Goal: Task Accomplishment & Management: Manage account settings

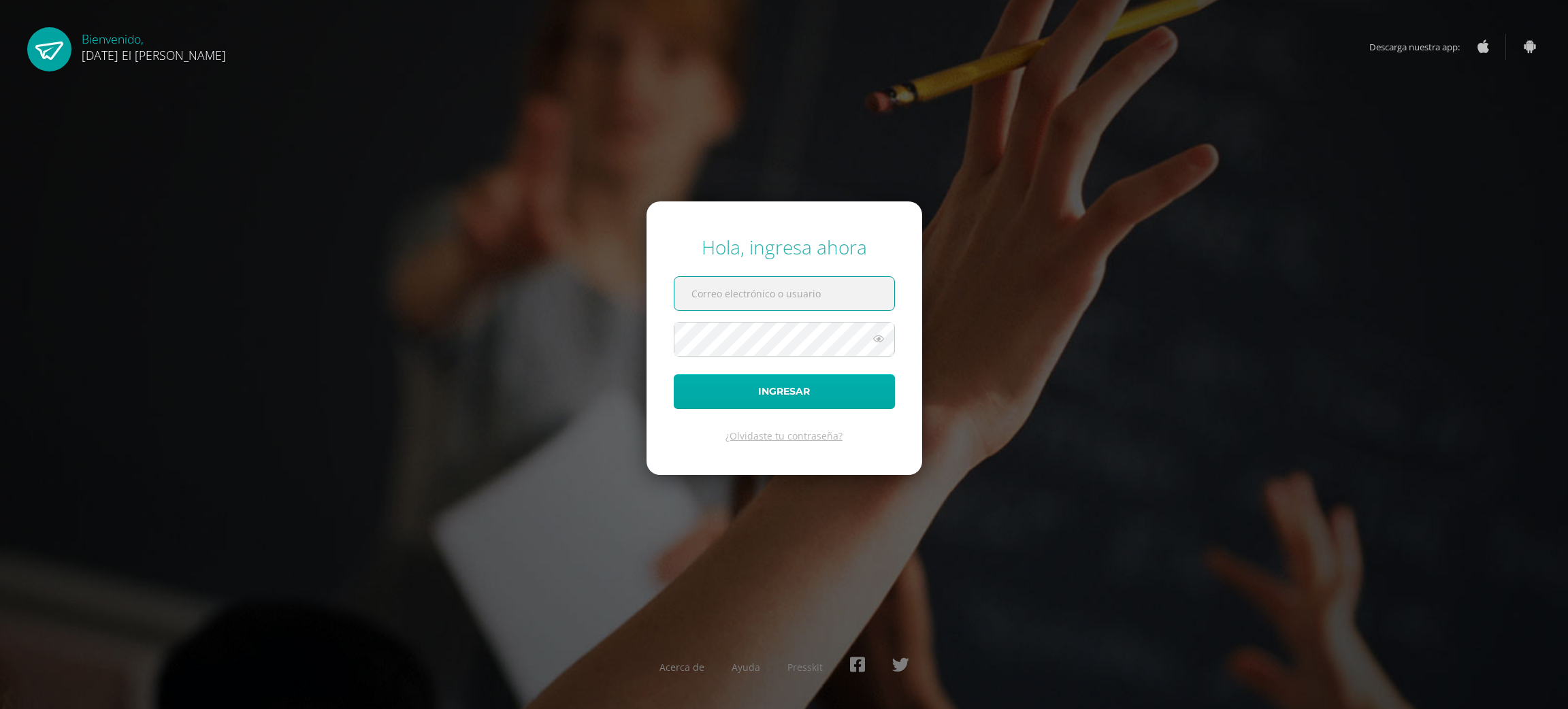
type input "[EMAIL_ADDRESS][DOMAIN_NAME]"
click at [725, 396] on button "Ingresar" at bounding box center [784, 391] width 222 height 35
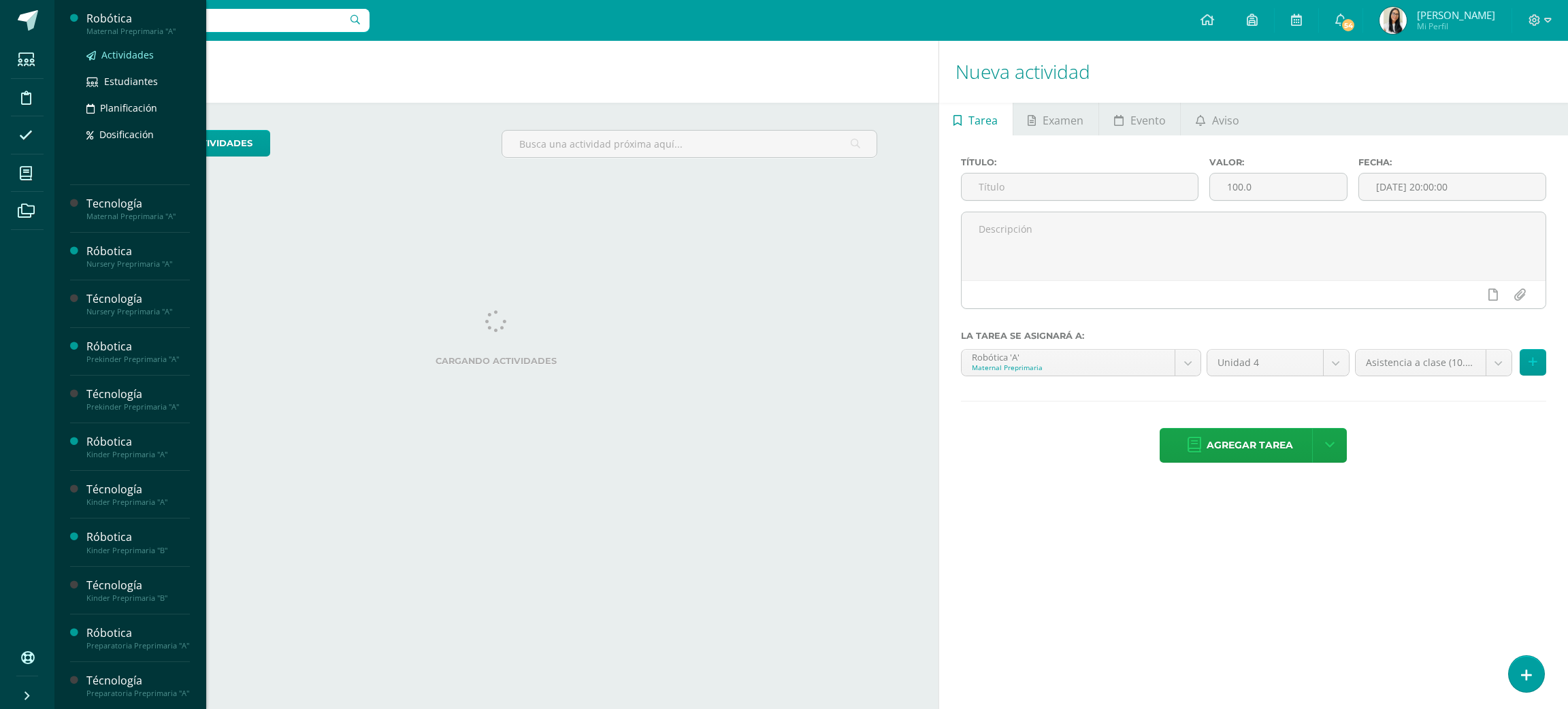
click at [114, 47] on link "Actividades" at bounding box center [139, 55] width 104 height 16
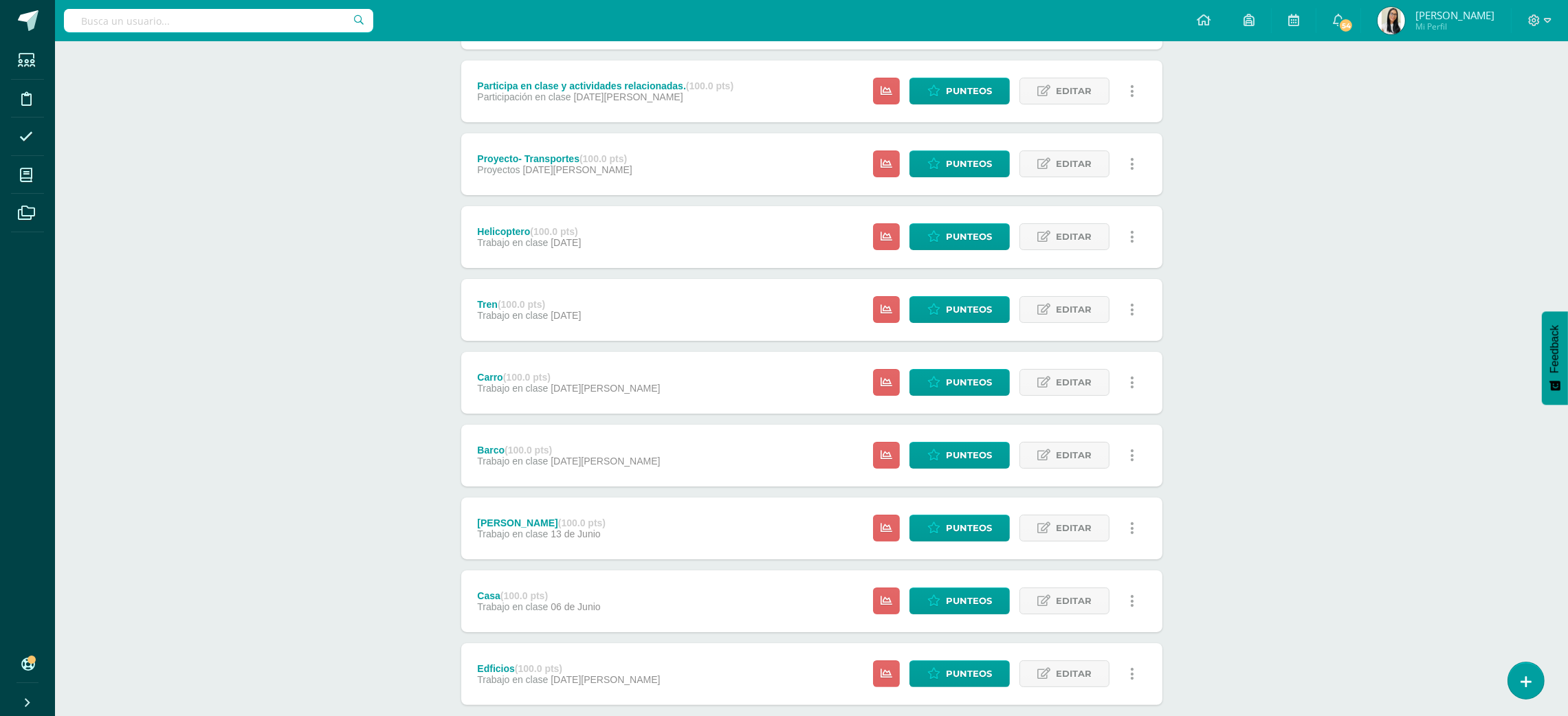
scroll to position [391, 0]
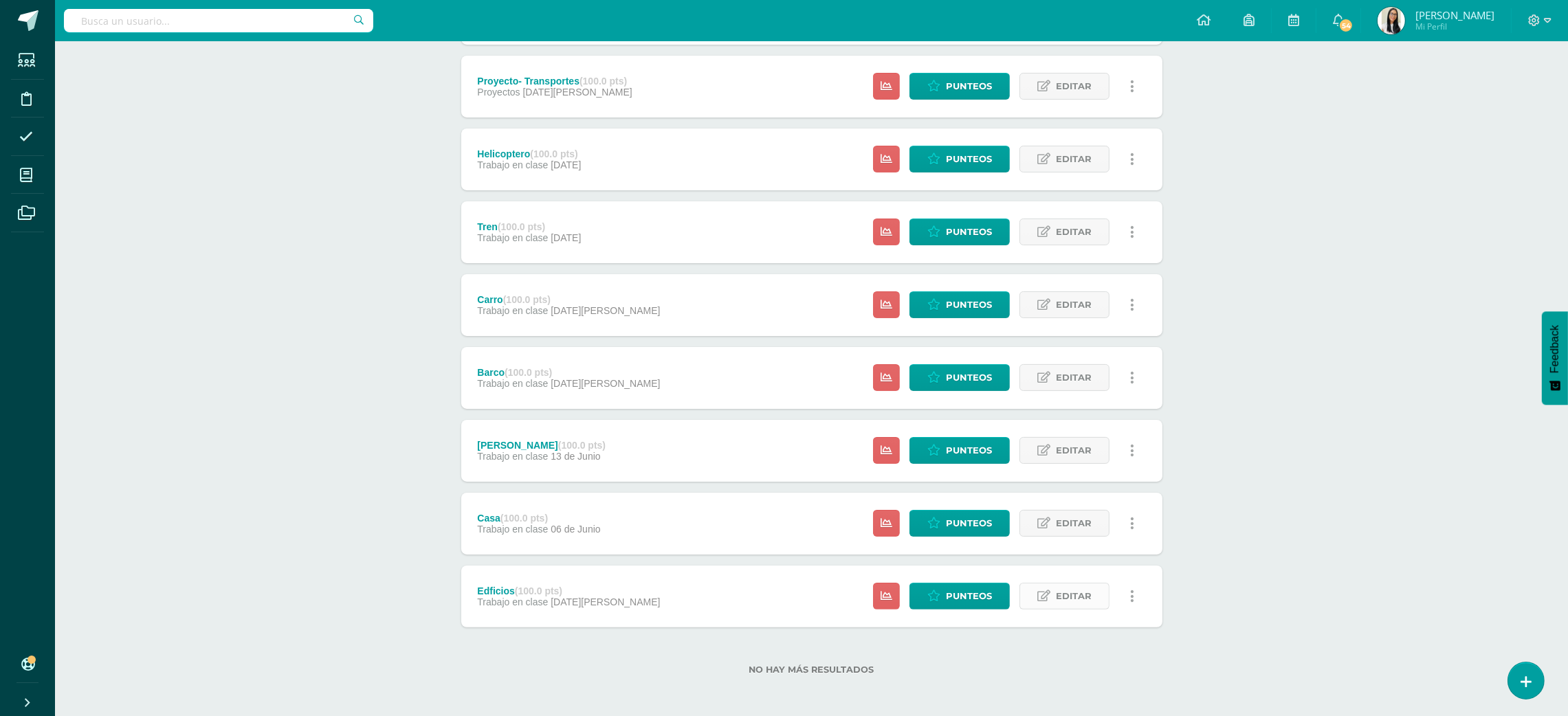
click at [1083, 599] on span "Editar" at bounding box center [1074, 596] width 36 height 26
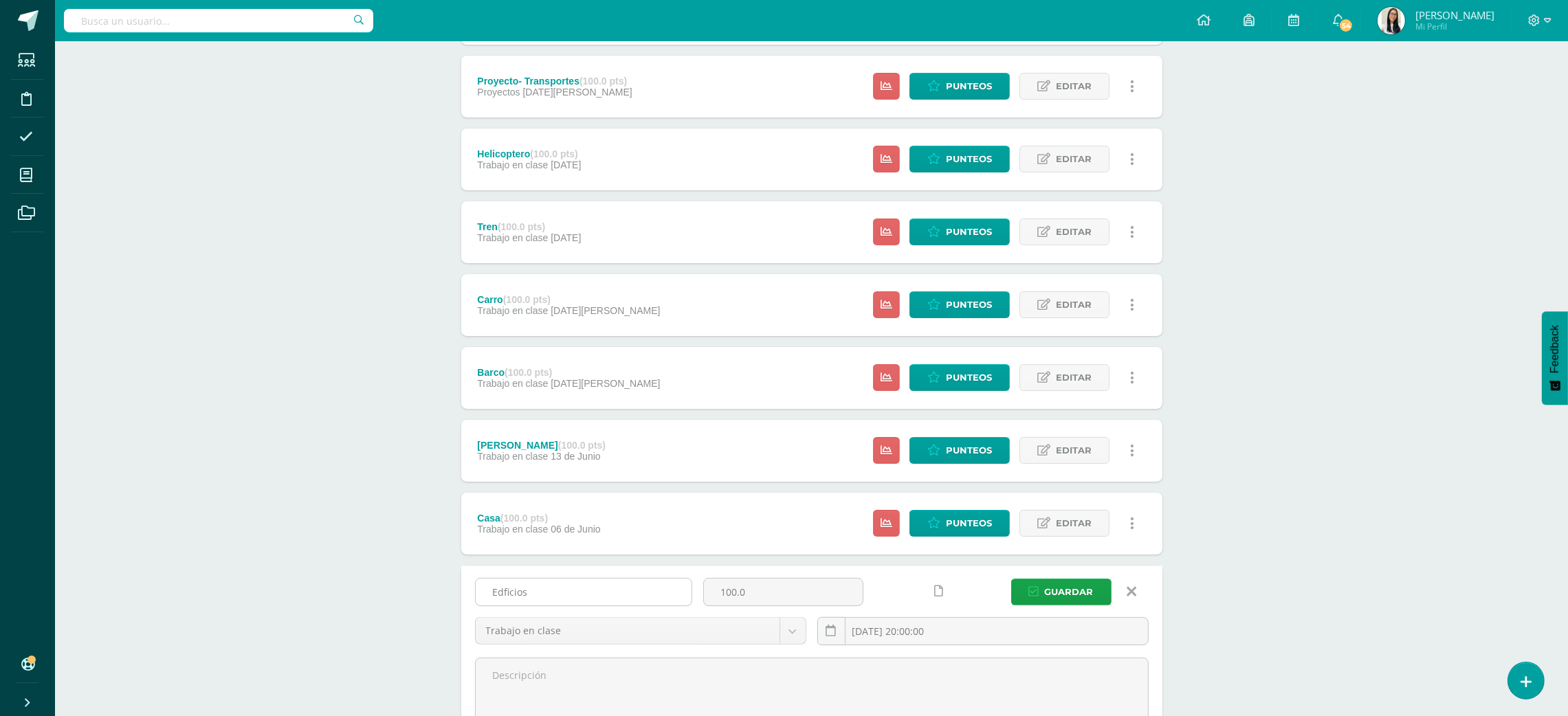
click at [579, 589] on input "Edficios" at bounding box center [583, 592] width 216 height 27
type input "pajaro"
click at [939, 638] on input "2025-05-23 20:00:00" at bounding box center [983, 631] width 330 height 27
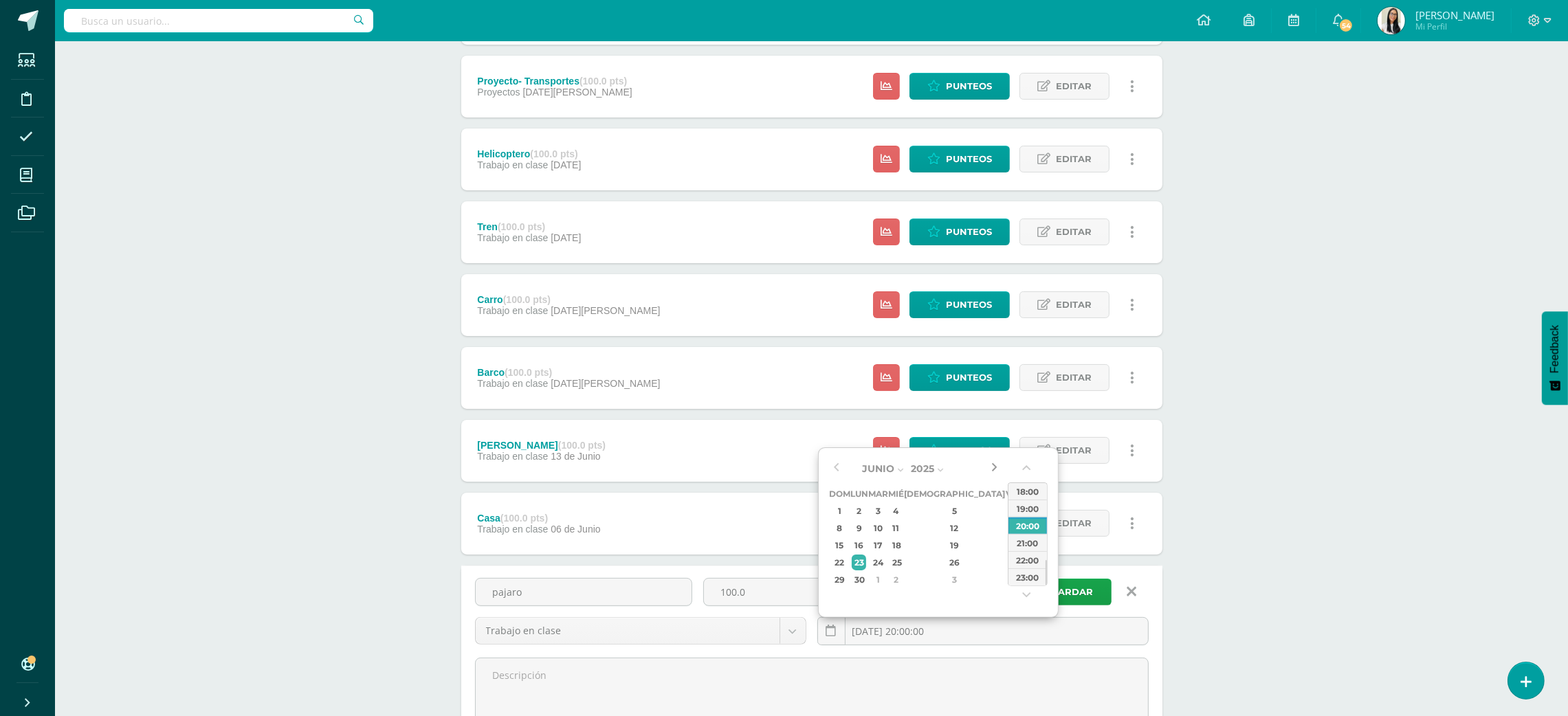
click at [992, 466] on button "button" at bounding box center [994, 468] width 13 height 21
click at [831, 460] on button "button" at bounding box center [835, 468] width 13 height 21
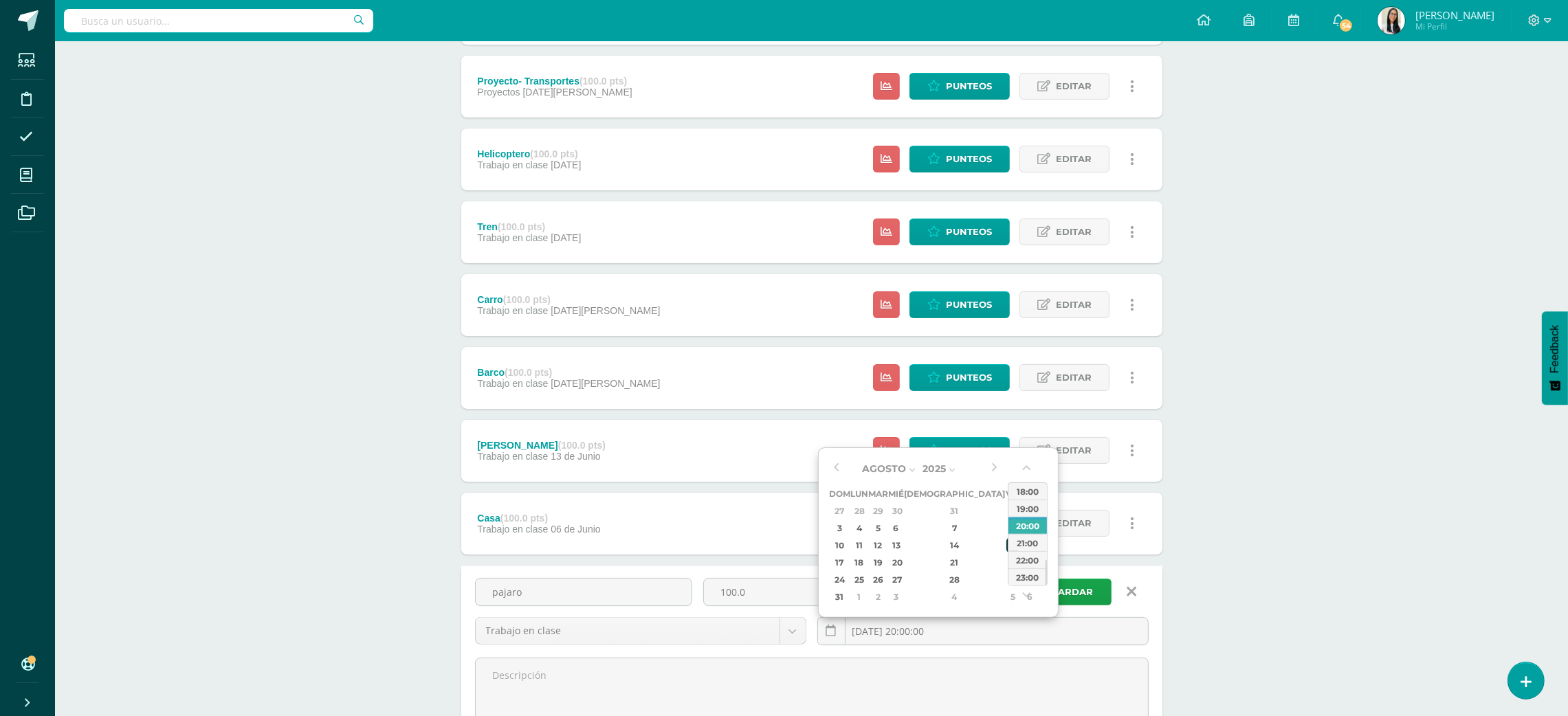
click at [1006, 546] on div "15" at bounding box center [1012, 545] width 12 height 16
type input "2025-08-15 20:00"
click at [1206, 527] on div "Robótica Maternal Preprimaria "A" Herramientas Detalle de asistencias Actividad…" at bounding box center [812, 282] width 1513 height 1265
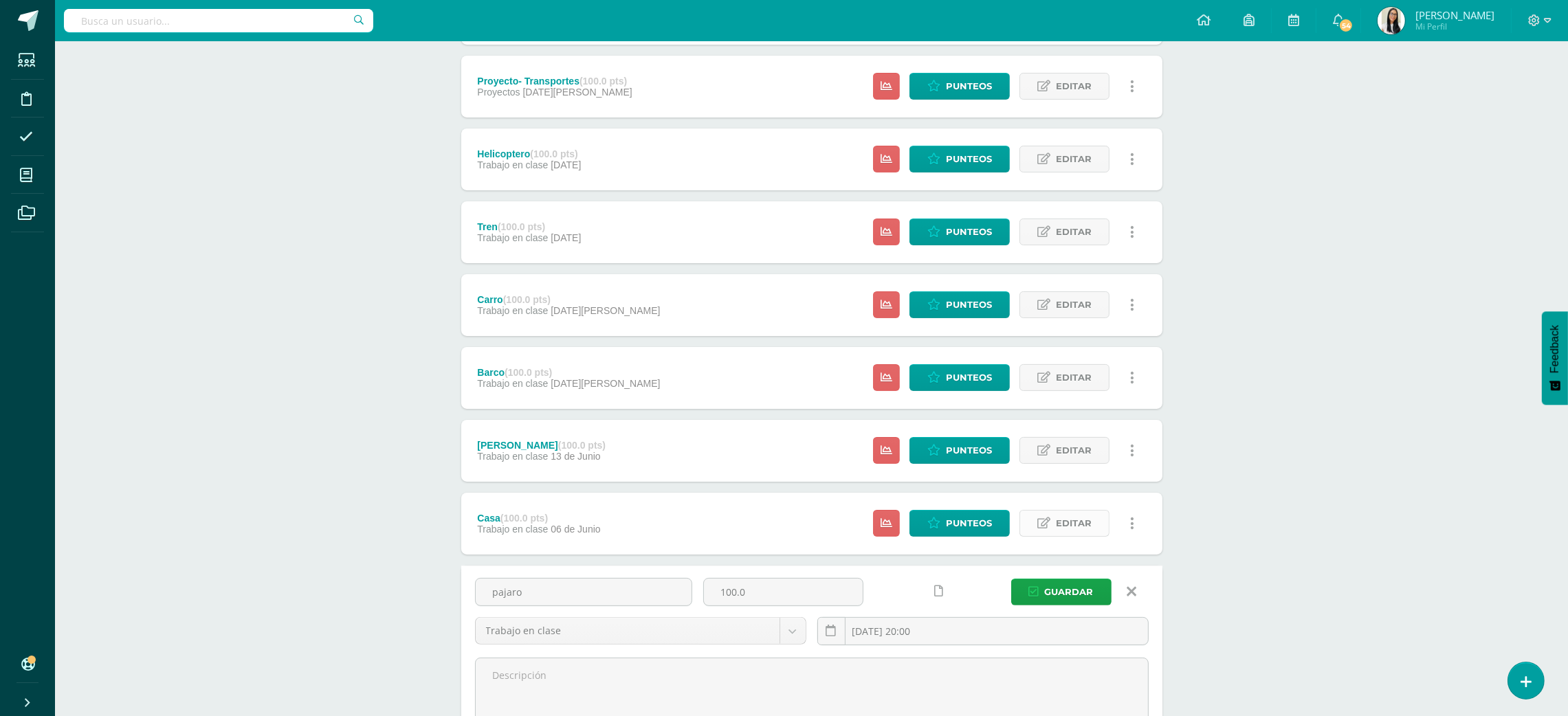
click at [1040, 530] on link "Editar" at bounding box center [1064, 523] width 90 height 27
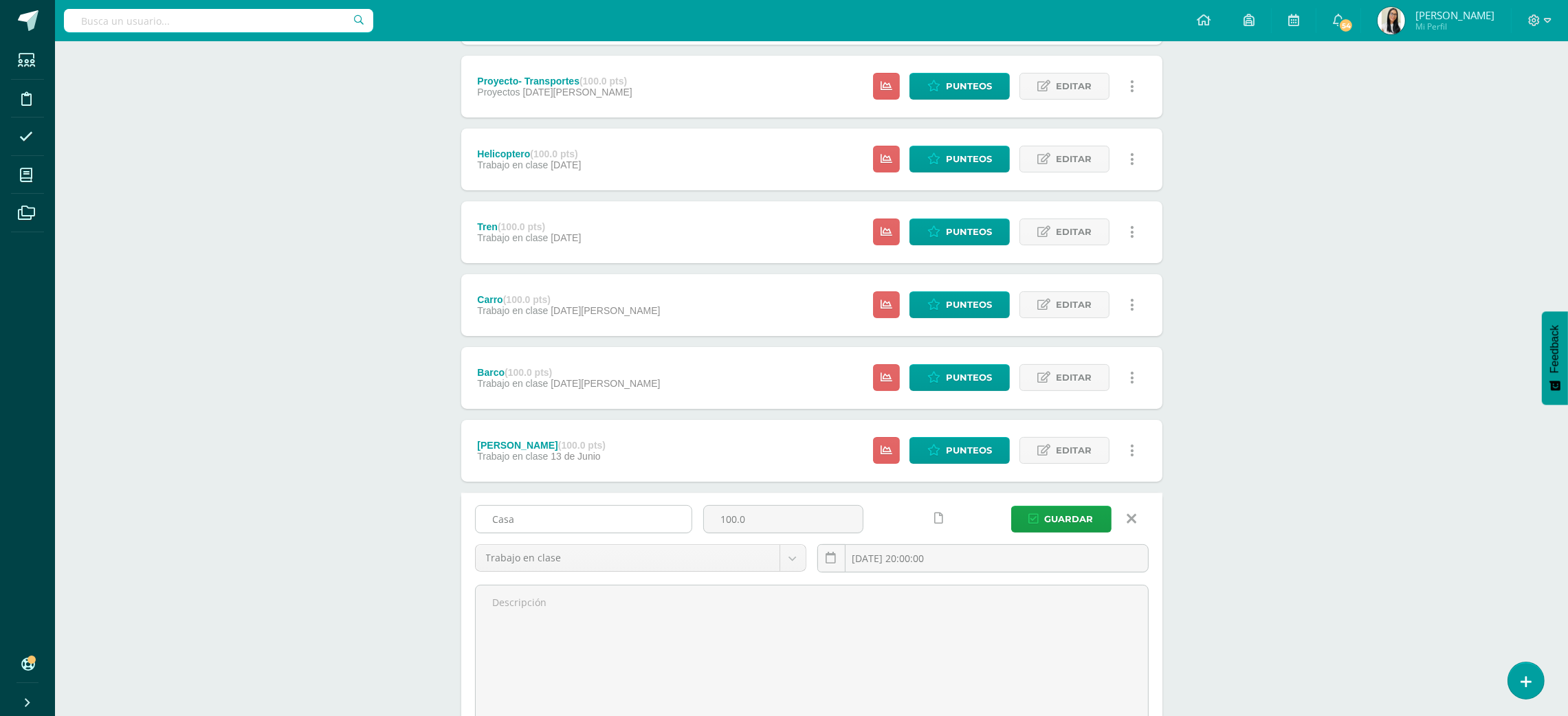
click at [624, 508] on input "Casa" at bounding box center [583, 519] width 216 height 27
type input "Ardilla"
click at [905, 549] on input "2025-06-06 20:00:00" at bounding box center [983, 558] width 330 height 27
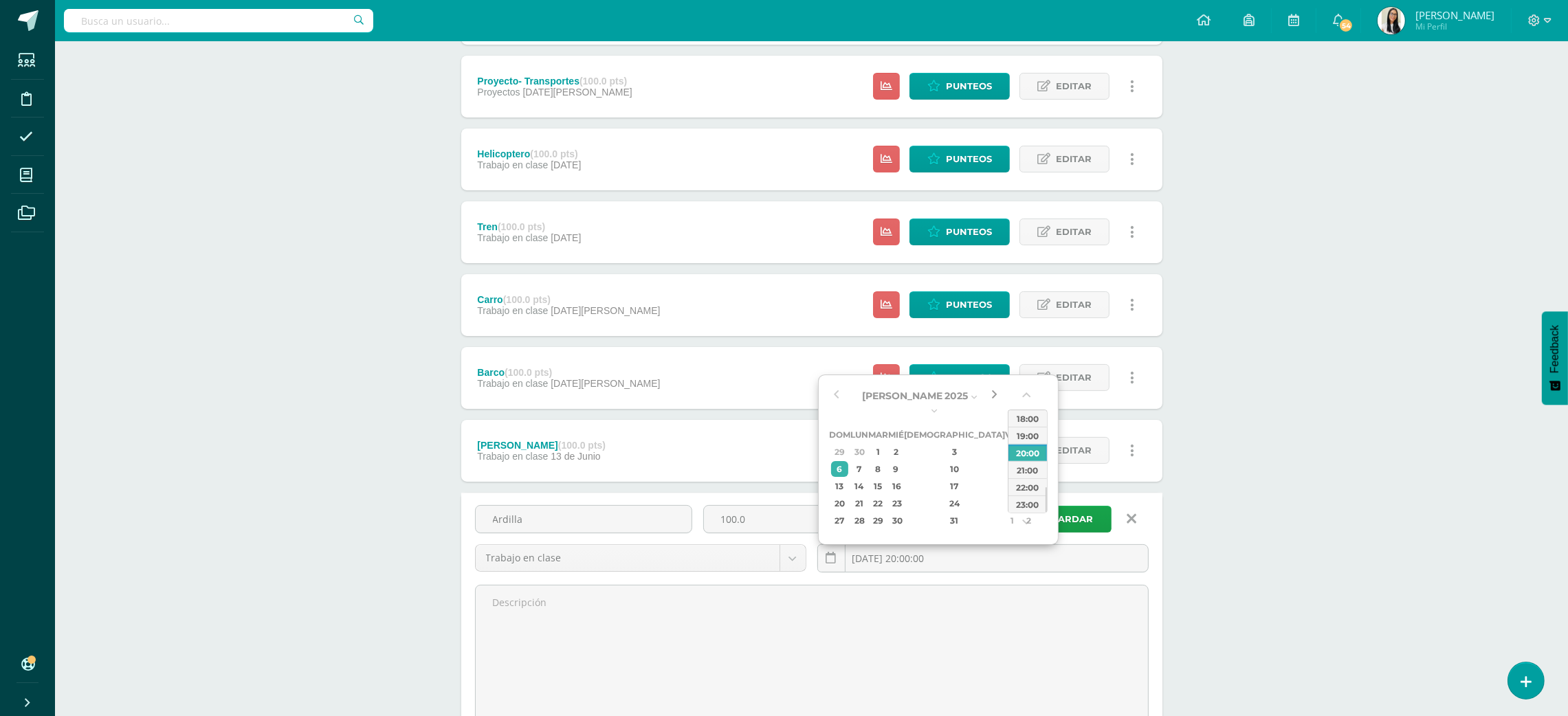
click at [996, 395] on button "button" at bounding box center [994, 396] width 13 height 21
click at [1006, 495] on div "22" at bounding box center [1012, 489] width 12 height 16
type input "2025-08-22 20:00"
click at [1081, 517] on span "Guardar" at bounding box center [1069, 519] width 49 height 26
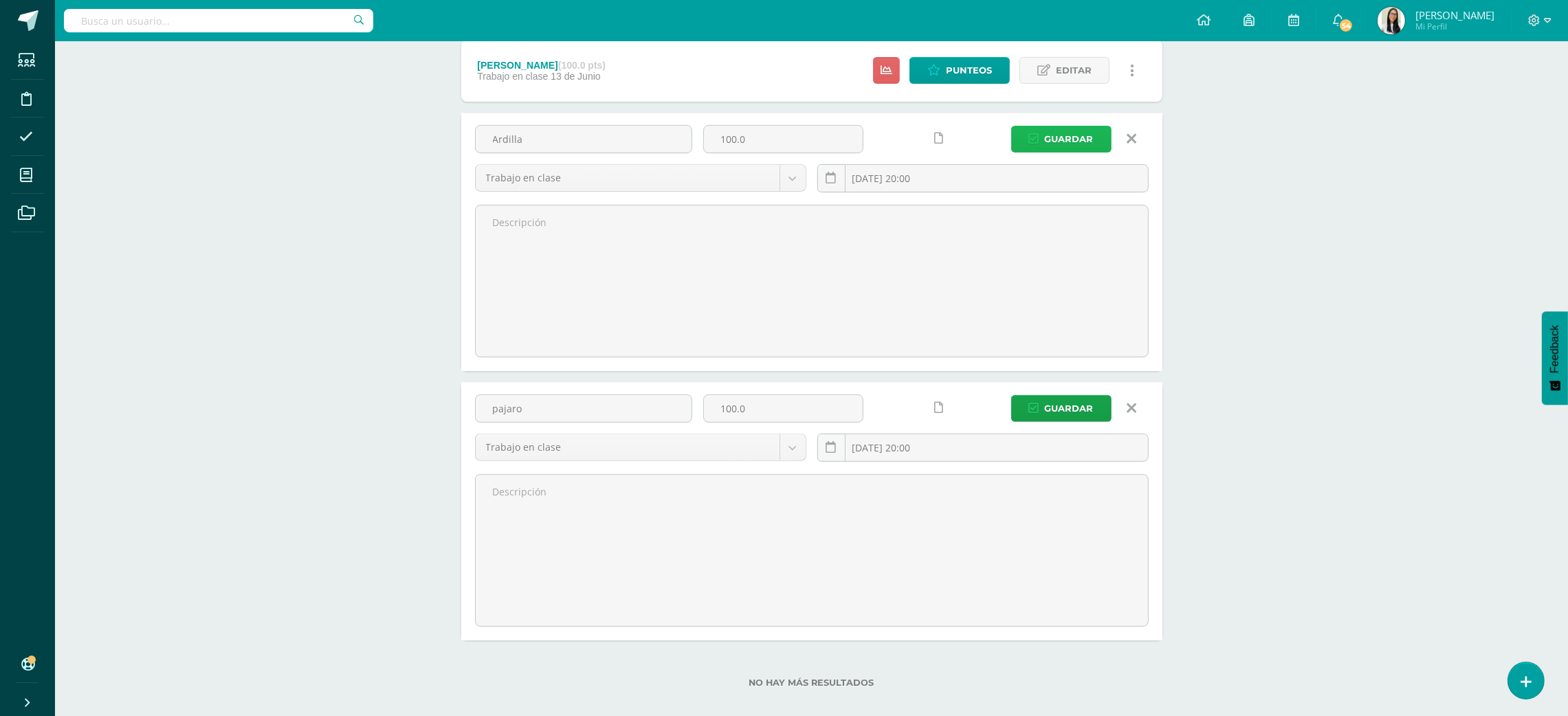
scroll to position [786, 0]
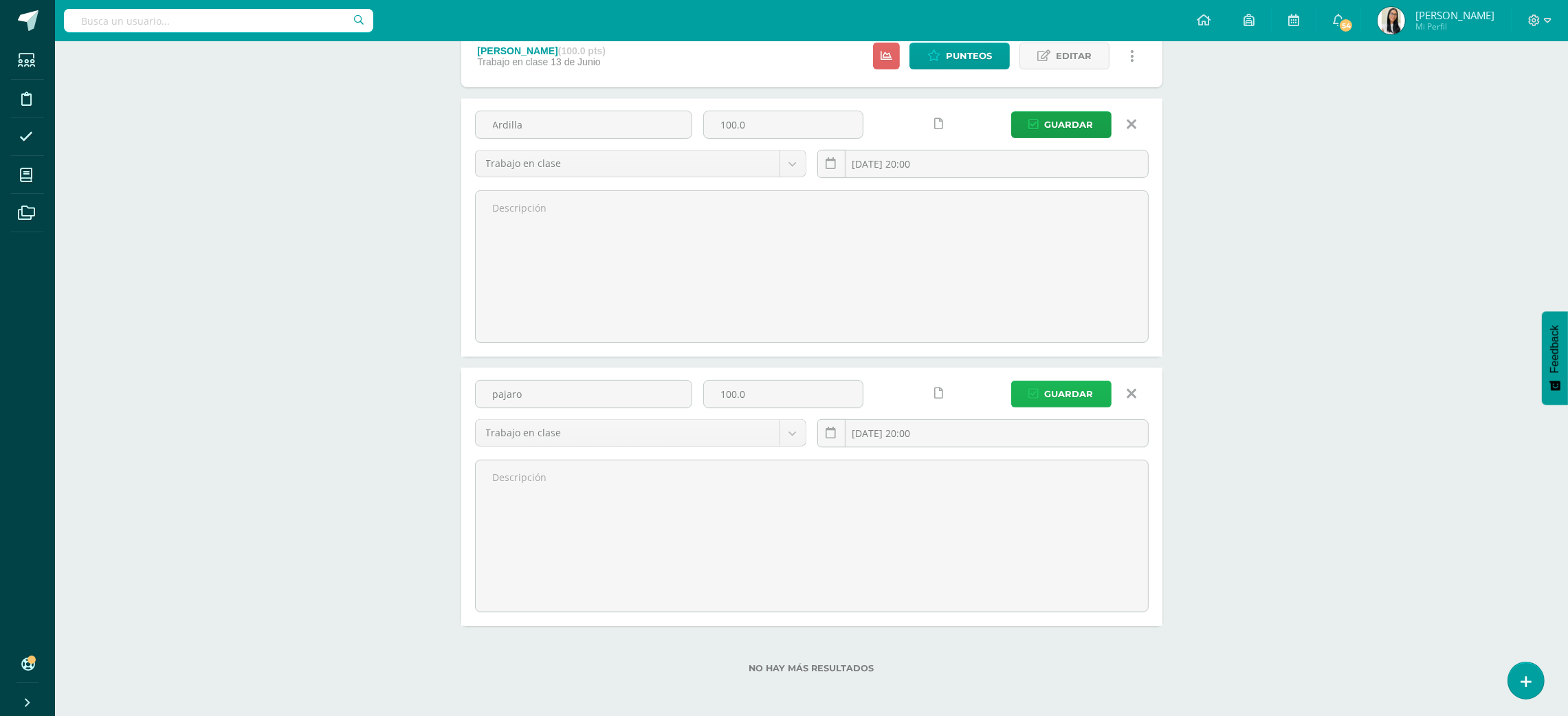
click at [1072, 392] on span "Guardar" at bounding box center [1069, 393] width 49 height 26
click at [1037, 386] on button "Guardar" at bounding box center [1060, 394] width 100 height 27
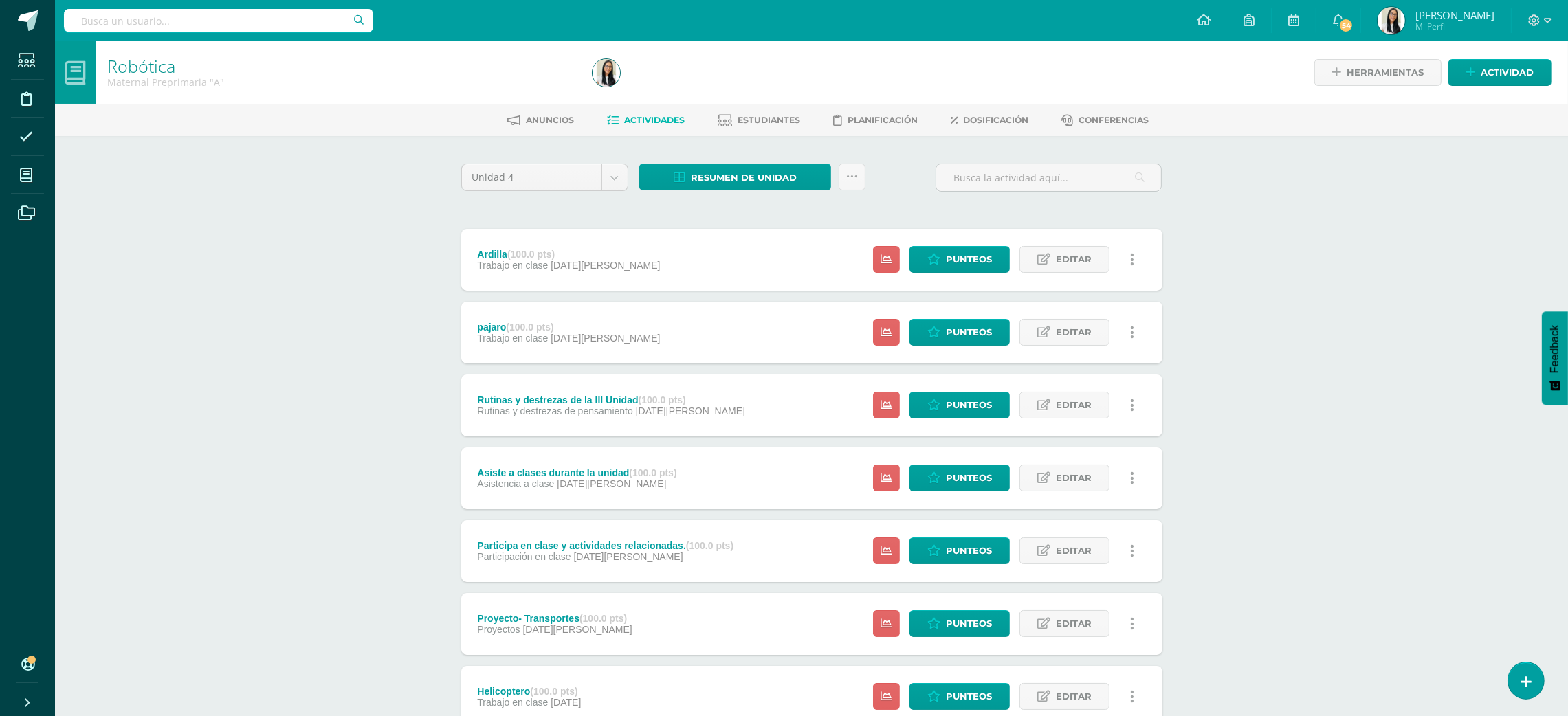
scroll to position [391, 0]
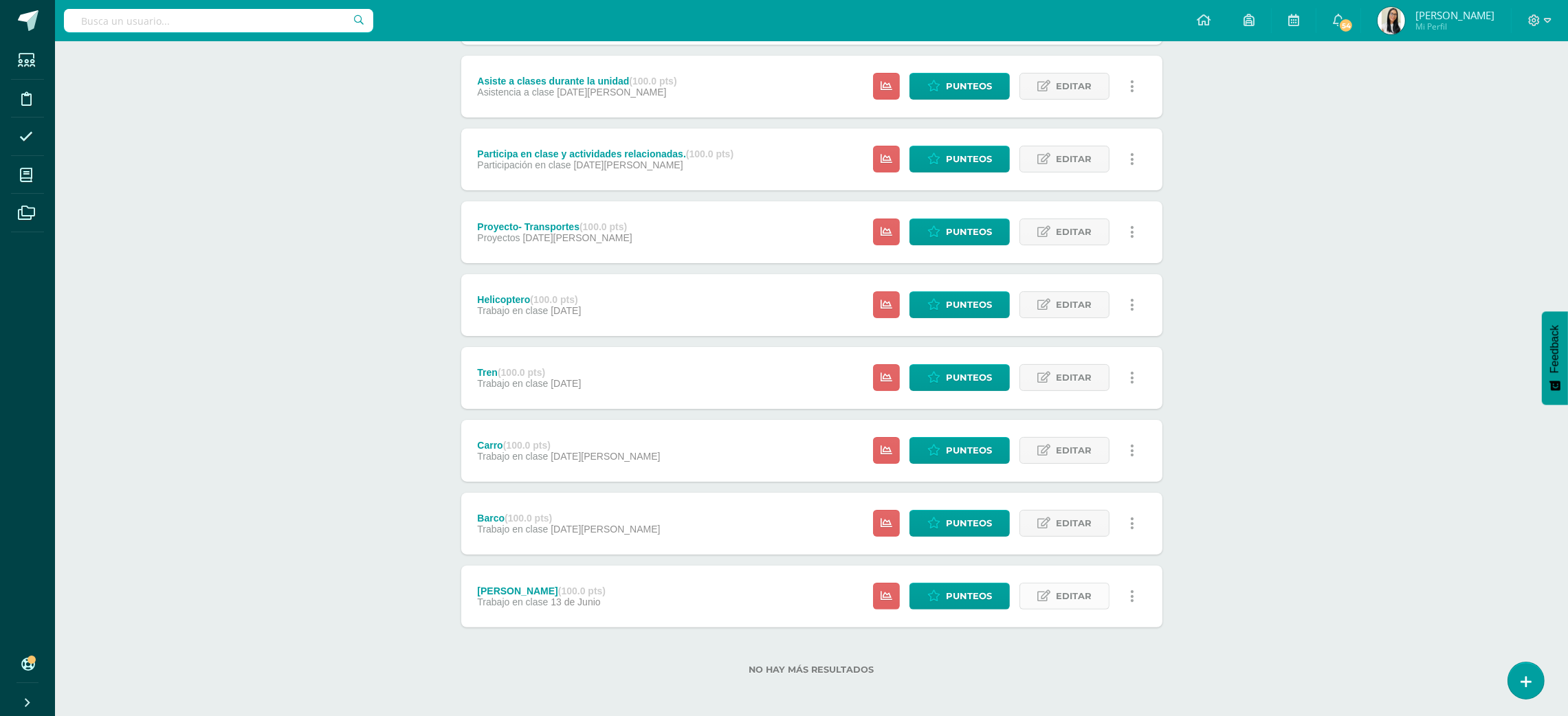
click at [1095, 588] on link "Editar" at bounding box center [1064, 596] width 90 height 27
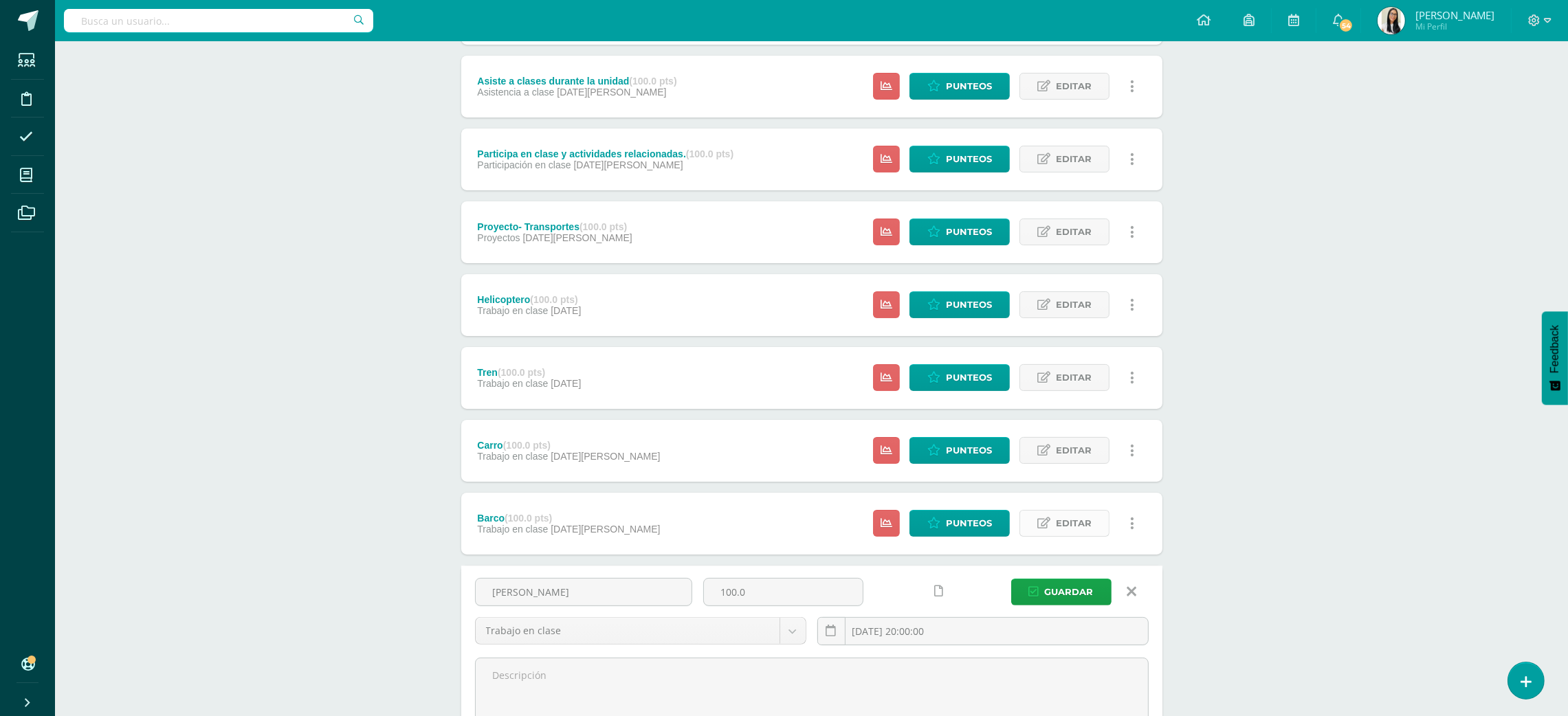
click at [1075, 517] on span "Editar" at bounding box center [1074, 523] width 36 height 26
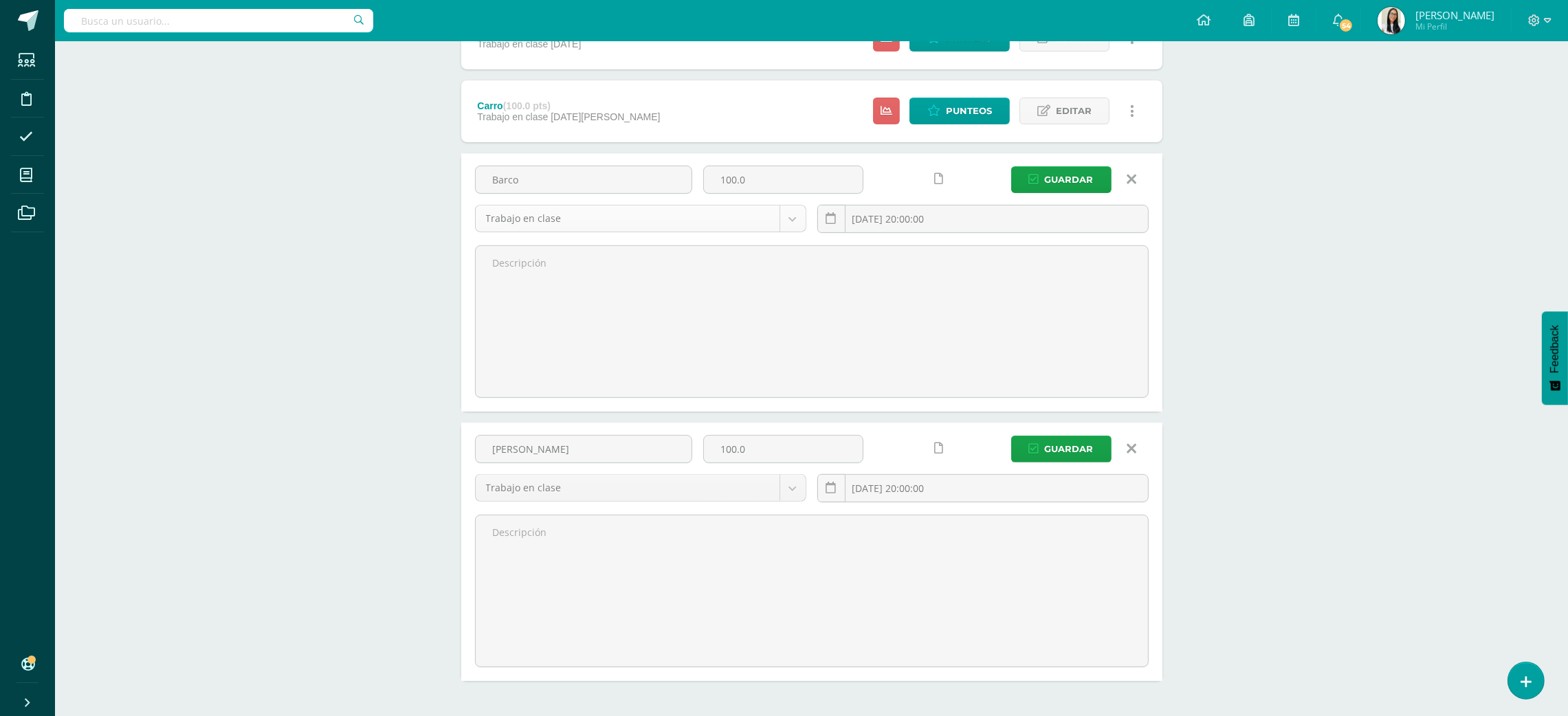
scroll to position [753, 0]
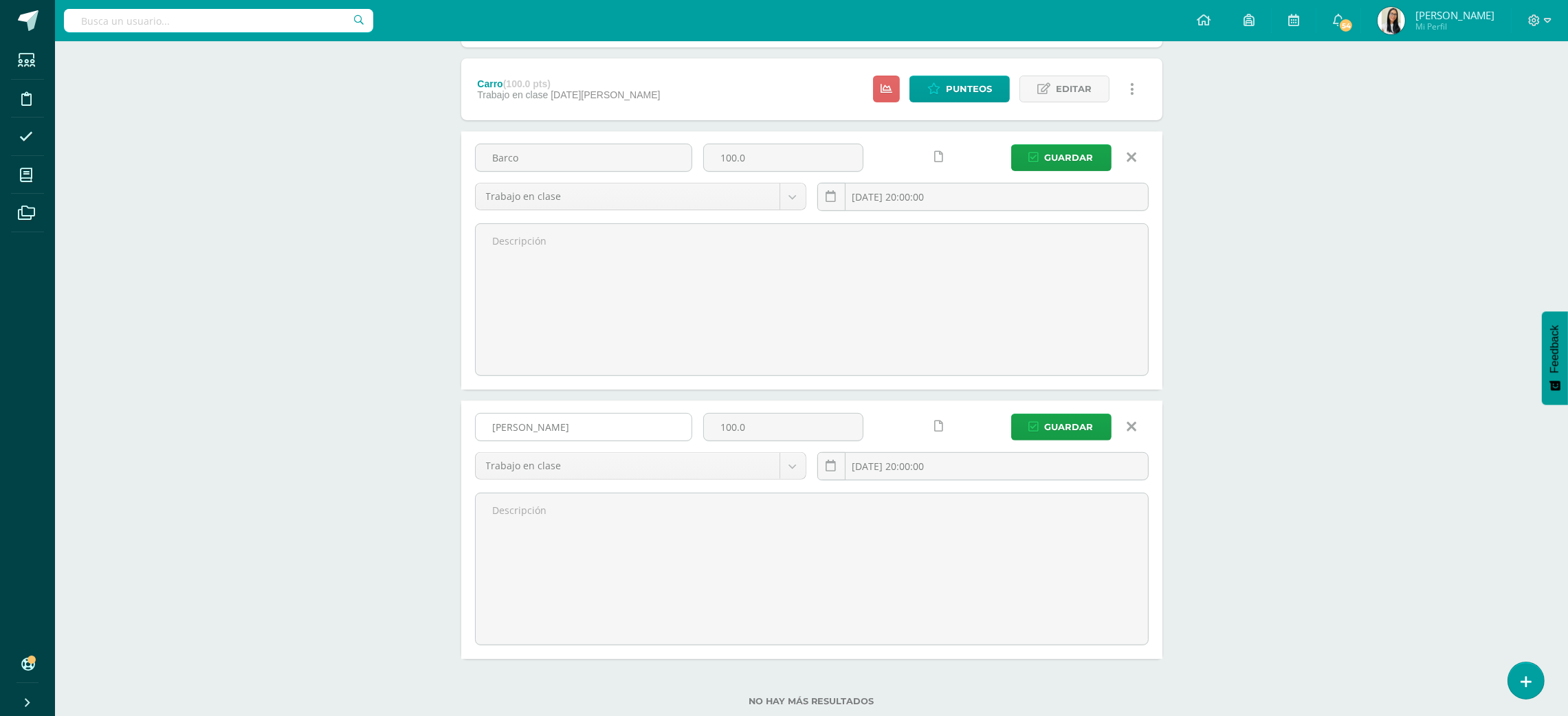
click at [562, 425] on input "Castillo" at bounding box center [583, 427] width 216 height 27
type input "pez"
click at [1013, 465] on input "2025-06-13 20:00:00" at bounding box center [983, 467] width 330 height 27
click at [987, 503] on button "button" at bounding box center [994, 501] width 13 height 21
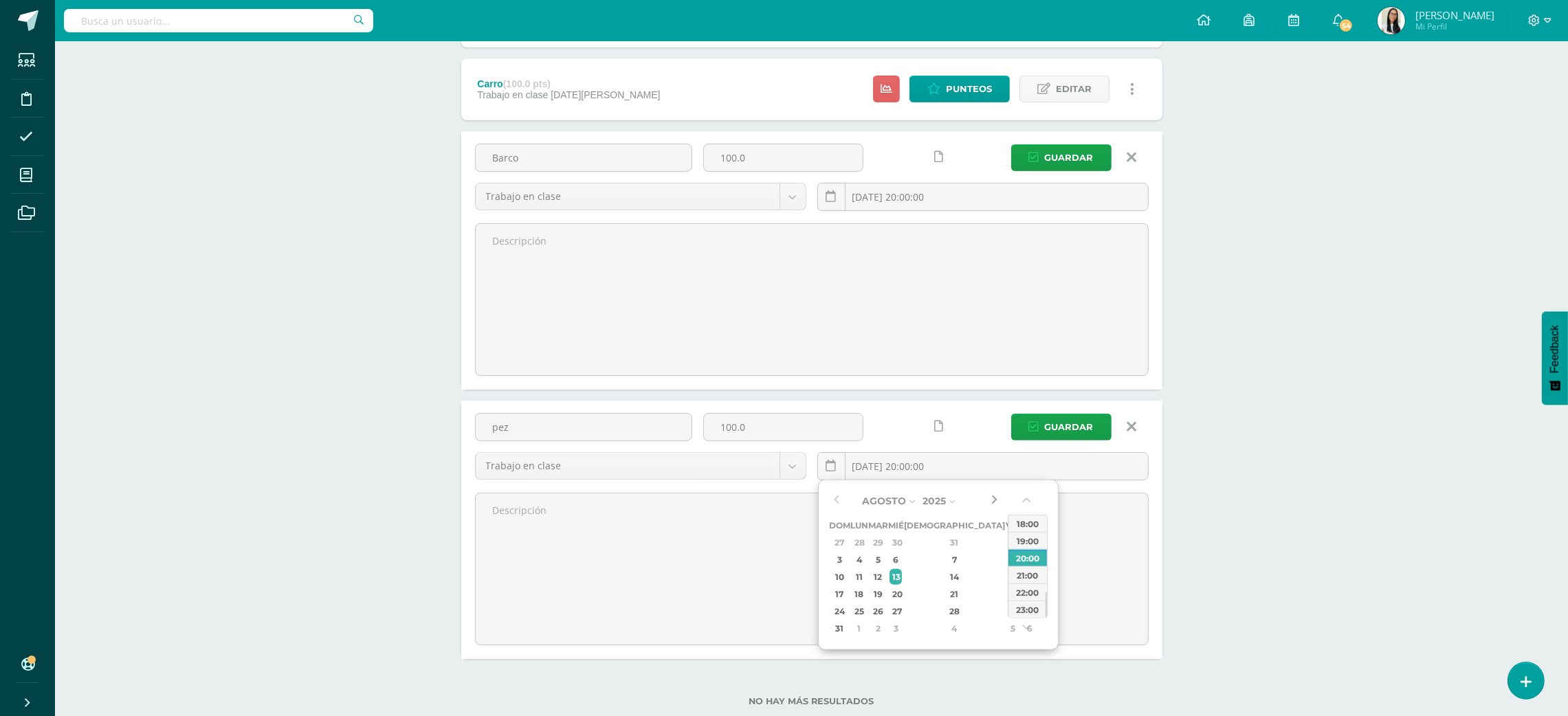
click at [987, 503] on button "button" at bounding box center [994, 501] width 13 height 21
click at [1006, 608] on div "29" at bounding box center [1012, 611] width 12 height 16
type input "2025-08-29 20:00"
click at [1301, 387] on div "Robótica Maternal Preprimaria "A" Herramientas Detalle de asistencias Actividad…" at bounding box center [812, 18] width 1513 height 1462
click at [556, 147] on input "Barco" at bounding box center [583, 158] width 216 height 27
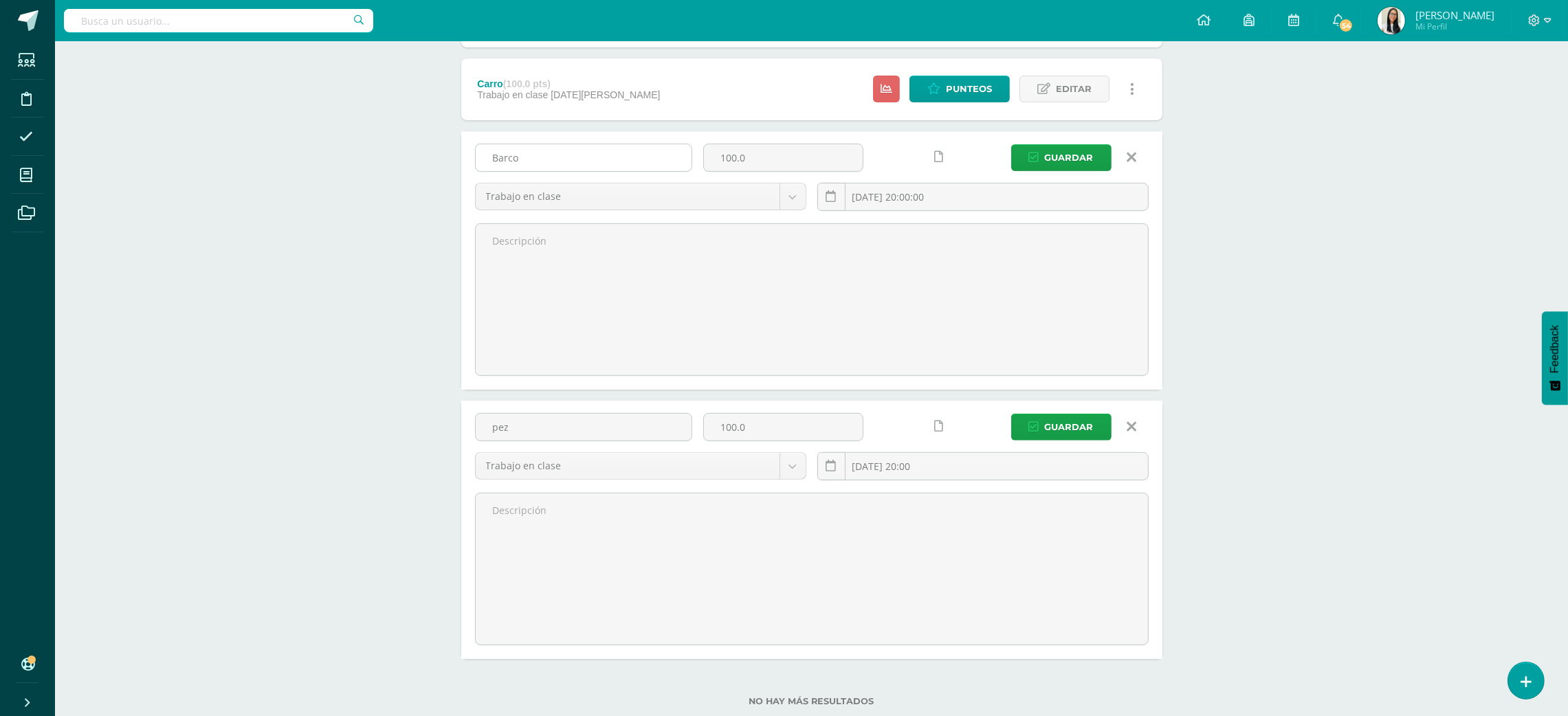
click at [556, 147] on input "Barco" at bounding box center [583, 158] width 216 height 27
type input "Tortuga"
click at [885, 185] on input "2025-06-19 20:00:00" at bounding box center [983, 197] width 330 height 27
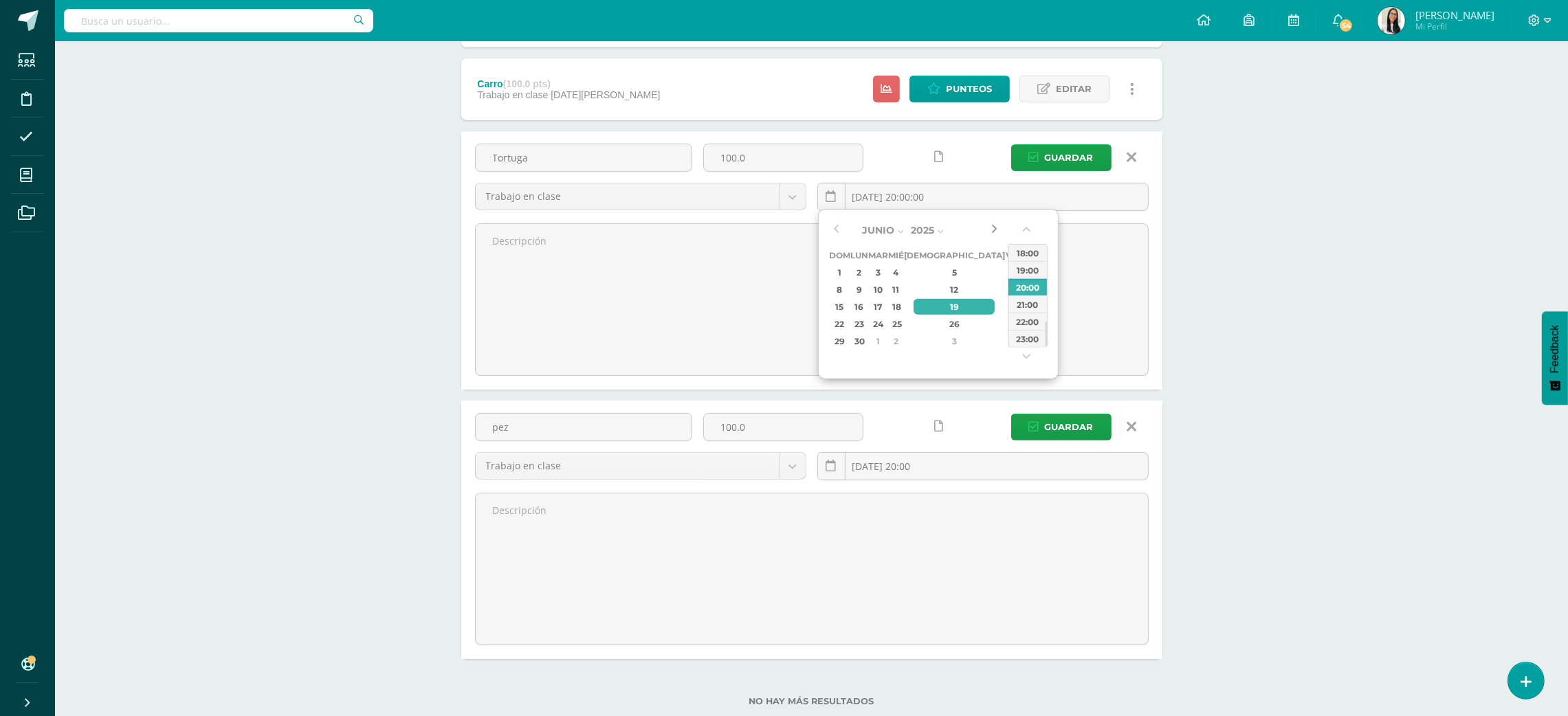
click at [996, 230] on button "button" at bounding box center [994, 230] width 13 height 21
click at [1006, 270] on div "5" at bounding box center [1012, 272] width 12 height 16
type input "2025-09-05 20:00"
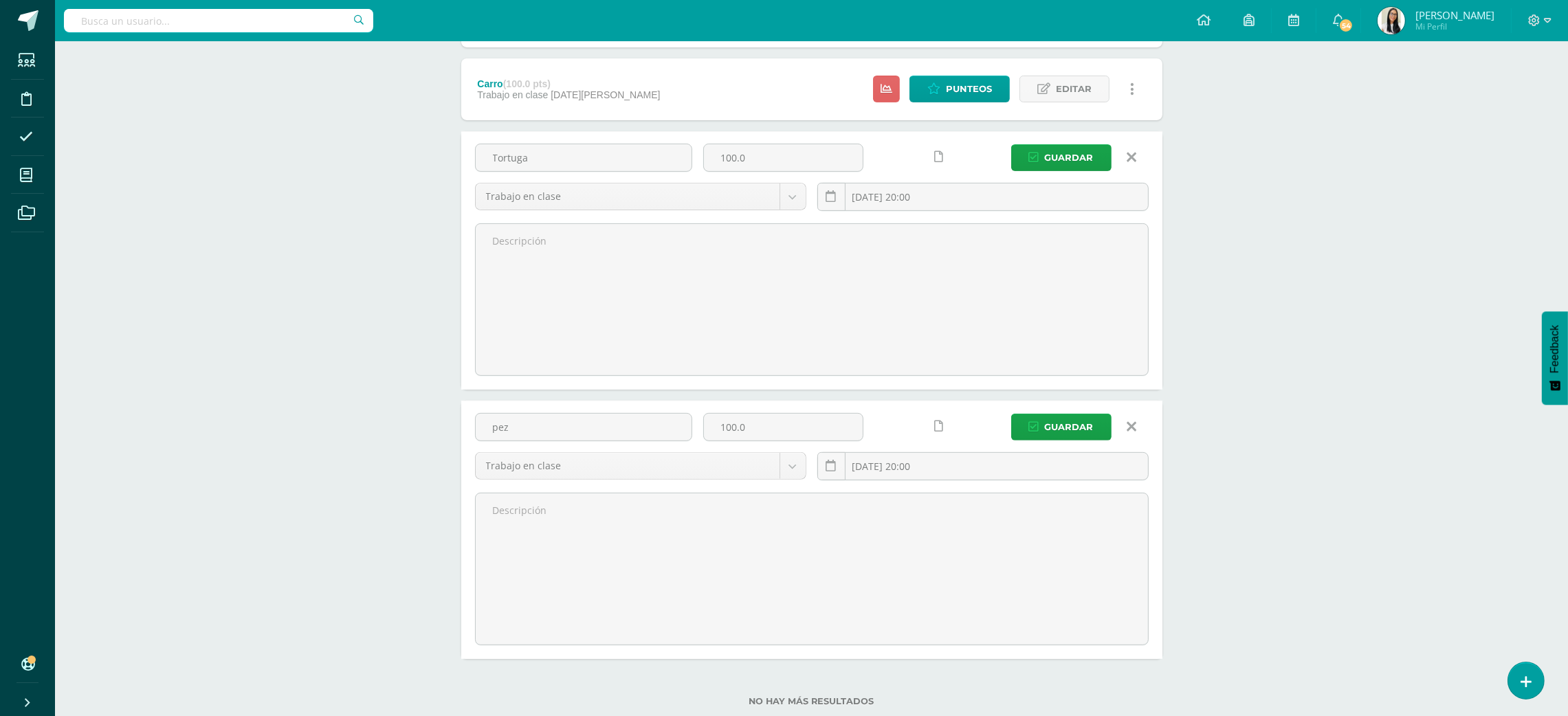
click at [1335, 289] on div "Robótica Maternal Preprimaria "A" Herramientas Detalle de asistencias Actividad…" at bounding box center [812, 18] width 1513 height 1462
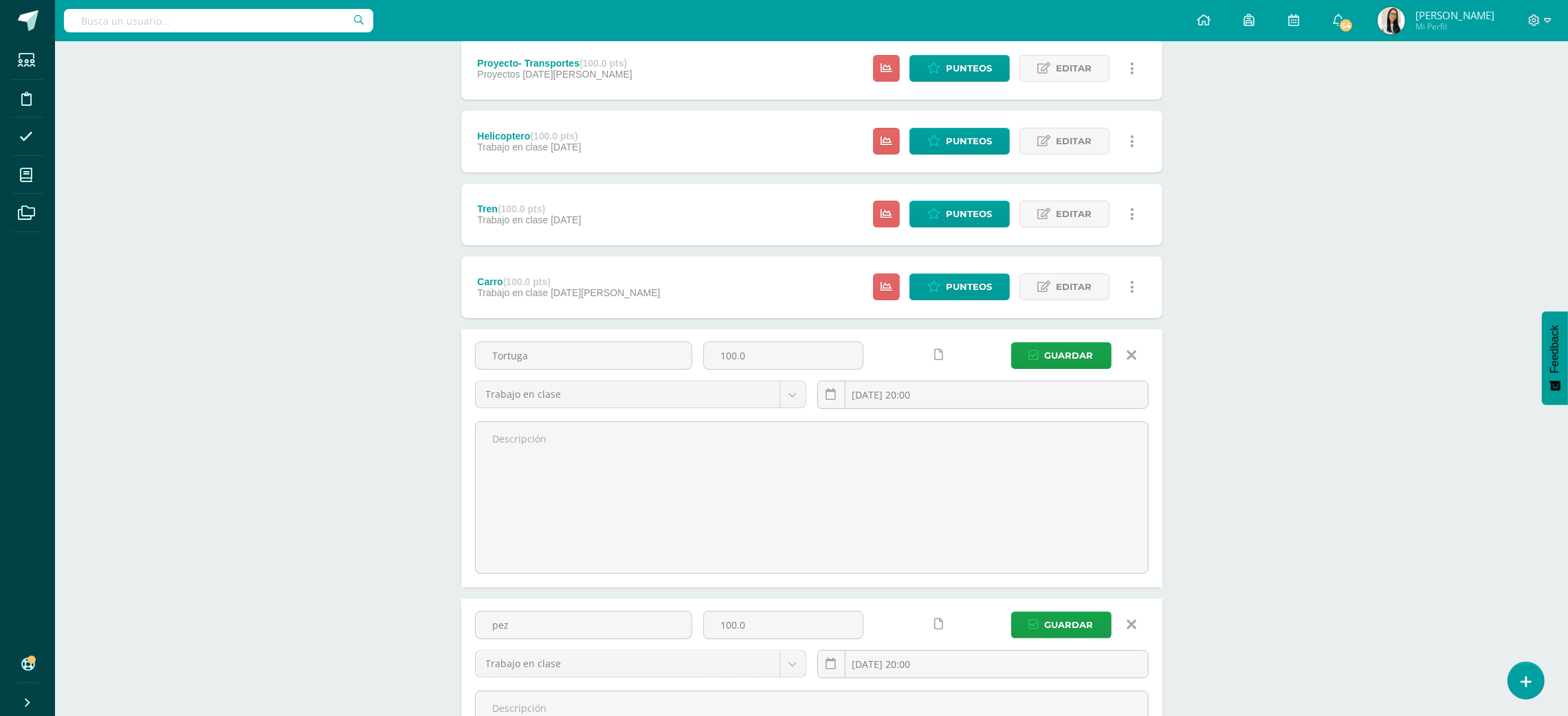
scroll to position [557, 0]
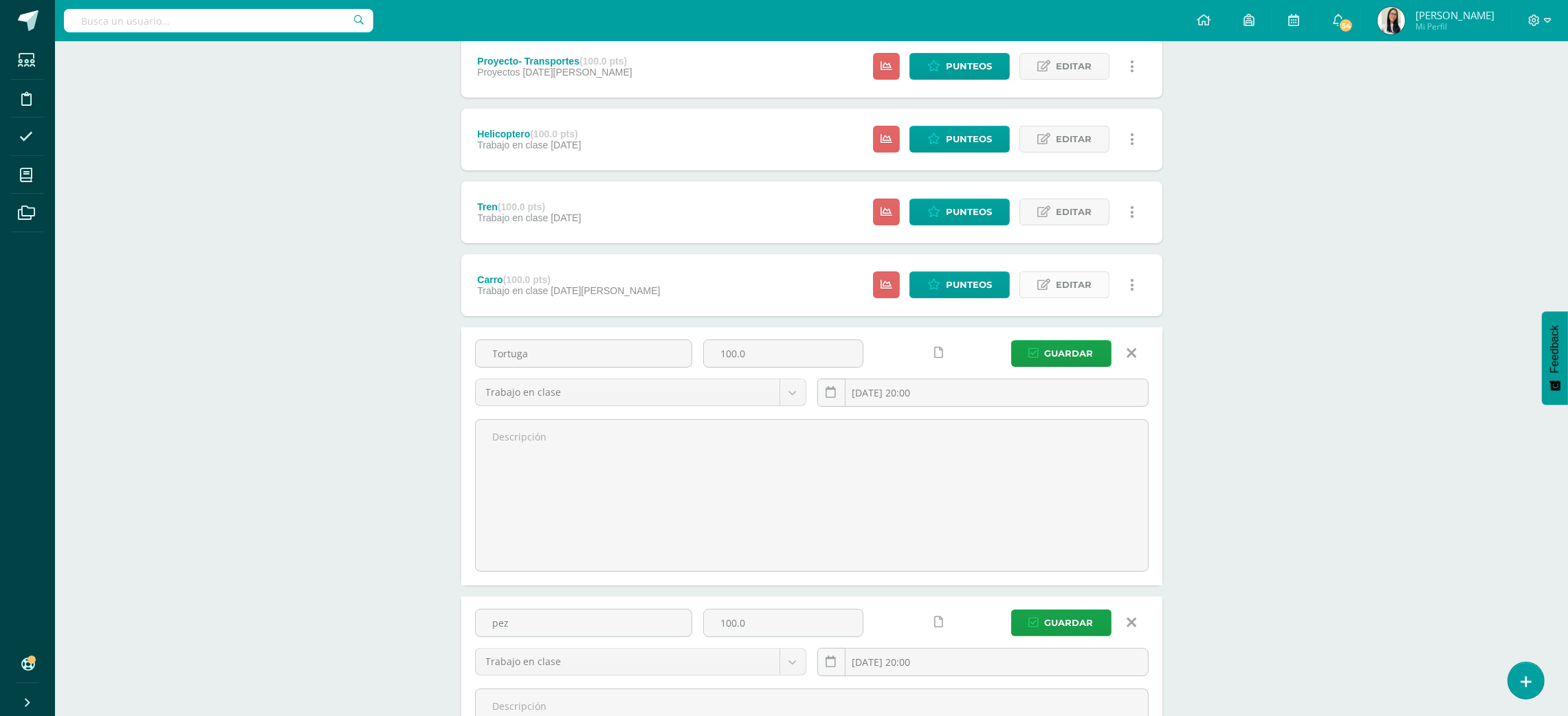
click at [1095, 283] on link "Editar" at bounding box center [1064, 285] width 90 height 27
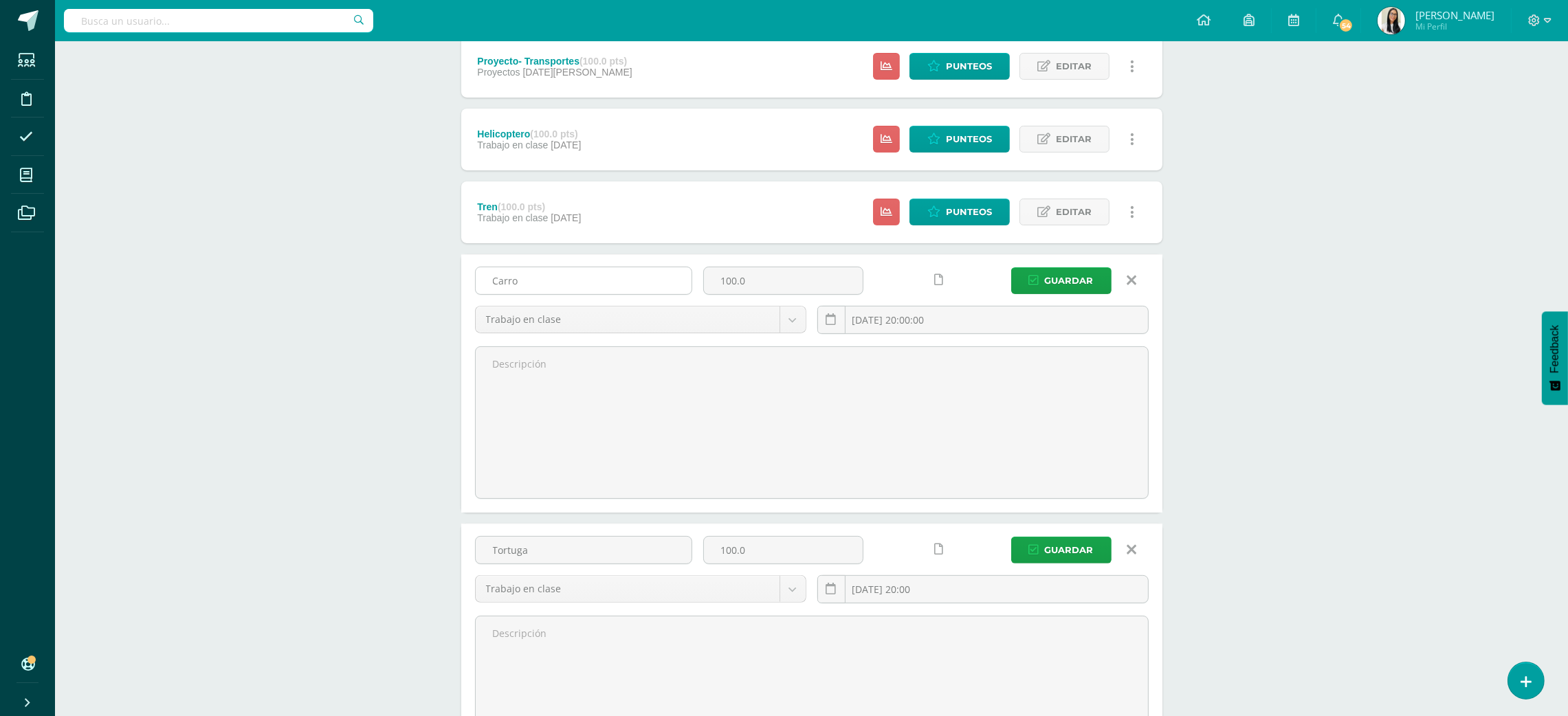
click at [638, 274] on input "Carro" at bounding box center [583, 281] width 216 height 27
type input "C"
type input "Zorro"
click at [1020, 289] on button "Guardar" at bounding box center [1060, 281] width 100 height 27
click at [1096, 542] on button "Guardar" at bounding box center [1060, 550] width 100 height 27
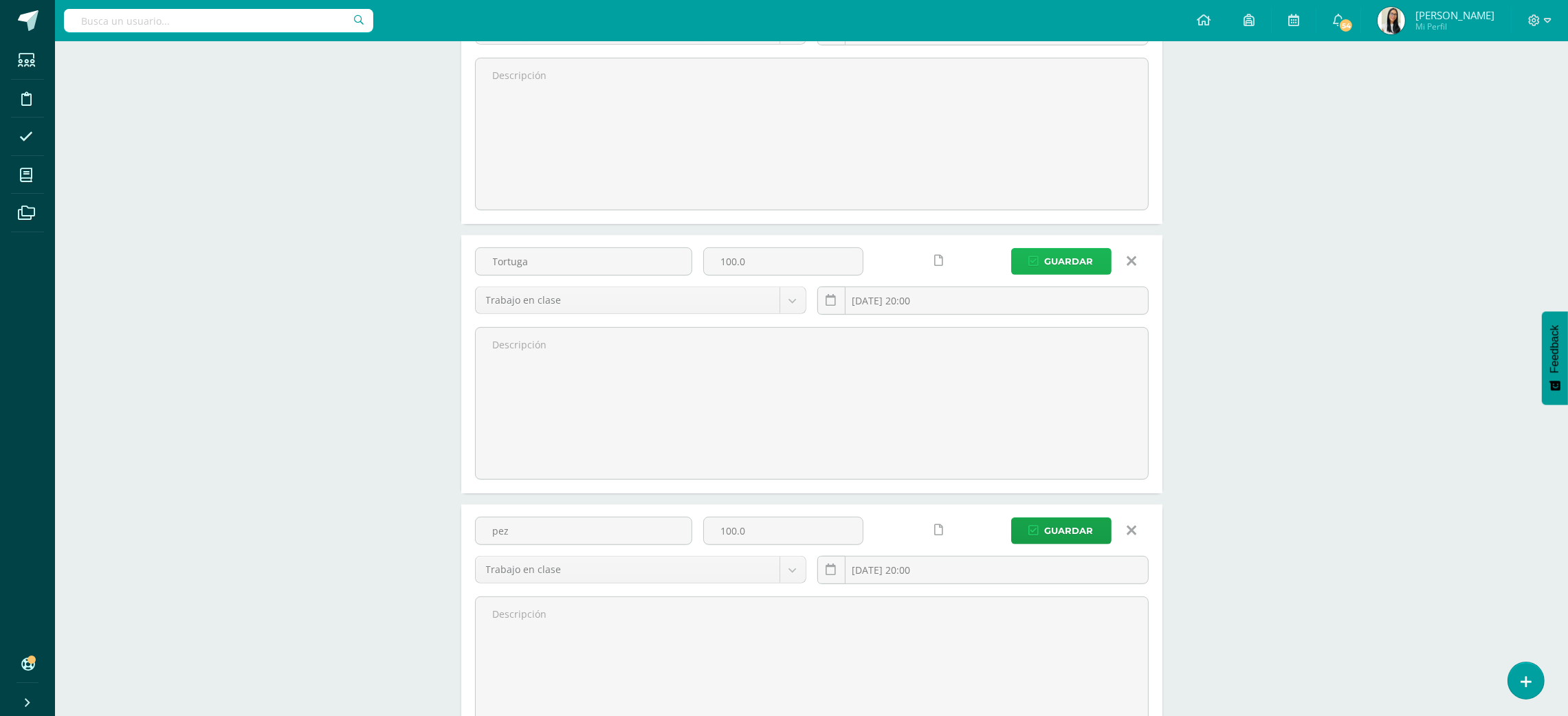
scroll to position [843, 0]
click at [1065, 523] on span "Guardar" at bounding box center [1069, 533] width 49 height 26
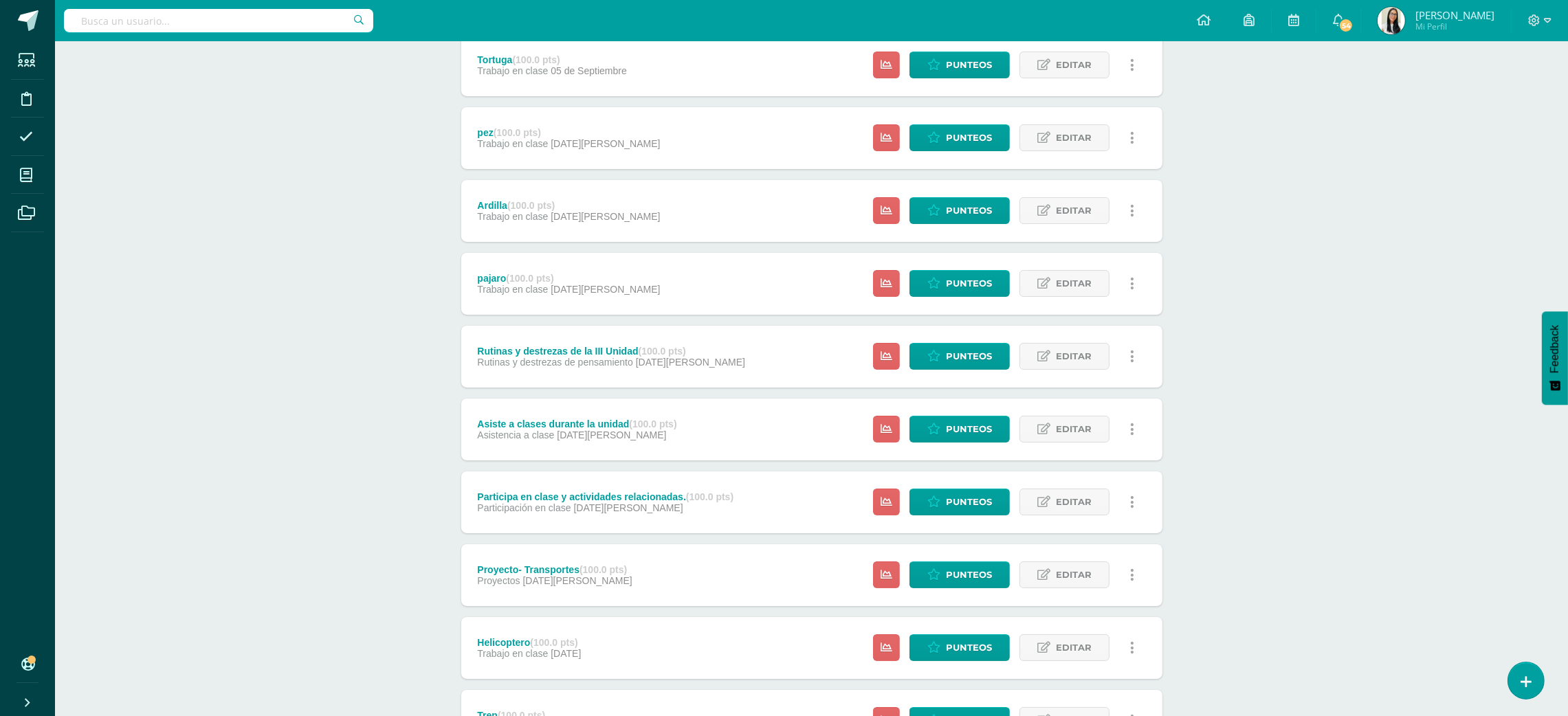
scroll to position [391, 0]
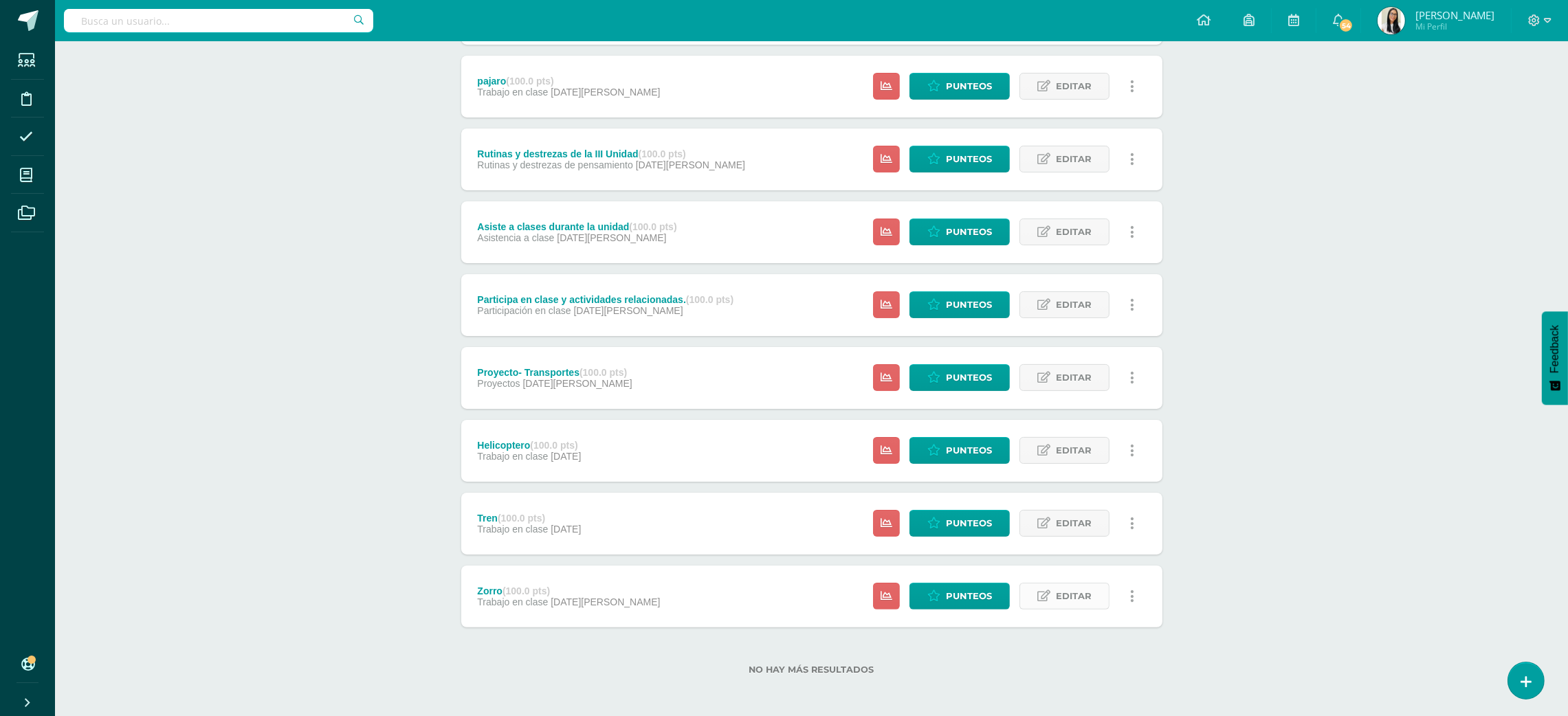
click at [1045, 595] on icon at bounding box center [1044, 596] width 13 height 11
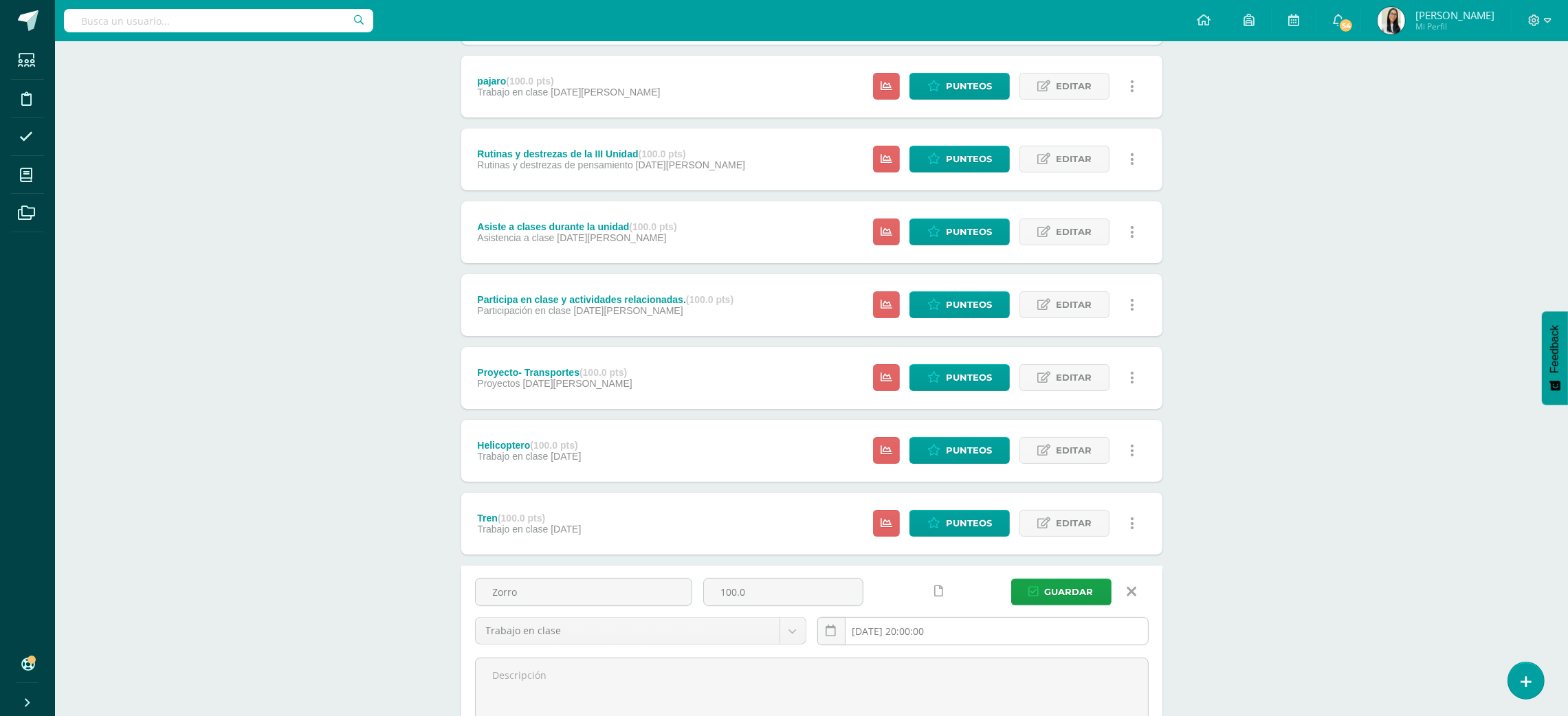
click at [911, 632] on input "[DATE] 20:00:00" at bounding box center [983, 631] width 330 height 27
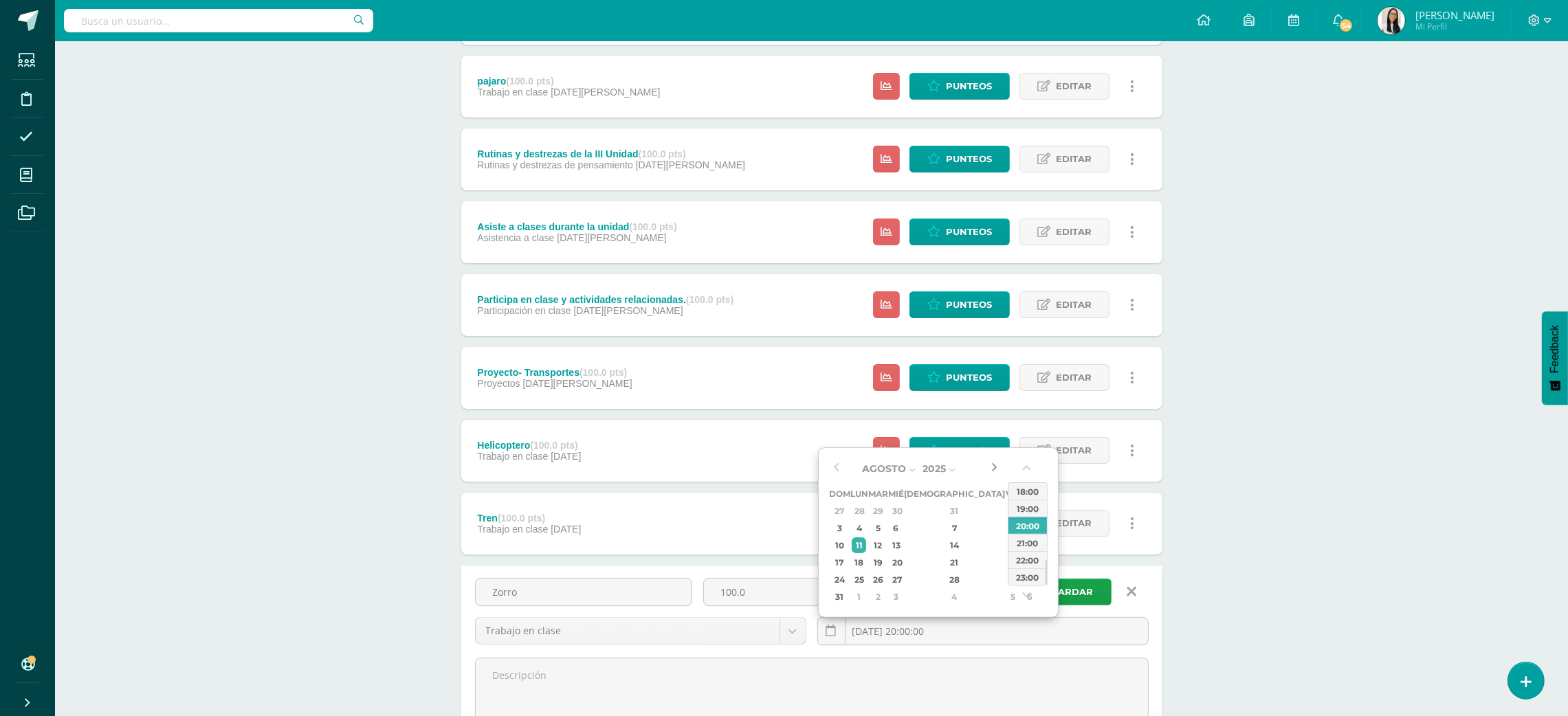
click at [991, 467] on button "button" at bounding box center [994, 468] width 13 height 21
click at [1006, 527] on div "12" at bounding box center [1012, 527] width 12 height 16
type input "2025-09-12 20:00"
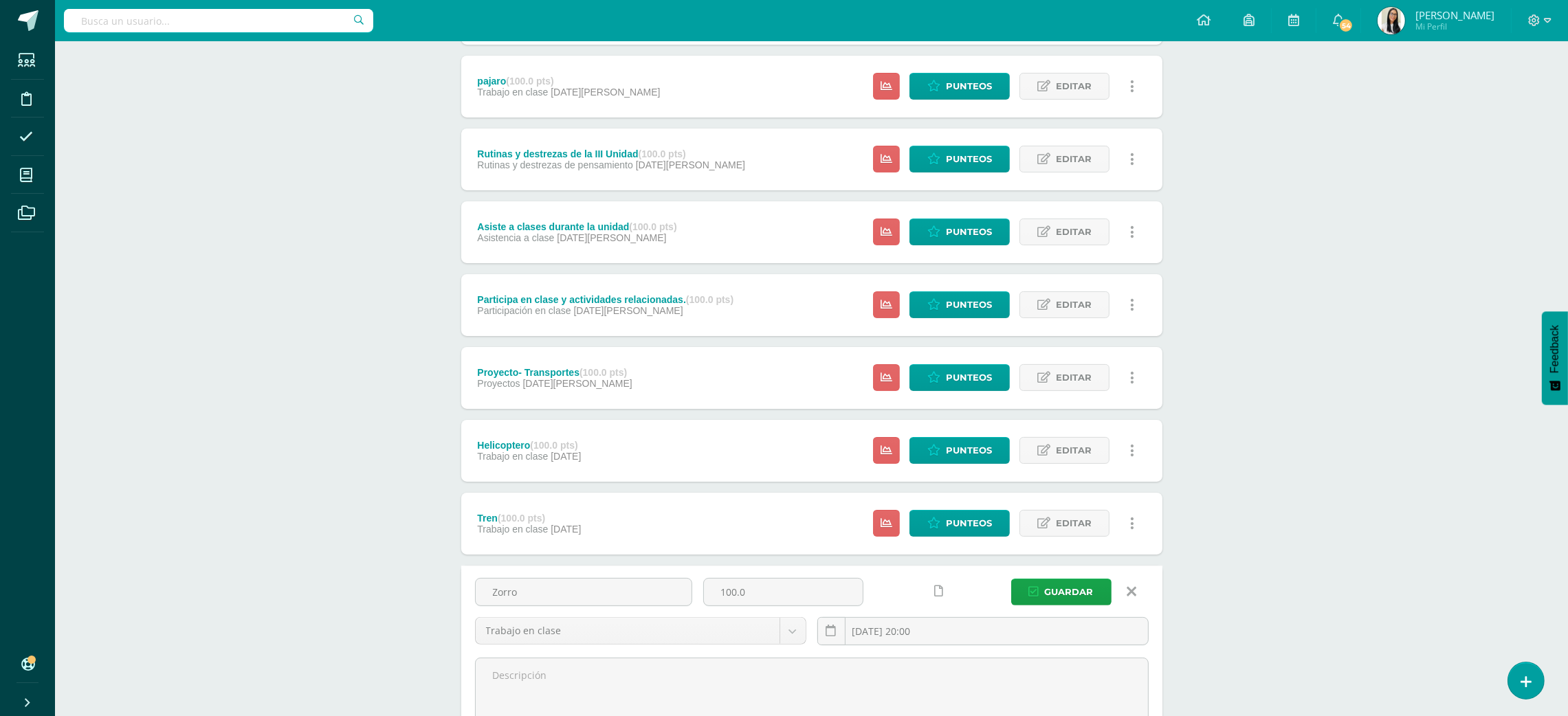
click at [1297, 583] on div "Robótica Maternal Preprimaria "A" Herramientas Detalle de asistencias Actividad…" at bounding box center [812, 282] width 1513 height 1265
click at [1053, 522] on link "Editar" at bounding box center [1064, 523] width 90 height 27
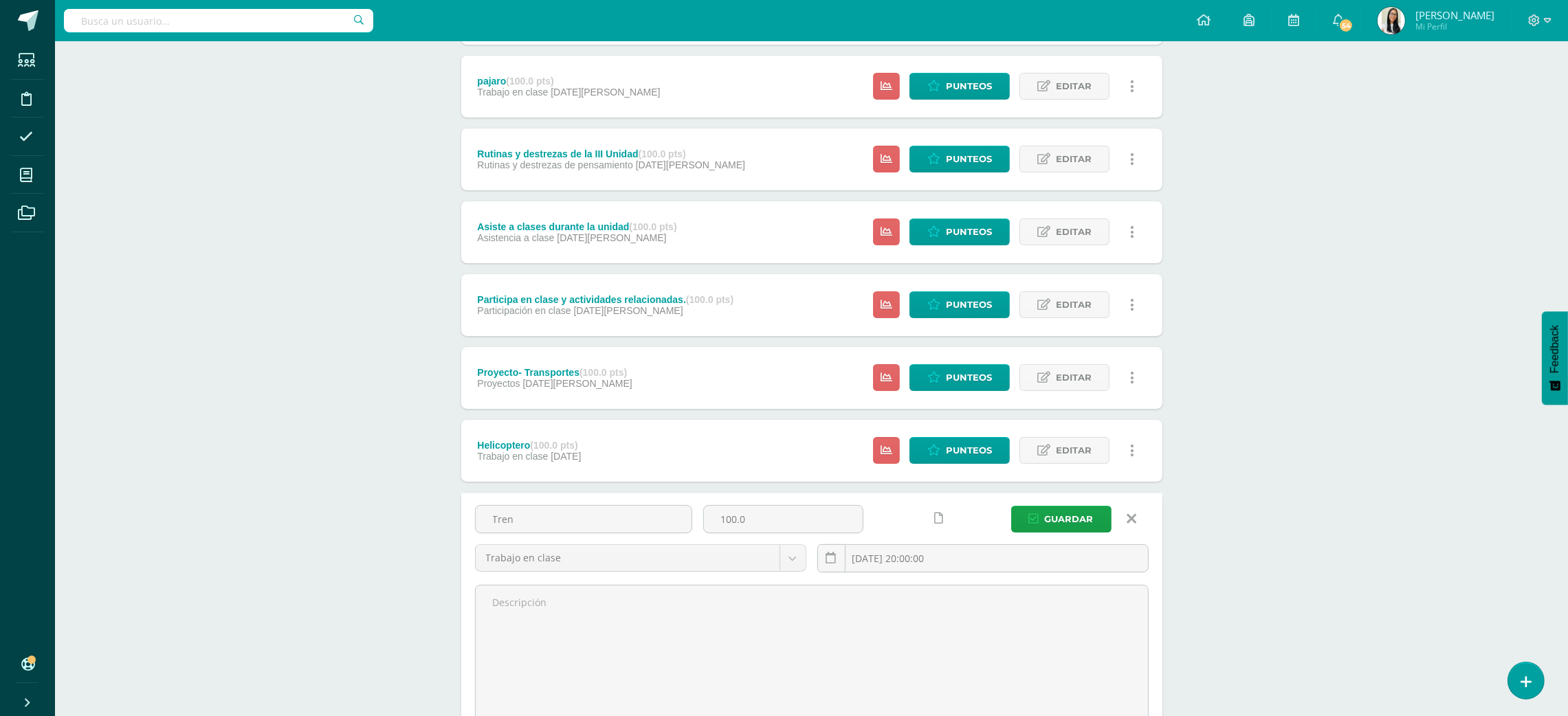
click at [692, 517] on div "Tren" at bounding box center [584, 524] width 229 height 39
click at [648, 517] on input "Tren" at bounding box center [583, 519] width 216 height 27
type input "T"
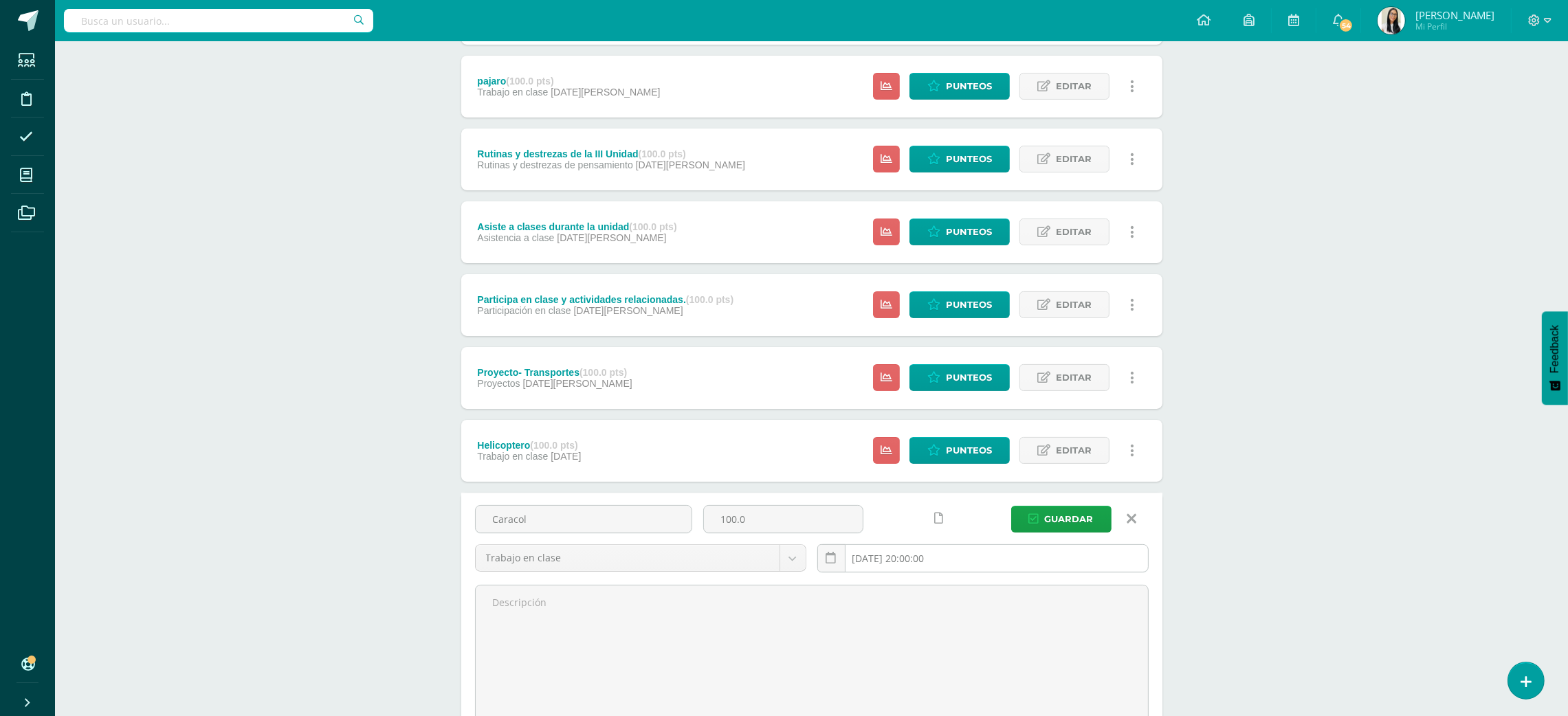
type input "Caracol"
click at [947, 567] on input "2025-07-18 20:00:00" at bounding box center [983, 558] width 330 height 27
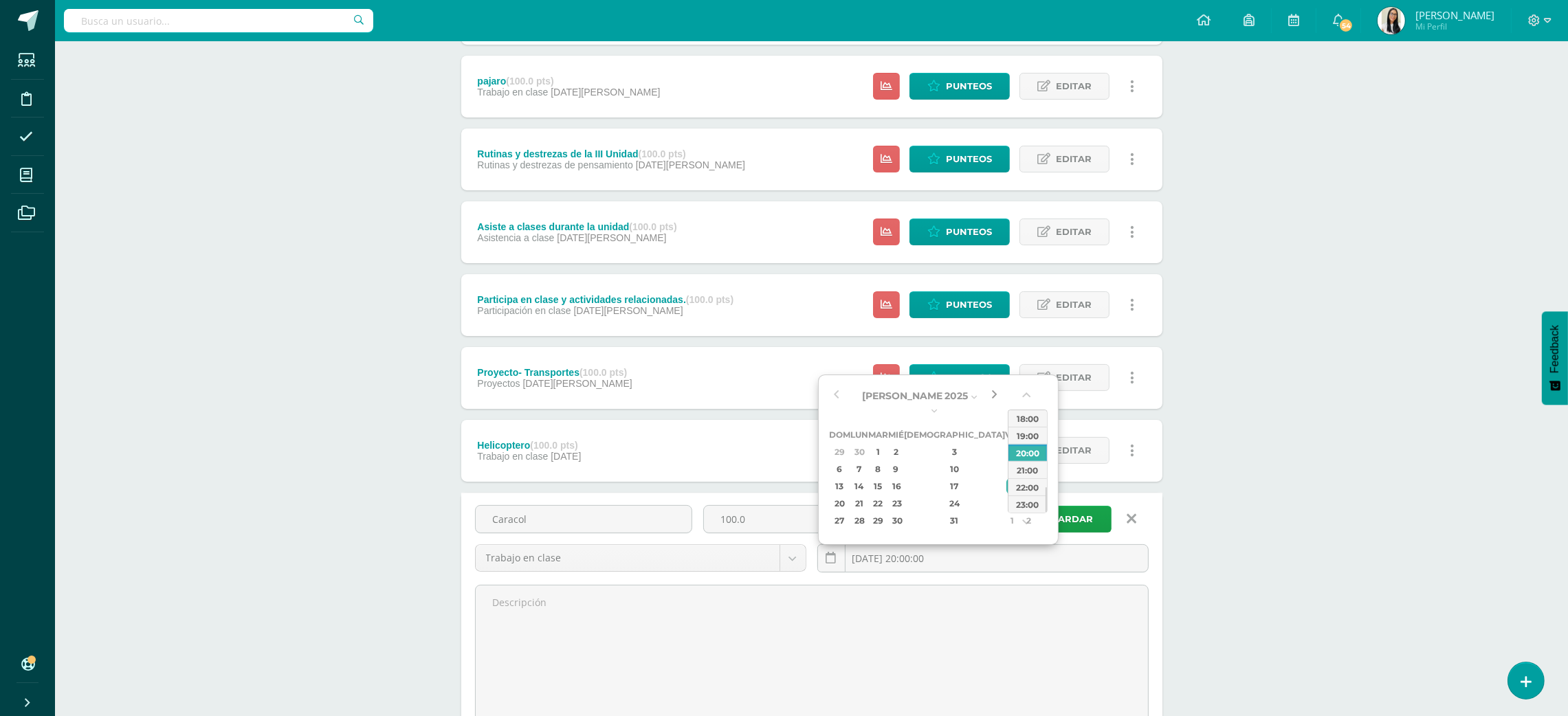
click at [993, 391] on button "button" at bounding box center [994, 396] width 13 height 21
click at [1006, 478] on div "19" at bounding box center [1012, 472] width 12 height 16
type input "2025-09-19 20:00"
click at [1203, 408] on div "Robótica Maternal Preprimaria "A" Herramientas Detalle de asistencias Actividad…" at bounding box center [812, 380] width 1513 height 1462
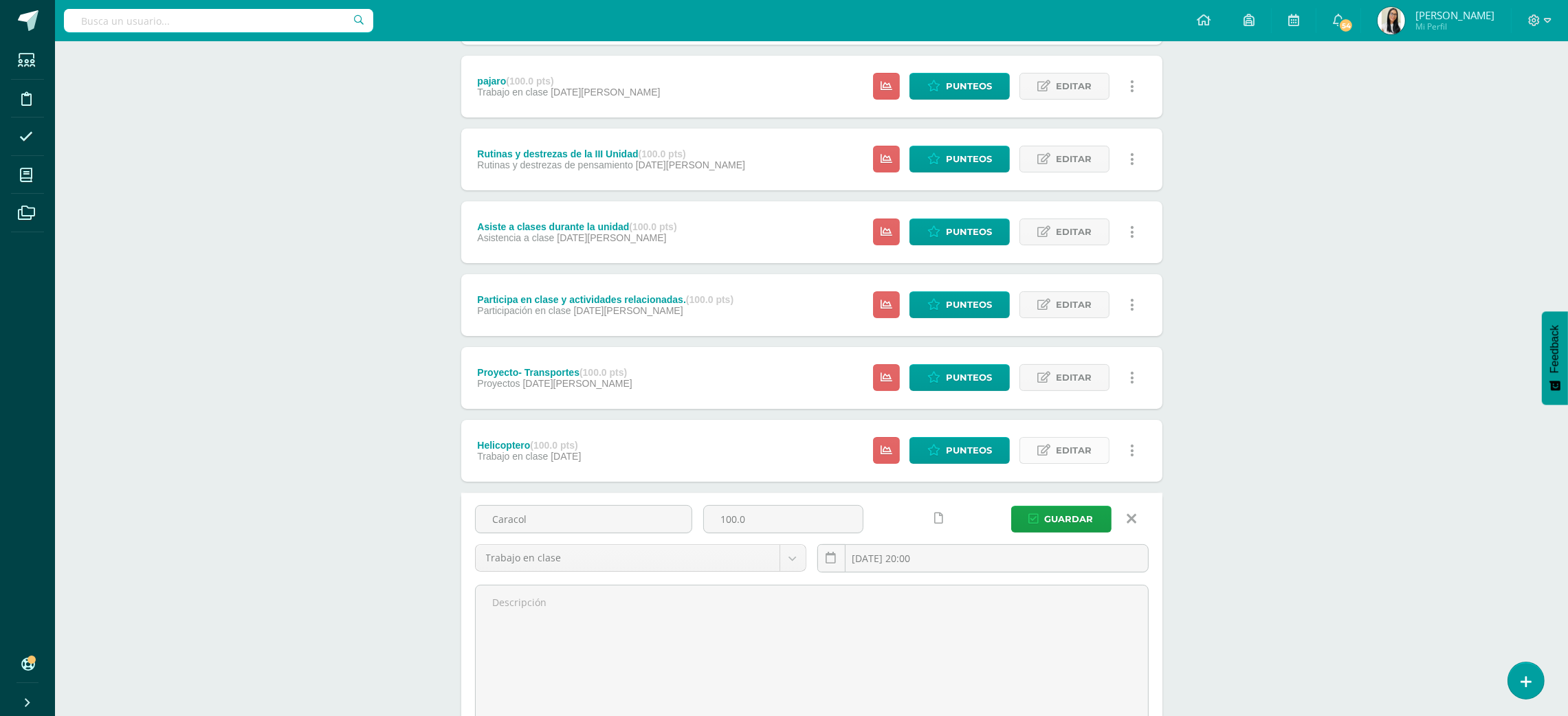
click at [1044, 455] on link "Editar" at bounding box center [1064, 450] width 90 height 27
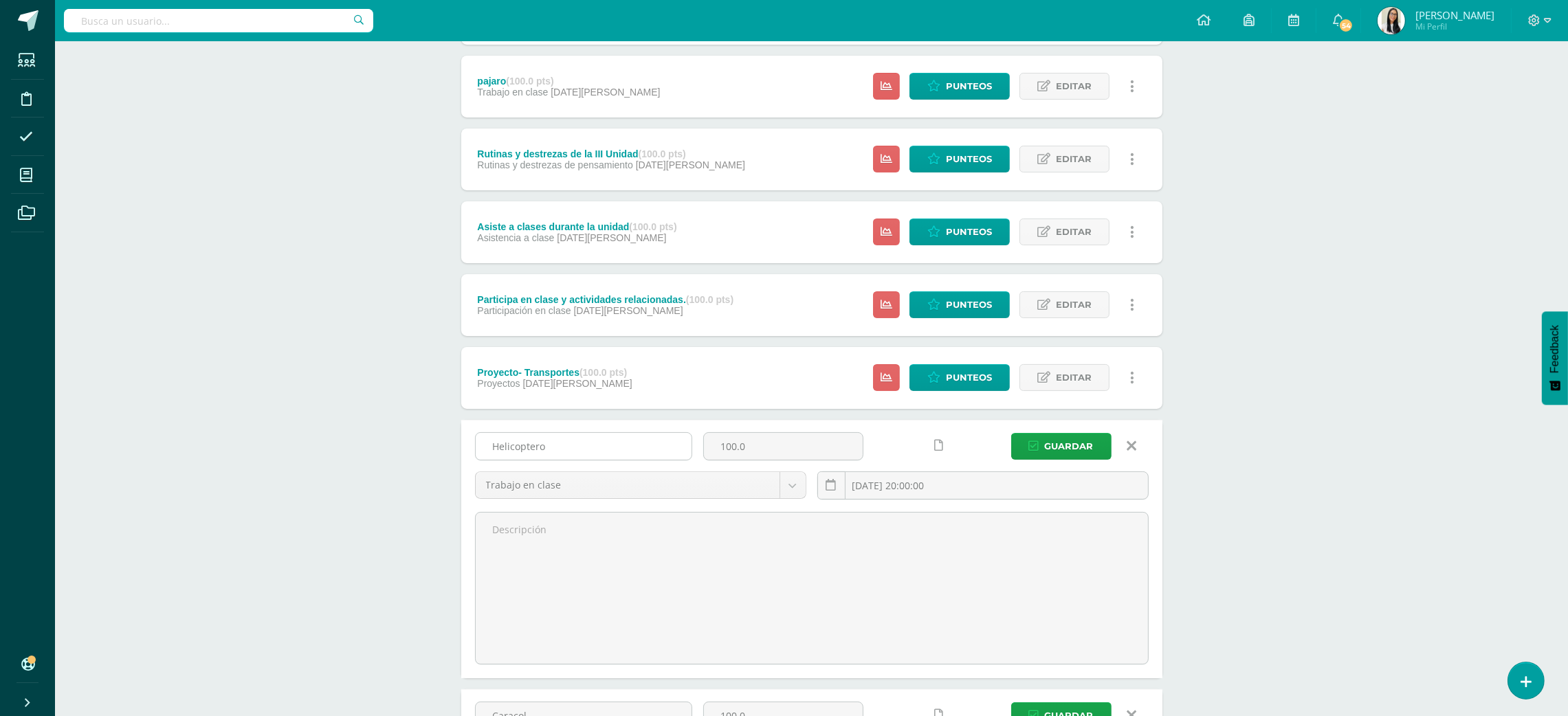
click at [609, 450] on input "Helicoptero" at bounding box center [583, 447] width 216 height 27
type input "mariposa"
click at [978, 489] on input "2025-07-25 20:00:00" at bounding box center [983, 486] width 330 height 27
click at [992, 515] on button "button" at bounding box center [994, 519] width 13 height 21
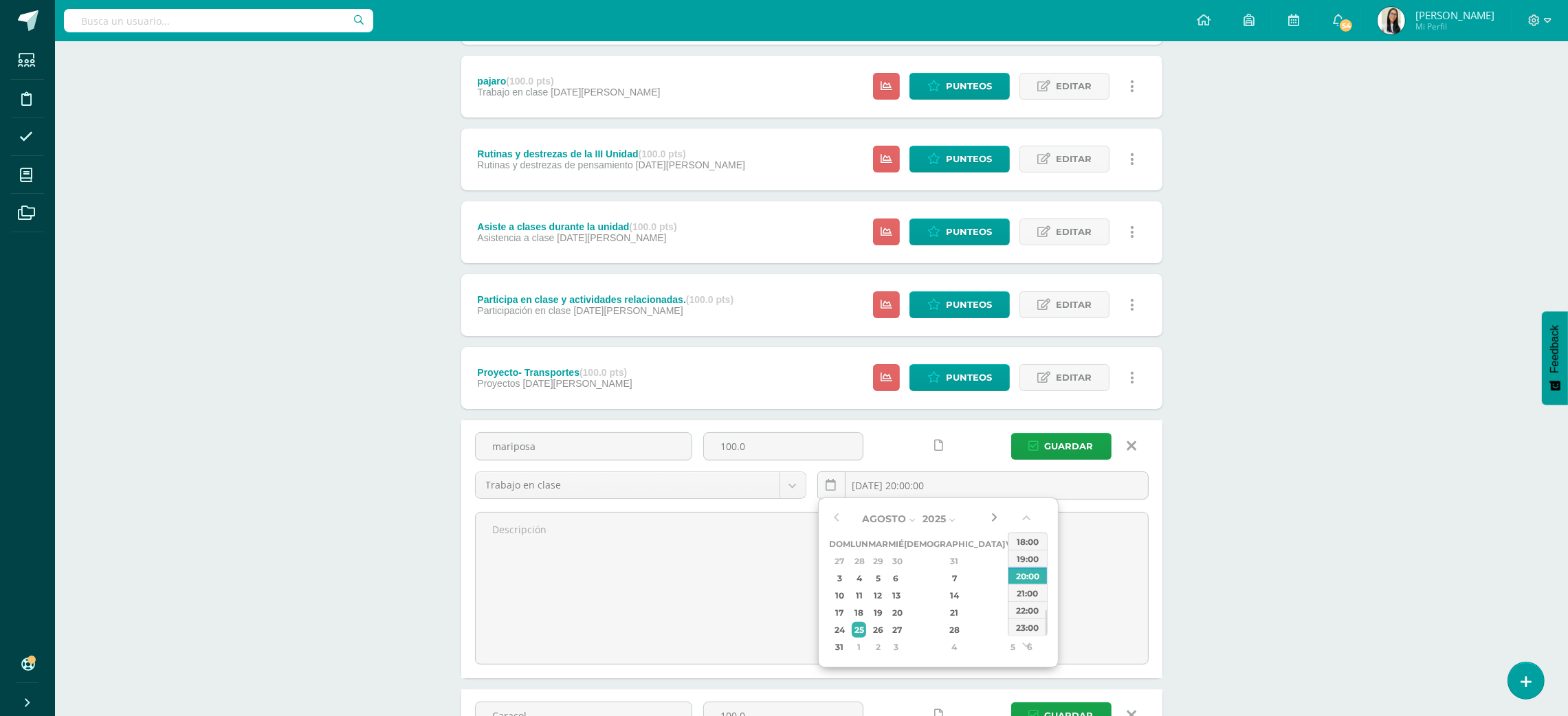
click at [992, 515] on button "button" at bounding box center [994, 519] width 13 height 21
click at [1006, 609] on div "26" at bounding box center [1012, 612] width 12 height 16
type input "2025-09-26 20:00"
click at [1310, 458] on div "Robótica Maternal Preprimaria "A" Herramientas Detalle de asistencias Actividad…" at bounding box center [812, 479] width 1513 height 1659
click at [1053, 448] on span "Guardar" at bounding box center [1069, 446] width 49 height 26
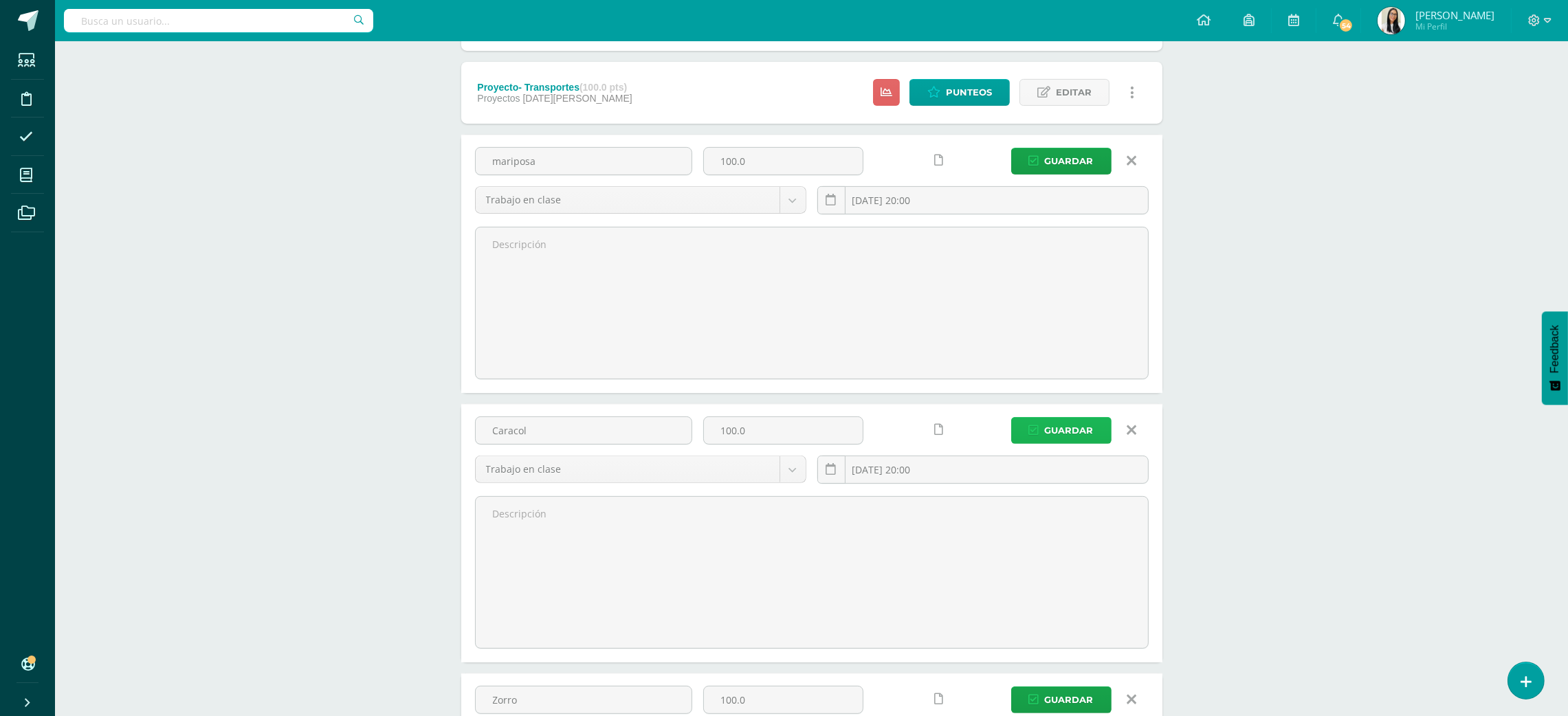
click at [1077, 430] on span "Guardar" at bounding box center [1069, 430] width 49 height 26
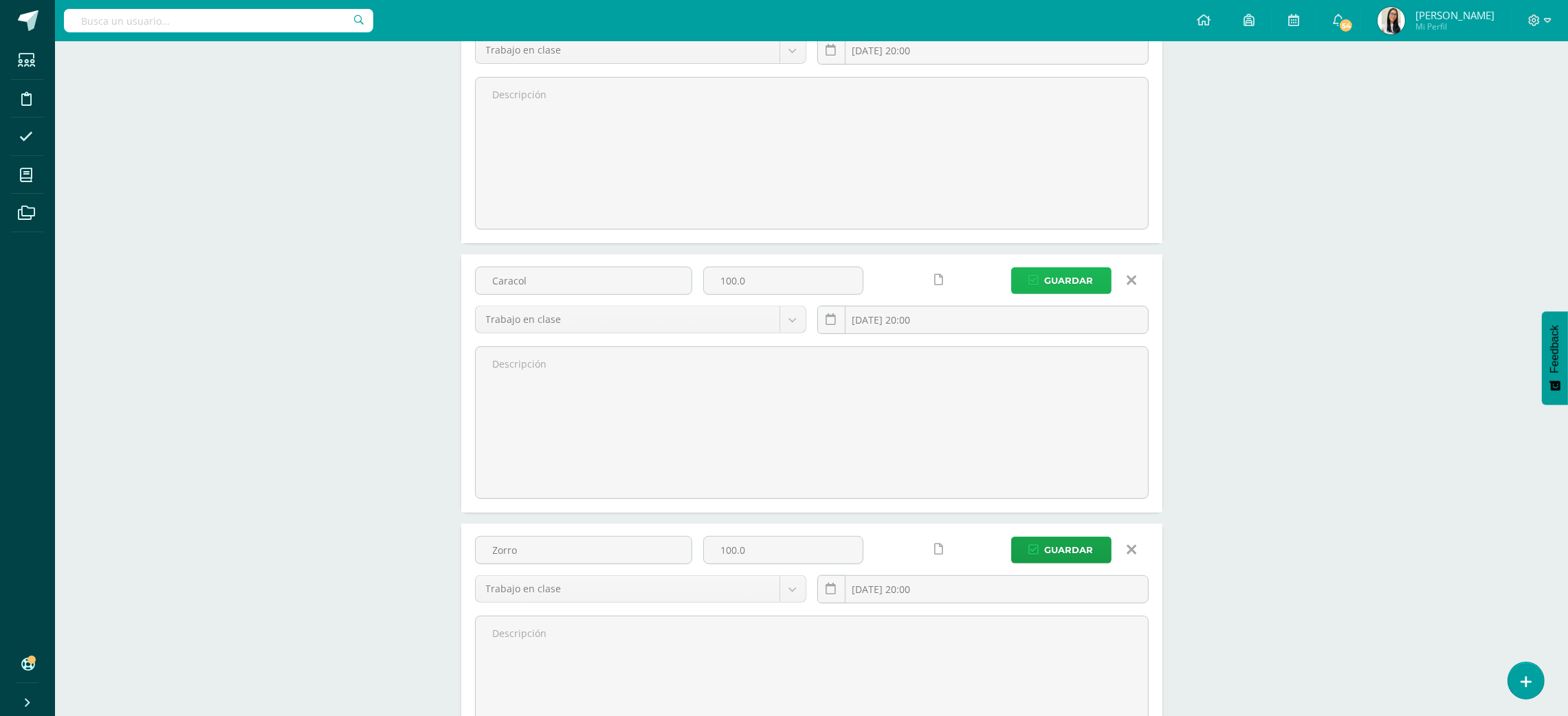
scroll to position [896, 0]
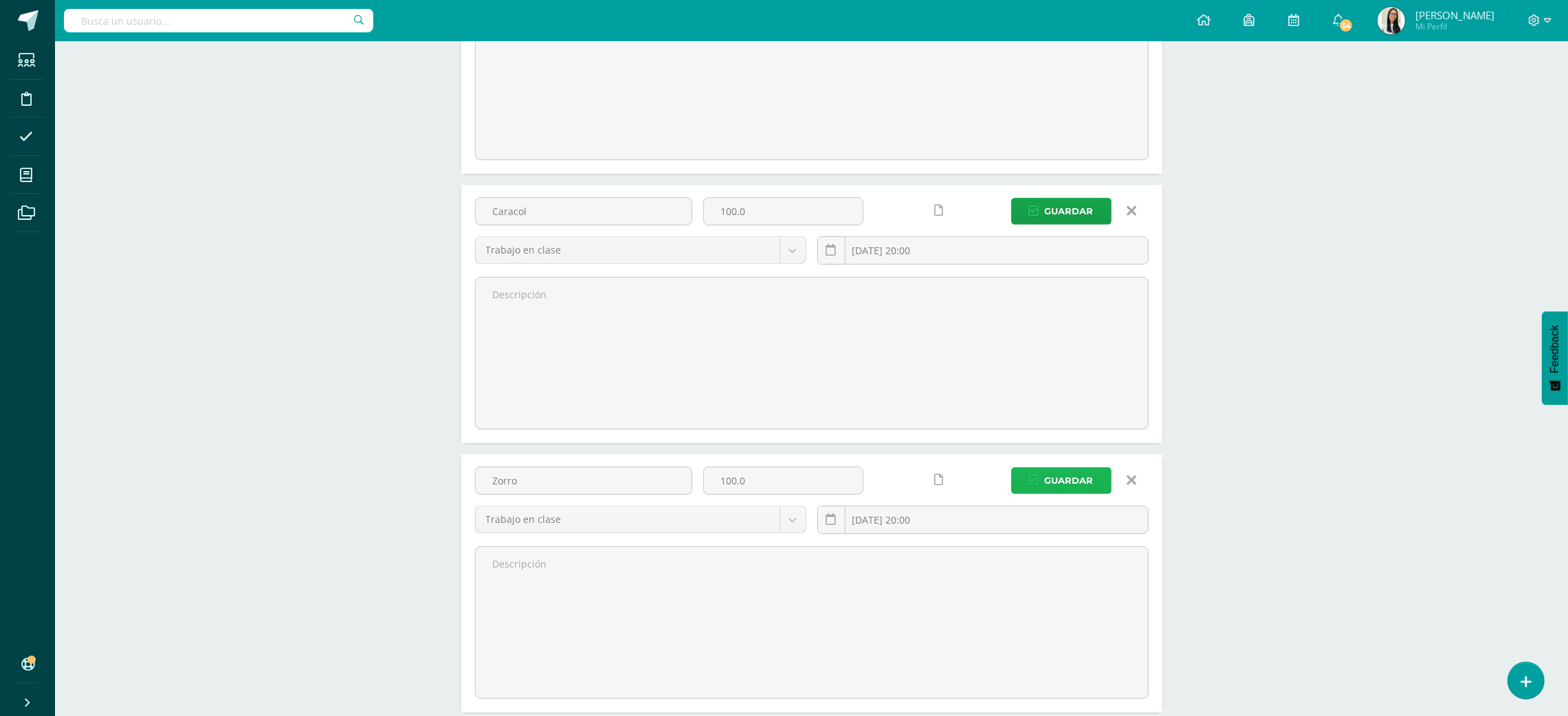
click at [1075, 493] on span "Guardar" at bounding box center [1069, 480] width 49 height 26
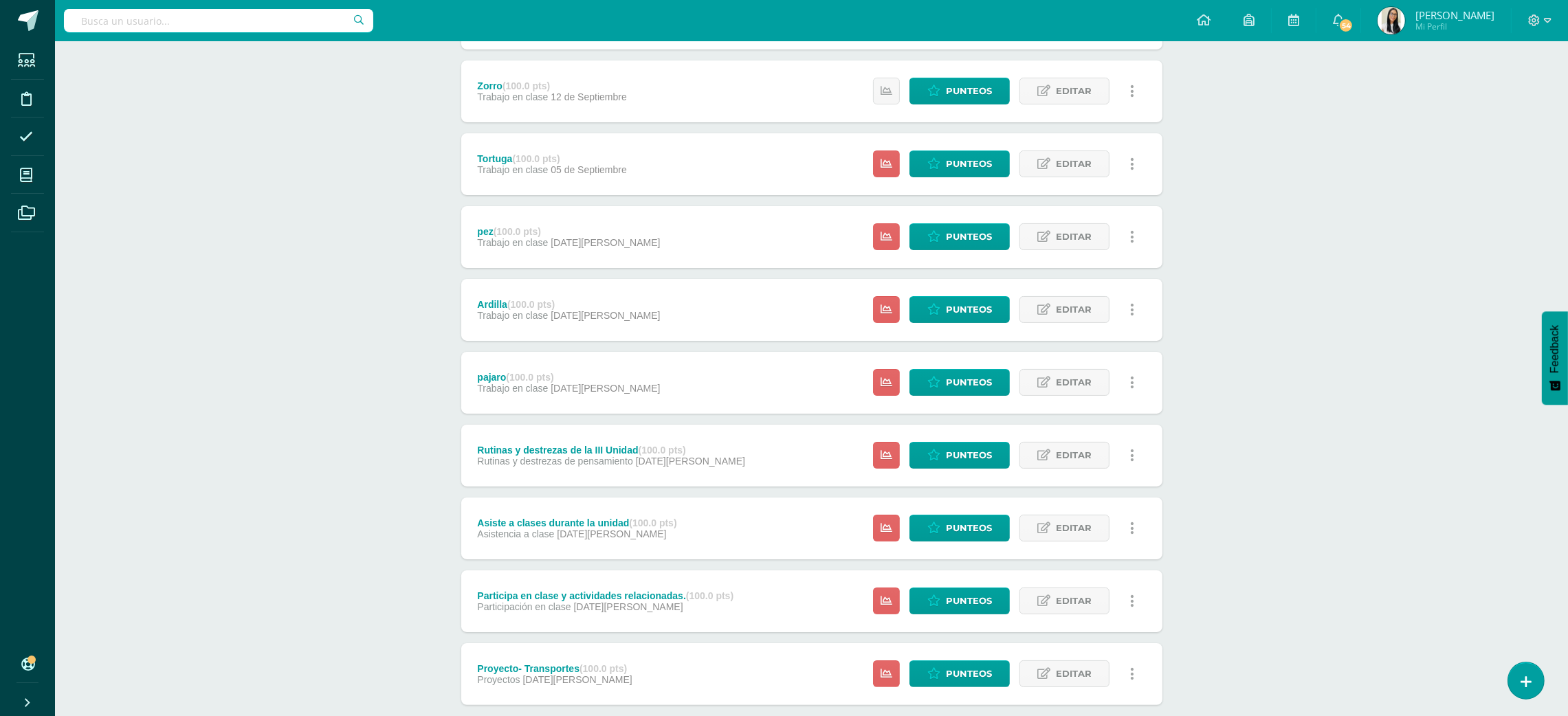
scroll to position [391, 0]
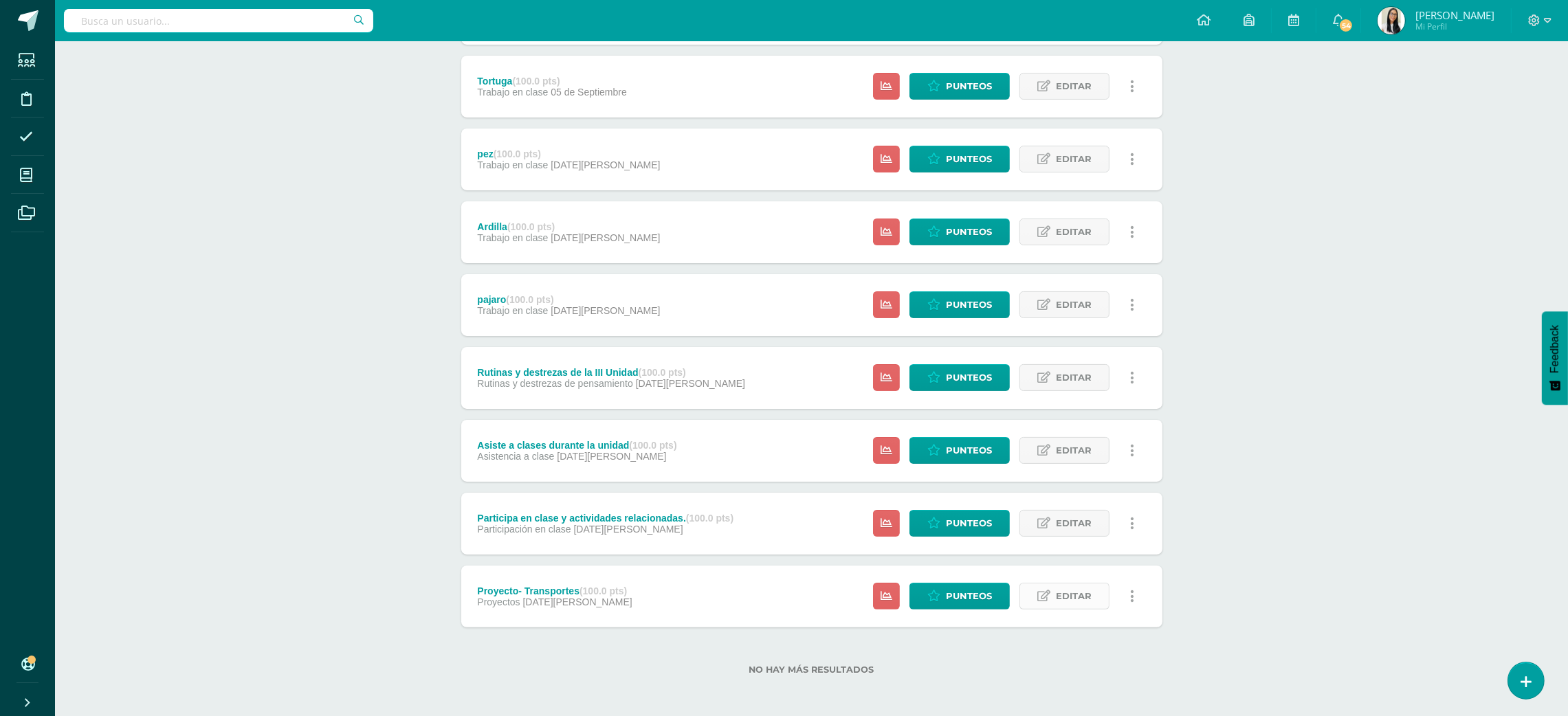
click at [1077, 596] on span "Editar" at bounding box center [1074, 596] width 36 height 26
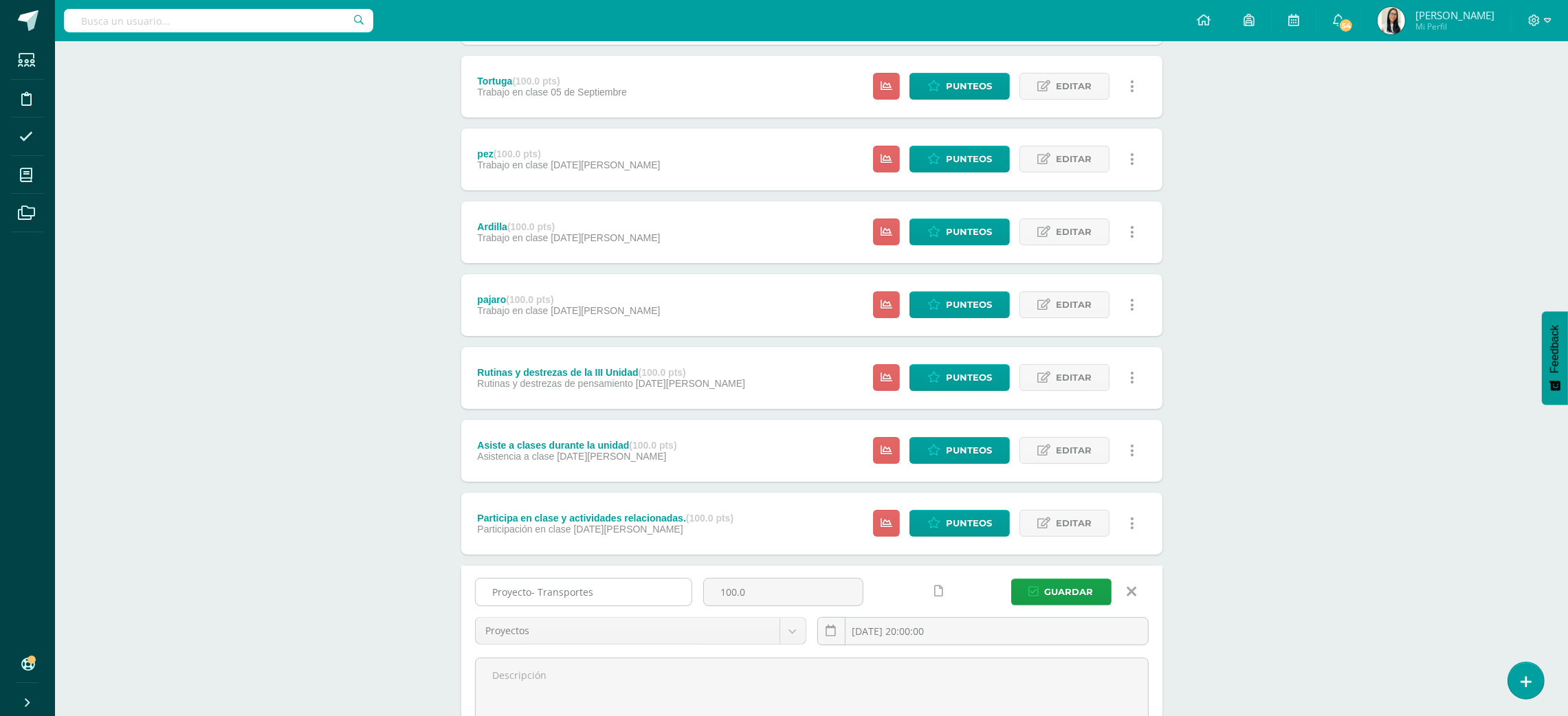
click at [626, 592] on input "Proyecto- Transportes" at bounding box center [583, 592] width 216 height 27
type input "Proyecto- Bluey"
click at [1005, 626] on input "[DATE] 20:00:00" at bounding box center [983, 631] width 330 height 27
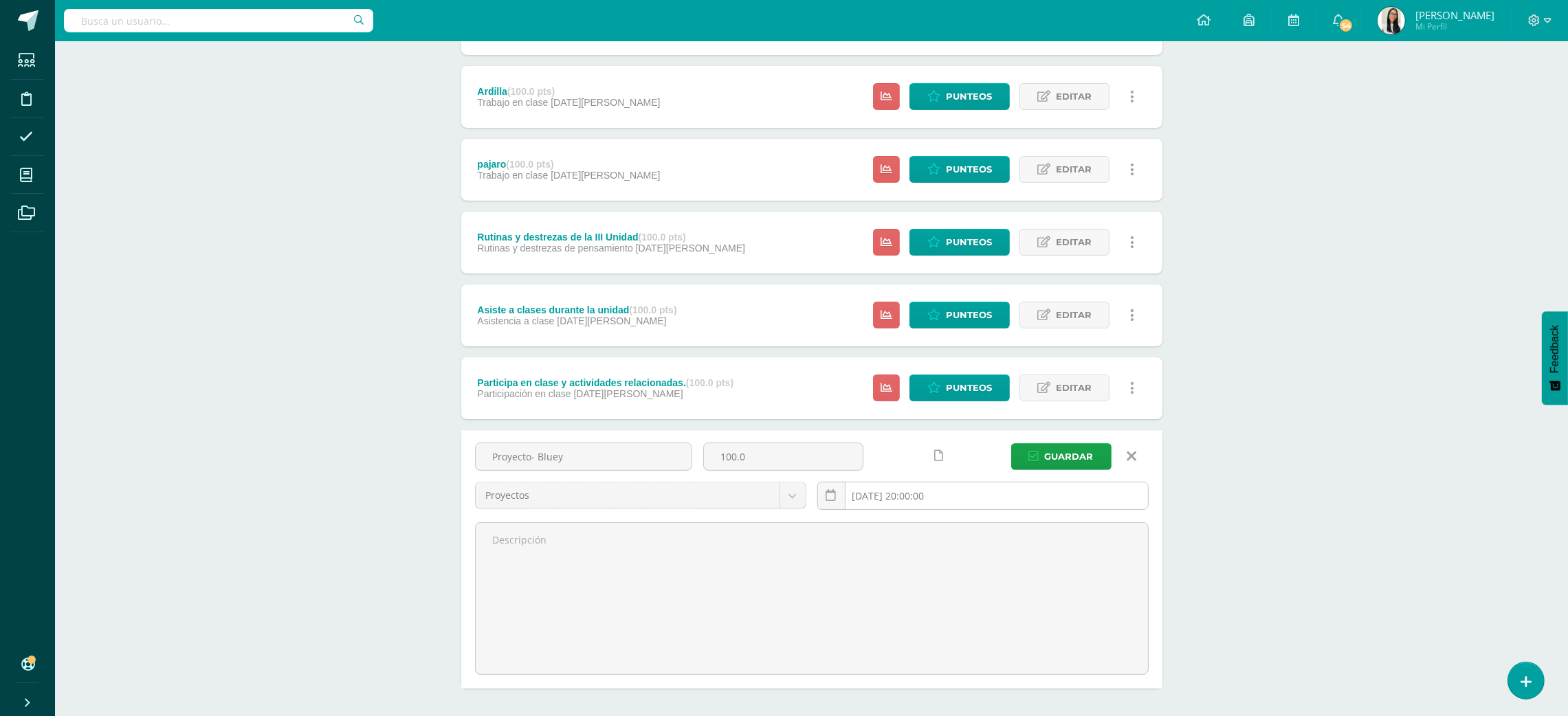
scroll to position [530, 0]
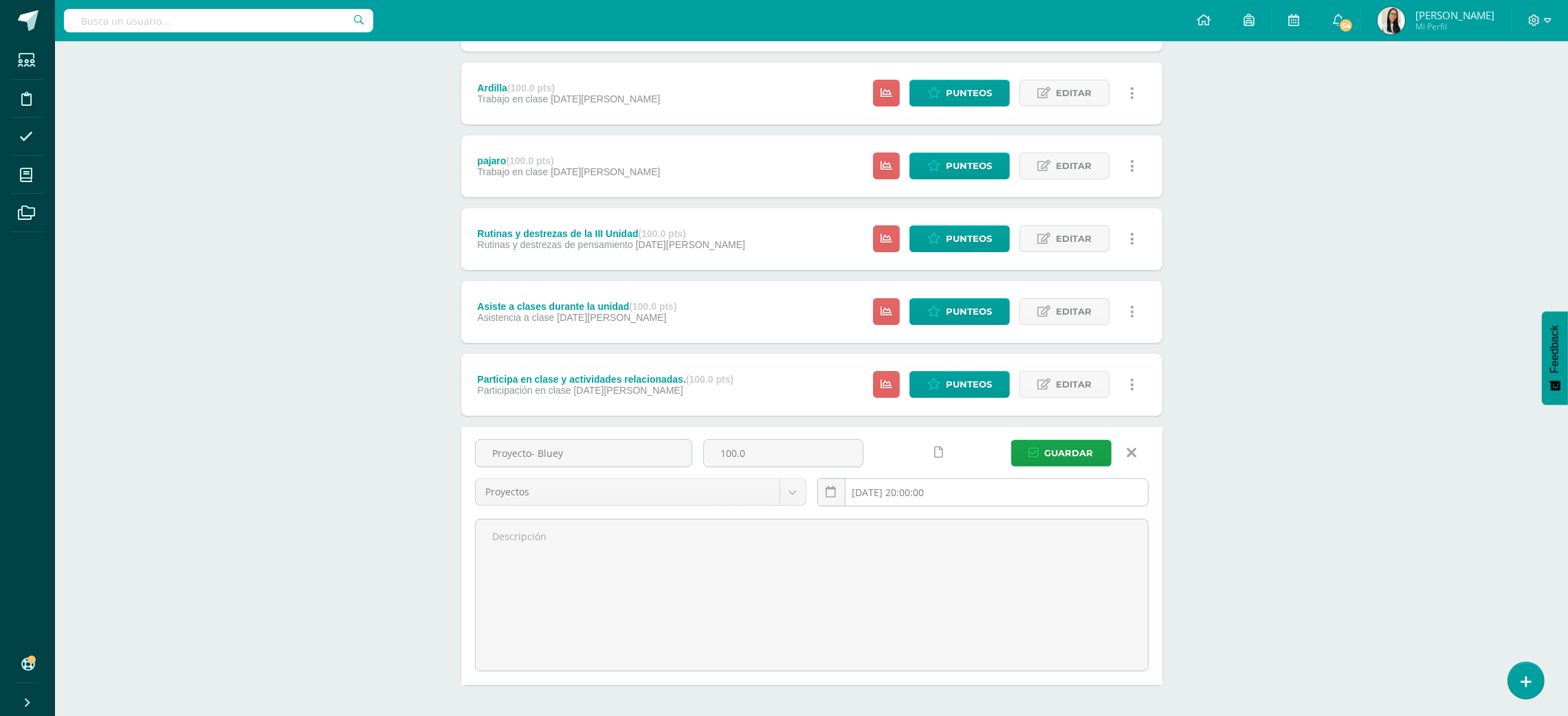
click at [966, 497] on input "[DATE] 20:00:00" at bounding box center [983, 492] width 330 height 27
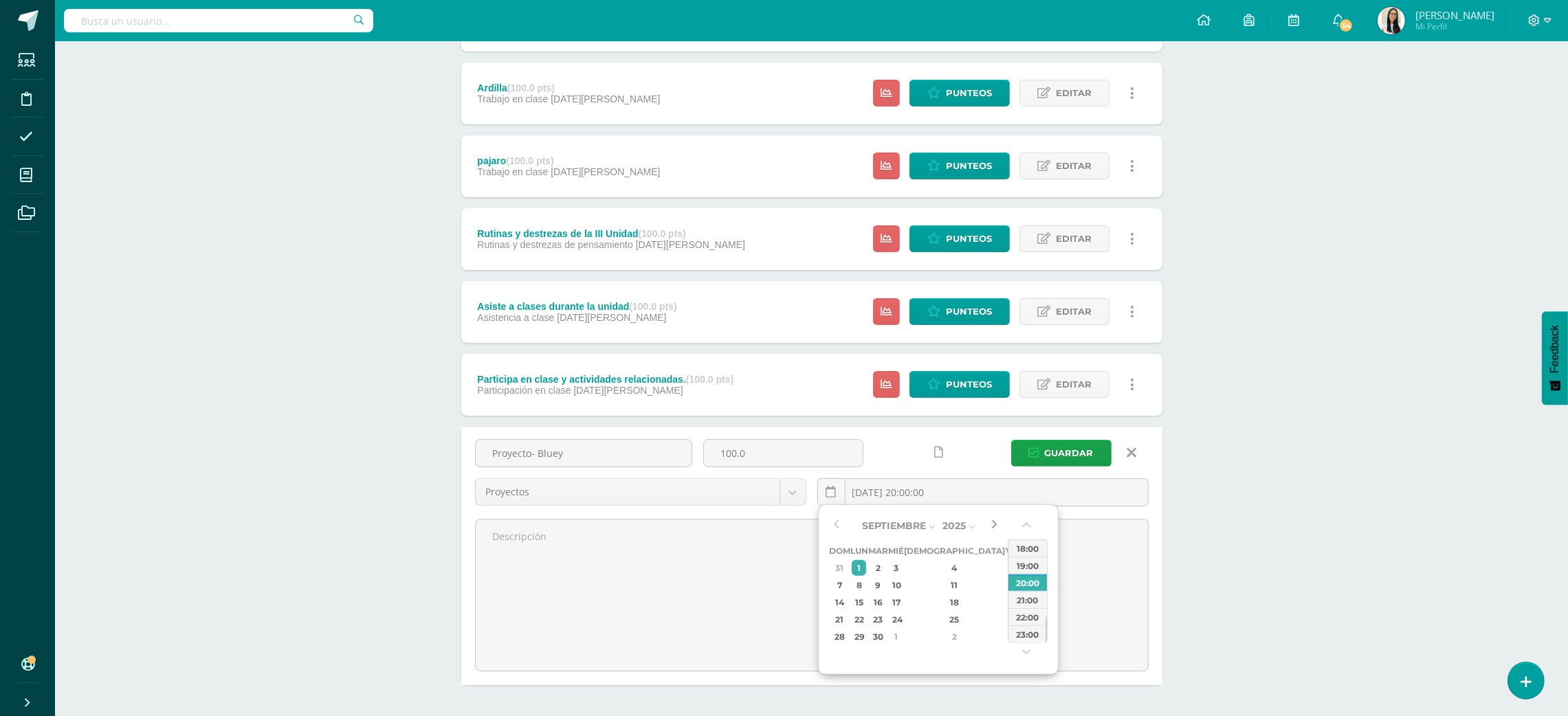
click at [999, 525] on button "button" at bounding box center [994, 526] width 13 height 21
click at [1006, 633] on div "3" at bounding box center [1012, 636] width 12 height 16
type input "2025-10-03 20:00"
click at [1081, 453] on span "Guardar" at bounding box center [1069, 453] width 49 height 26
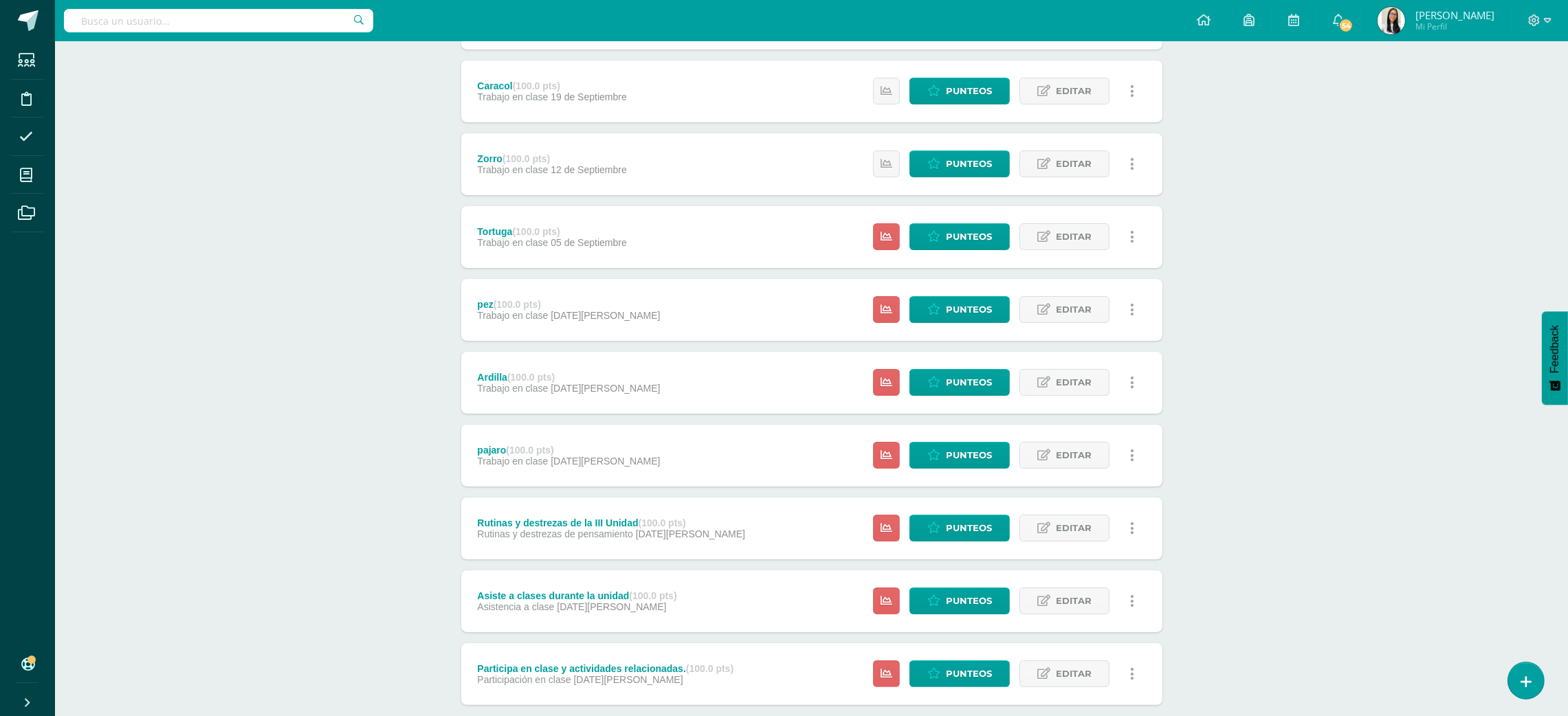
scroll to position [391, 0]
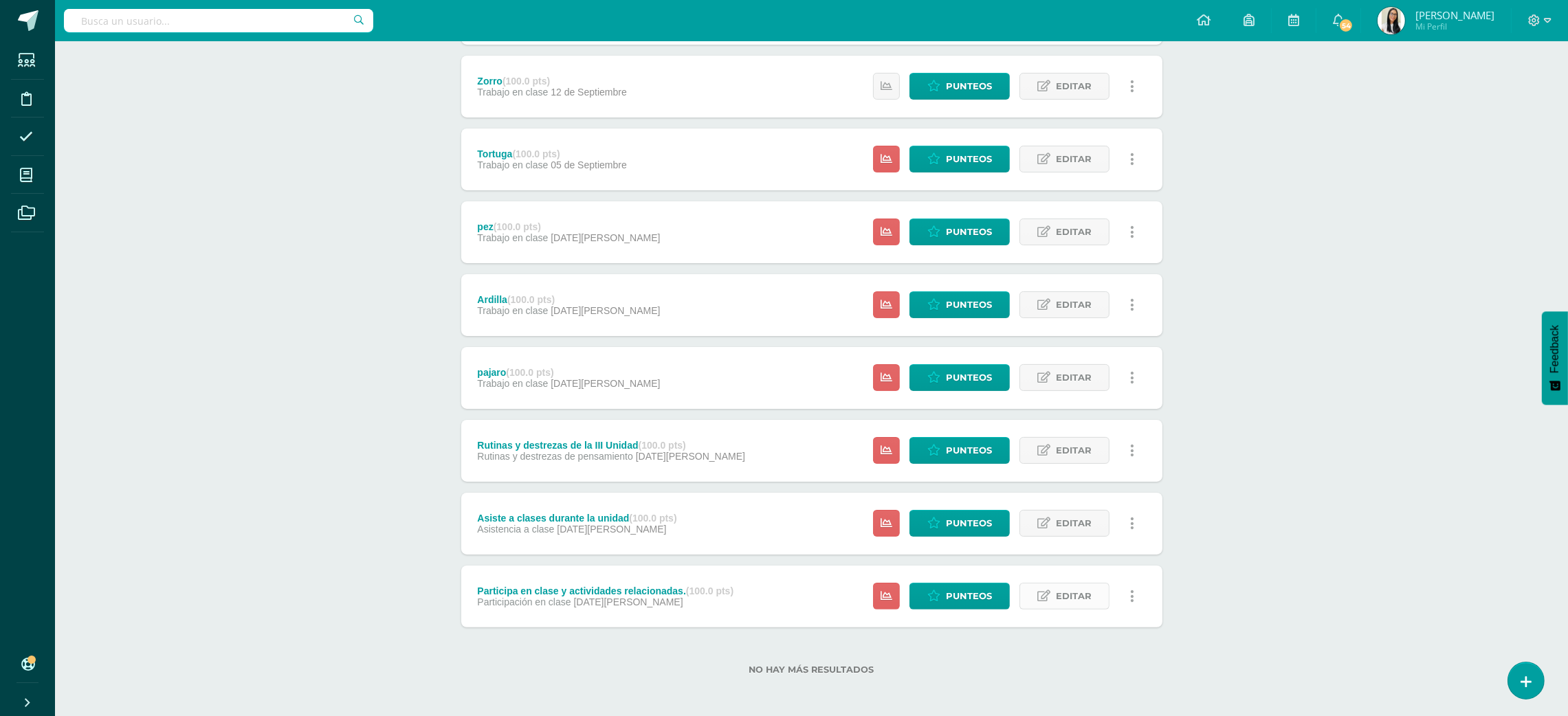
click at [1077, 591] on span "Editar" at bounding box center [1074, 596] width 36 height 26
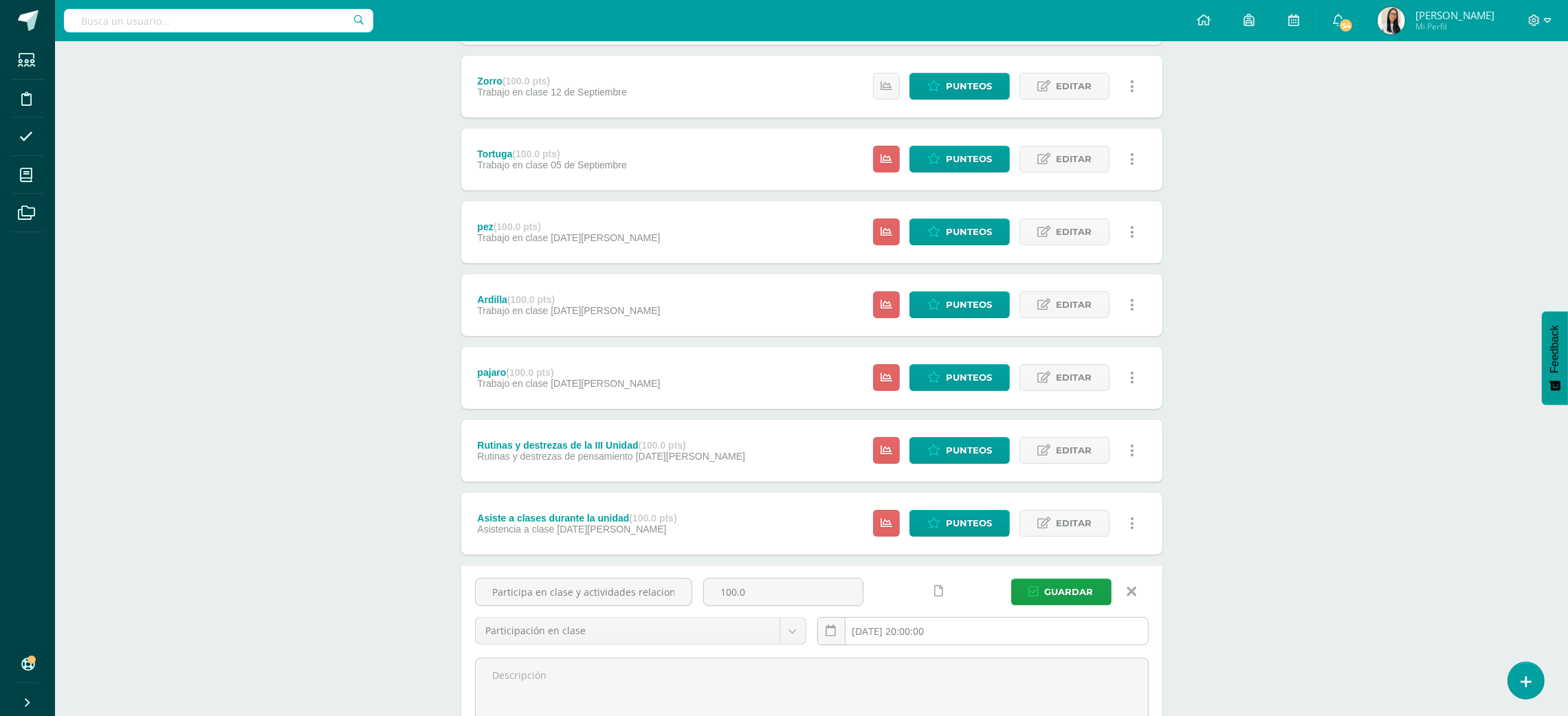
click at [985, 625] on input "[DATE] 20:00:00" at bounding box center [983, 631] width 330 height 27
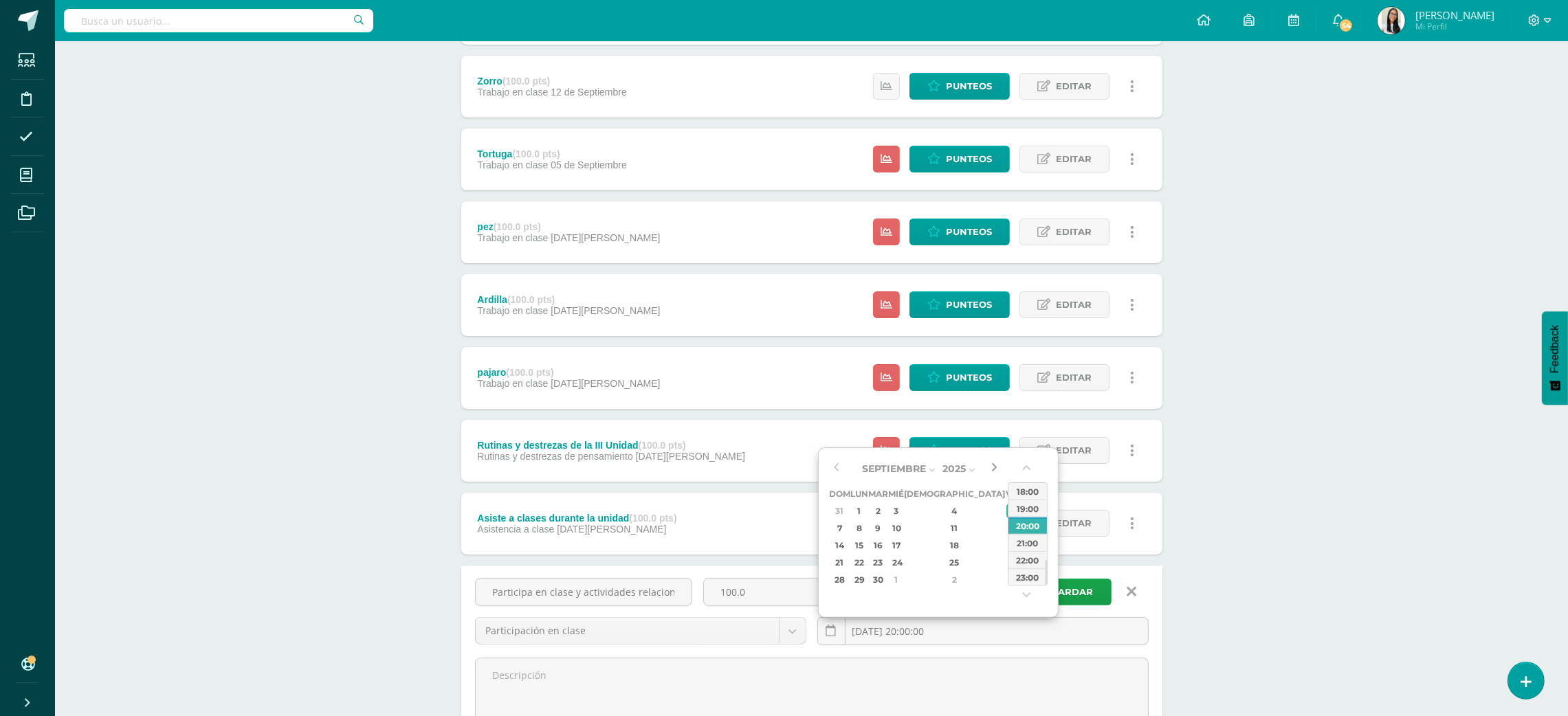
click at [991, 465] on button "button" at bounding box center [994, 468] width 13 height 21
click at [1006, 509] on div "3" at bounding box center [1012, 510] width 12 height 16
type input "[DATE] 20:00"
click at [1293, 503] on div "Robótica Maternal Preprimaria "A" Herramientas Detalle de asistencias Actividad…" at bounding box center [812, 282] width 1513 height 1265
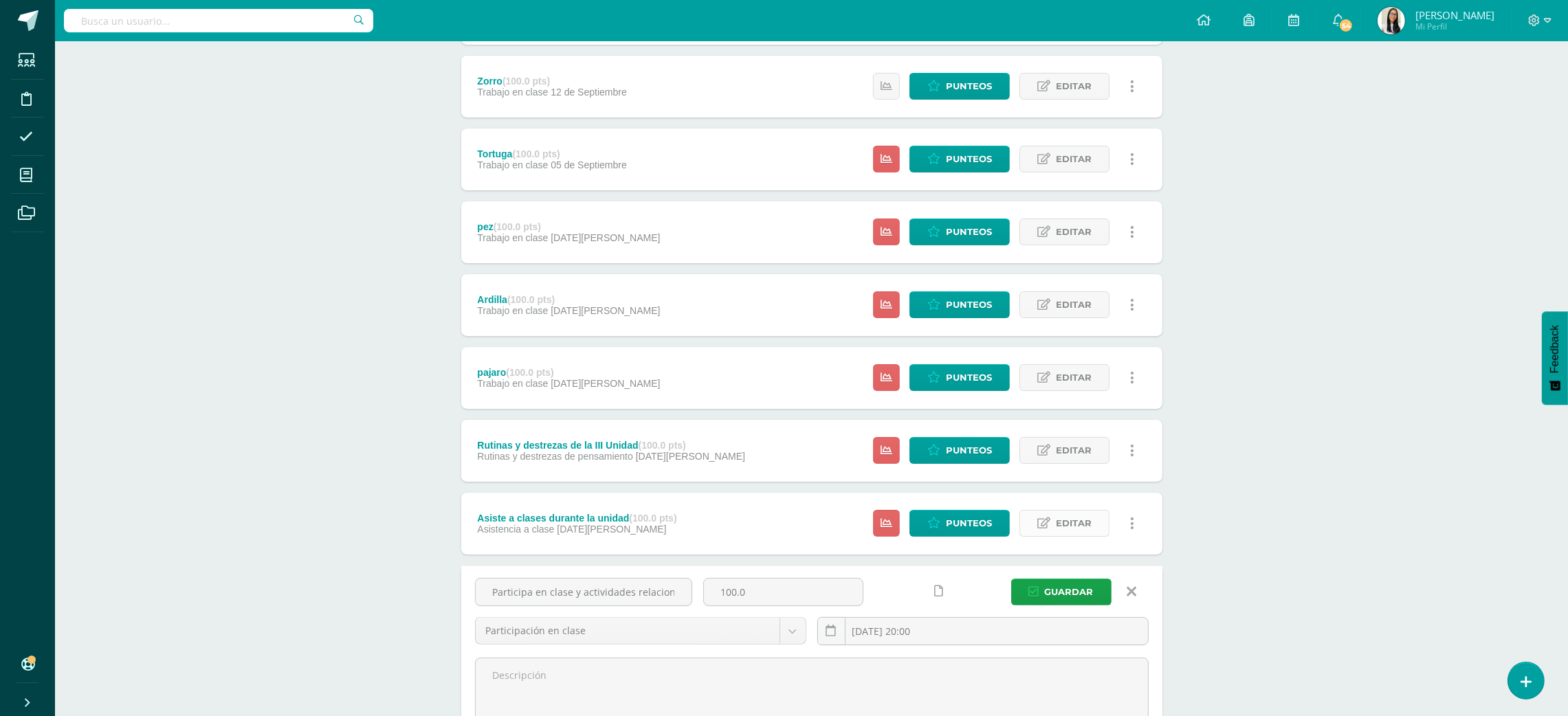
click at [1054, 527] on link "Editar" at bounding box center [1064, 523] width 90 height 27
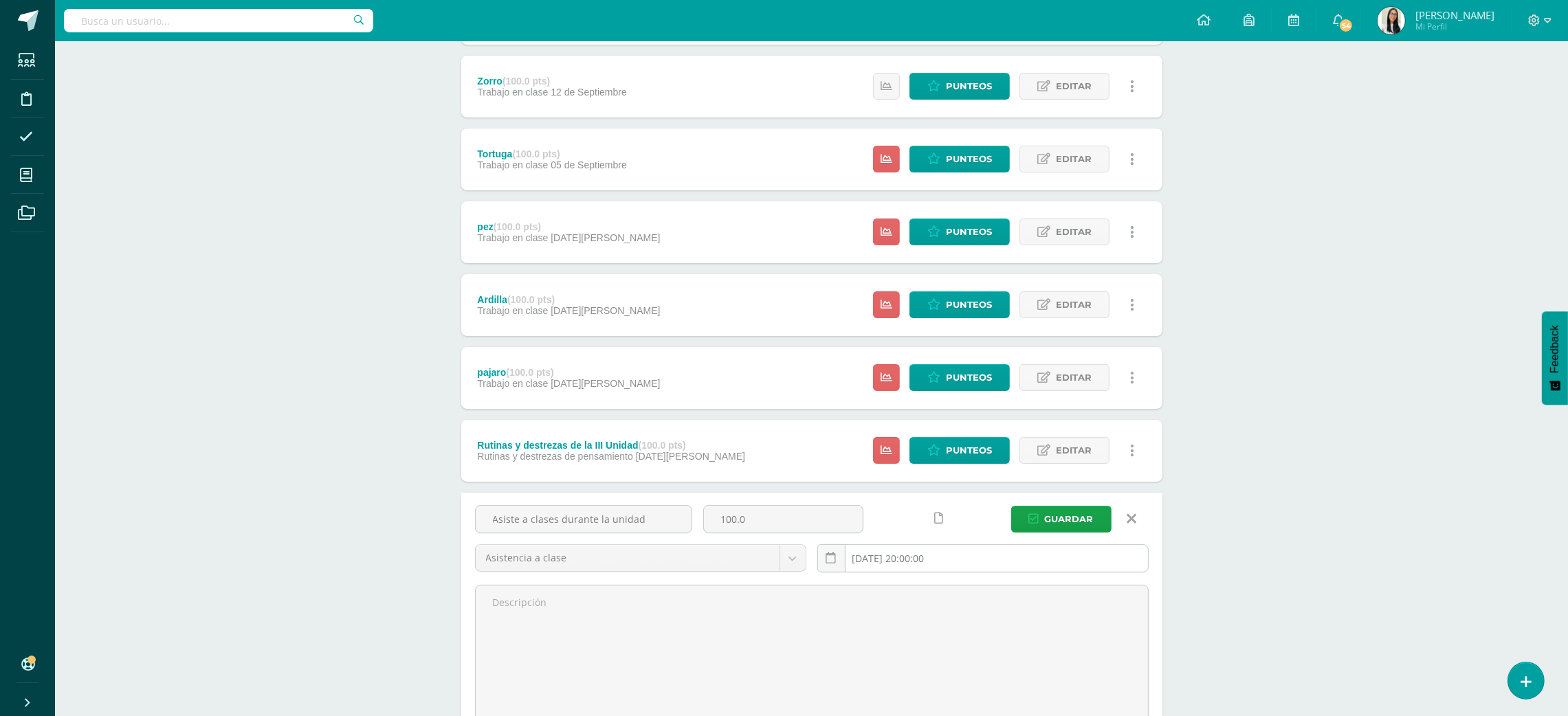
click at [1006, 554] on input "[DATE] 20:00:00" at bounding box center [983, 558] width 330 height 27
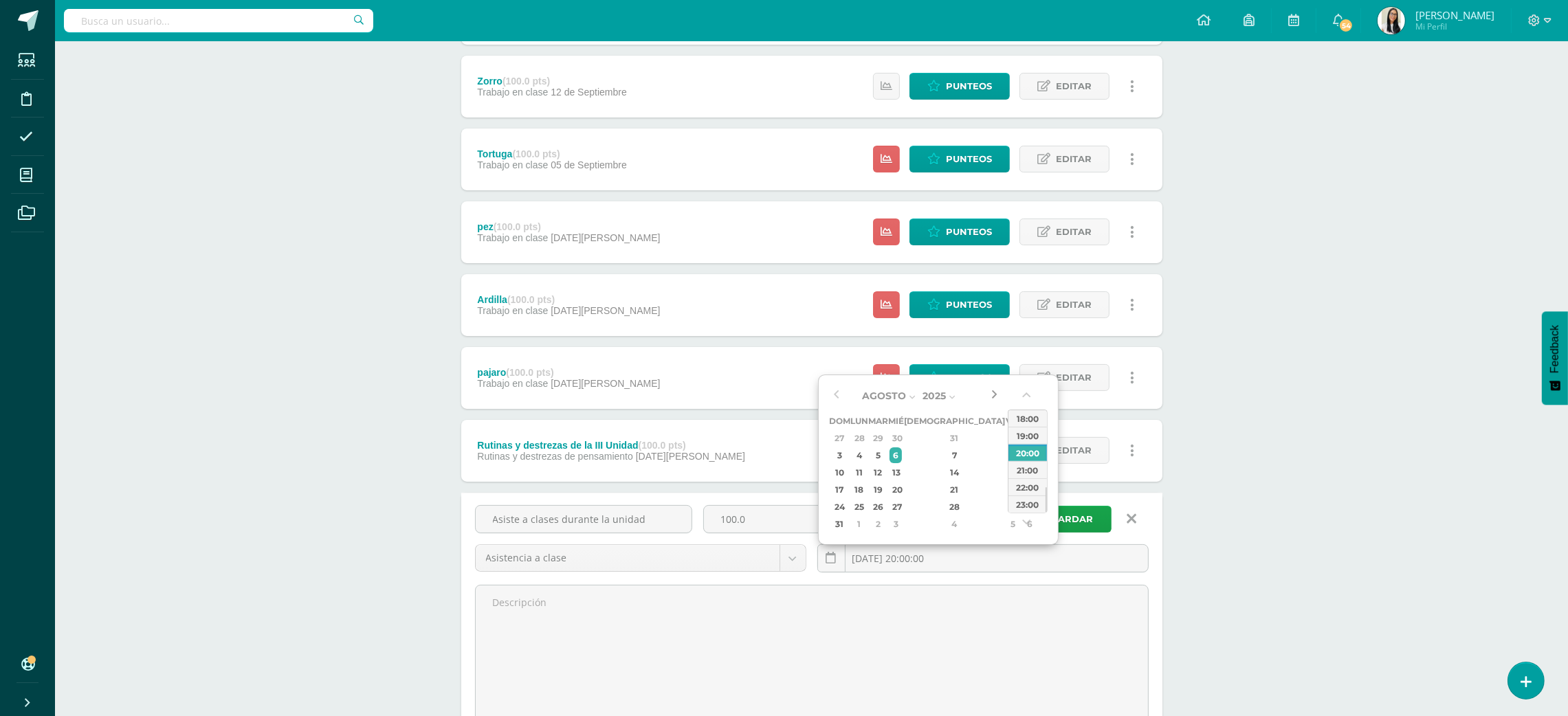
click at [995, 389] on button "button" at bounding box center [994, 396] width 13 height 21
click at [1006, 437] on div "3" at bounding box center [1012, 438] width 12 height 16
type input "[DATE] 20:00"
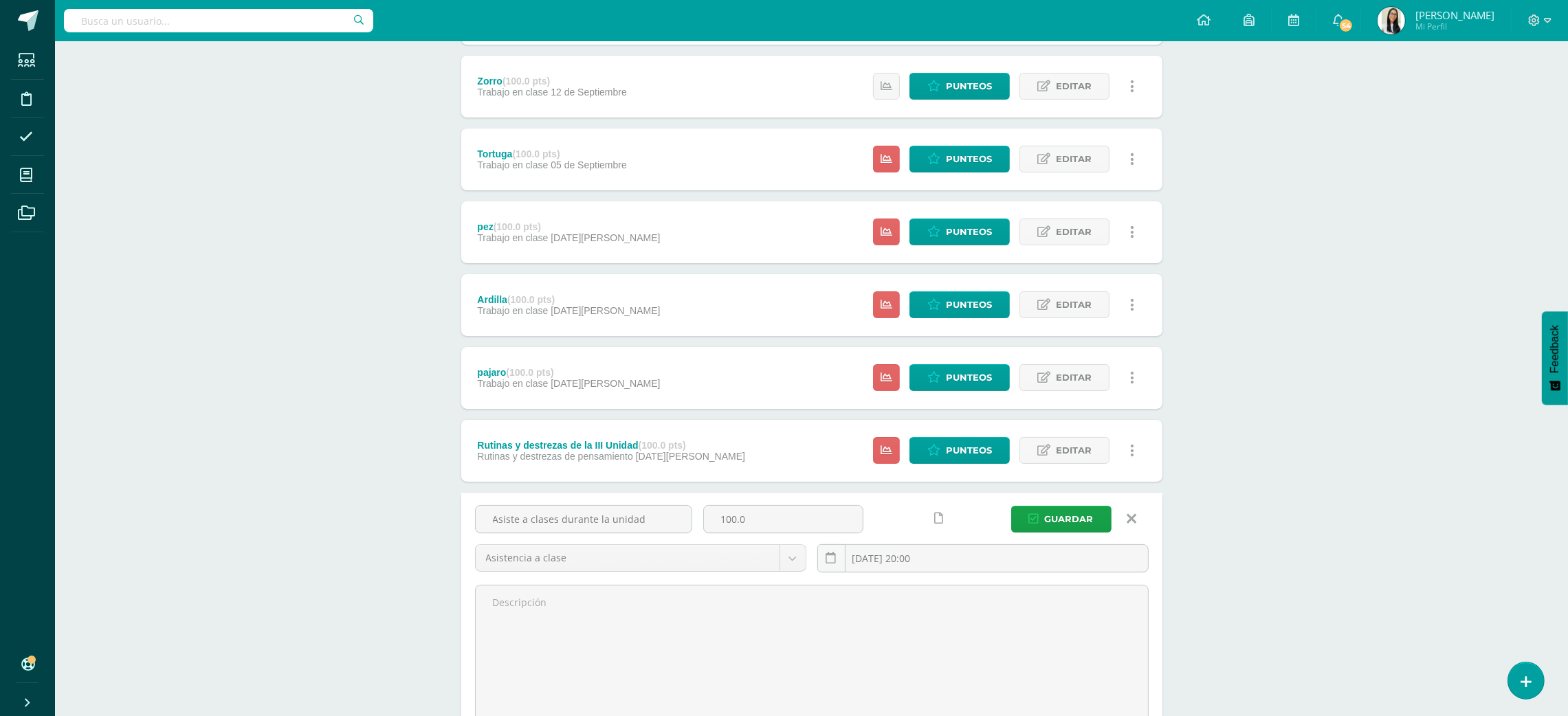
click at [1336, 410] on div "Robótica Maternal Preprimaria "A" Herramientas Detalle de asistencias Actividad…" at bounding box center [812, 380] width 1513 height 1462
click at [1047, 451] on icon at bounding box center [1044, 450] width 13 height 11
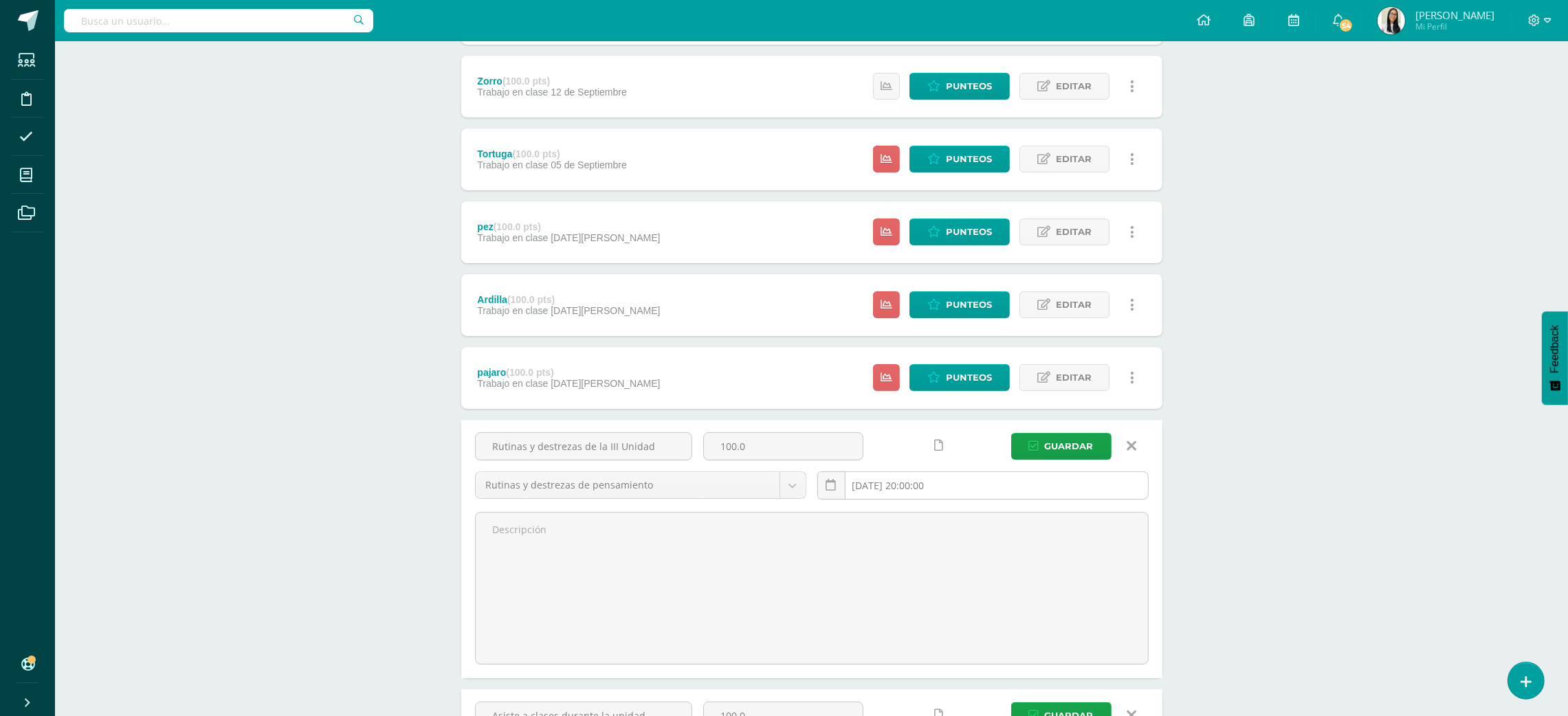
click at [971, 476] on input "2025-08-07 20:00:00" at bounding box center [983, 486] width 330 height 27
click at [991, 511] on button "button" at bounding box center [994, 519] width 13 height 21
click at [1006, 564] on div "3" at bounding box center [1012, 561] width 12 height 16
type input "2025-10-03 20:00"
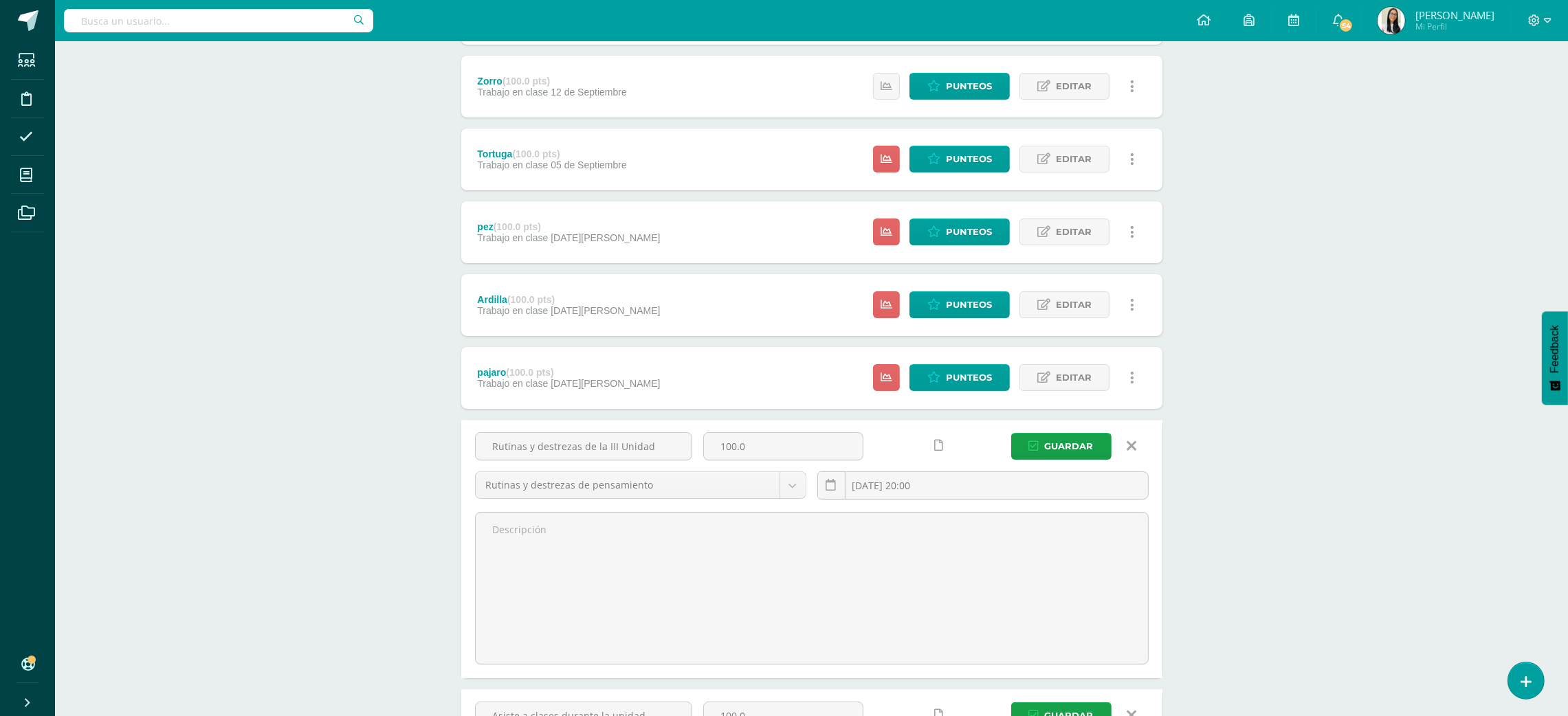
click at [1336, 439] on div "Robótica Maternal Preprimaria "A" Herramientas Detalle de asistencias Actividad…" at bounding box center [812, 479] width 1513 height 1659
click at [1065, 448] on span "Guardar" at bounding box center [1069, 446] width 49 height 26
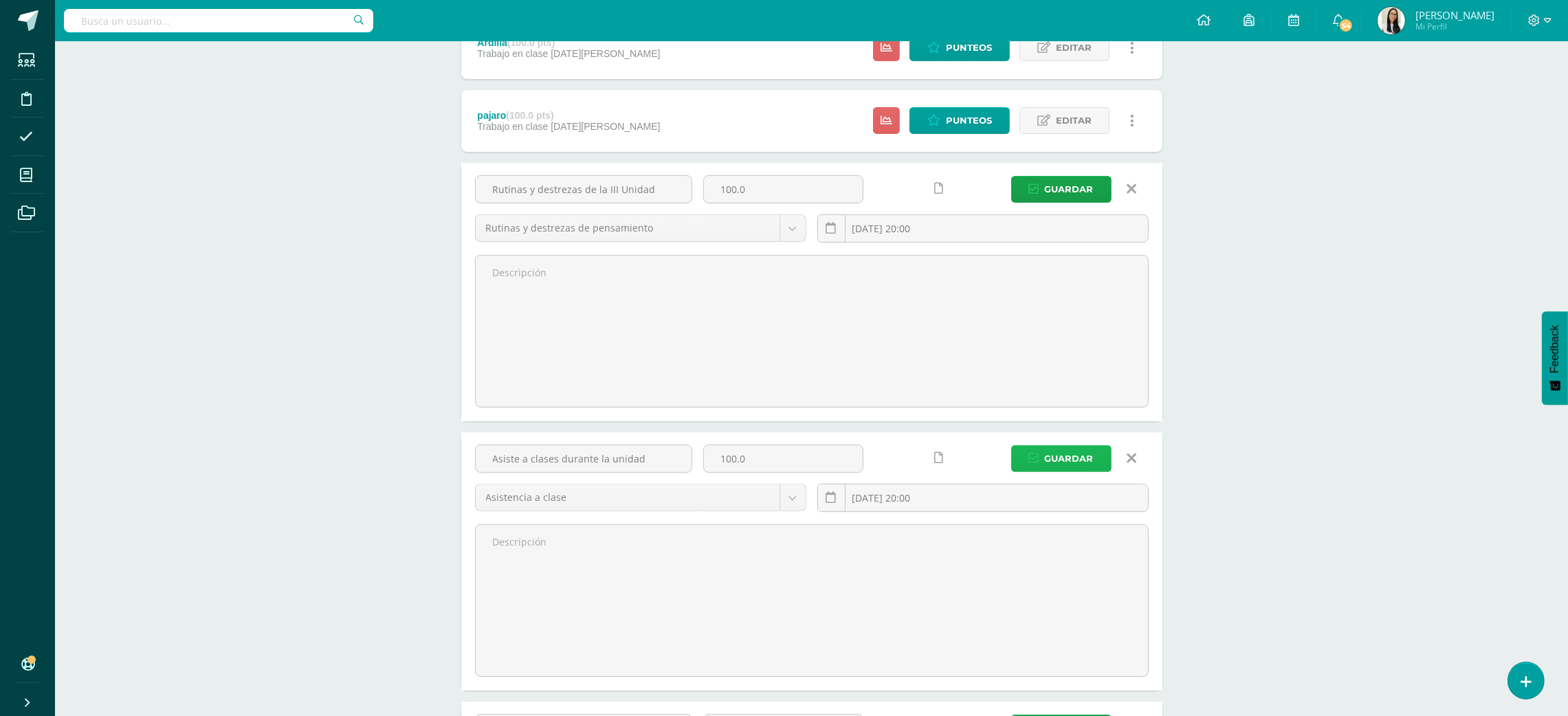
click at [1078, 467] on span "Guardar" at bounding box center [1069, 458] width 49 height 26
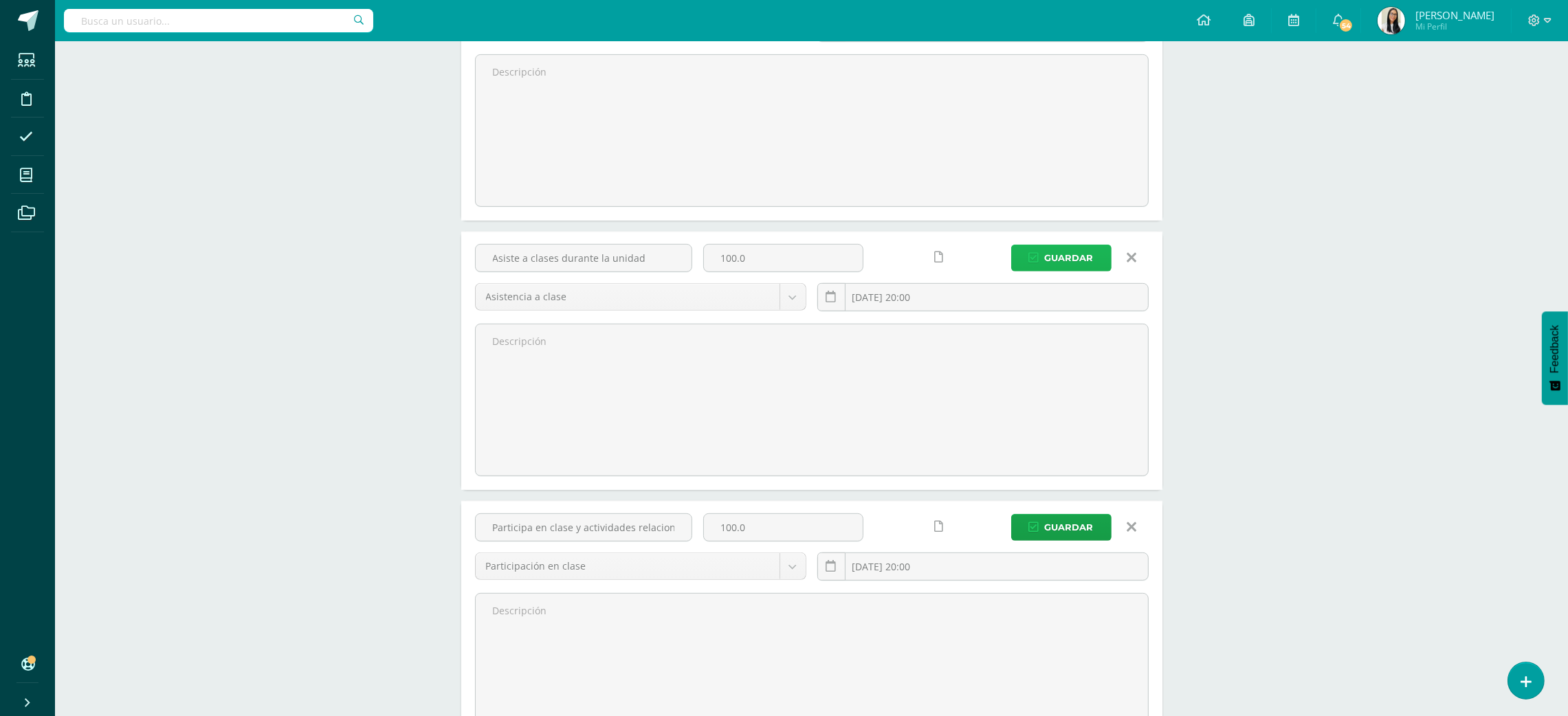
scroll to position [852, 0]
click at [1091, 519] on span "Guardar" at bounding box center [1069, 525] width 49 height 26
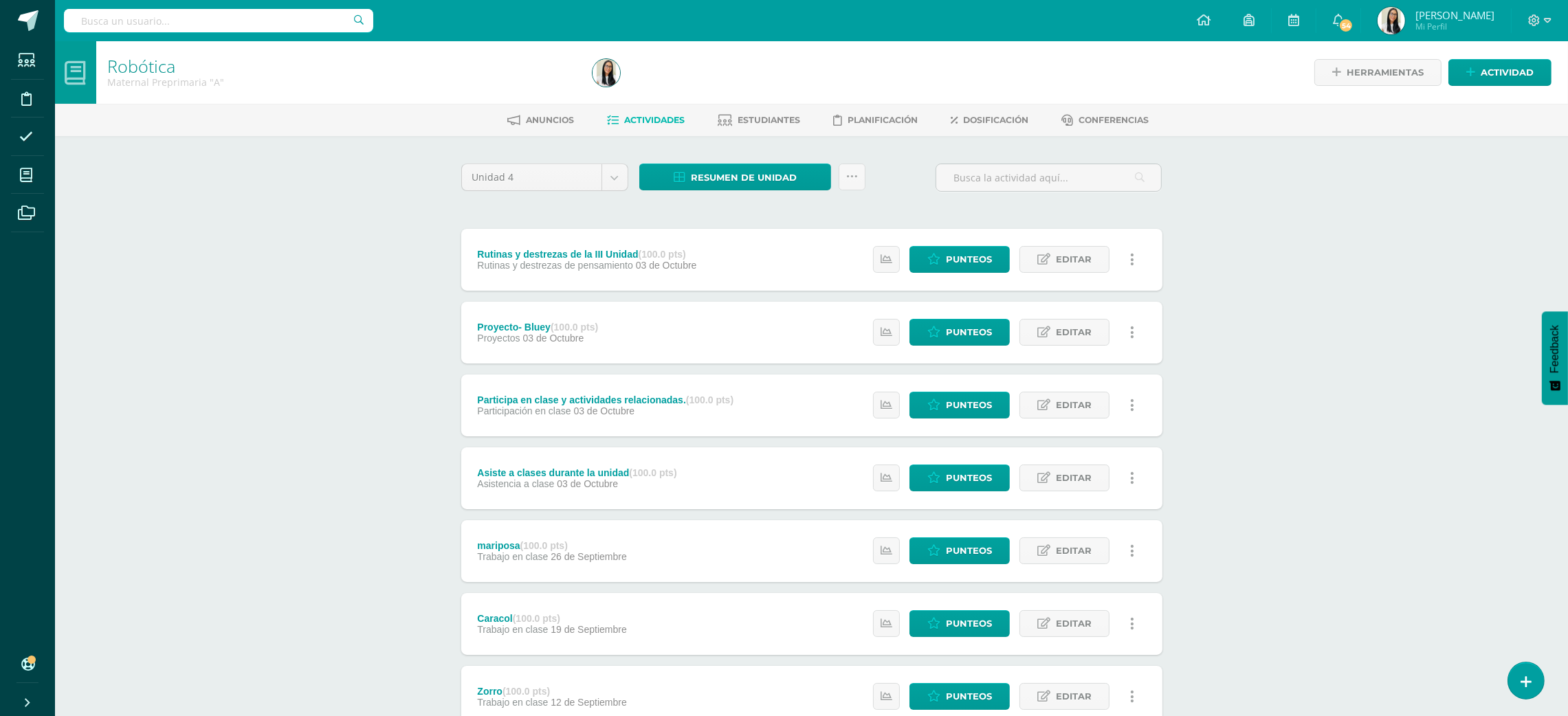
click at [1205, 431] on div "Robótica Maternal Preprimaria "A" Herramientas Detalle de asistencias Actividad…" at bounding box center [812, 575] width 1513 height 1069
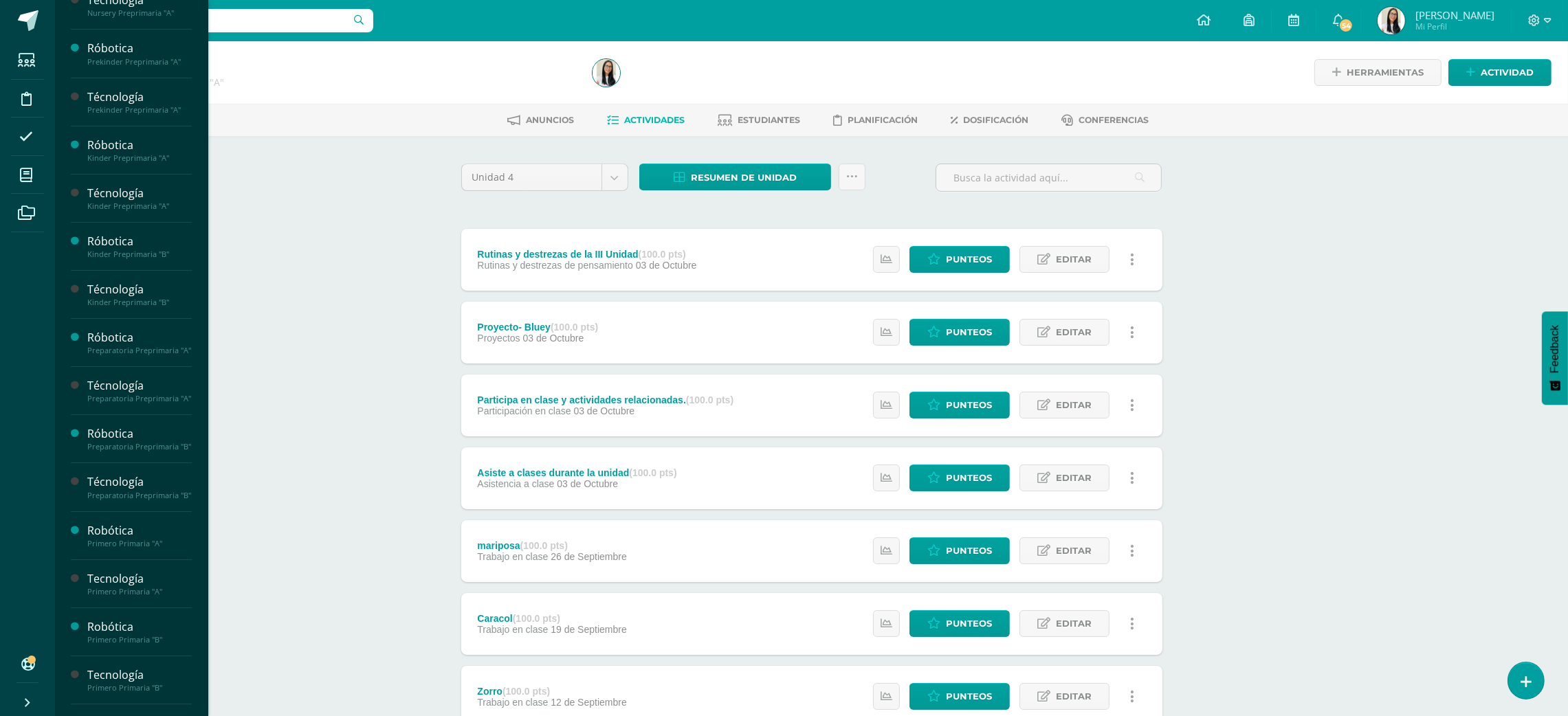
scroll to position [162, 0]
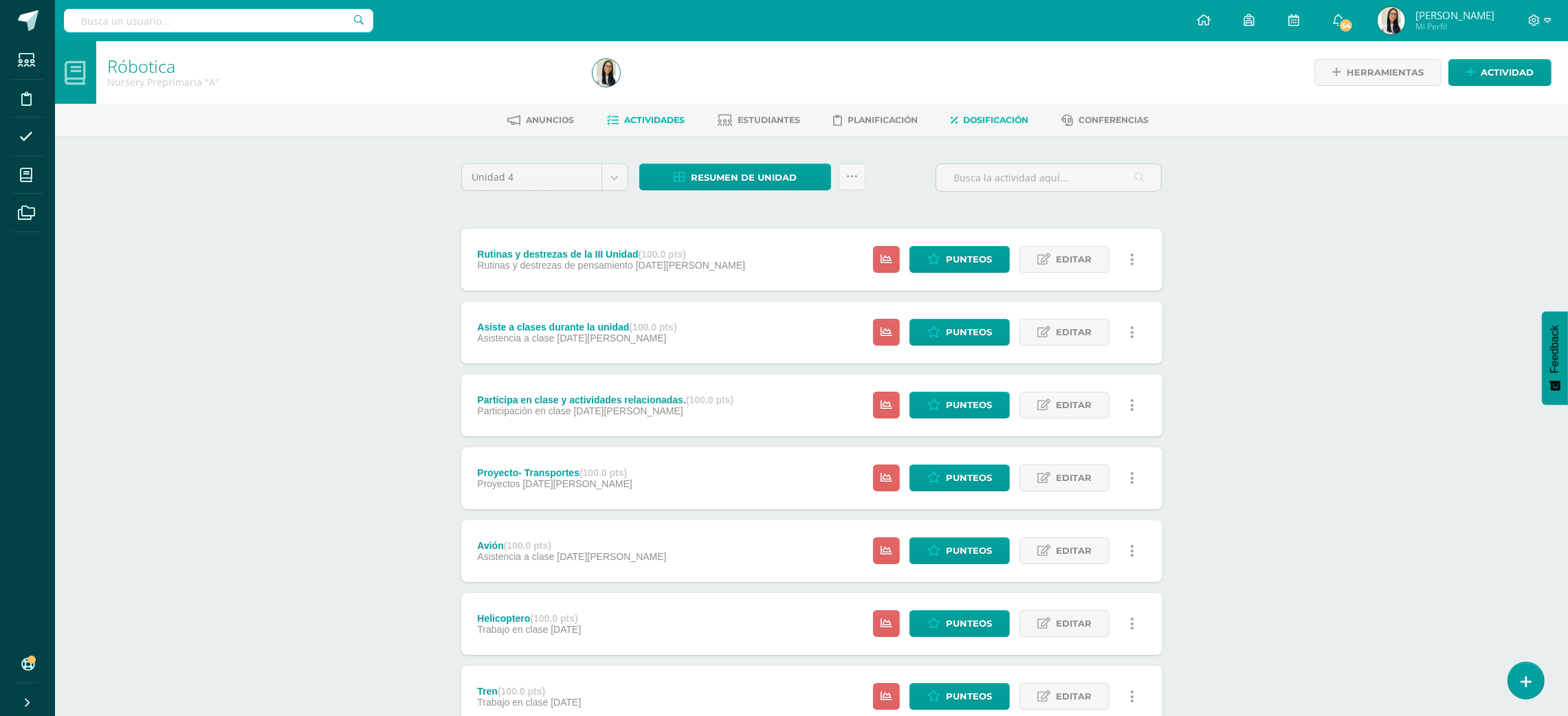
click at [976, 123] on span "Dosificación" at bounding box center [995, 120] width 66 height 10
click at [975, 118] on span "Dosificación" at bounding box center [995, 120] width 66 height 10
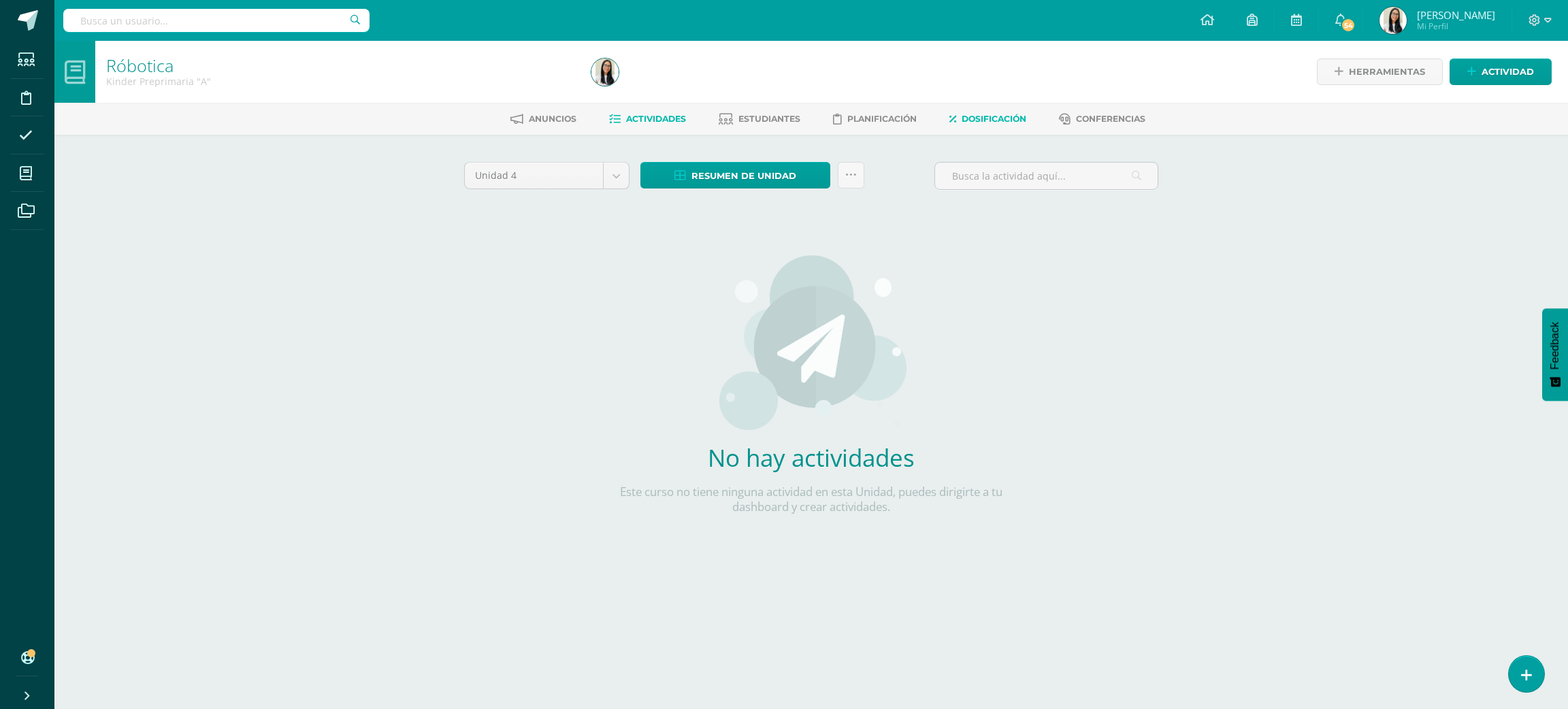
click at [987, 122] on span "Dosificación" at bounding box center [994, 119] width 65 height 10
click at [996, 119] on span "Dosificación" at bounding box center [994, 119] width 65 height 10
click at [981, 116] on span "Dosificación" at bounding box center [994, 119] width 65 height 10
click at [1001, 119] on span "Dosificación" at bounding box center [994, 119] width 65 height 10
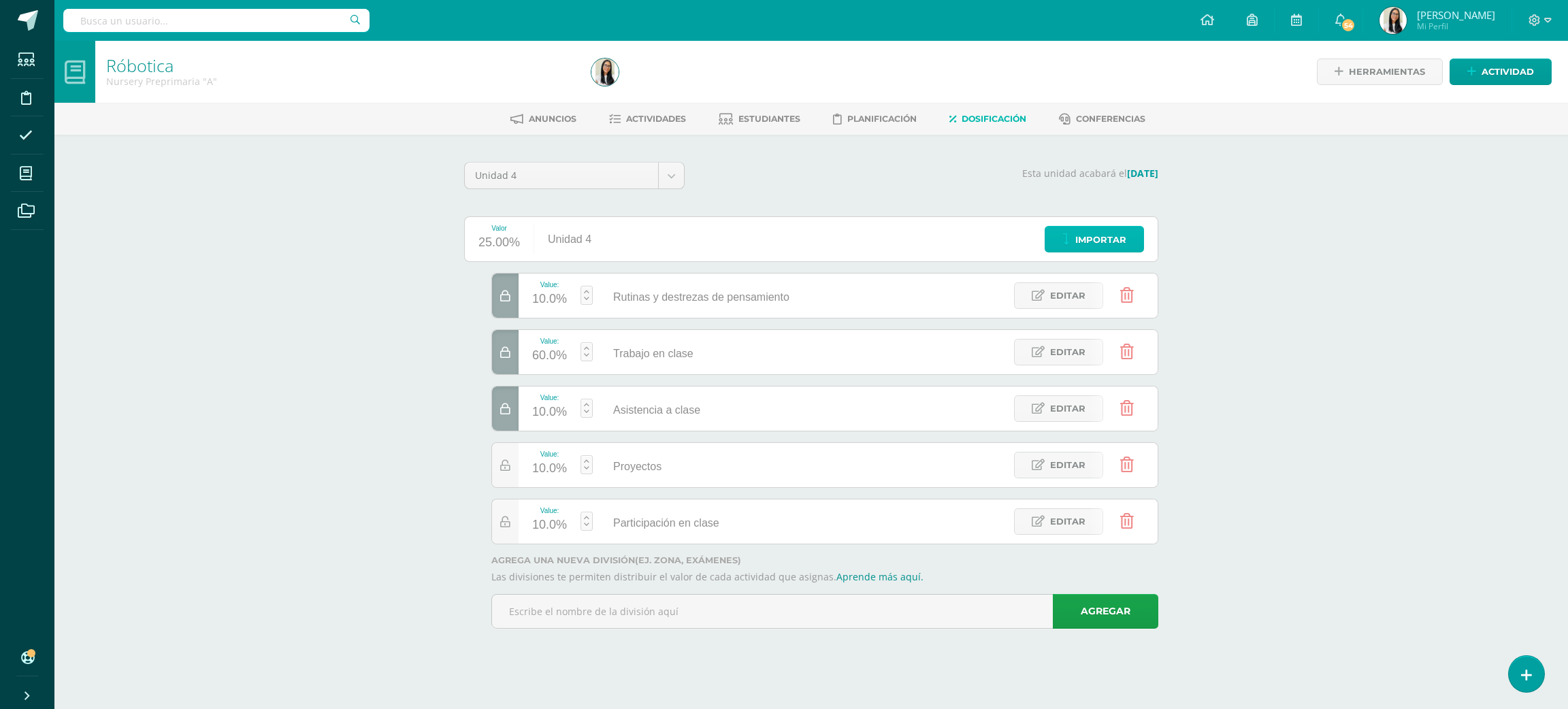
click at [1124, 239] on span "Importar" at bounding box center [1101, 239] width 51 height 25
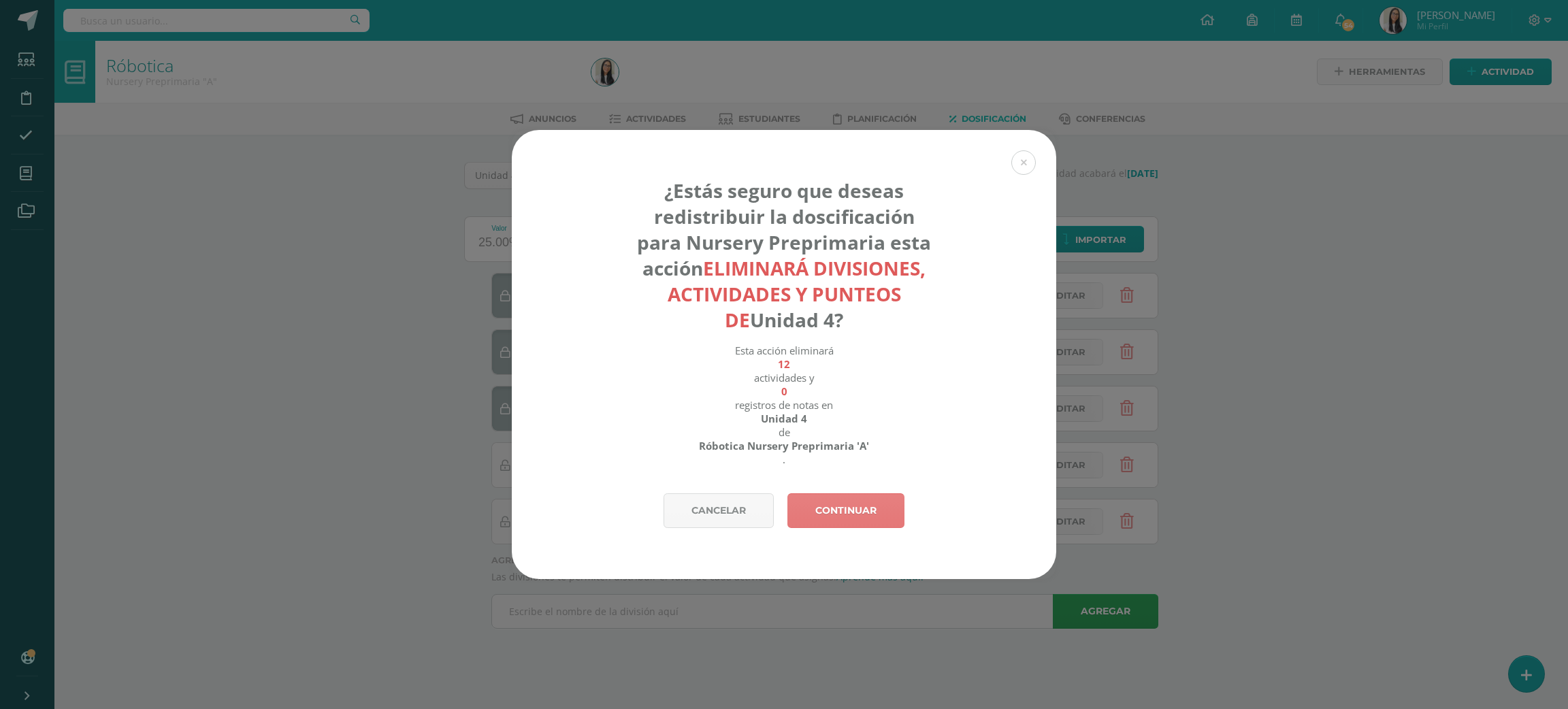
click at [837, 496] on link "Continuar" at bounding box center [846, 510] width 117 height 35
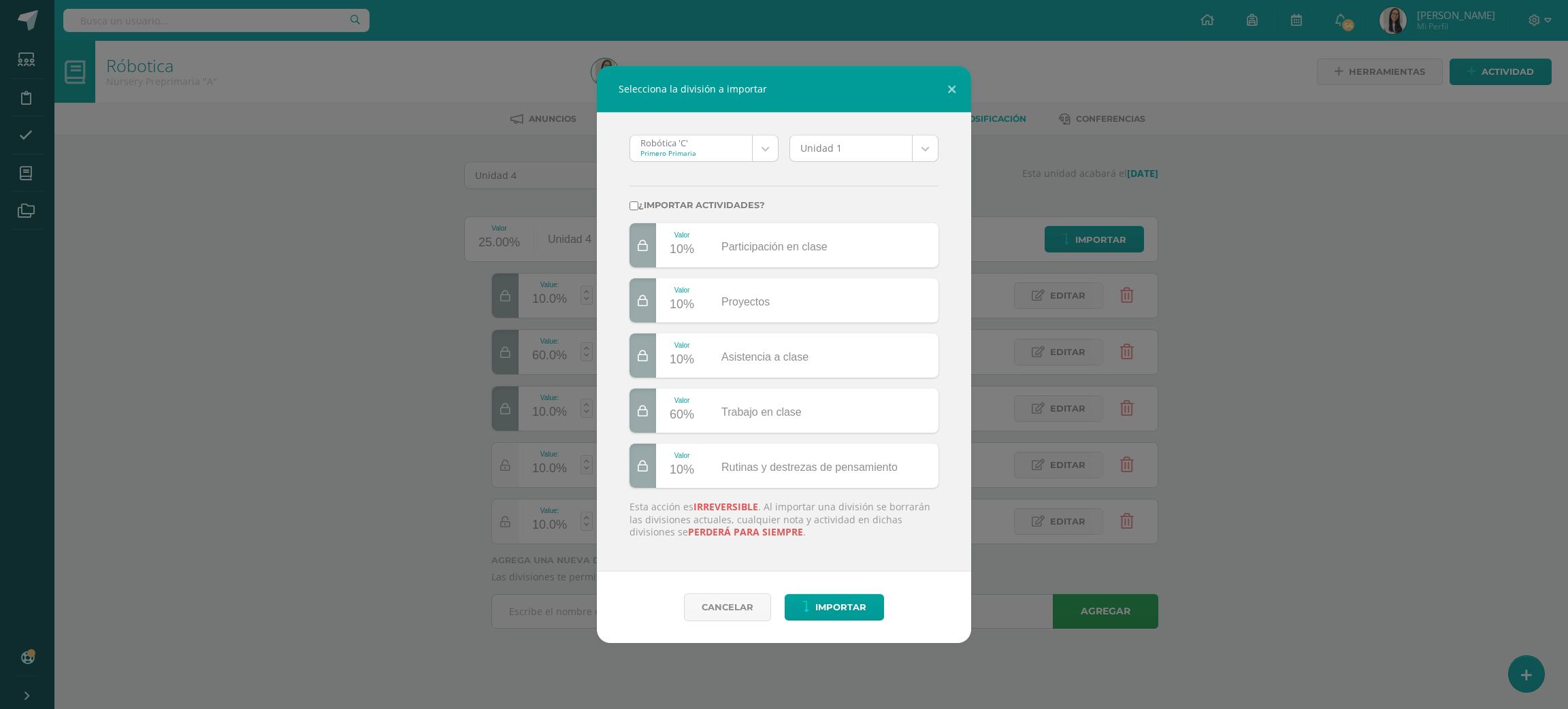
click at [702, 162] on div "Robótica 'C' Primero Primaria Robótica 'C' Tecnología 'A' Tecnología 'B' Tecnol…" at bounding box center [705, 154] width 160 height 38
click at [702, 162] on div "Robótica 'C' Primero Primaria" at bounding box center [704, 148] width 149 height 27
click at [708, 150] on body "Selecciona la división a importar Robótica 'C' Primero Primaria Robótica 'C' Te…" at bounding box center [784, 333] width 1568 height 667
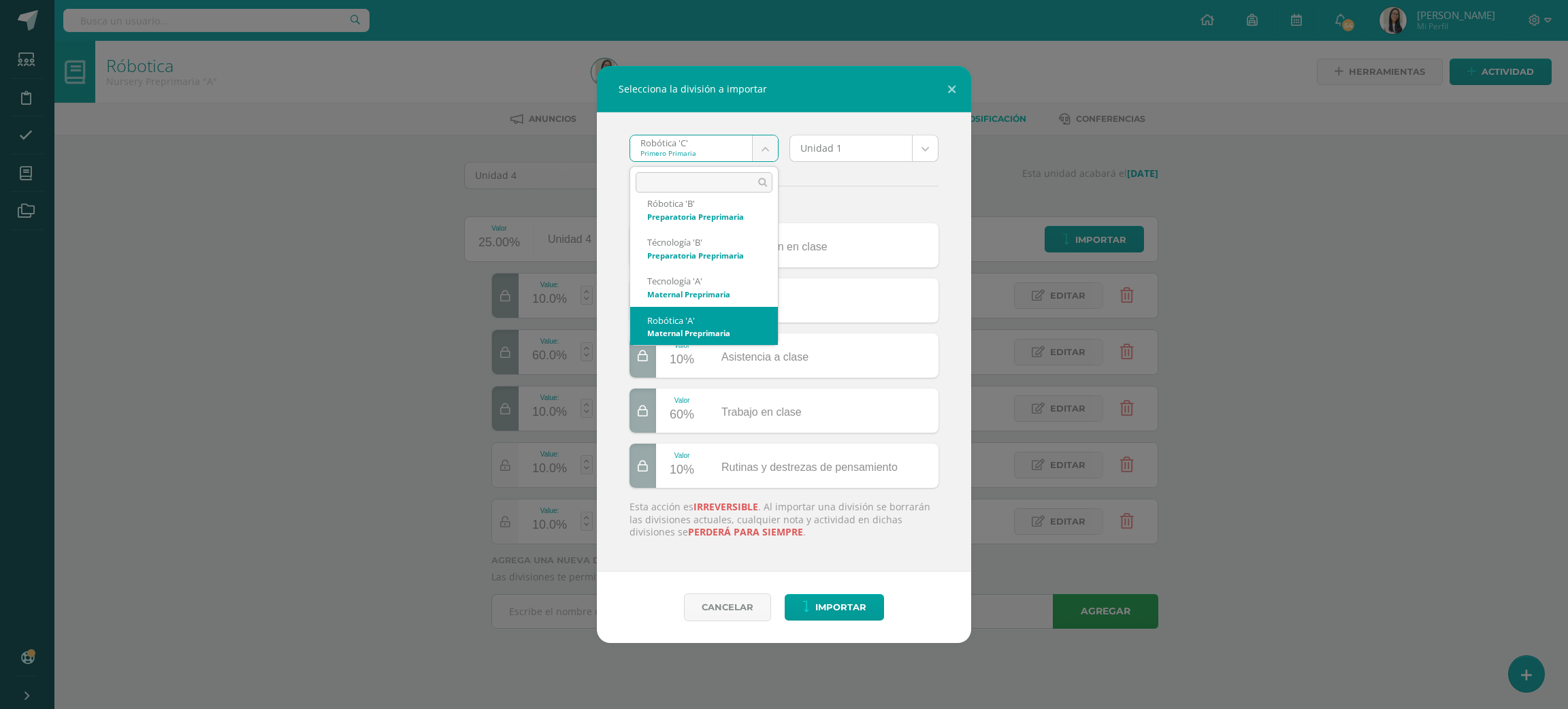
select select "2661"
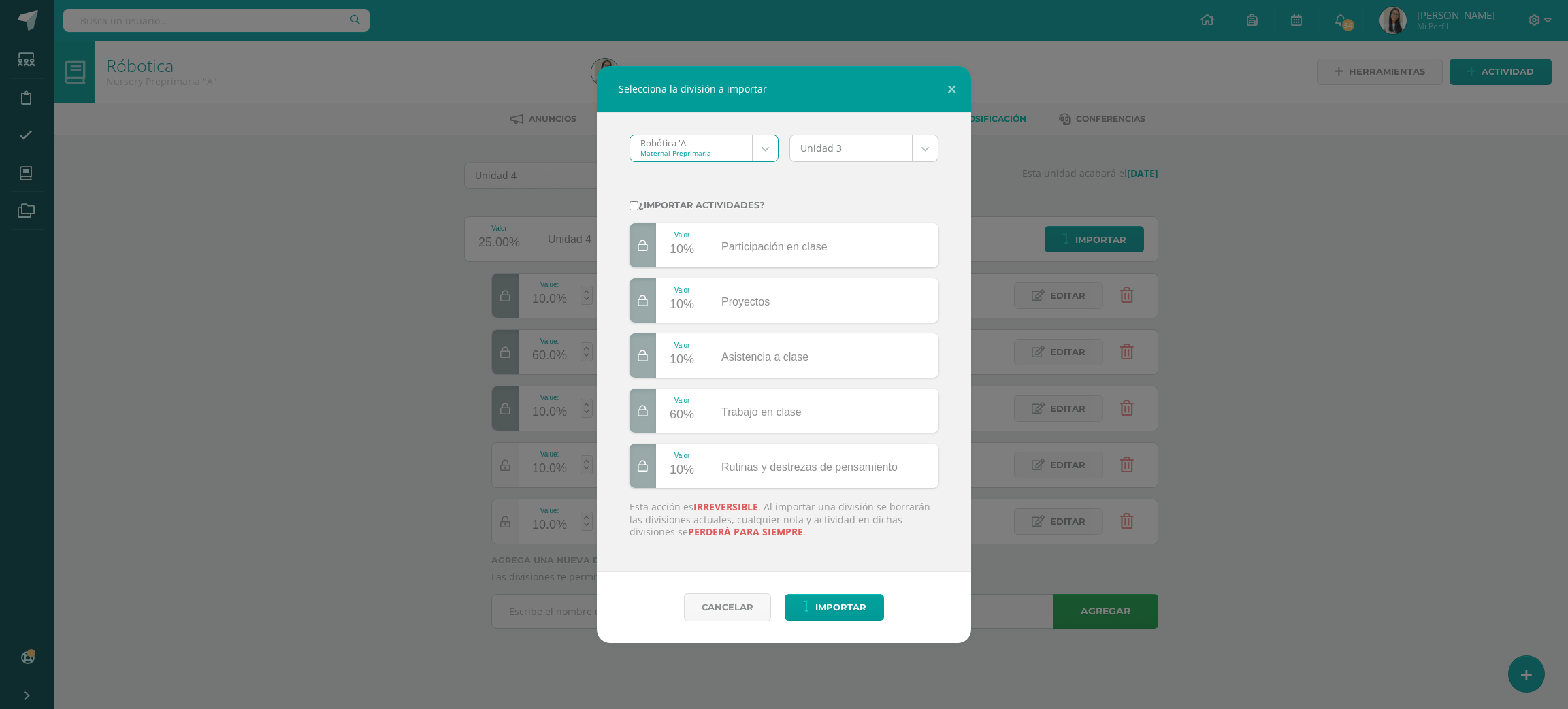
click at [835, 157] on body "Selecciona la división a importar Robótica 'A' Maternal Preprimaria Robótica 'C…" at bounding box center [784, 333] width 1568 height 667
select select "172895"
click at [742, 196] on div "¿Importar actividades?" at bounding box center [784, 197] width 320 height 50
click at [742, 209] on label "¿Importar actividades?" at bounding box center [784, 205] width 309 height 10
click at [639, 209] on input "¿Importar actividades?" at bounding box center [633, 206] width 8 height 8
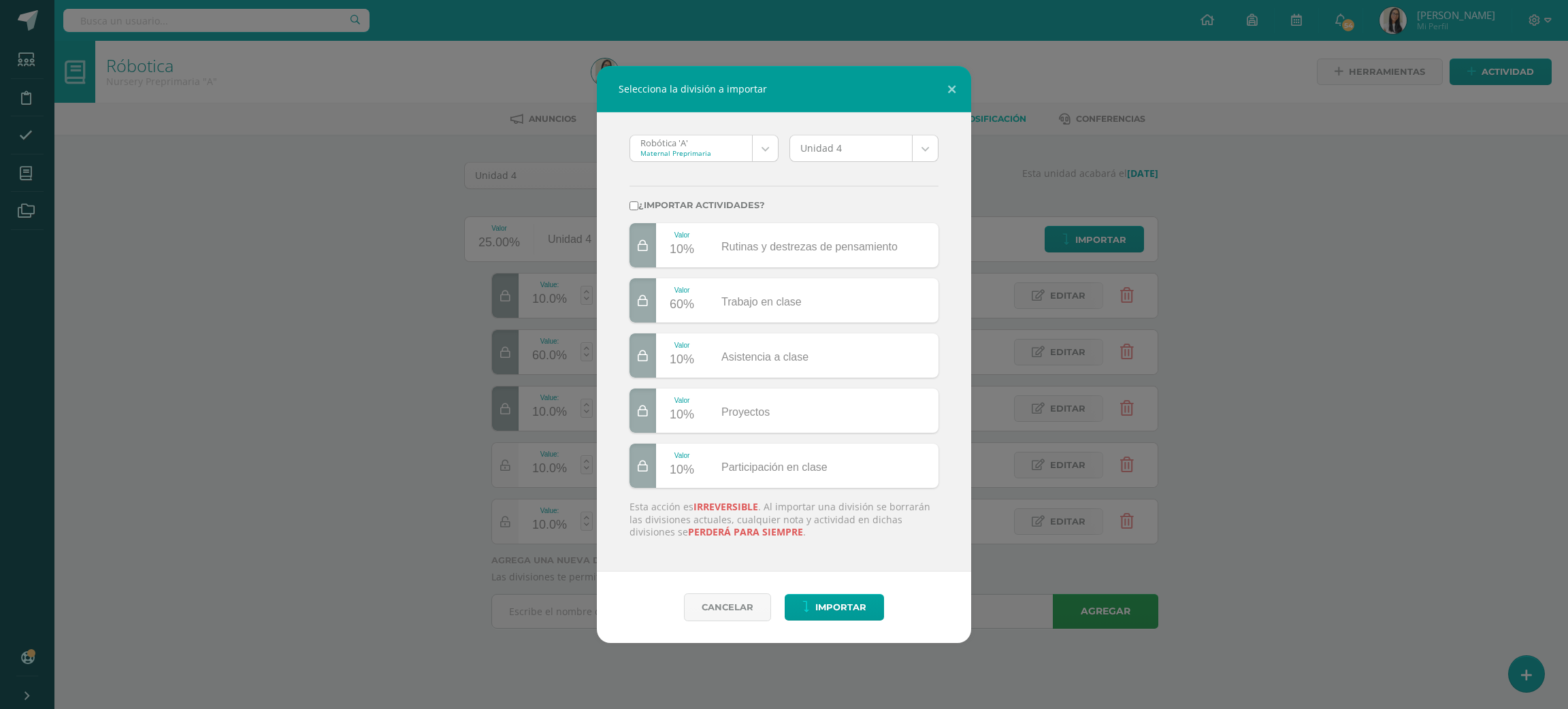
checkbox input "true"
click at [842, 615] on span "Importar" at bounding box center [841, 607] width 51 height 25
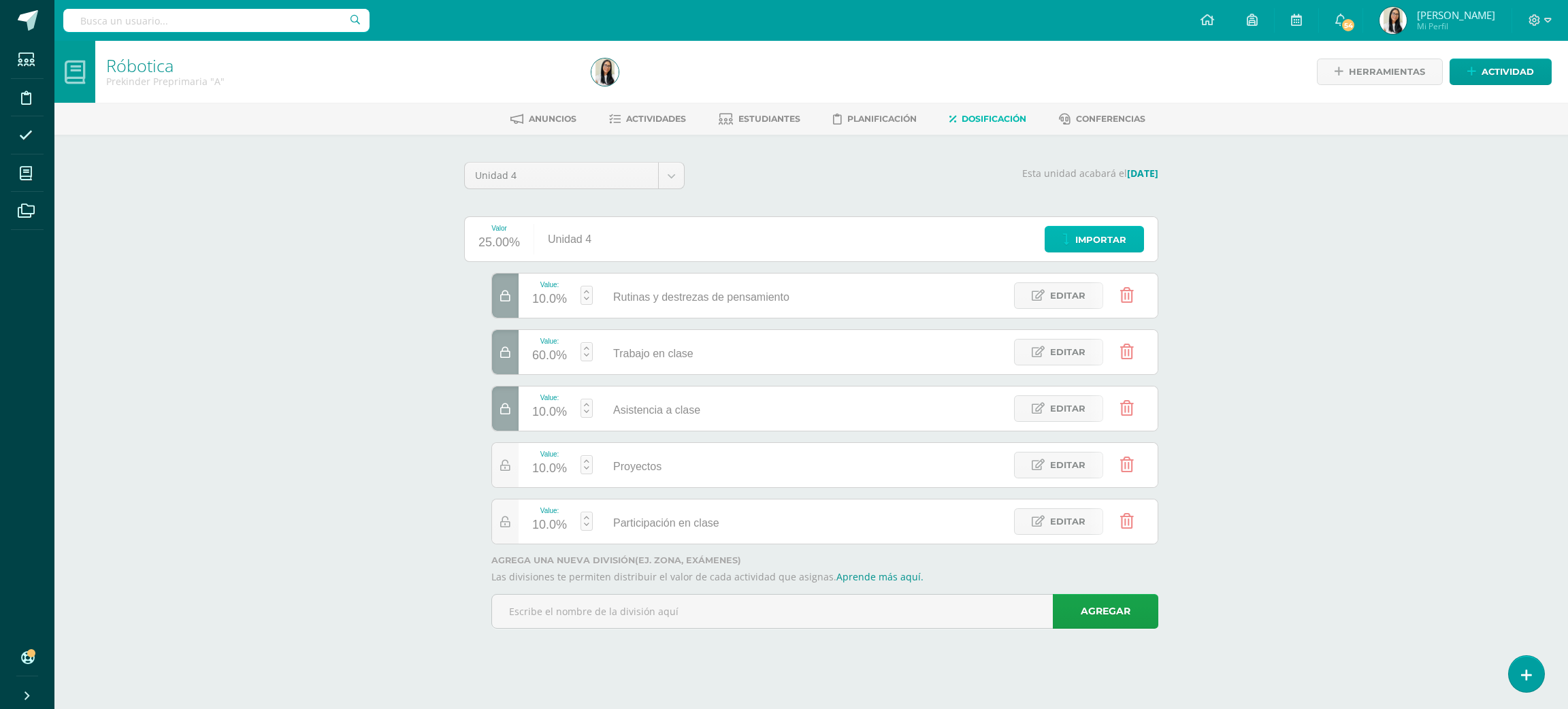
click at [1068, 234] on icon at bounding box center [1066, 239] width 8 height 11
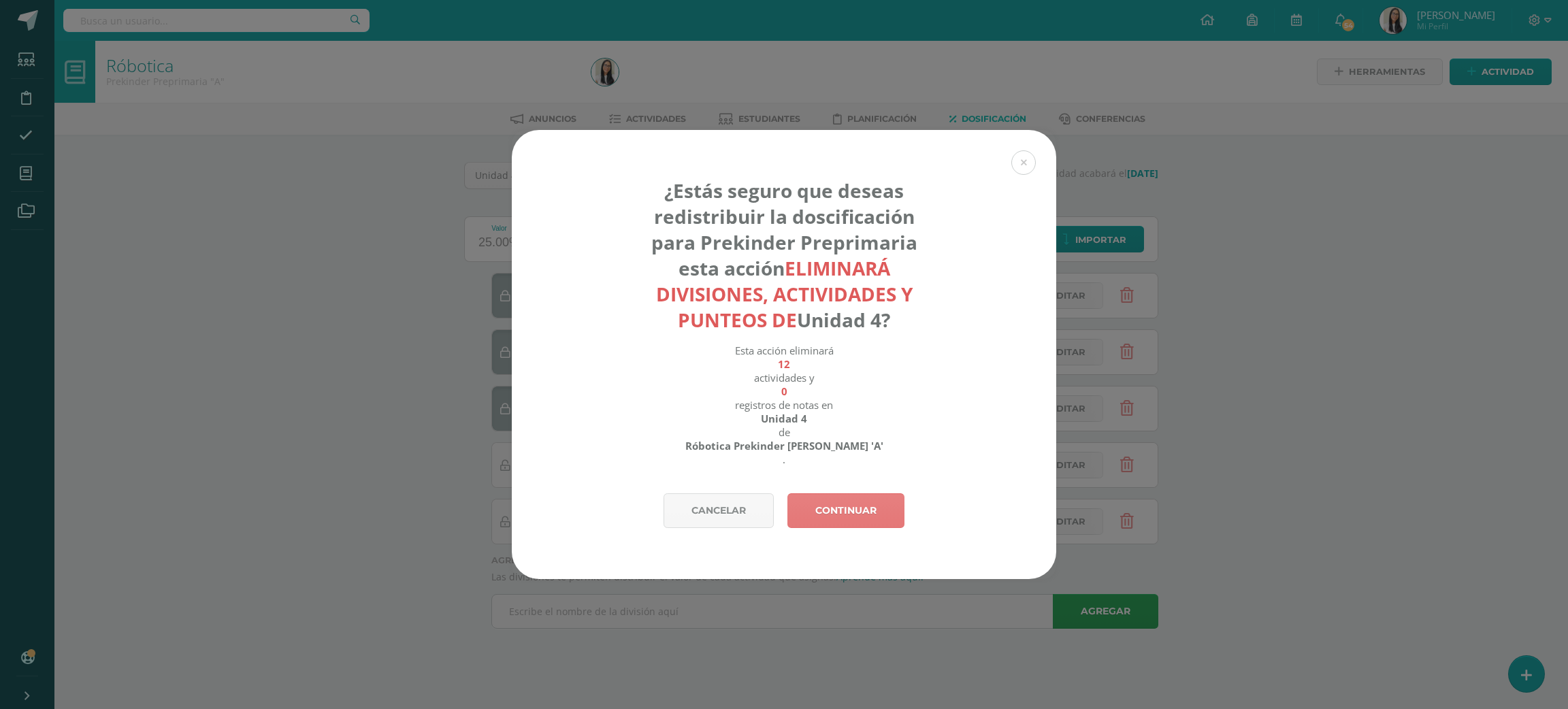
click at [835, 502] on link "Continuar" at bounding box center [846, 510] width 117 height 35
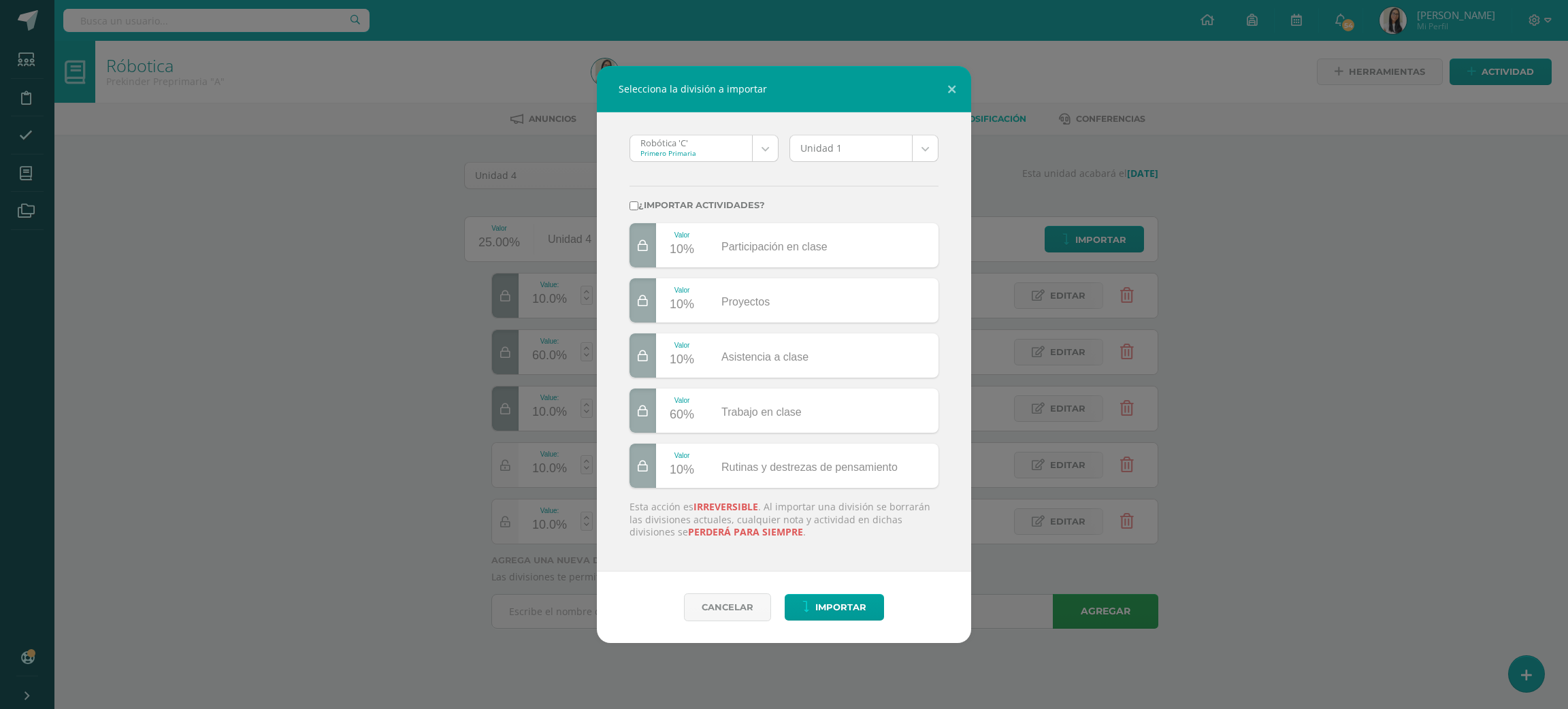
click at [691, 128] on div "Robótica 'C' Primero Primaria Robótica 'C' Tecnología 'A' Tecnología 'B' Tecnol…" at bounding box center [784, 341] width 375 height 459
click at [689, 145] on body "Selecciona la división a importar Robótica 'C' Primero Primaria Robótica 'C' Te…" at bounding box center [784, 333] width 1568 height 667
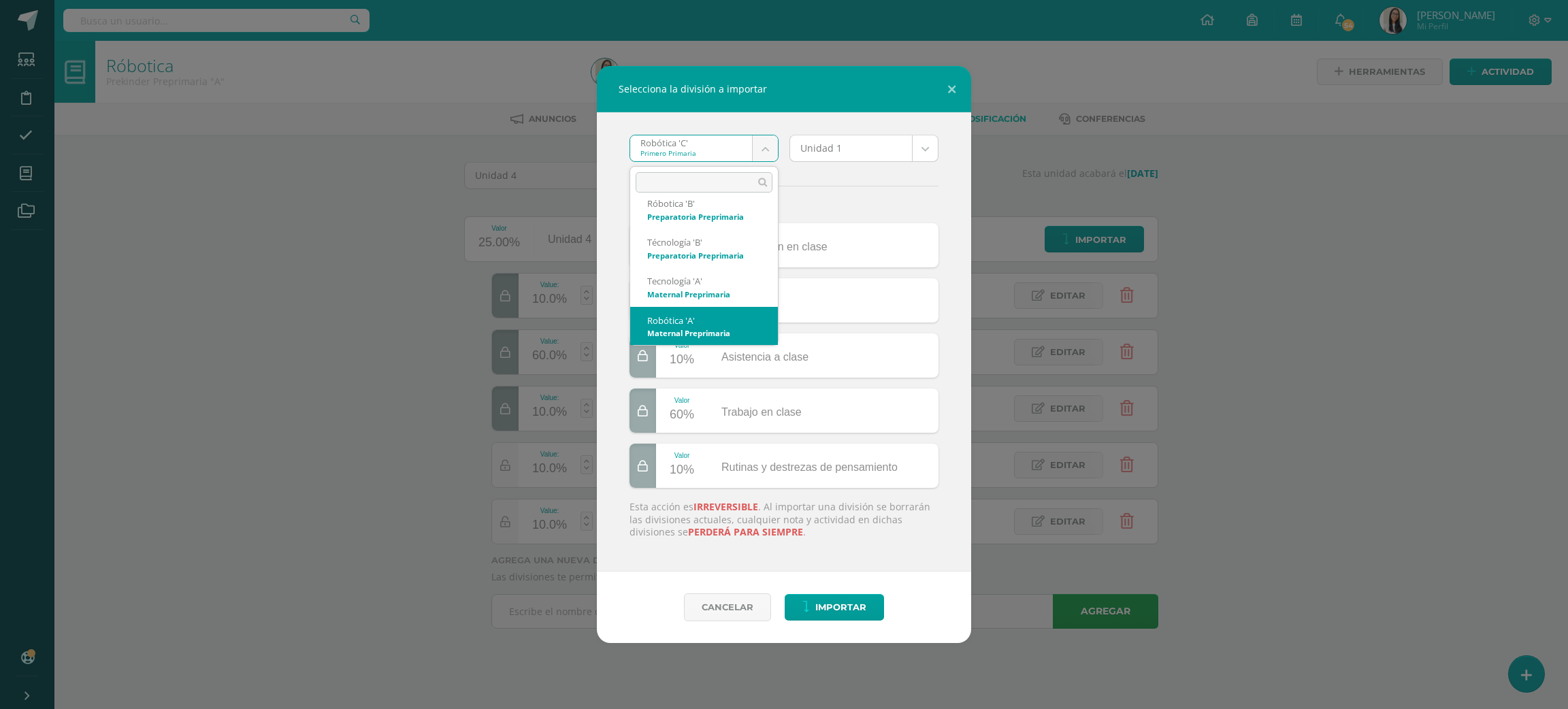
scroll to position [208, 0]
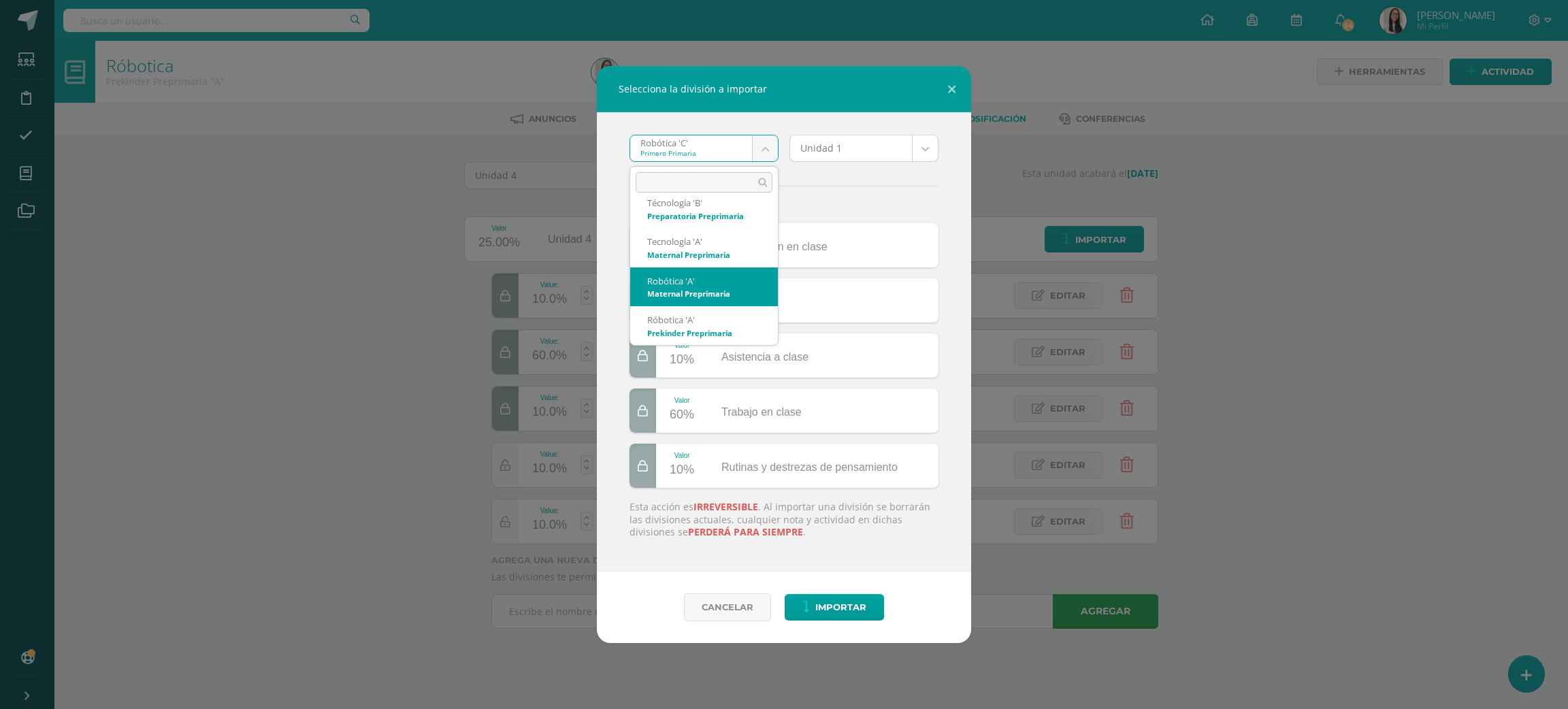
select select "2661"
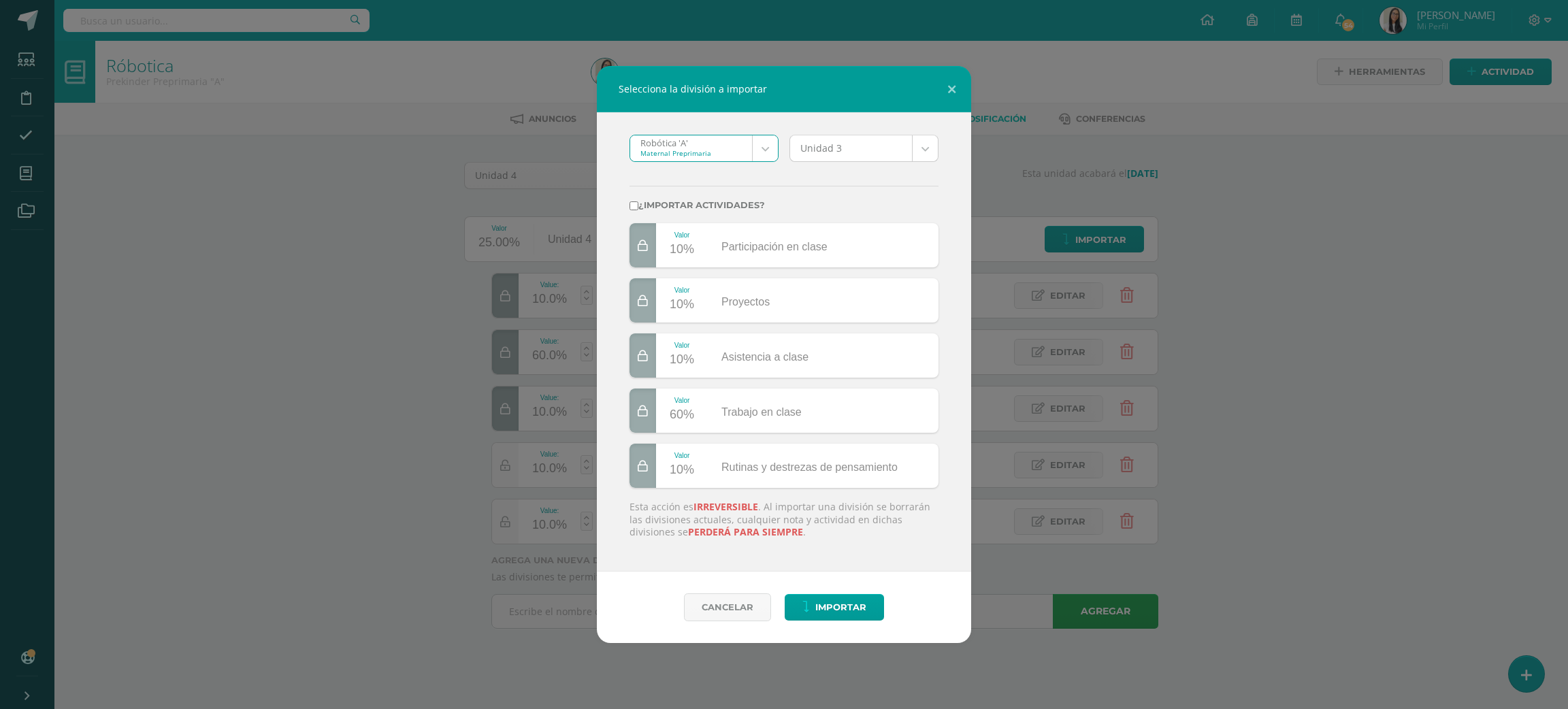
click at [857, 148] on body "Selecciona la división a importar Robótica 'A' Maternal Preprimaria Robótica 'C…" at bounding box center [784, 333] width 1568 height 667
select select "172895"
click at [738, 203] on label "¿Importar actividades?" at bounding box center [784, 205] width 309 height 10
click at [639, 203] on input "¿Importar actividades?" at bounding box center [633, 206] width 8 height 8
checkbox input "true"
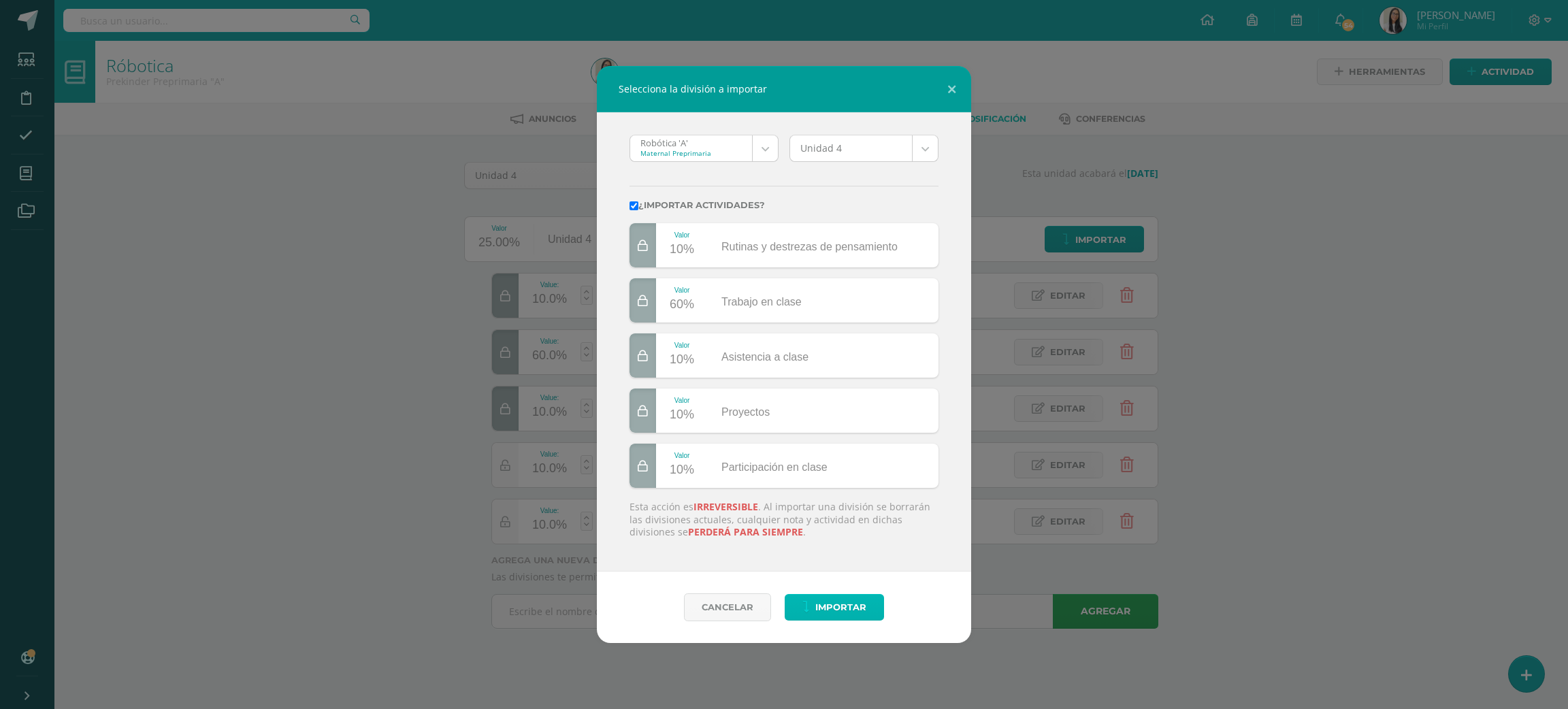
click at [810, 606] on button "Importar" at bounding box center [834, 607] width 99 height 26
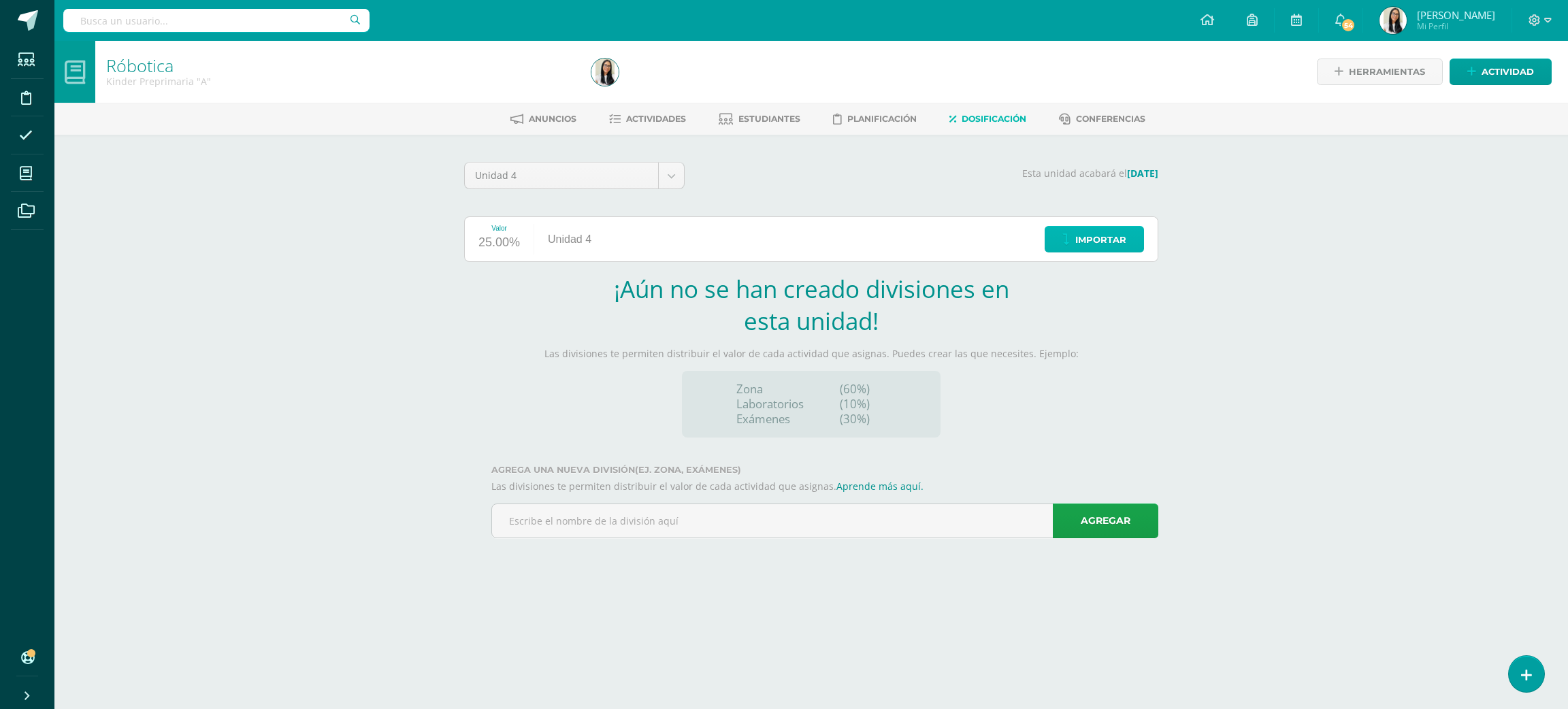
click at [1093, 251] on span "Importar" at bounding box center [1101, 239] width 51 height 25
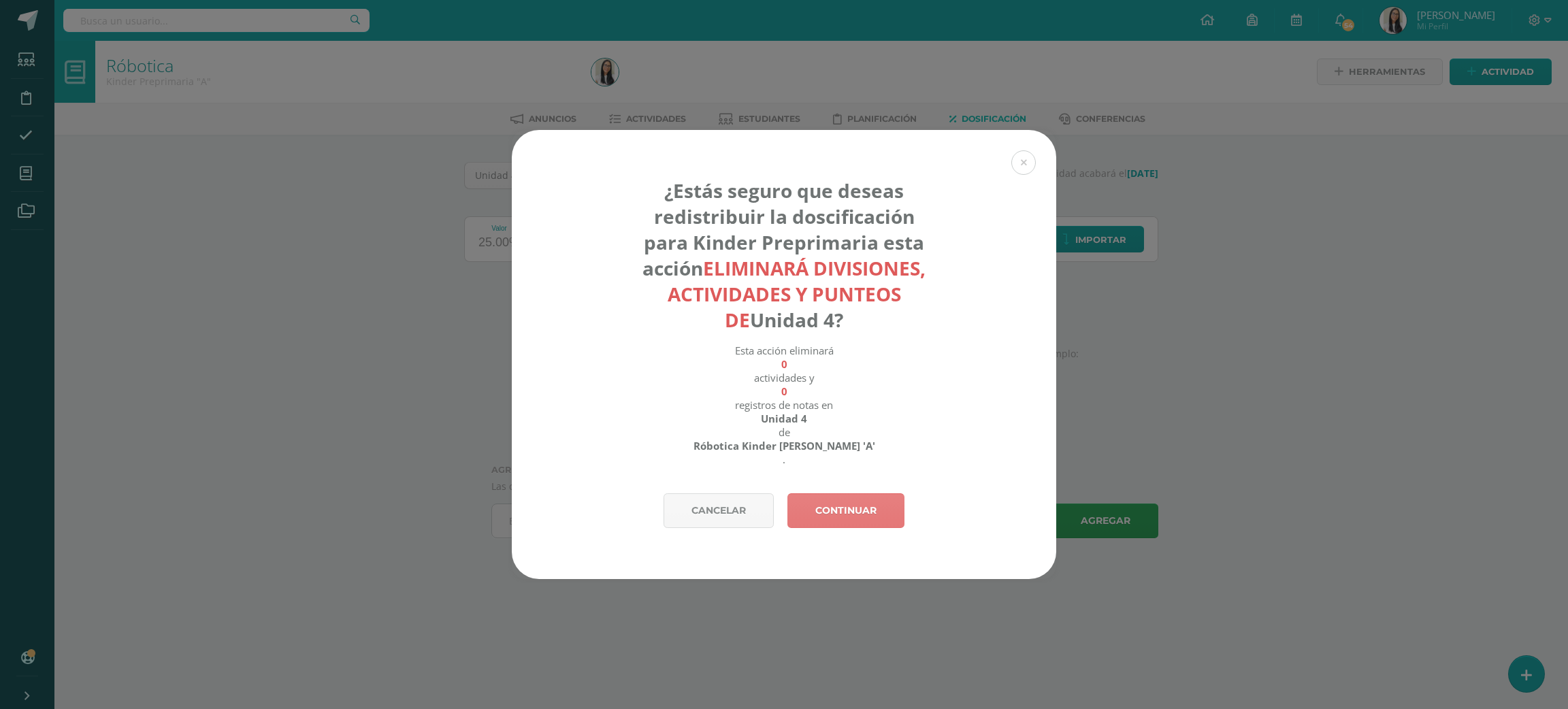
click at [860, 517] on link "Continuar" at bounding box center [846, 510] width 117 height 35
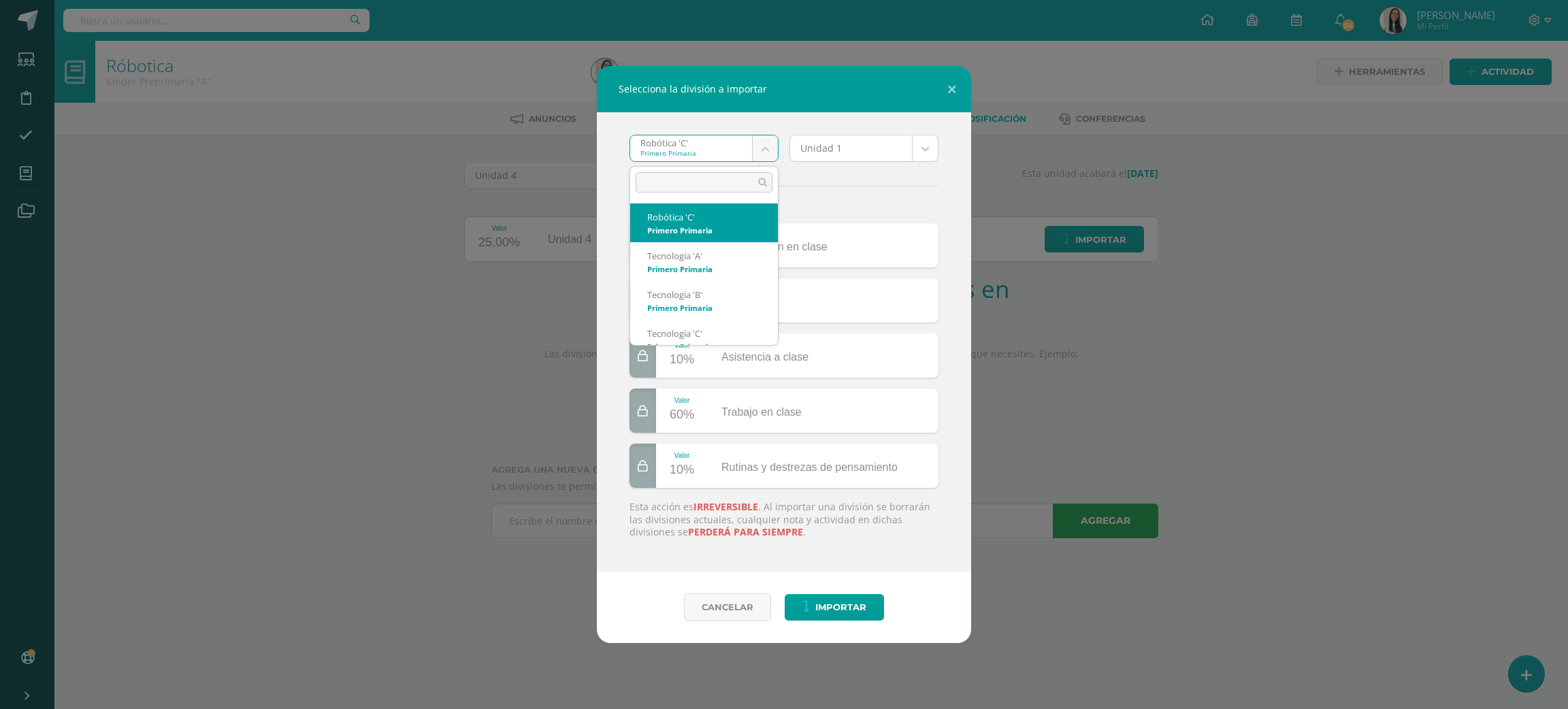
click at [724, 159] on body "Selecciona la división a importar Robótica 'C' Primero Primaria Robótica 'C' Te…" at bounding box center [784, 288] width 1568 height 576
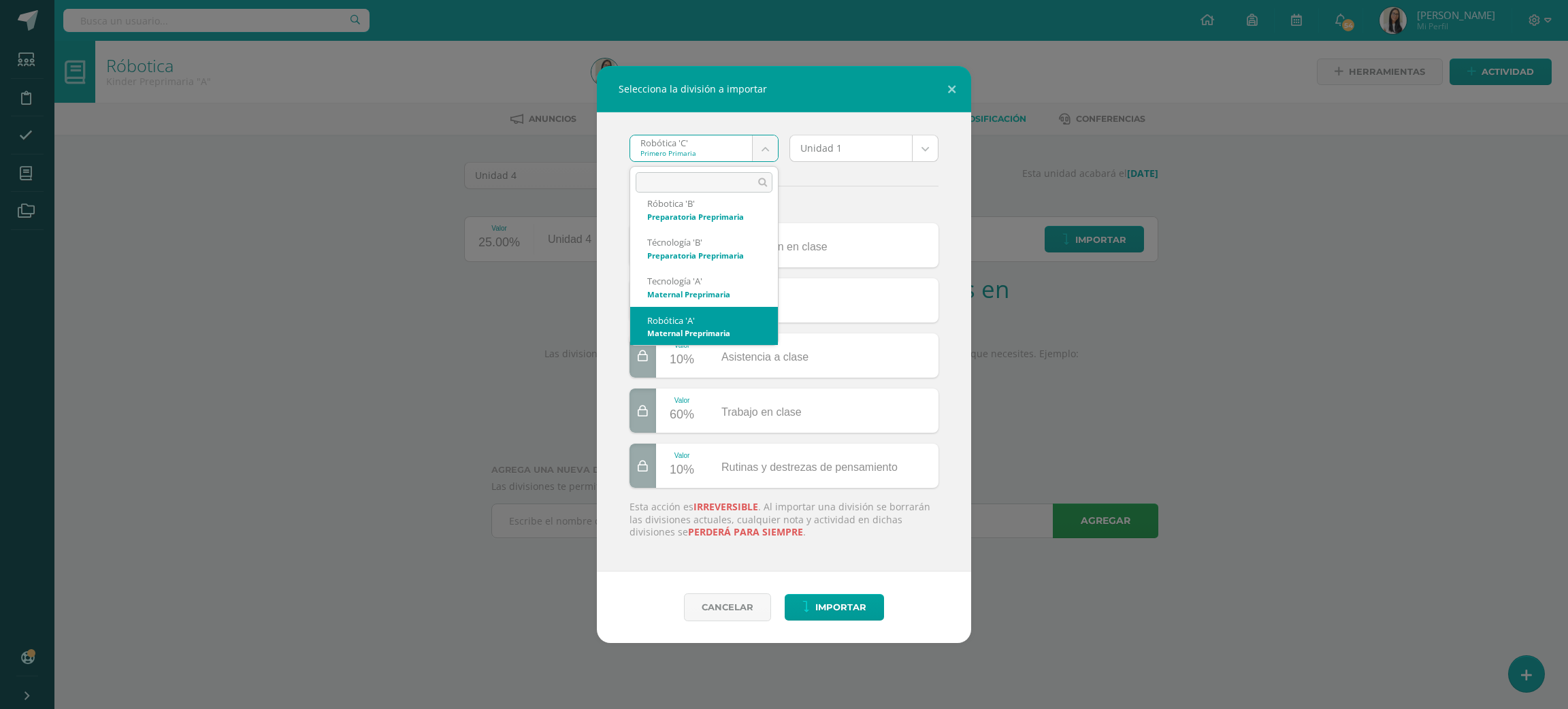
type input "}"
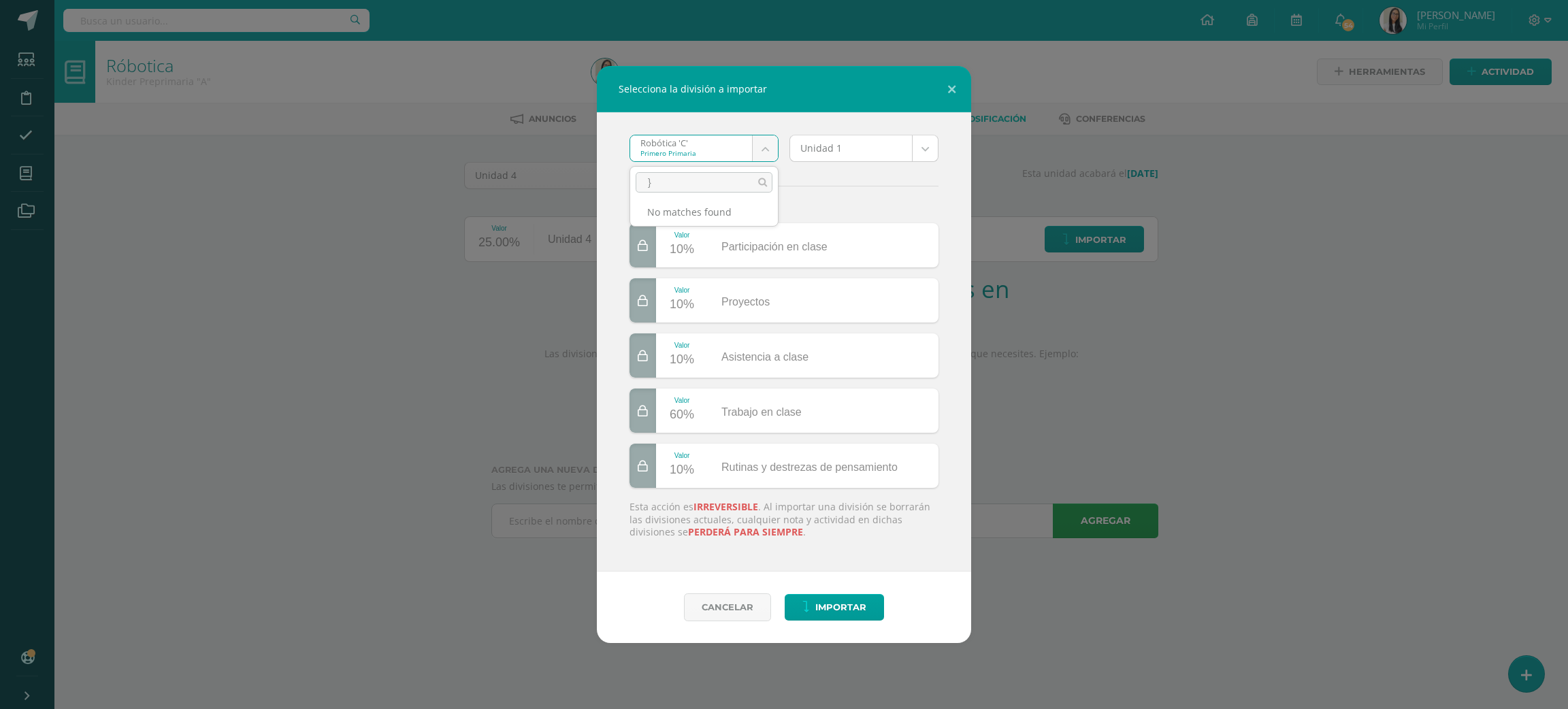
scroll to position [0, 0]
click at [732, 150] on body "Selecciona la división a importar Robótica 'C' Primero Primaria Robótica 'C' Te…" at bounding box center [784, 288] width 1568 height 576
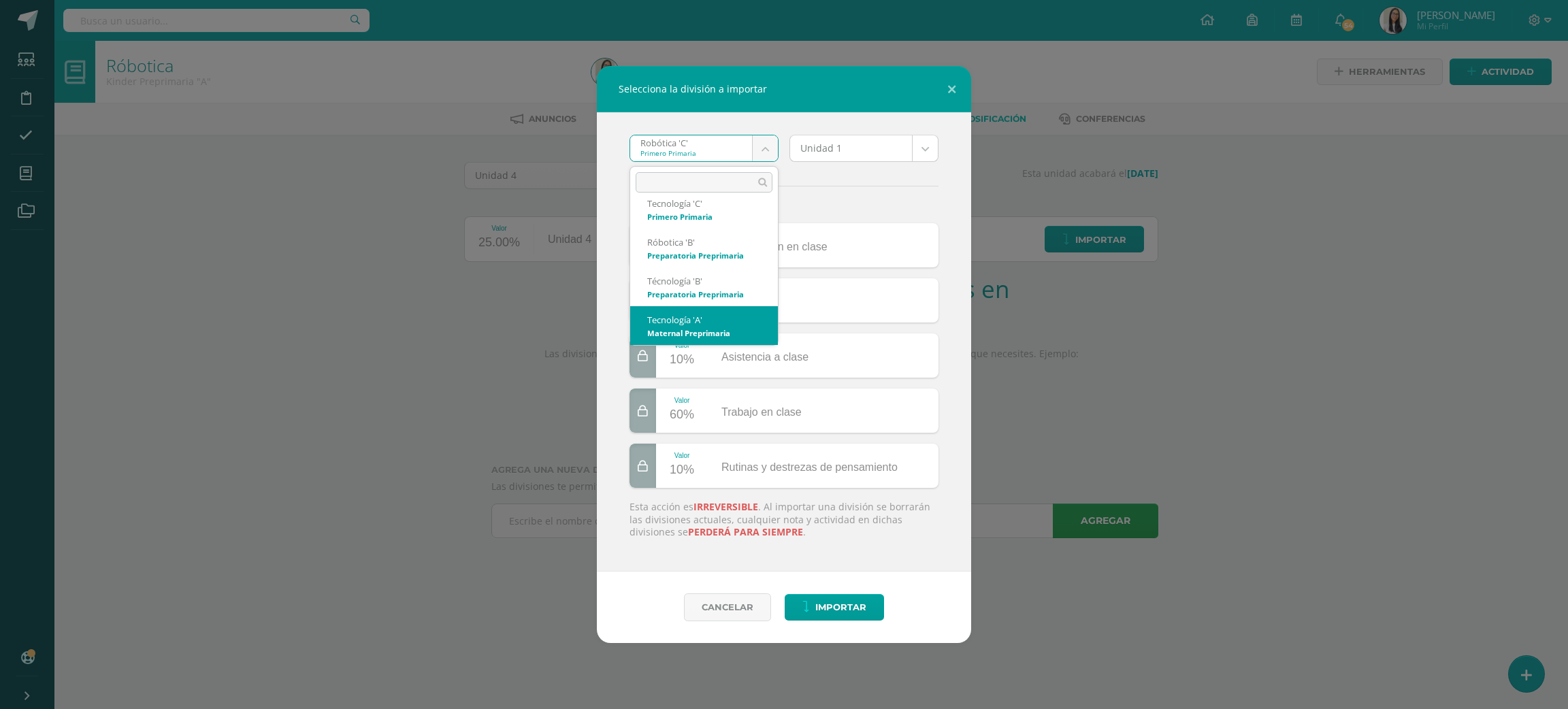
scroll to position [169, 0]
select select "2661"
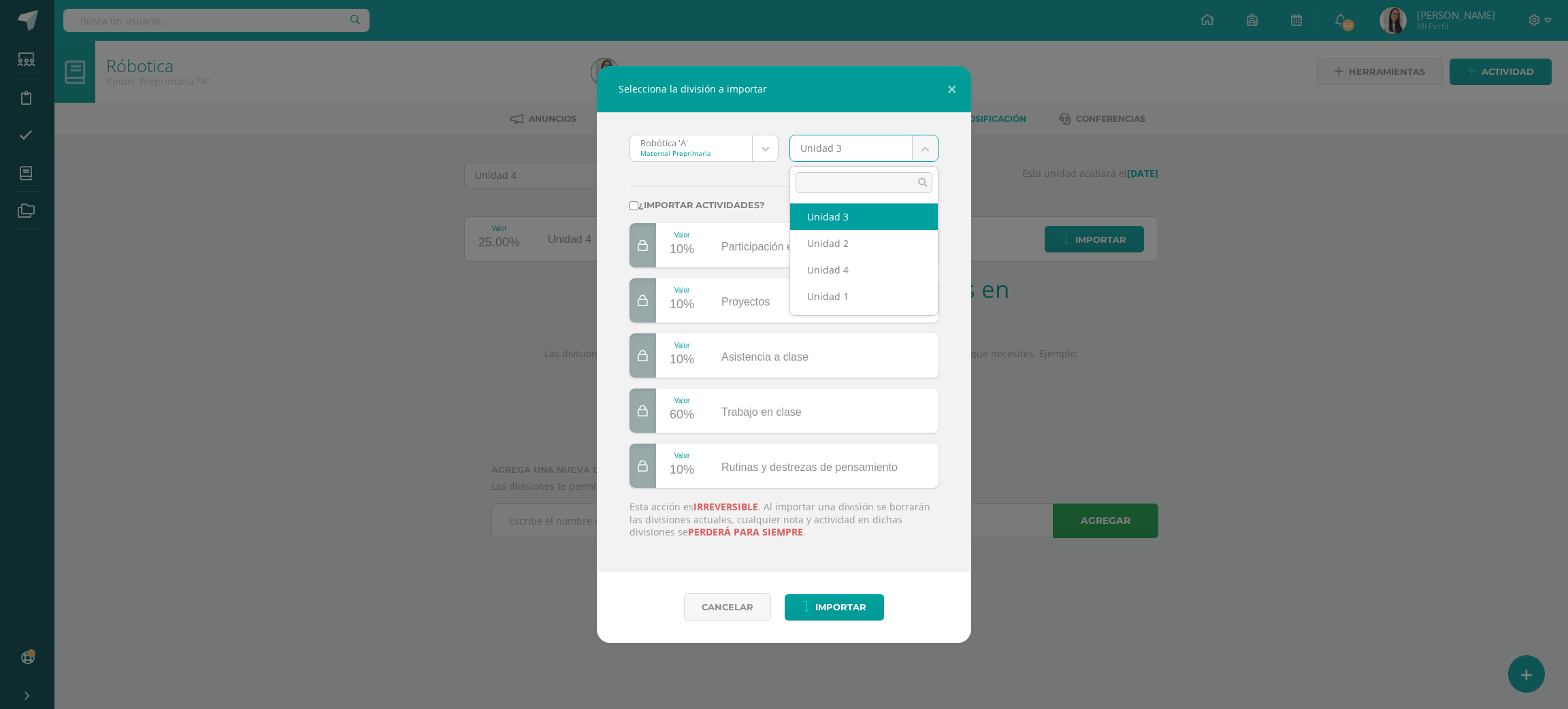
click at [806, 147] on body "Selecciona la división a importar Robótica 'A' Maternal Preprimaria Robótica 'C…" at bounding box center [784, 288] width 1568 height 576
select select "172895"
click at [729, 197] on div "¿Importar actividades?" at bounding box center [784, 197] width 320 height 50
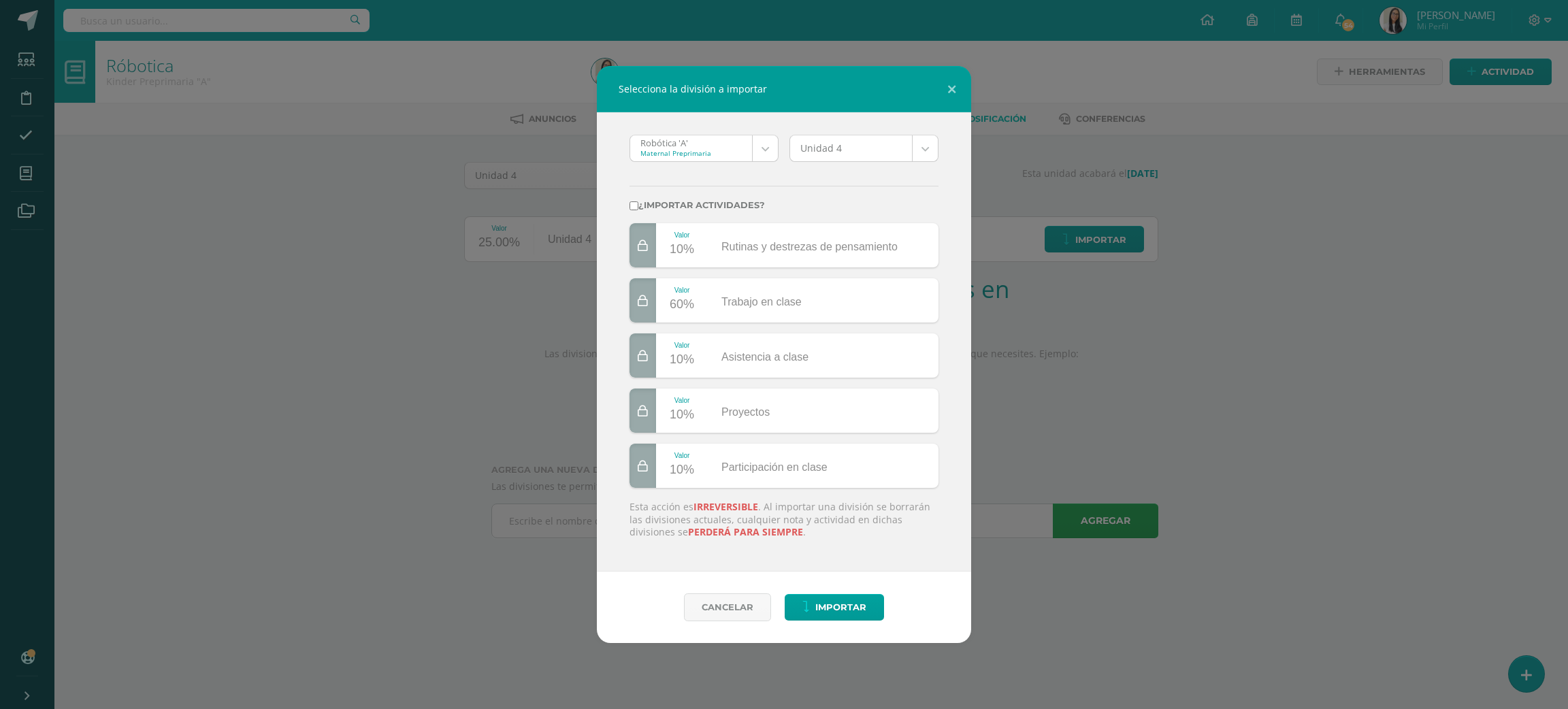
click at [635, 203] on input "¿Importar actividades?" at bounding box center [633, 206] width 8 height 8
checkbox input "true"
click at [811, 605] on button "Importar" at bounding box center [834, 607] width 99 height 26
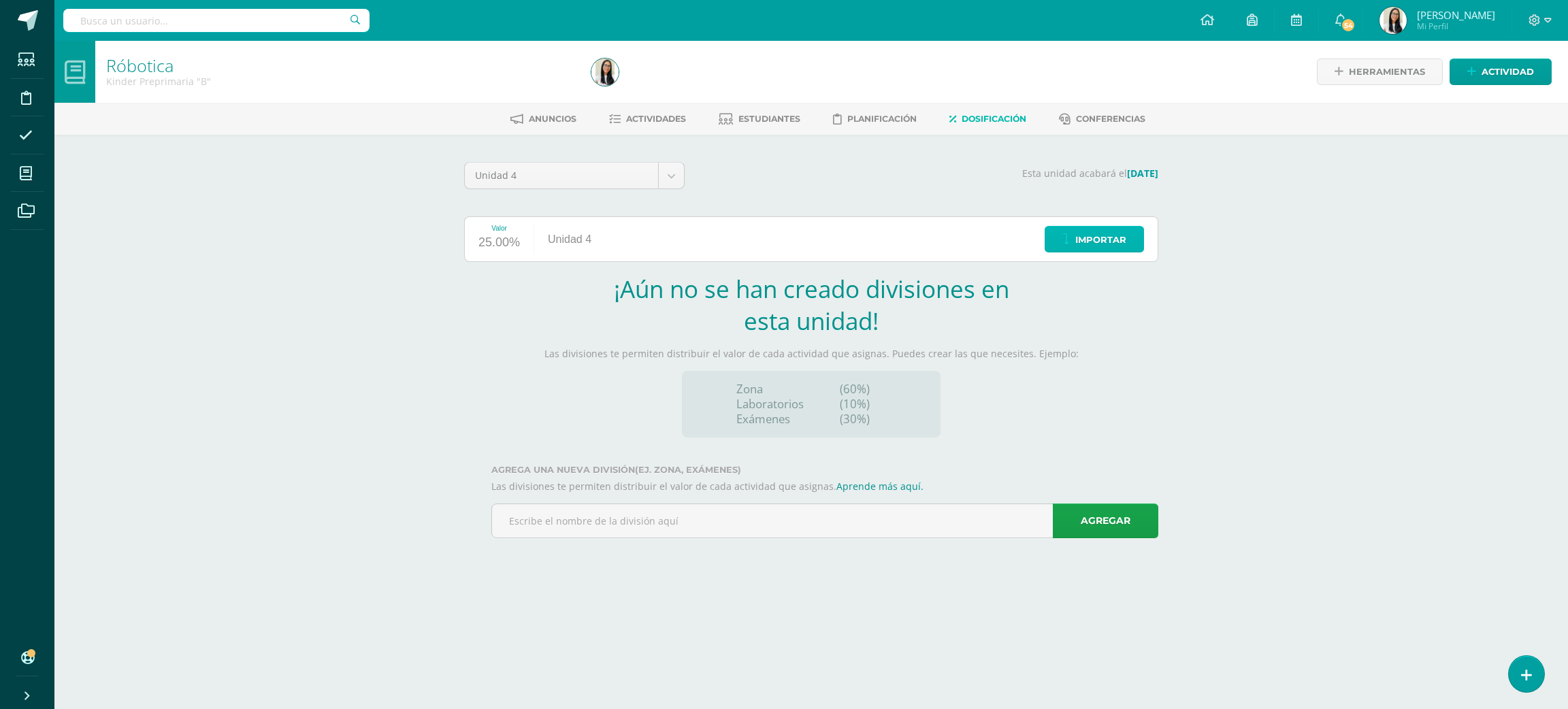
click at [1101, 239] on span "Importar" at bounding box center [1101, 239] width 51 height 25
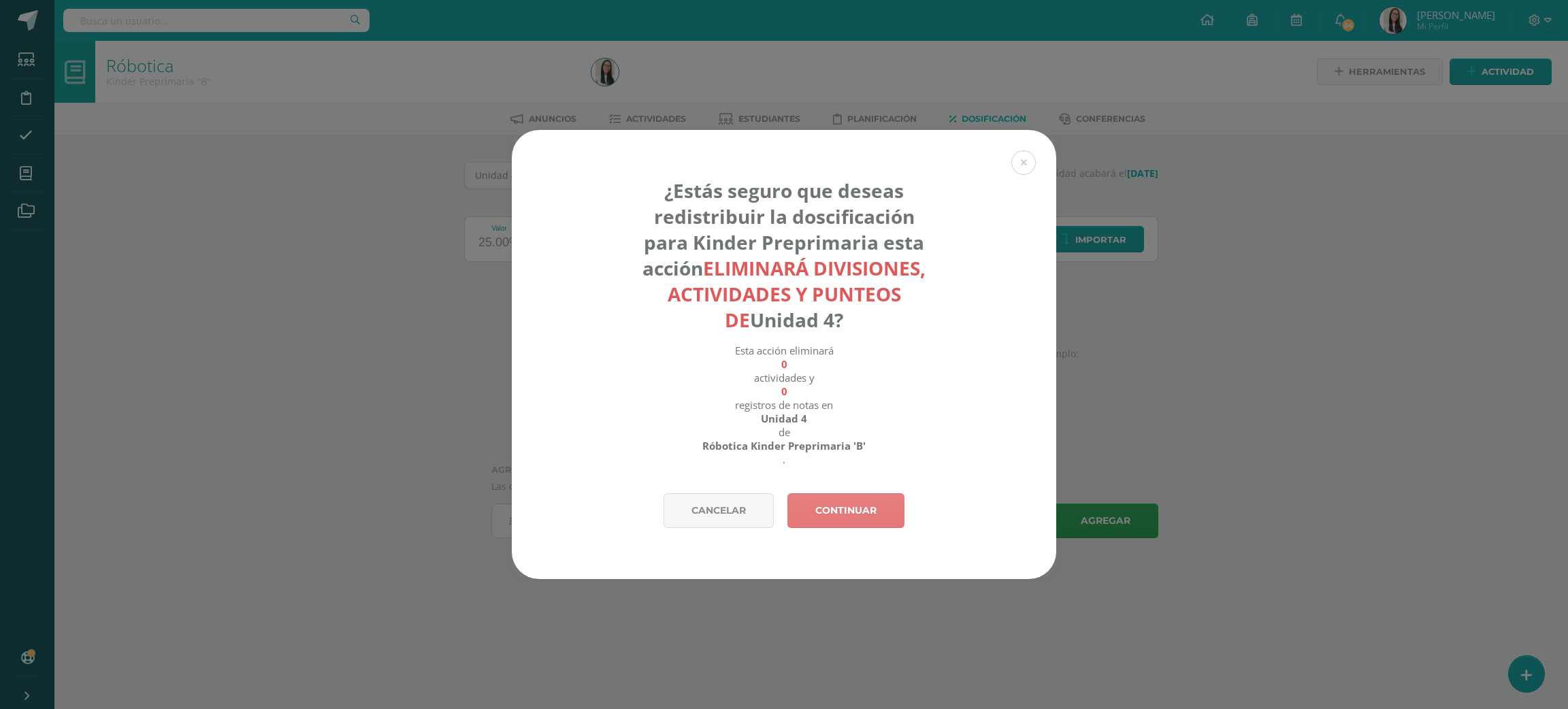
click at [872, 504] on link "Continuar" at bounding box center [846, 510] width 117 height 35
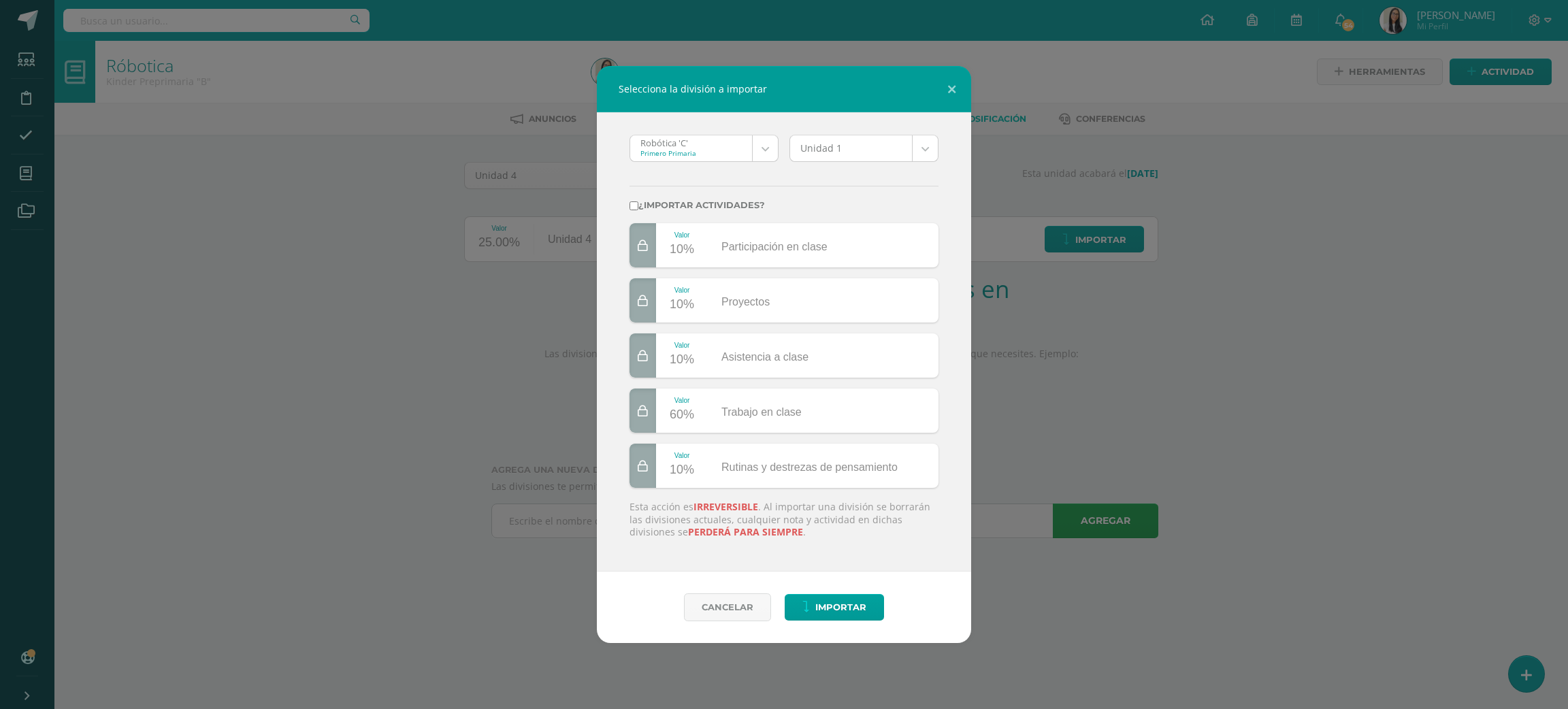
click at [717, 146] on body "Selecciona la división a importar Robótica 'C' Primero Primaria Robótica 'C' Te…" at bounding box center [784, 288] width 1568 height 576
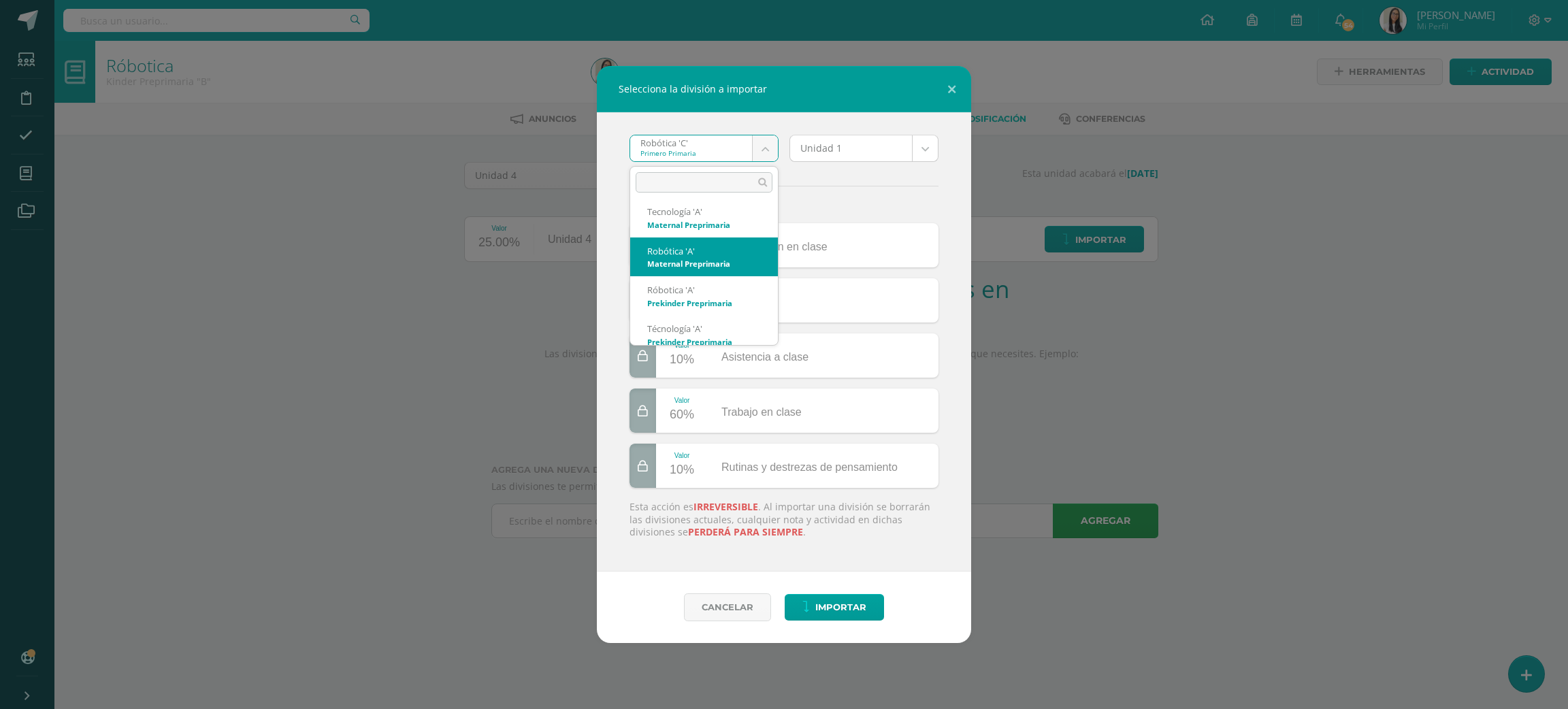
select select "2661"
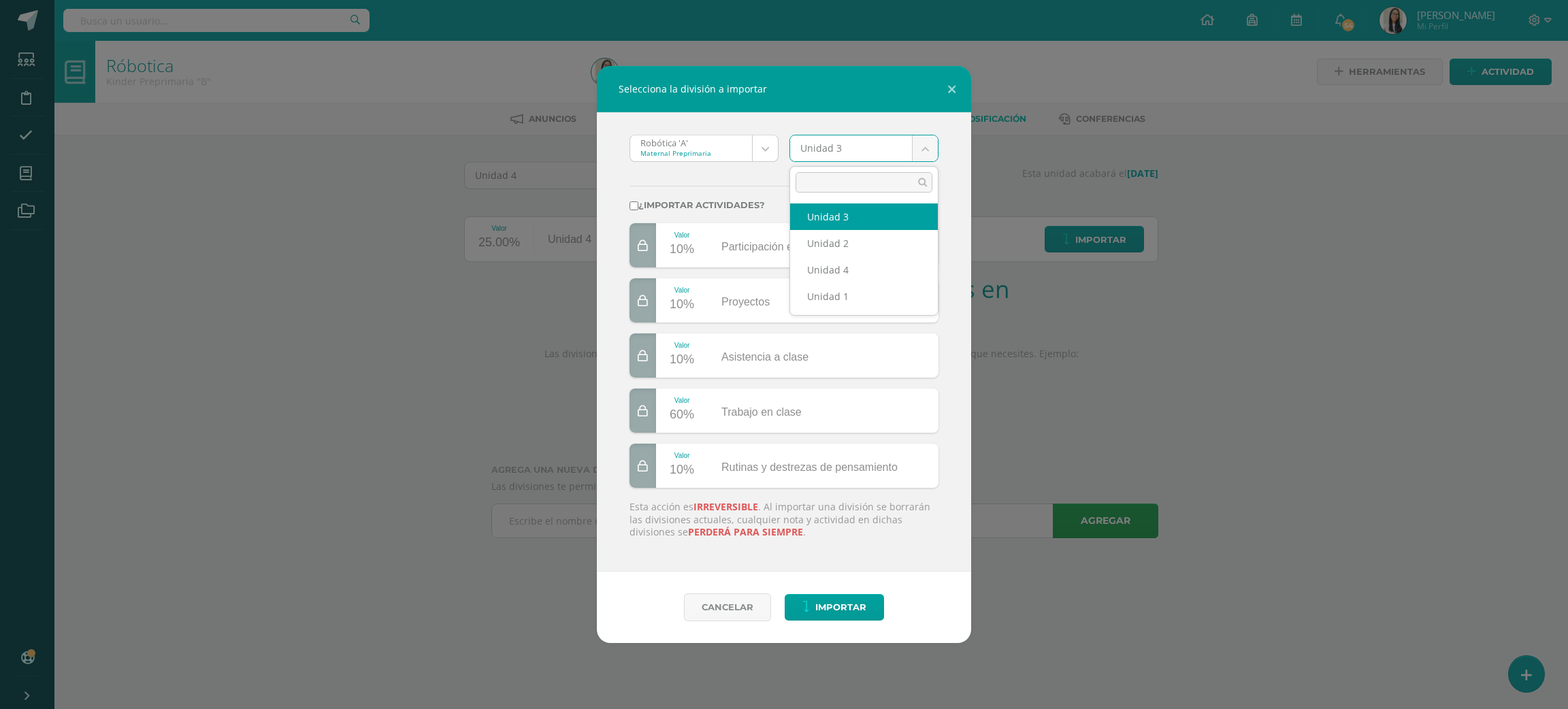
click at [822, 139] on body "Selecciona la división a importar Robótica 'A' Maternal Preprimaria Robótica 'C…" at bounding box center [784, 288] width 1568 height 576
select select "172895"
click at [715, 204] on label "¿Importar actividades?" at bounding box center [784, 205] width 309 height 10
click at [639, 204] on input "¿Importar actividades?" at bounding box center [633, 206] width 8 height 8
checkbox input "true"
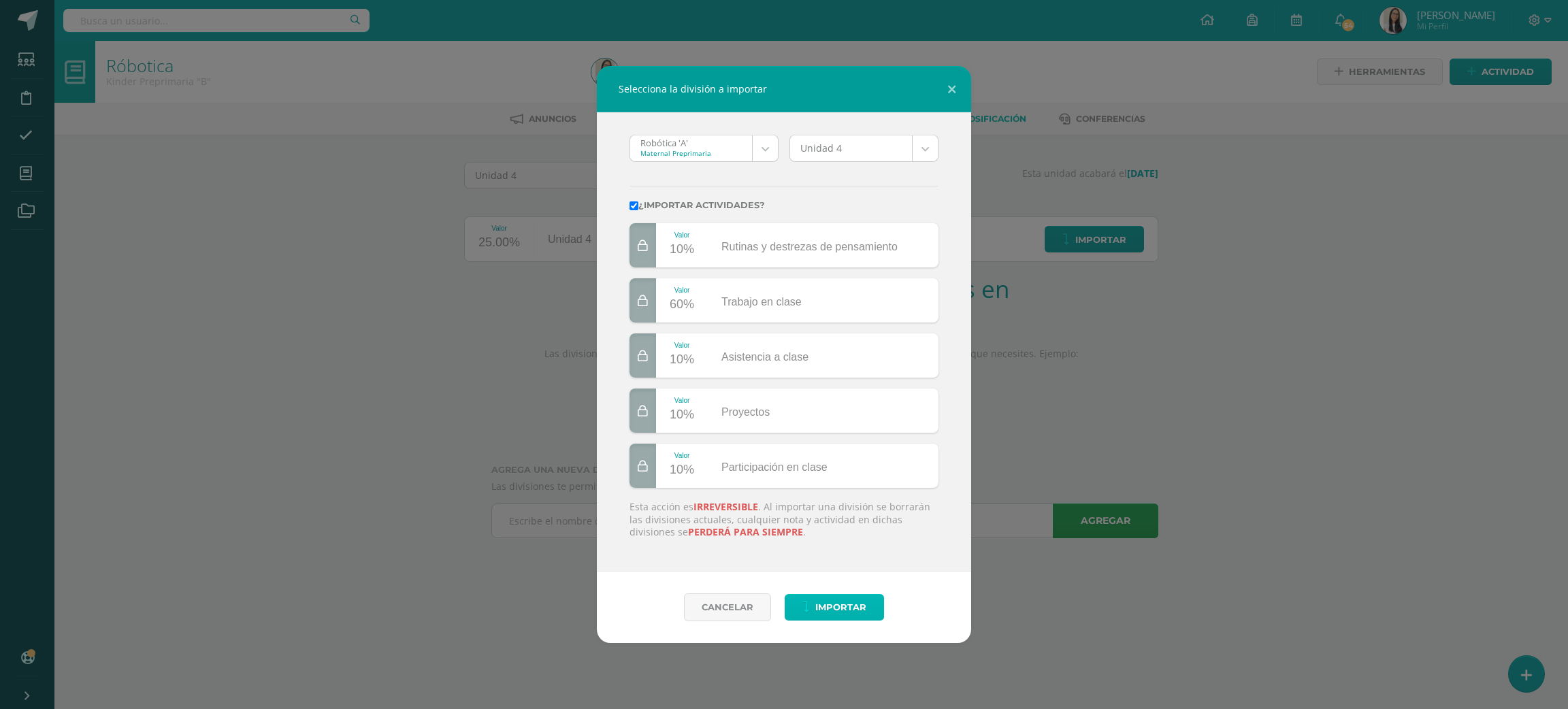
click at [830, 606] on span "Importar" at bounding box center [841, 607] width 51 height 25
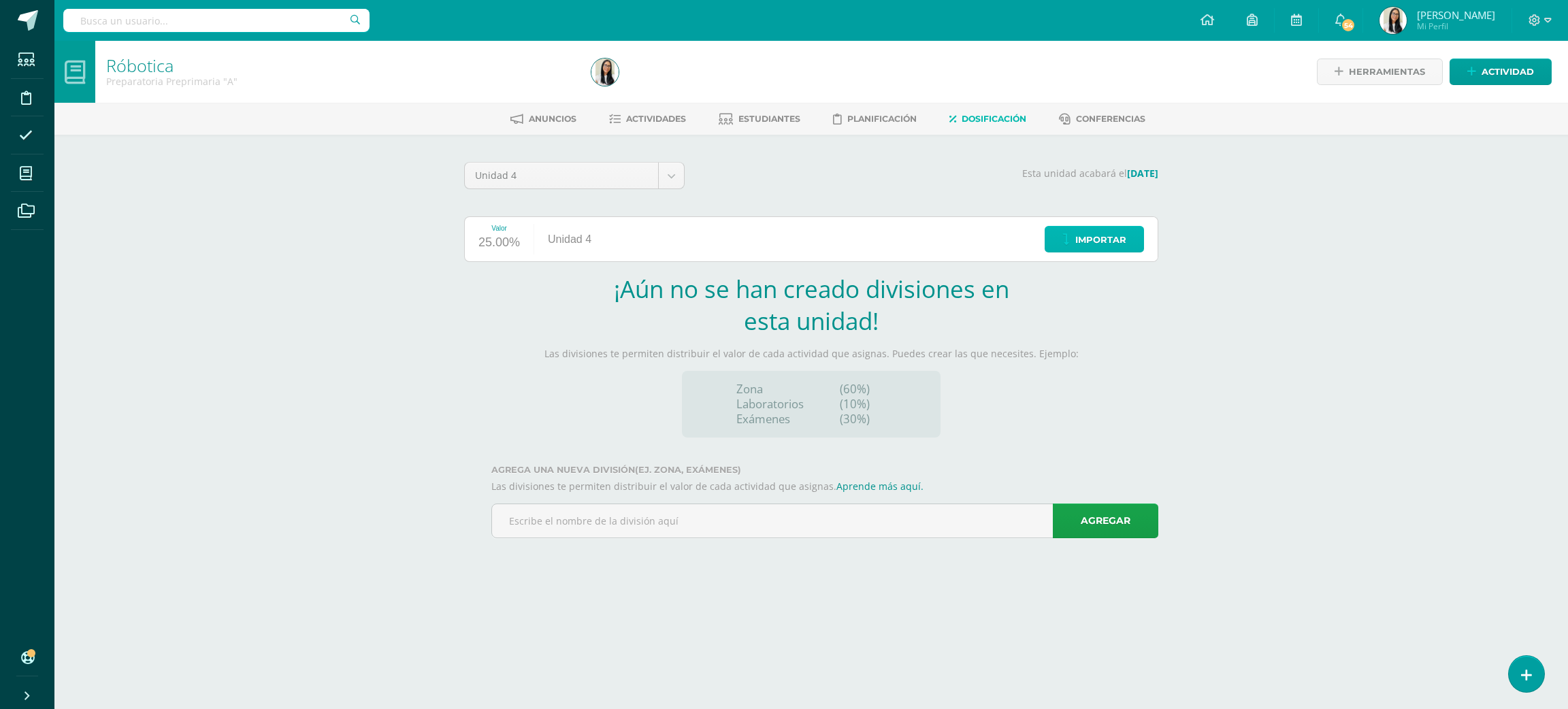
click at [1089, 239] on span "Importar" at bounding box center [1101, 239] width 51 height 25
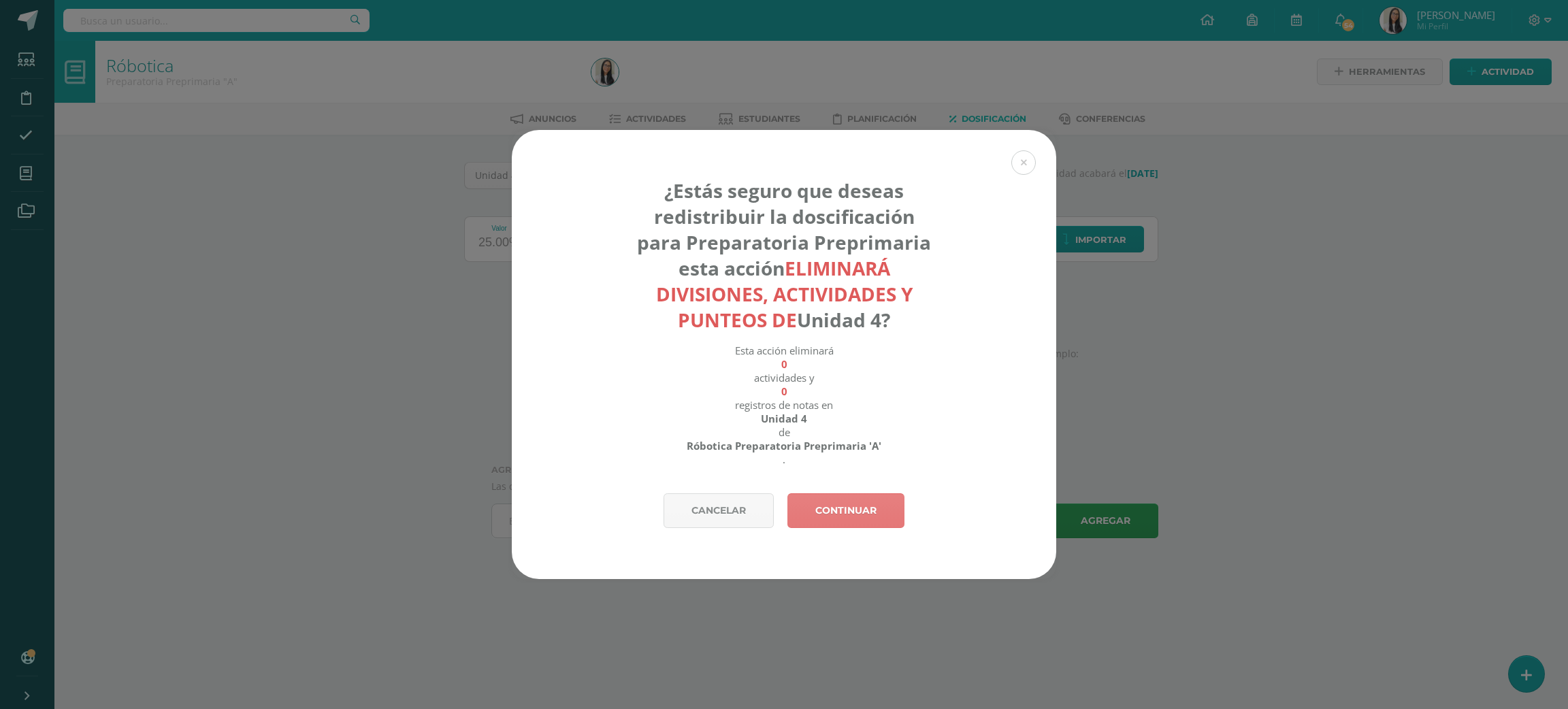
click at [862, 516] on link "Continuar" at bounding box center [846, 510] width 117 height 35
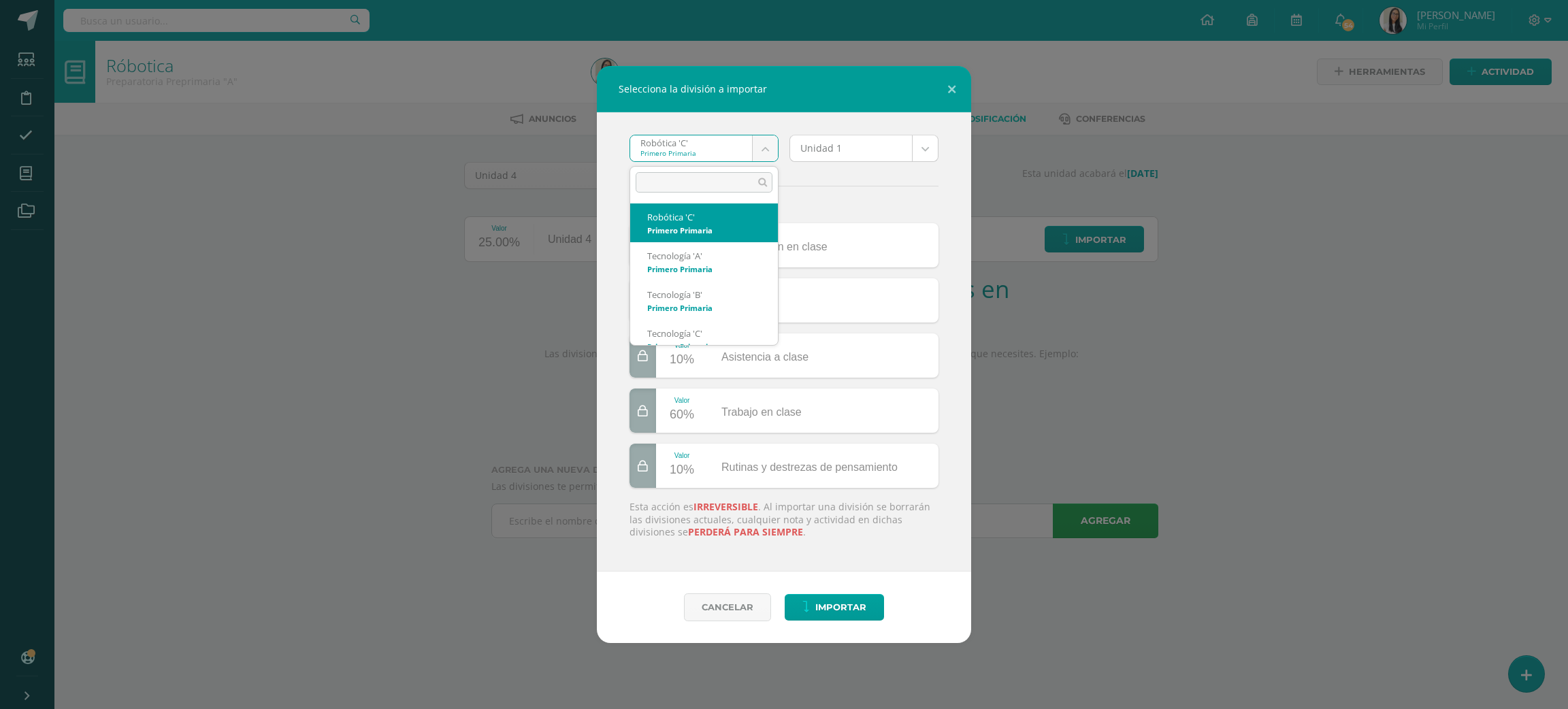
click at [704, 138] on body "Selecciona la división a importar Robótica 'C' Primero Primaria Robótica 'C' Te…" at bounding box center [784, 288] width 1568 height 576
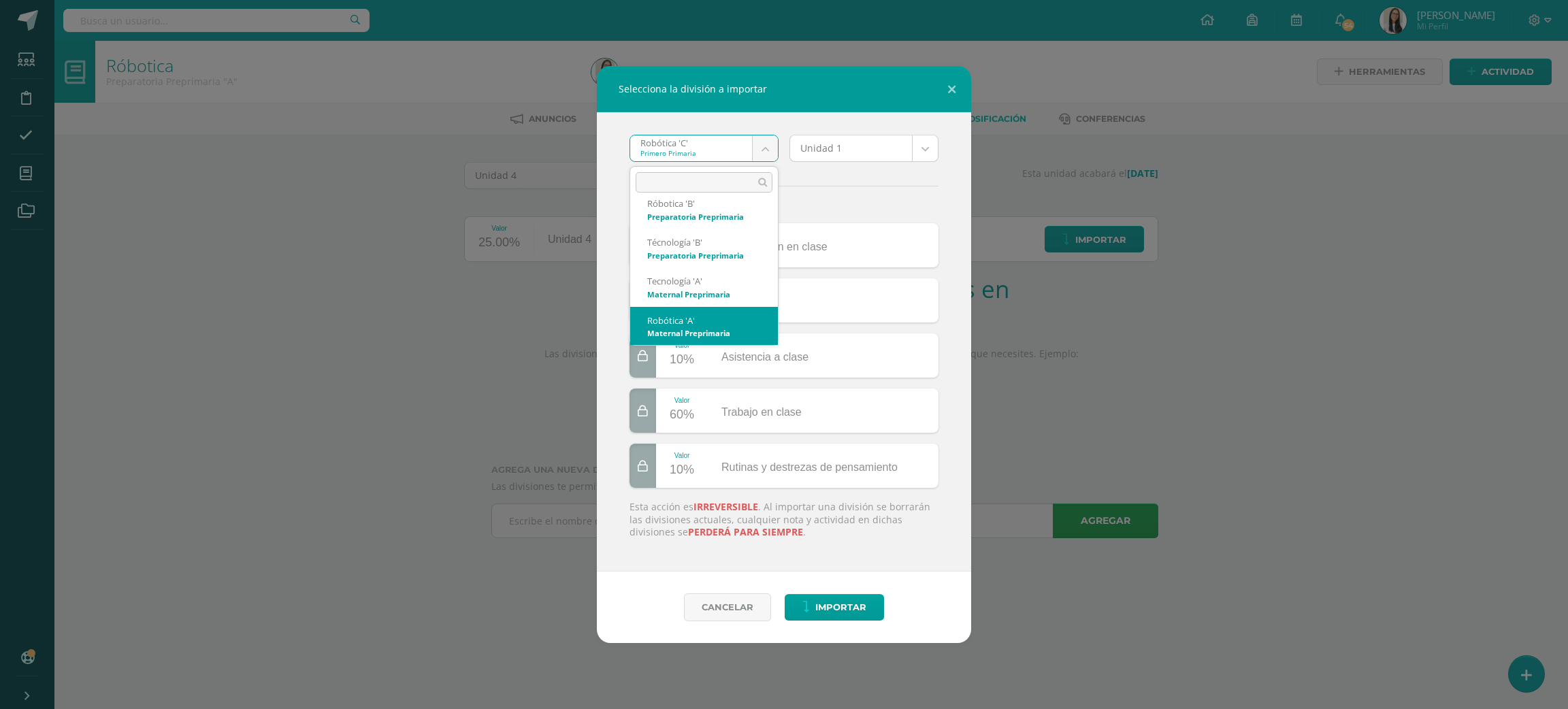
select select "2661"
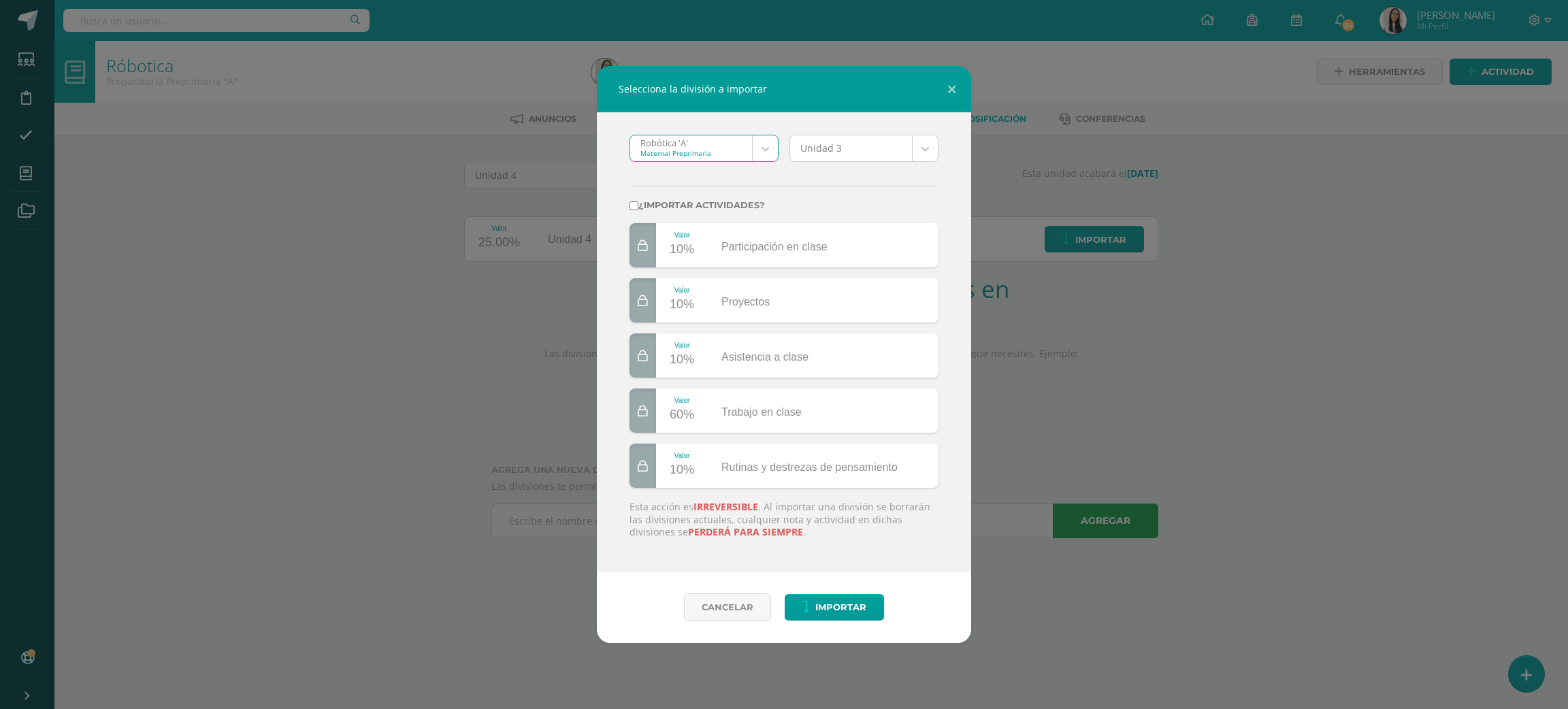
click at [844, 157] on body "Selecciona la división a importar Robótica 'A' Maternal Preprimaria Robótica 'C…" at bounding box center [784, 288] width 1568 height 576
select select "172895"
click at [748, 200] on label "¿Importar actividades?" at bounding box center [784, 205] width 309 height 10
click at [639, 202] on input "¿Importar actividades?" at bounding box center [633, 206] width 8 height 8
checkbox input "true"
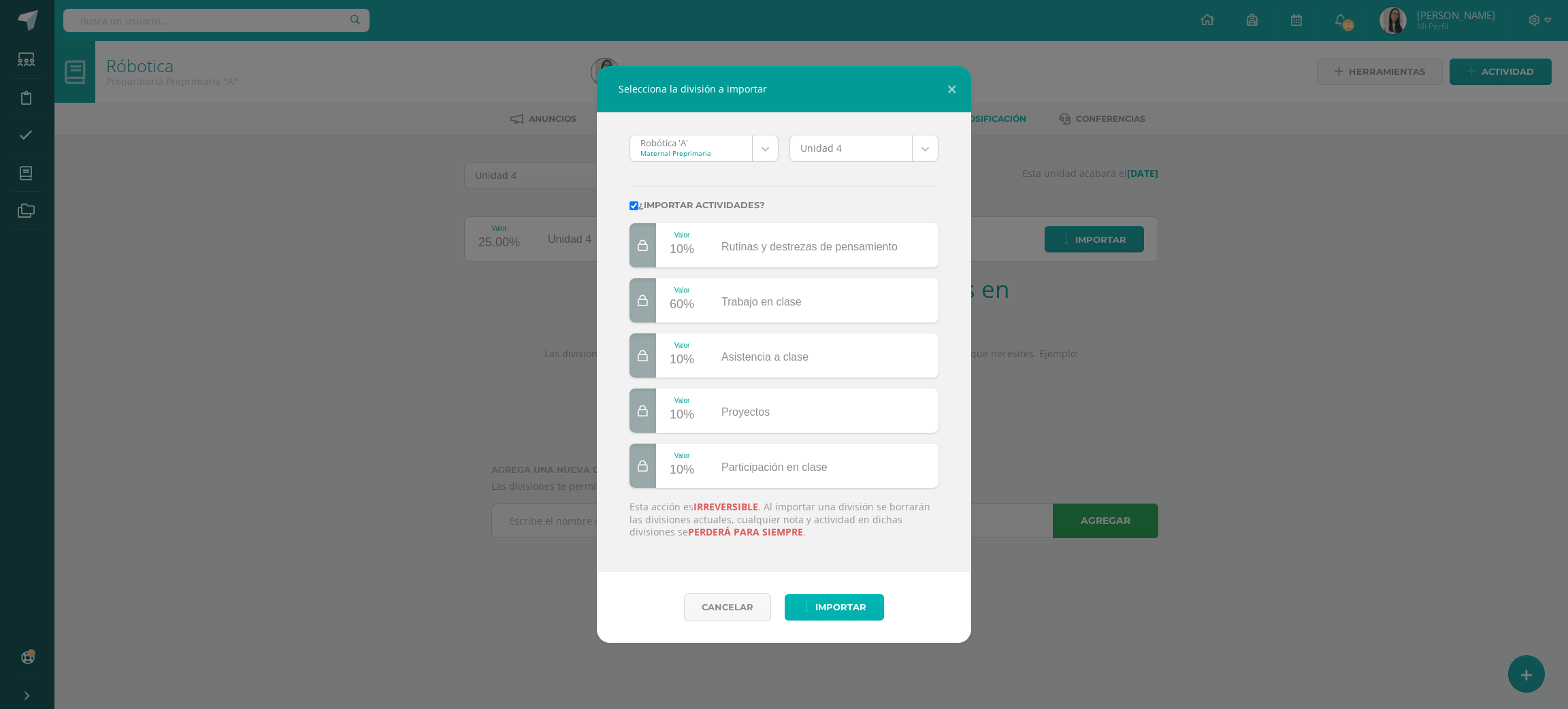
click at [801, 610] on button "Importar" at bounding box center [834, 607] width 99 height 26
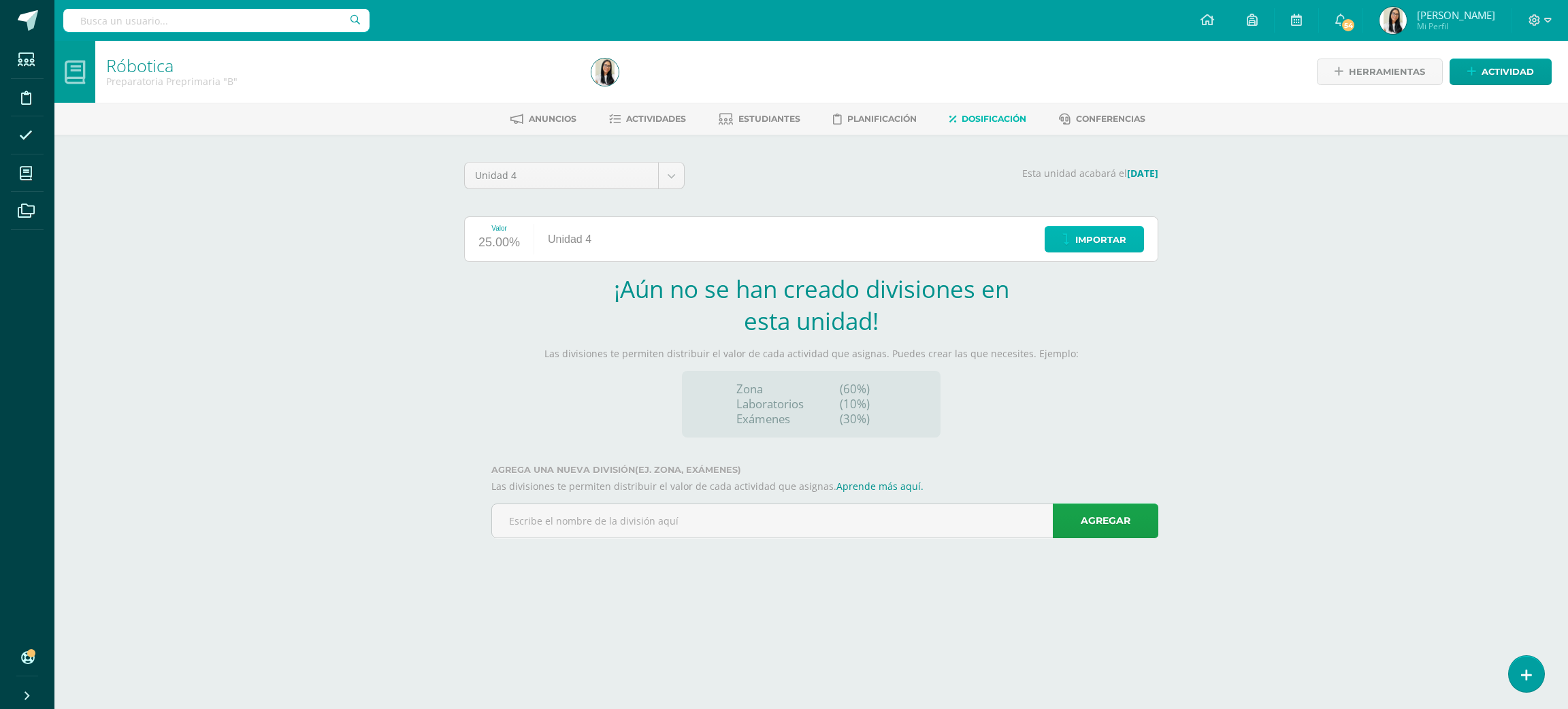
click at [1076, 251] on span "Importar" at bounding box center [1101, 239] width 51 height 25
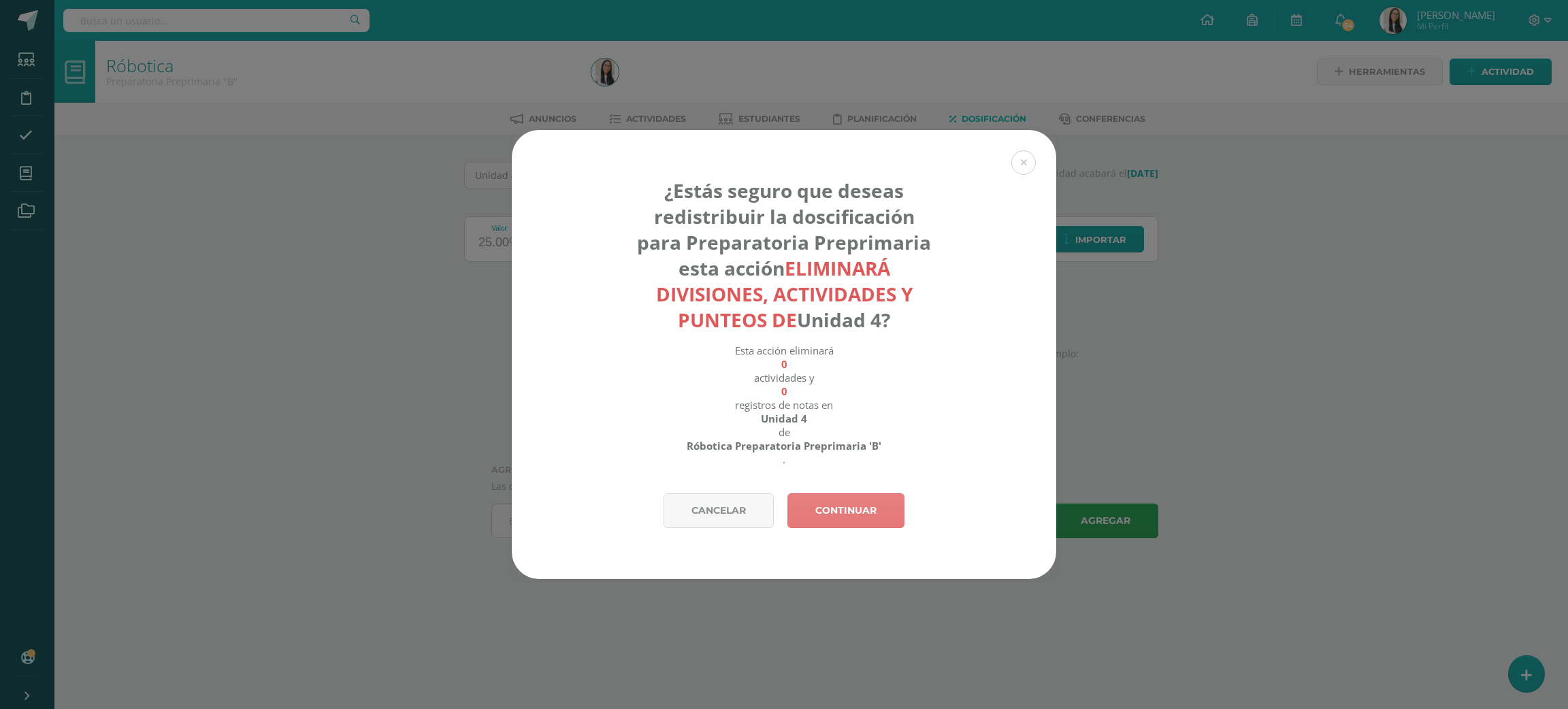
click at [867, 508] on link "Continuar" at bounding box center [846, 510] width 117 height 35
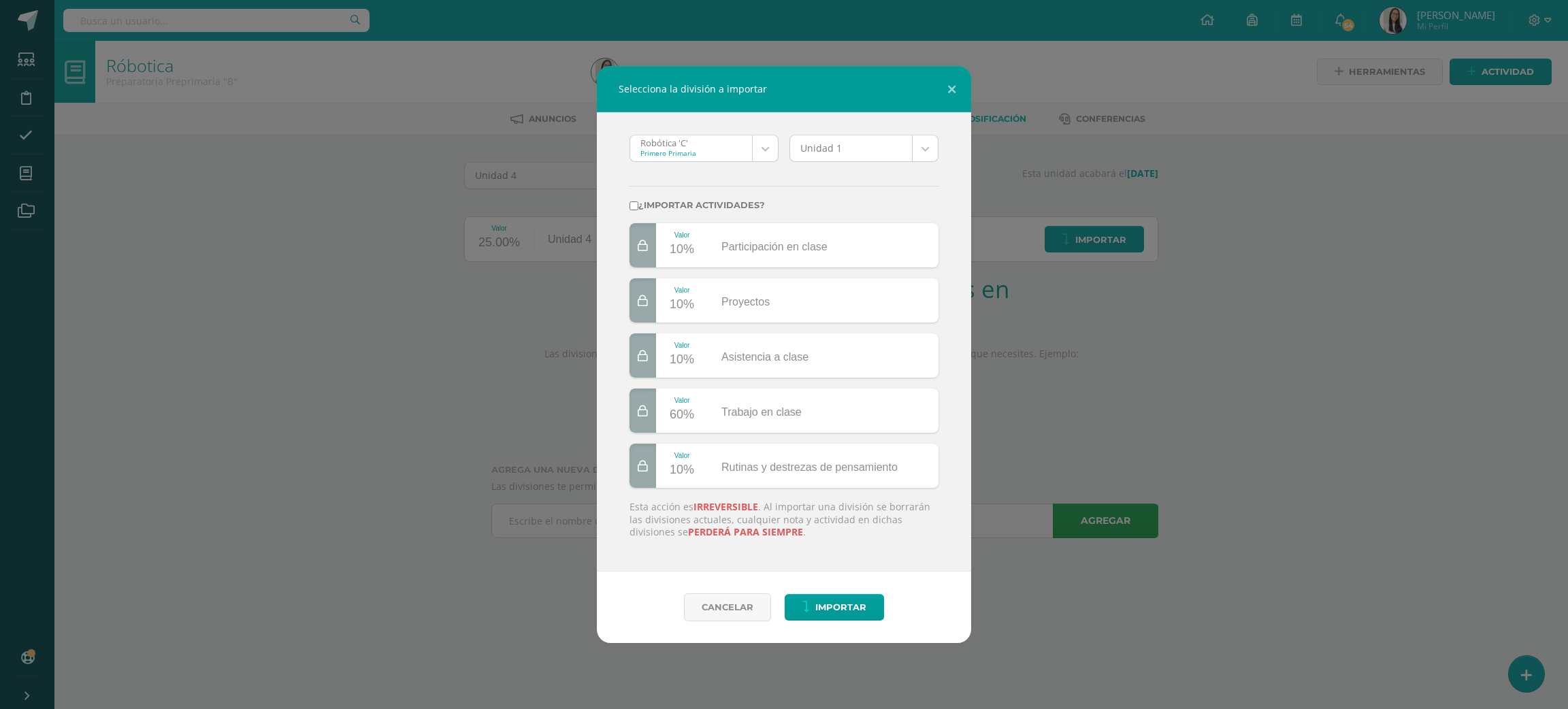
click at [659, 133] on div "Robótica 'C' Primero Primaria Robótica 'C' Tecnología 'A' Tecnología 'B' Tecnol…" at bounding box center [784, 341] width 375 height 459
click at [659, 145] on body "Selecciona la división a importar Robótica 'C' Primero Primaria Robótica 'C' Te…" at bounding box center [784, 288] width 1568 height 576
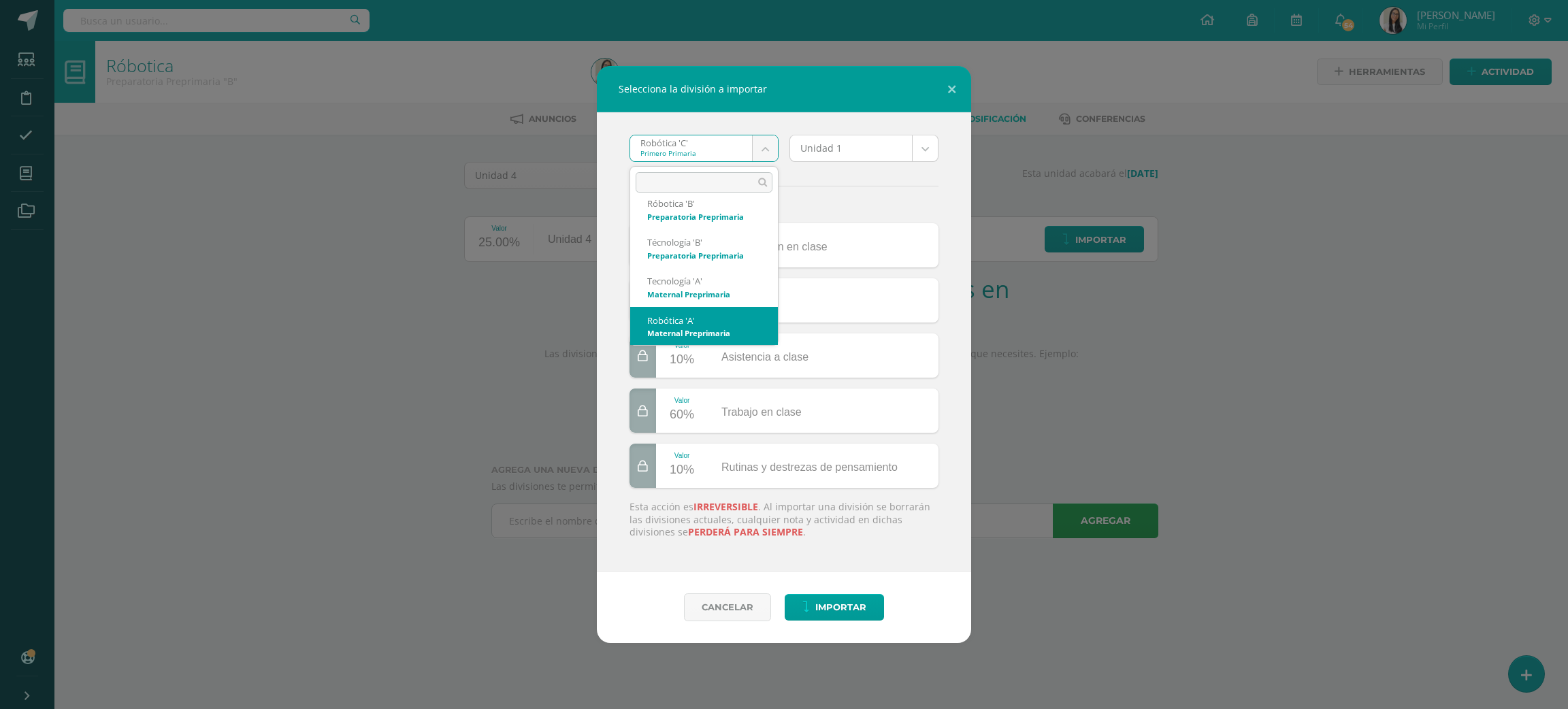
select select "2661"
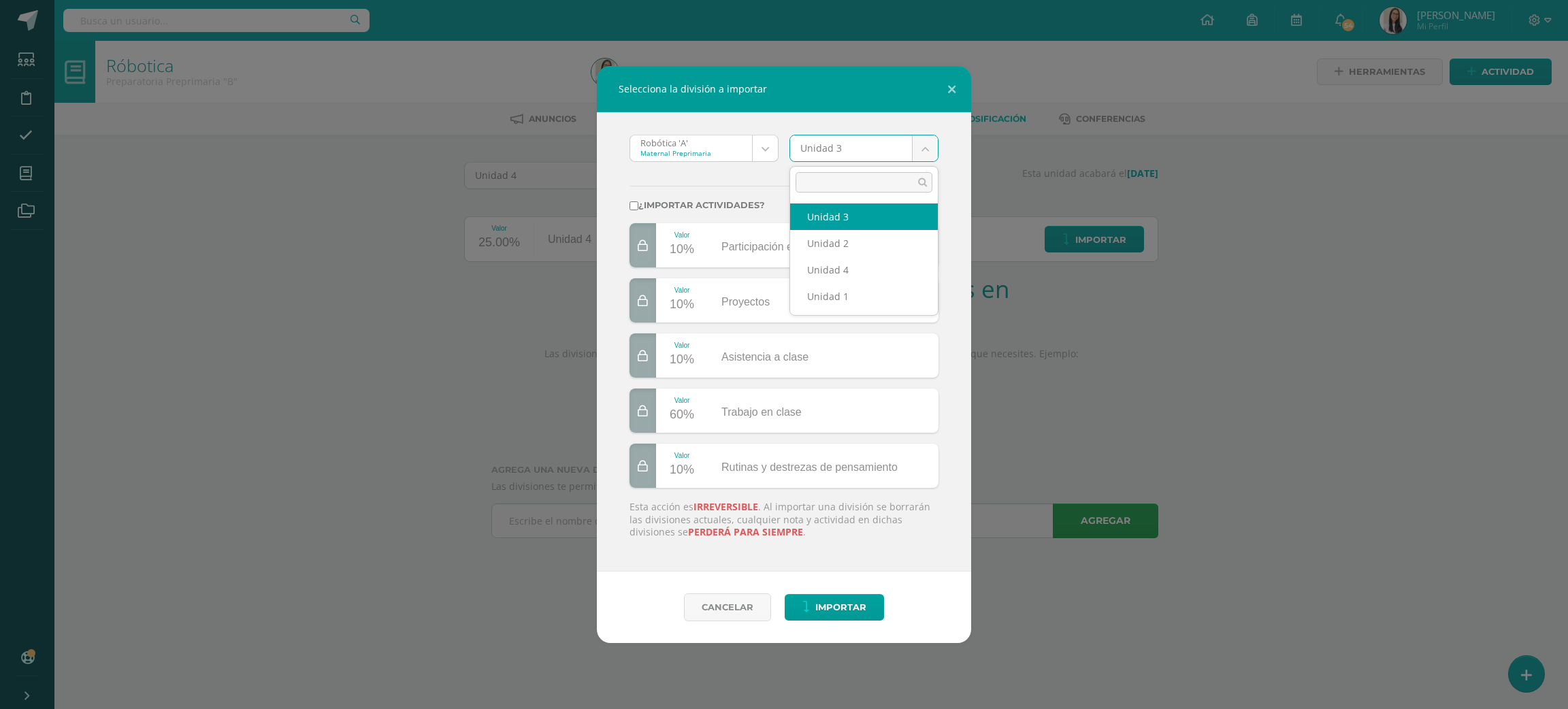
click at [810, 144] on body "Selecciona la división a importar Robótica 'A' Maternal Preprimaria Robótica 'C…" at bounding box center [784, 288] width 1568 height 576
select select "172895"
click at [725, 206] on label "¿Importar actividades?" at bounding box center [784, 205] width 309 height 10
click at [639, 206] on input "¿Importar actividades?" at bounding box center [633, 206] width 8 height 8
checkbox input "true"
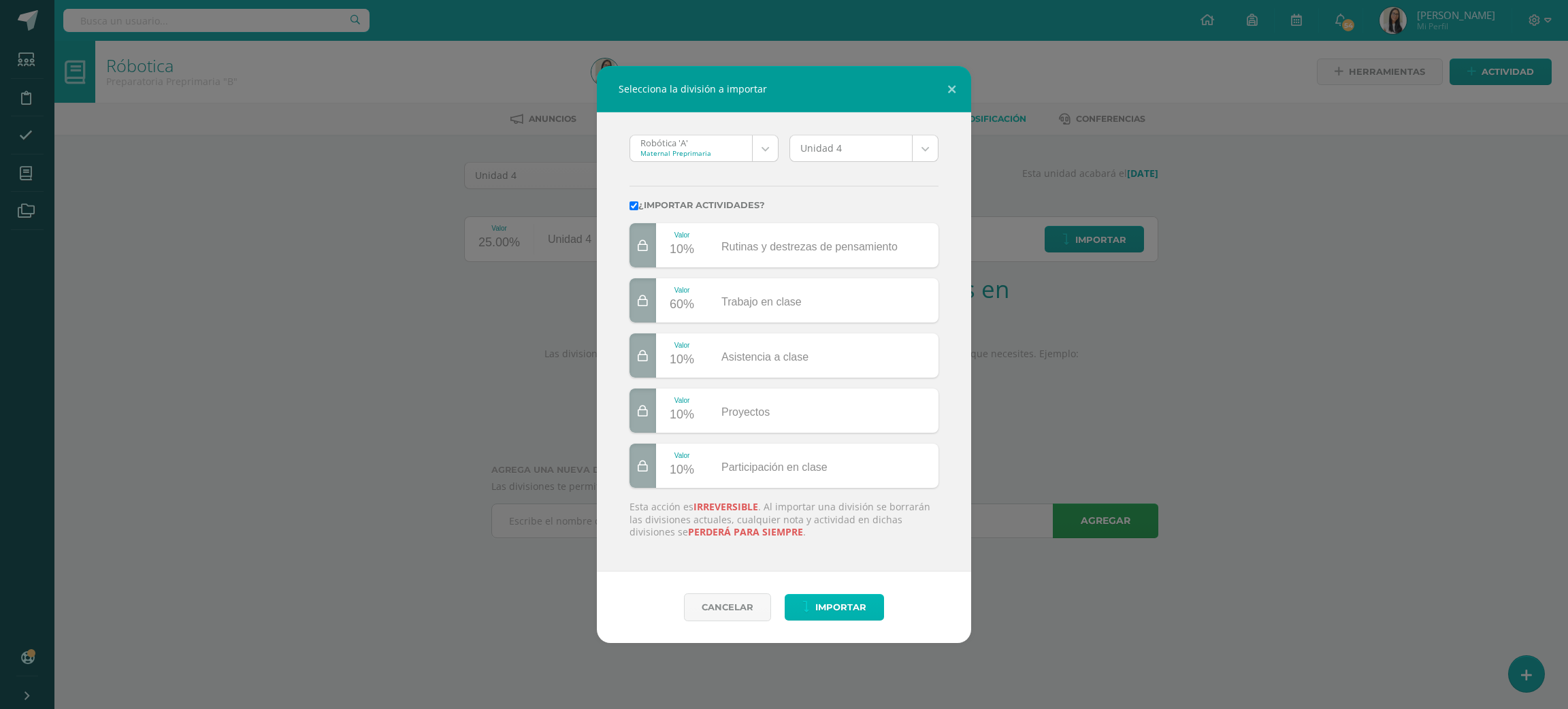
click at [823, 610] on span "Importar" at bounding box center [841, 607] width 51 height 25
click at [823, 610] on button "Importar" at bounding box center [834, 607] width 99 height 26
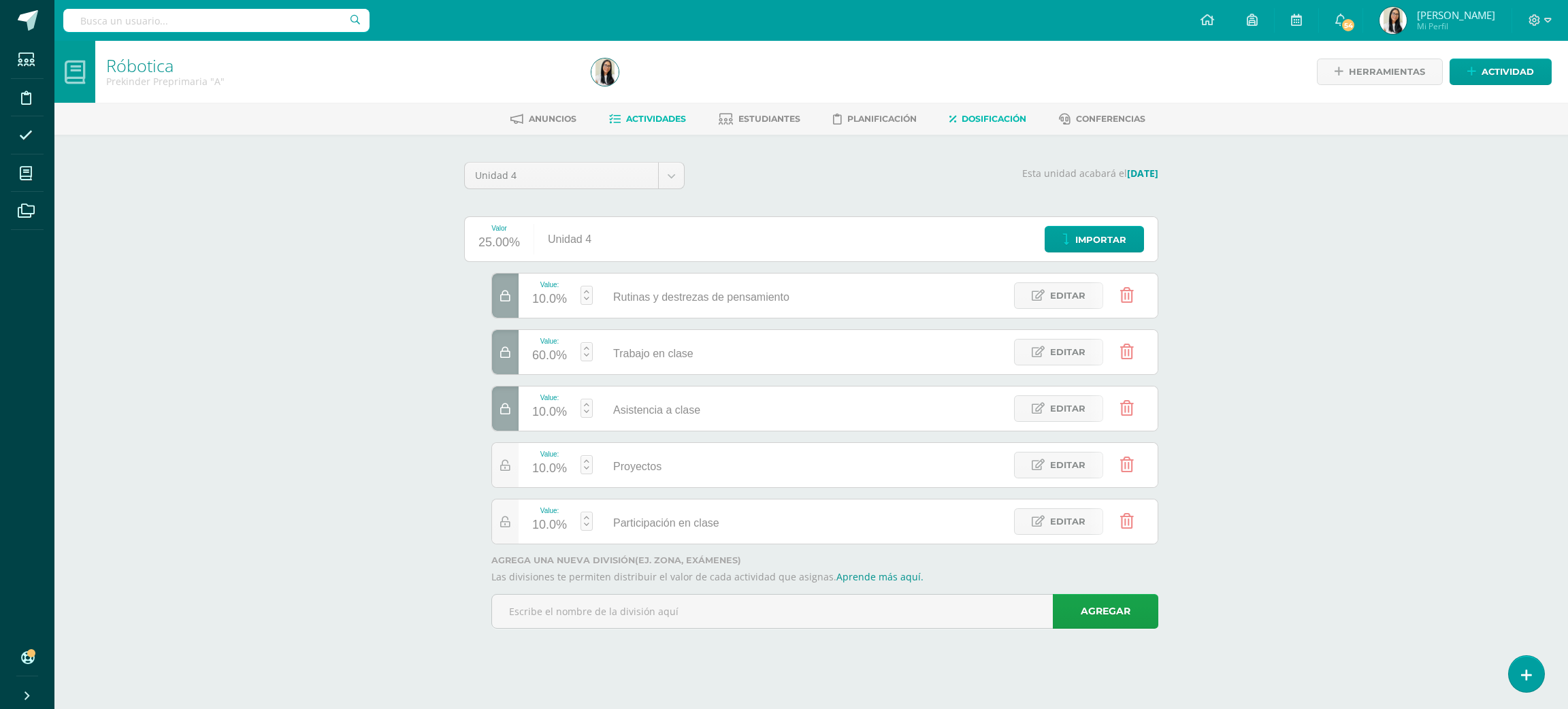
click at [631, 114] on span "Actividades" at bounding box center [656, 119] width 59 height 10
click at [659, 116] on span "Actividades" at bounding box center [656, 119] width 59 height 10
click at [636, 122] on span "Actividades" at bounding box center [656, 119] width 59 height 10
click at [632, 120] on span "Actividades" at bounding box center [656, 119] width 59 height 10
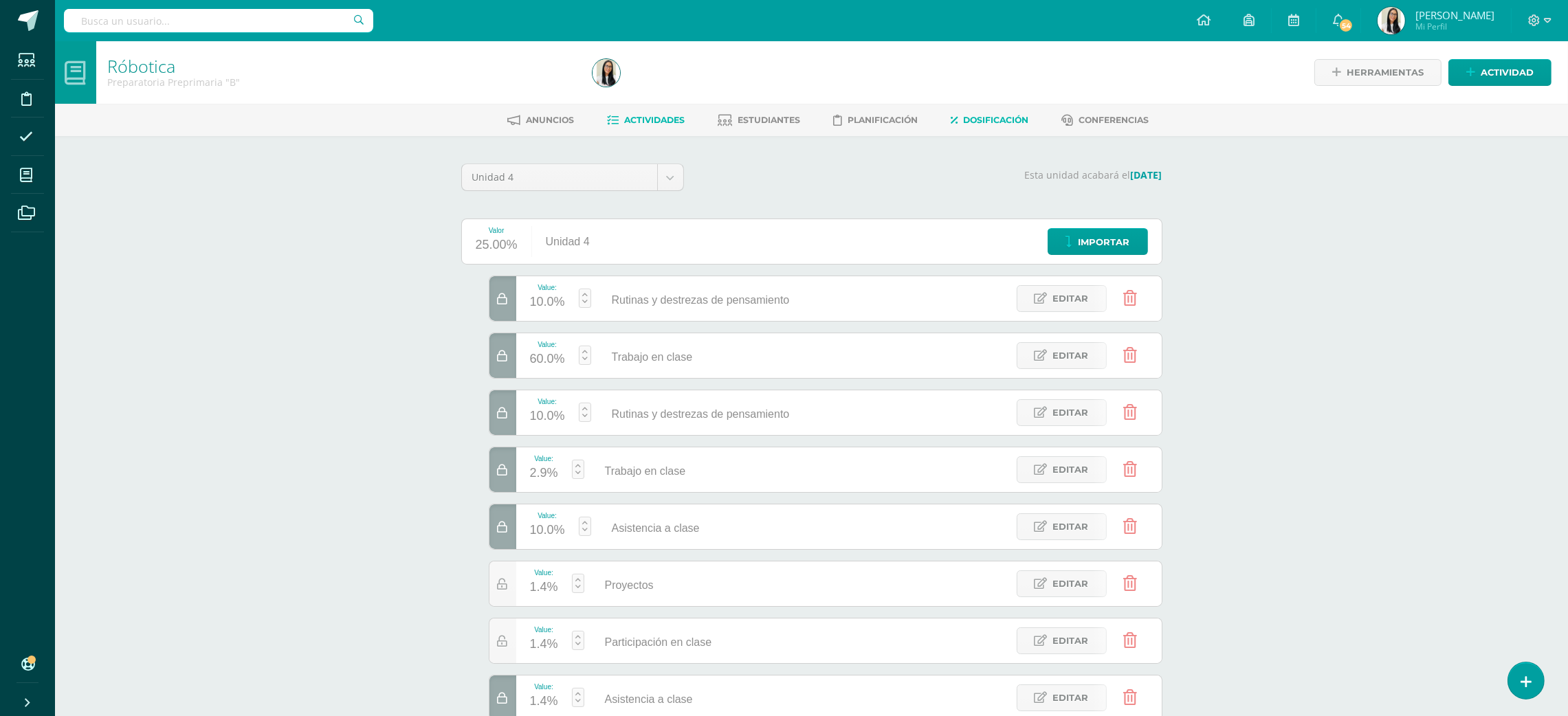
click at [667, 124] on span "Actividades" at bounding box center [653, 120] width 60 height 10
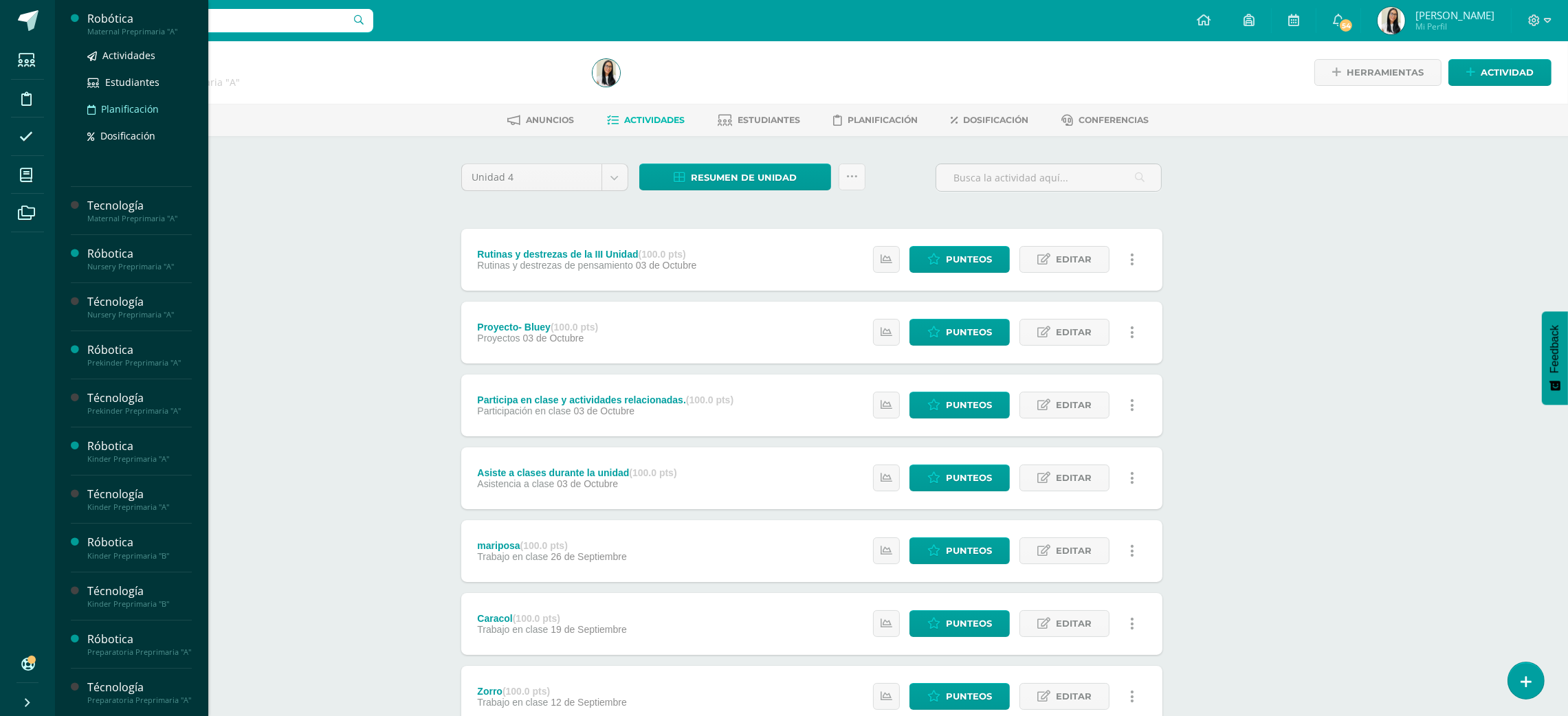
drag, startPoint x: 137, startPoint y: 62, endPoint x: 130, endPoint y: 105, distance: 43.6
drag, startPoint x: 130, startPoint y: 105, endPoint x: 134, endPoint y: 59, distance: 46.2
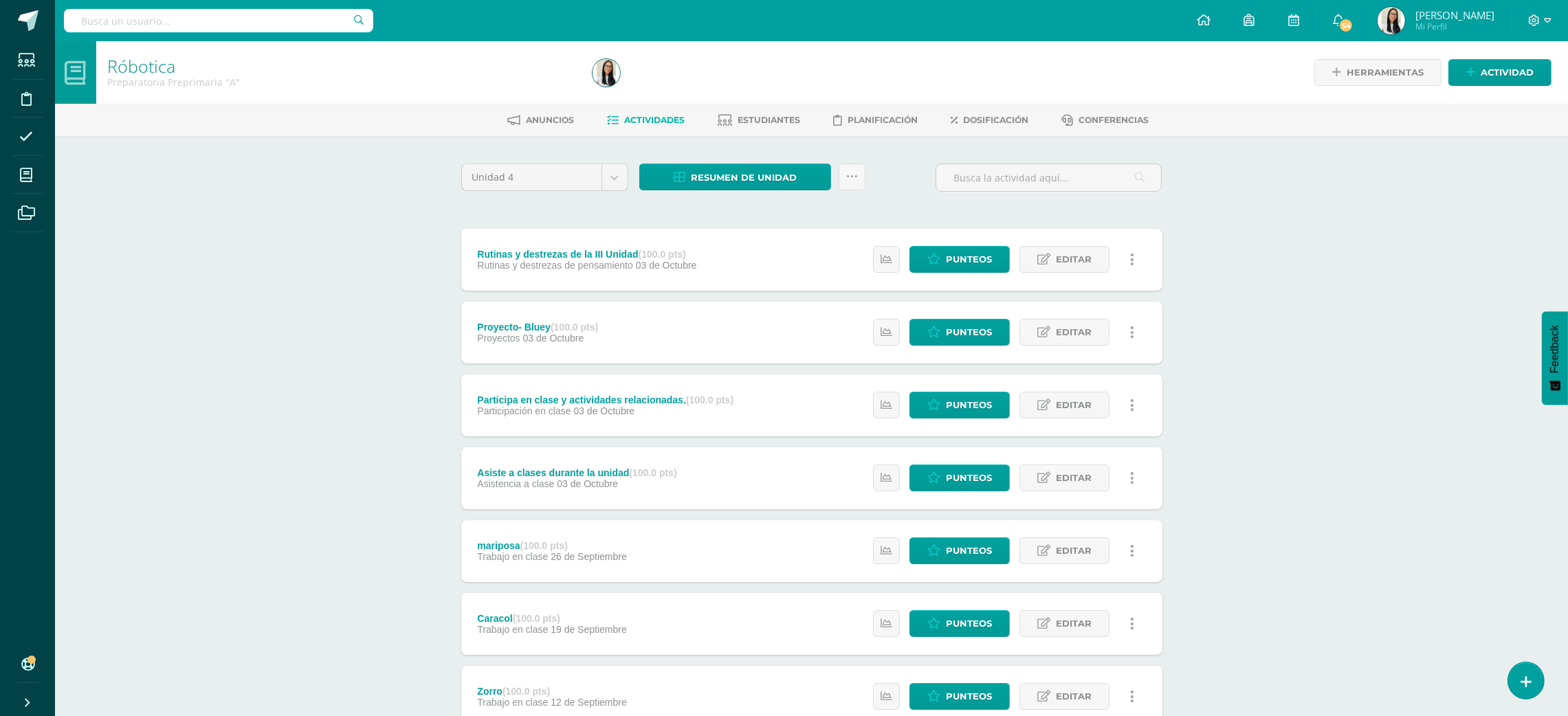
click at [958, 106] on div "Anuncios Actividades Estudiantes Planificación Dosificación Conferencias" at bounding box center [828, 120] width 1546 height 32
click at [964, 115] on link "Dosificación" at bounding box center [990, 120] width 78 height 22
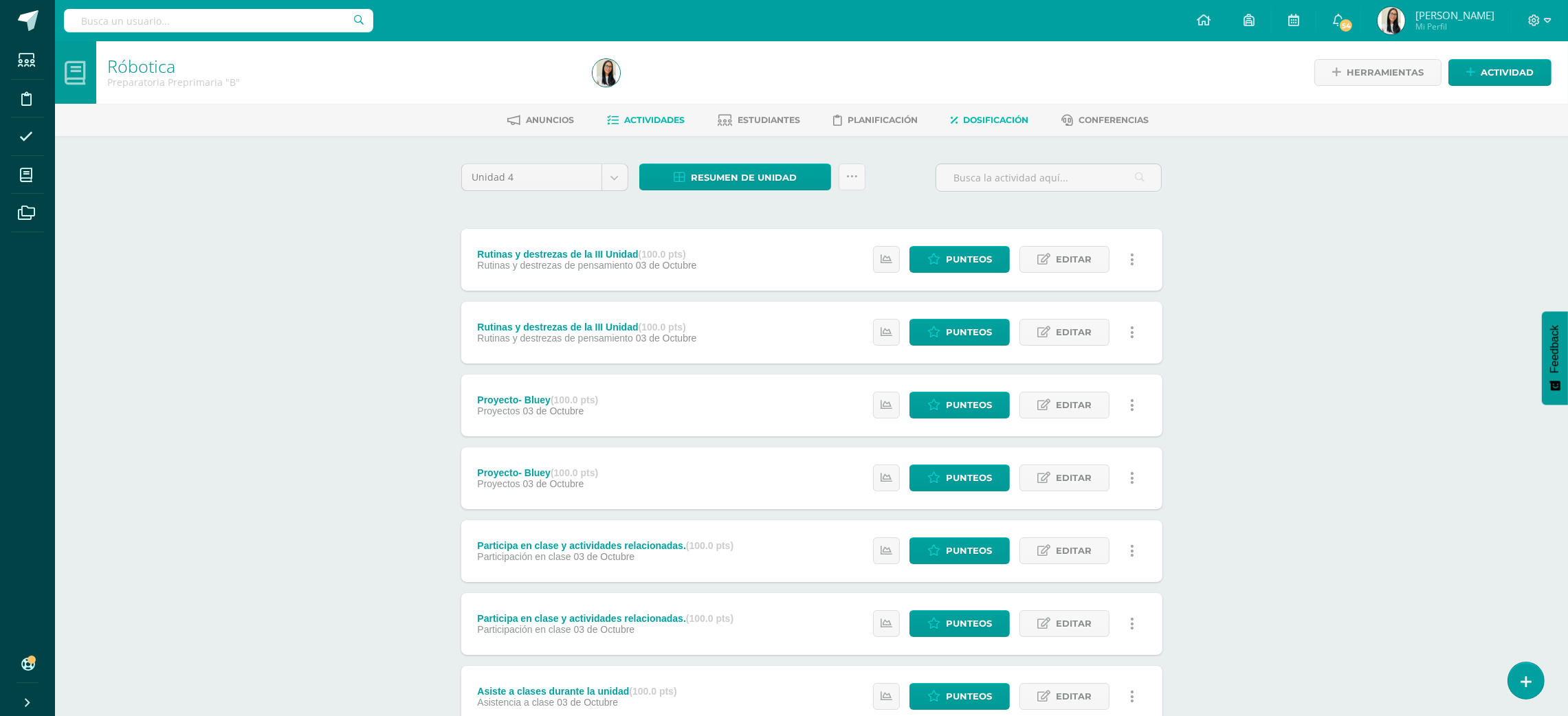
click at [967, 115] on span "Dosificación" at bounding box center [995, 120] width 66 height 10
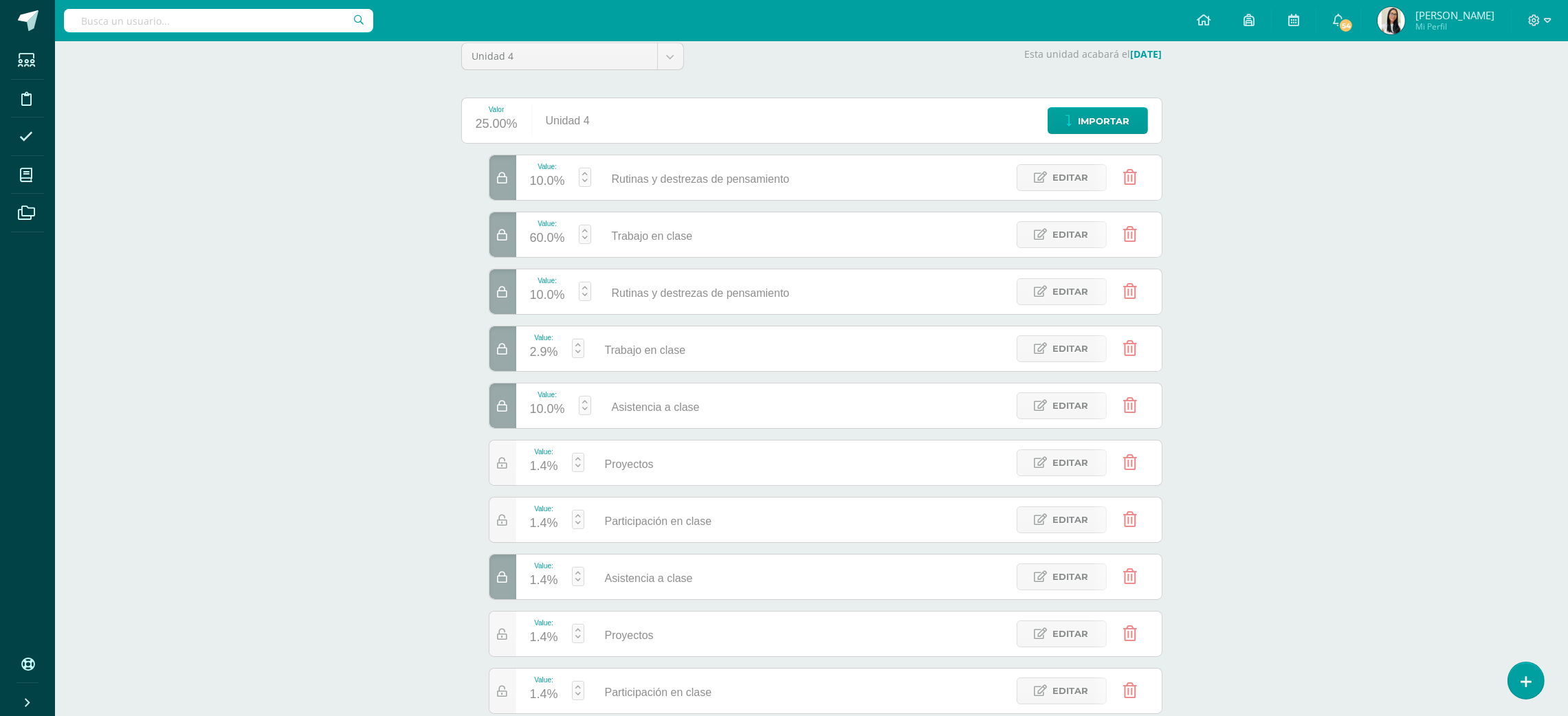
scroll to position [246, 0]
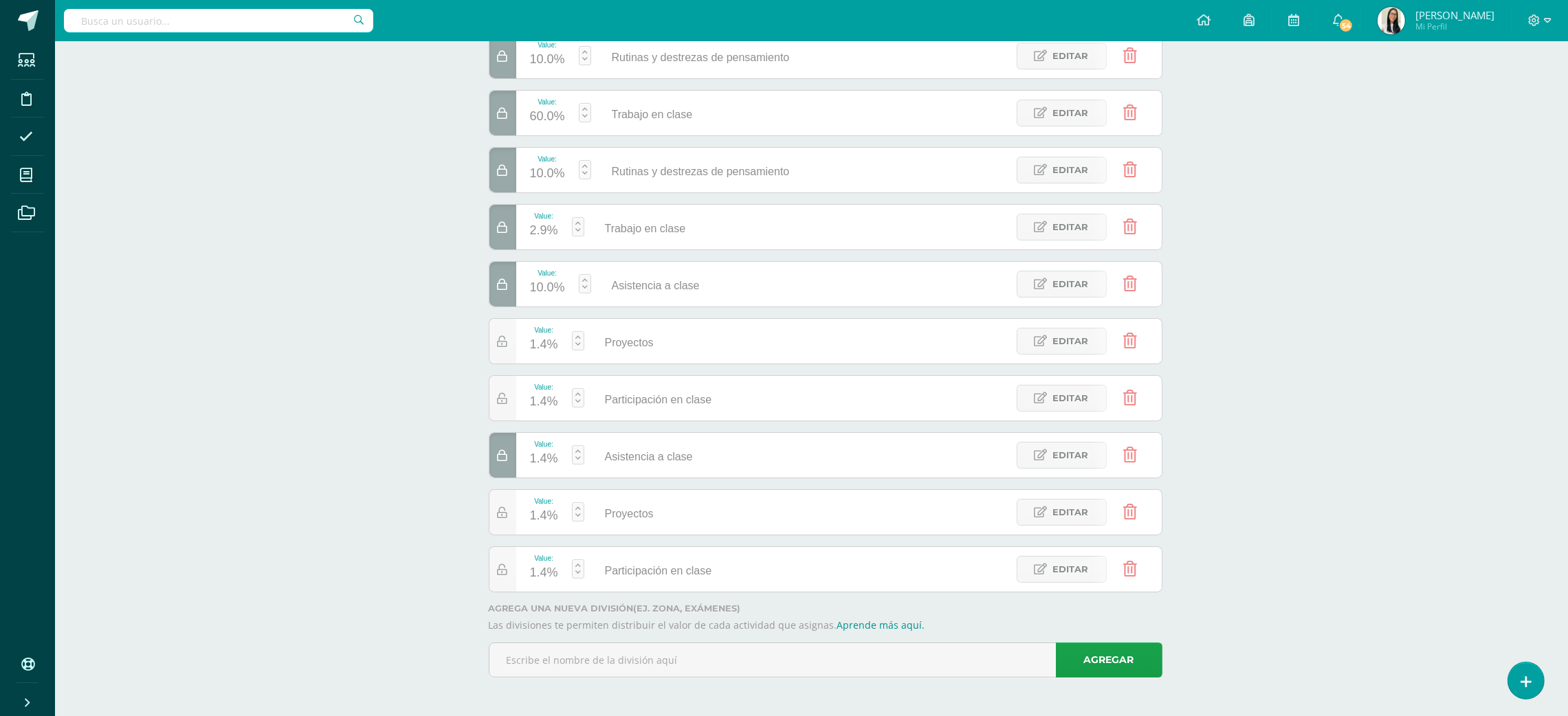
drag, startPoint x: 1582, startPoint y: 160, endPoint x: 1490, endPoint y: 514, distance: 365.8
click at [1490, 514] on html "Estudiantes Disciplina Asistencia Mis cursos Archivos Soporte Ayuda Reportar un…" at bounding box center [784, 236] width 1568 height 959
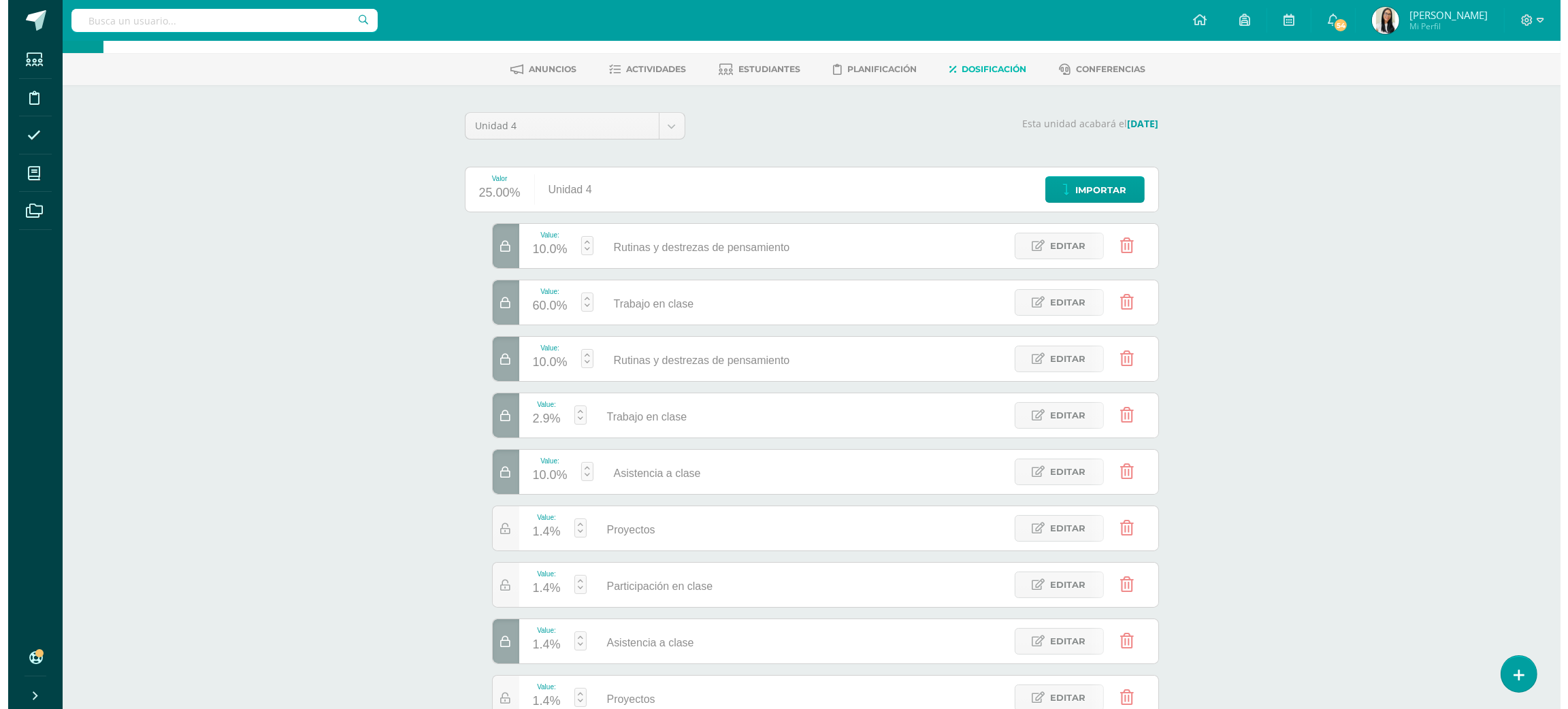
scroll to position [0, 0]
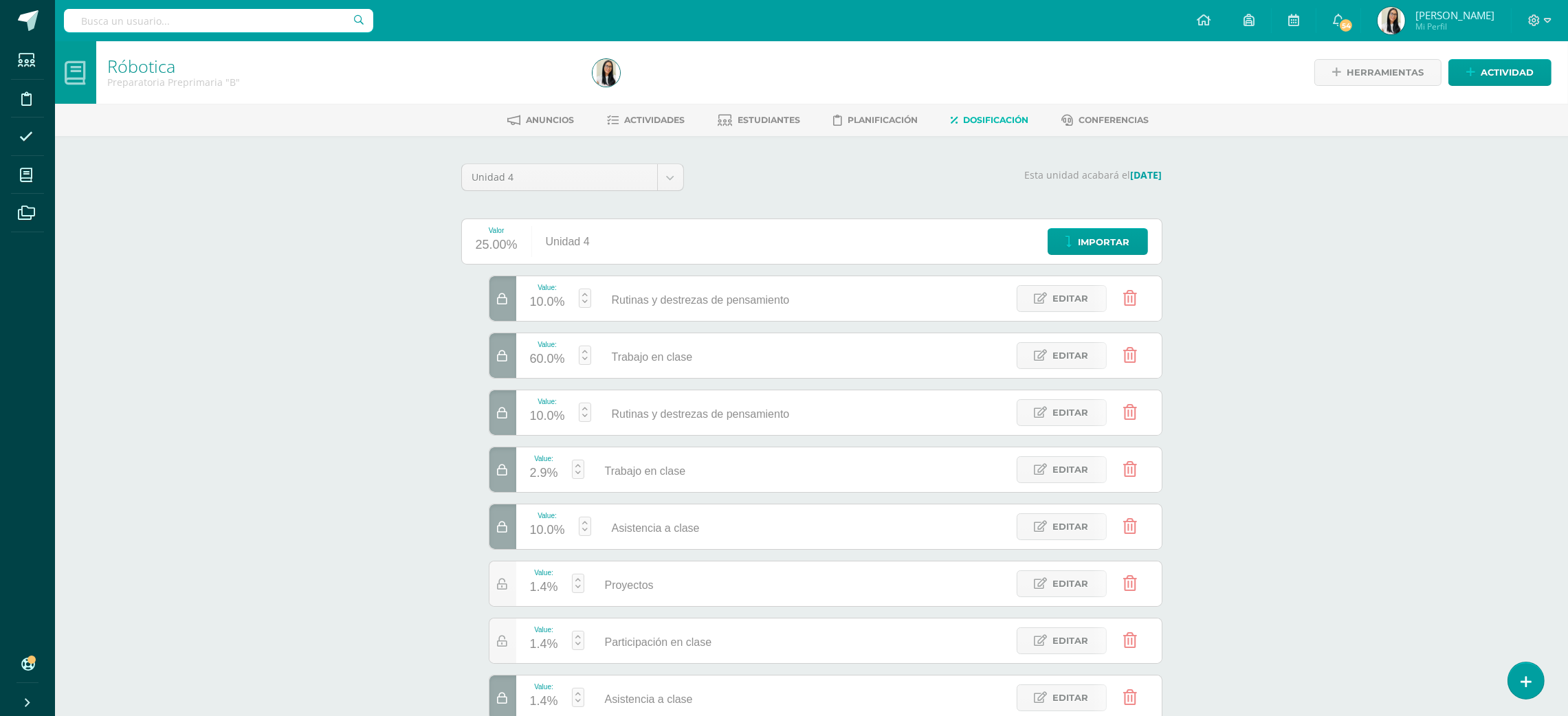
click at [1141, 470] on link at bounding box center [1130, 469] width 35 height 35
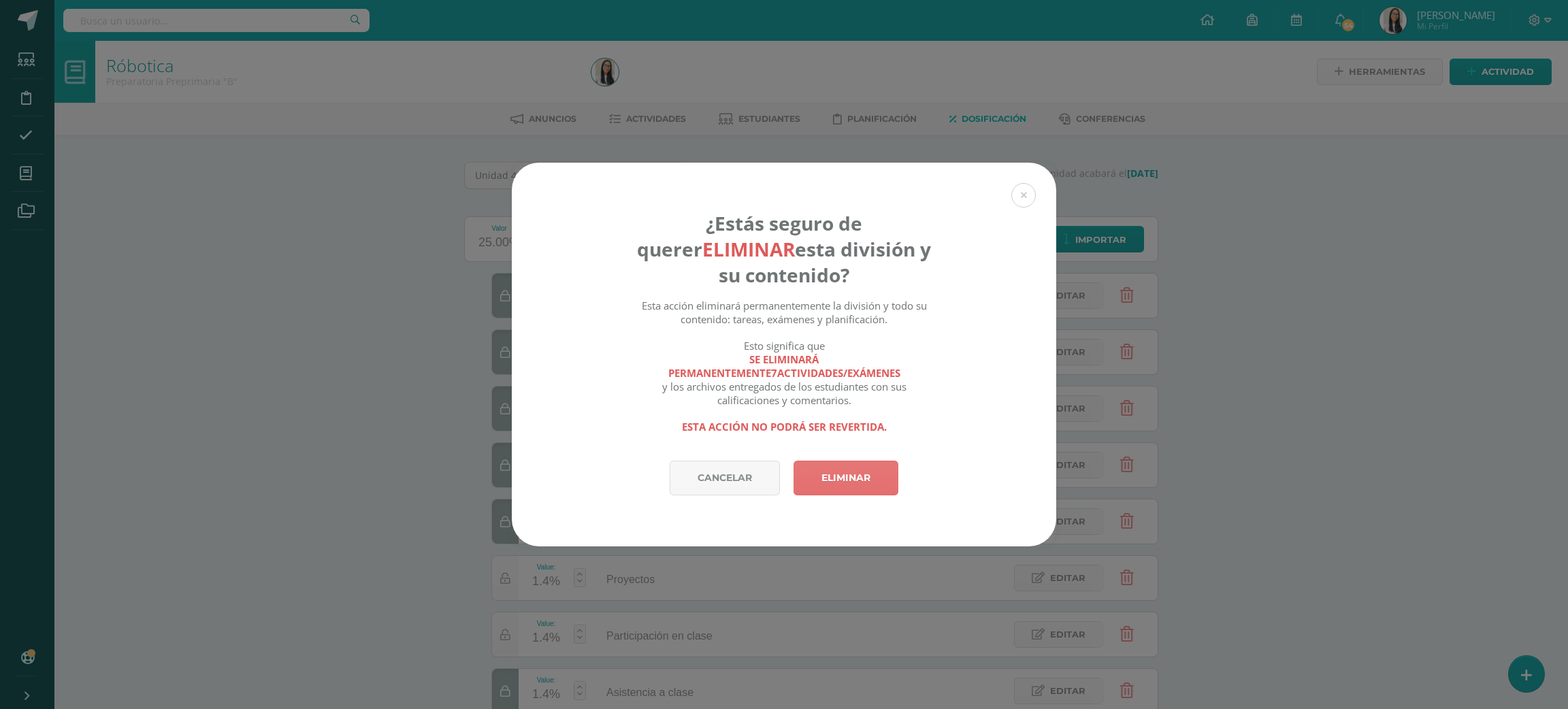
click at [840, 486] on link "Eliminar" at bounding box center [845, 477] width 105 height 35
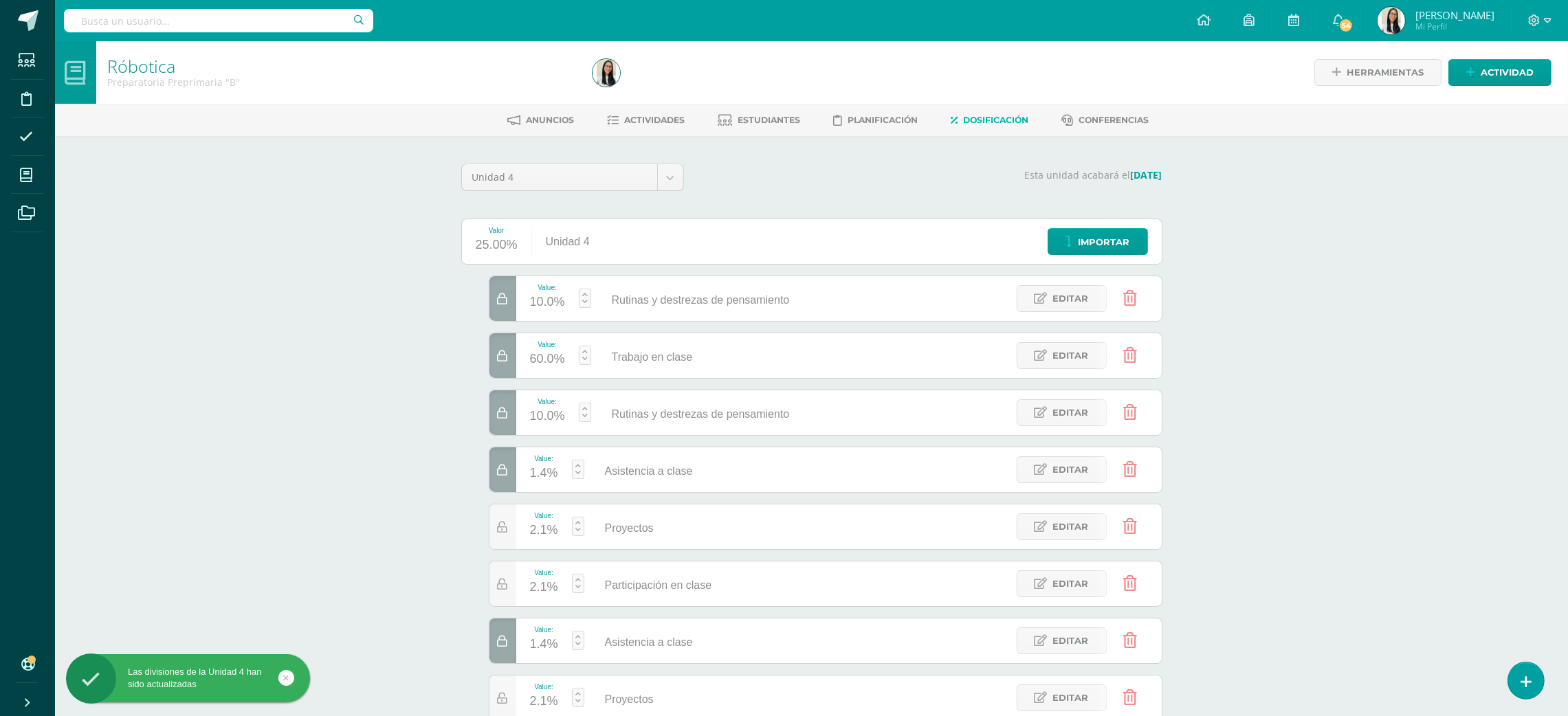
click at [1130, 523] on icon at bounding box center [1130, 527] width 13 height 15
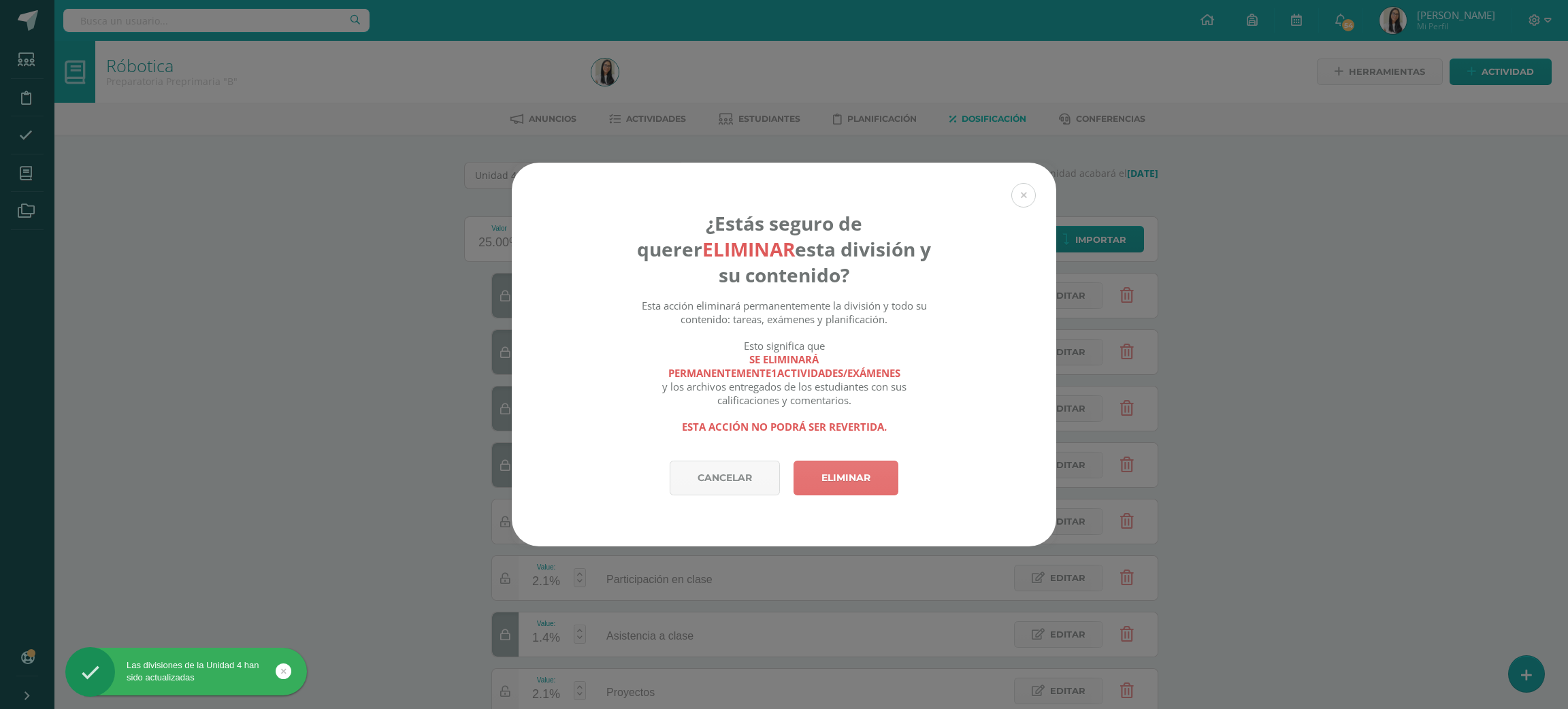
click at [823, 476] on link "Eliminar" at bounding box center [845, 477] width 105 height 35
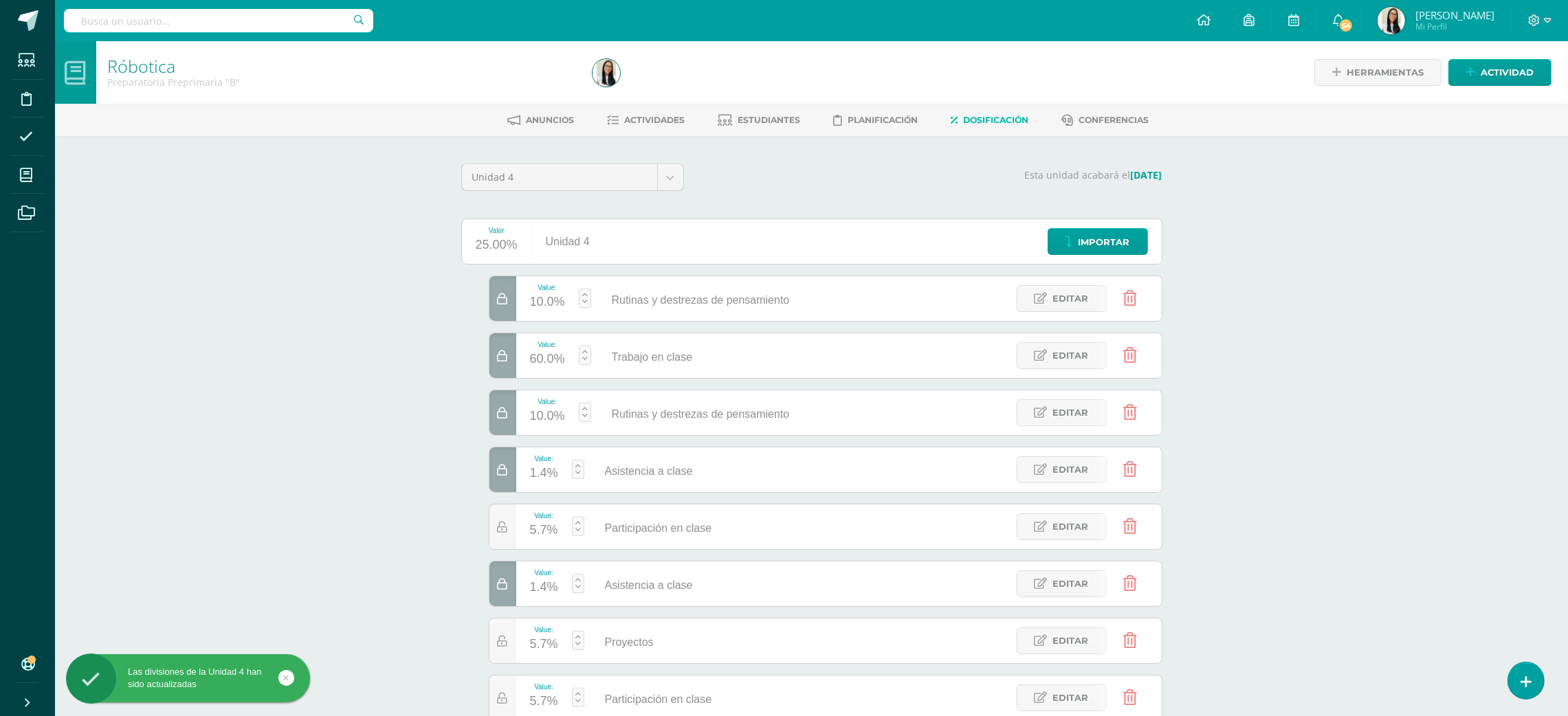
click at [1135, 521] on icon at bounding box center [1130, 527] width 13 height 15
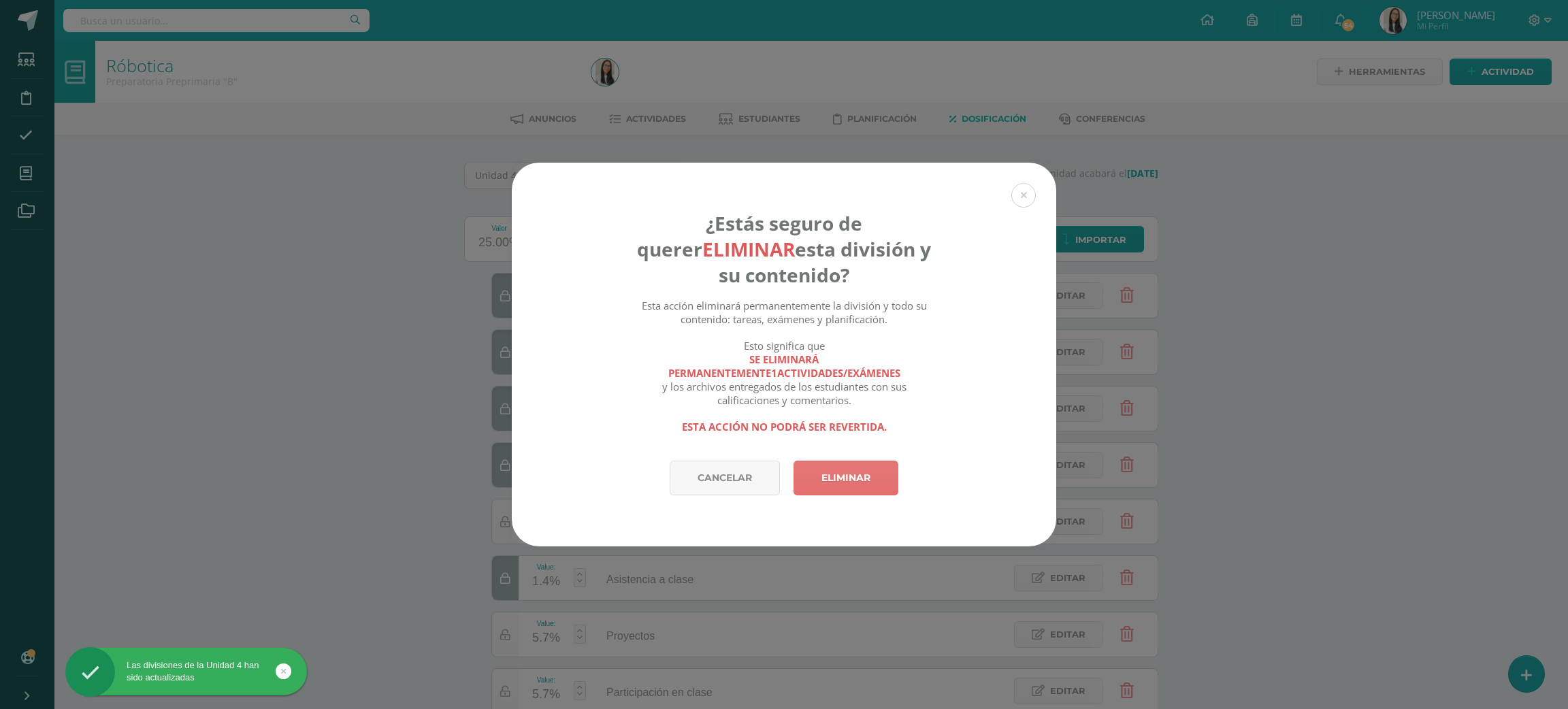
click at [857, 494] on link "Eliminar" at bounding box center [845, 477] width 105 height 35
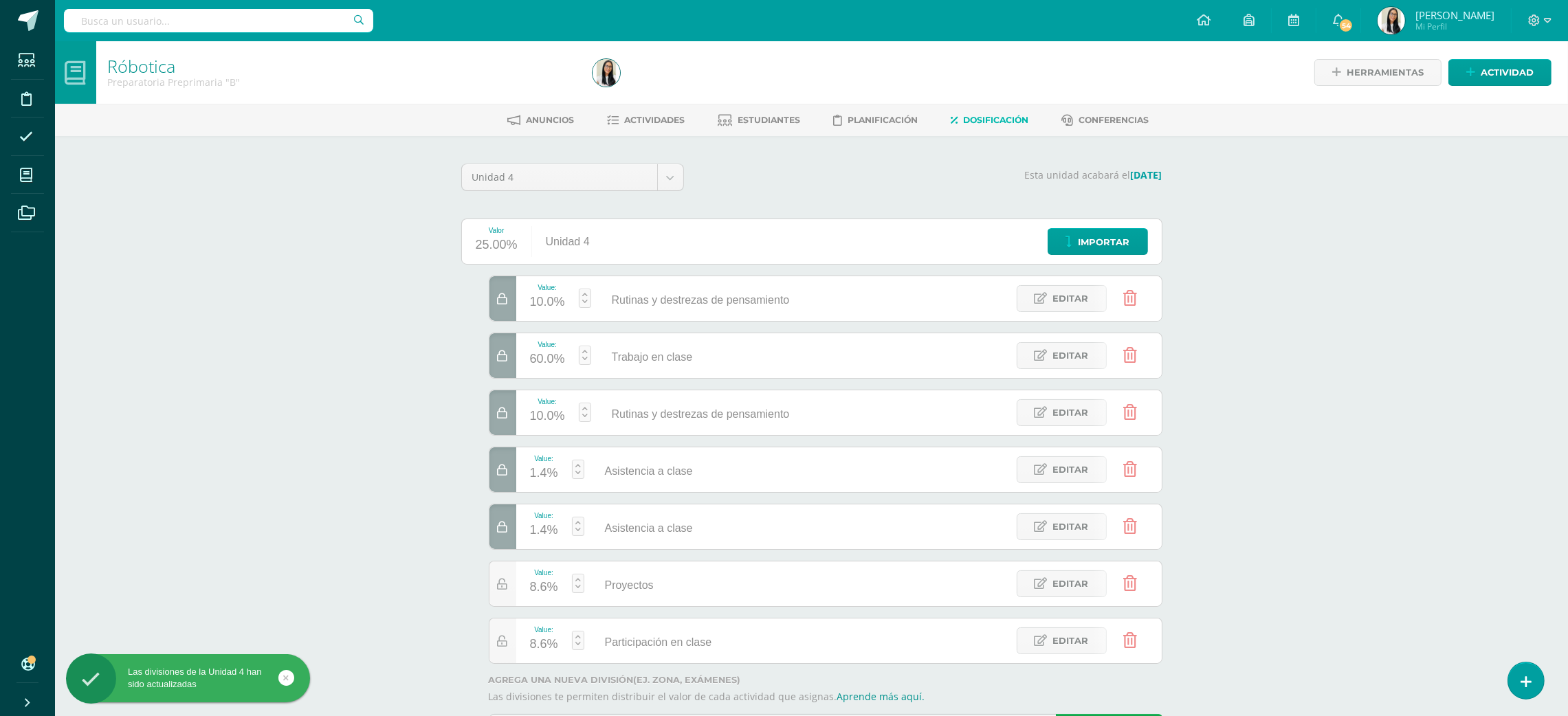
click at [1132, 472] on icon at bounding box center [1130, 469] width 13 height 15
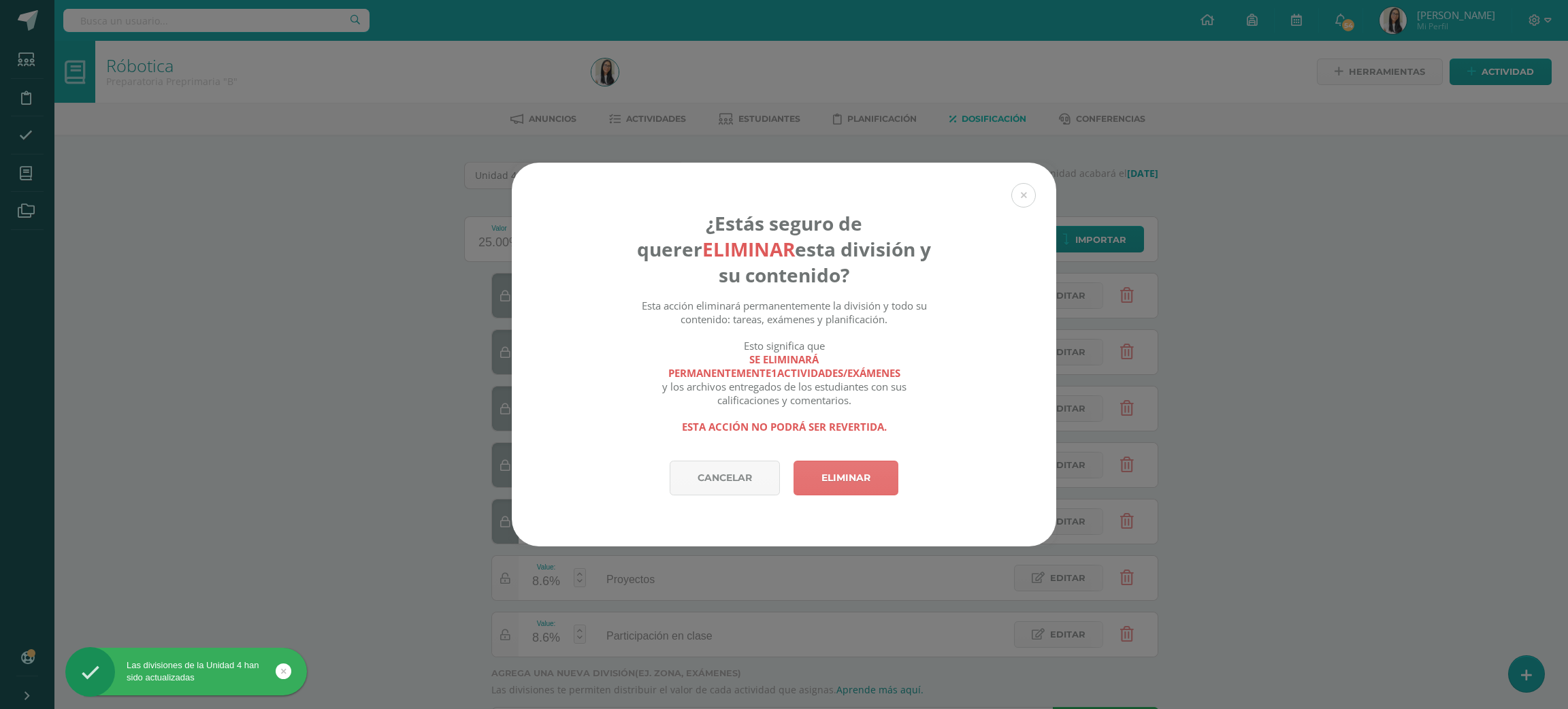
click at [842, 481] on link "Eliminar" at bounding box center [845, 477] width 105 height 35
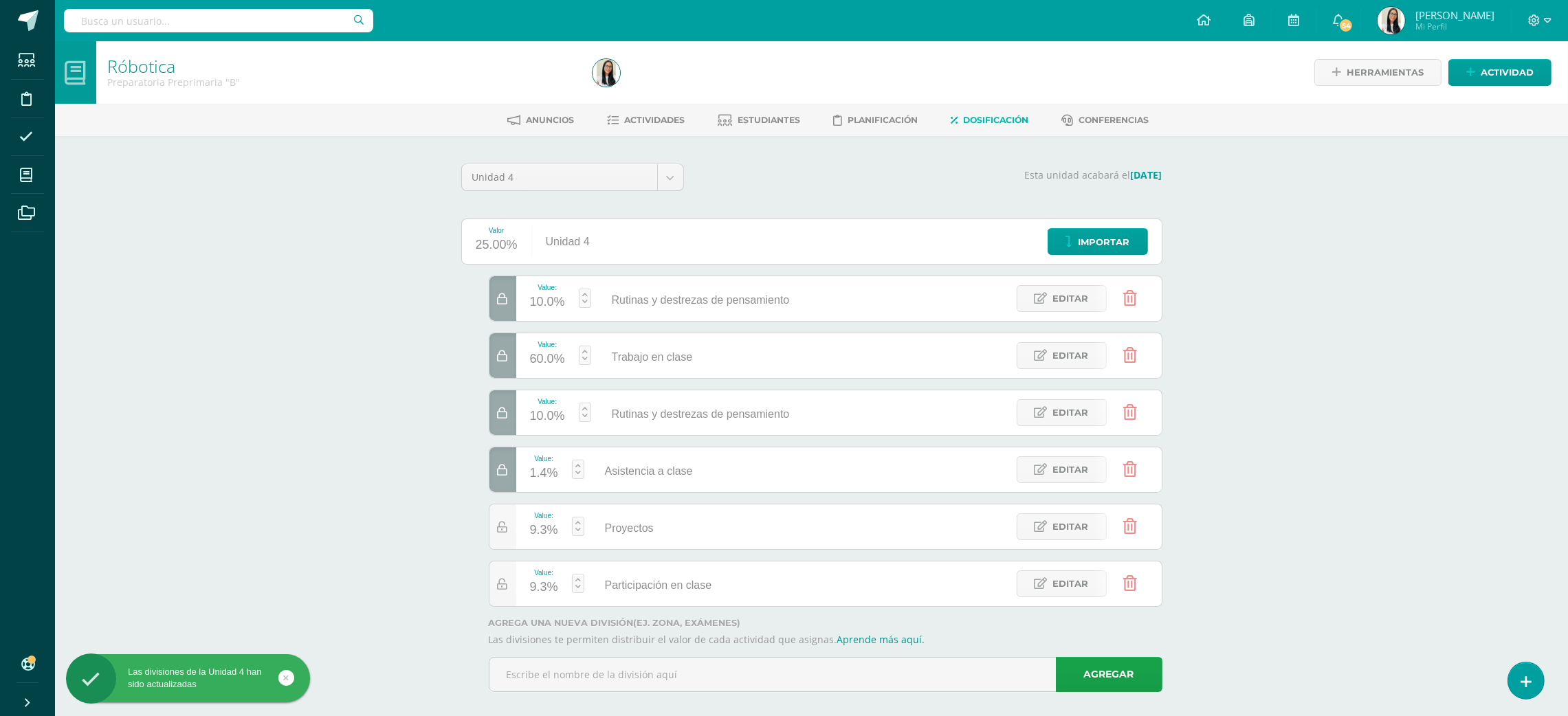
click at [1142, 404] on link at bounding box center [1130, 412] width 35 height 35
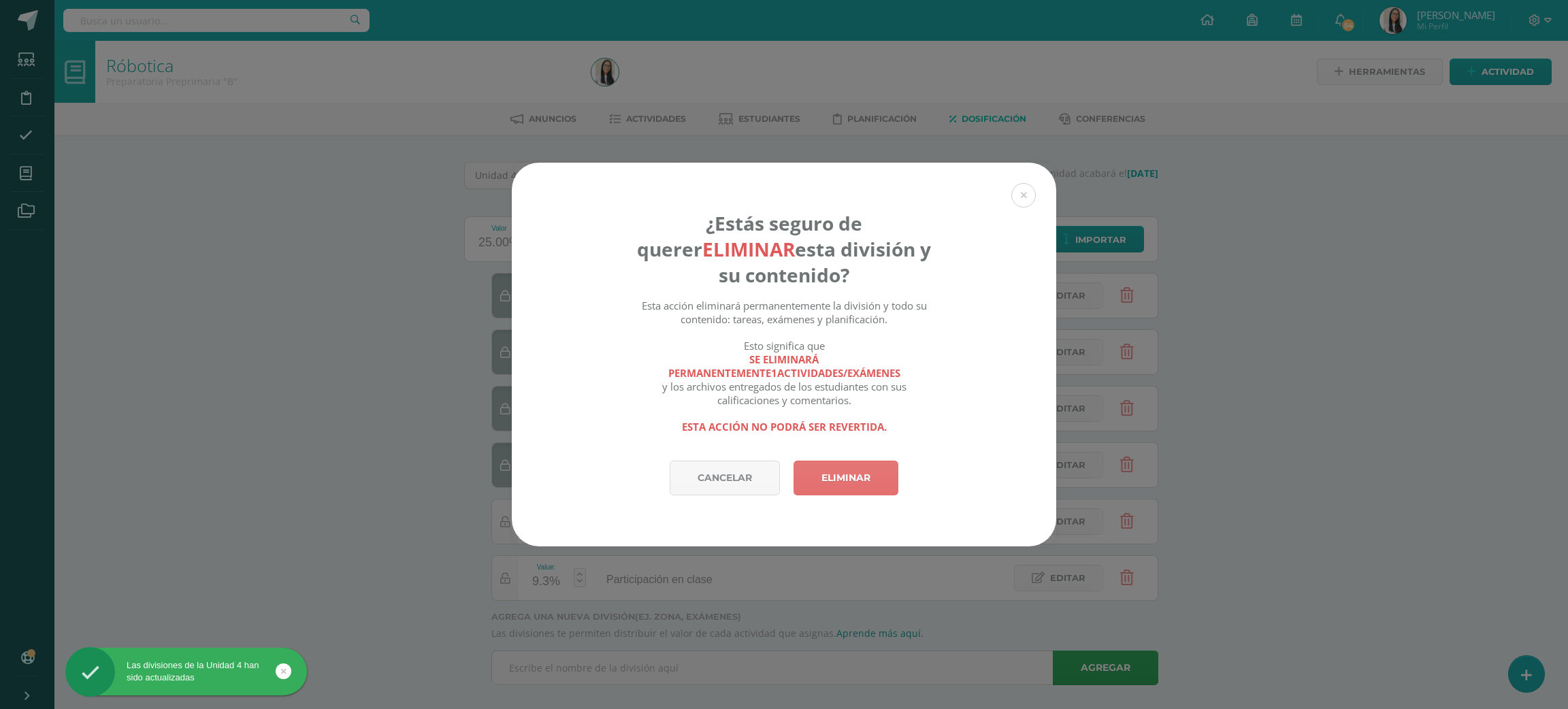
click at [872, 479] on link "Eliminar" at bounding box center [845, 477] width 105 height 35
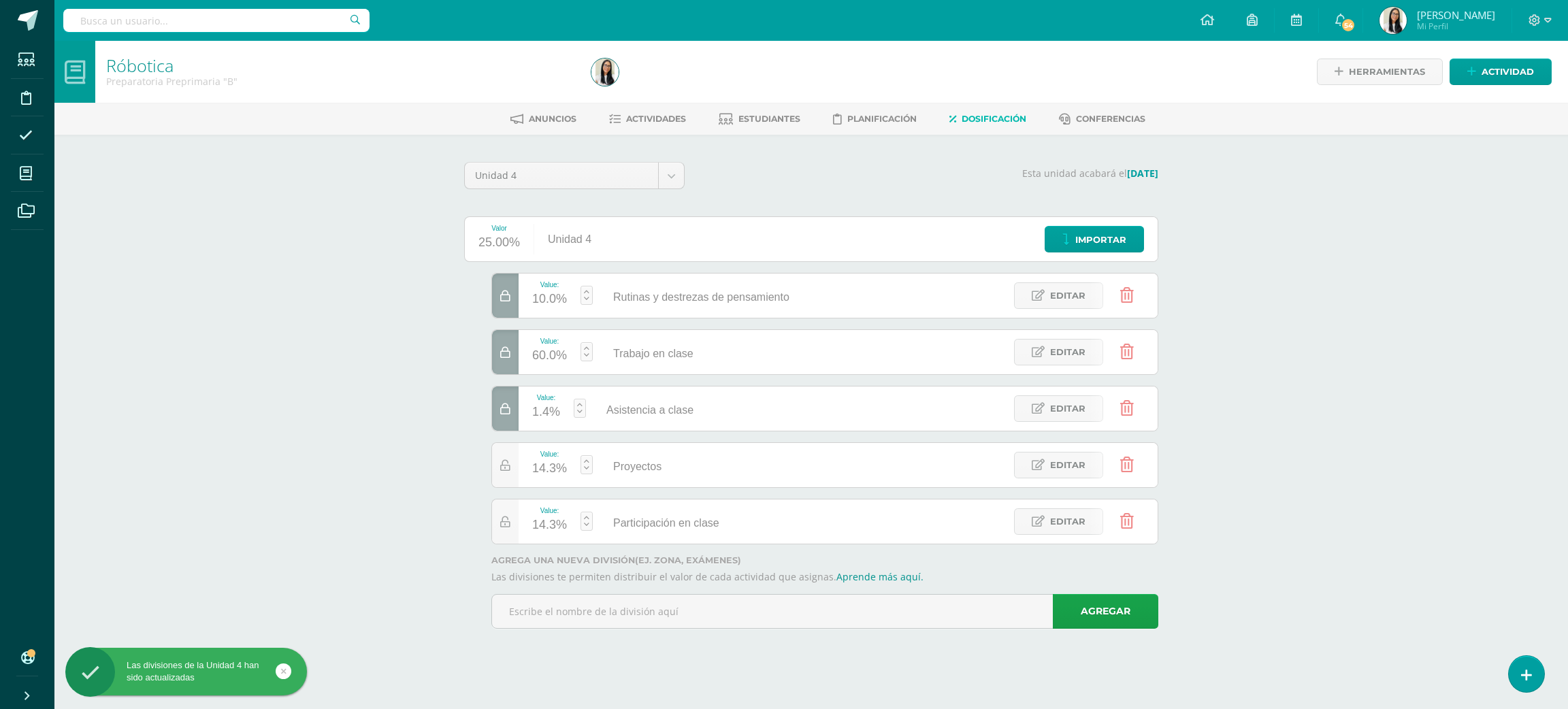
click at [1346, 316] on div "Róbotica Preparatoria Preprimaria "B" Herramientas Detalle de asistencias Activ…" at bounding box center [811, 354] width 1514 height 626
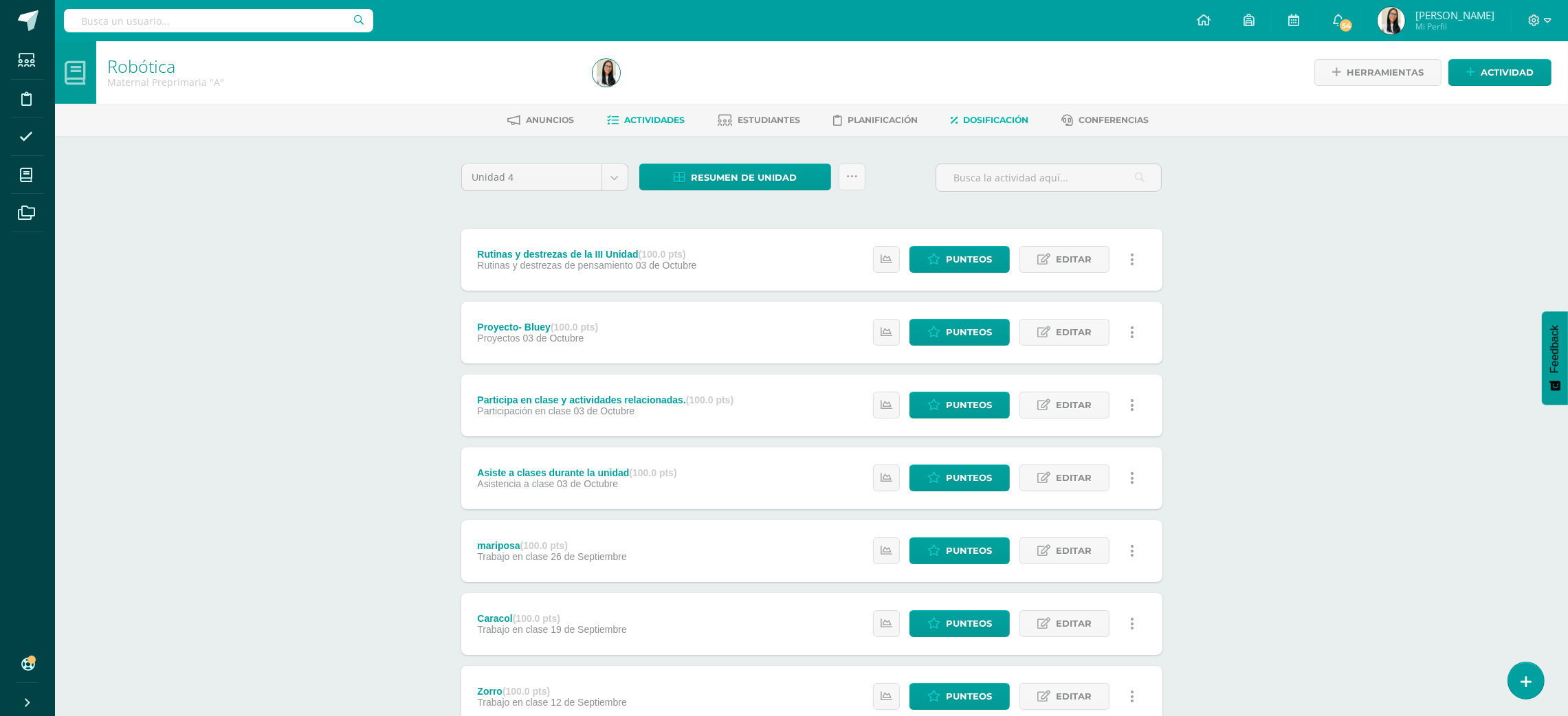
click at [997, 124] on span "Dosificación" at bounding box center [995, 120] width 66 height 10
click at [1014, 112] on link "Dosificación" at bounding box center [990, 120] width 78 height 22
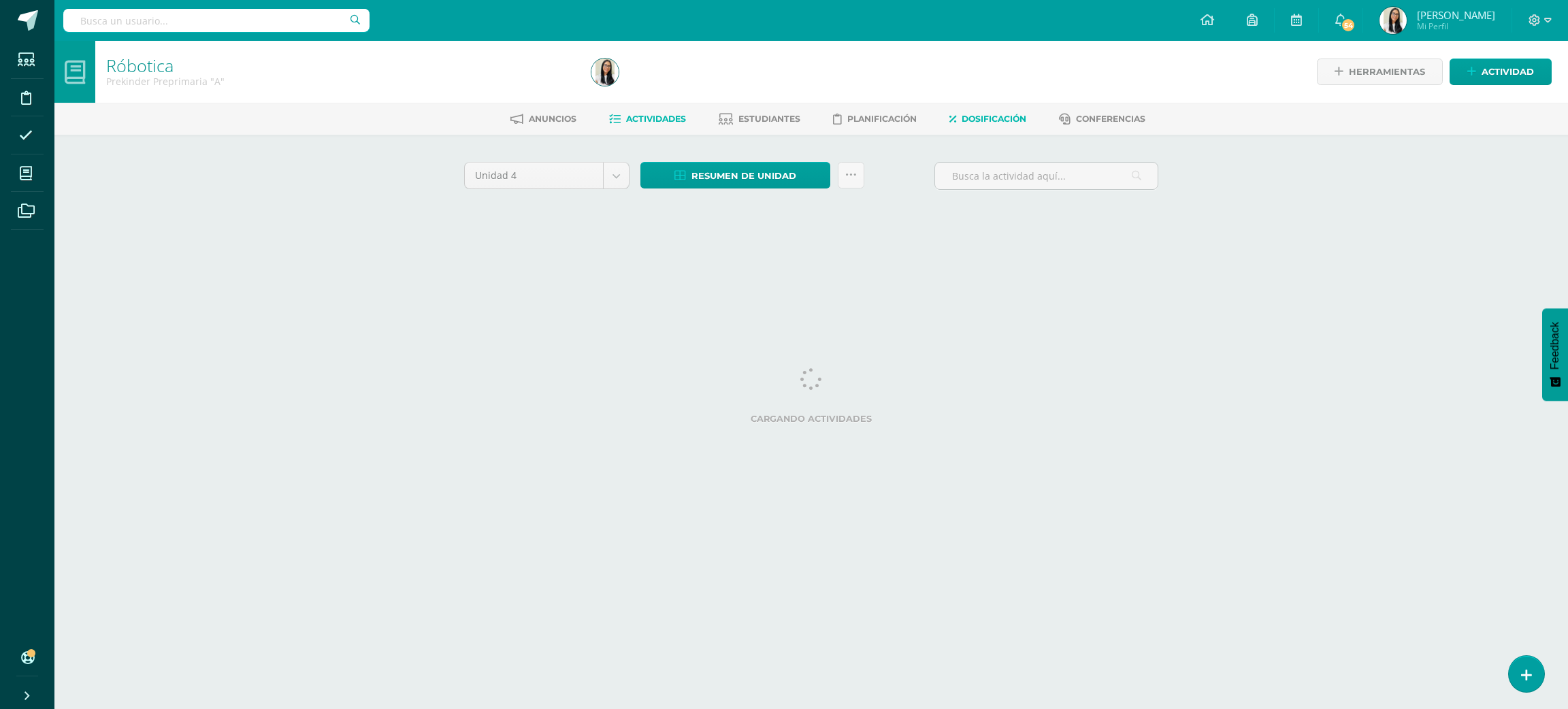
click at [979, 124] on span "Dosificación" at bounding box center [994, 119] width 65 height 10
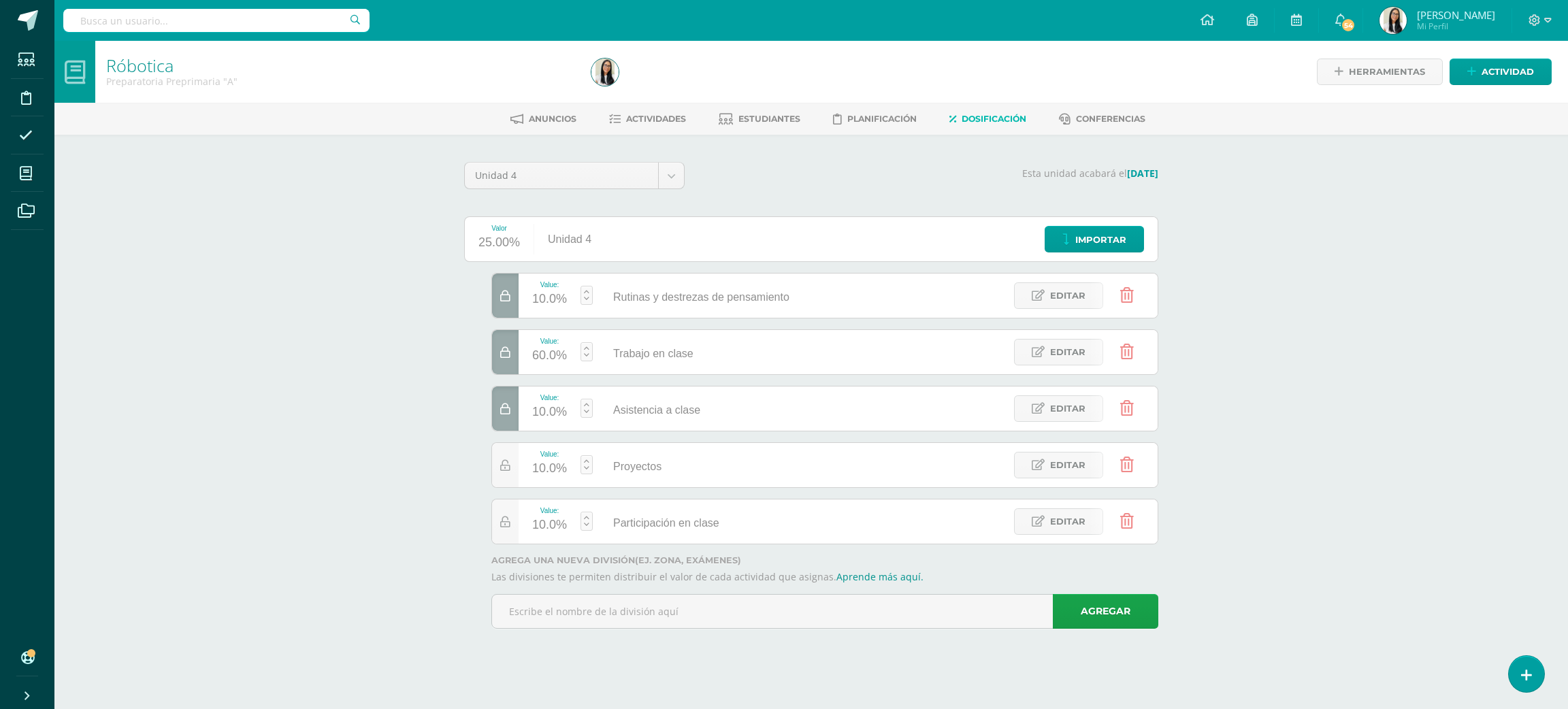
click at [340, 226] on div "Róbotica Preparatoria Preprimaria "A" Herramientas Detalle de asistencias Activ…" at bounding box center [811, 354] width 1514 height 626
click at [231, 247] on div "Róbotica Preparatoria Preprimaria "A" Herramientas Detalle de asistencias Activ…" at bounding box center [811, 354] width 1514 height 626
click at [970, 109] on link "Dosificación" at bounding box center [989, 119] width 77 height 22
click at [671, 114] on span "Actividades" at bounding box center [656, 119] width 59 height 10
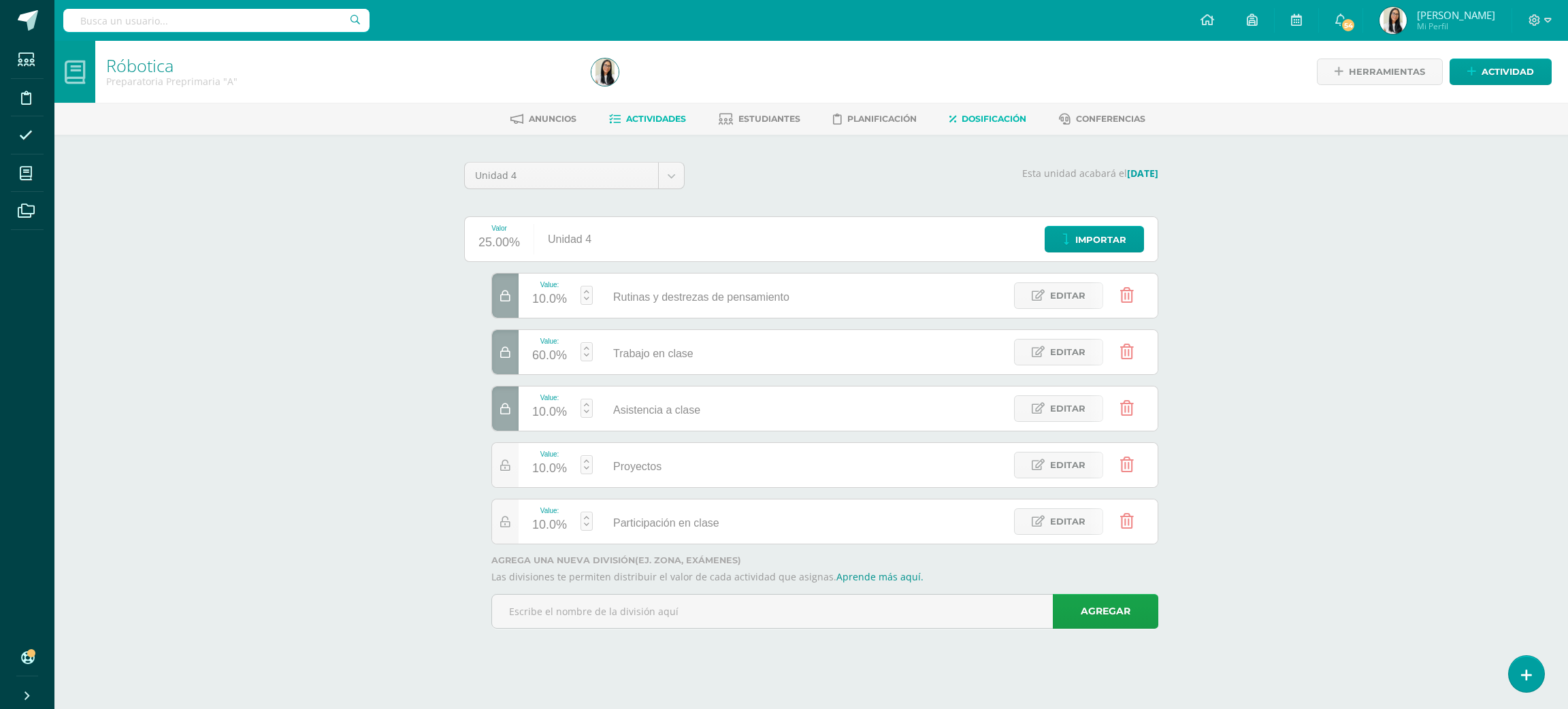
click at [671, 114] on span "Actividades" at bounding box center [656, 119] width 59 height 10
click at [253, 407] on div "Róbotica Prekinder Preprimaria "A" Herramientas Detalle de asistencias Activida…" at bounding box center [811, 354] width 1514 height 626
click at [371, 221] on div "Róbotica Prekinder Preprimaria "A" Herramientas Detalle de asistencias Activida…" at bounding box center [811, 354] width 1514 height 626
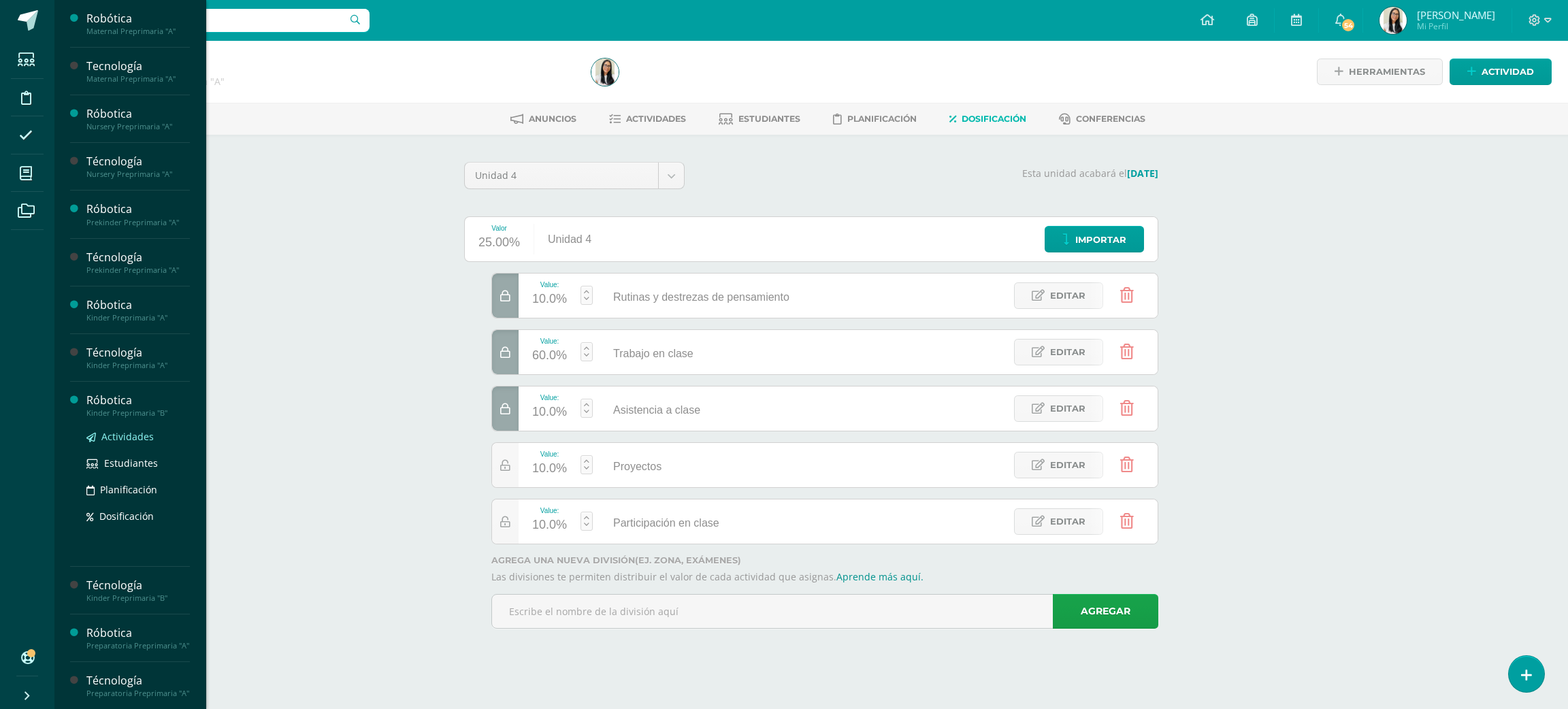
click at [125, 433] on span "Actividades" at bounding box center [128, 437] width 53 height 13
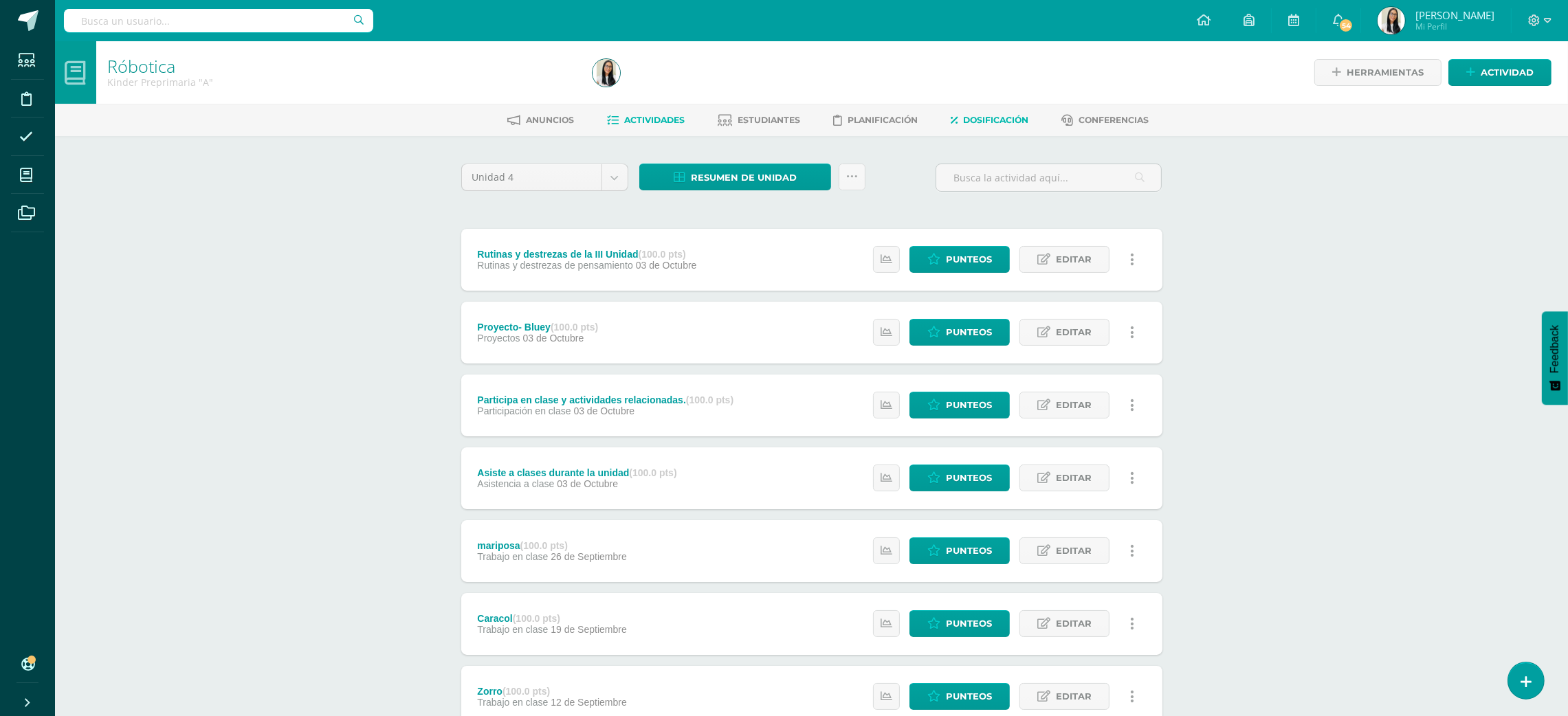
click at [981, 122] on span "Dosificación" at bounding box center [995, 120] width 66 height 10
click at [987, 129] on link "Dosificación" at bounding box center [990, 120] width 78 height 22
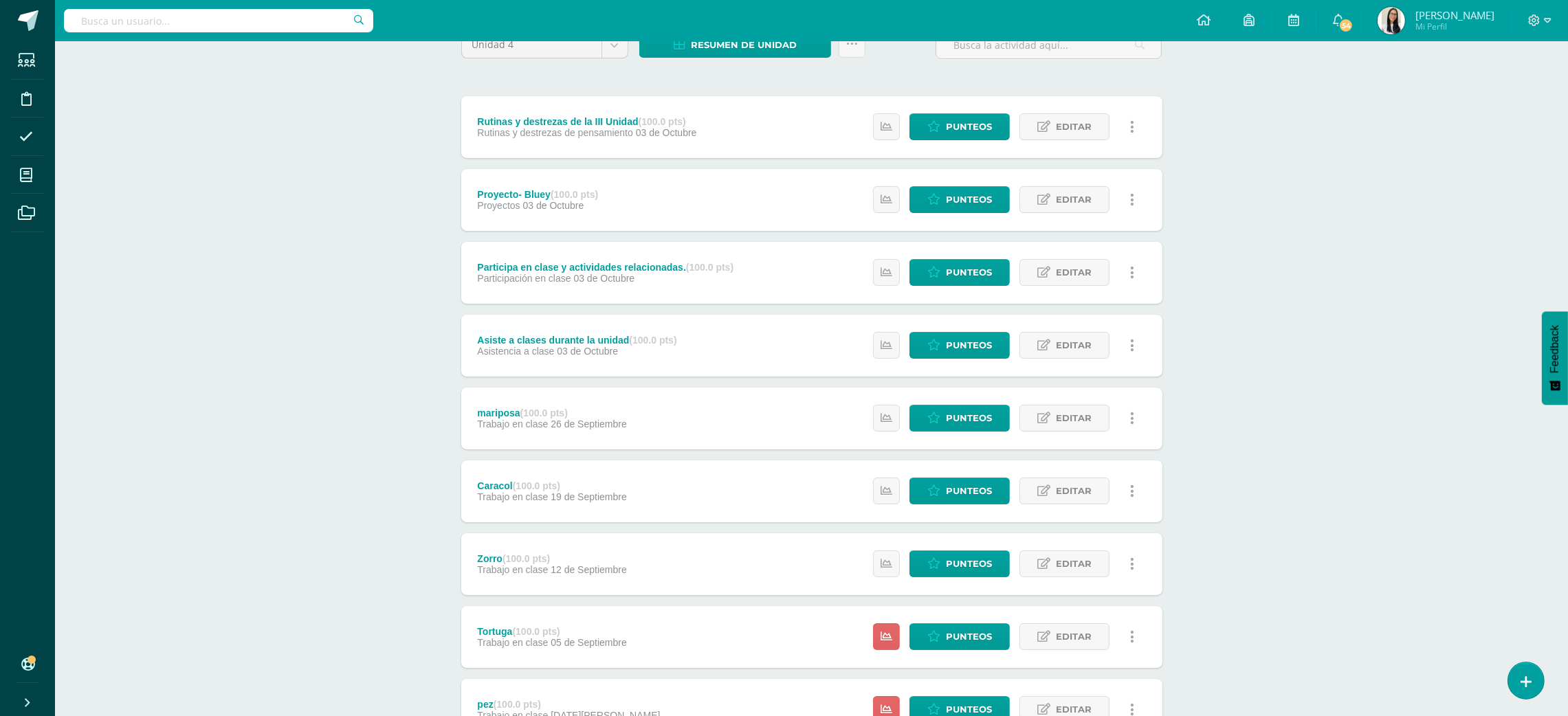
scroll to position [150, 0]
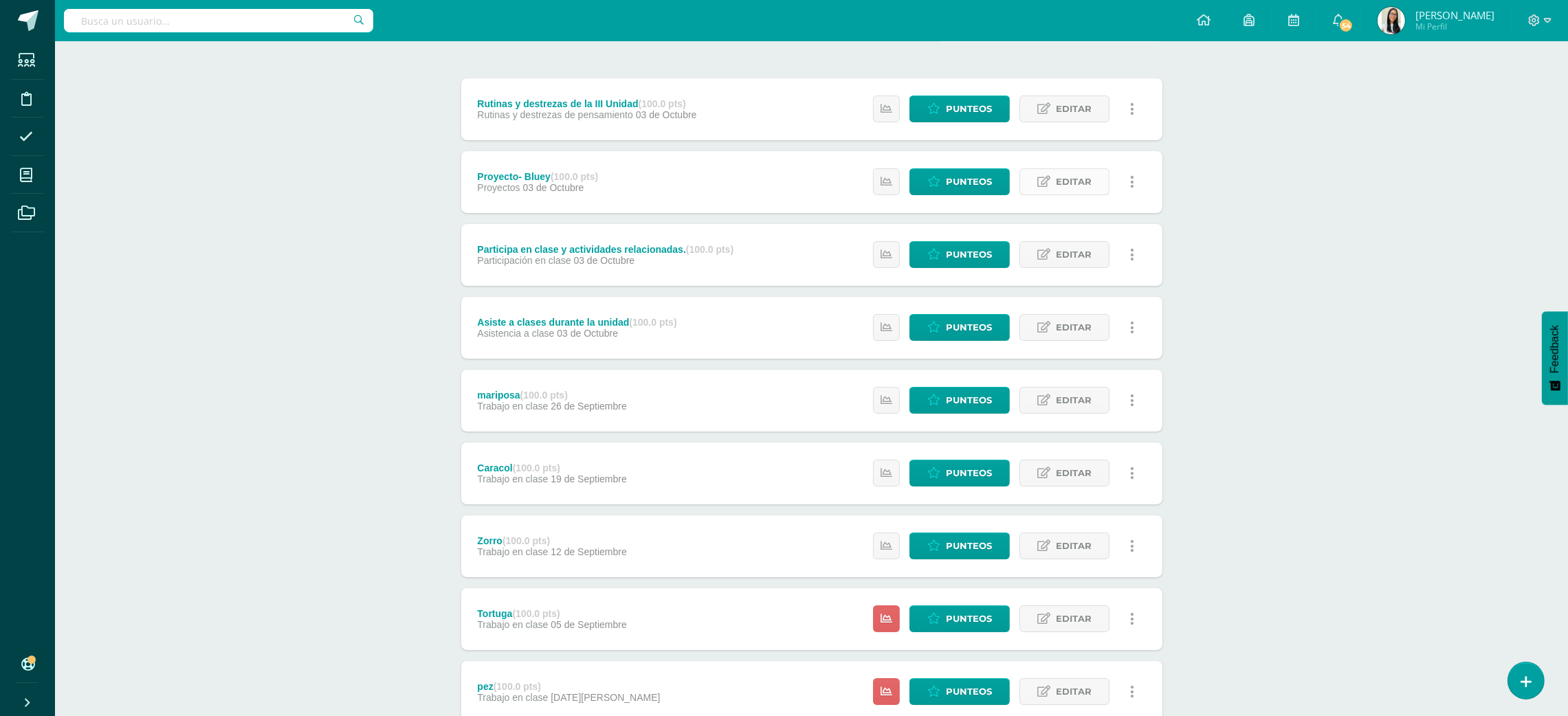
click at [1063, 176] on span "Editar" at bounding box center [1074, 182] width 36 height 26
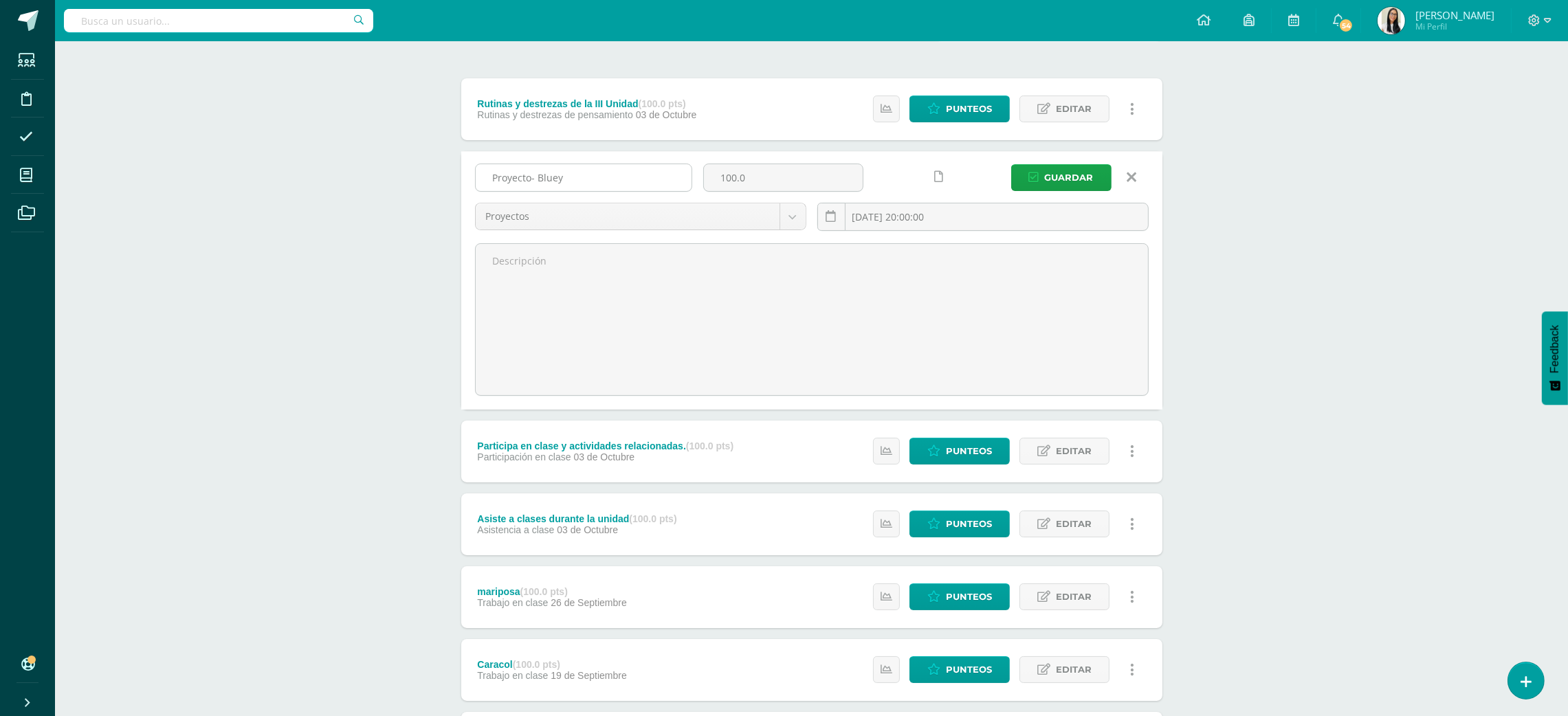
drag, startPoint x: 604, startPoint y: 160, endPoint x: 604, endPoint y: 174, distance: 14.0
click at [604, 174] on div "Proyecto- Bluey 100.0 Proyectos Participación en clase Proyectos Asistencia a c…" at bounding box center [812, 280] width 701 height 258
click at [604, 174] on input "Proyecto- Bluey" at bounding box center [583, 177] width 216 height 27
type input "Proyecto- Engranes y máquinas"
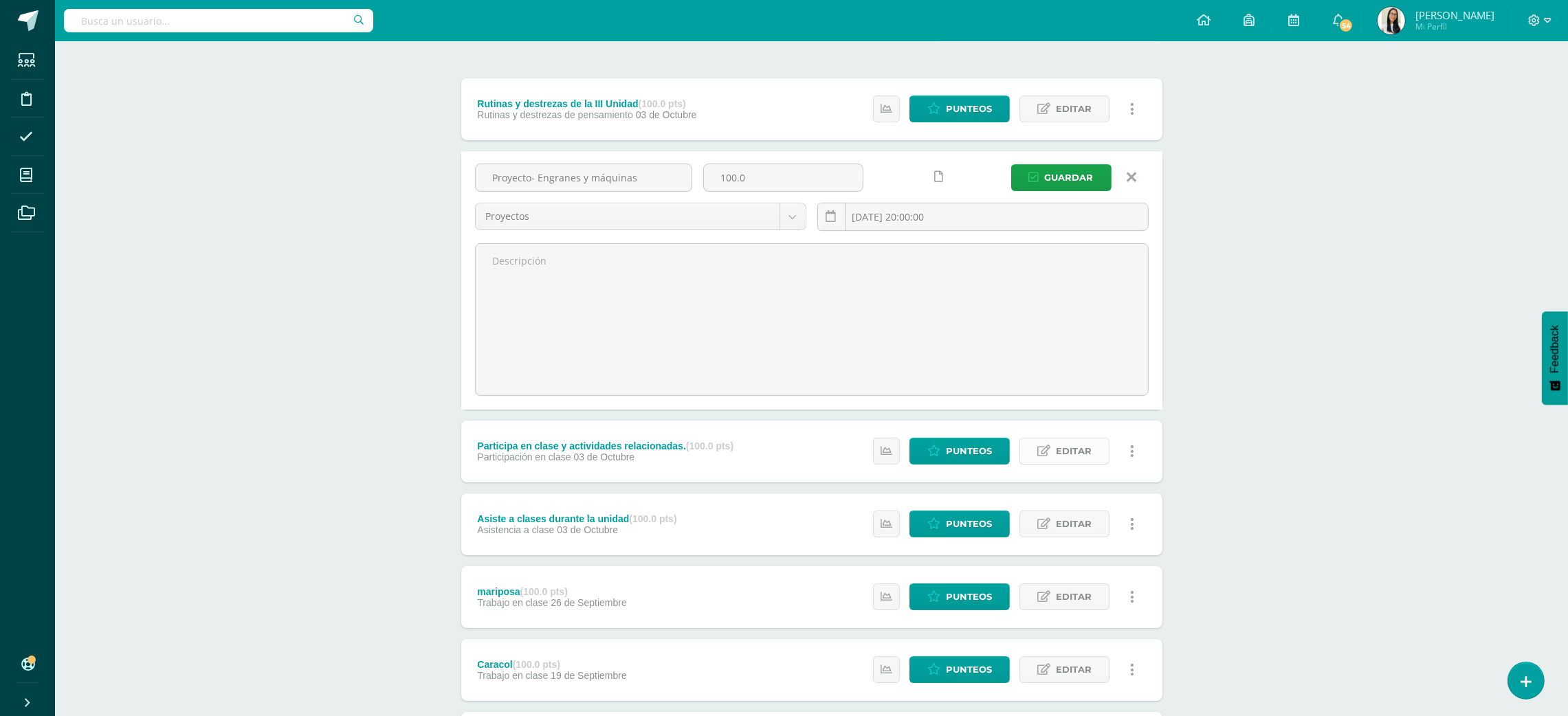
click at [1040, 448] on icon at bounding box center [1044, 451] width 13 height 11
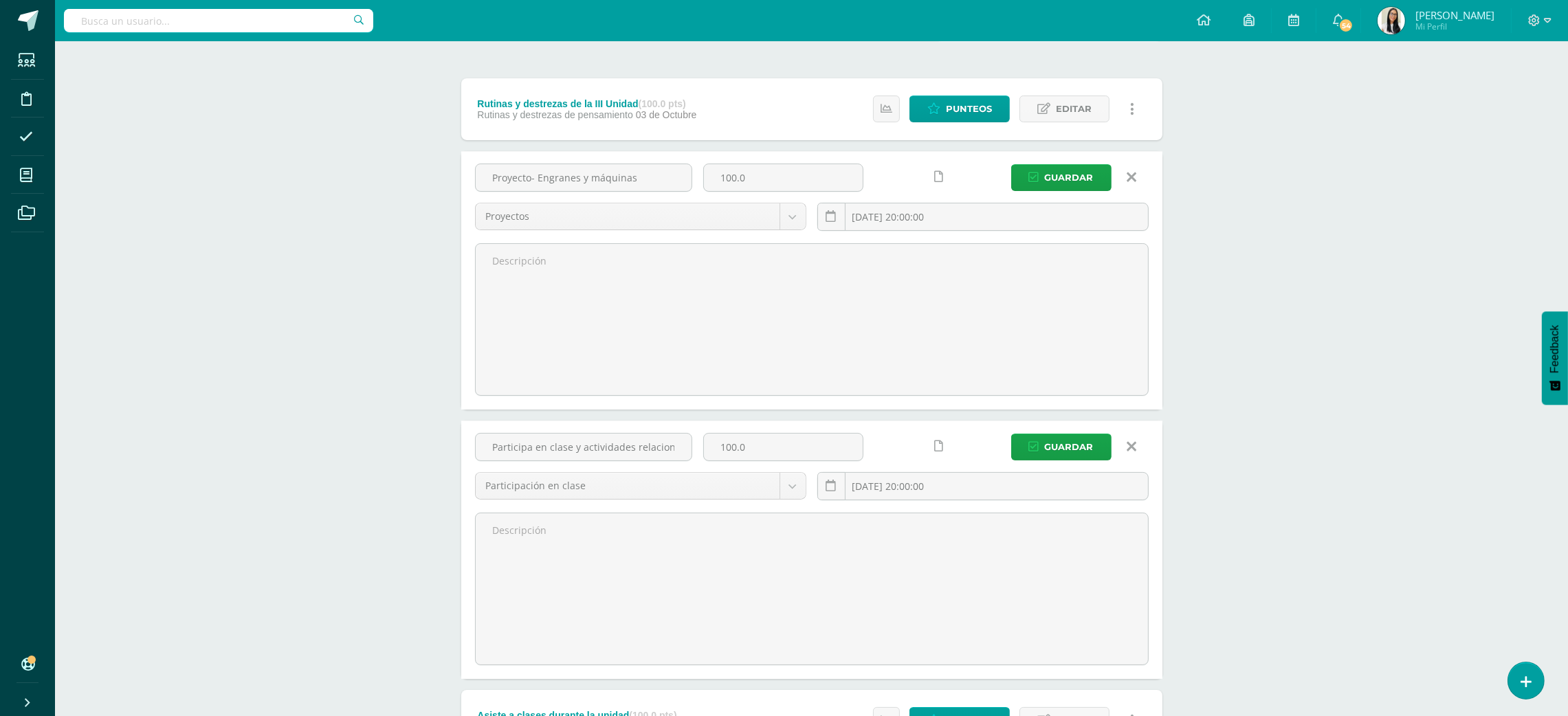
click at [1322, 402] on div "Róbotica Preparatoria Preprimaria "A" Herramientas Detalle de asistencias Activ…" at bounding box center [812, 621] width 1513 height 1462
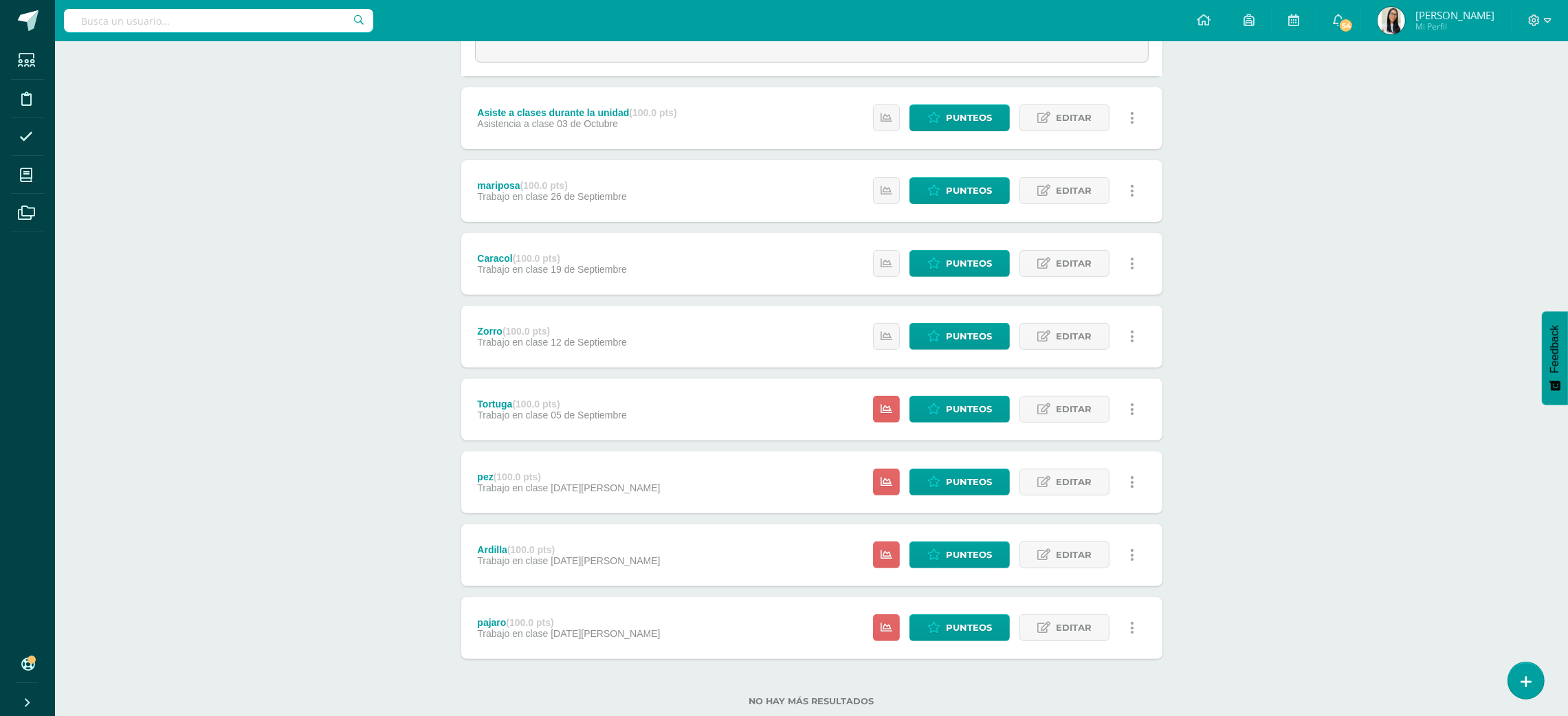
scroll to position [787, 0]
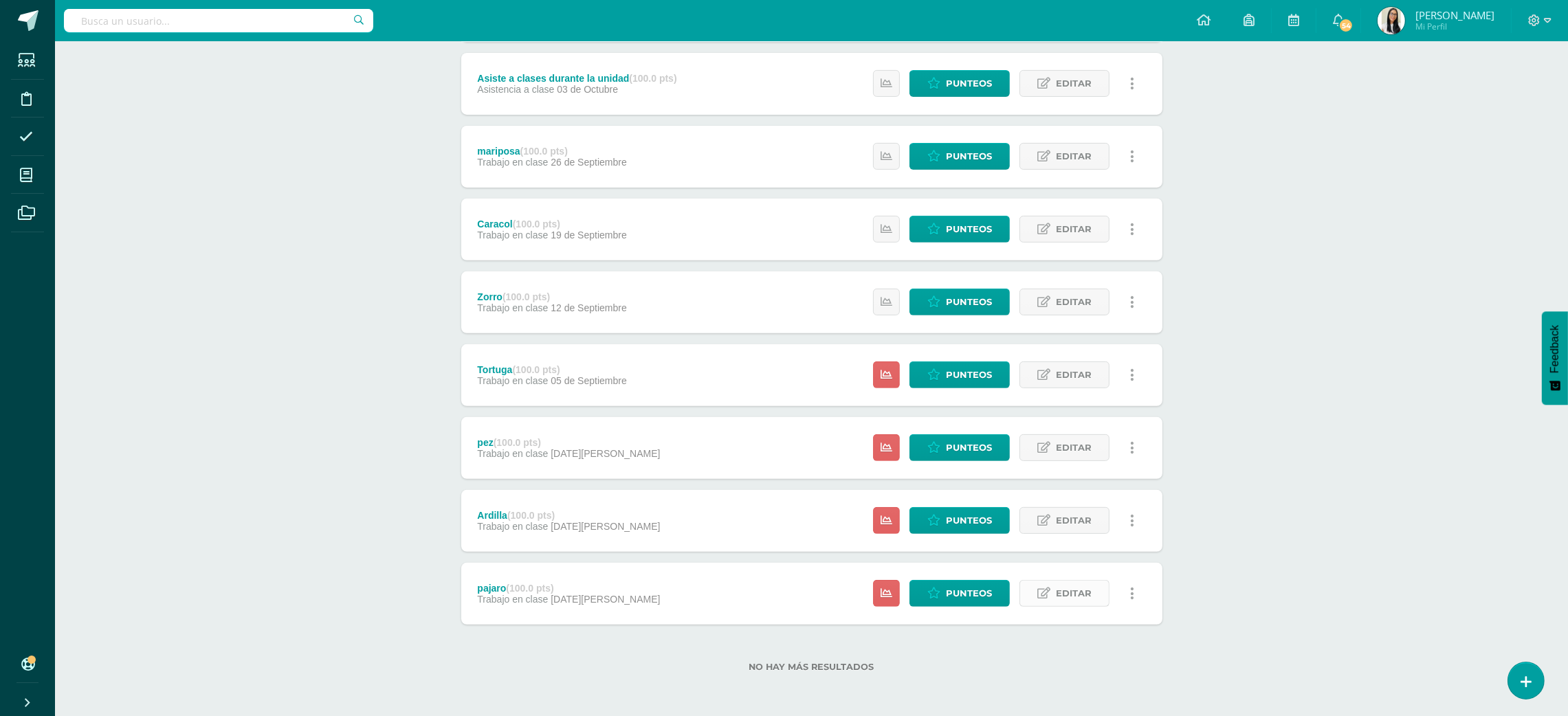
click at [1063, 599] on span "Editar" at bounding box center [1074, 593] width 36 height 26
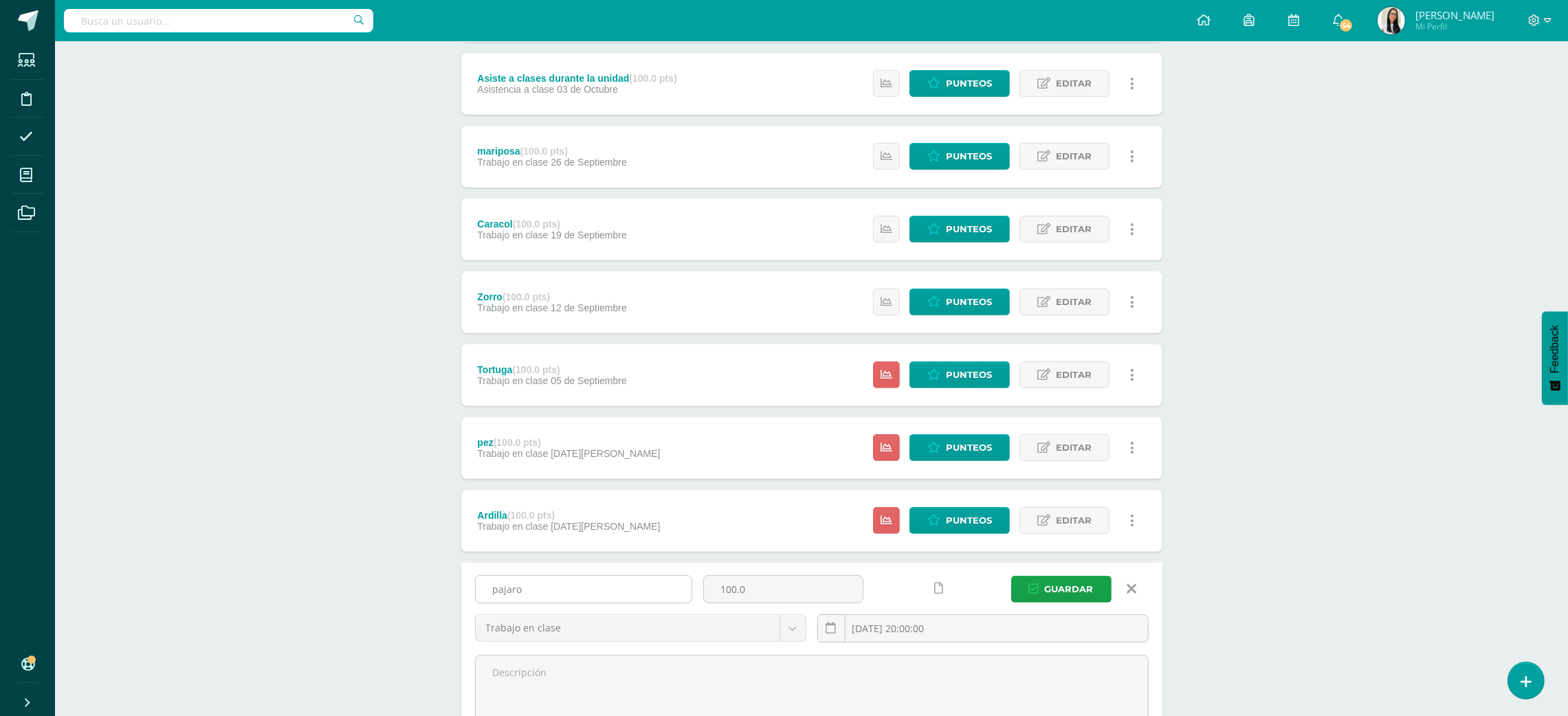
click at [552, 589] on input "pajaro" at bounding box center [583, 589] width 216 height 27
type input "Qué es una estructura"
click at [1053, 522] on link "Editar" at bounding box center [1064, 521] width 90 height 27
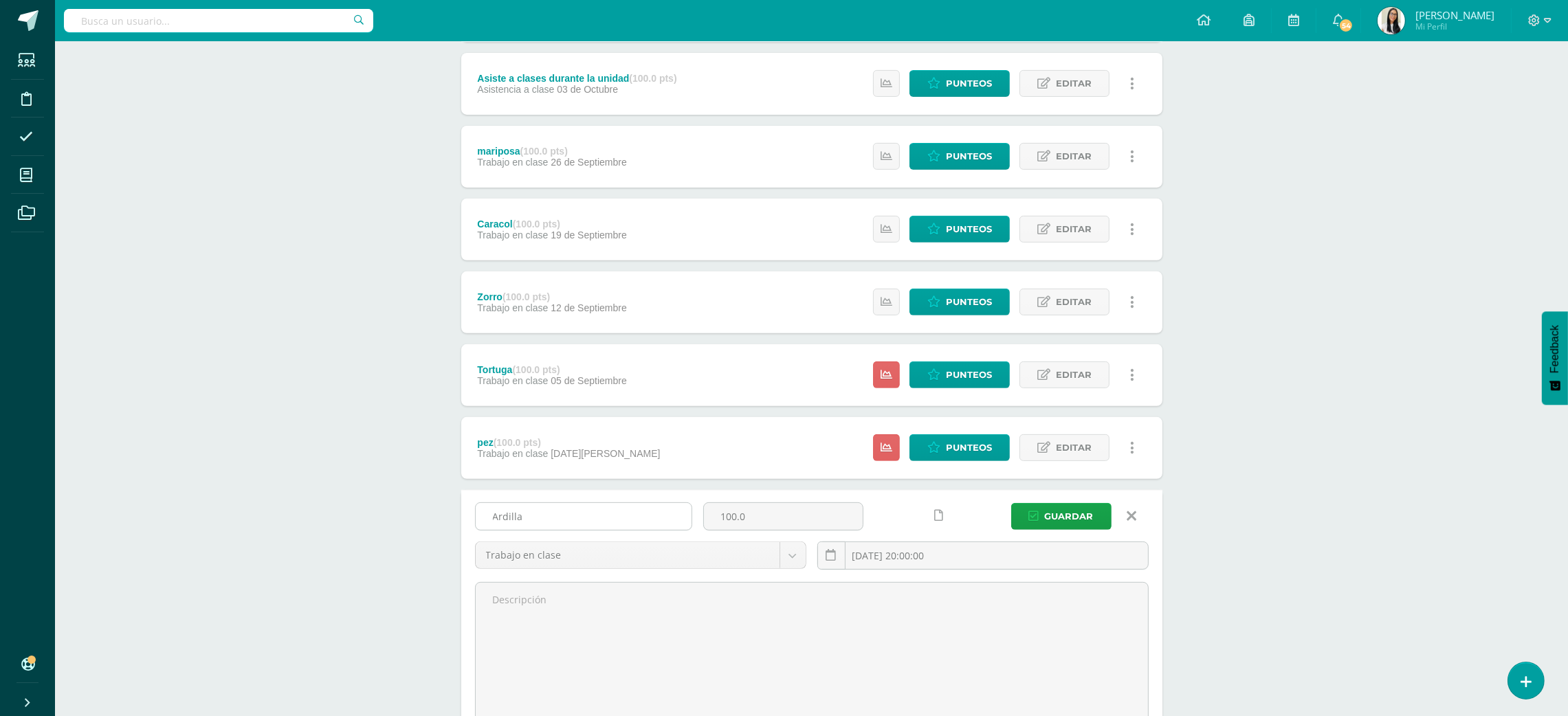
click at [643, 511] on input "Ardilla" at bounding box center [583, 516] width 216 height 27
type input "Estructuras modernas"
click at [1053, 443] on link "Editar" at bounding box center [1064, 448] width 90 height 27
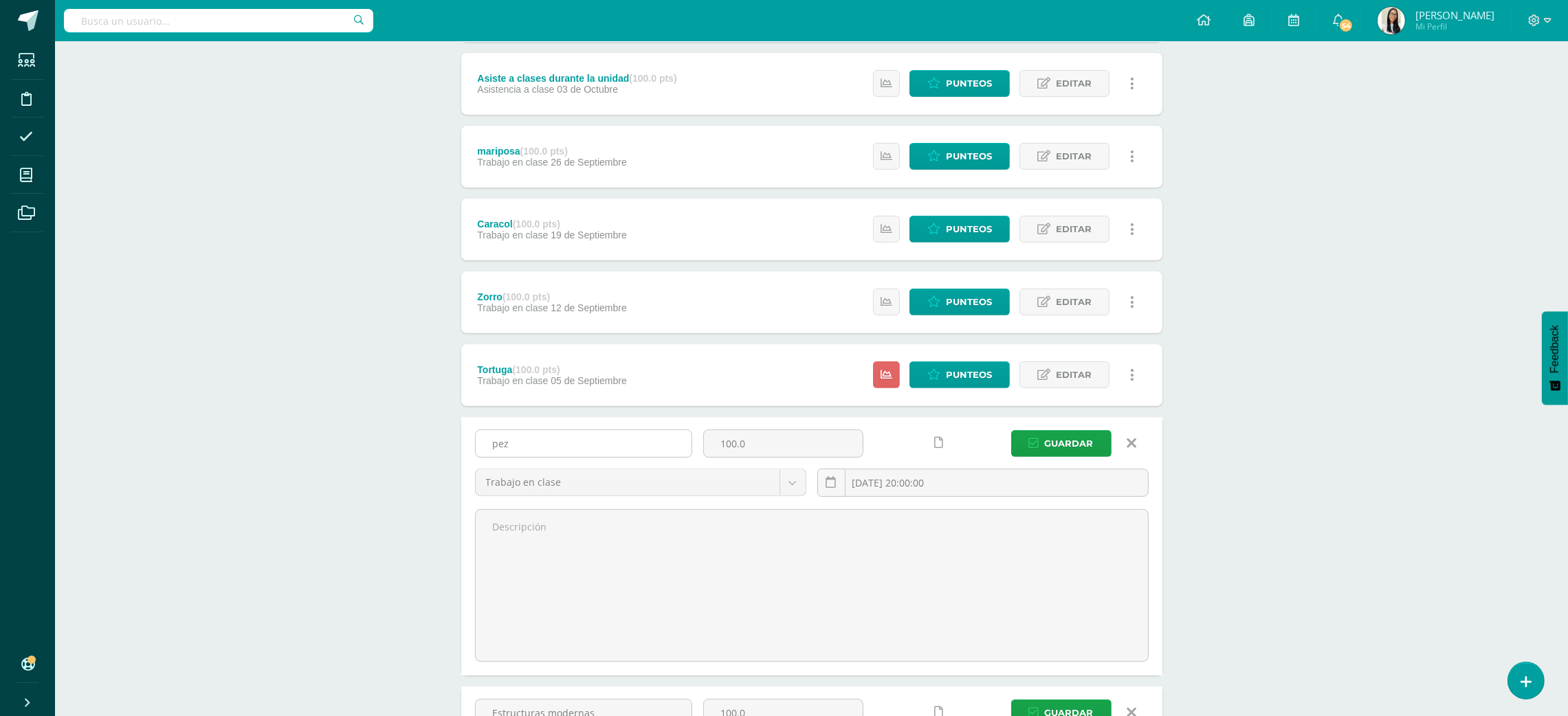
click at [537, 457] on input "pez" at bounding box center [583, 444] width 216 height 27
type input "Palanca de 1er grado"
click at [1062, 375] on span "Editar" at bounding box center [1074, 374] width 36 height 26
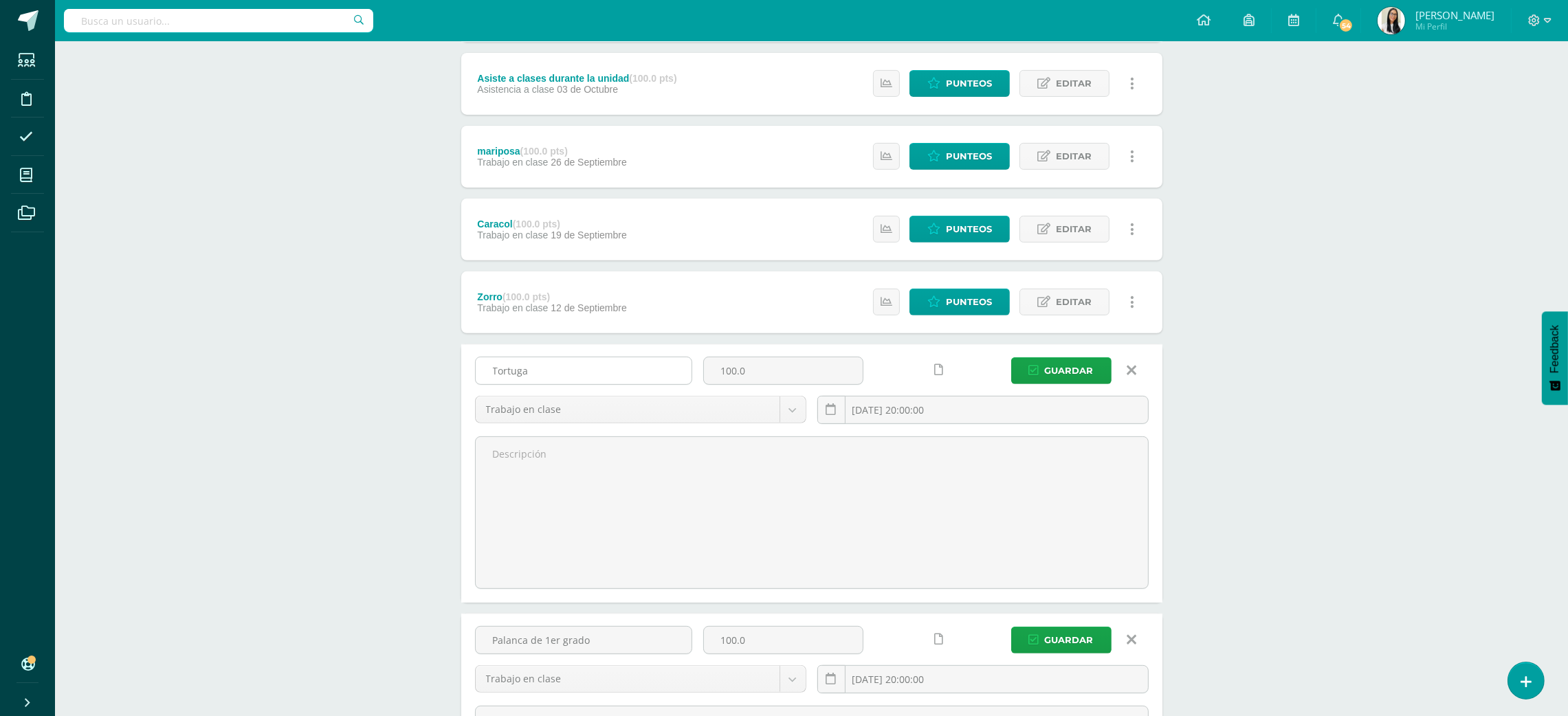
click at [592, 376] on input "Tortuga" at bounding box center [583, 370] width 216 height 27
type input "Palanca de 2do grado"
click at [1103, 301] on link "Editar" at bounding box center [1064, 302] width 90 height 27
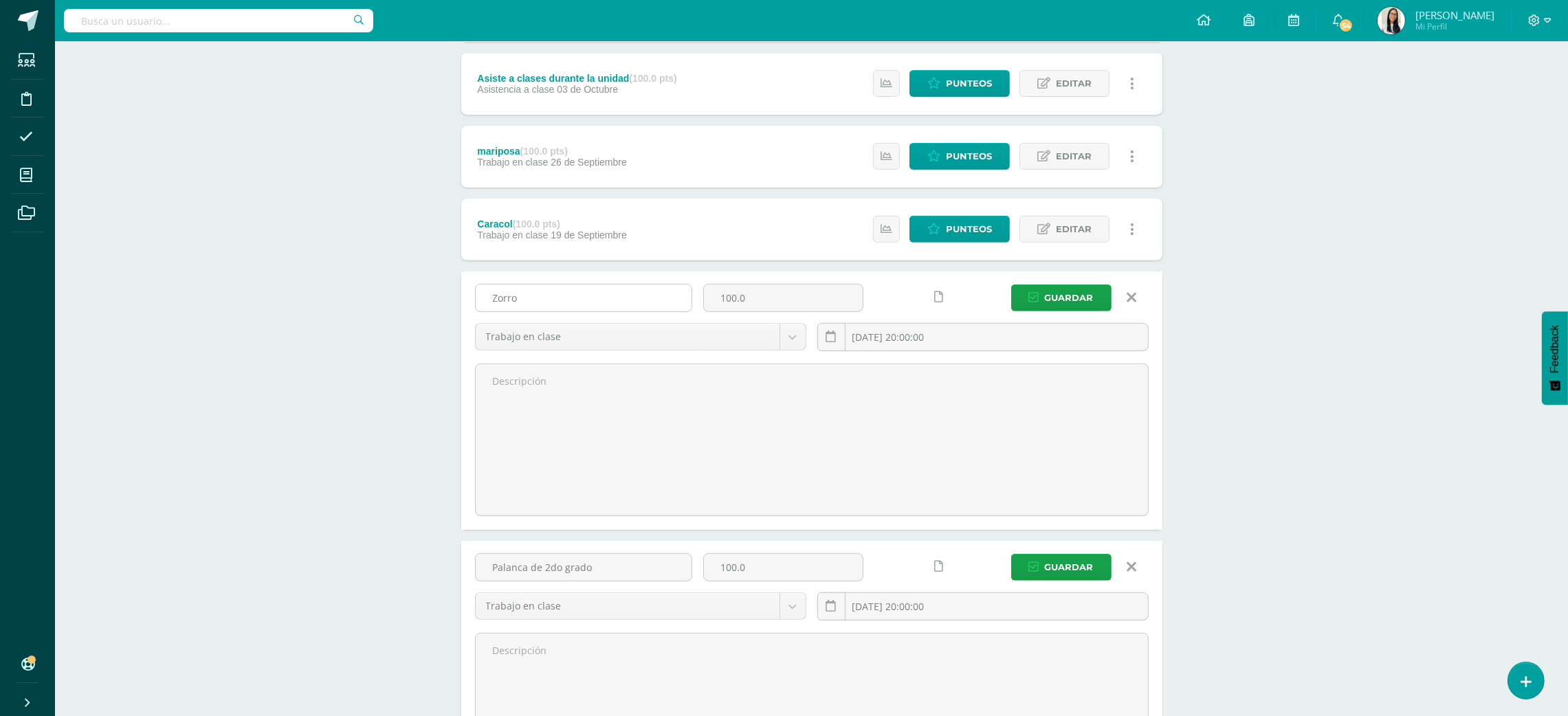
click at [598, 301] on input "Zorro" at bounding box center [583, 298] width 216 height 27
type input "Engranes"
click at [1075, 217] on span "Editar" at bounding box center [1074, 229] width 36 height 26
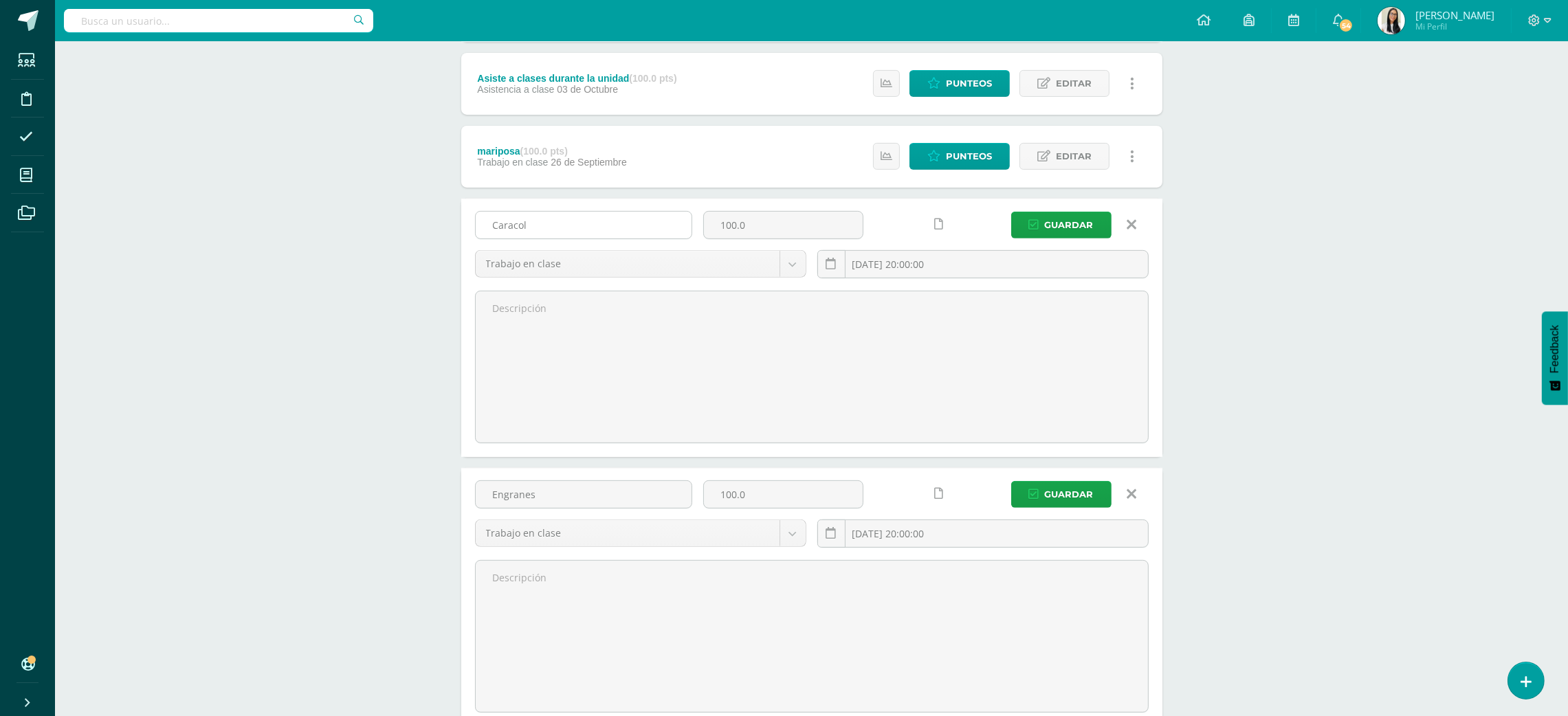
click at [575, 229] on input "Caracol" at bounding box center [583, 225] width 216 height 27
type input "Palancas y engranes"
click at [1055, 148] on span "Editar" at bounding box center [1074, 156] width 36 height 26
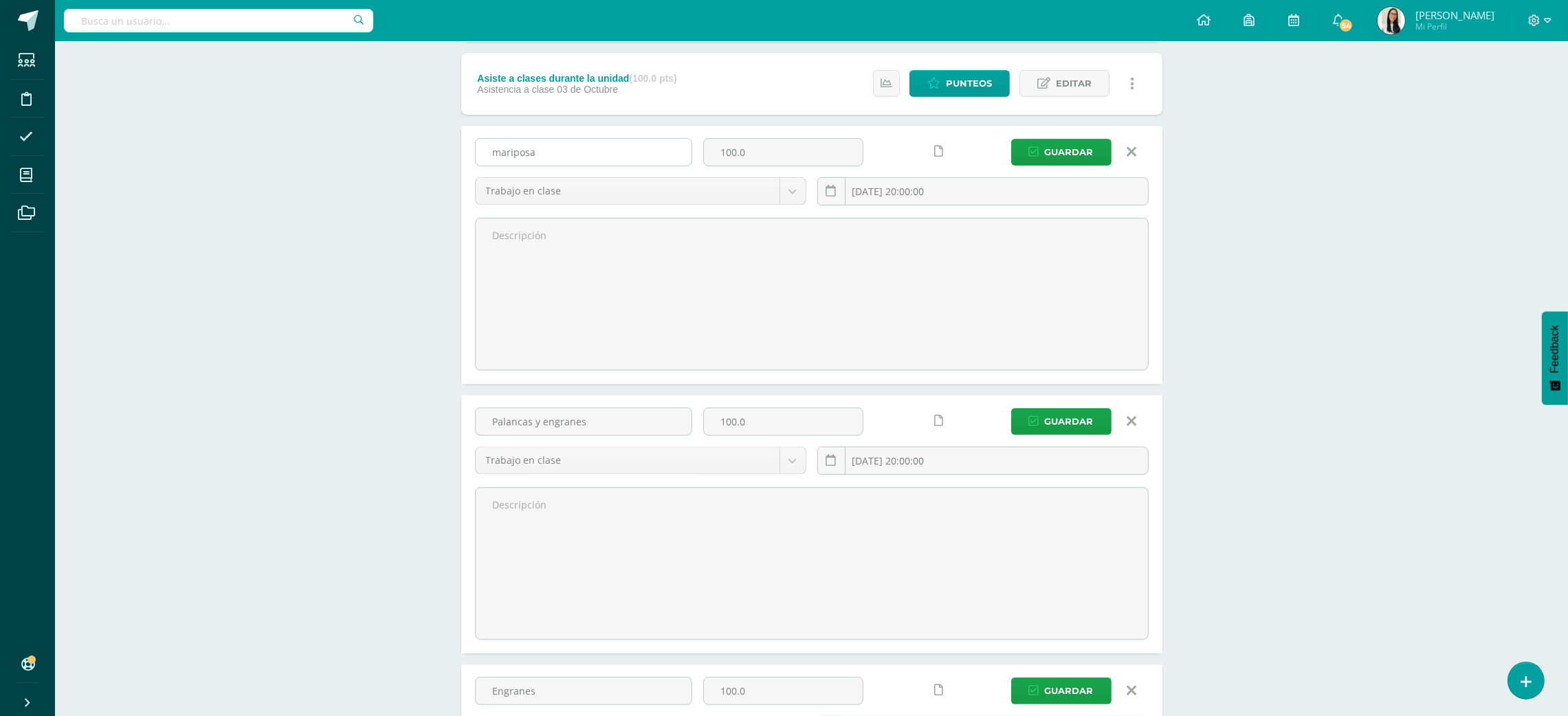
click at [603, 158] on input "mariposa" at bounding box center [583, 152] width 216 height 27
type input "Máquinas compuestas"
click at [1087, 147] on span "Guardar" at bounding box center [1069, 151] width 49 height 26
click at [1069, 423] on span "Guardar" at bounding box center [1069, 421] width 49 height 26
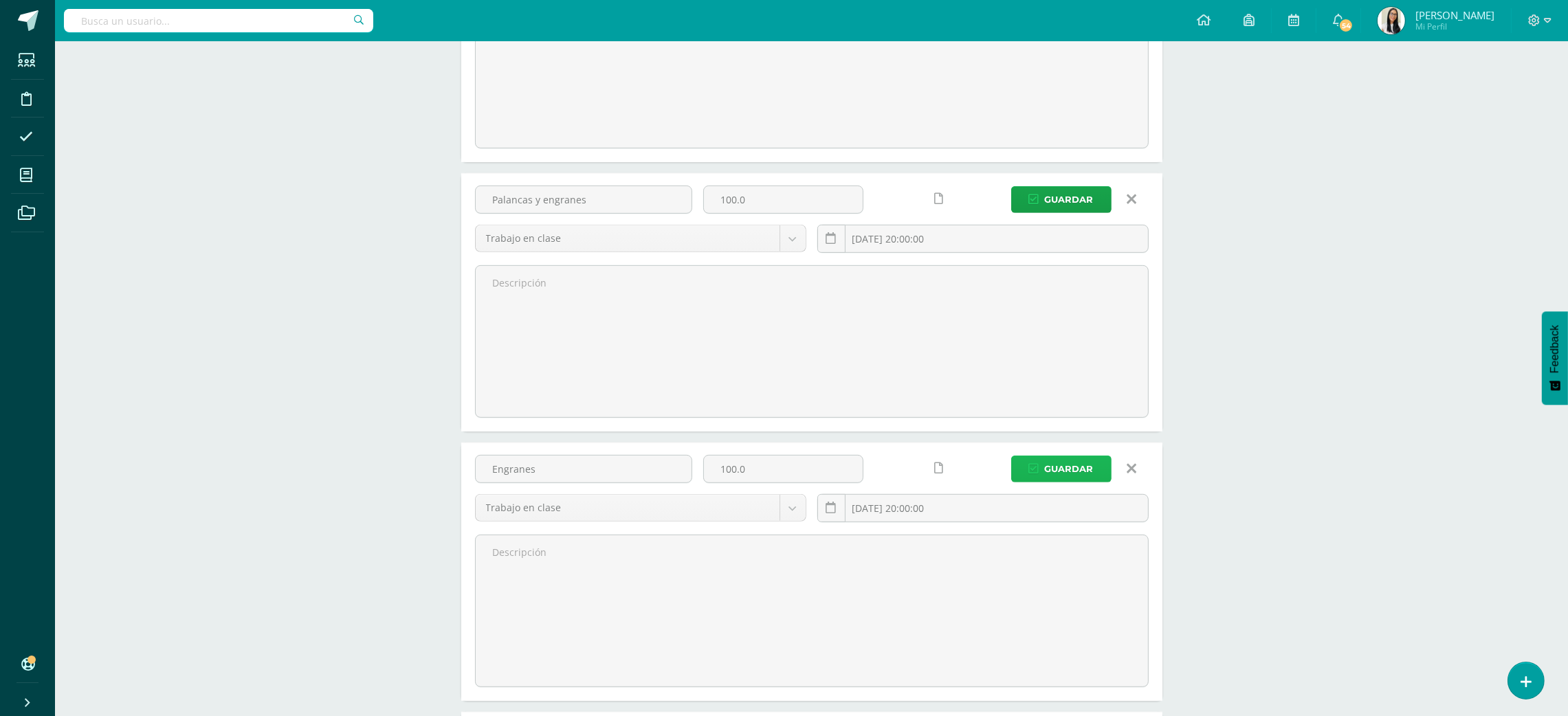
click at [1079, 468] on span "Guardar" at bounding box center [1069, 468] width 49 height 26
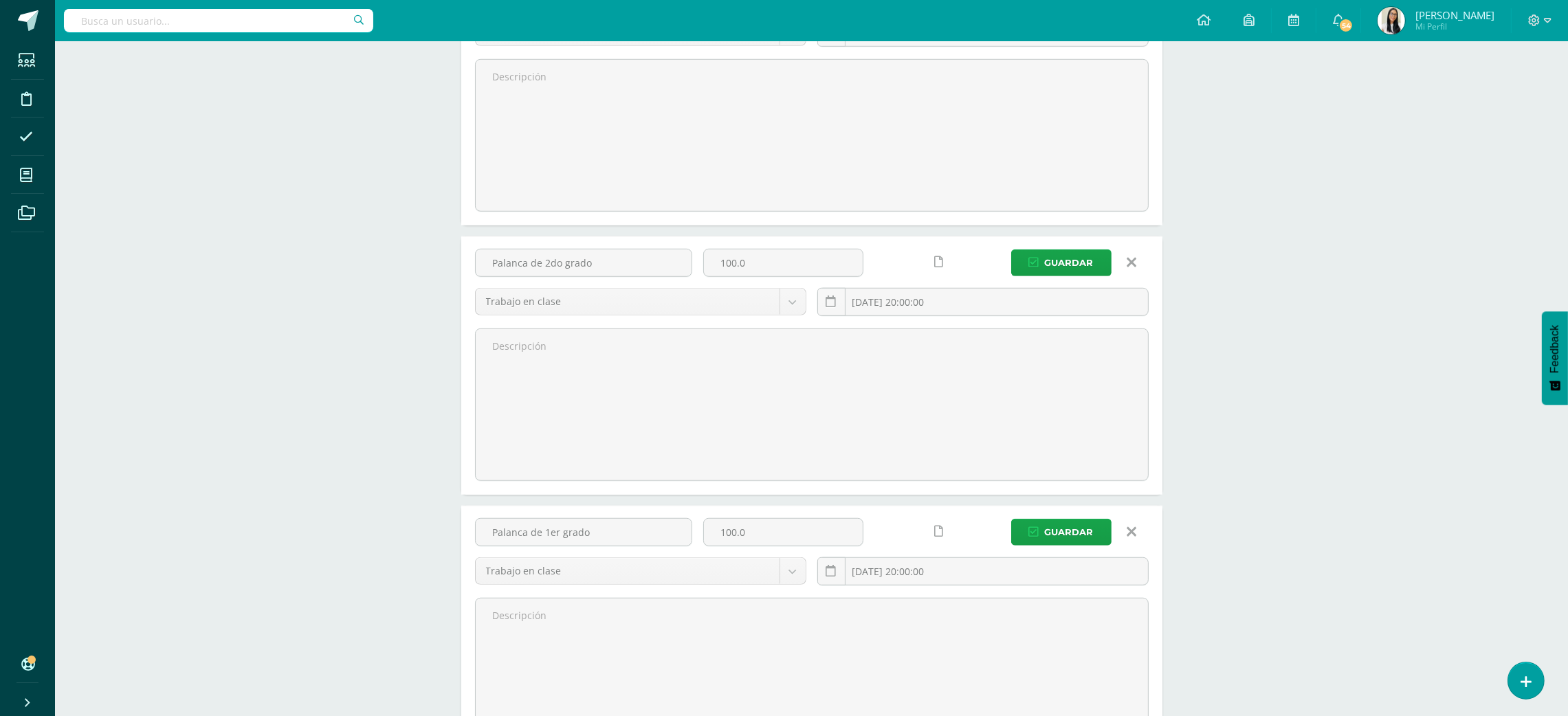
scroll to position [1488, 0]
click at [1083, 521] on button "Guardar" at bounding box center [1060, 528] width 100 height 27
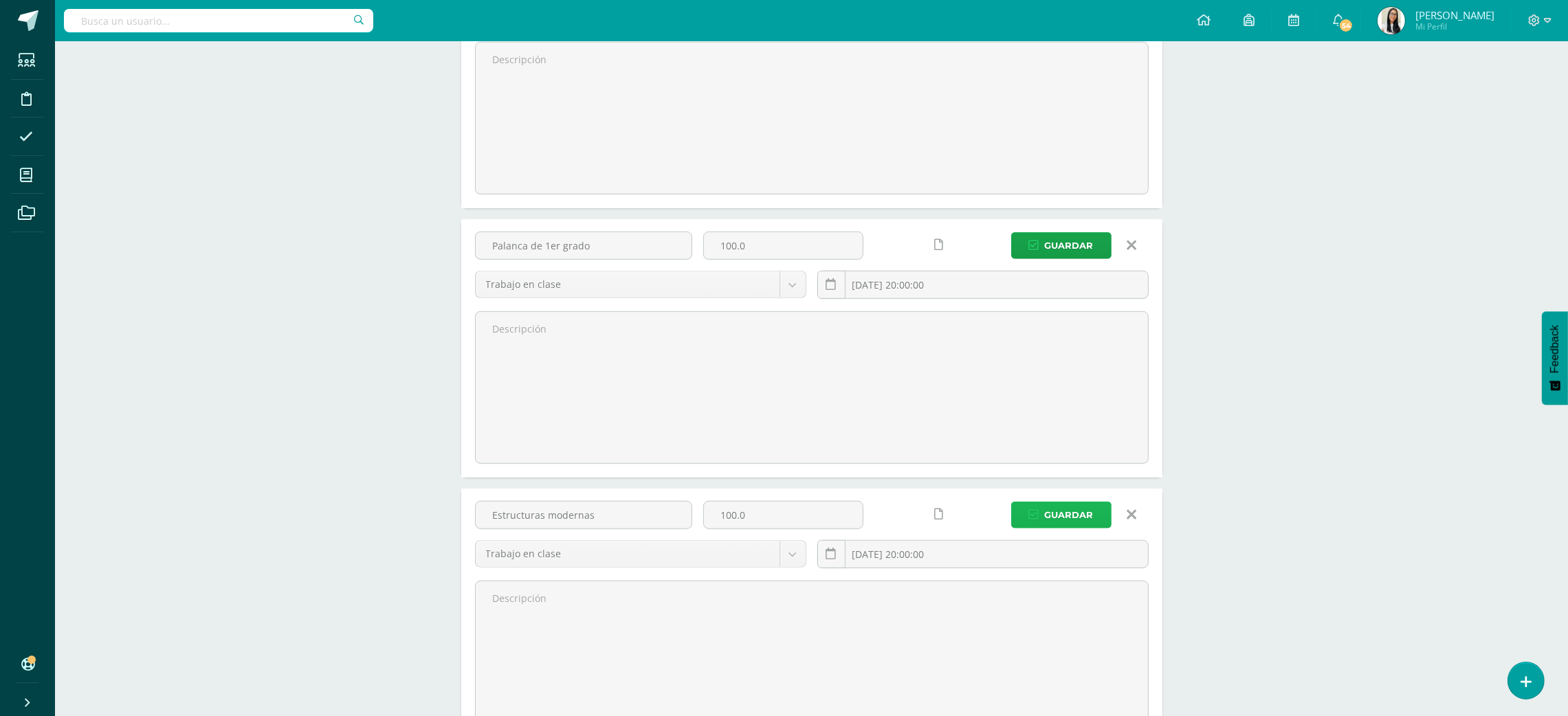
click at [1082, 527] on span "Guardar" at bounding box center [1069, 514] width 49 height 26
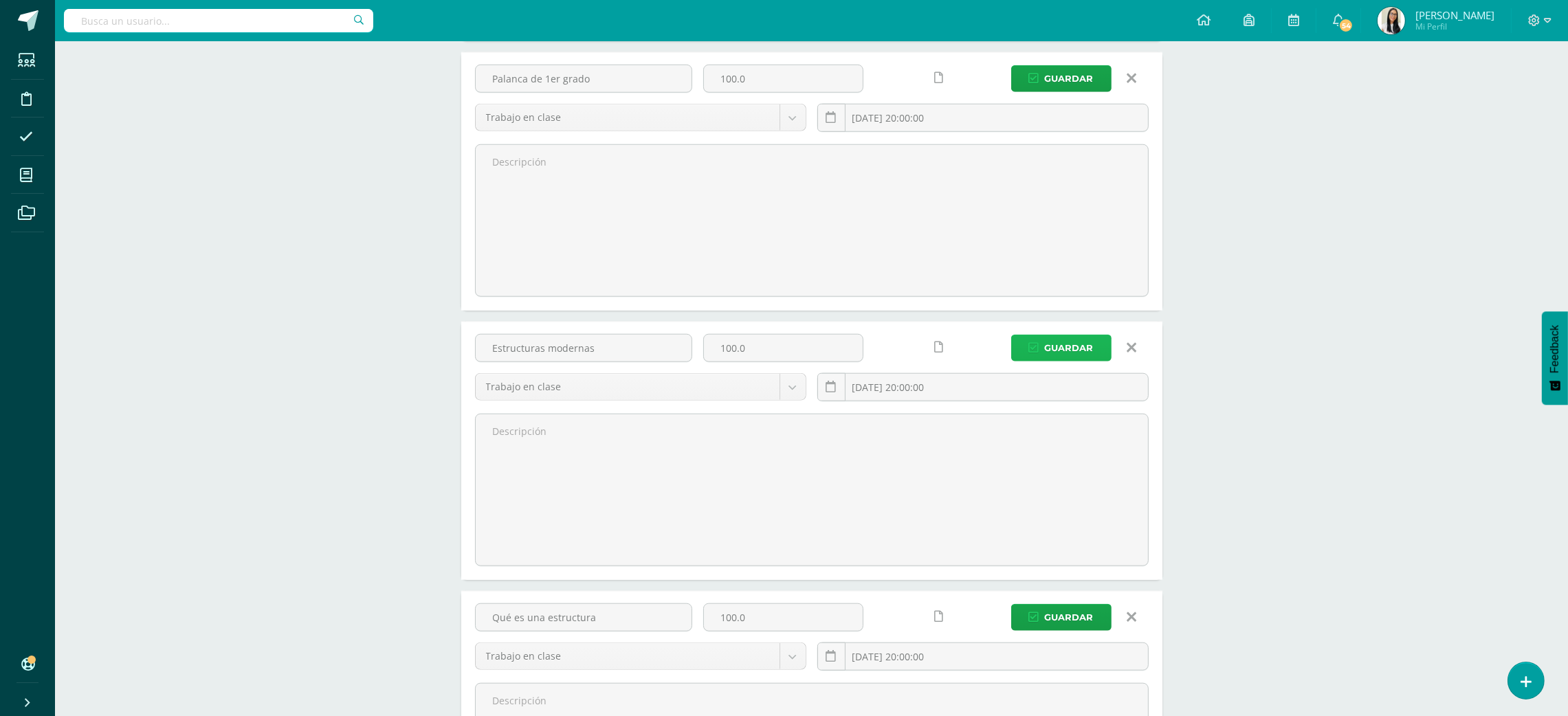
scroll to position [2088, 0]
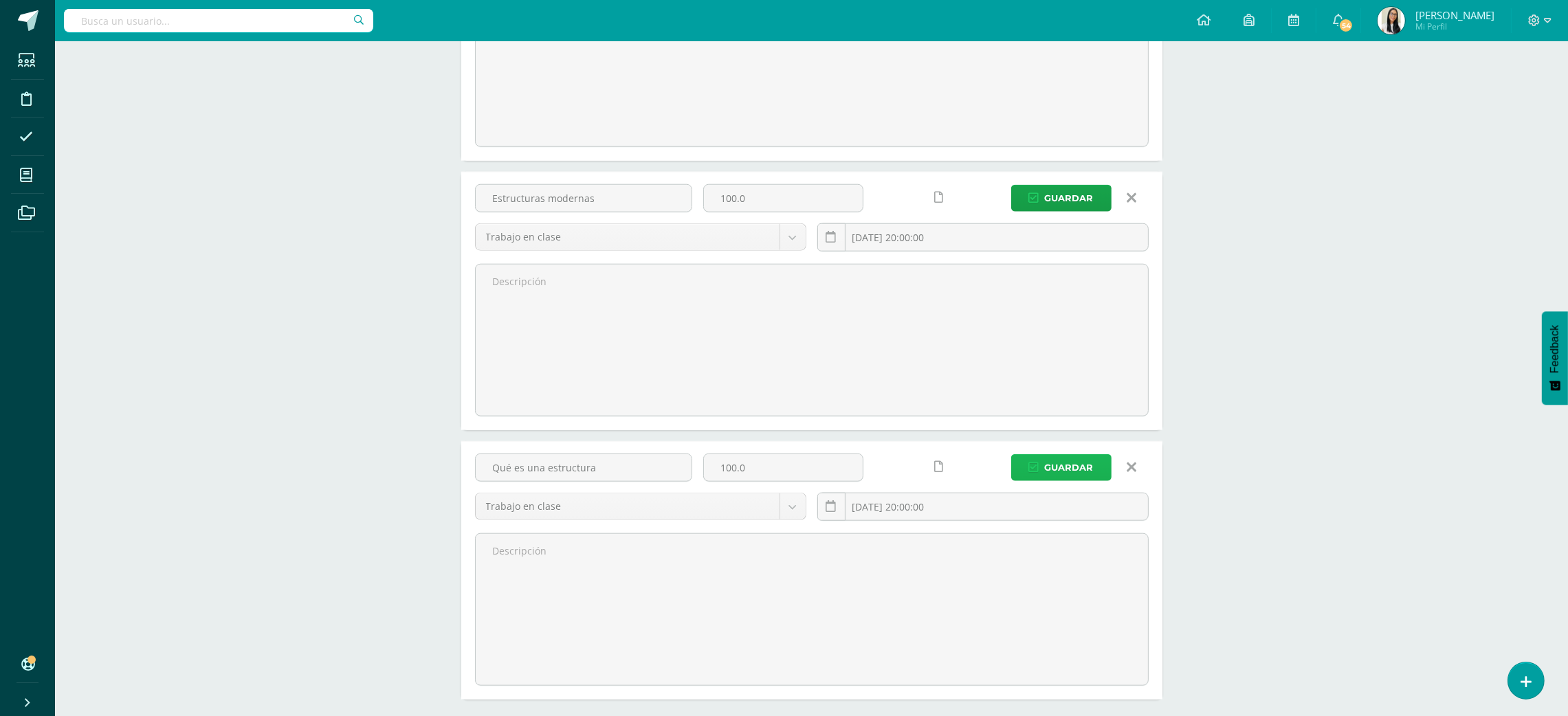
click at [1083, 464] on span "Guardar" at bounding box center [1069, 467] width 49 height 26
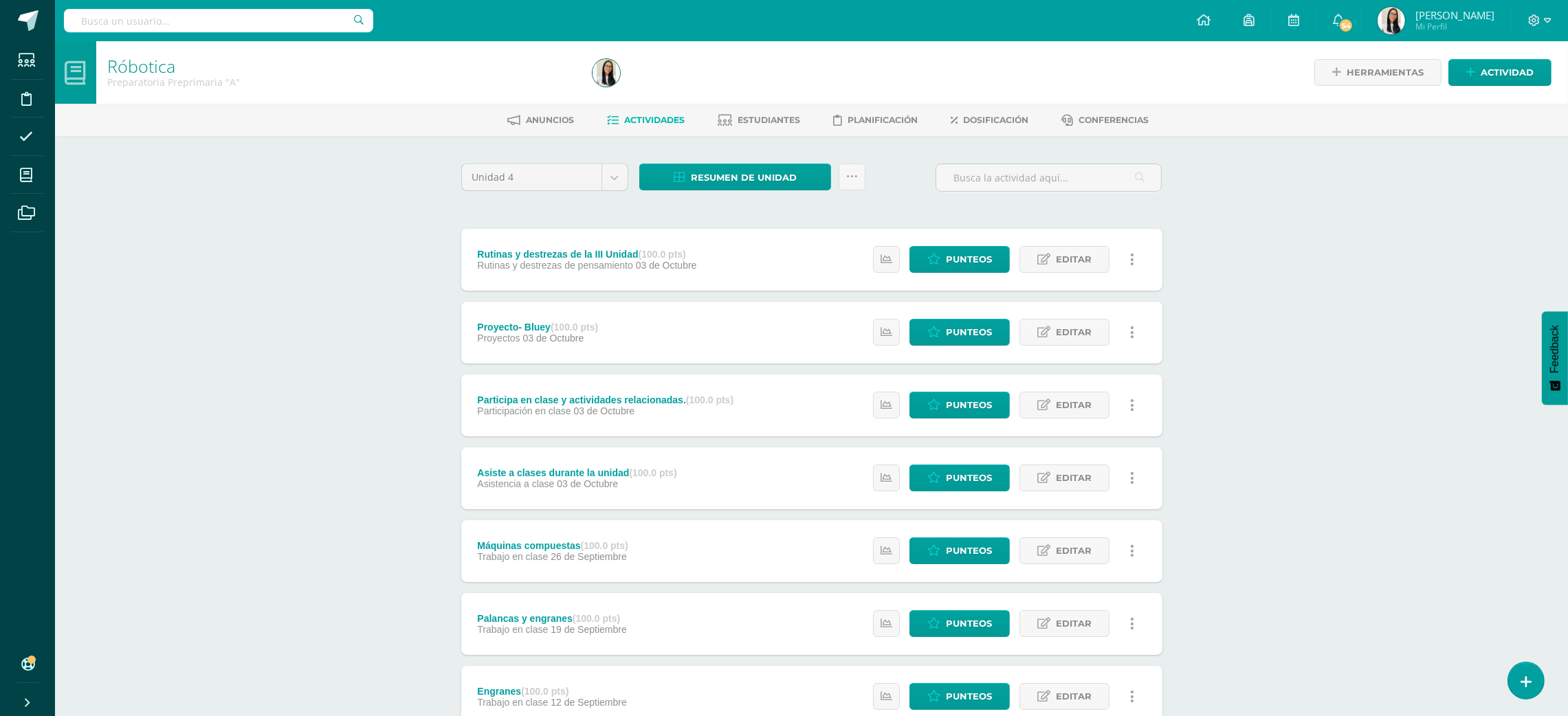
click at [1248, 501] on div "Róbotica Preparatoria Preprimaria "A" Herramientas Detalle de asistencias Activ…" at bounding box center [812, 536] width 1513 height 991
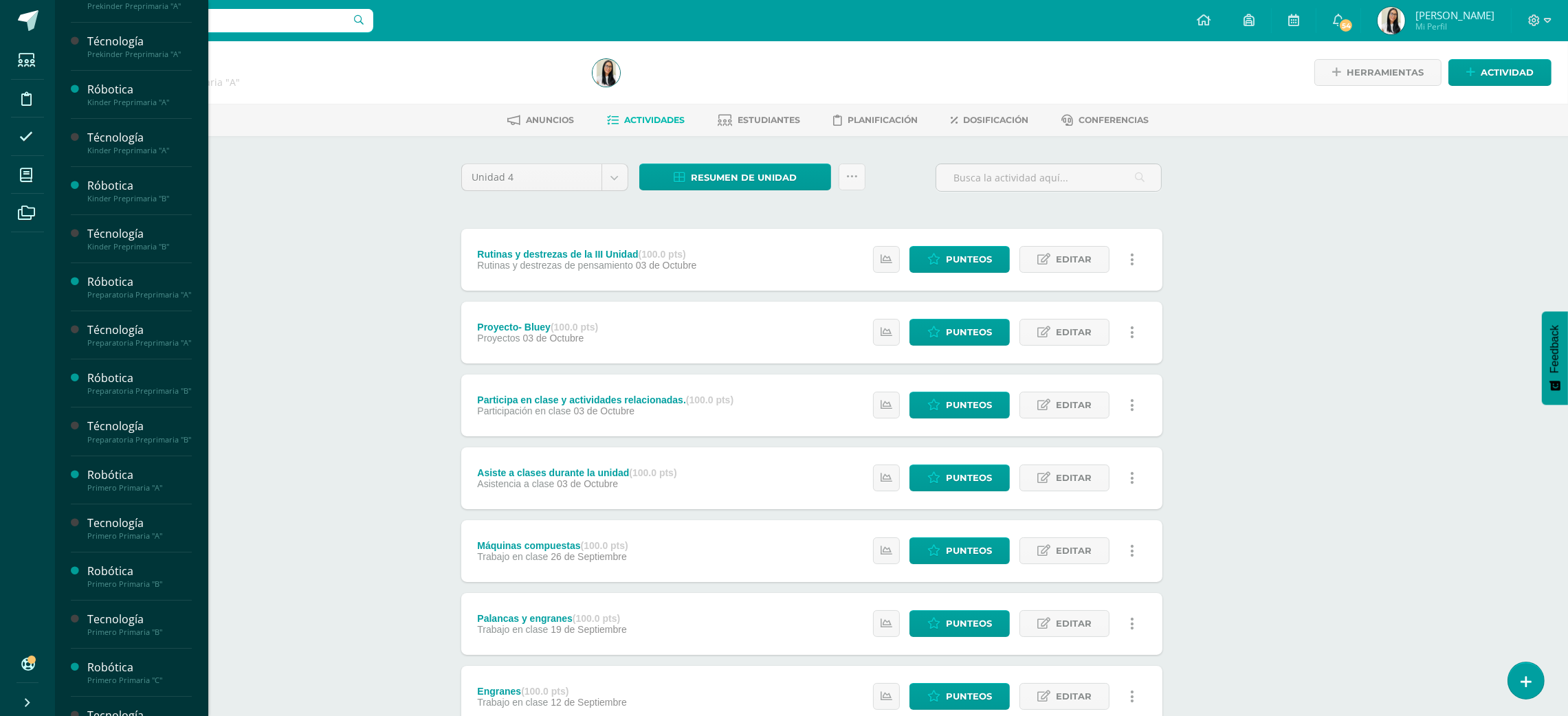
scroll to position [220, 0]
click at [126, 420] on span "Actividades" at bounding box center [130, 413] width 53 height 13
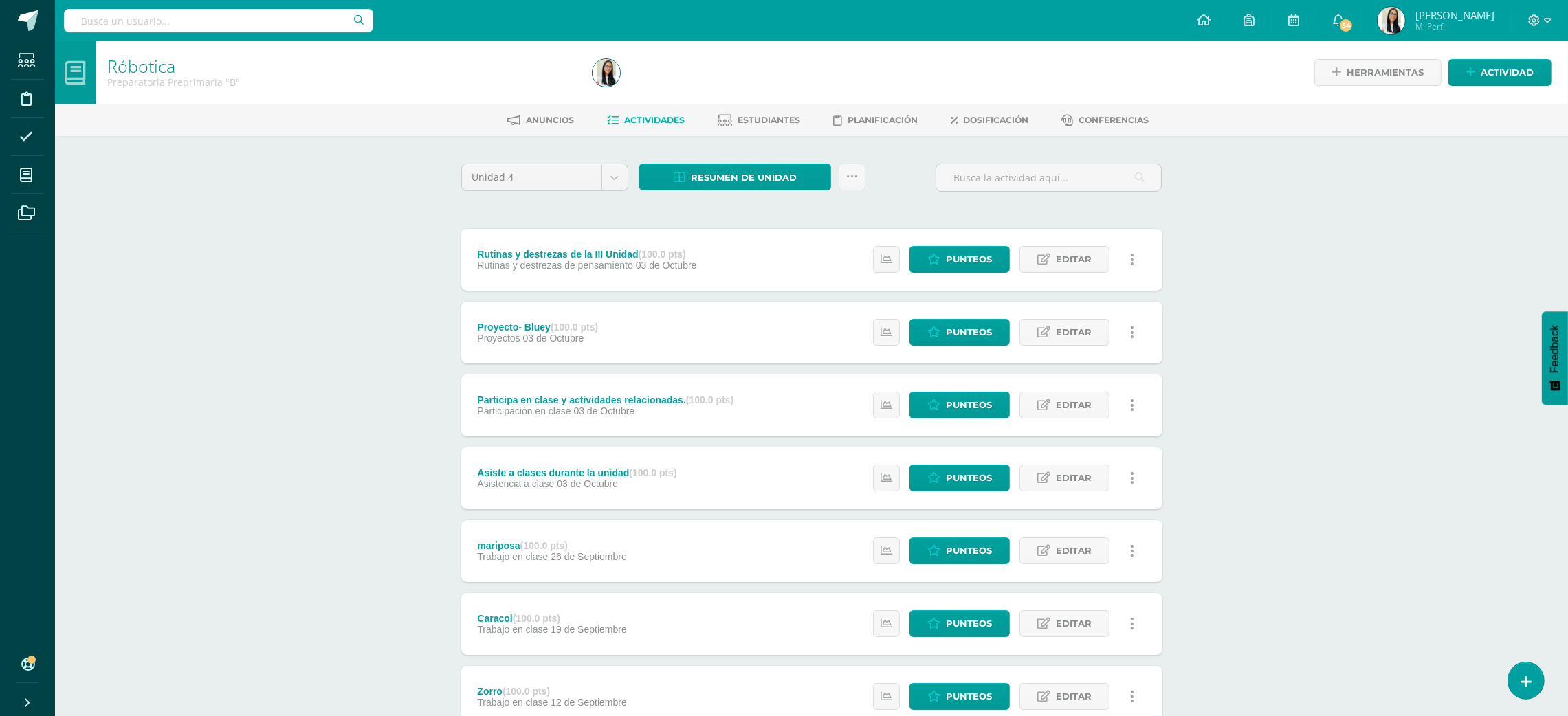
drag, startPoint x: 1581, startPoint y: 114, endPoint x: 1228, endPoint y: 381, distance: 442.6
click at [1228, 381] on div "Róbotica Preparatoria Preprimaria "B" Herramientas Detalle de asistencias Activ…" at bounding box center [812, 575] width 1513 height 1069
click at [1010, 130] on link "Dosificación" at bounding box center [990, 120] width 78 height 22
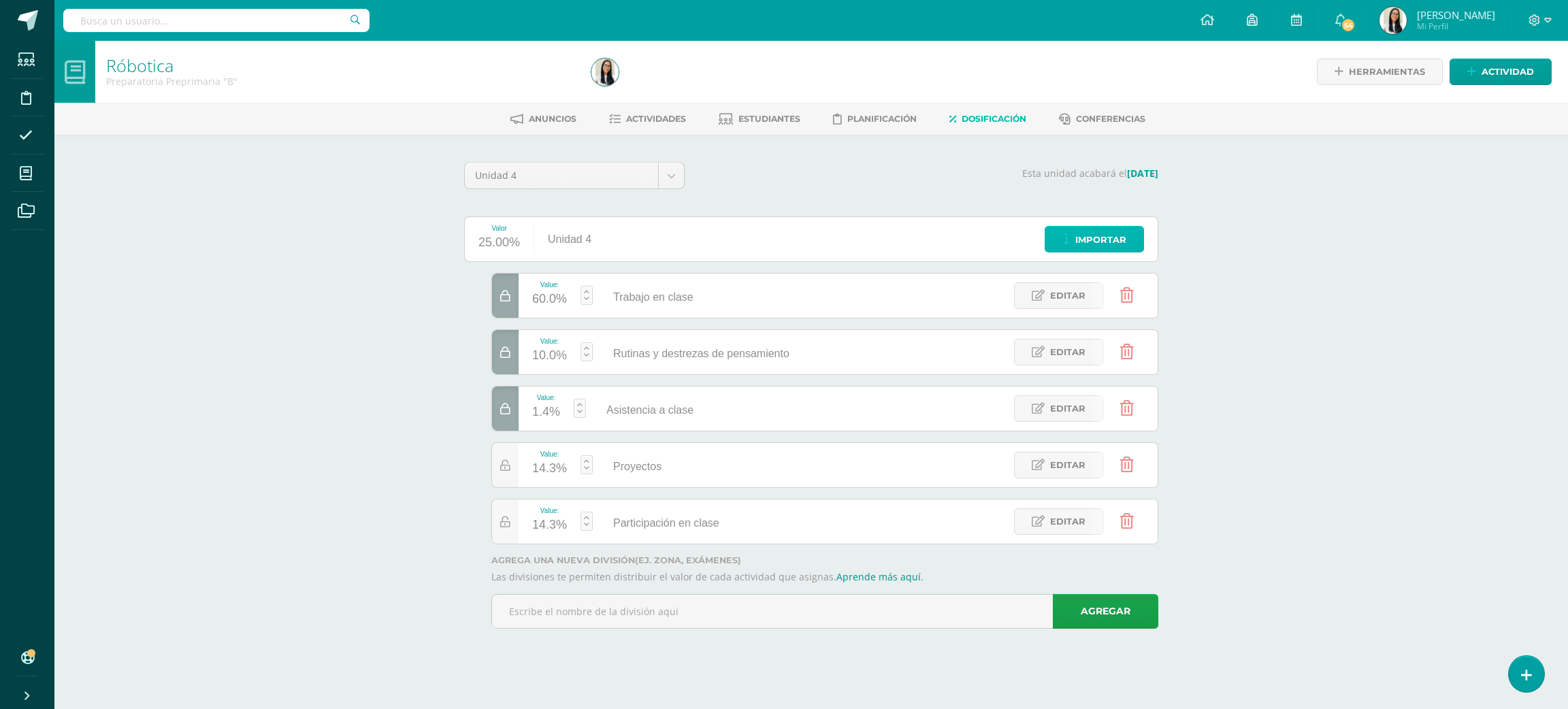
click at [1101, 237] on span "Importar" at bounding box center [1101, 239] width 51 height 25
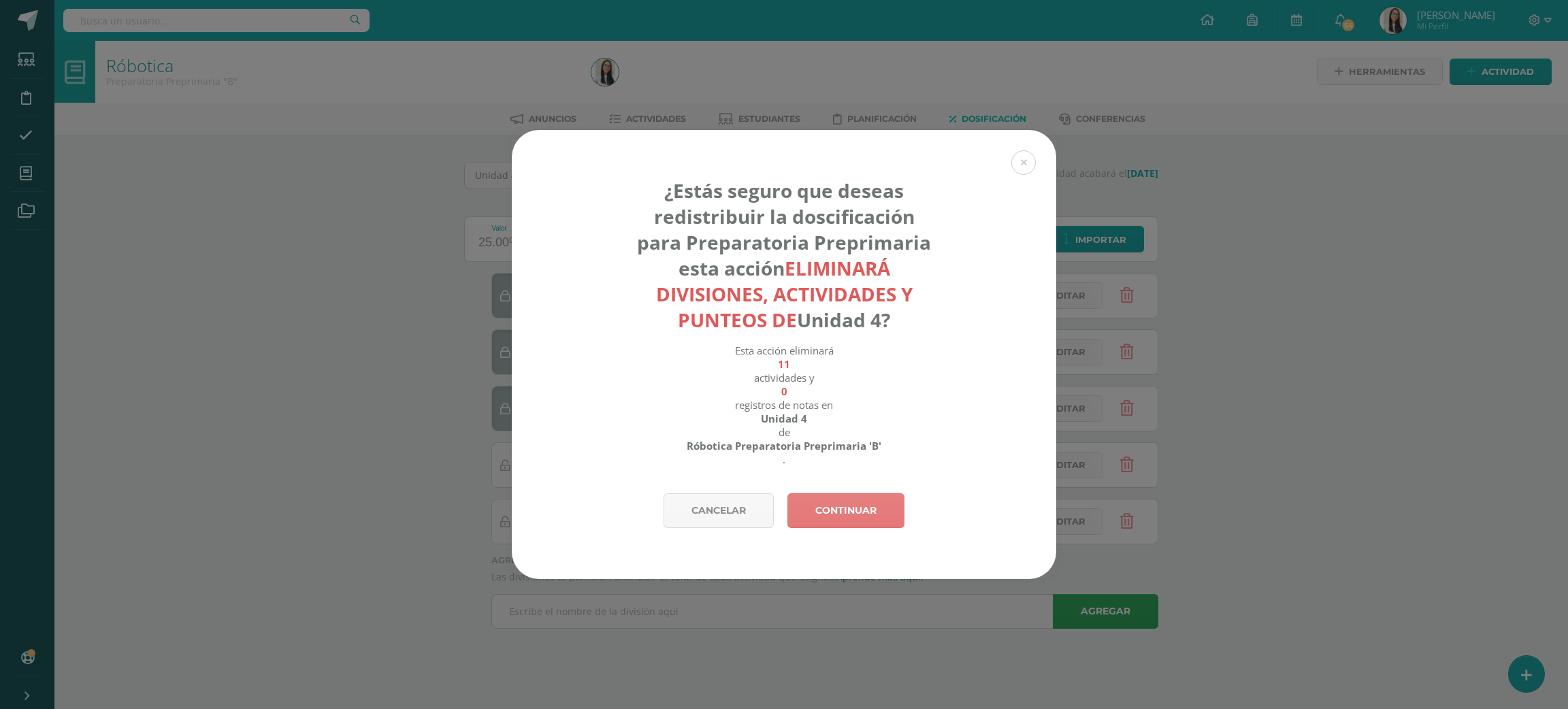
click at [849, 501] on link "Continuar" at bounding box center [846, 510] width 117 height 35
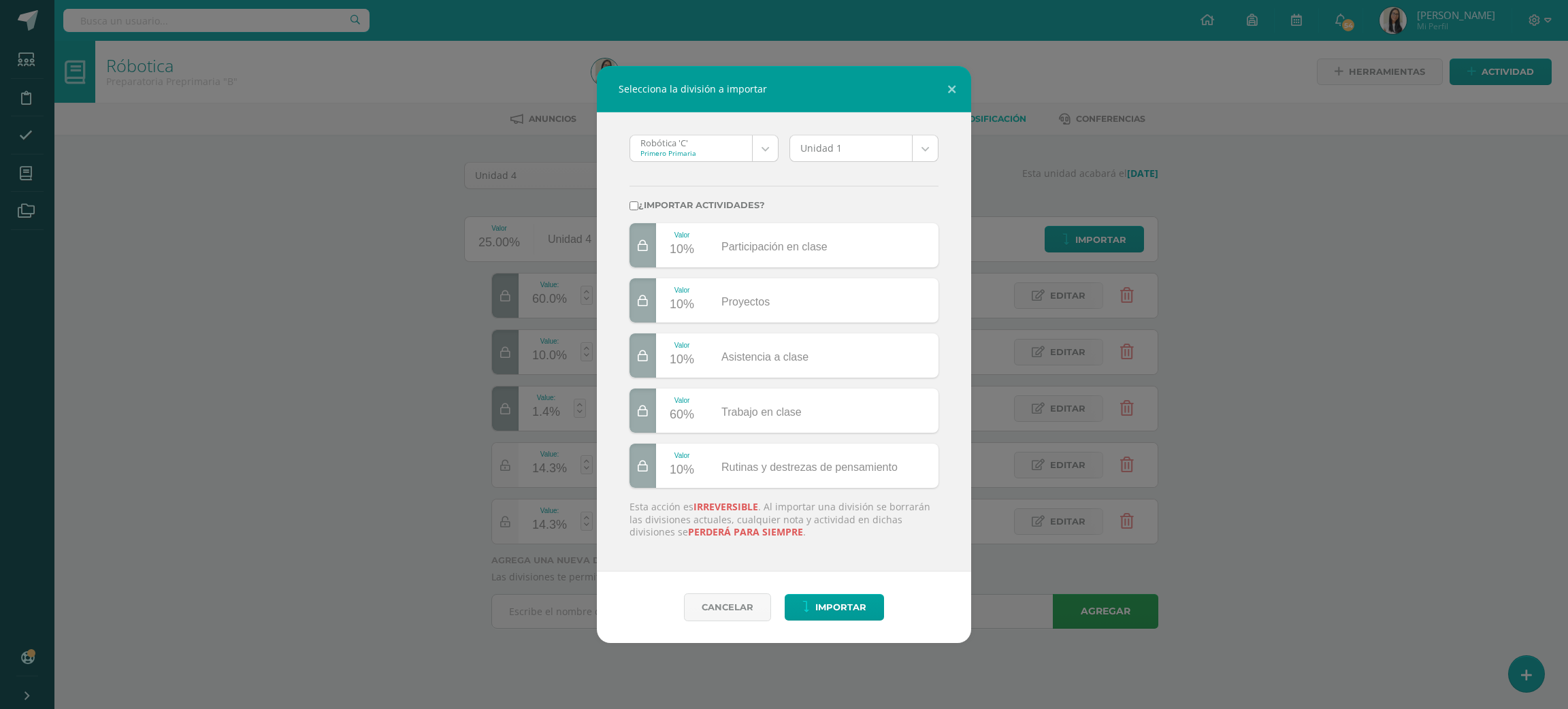
click at [676, 148] on body "Selecciona la división a importar Robótica 'C' Primero Primaria Robótica 'C' Te…" at bounding box center [784, 333] width 1568 height 667
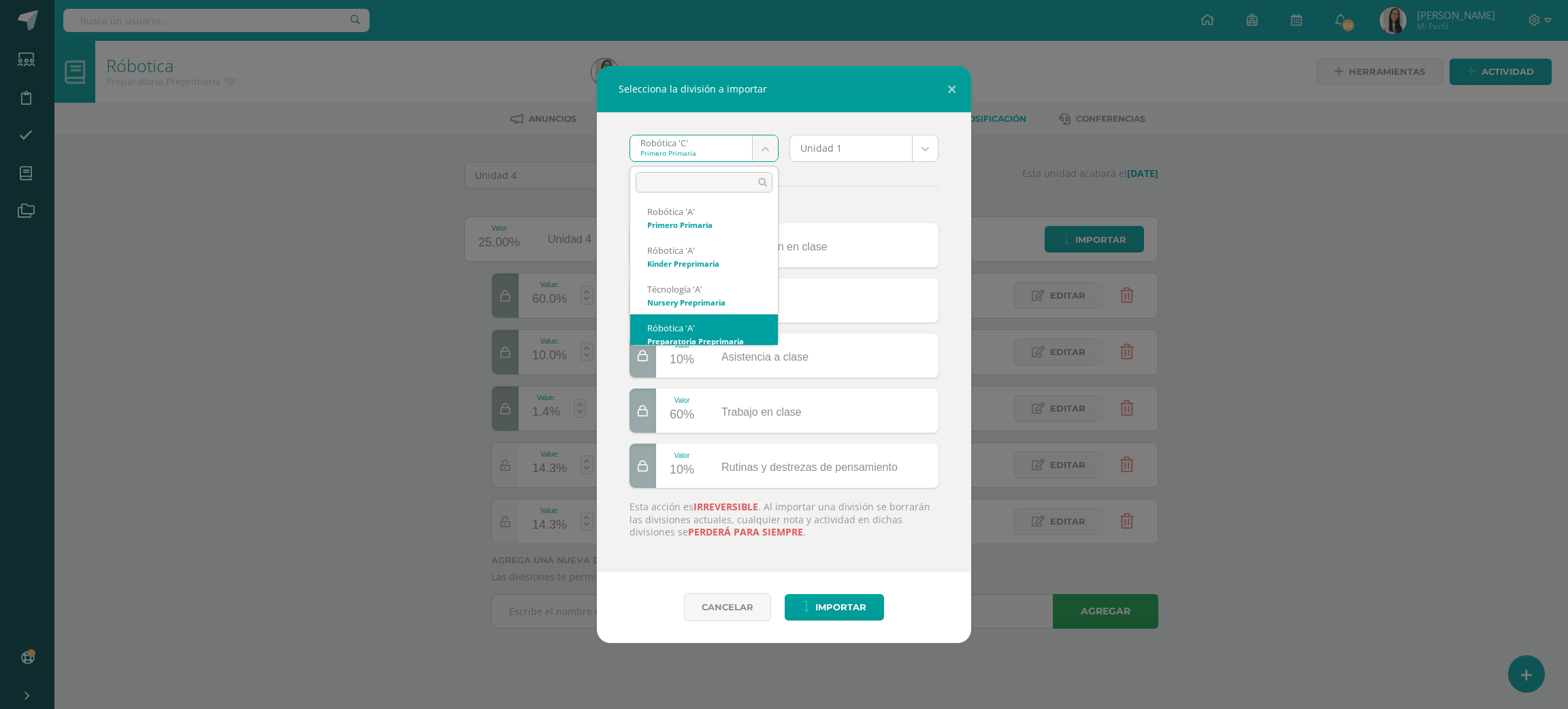
scroll to position [440, 0]
select select "3249"
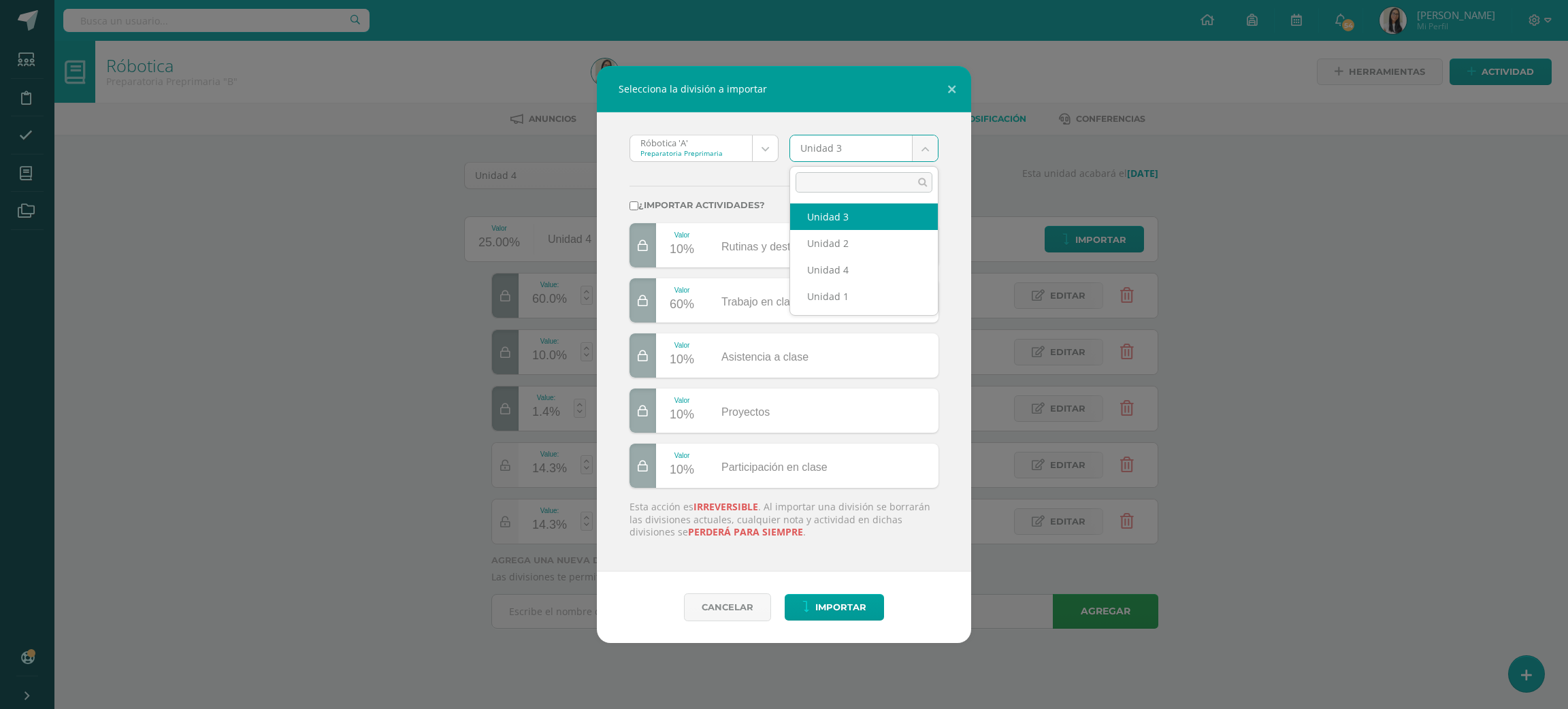
click at [839, 144] on body "Selecciona la división a importar Róbotica 'A' Preparatoria Preprimaria Robótic…" at bounding box center [784, 333] width 1568 height 667
select select "178820"
click at [711, 202] on label "¿Importar actividades?" at bounding box center [784, 205] width 309 height 10
click at [639, 202] on input "¿Importar actividades?" at bounding box center [633, 206] width 8 height 8
checkbox input "true"
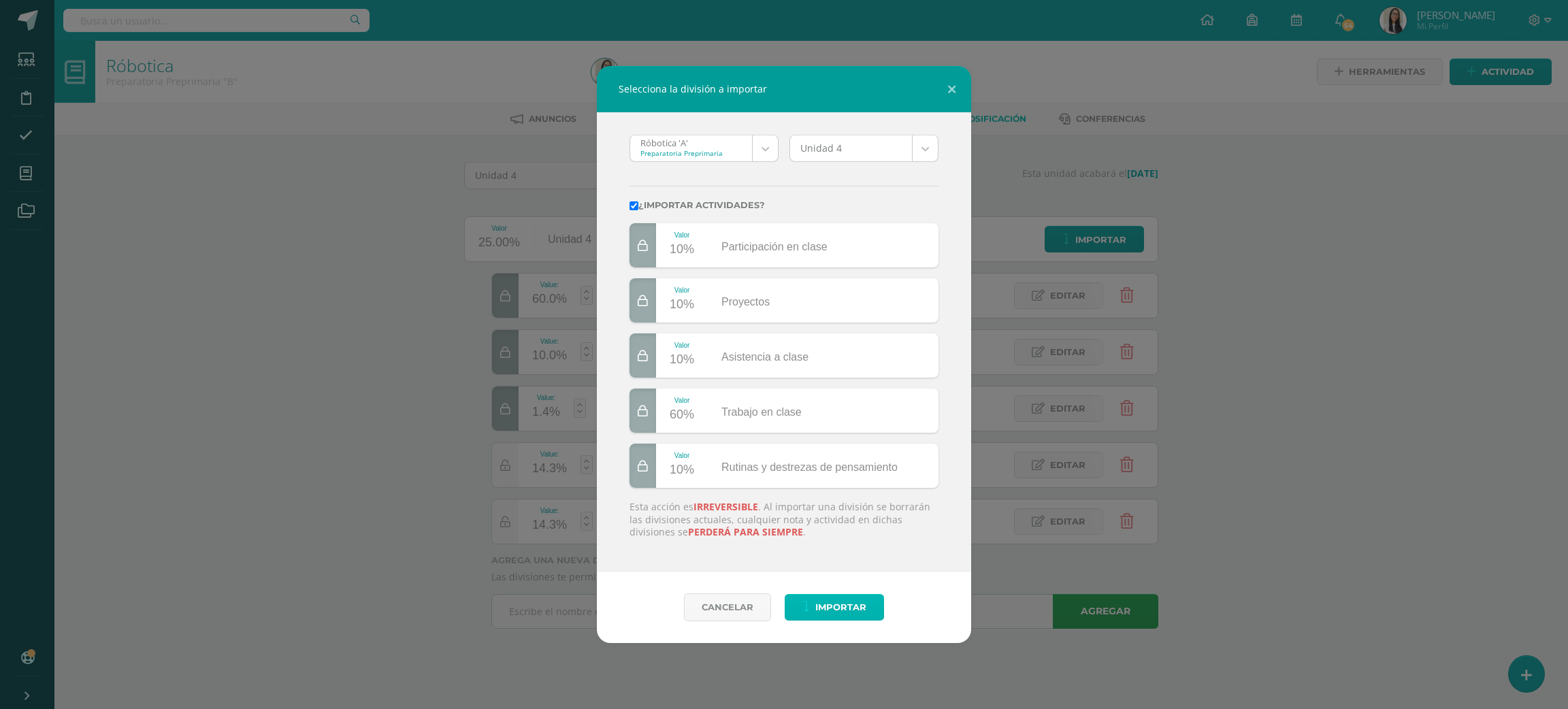
click at [809, 602] on icon "submit" at bounding box center [807, 607] width 8 height 11
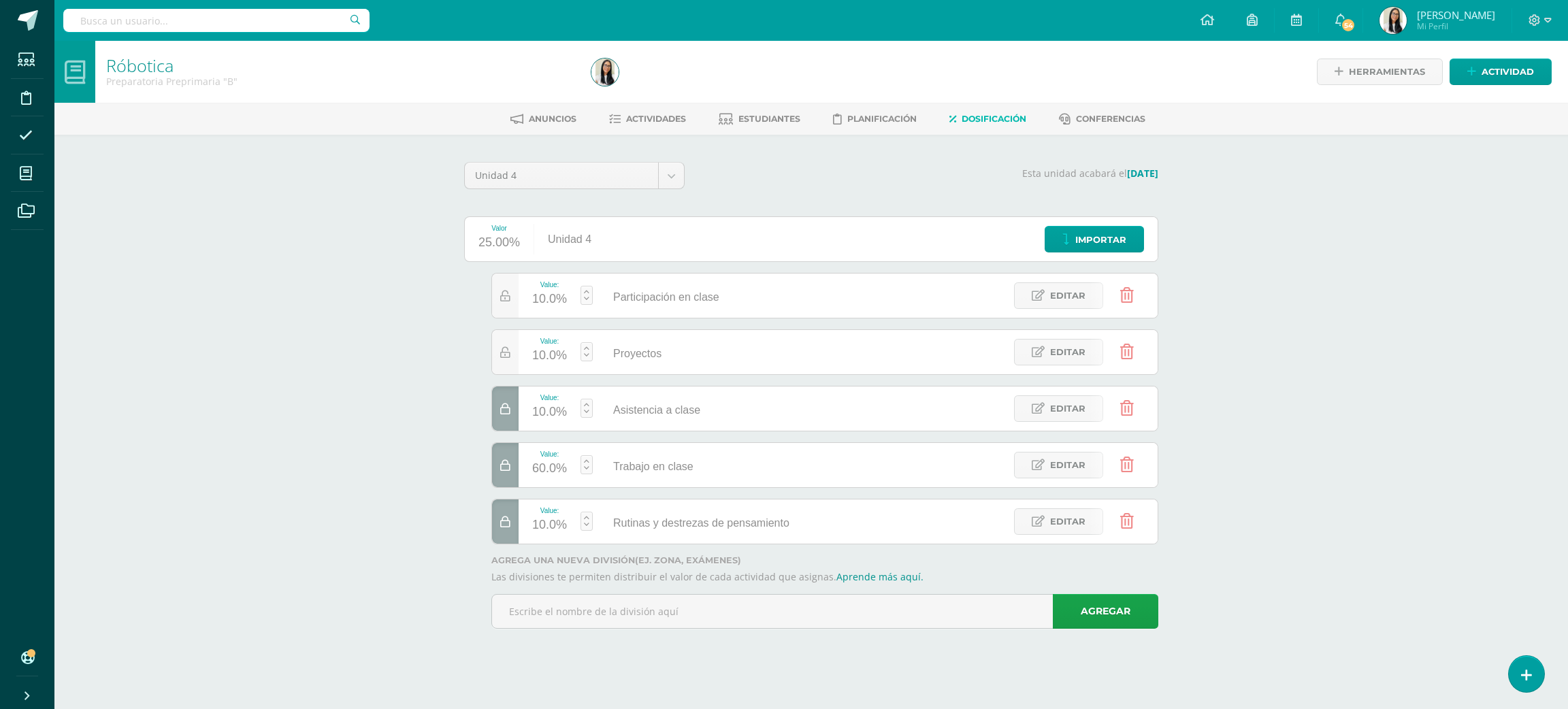
click at [336, 399] on div "Róbotica Preparatoria Preprimaria "B" Herramientas Detalle de asistencias Activ…" at bounding box center [811, 354] width 1514 height 626
click at [640, 120] on span "Actividades" at bounding box center [656, 119] width 59 height 10
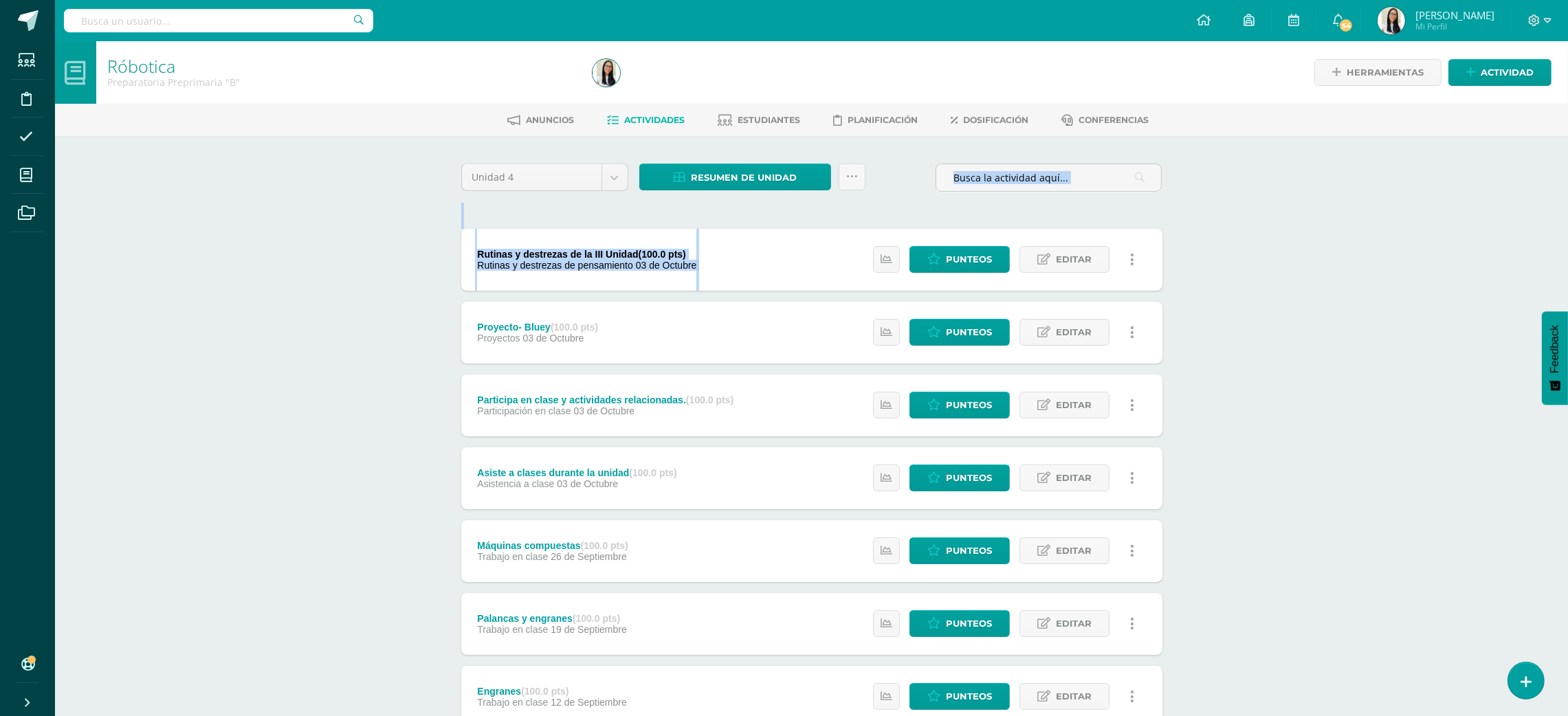
drag, startPoint x: 1566, startPoint y: 181, endPoint x: 1566, endPoint y: 270, distance: 89.0
click at [1566, 270] on div "Róbotica Preparatoria Preprimaria "B" Herramientas Detalle de asistencias Activ…" at bounding box center [812, 536] width 1513 height 991
click at [1566, 269] on div "Róbotica Preparatoria Preprimaria "B" Herramientas Detalle de asistencias Activ…" at bounding box center [812, 536] width 1513 height 991
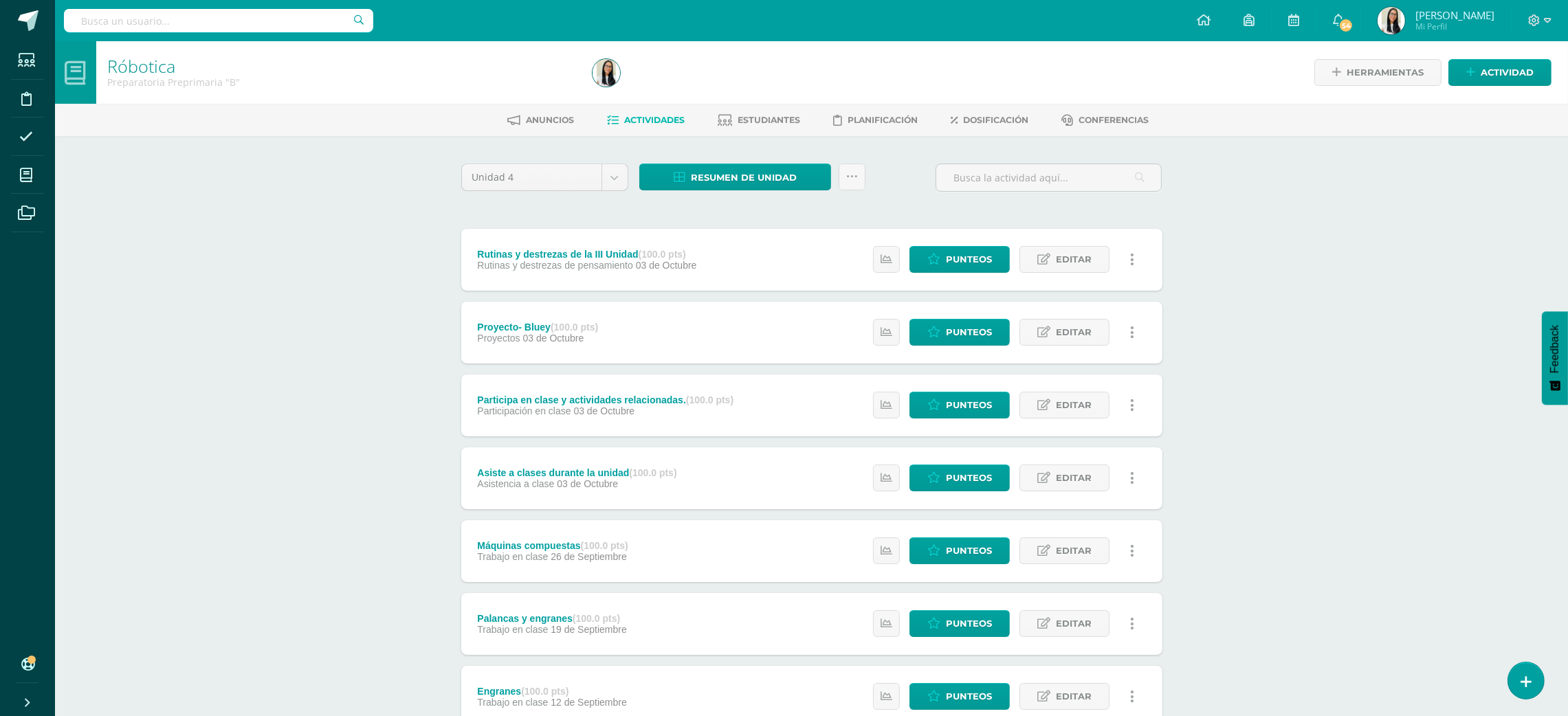
click at [1566, 269] on div "Róbotica Preparatoria Preprimaria "B" Herramientas Detalle de asistencias Activ…" at bounding box center [812, 536] width 1513 height 991
click at [1334, 324] on div "Róbotica Preparatoria Preprimaria "B" Herramientas Detalle de asistencias Activ…" at bounding box center [812, 575] width 1513 height 1069
click at [1191, 529] on div "Róbotica Preparatoria Preprimaria "B" Herramientas Detalle de asistencias Activ…" at bounding box center [812, 575] width 1513 height 1069
click at [1391, 179] on div "Róbotica Preparatoria Preprimaria "B" Herramientas Detalle de asistencias Activ…" at bounding box center [812, 575] width 1513 height 1069
click at [1075, 345] on link "Editar" at bounding box center [1064, 332] width 90 height 27
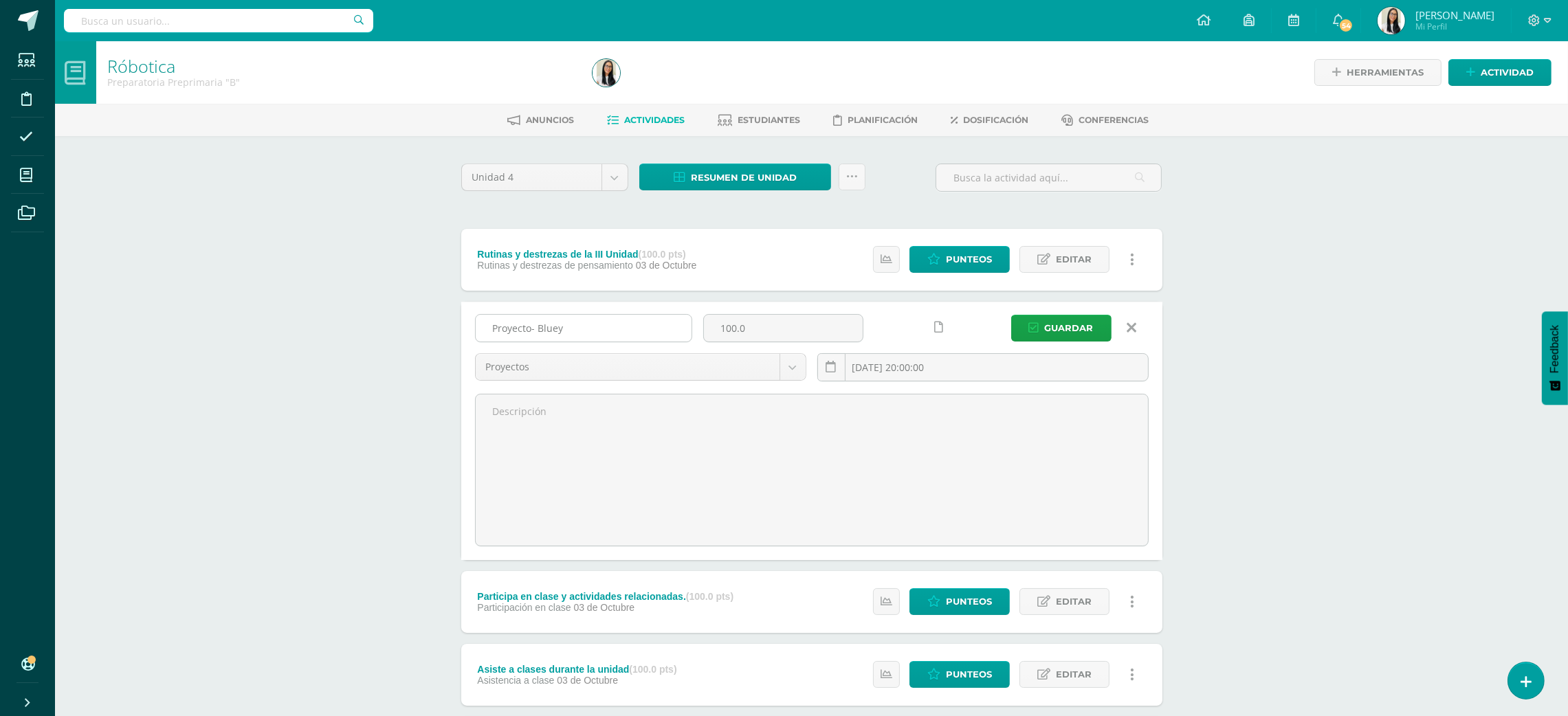
click at [644, 332] on input "Proyecto- Bluey" at bounding box center [583, 328] width 216 height 27
type input "Proyecto- Engranes y maquinas"
click at [1068, 278] on div "Estatus de Actividad: 12 Estudiantes sin calificar 0 Estudiantes con cero Media…" at bounding box center [1007, 259] width 310 height 62
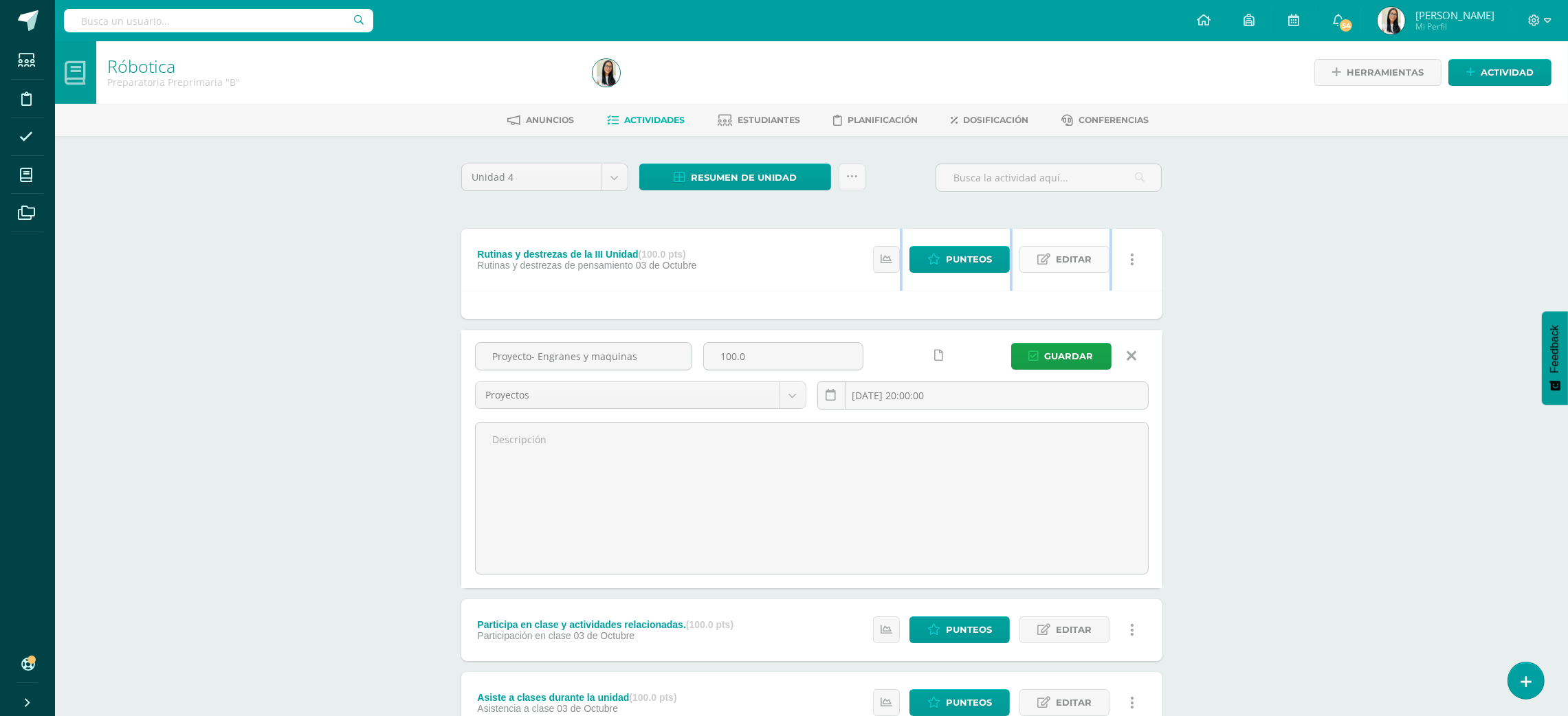
drag, startPoint x: 1068, startPoint y: 278, endPoint x: 1055, endPoint y: 257, distance: 24.7
click at [1055, 257] on div "Estatus de Actividad: 12 Estudiantes sin calificar 0 Estudiantes con cero Media…" at bounding box center [1007, 259] width 310 height 62
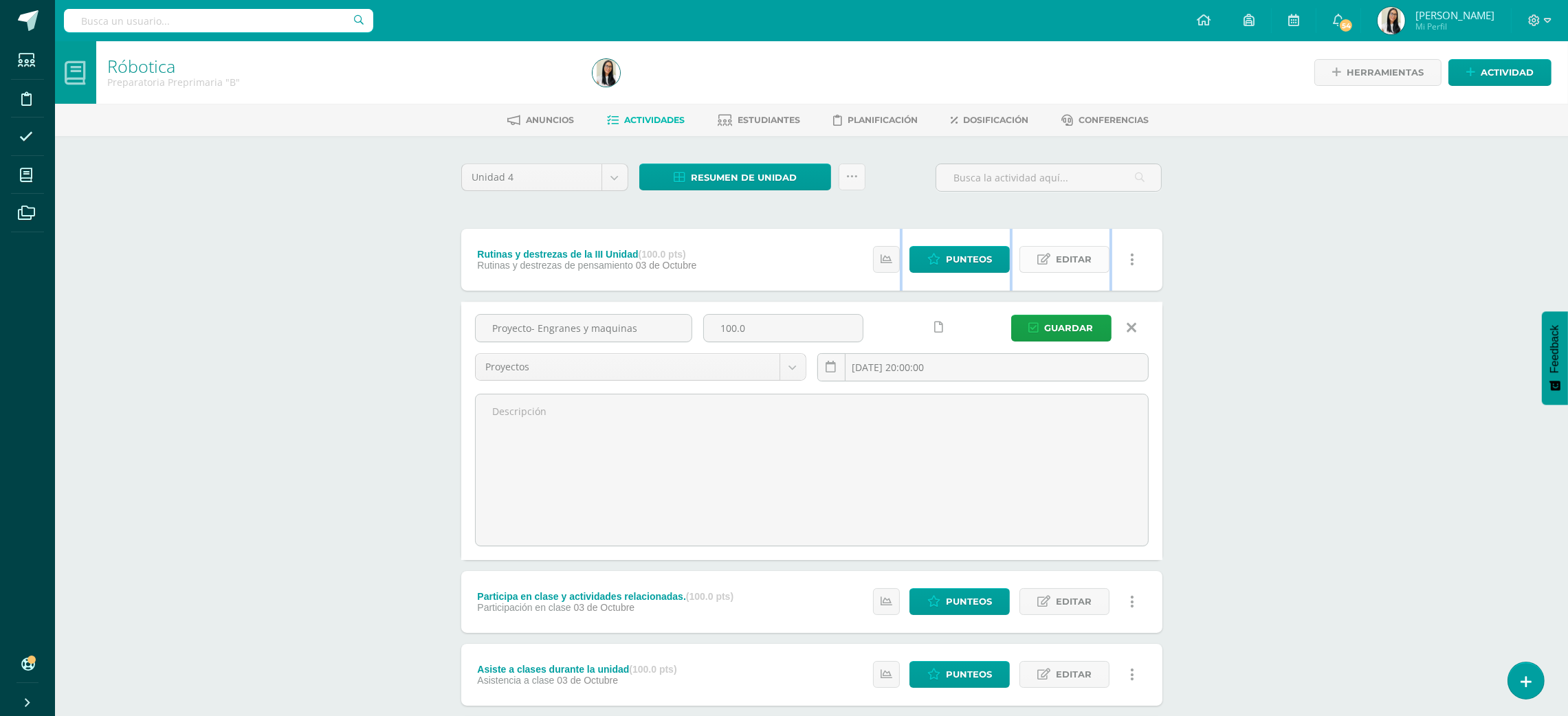
click at [1055, 257] on span "Editar" at bounding box center [1074, 259] width 36 height 26
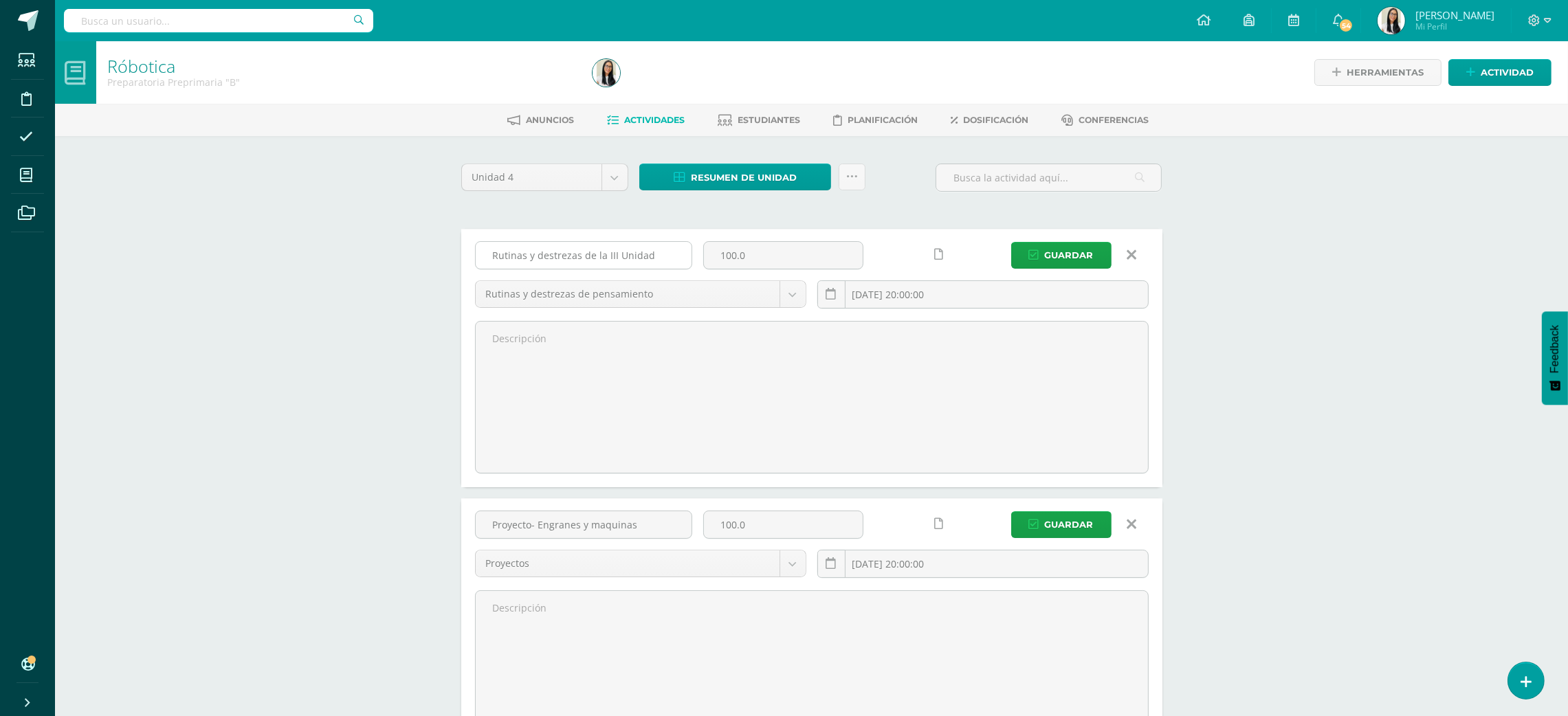
click at [609, 253] on input "Rutinas y destrezas de la III Unidad" at bounding box center [583, 255] width 216 height 27
type input "Rutinas y destrezas de la IV Unidad"
click at [1067, 256] on span "Guardar" at bounding box center [1069, 255] width 49 height 26
click at [1087, 531] on span "Guardar" at bounding box center [1069, 525] width 49 height 26
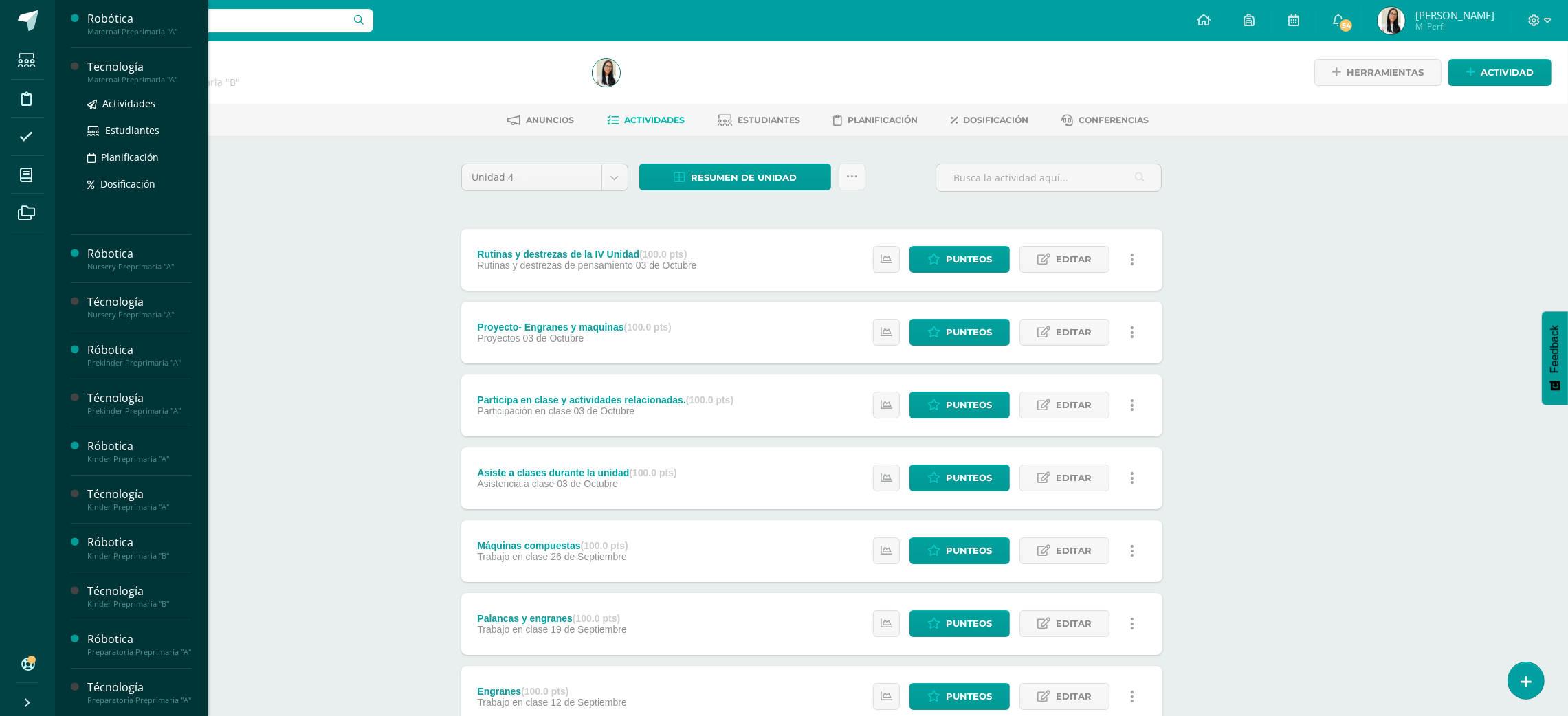
click at [120, 81] on div "Maternal Preprimaria "A"" at bounding box center [140, 80] width 105 height 10
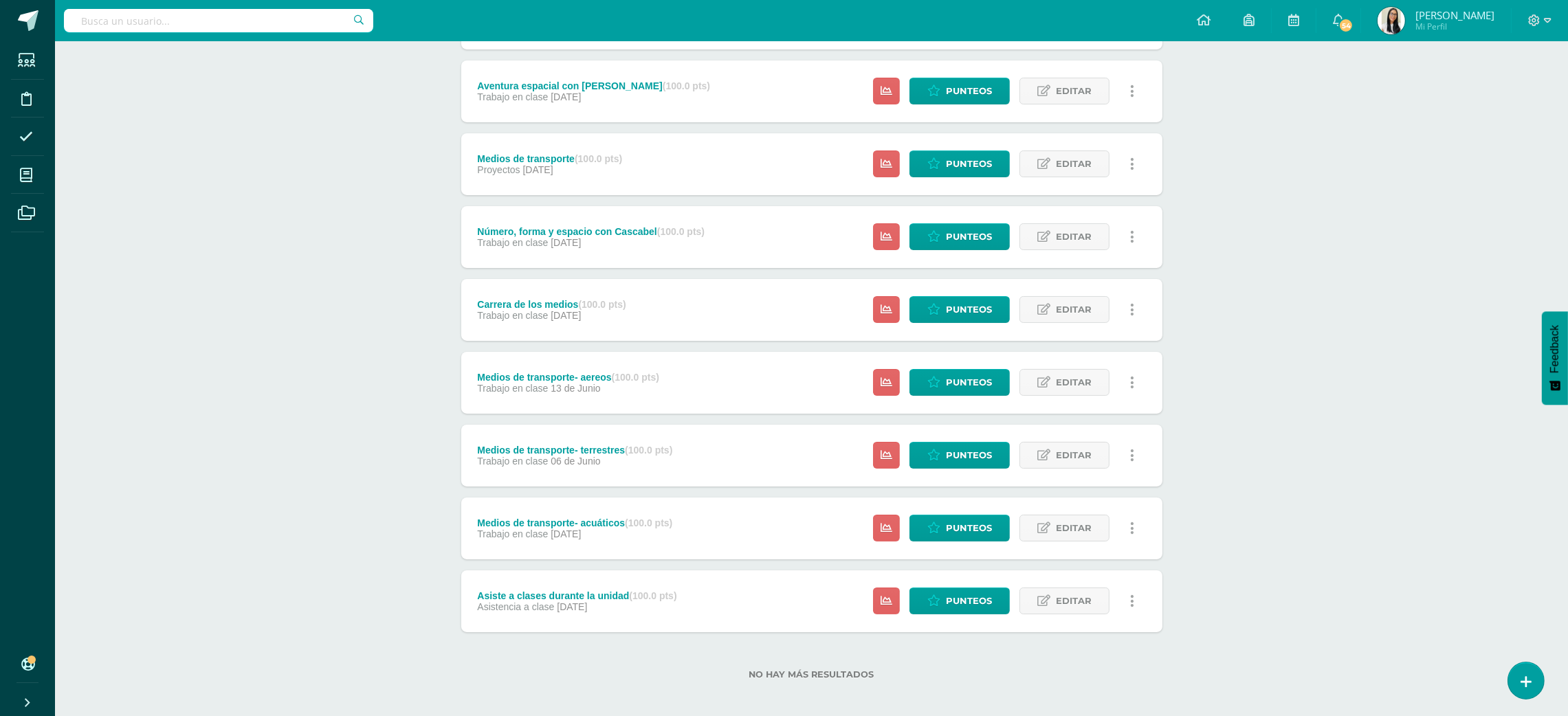
scroll to position [319, 0]
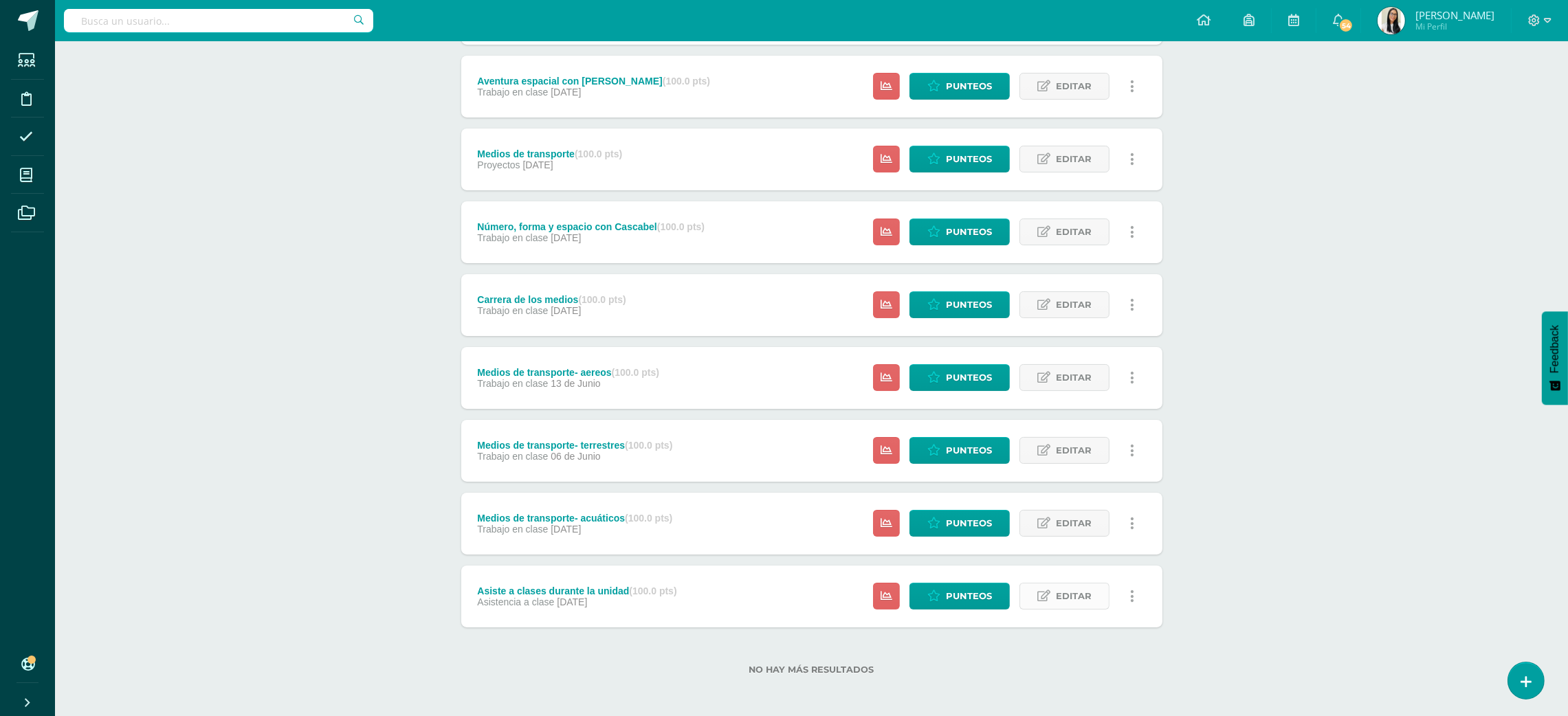
click at [1084, 602] on span "Editar" at bounding box center [1074, 596] width 36 height 26
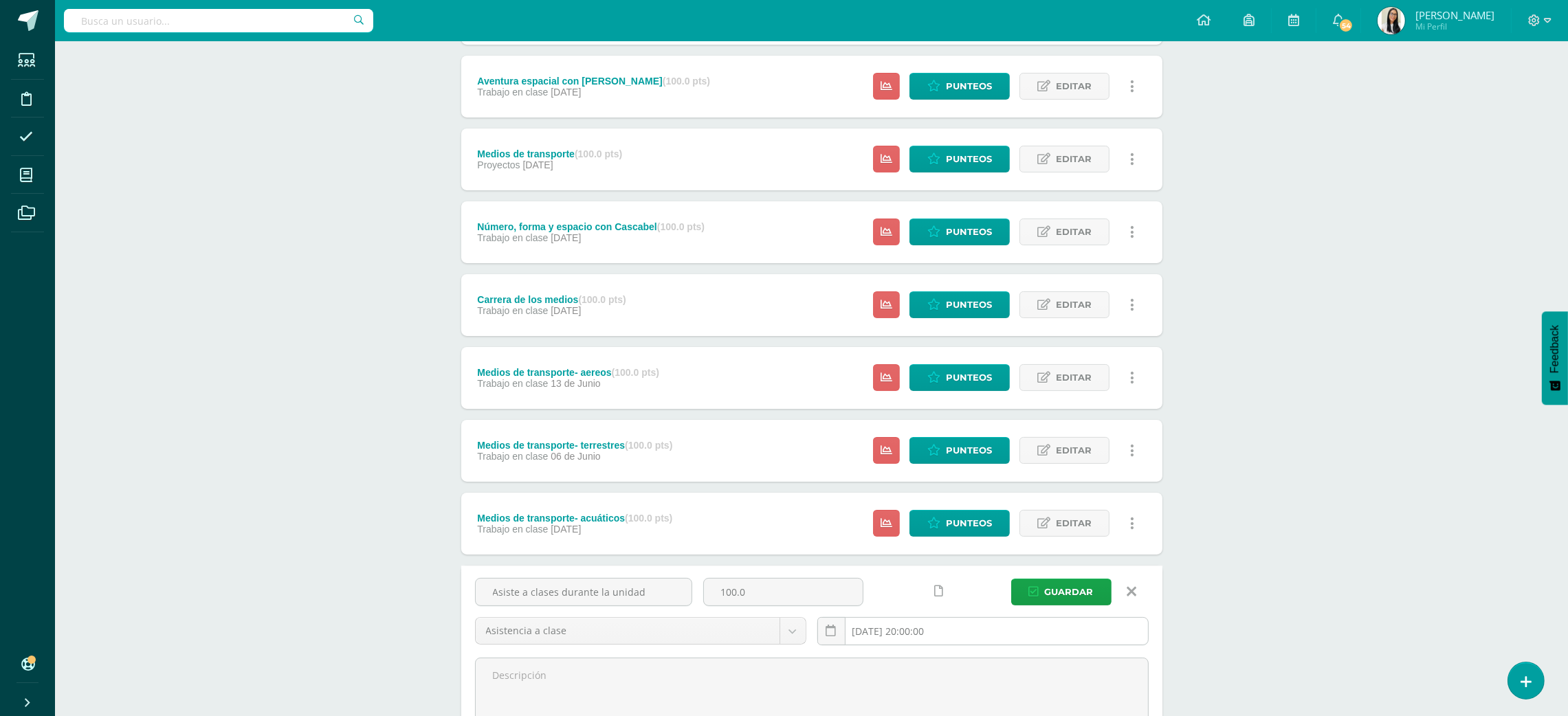
click at [947, 628] on input "[DATE] 20:00:00" at bounding box center [983, 631] width 330 height 27
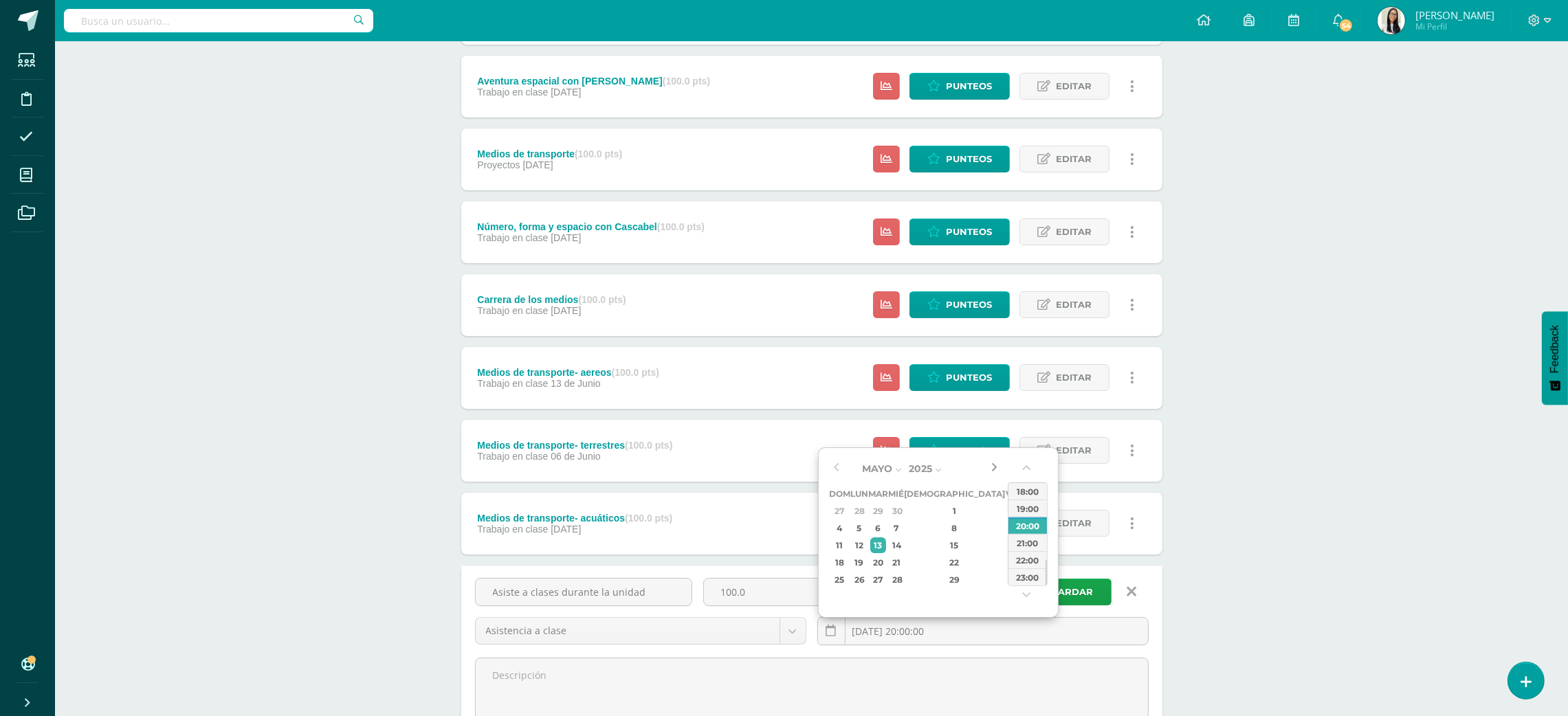
click at [1000, 478] on button "button" at bounding box center [994, 468] width 13 height 21
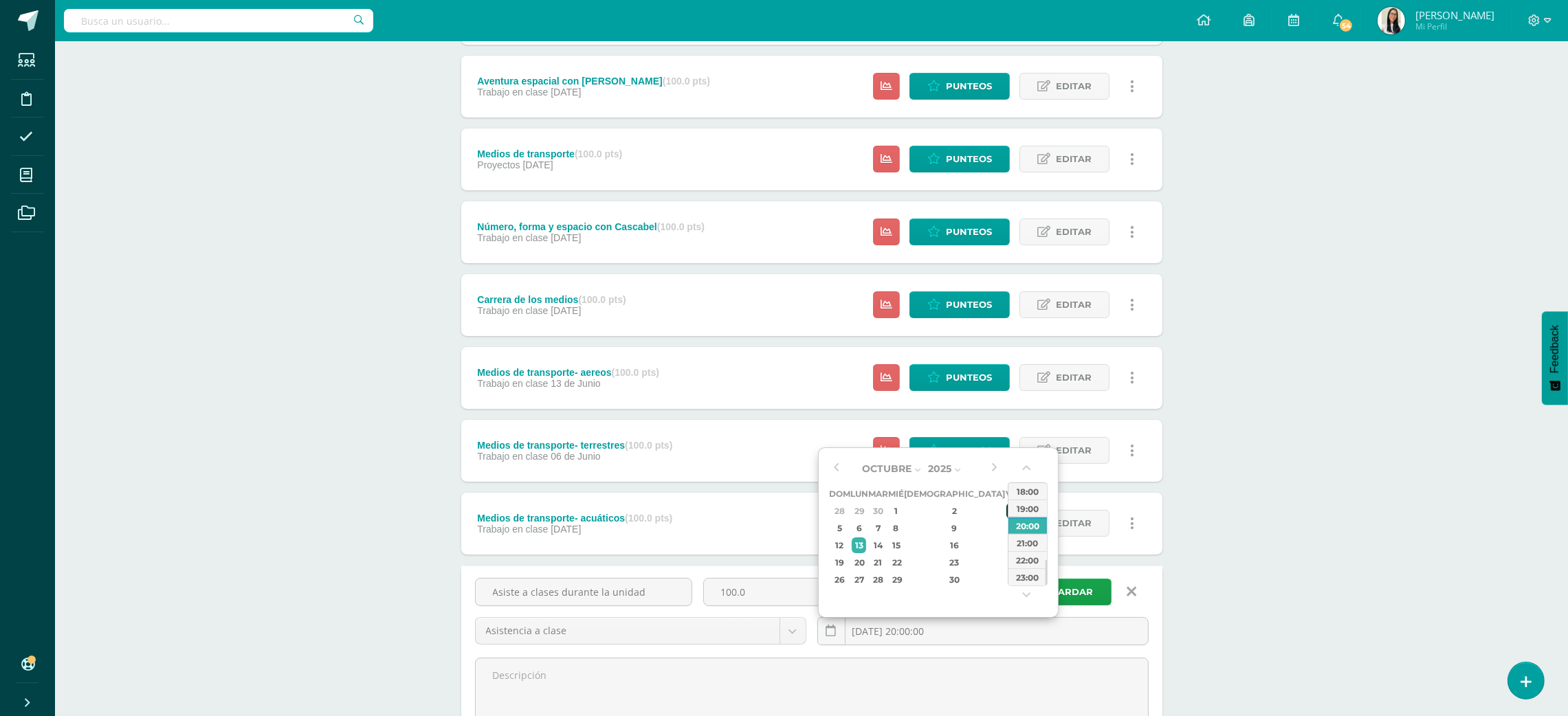
click at [1006, 507] on div "3" at bounding box center [1012, 510] width 12 height 16
type input "2025-10-03 20:00"
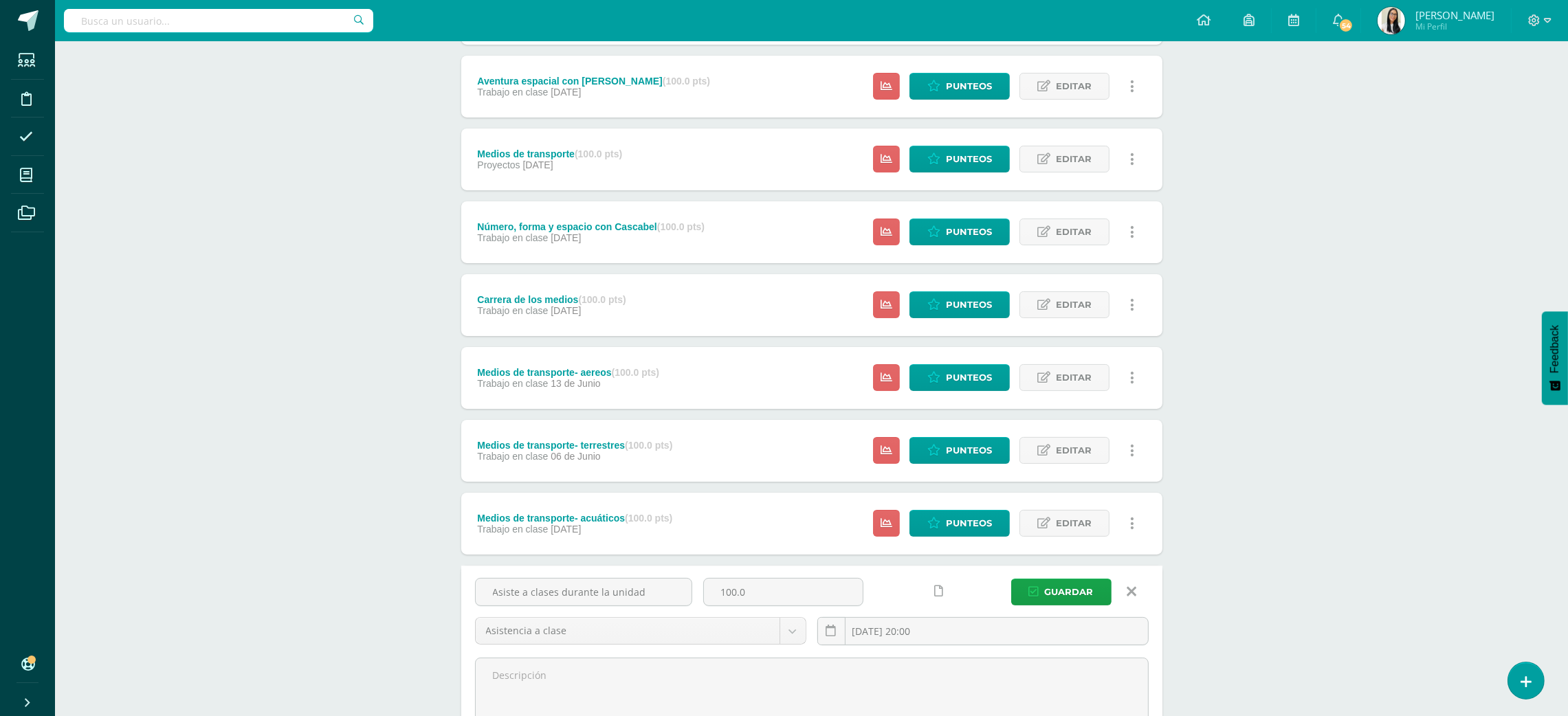
click at [1253, 633] on div "Tecnología Maternal Preprimaria "A" Herramientas Detalle de asistencias Activid…" at bounding box center [812, 318] width 1513 height 1193
click at [1067, 515] on span "Editar" at bounding box center [1074, 523] width 36 height 26
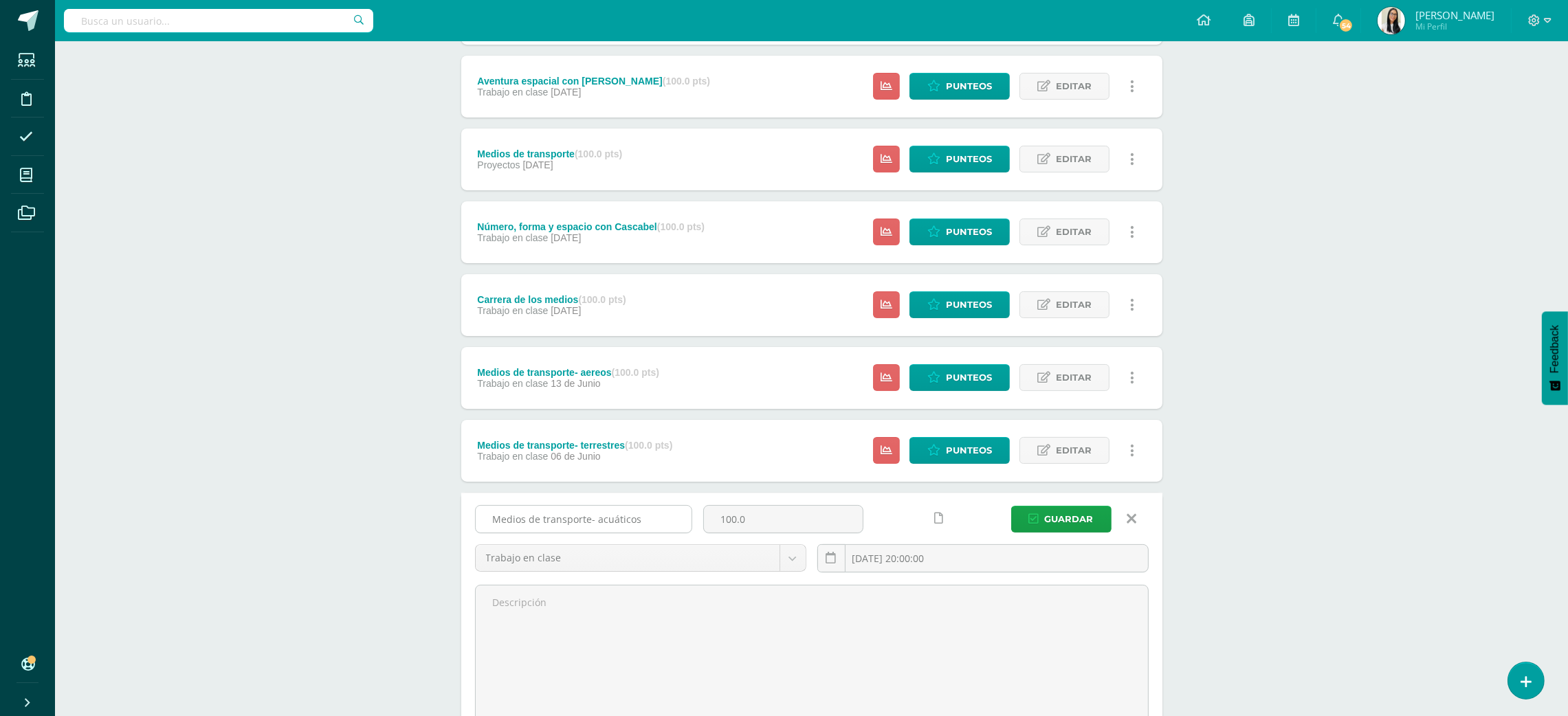
click at [615, 512] on input "Medios de transporte- acuáticos" at bounding box center [583, 519] width 216 height 27
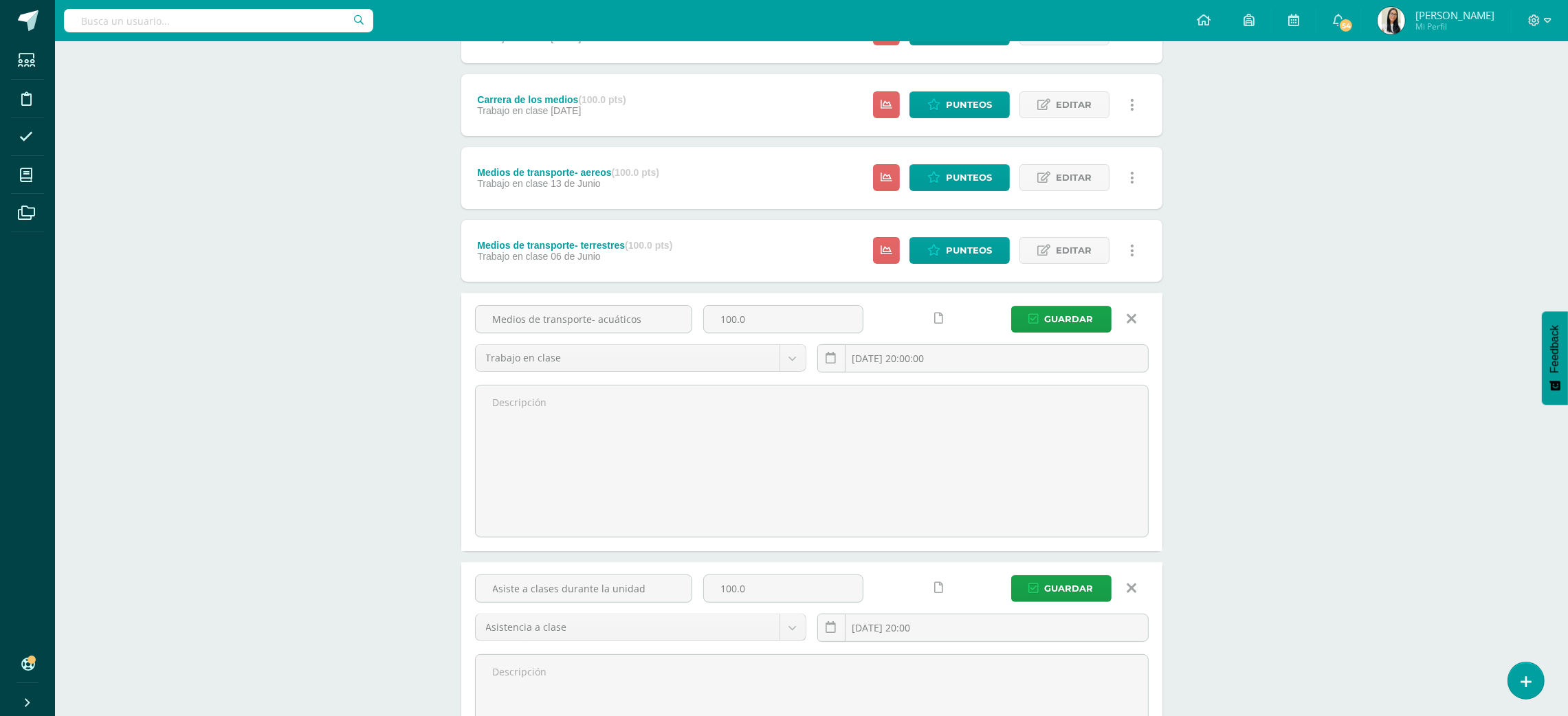
scroll to position [521, 0]
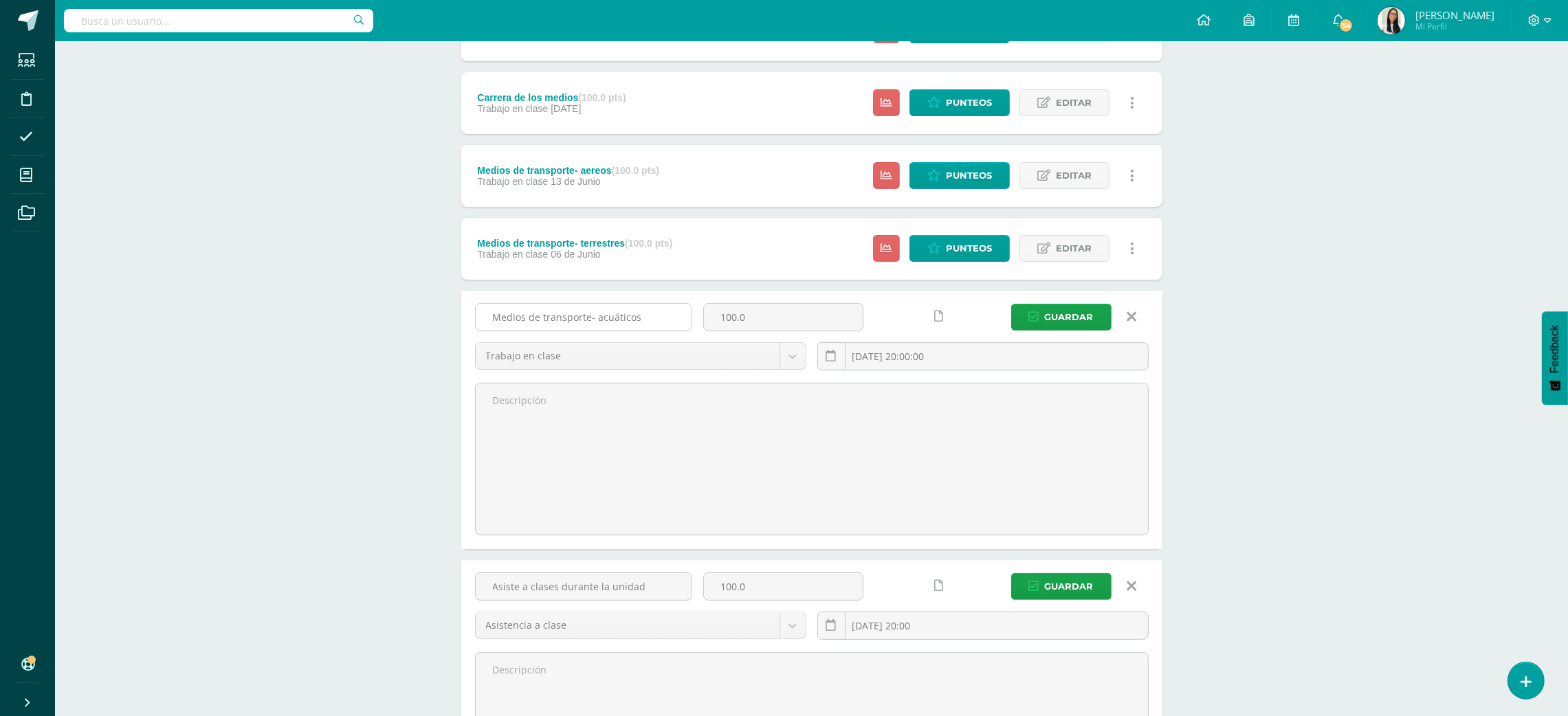
click at [620, 316] on input "Medios de transporte- acuáticos" at bounding box center [583, 317] width 216 height 27
type input "Diferencias y encuentra"
click at [917, 367] on input "2025-05-23 20:00:00" at bounding box center [983, 356] width 330 height 27
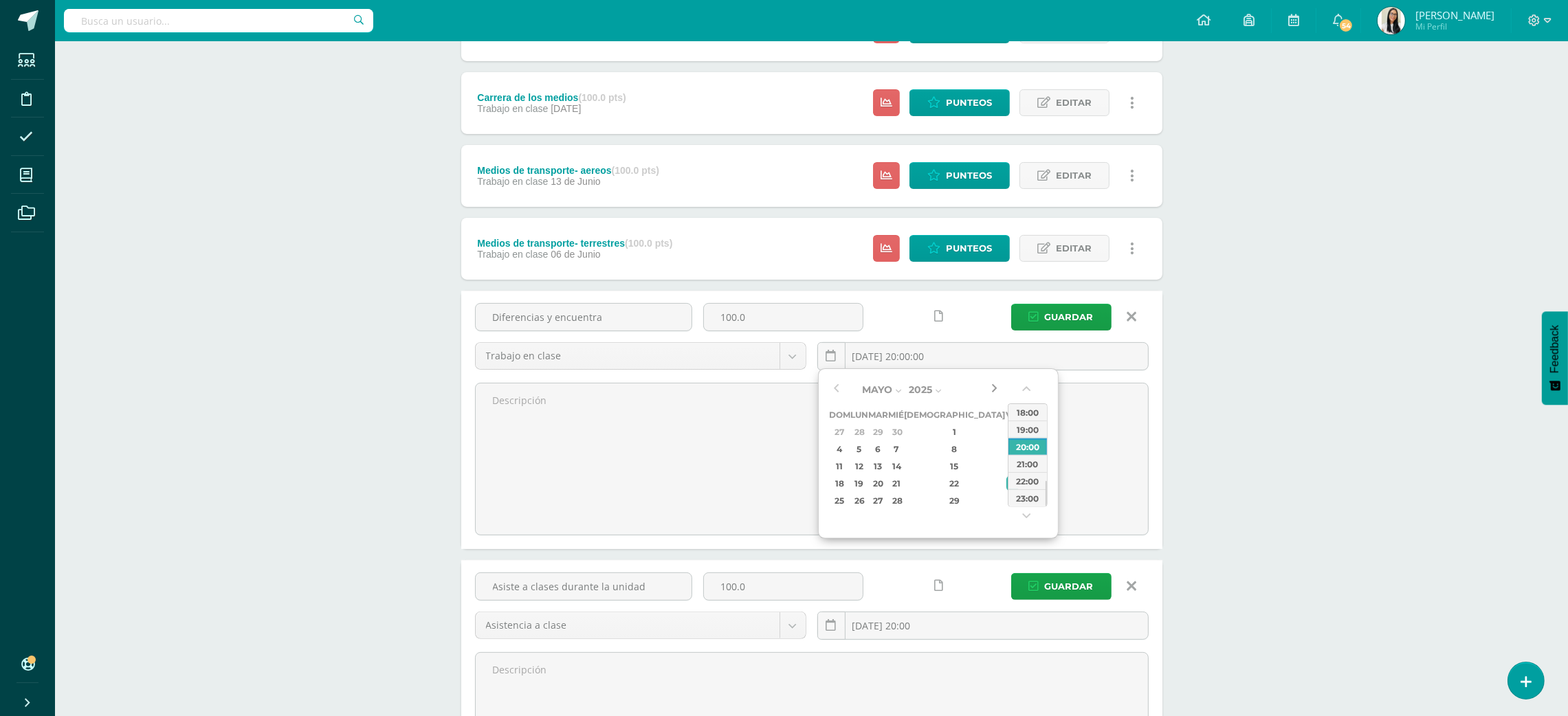
click at [989, 388] on button "button" at bounding box center [994, 389] width 13 height 21
click at [1006, 460] on div "15" at bounding box center [1012, 466] width 12 height 16
type input "2025-08-15 20:00"
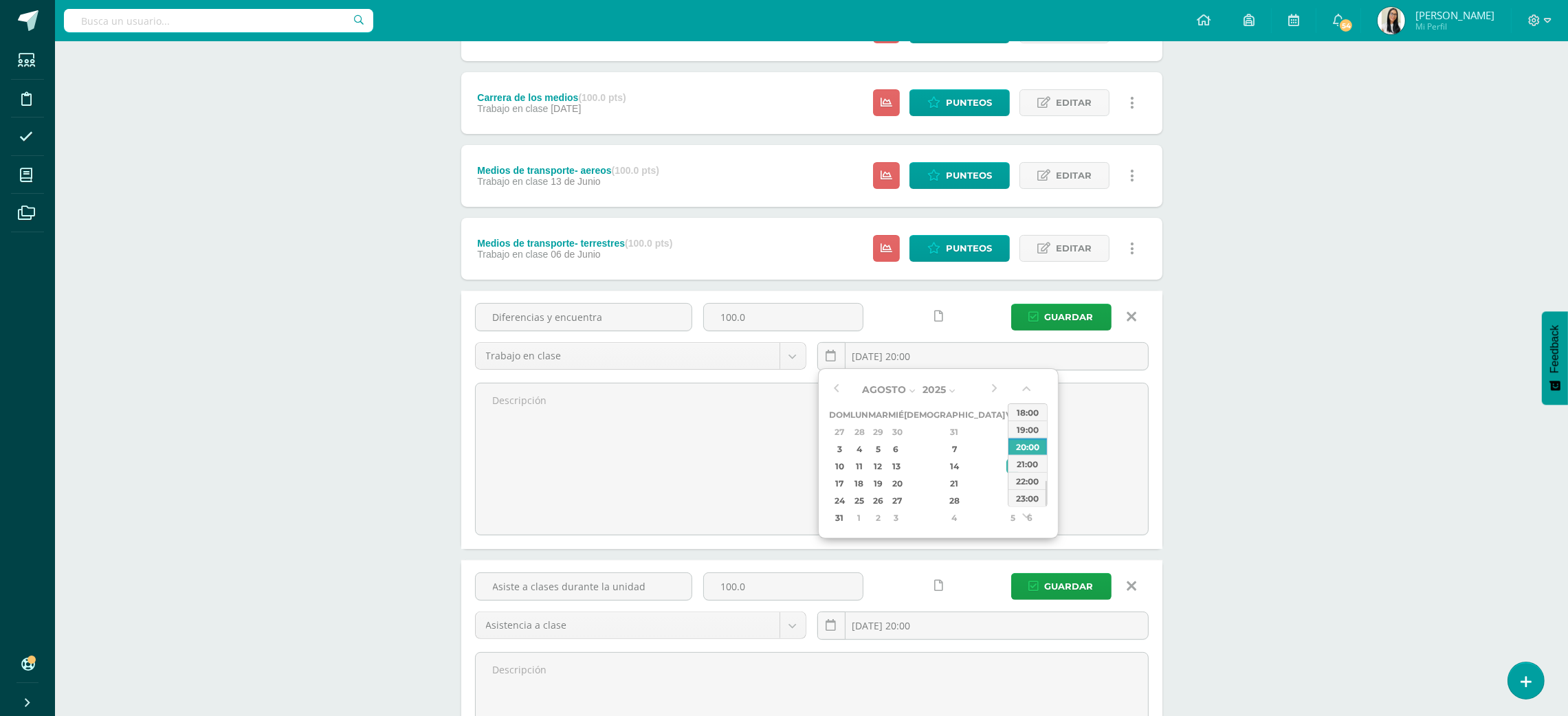
click at [1211, 375] on div "Tecnología Maternal Preprimaria "A" Herramientas Detalle de asistencias Activid…" at bounding box center [812, 214] width 1513 height 1389
click at [1046, 250] on icon at bounding box center [1044, 249] width 13 height 11
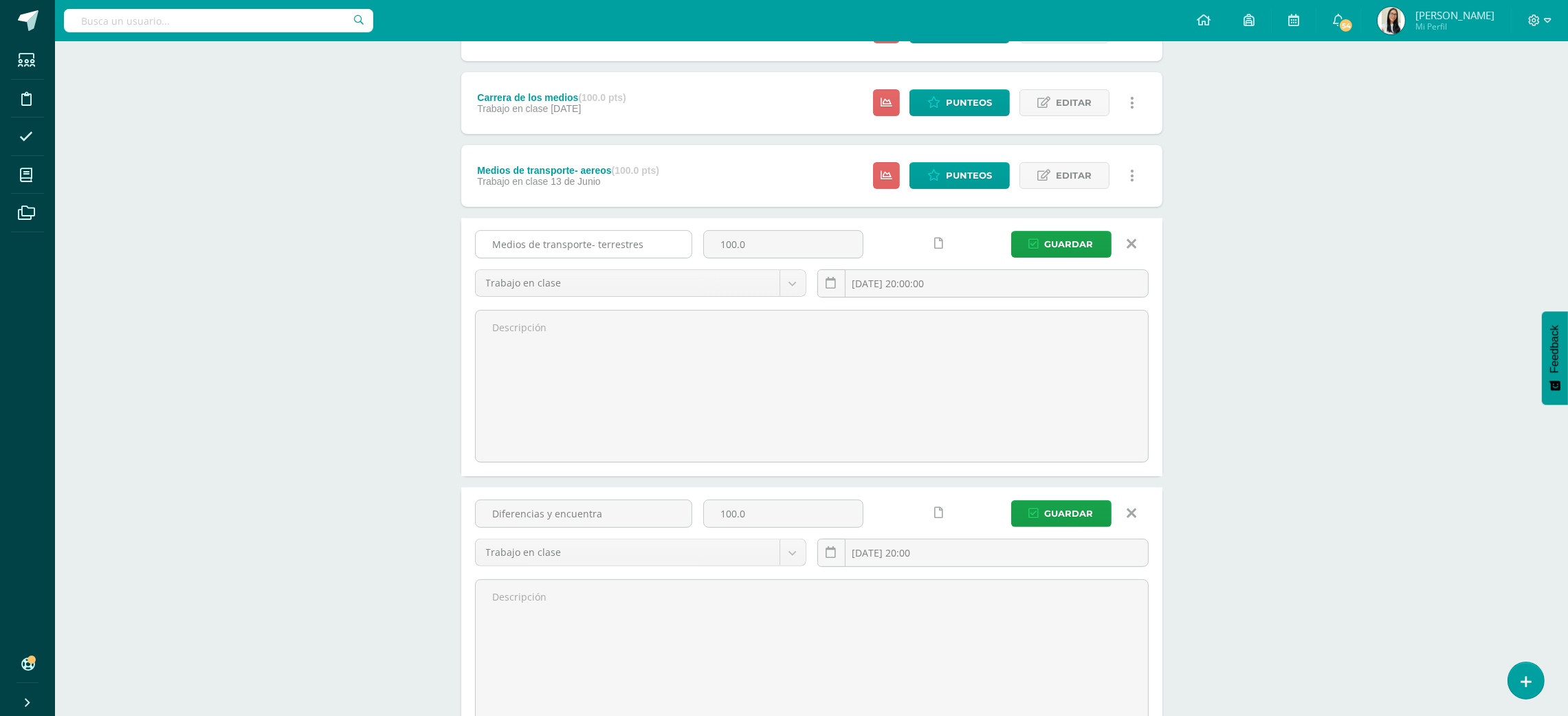
click at [638, 249] on input "Medios de transporte- terrestres" at bounding box center [583, 244] width 216 height 27
type input "Dinosaurios"
click at [873, 283] on input "2025-06-06 20:00:00" at bounding box center [983, 284] width 330 height 27
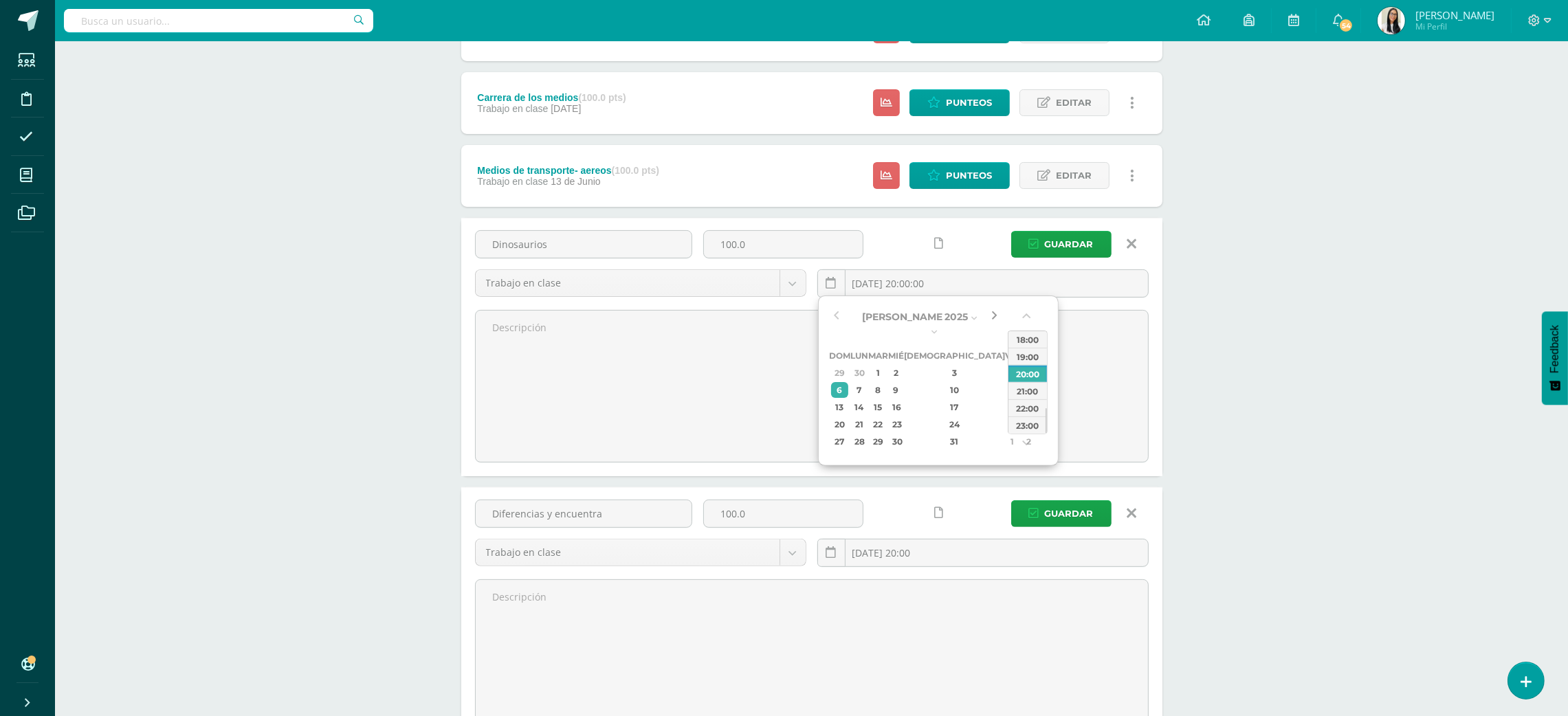
click at [989, 316] on button "button" at bounding box center [994, 317] width 13 height 21
click at [826, 307] on div "Septiembre Enero Febrero Marzo Abril Mayo Junio Julio Agosto Septiembre Octubre…" at bounding box center [938, 380] width 241 height 170
click at [827, 308] on div "Septiembre Enero Febrero Marzo Abril Mayo Junio Julio Agosto Septiembre Octubre…" at bounding box center [938, 380] width 241 height 170
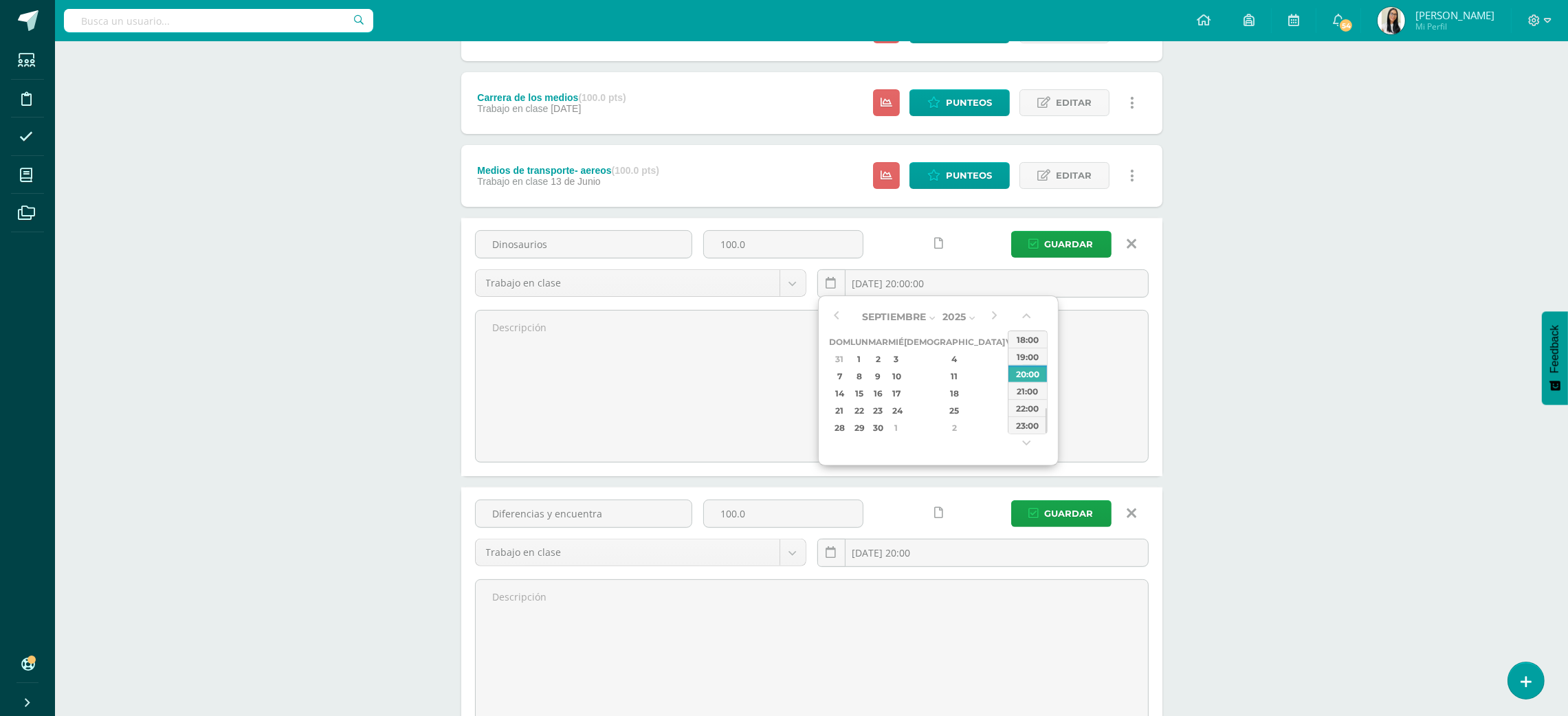
click at [827, 308] on div "Septiembre Enero Febrero Marzo Abril Mayo Junio Julio Agosto Septiembre Octubre…" at bounding box center [938, 380] width 241 height 170
click at [836, 320] on button "button" at bounding box center [835, 317] width 13 height 21
click at [1006, 410] on div "22" at bounding box center [1012, 410] width 12 height 16
type input "2025-08-22 20:00"
click at [1288, 341] on div "Tecnología Maternal Preprimaria "A" Herramientas Detalle de asistencias Activid…" at bounding box center [812, 312] width 1513 height 1585
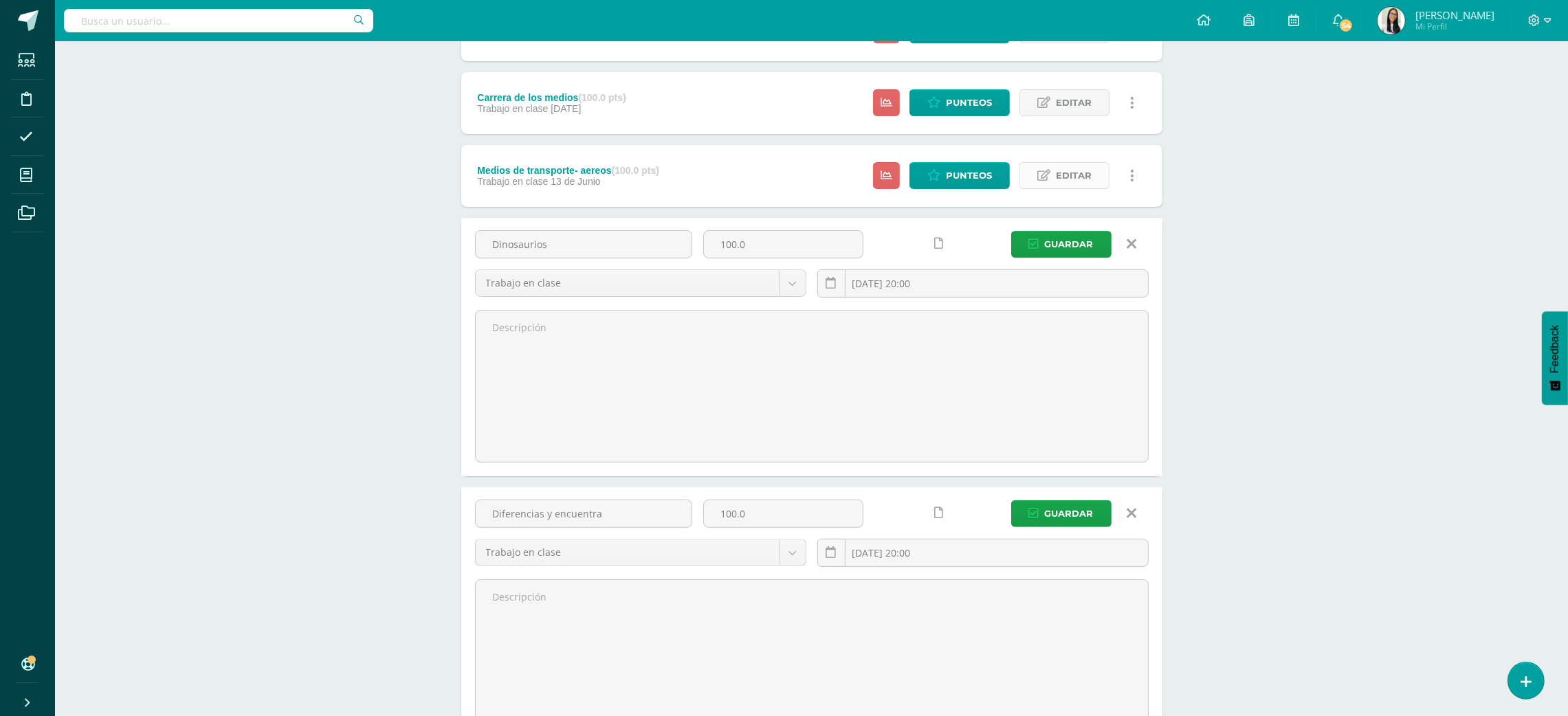
click at [1091, 180] on span "Editar" at bounding box center [1074, 175] width 36 height 26
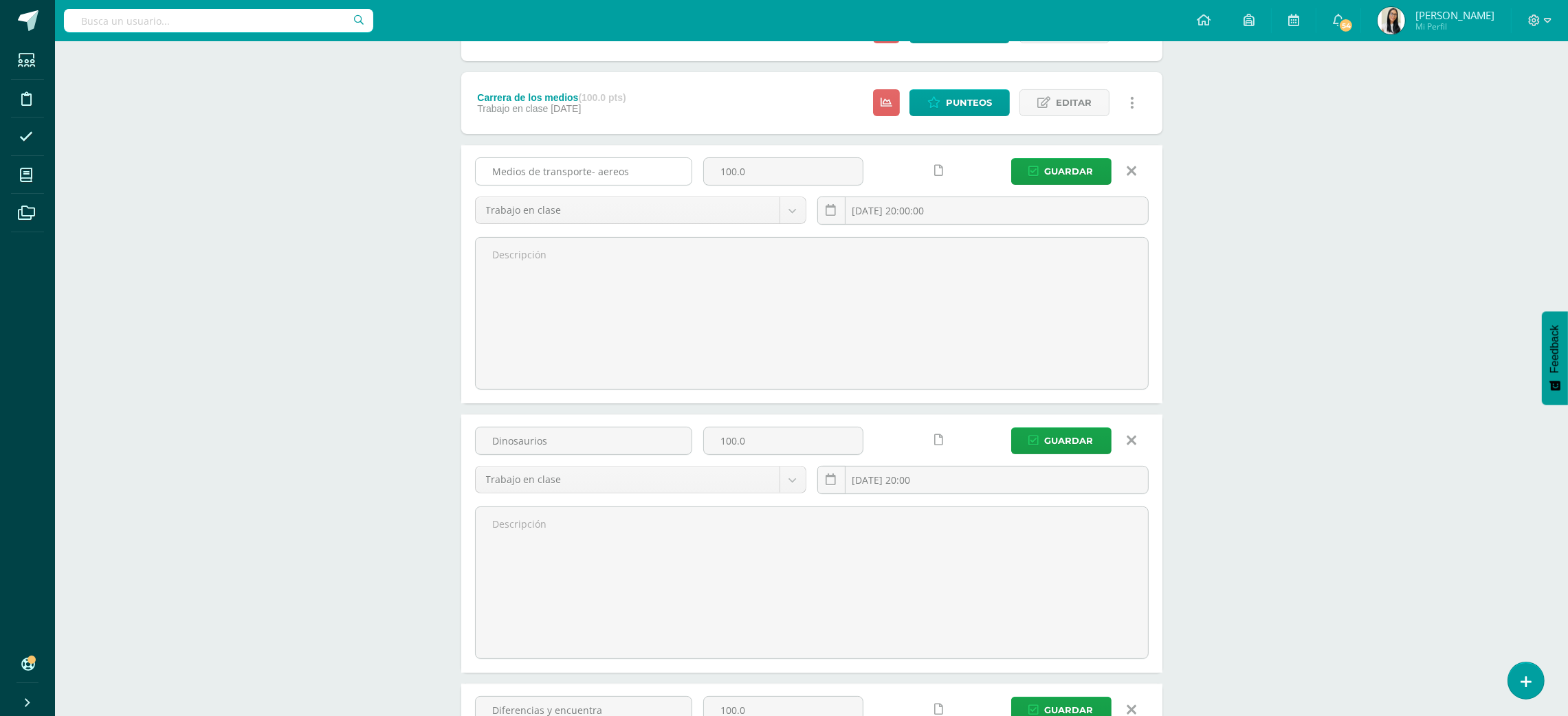
click at [609, 169] on input "Medios de transporte- aereos" at bounding box center [583, 171] width 216 height 27
type input "Figuras geometricas"
click at [879, 209] on input "2025-06-13 20:00:00" at bounding box center [983, 210] width 330 height 27
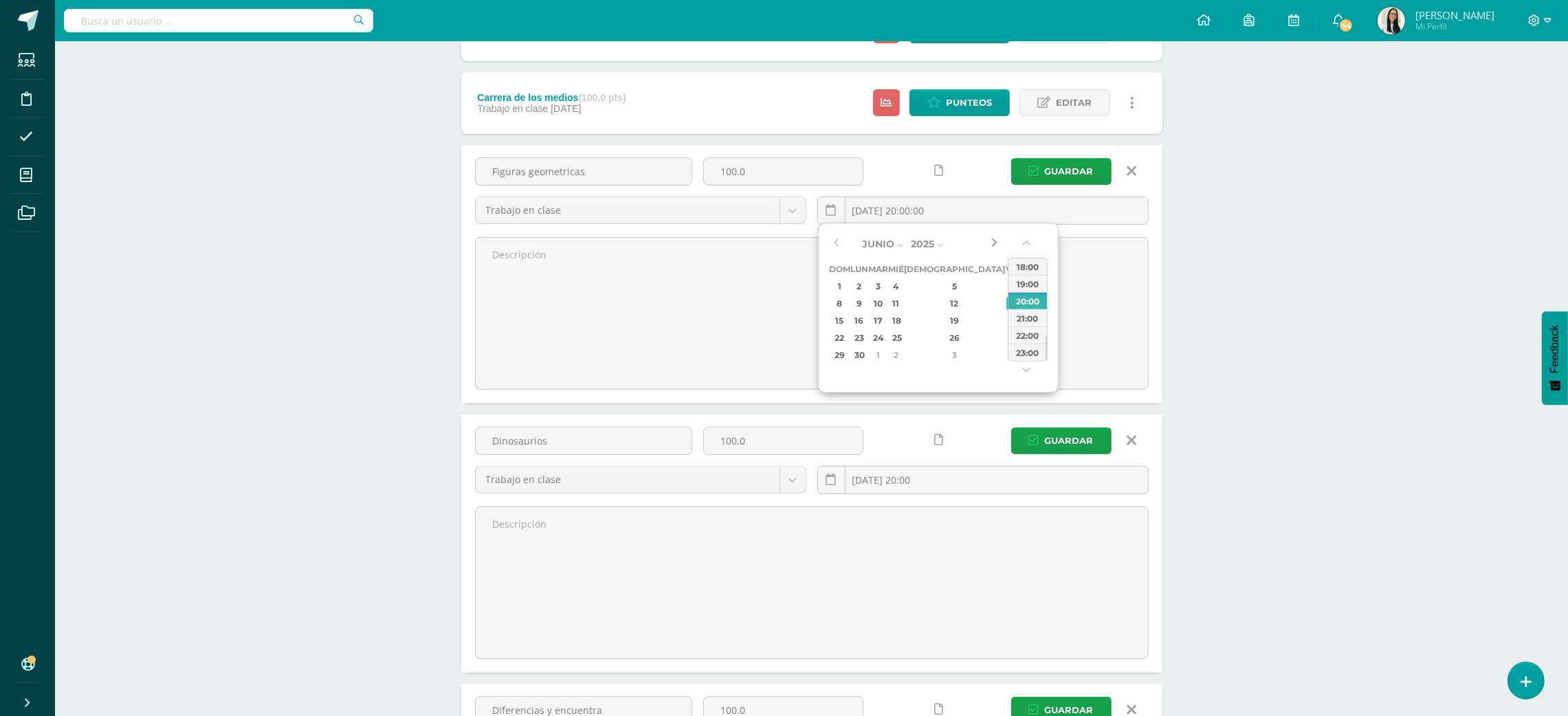
click at [991, 246] on button "button" at bounding box center [994, 244] width 13 height 21
click at [1006, 351] on div "29" at bounding box center [1012, 354] width 12 height 16
type input "2025-08-29 20:00"
click at [1305, 374] on div "Tecnología Maternal Preprimaria "A" Herramientas Detalle de asistencias Activid…" at bounding box center [812, 411] width 1513 height 1782
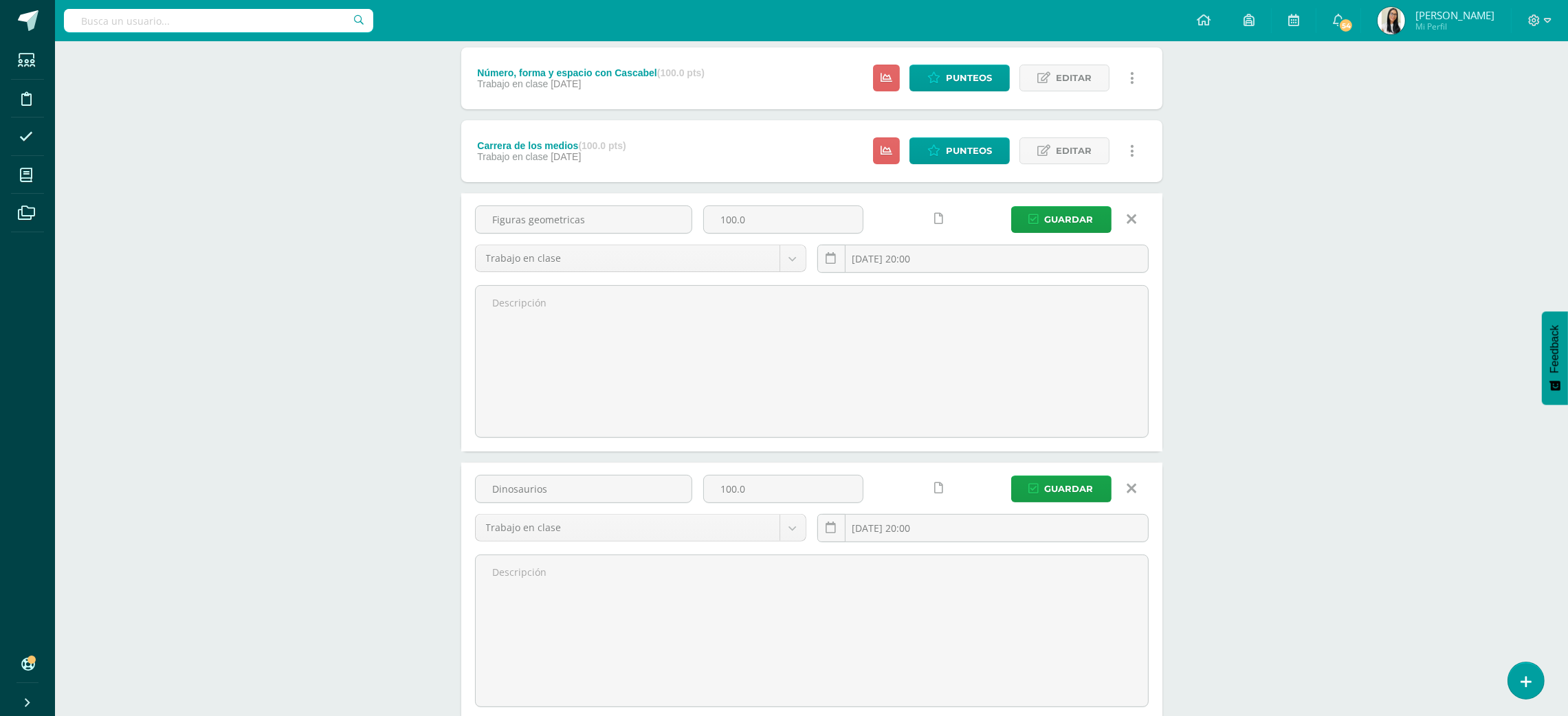
scroll to position [332, 0]
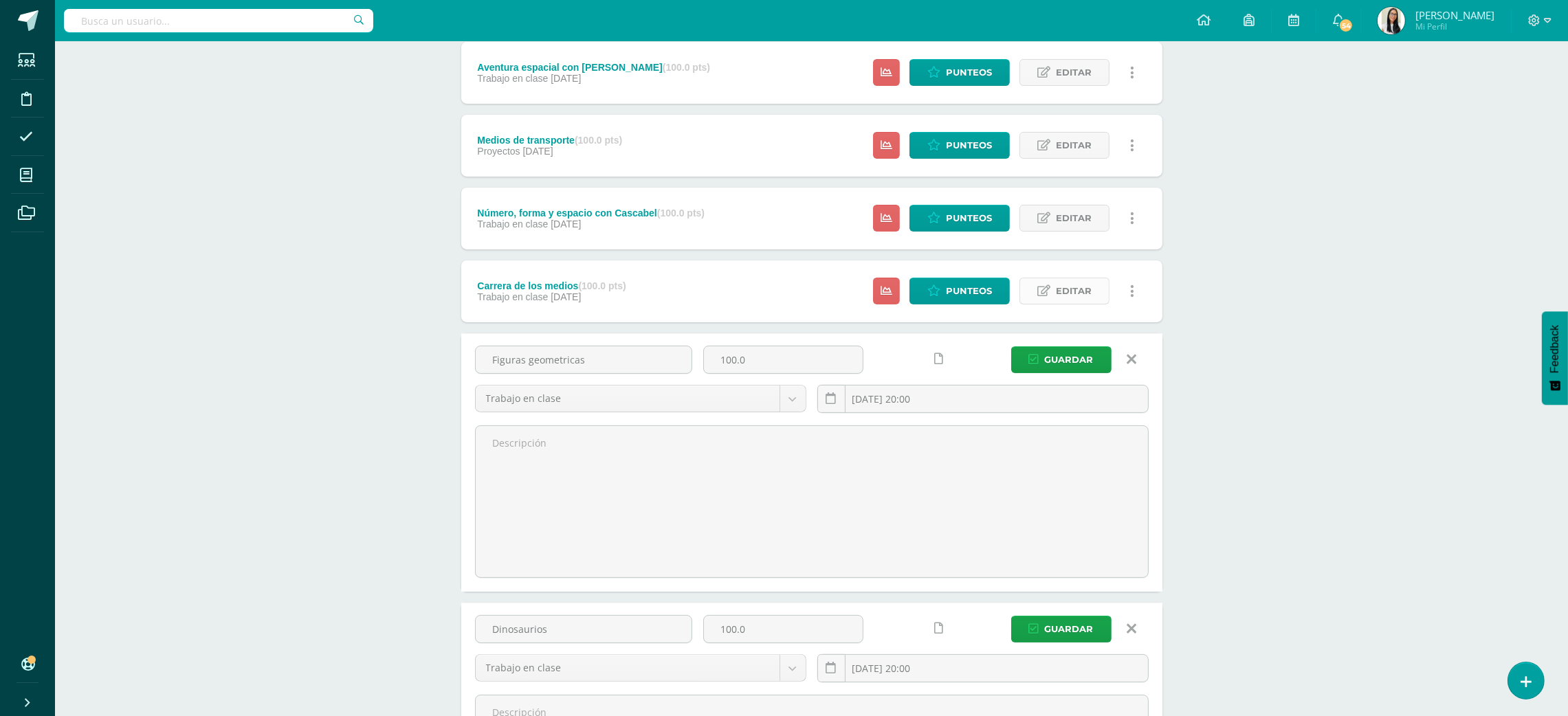
click at [1040, 288] on icon at bounding box center [1044, 290] width 13 height 11
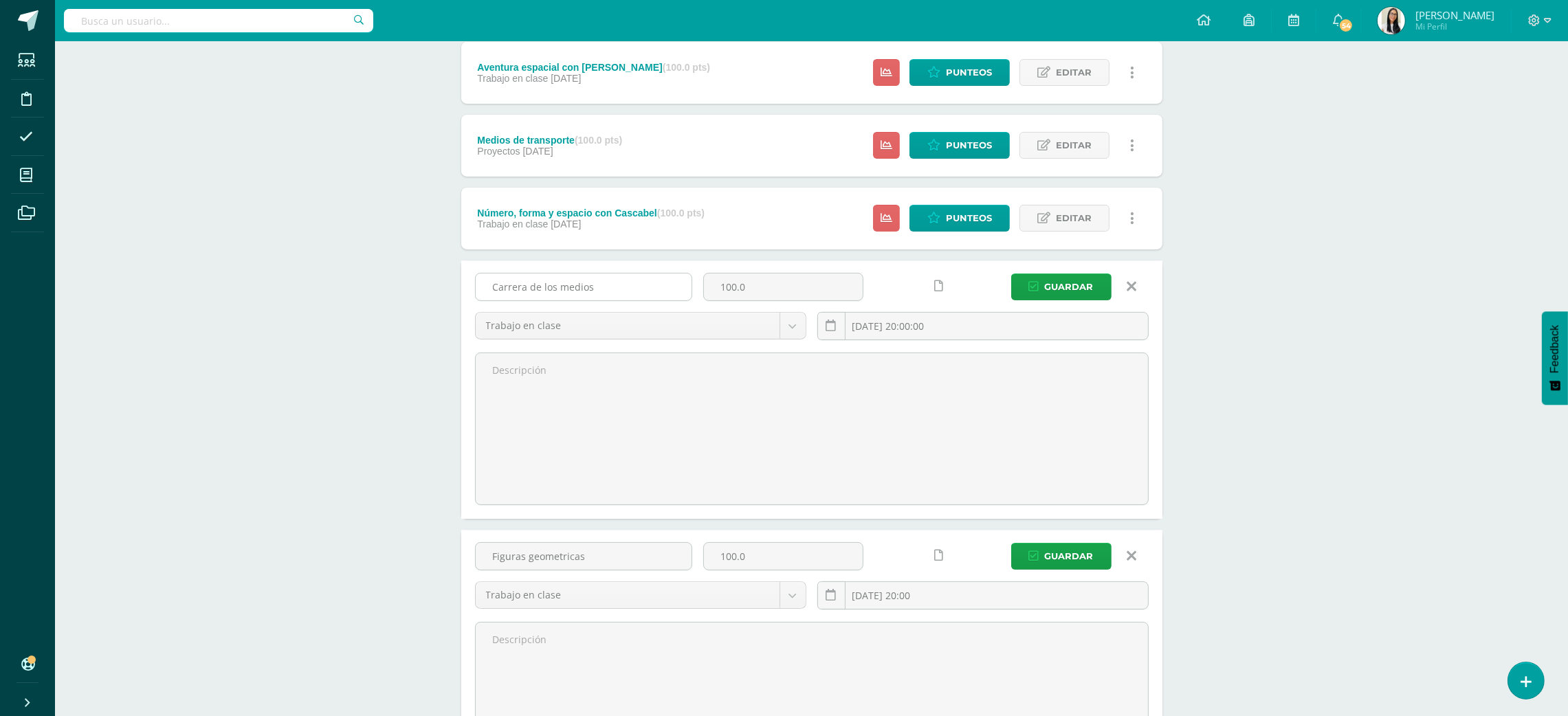
click at [582, 288] on input "Carrera de los medios" at bounding box center [583, 287] width 216 height 27
type input "Oficios y profesiones"
click at [1065, 317] on input "2025-06-19 20:00:00" at bounding box center [983, 326] width 330 height 27
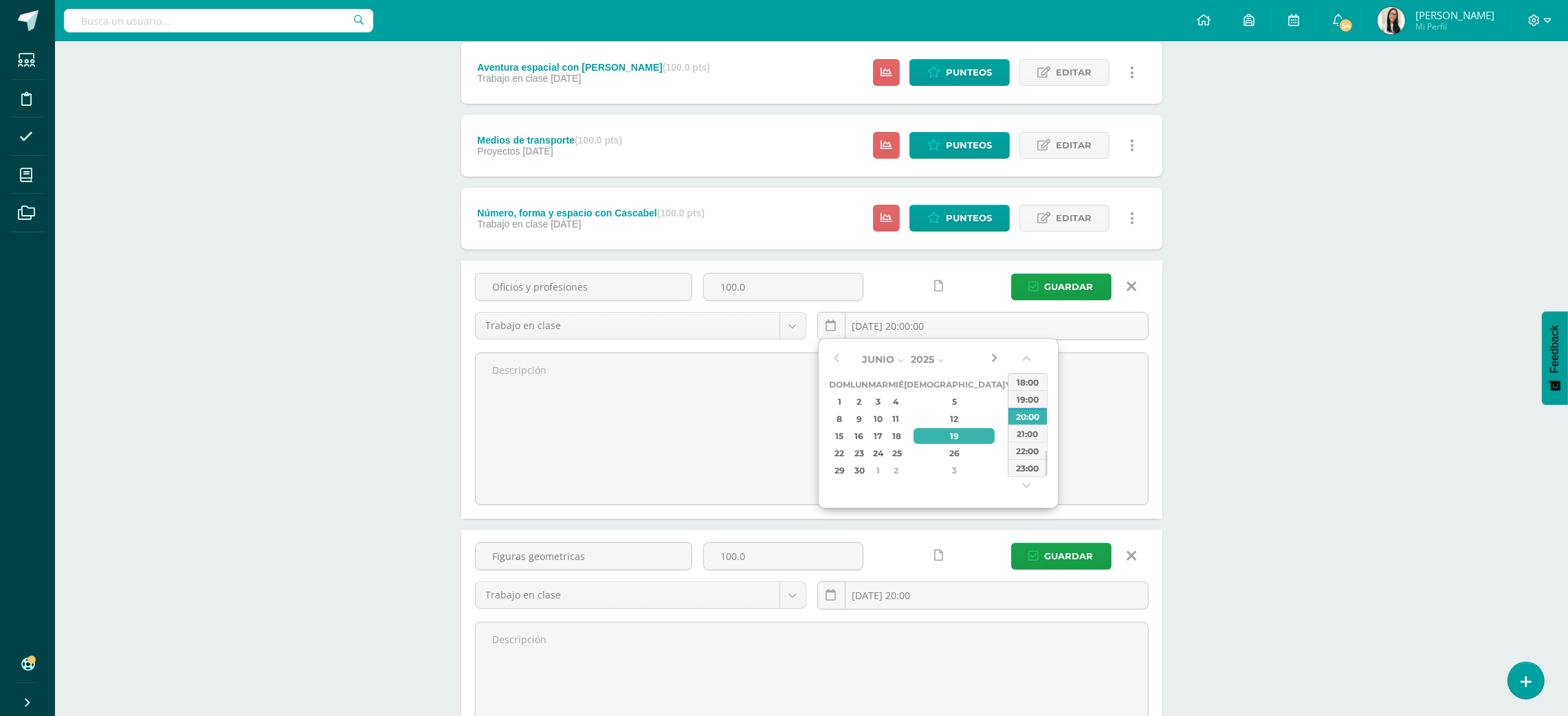
click at [991, 354] on button "button" at bounding box center [994, 360] width 13 height 21
click at [1006, 394] on div "5" at bounding box center [1012, 401] width 12 height 16
type input "2025-09-05 20:00"
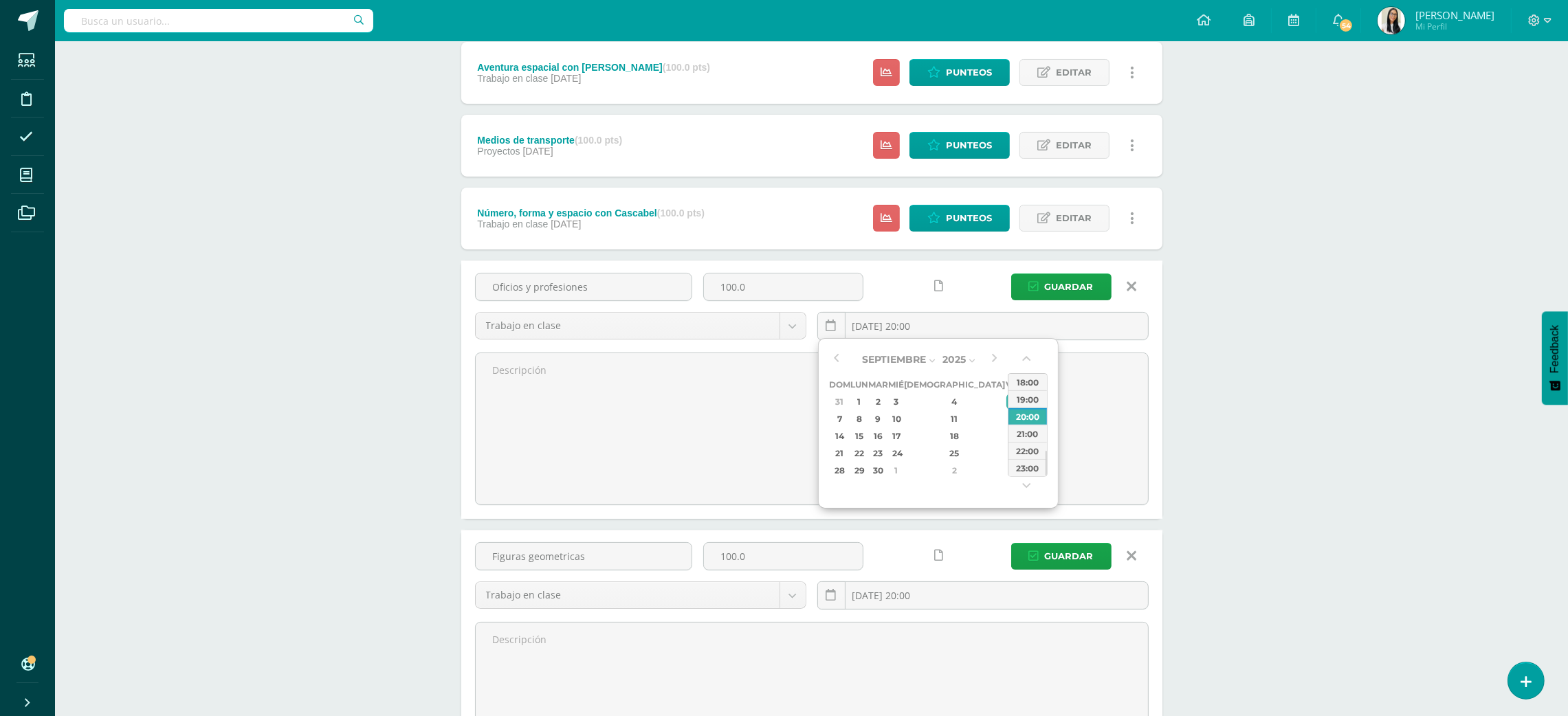
click at [1335, 396] on div "Tecnología Maternal Preprimaria "A" Herramientas Detalle de asistencias Activid…" at bounding box center [812, 698] width 1513 height 1979
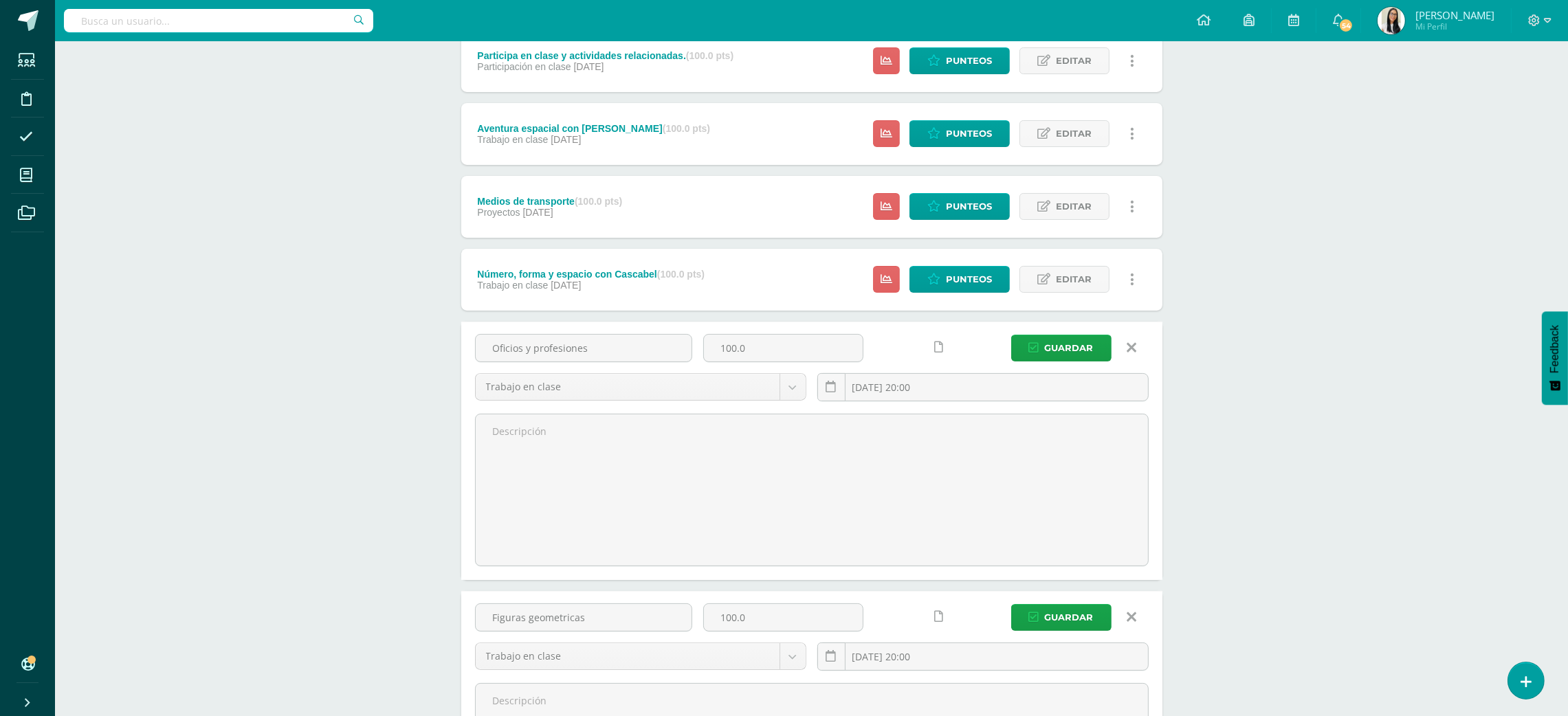
scroll to position [199, 0]
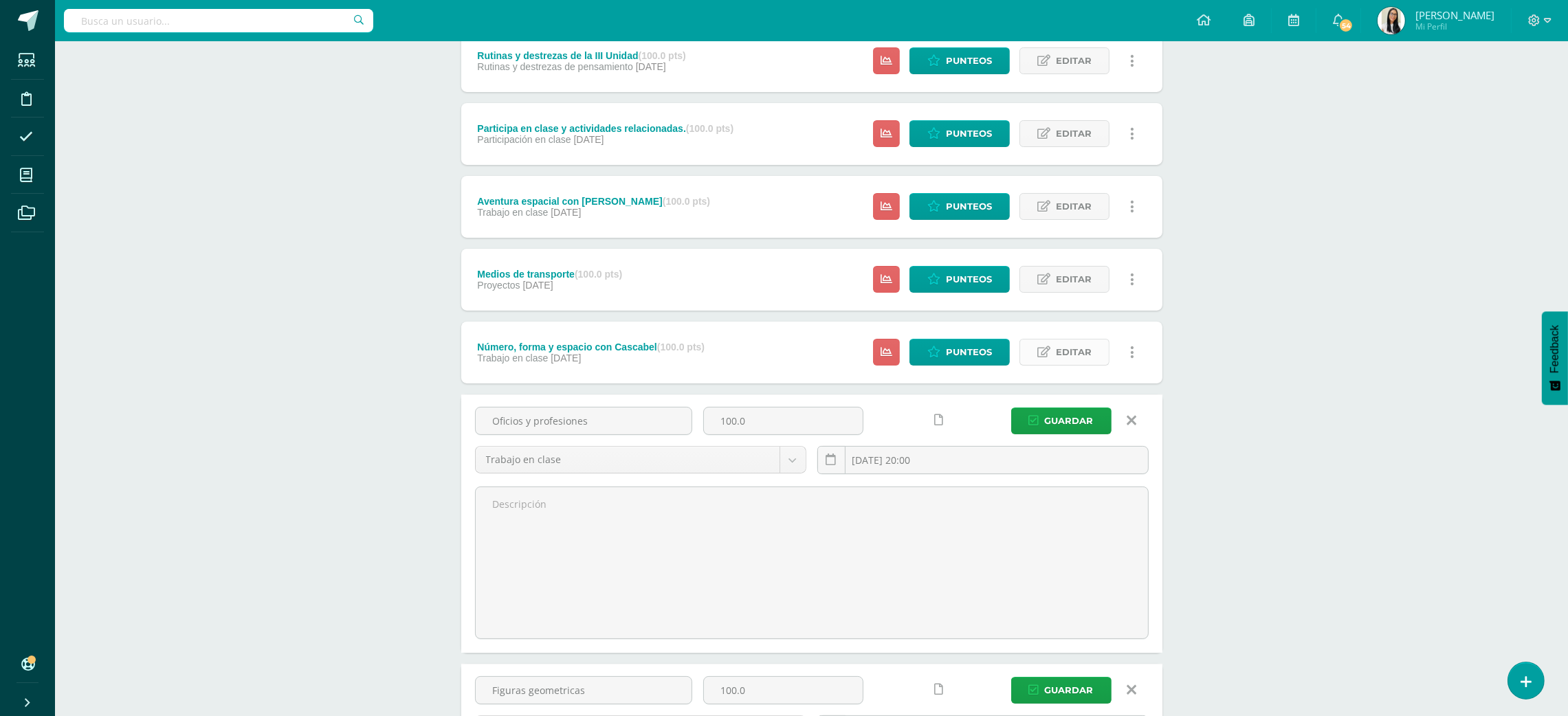
click at [1055, 350] on span "Editar" at bounding box center [1074, 351] width 36 height 26
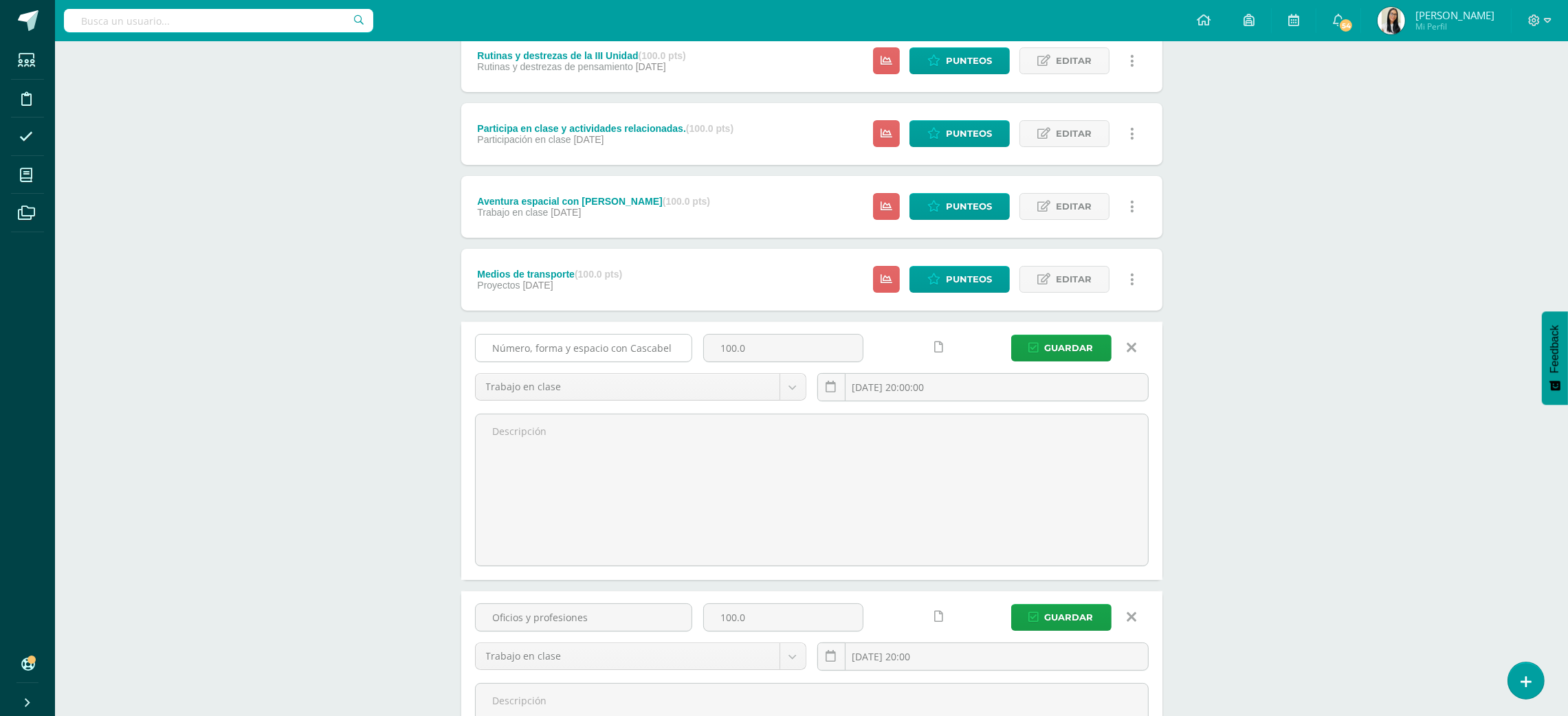
click at [675, 349] on input "Número, forma y espacio con Cascabel" at bounding box center [583, 348] width 216 height 27
type input "N"
type input "Fechas importantes"
click at [880, 396] on input "2025-06-27 20:00:00" at bounding box center [983, 388] width 330 height 27
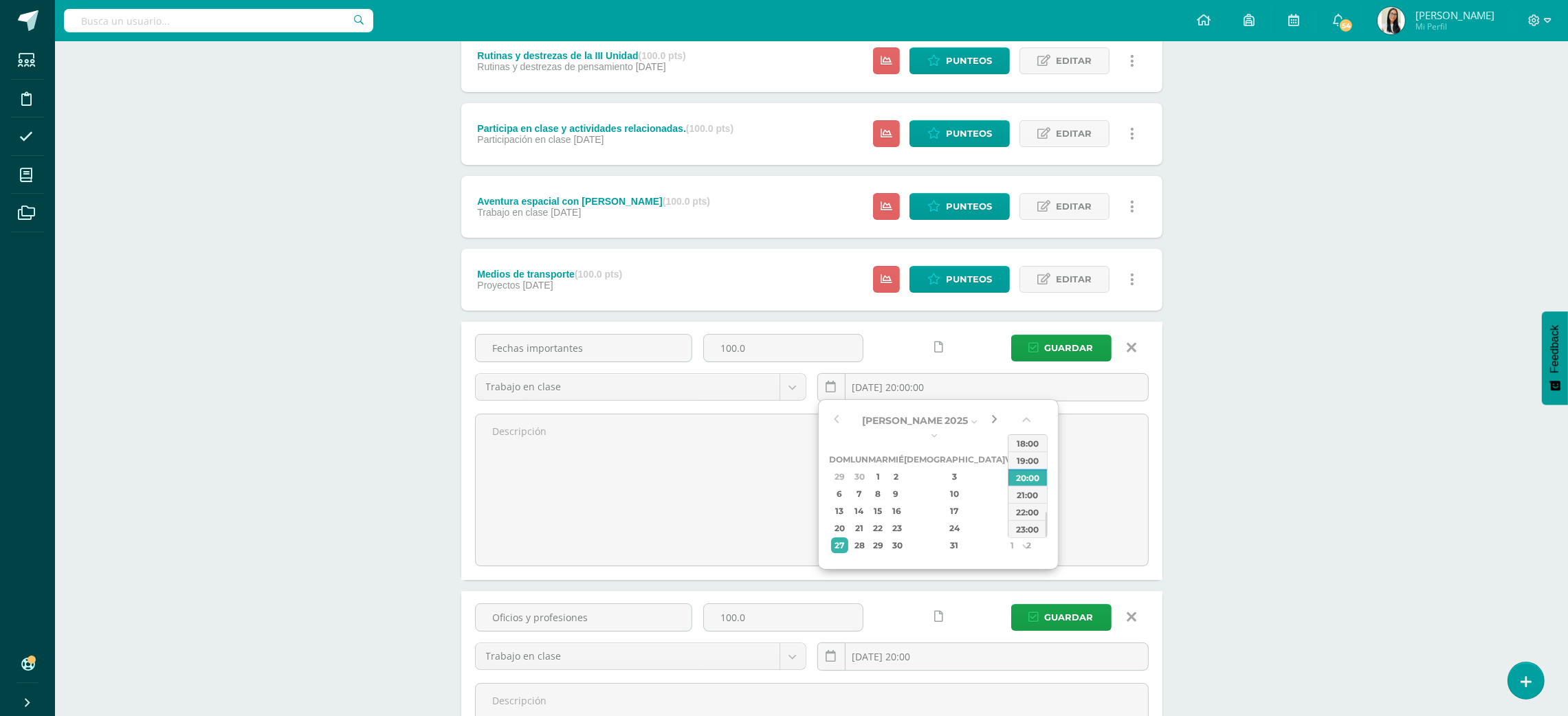
click at [999, 424] on button "button" at bounding box center [994, 421] width 13 height 21
click at [941, 482] on div "11" at bounding box center [954, 480] width 81 height 16
type input "2025-09-11 20:00"
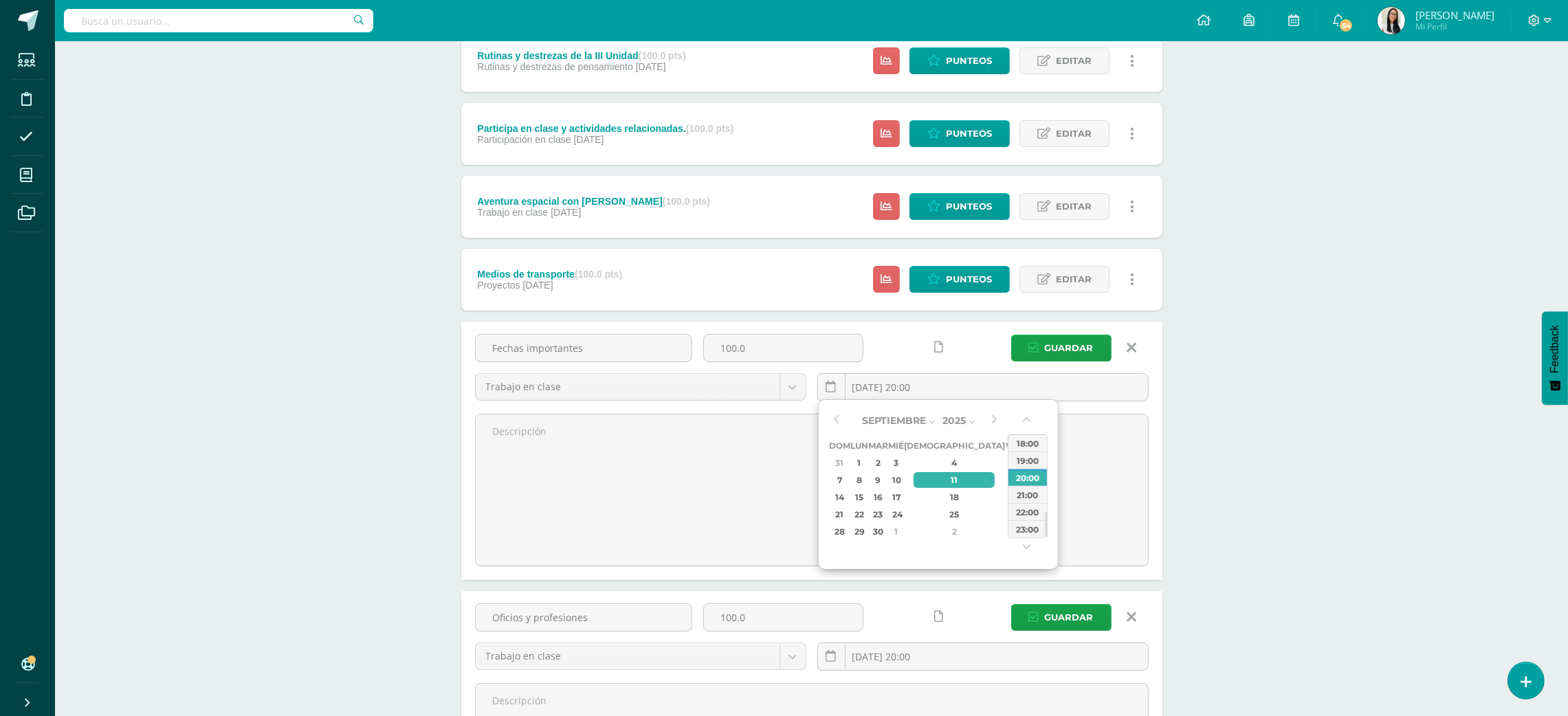
click at [1062, 267] on span "Editar" at bounding box center [1074, 279] width 36 height 26
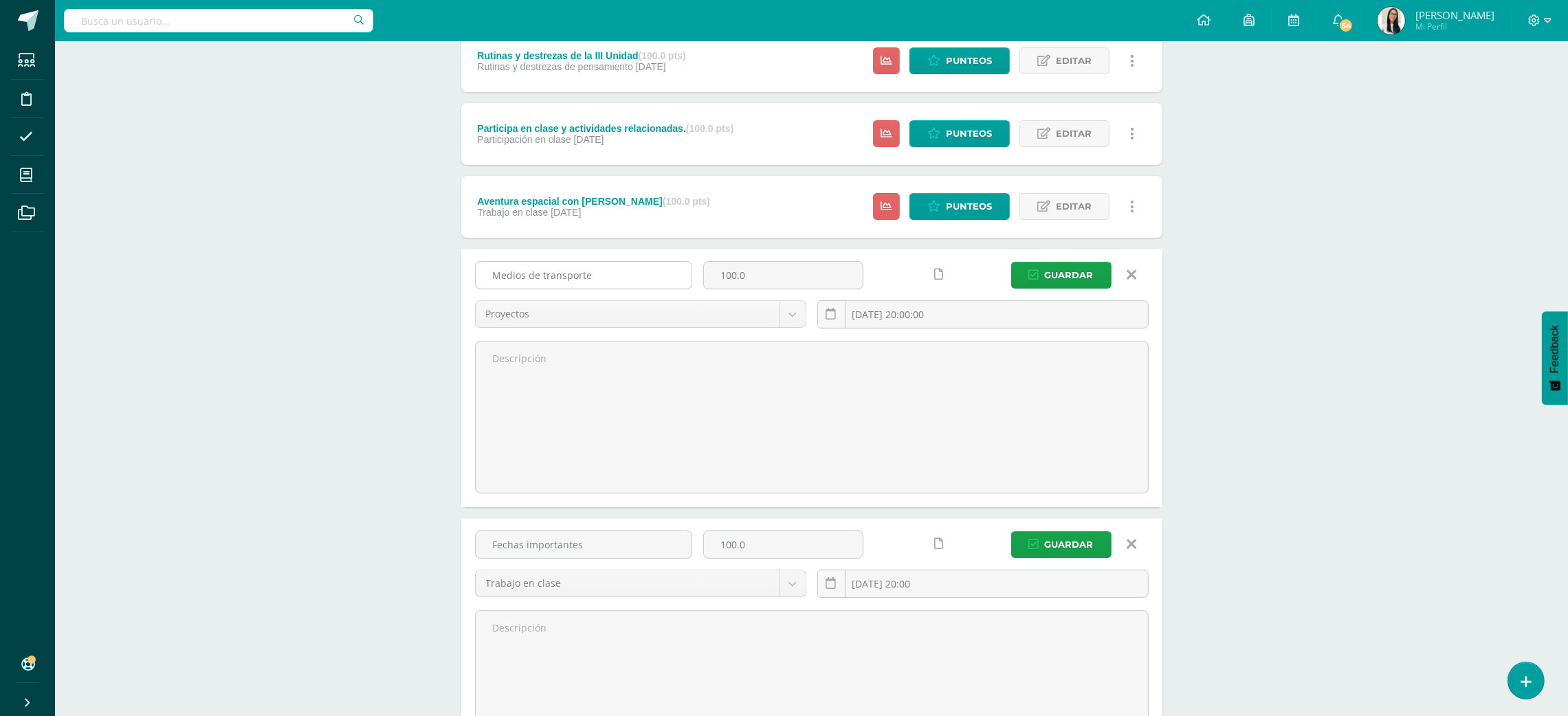
click at [579, 271] on input "Medios de transporte" at bounding box center [583, 275] width 216 height 27
type input "Gusano en el espacio"
click at [964, 310] on input "[DATE] 20:00:00" at bounding box center [983, 314] width 330 height 27
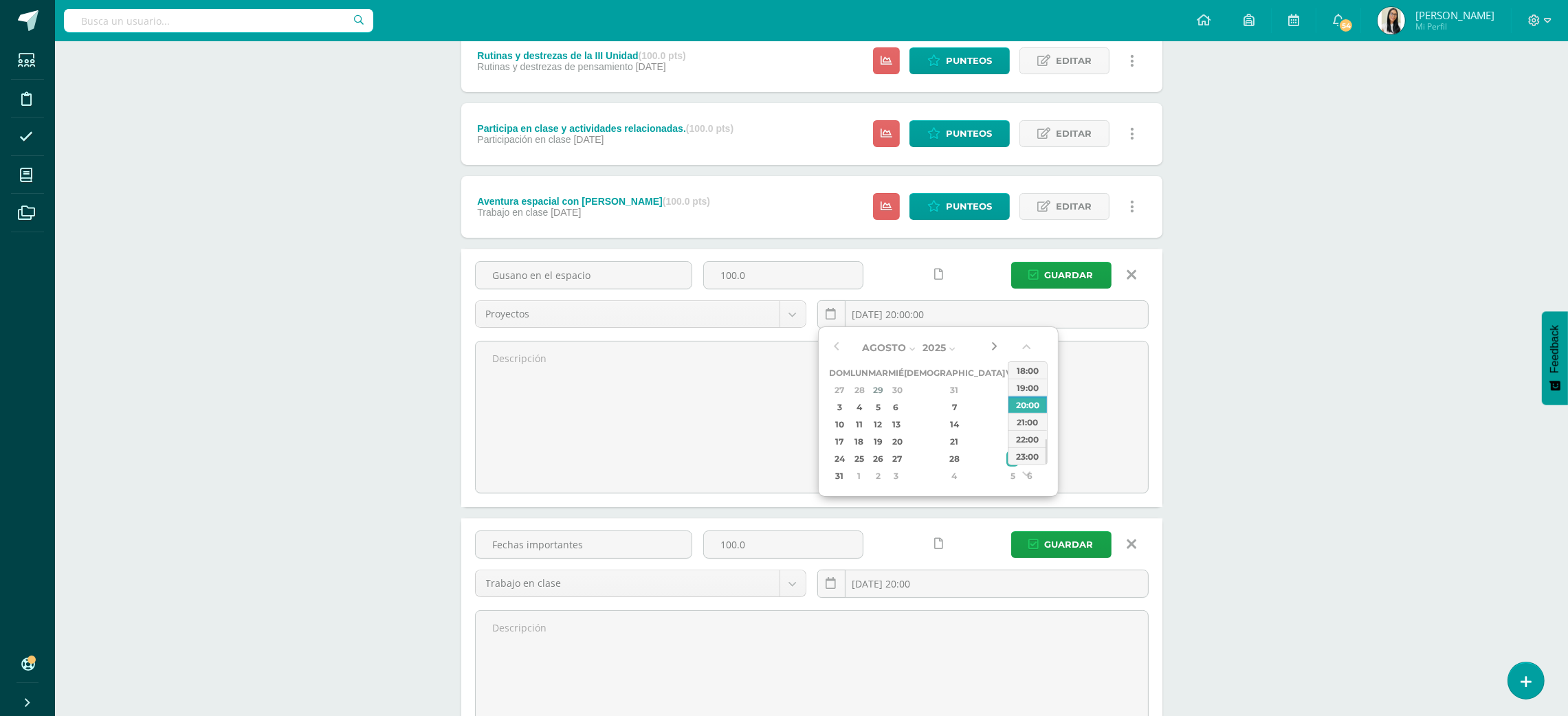
click at [991, 337] on button "button" at bounding box center [994, 348] width 13 height 21
click at [1006, 444] on div "26" at bounding box center [1012, 441] width 12 height 16
type input "2025-09-26 20:00"
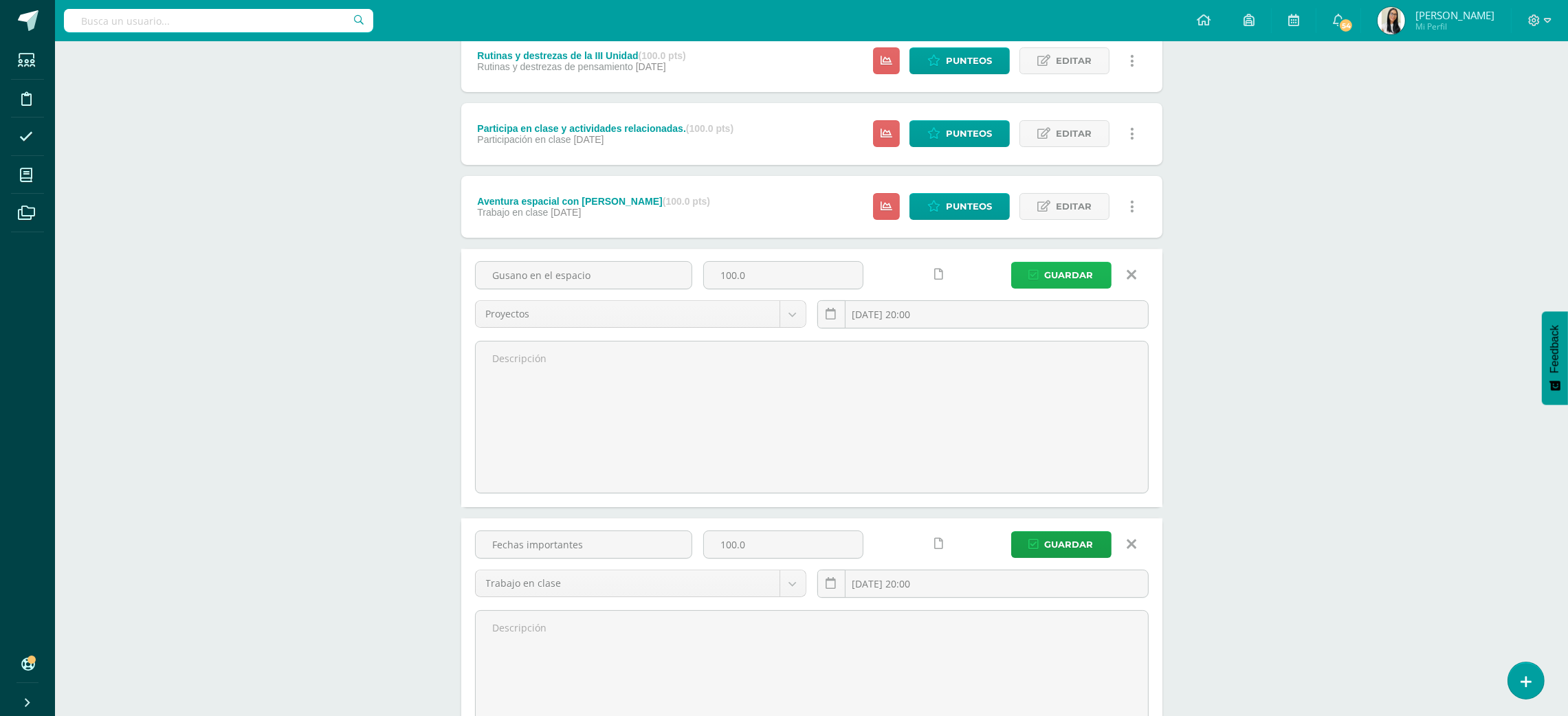
click at [1077, 278] on span "Guardar" at bounding box center [1069, 275] width 49 height 26
click at [1071, 547] on span "Guardar" at bounding box center [1069, 544] width 49 height 26
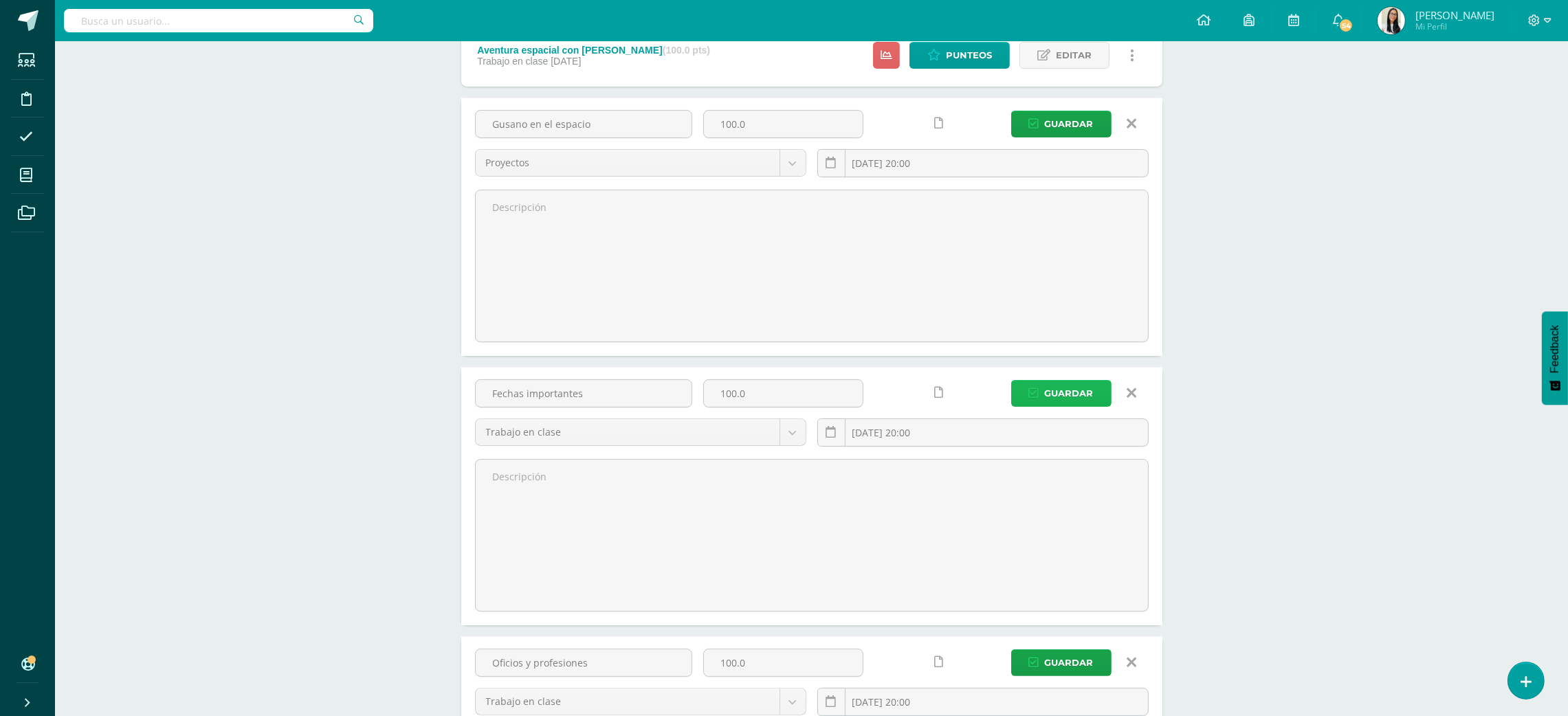
scroll to position [522, 0]
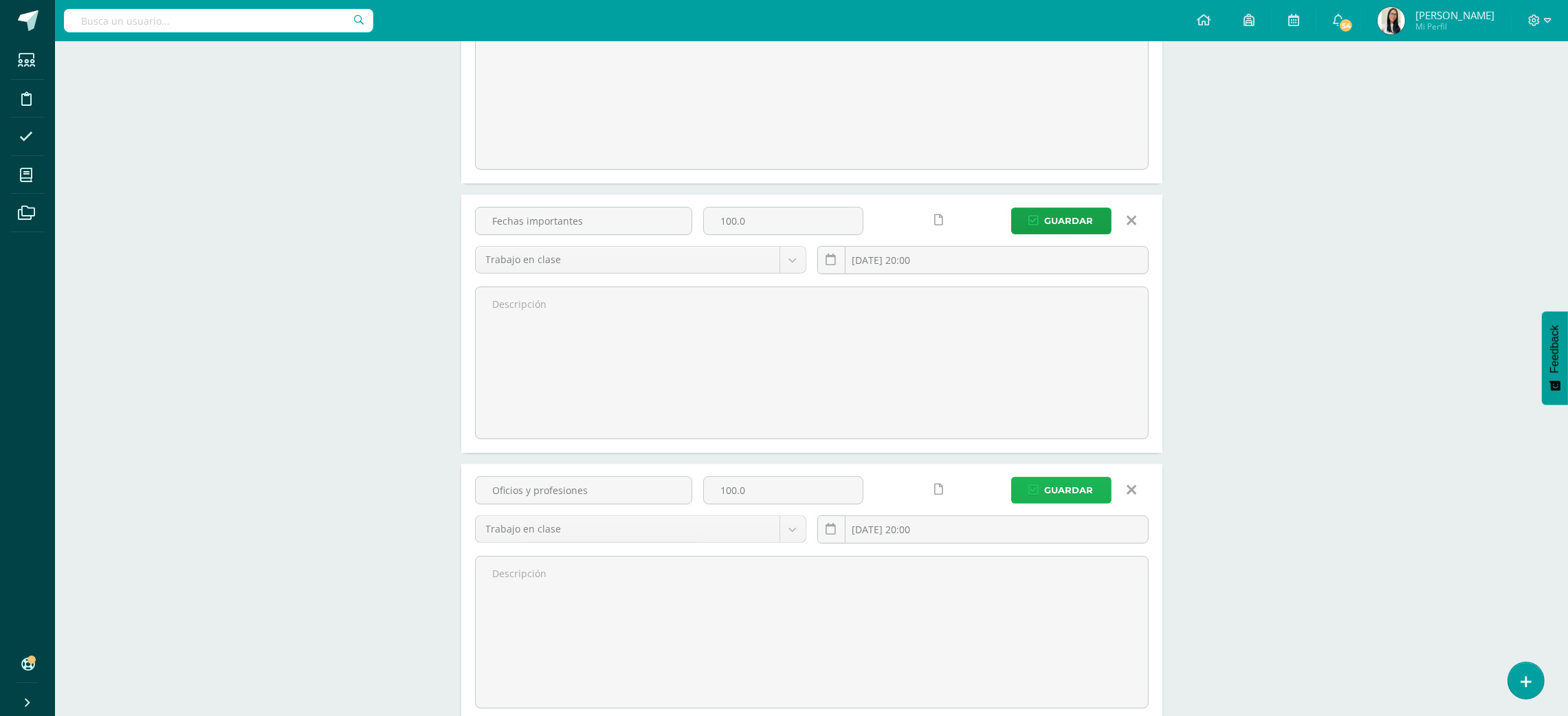
click at [1071, 489] on span "Guardar" at bounding box center [1069, 489] width 49 height 26
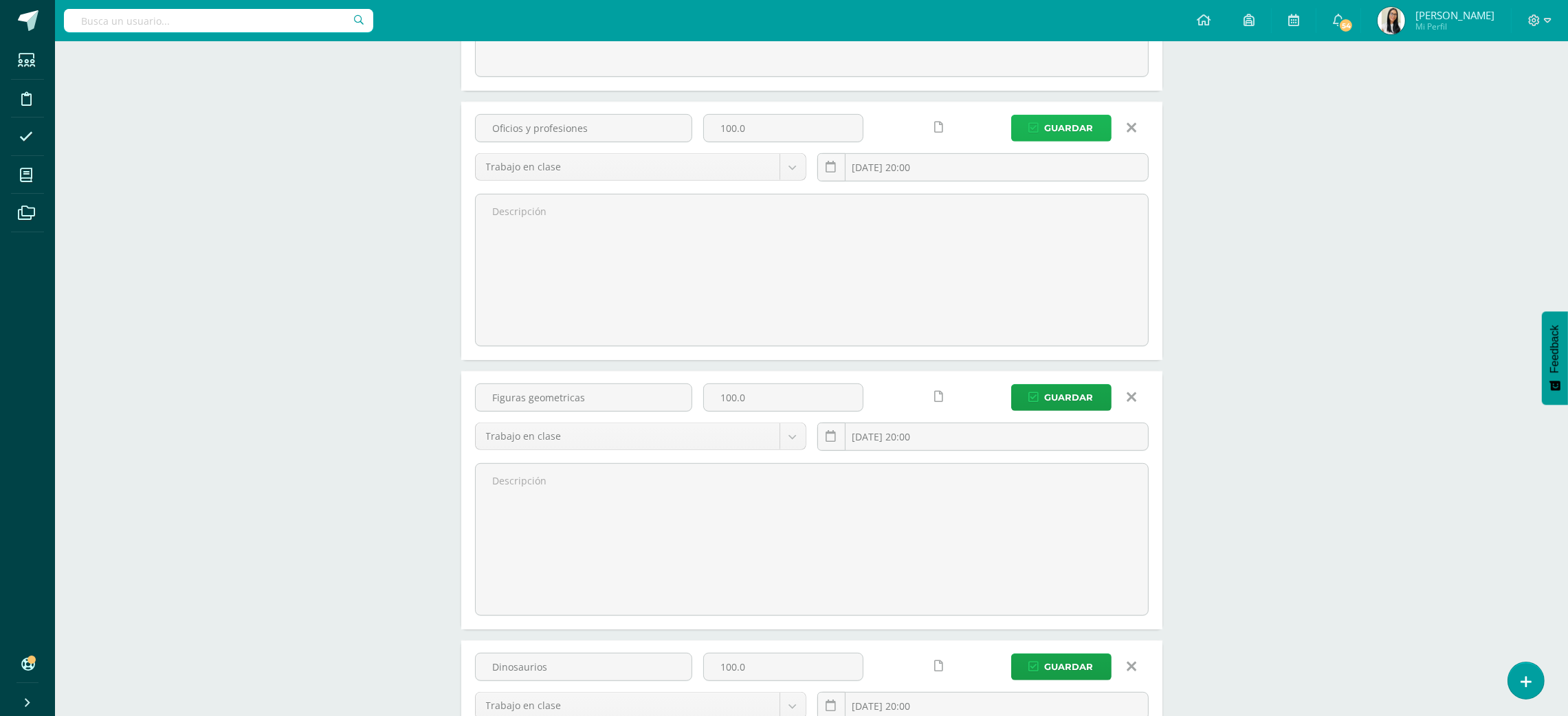
scroll to position [912, 0]
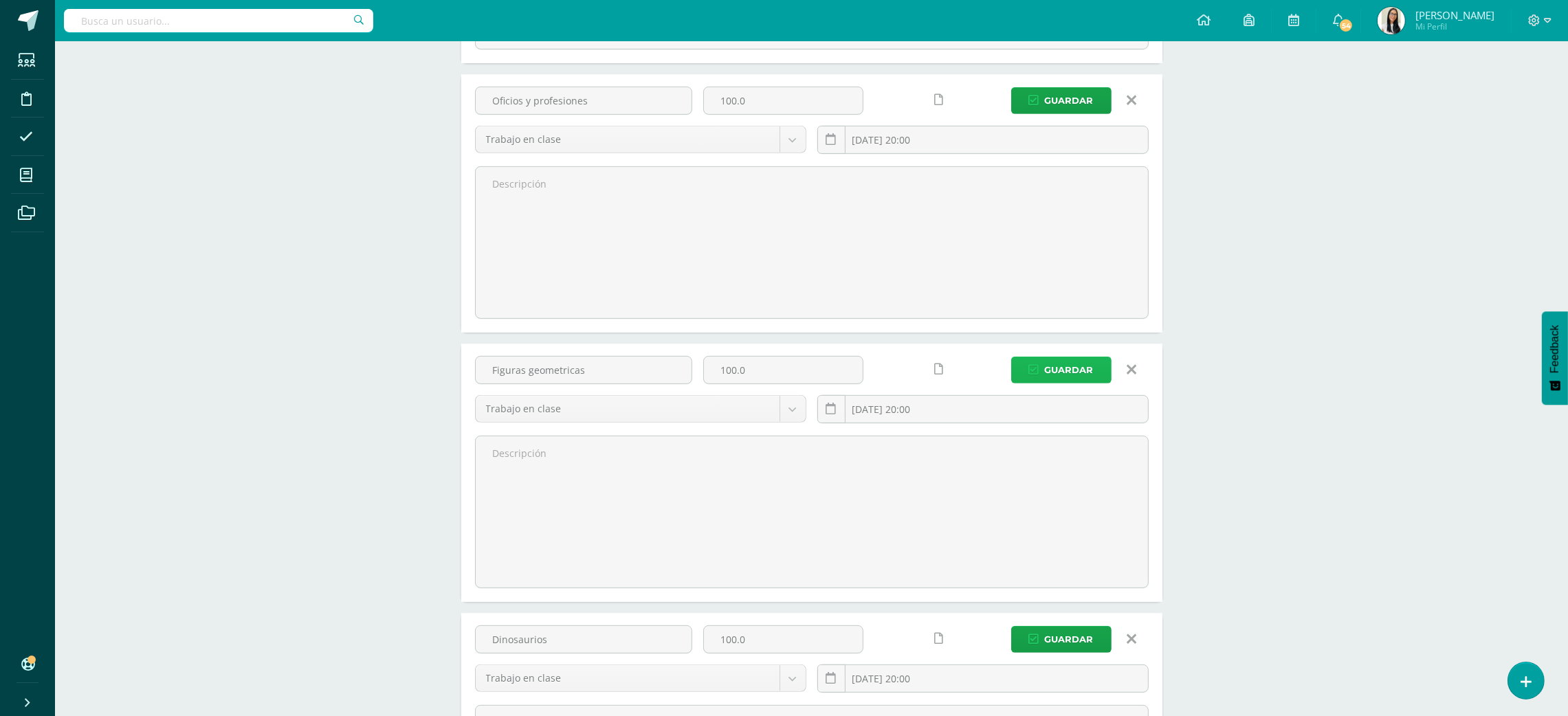
click at [1085, 376] on span "Guardar" at bounding box center [1069, 369] width 49 height 26
click at [1088, 367] on span "Guardar" at bounding box center [1069, 367] width 49 height 26
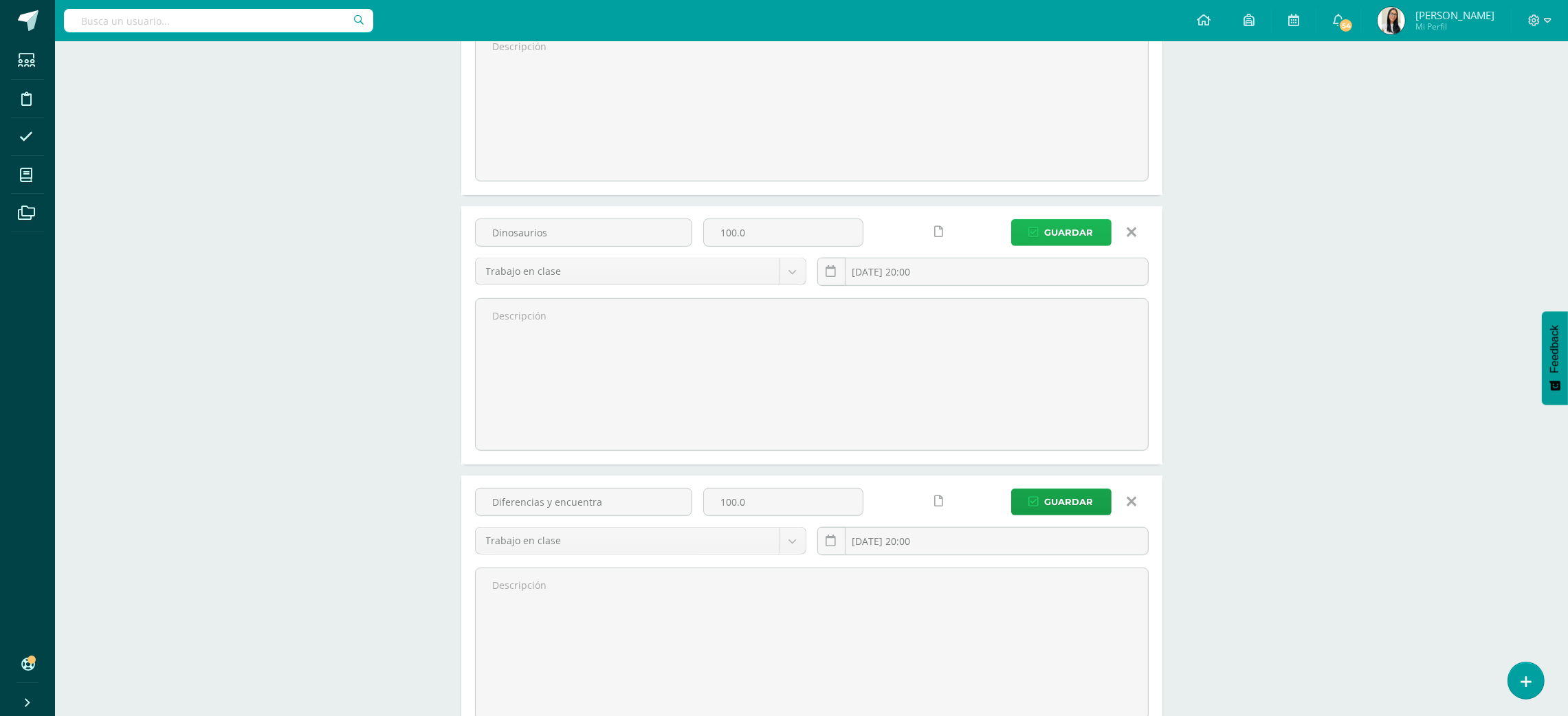
scroll to position [1371, 0]
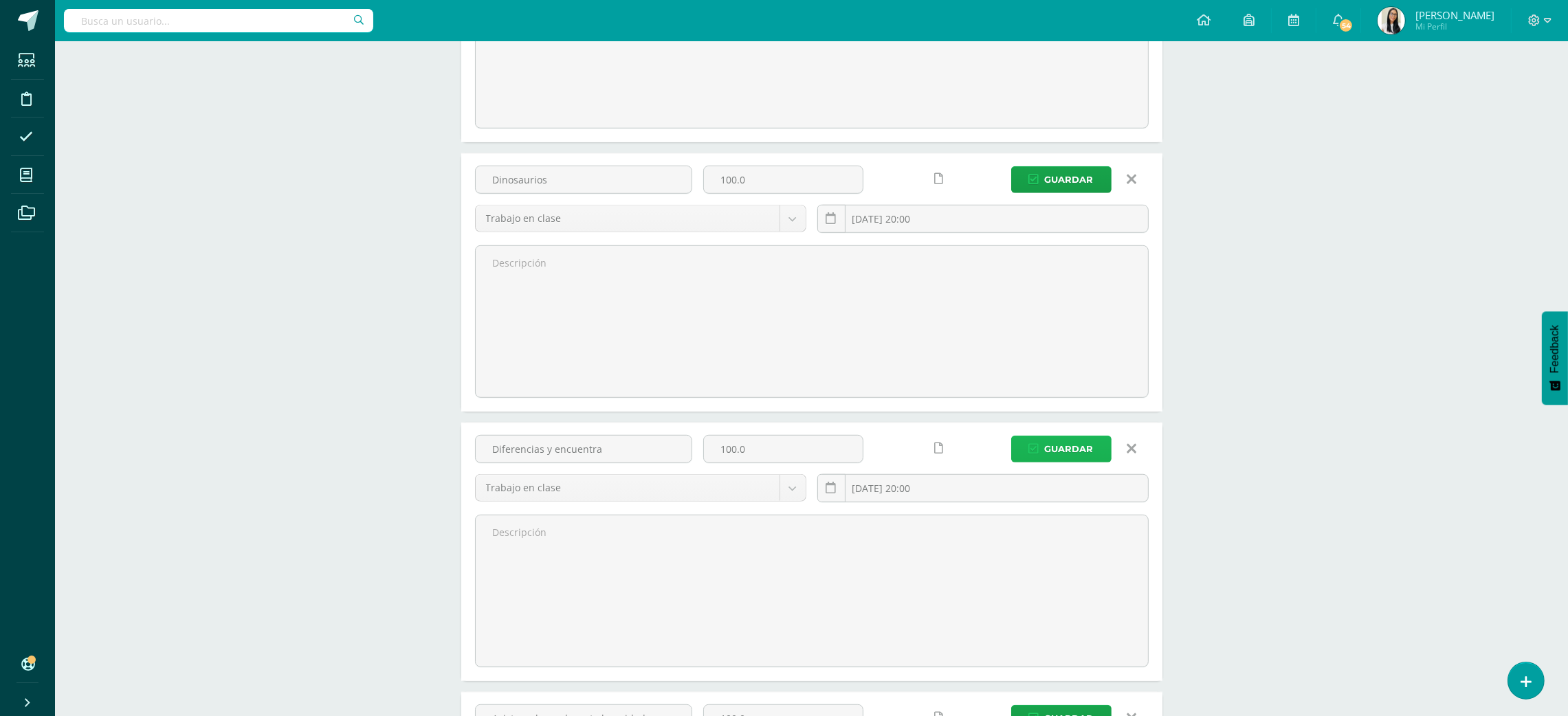
click at [1081, 448] on span "Guardar" at bounding box center [1069, 448] width 49 height 26
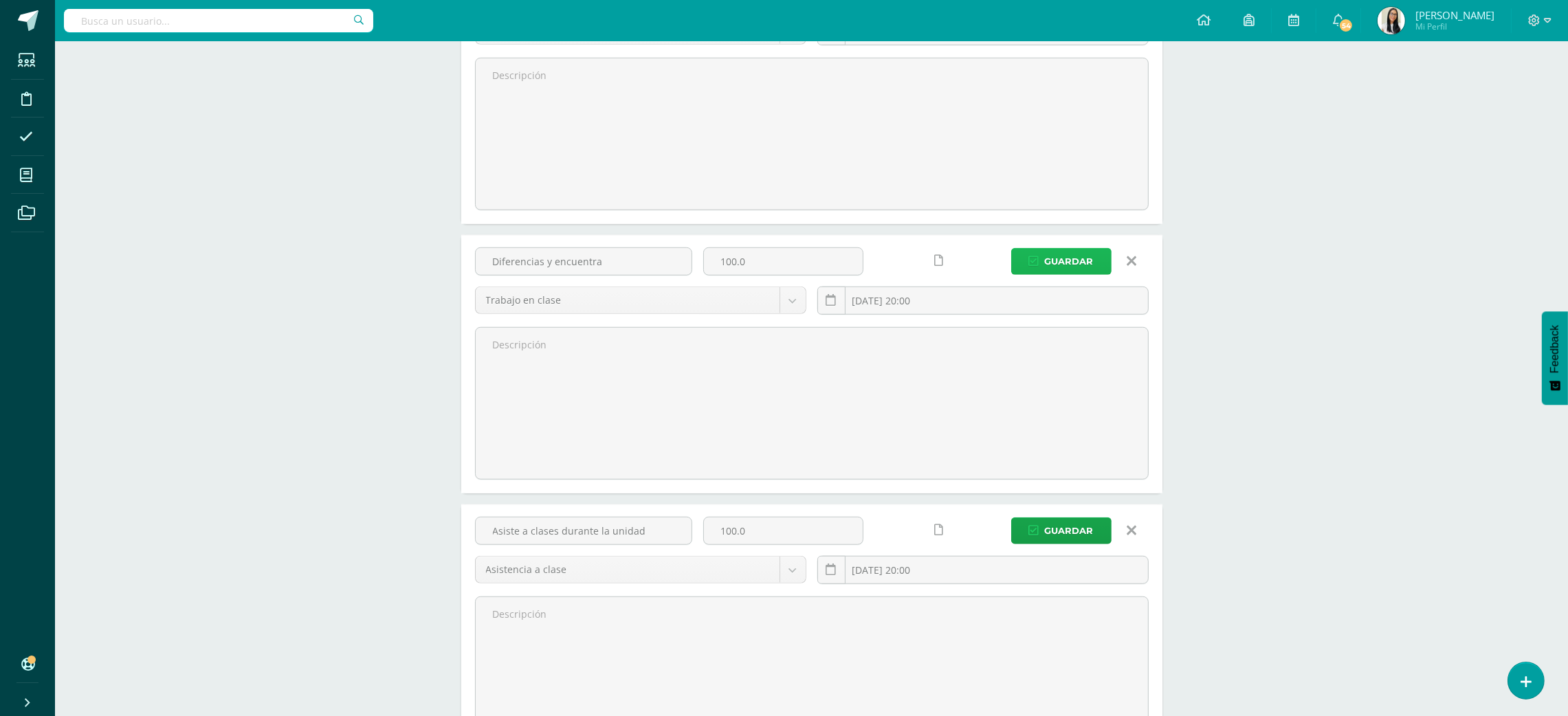
scroll to position [1702, 0]
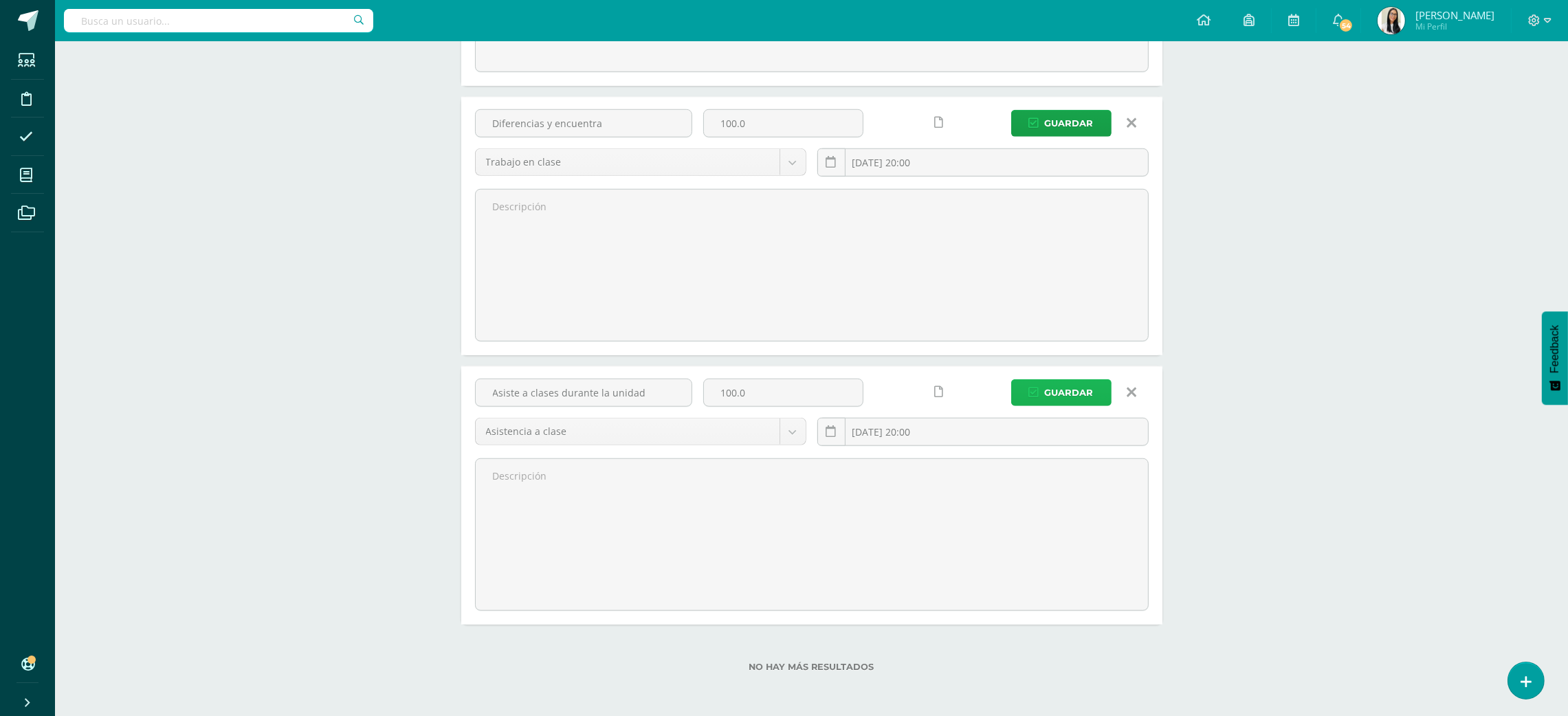
click at [1080, 384] on span "Guardar" at bounding box center [1069, 392] width 49 height 26
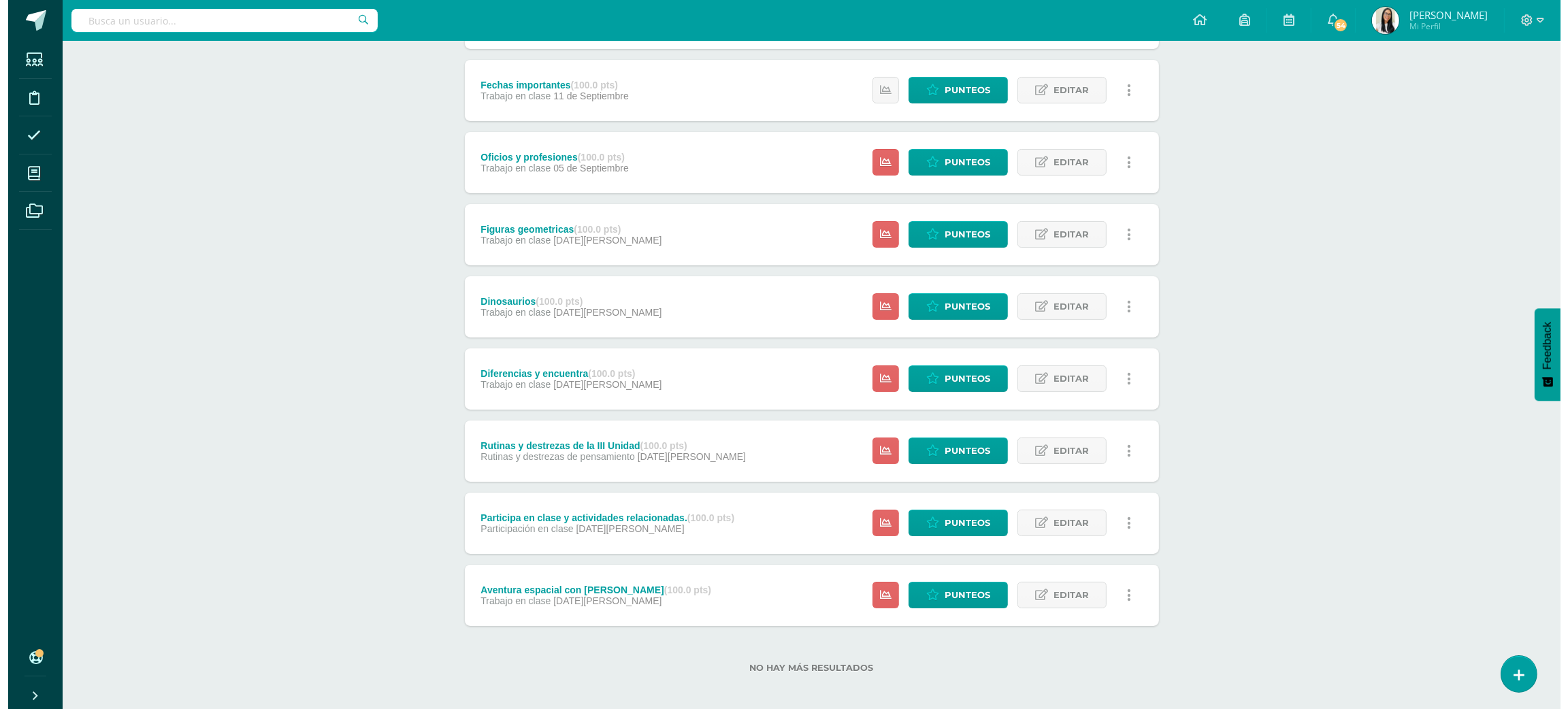
scroll to position [316, 0]
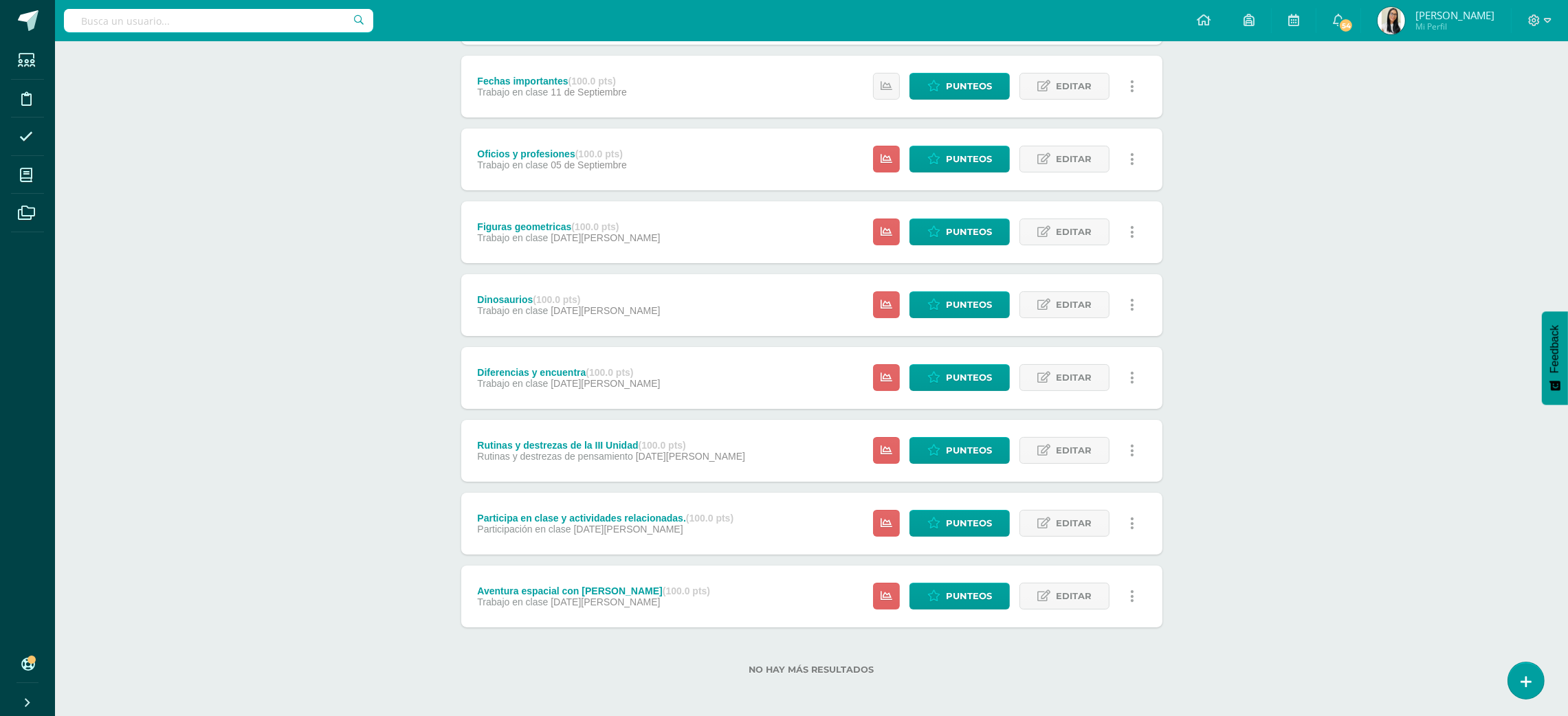
click at [1133, 596] on icon at bounding box center [1132, 596] width 4 height 15
click at [1085, 683] on link "Eliminar" at bounding box center [1106, 683] width 141 height 21
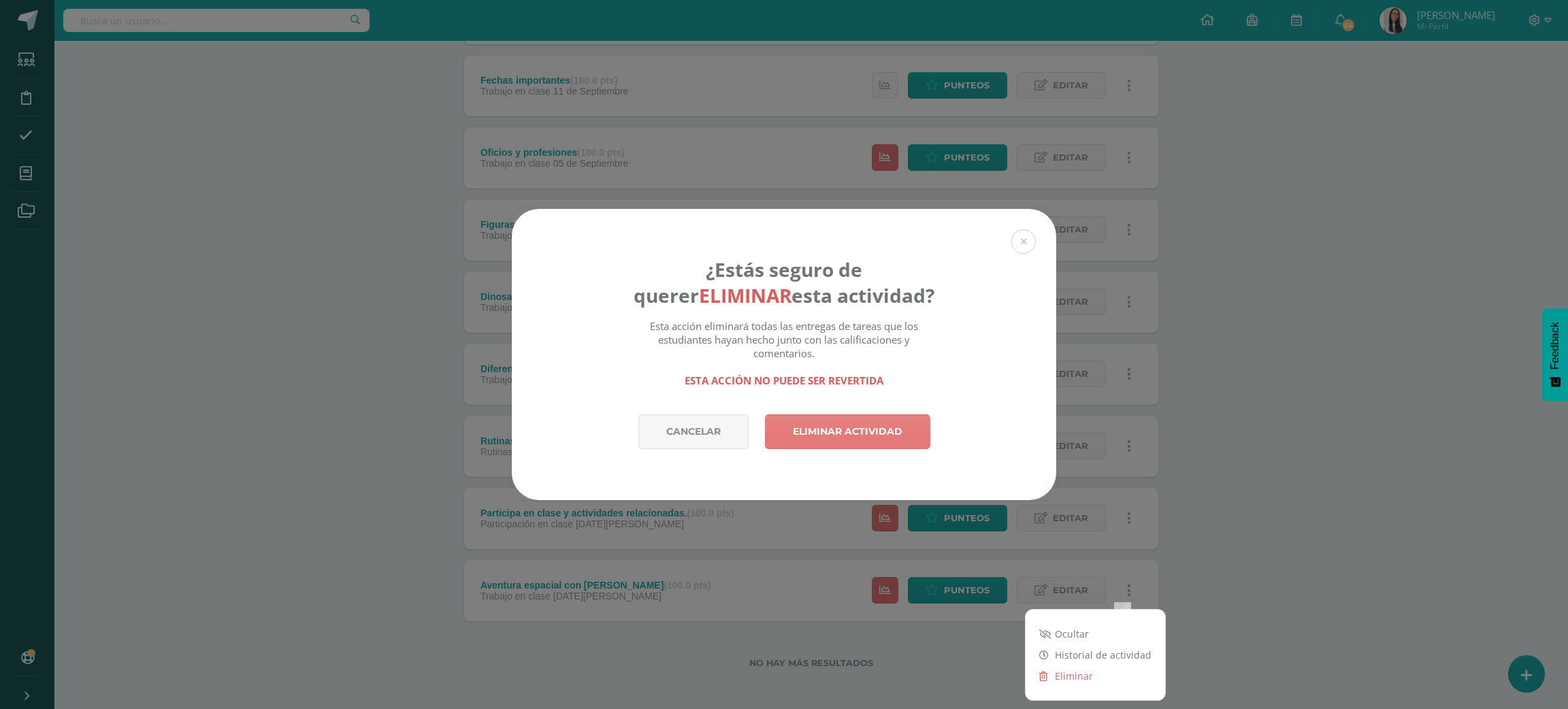
click at [827, 443] on link "Eliminar actividad" at bounding box center [847, 431] width 165 height 35
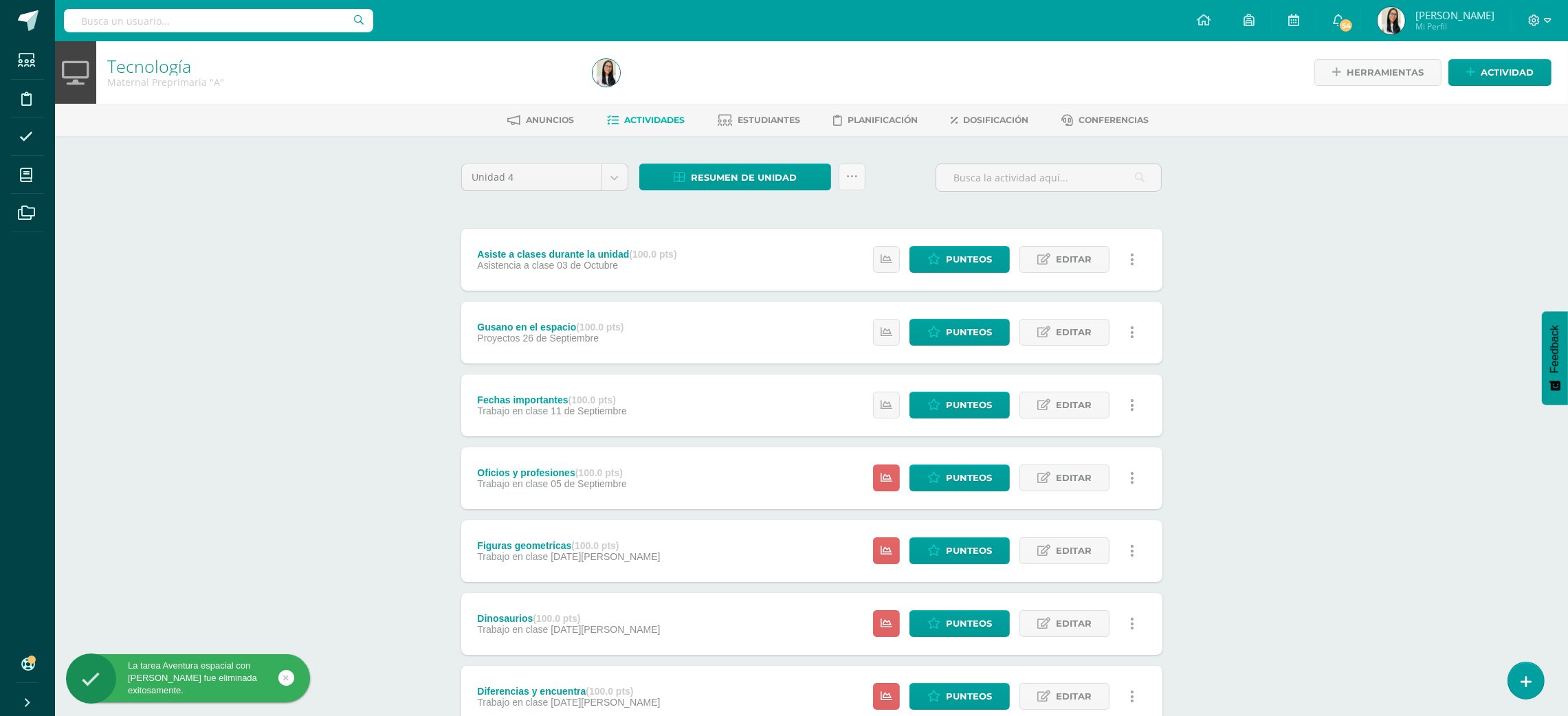
scroll to position [246, 0]
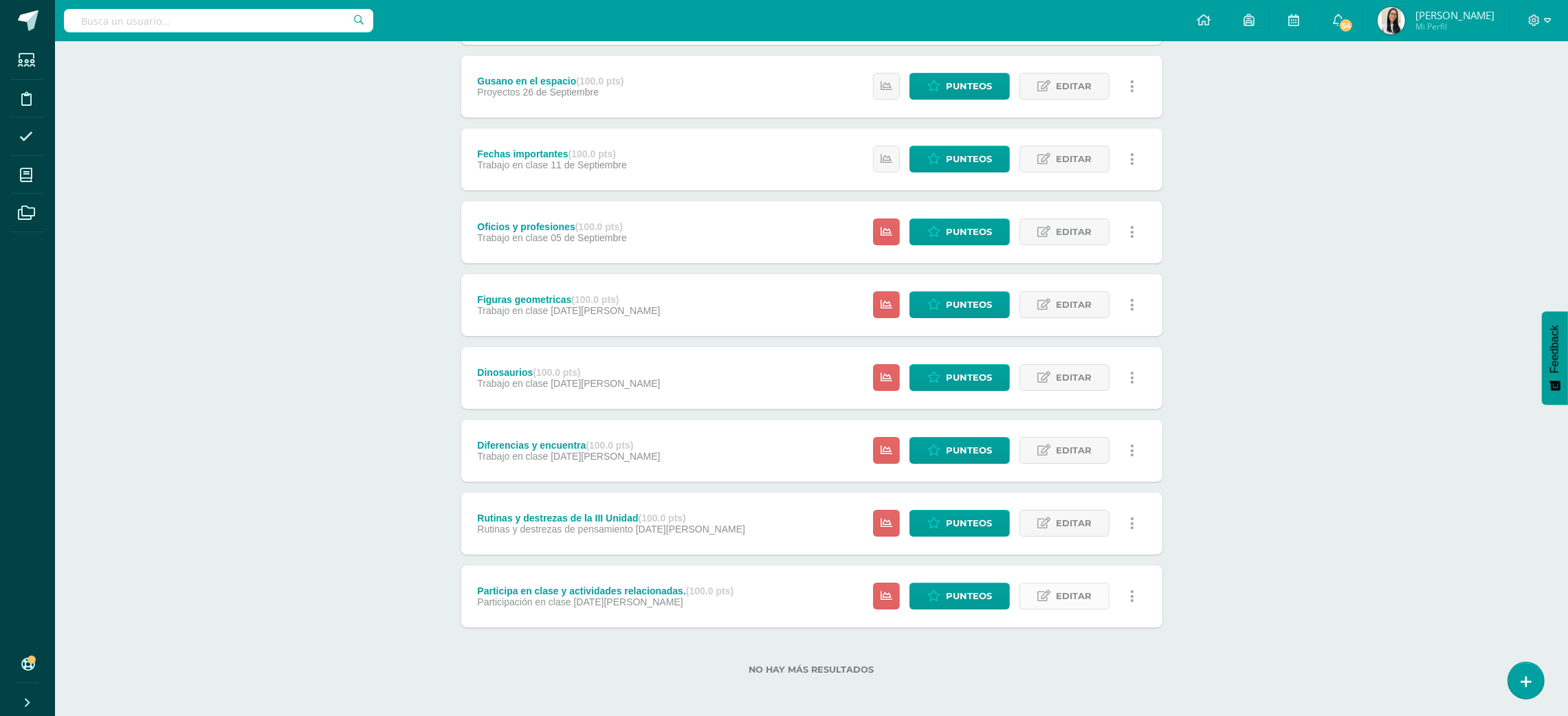
click at [1095, 602] on link "Editar" at bounding box center [1064, 596] width 90 height 27
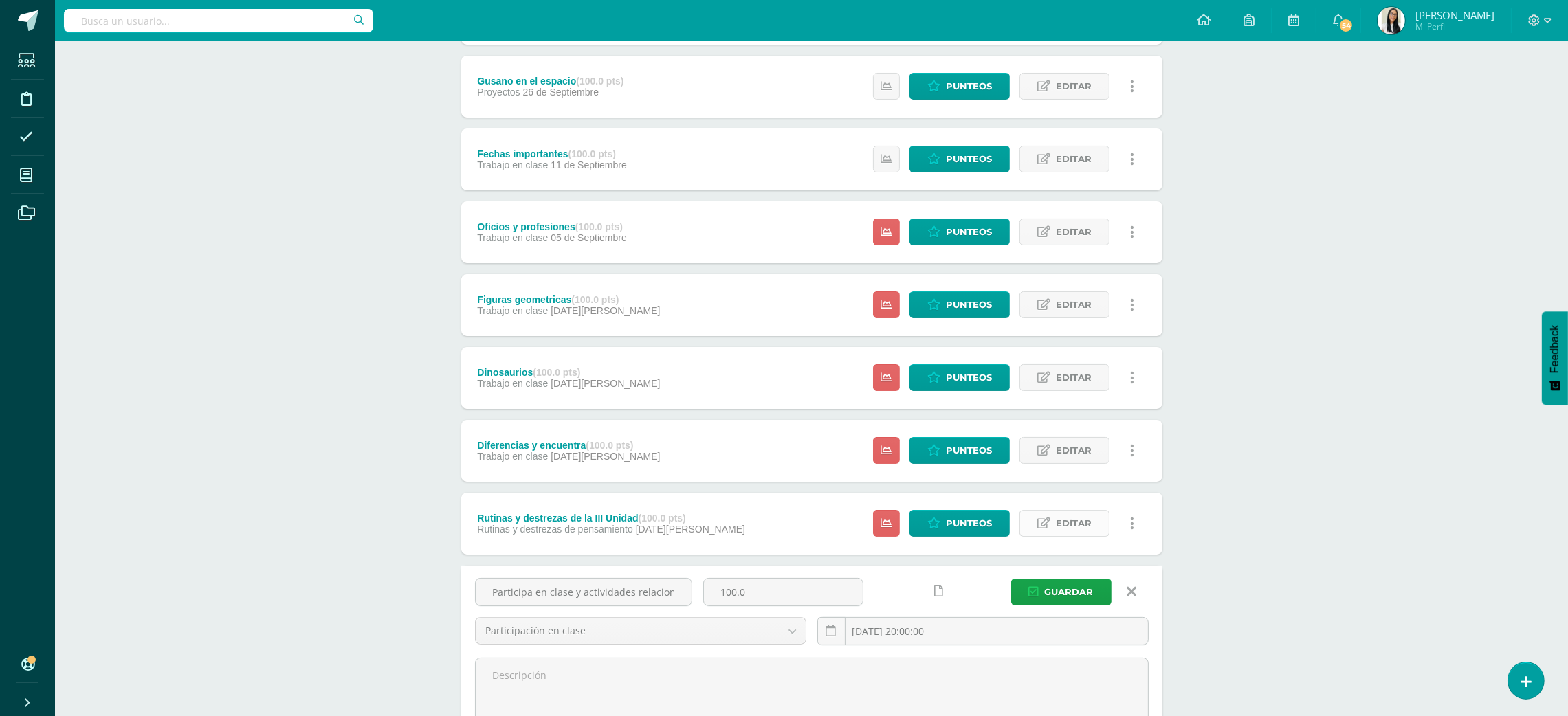
click at [1065, 527] on span "Editar" at bounding box center [1074, 523] width 36 height 26
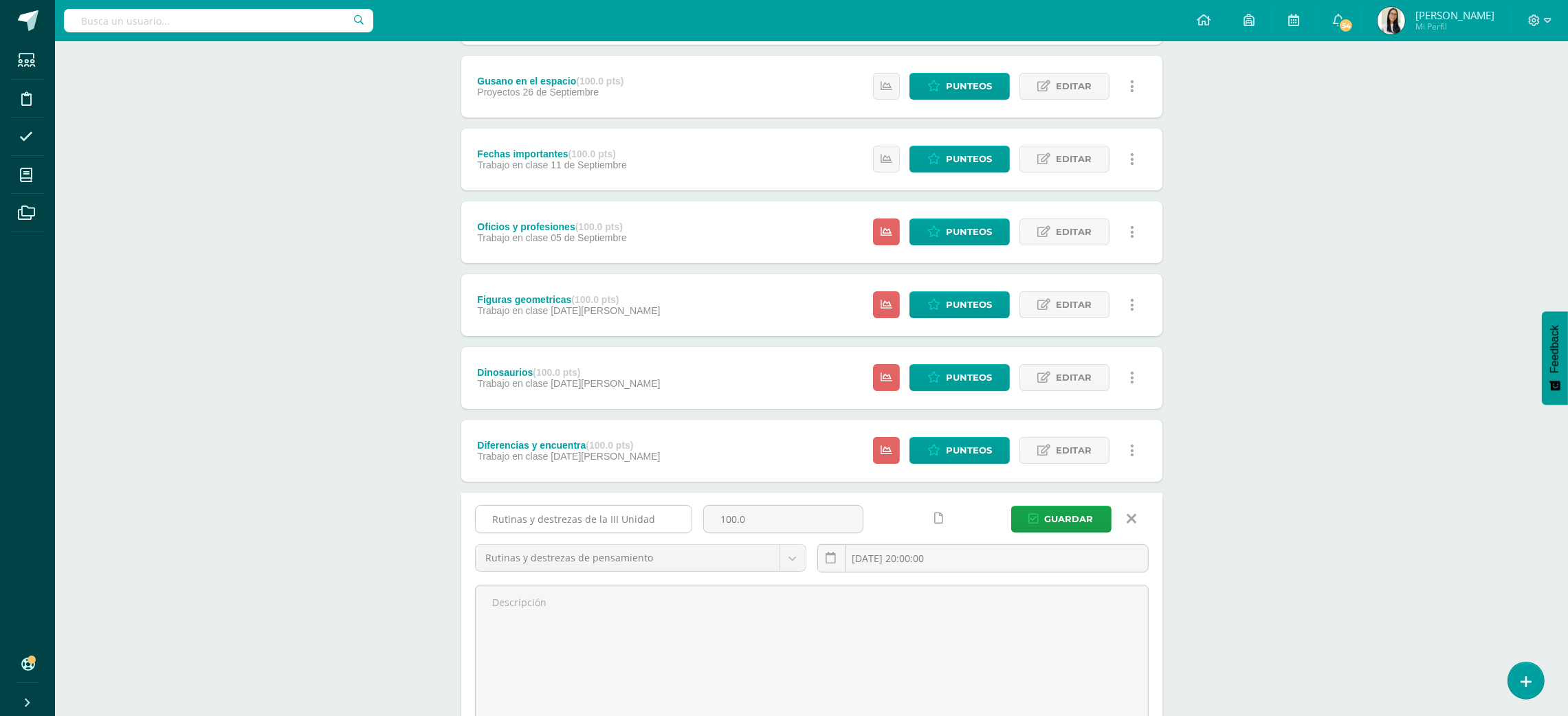
click at [607, 519] on input "Rutinas y destrezas de la III Unidad" at bounding box center [583, 519] width 216 height 27
type input "Rutinas y destrezas de la IV Unidad"
click at [915, 565] on input "[DATE] 20:00:00" at bounding box center [983, 558] width 330 height 27
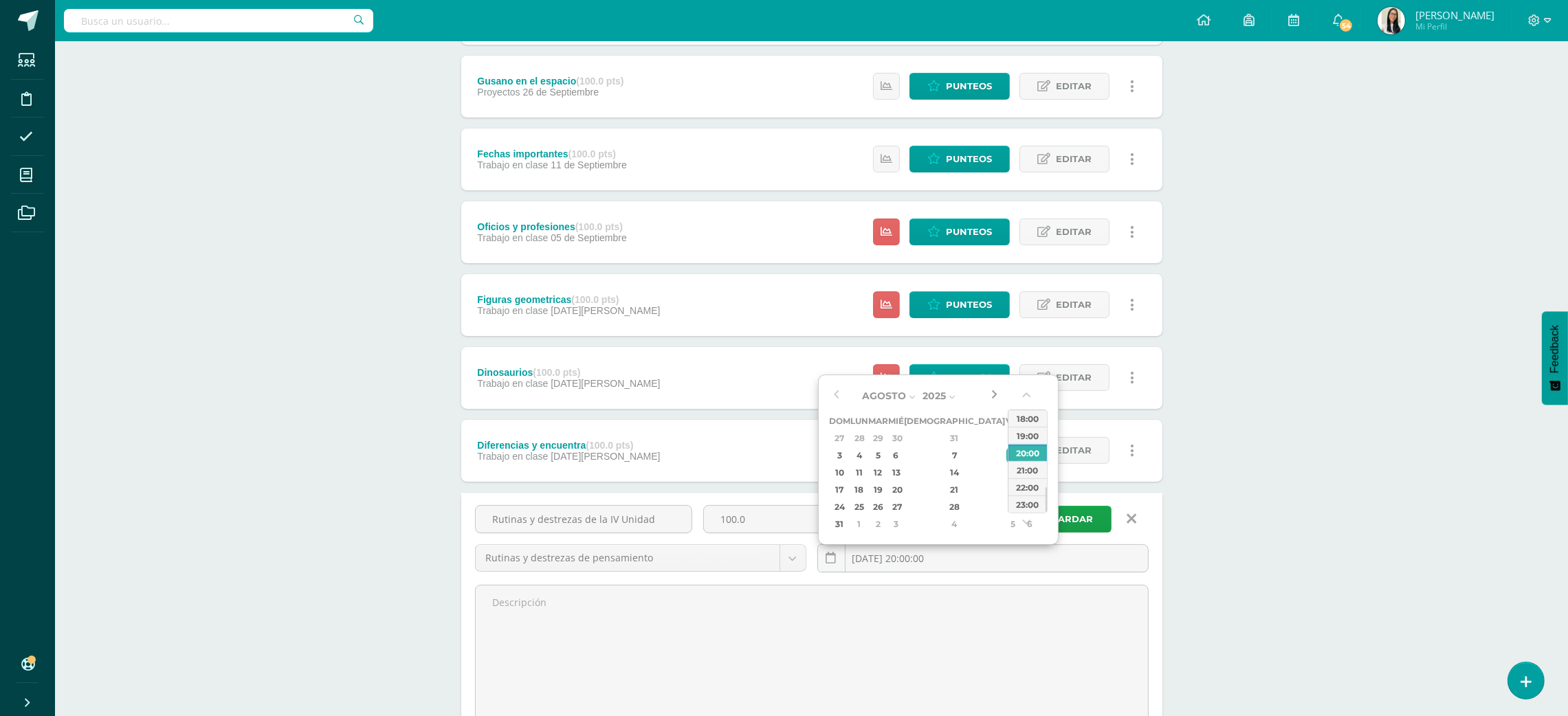
click at [991, 391] on button "button" at bounding box center [994, 396] width 13 height 21
click at [1006, 436] on div "3" at bounding box center [1012, 438] width 12 height 16
type input "[DATE] 20:00"
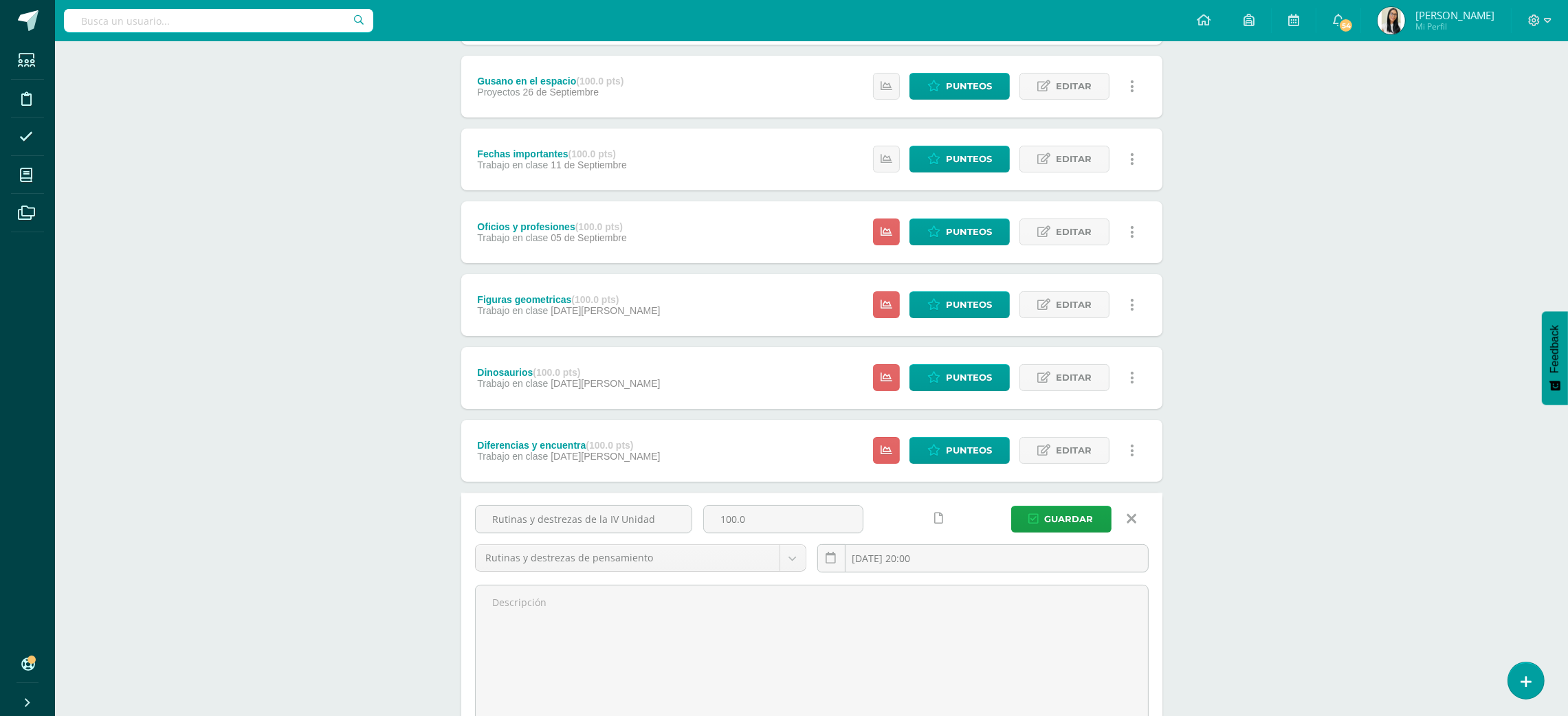
click at [1337, 448] on div "Tecnología Maternal Preprimaria "A" Herramientas Detalle de asistencias Activid…" at bounding box center [812, 453] width 1513 height 1317
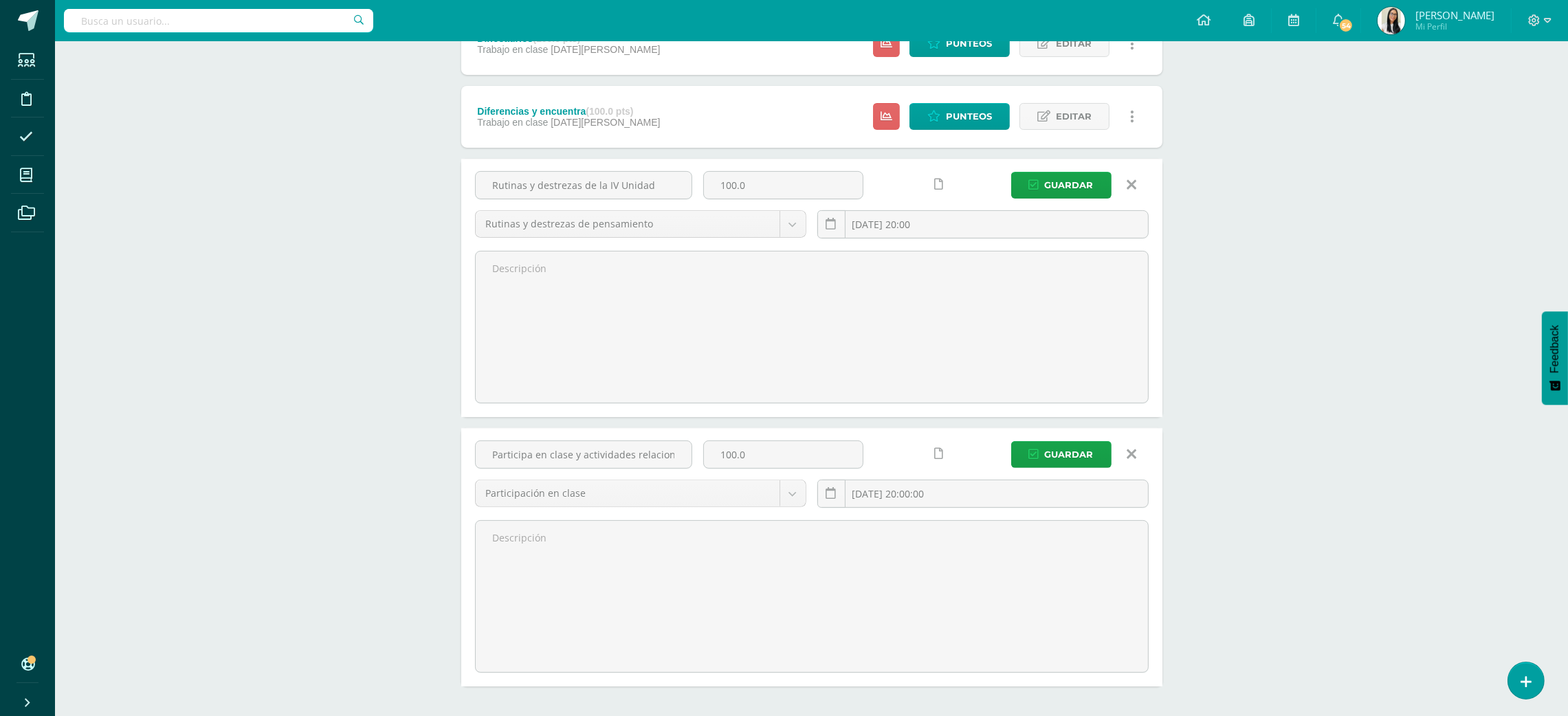
scroll to position [584, 0]
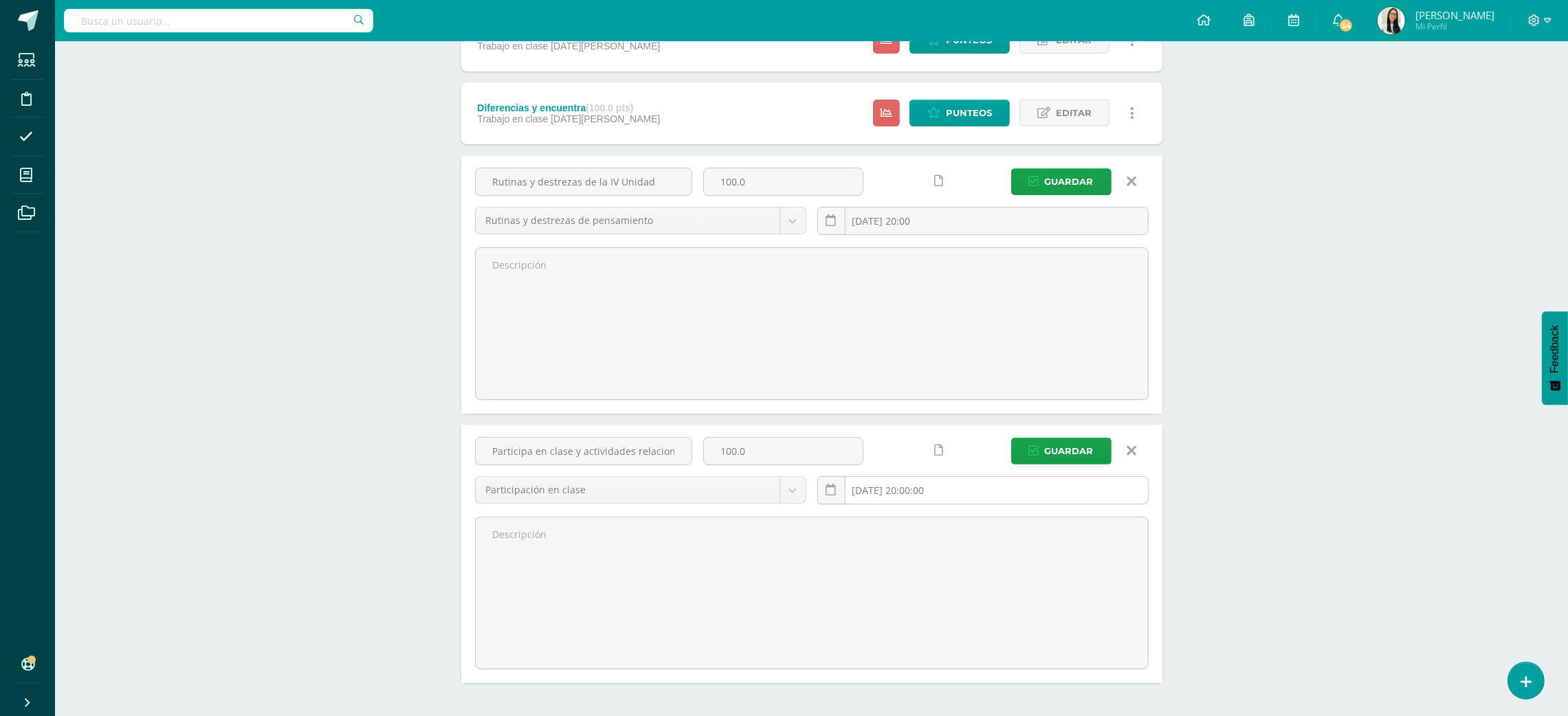
click at [1107, 477] on input "[DATE] 20:00:00" at bounding box center [983, 490] width 330 height 27
click at [992, 518] on button "button" at bounding box center [994, 525] width 13 height 21
click at [1006, 567] on div "3" at bounding box center [1012, 567] width 12 height 16
type input "[DATE] 20:00"
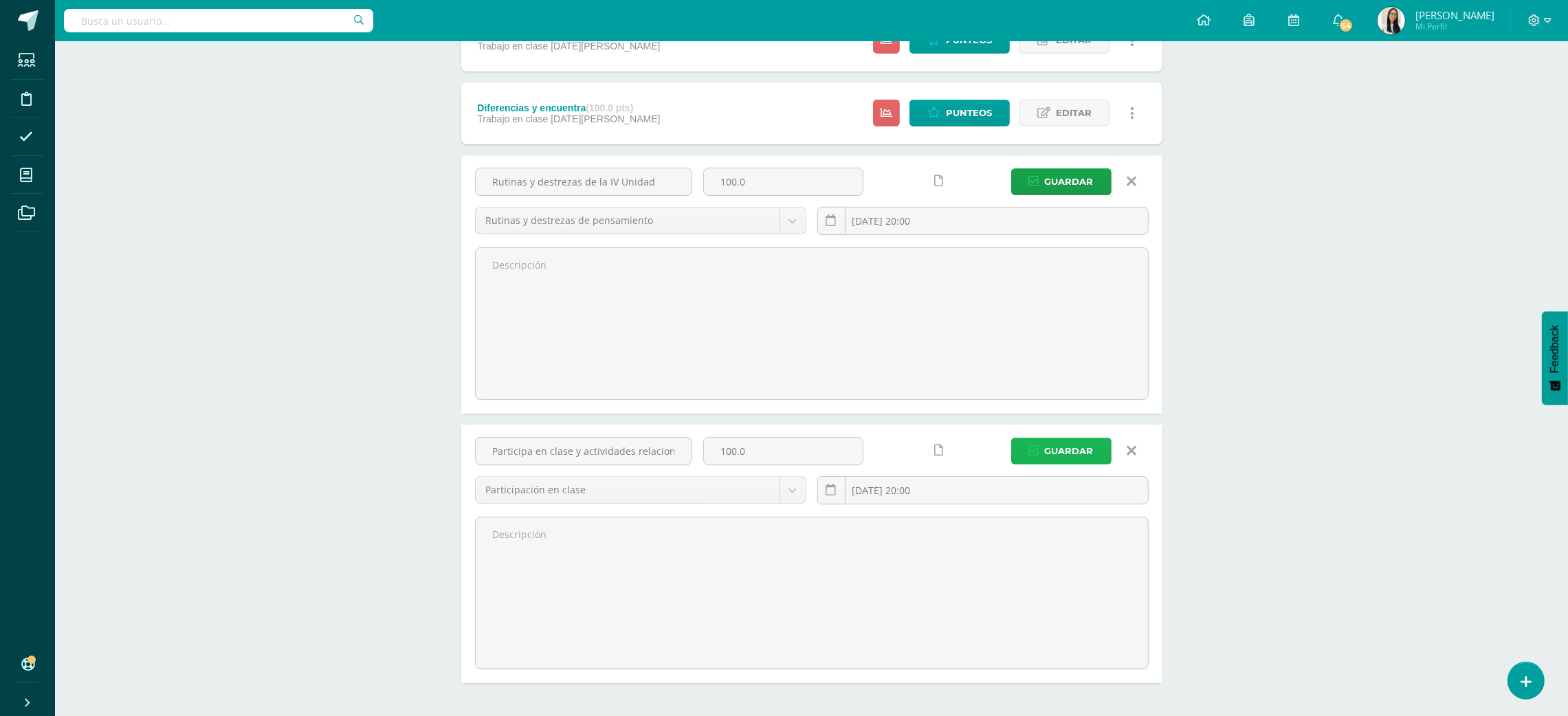
click at [1056, 452] on span "Guardar" at bounding box center [1069, 450] width 49 height 26
click at [1337, 341] on div "Tecnología Maternal Preprimaria "A" Herramientas Detalle de asistencias Activid…" at bounding box center [812, 116] width 1513 height 1317
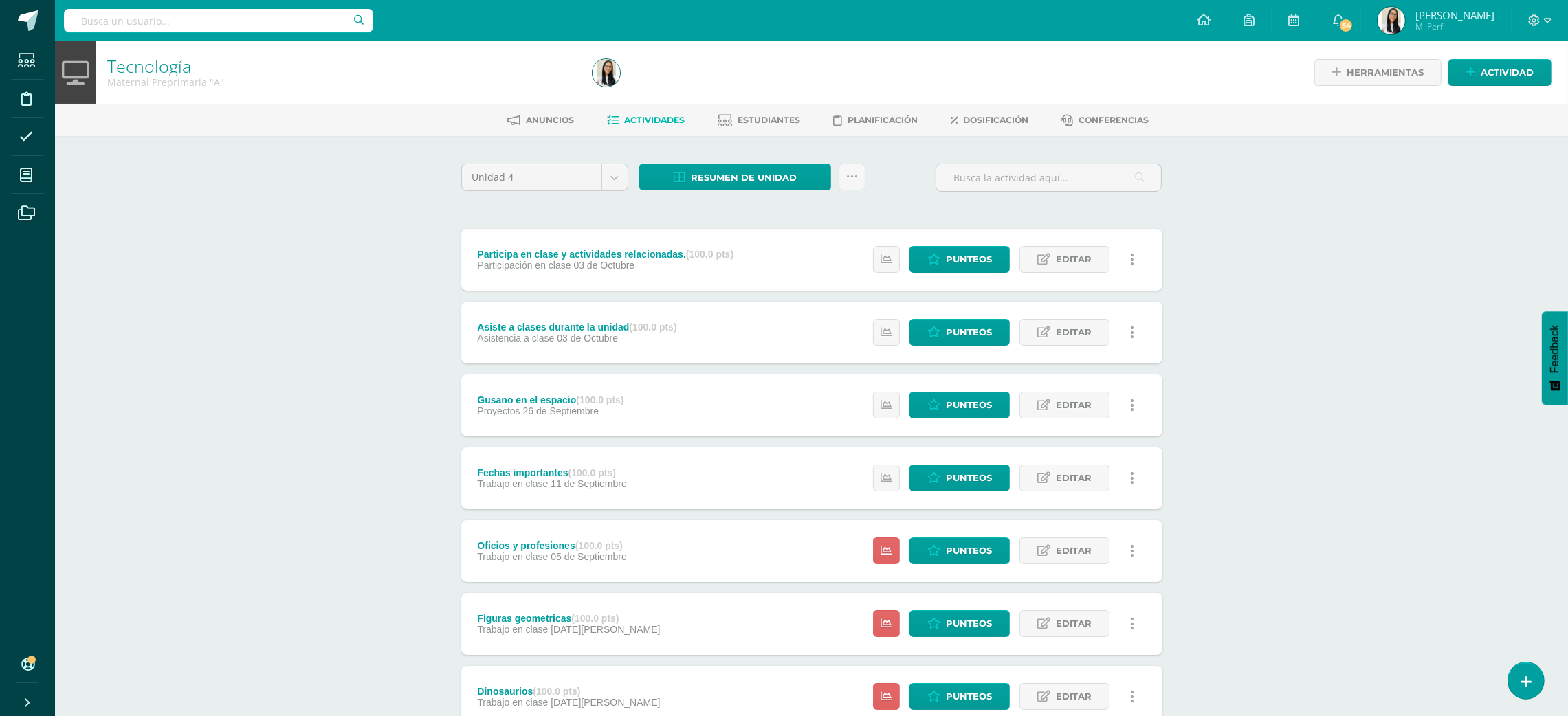
click at [1428, 263] on div "Tecnología Maternal Preprimaria "A" Herramientas Detalle de asistencias Activid…" at bounding box center [812, 503] width 1513 height 924
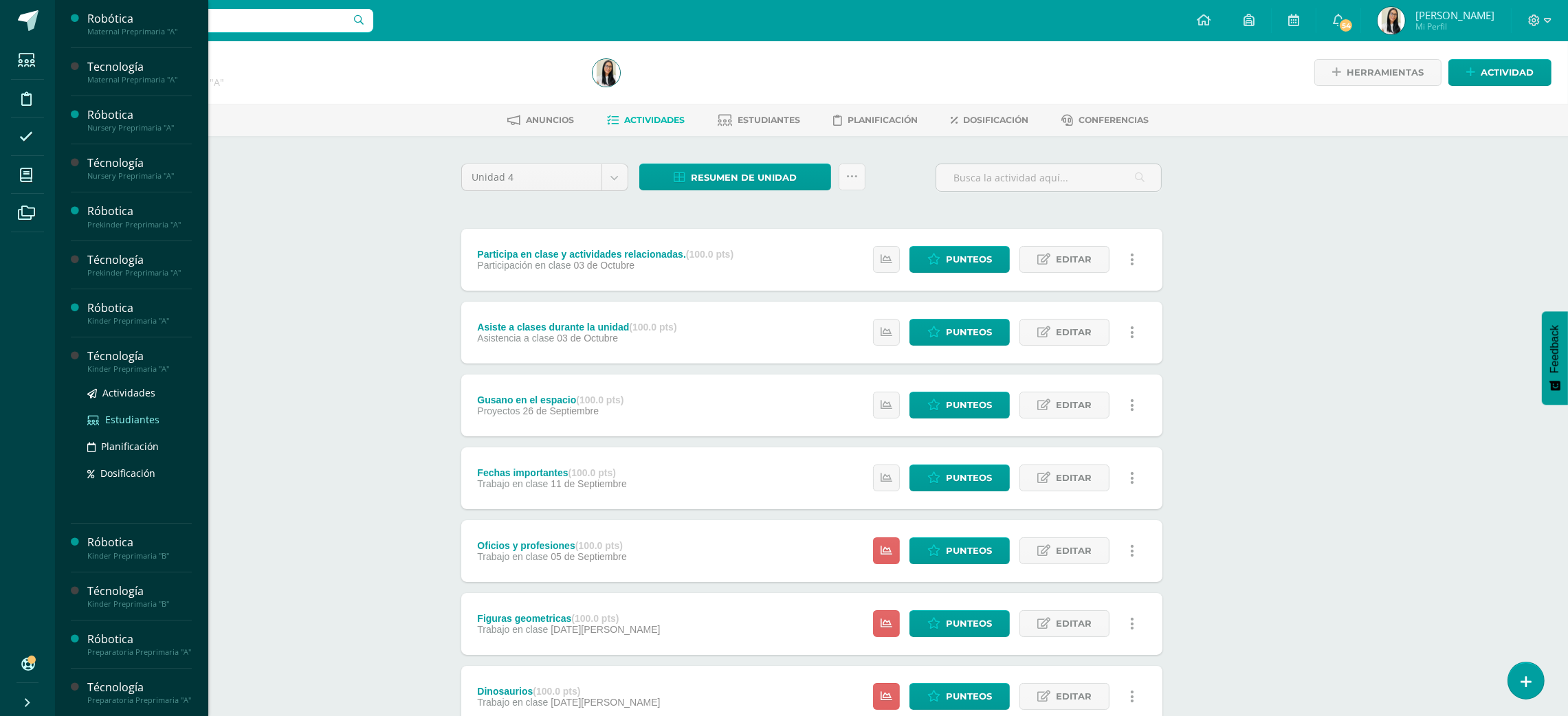
drag, startPoint x: 131, startPoint y: 388, endPoint x: 127, endPoint y: 420, distance: 32.2
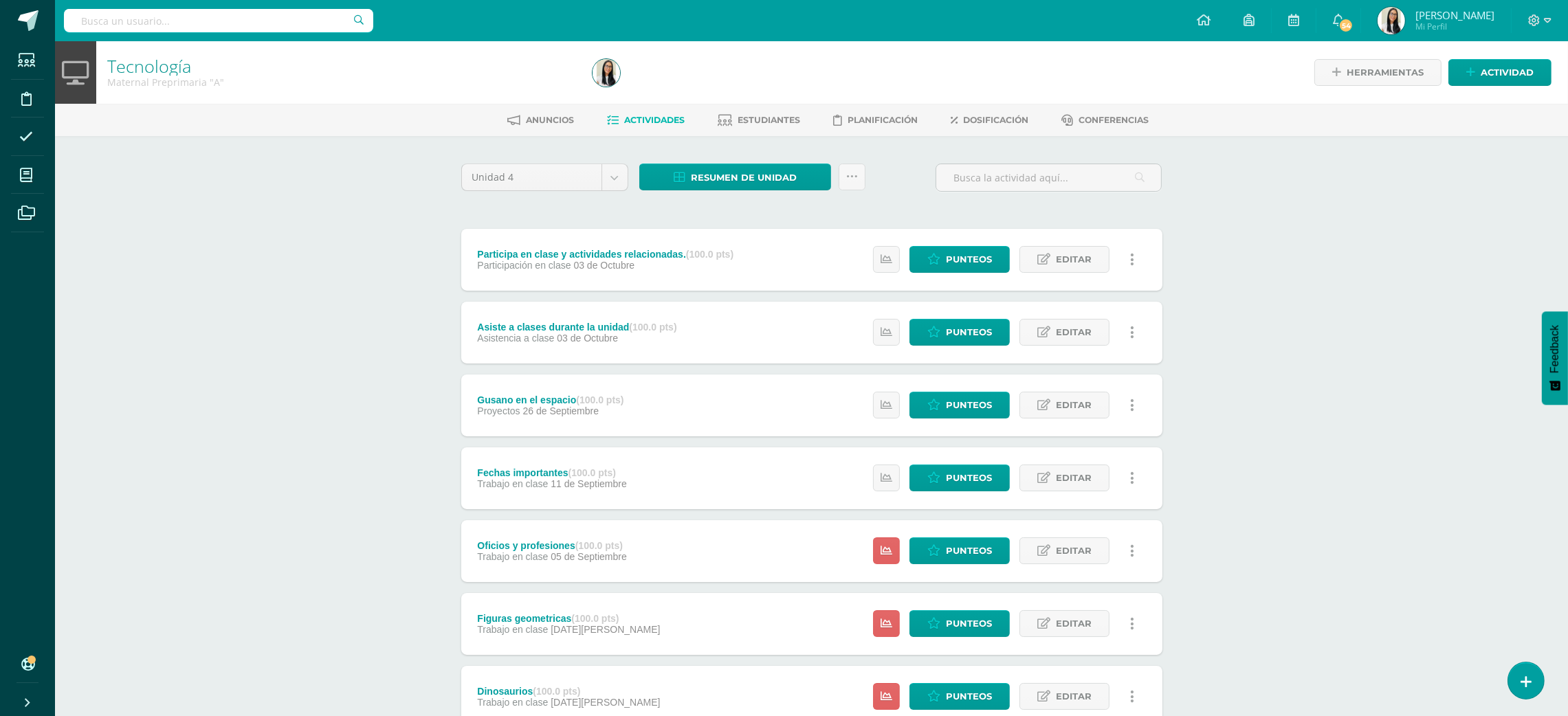
click at [297, 170] on div "Tecnología Maternal Preprimaria "A" Herramientas Detalle de asistencias Activid…" at bounding box center [812, 503] width 1513 height 924
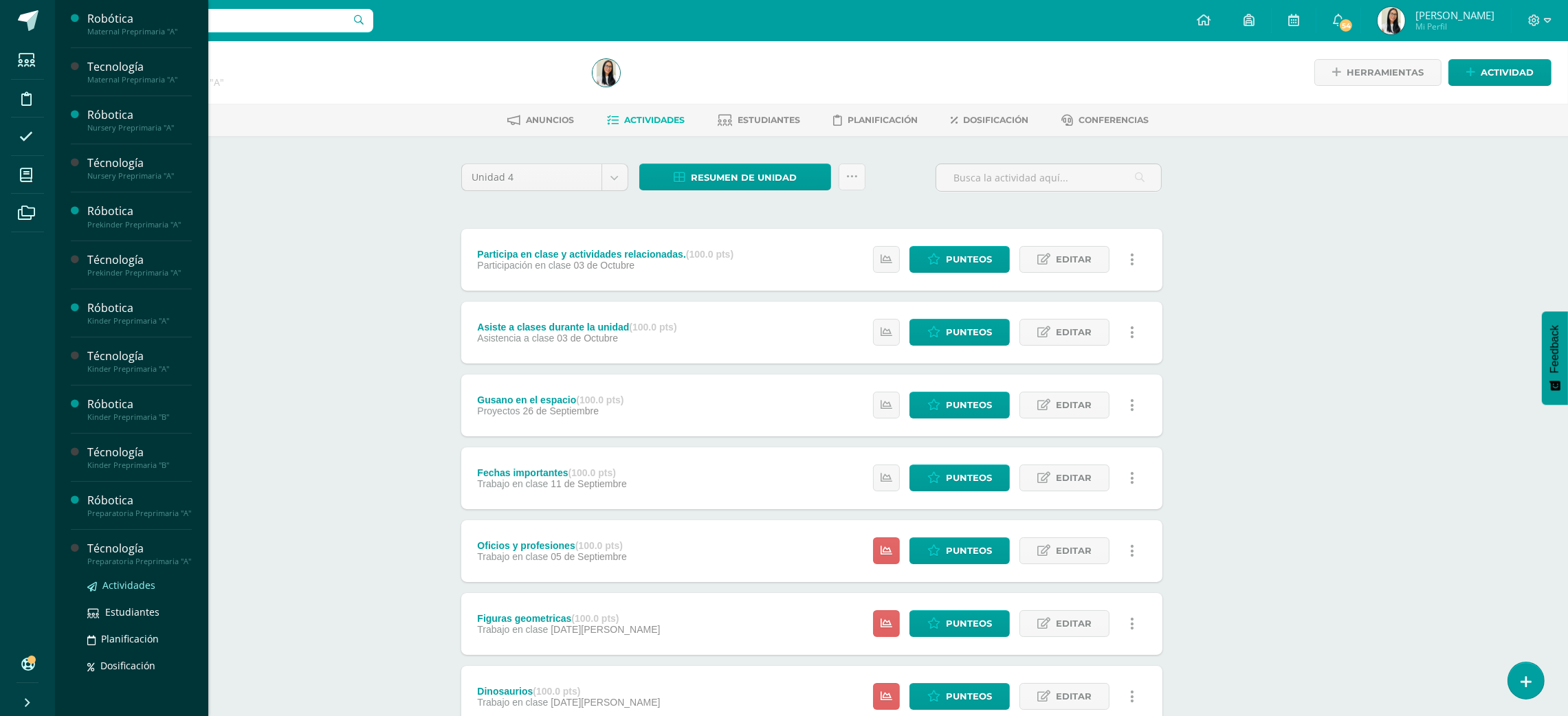
click at [115, 591] on span "Actividades" at bounding box center [130, 586] width 53 height 13
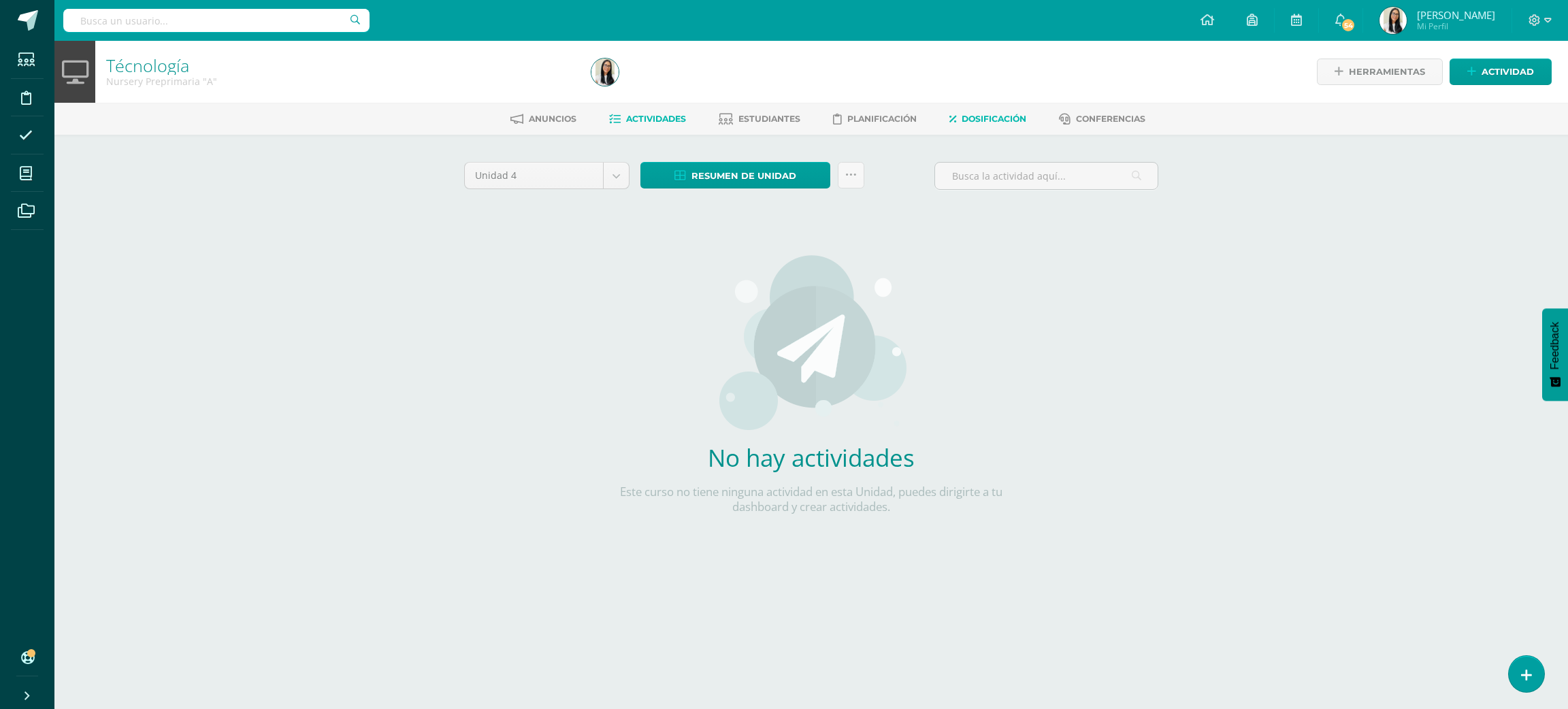
click at [1006, 114] on span "Dosificación" at bounding box center [994, 119] width 65 height 10
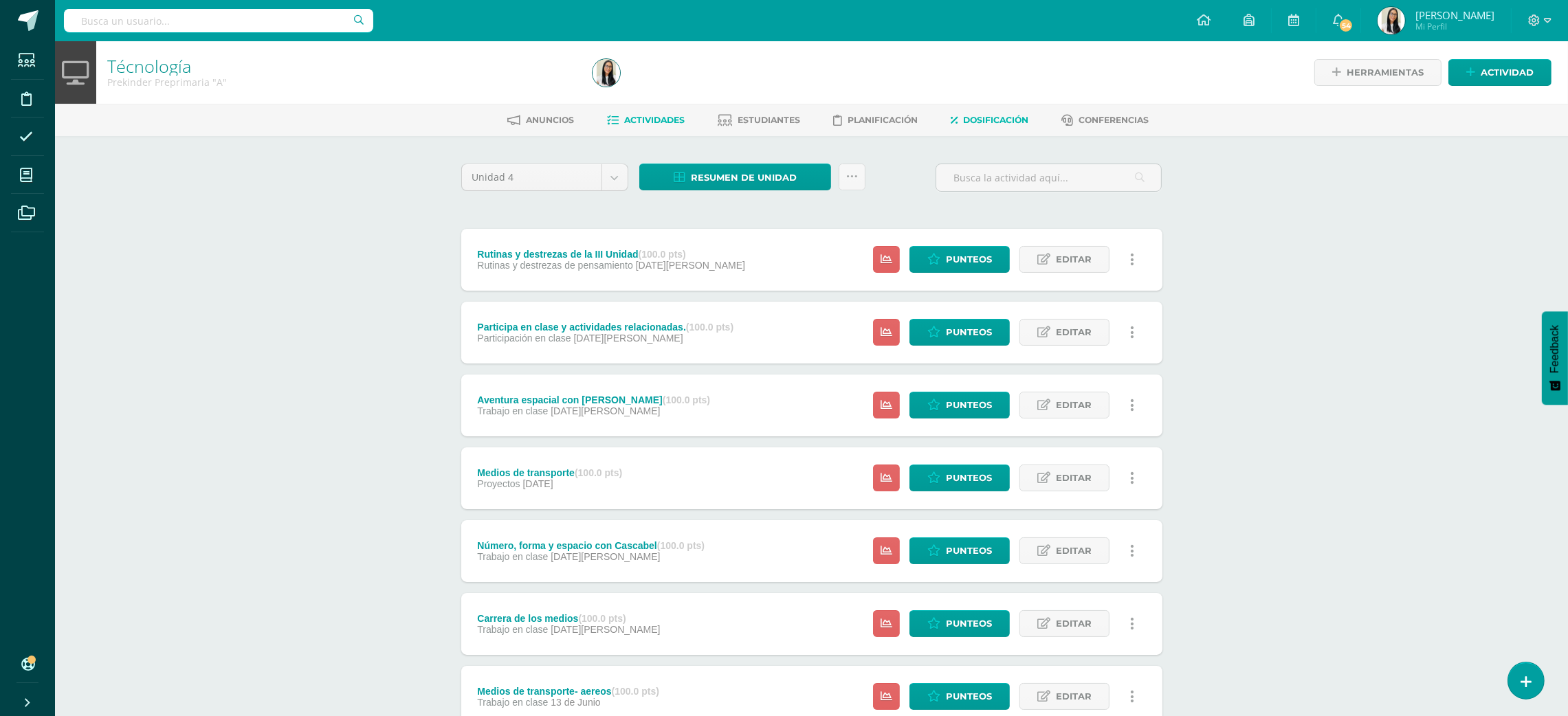
click at [1014, 111] on link "Dosificación" at bounding box center [990, 120] width 78 height 22
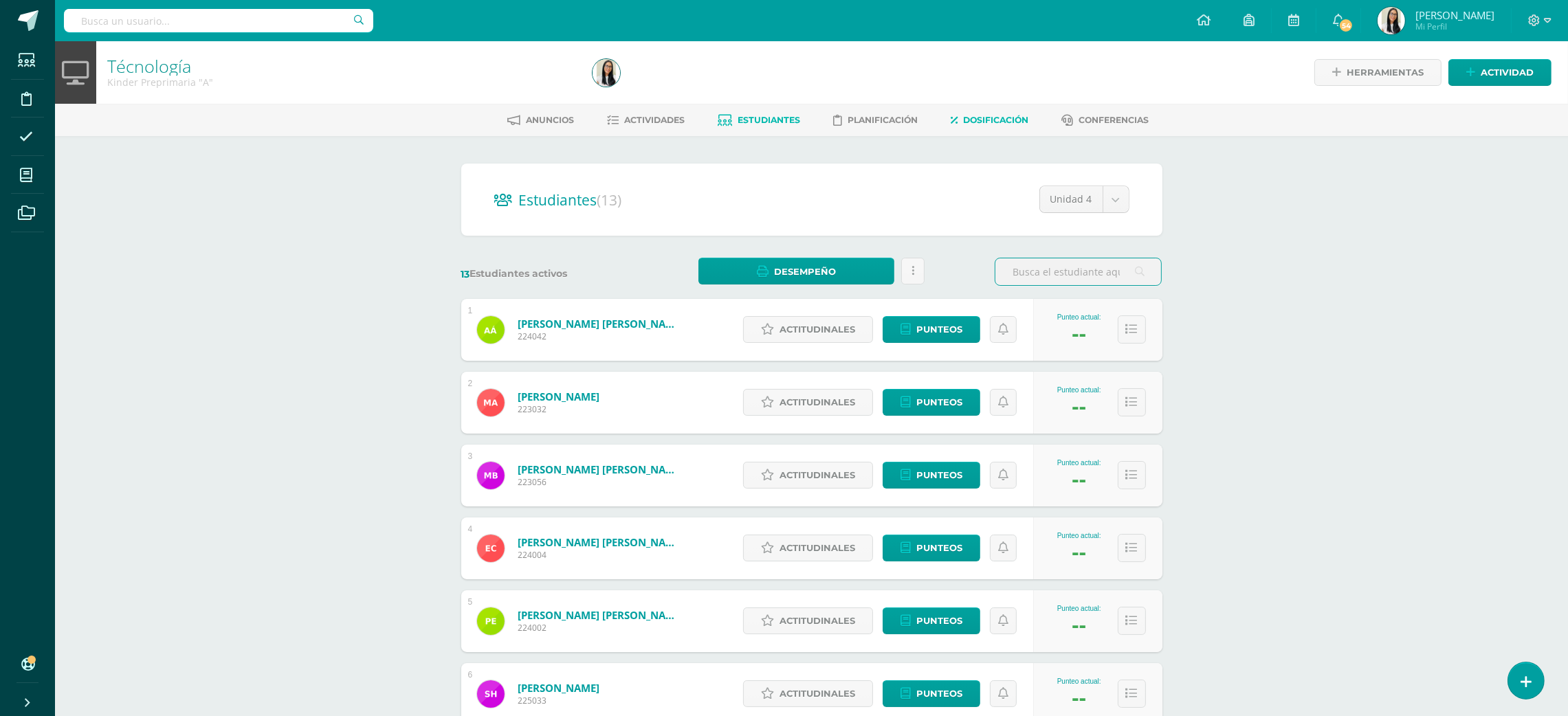
click at [1014, 127] on link "Dosificación" at bounding box center [990, 120] width 78 height 22
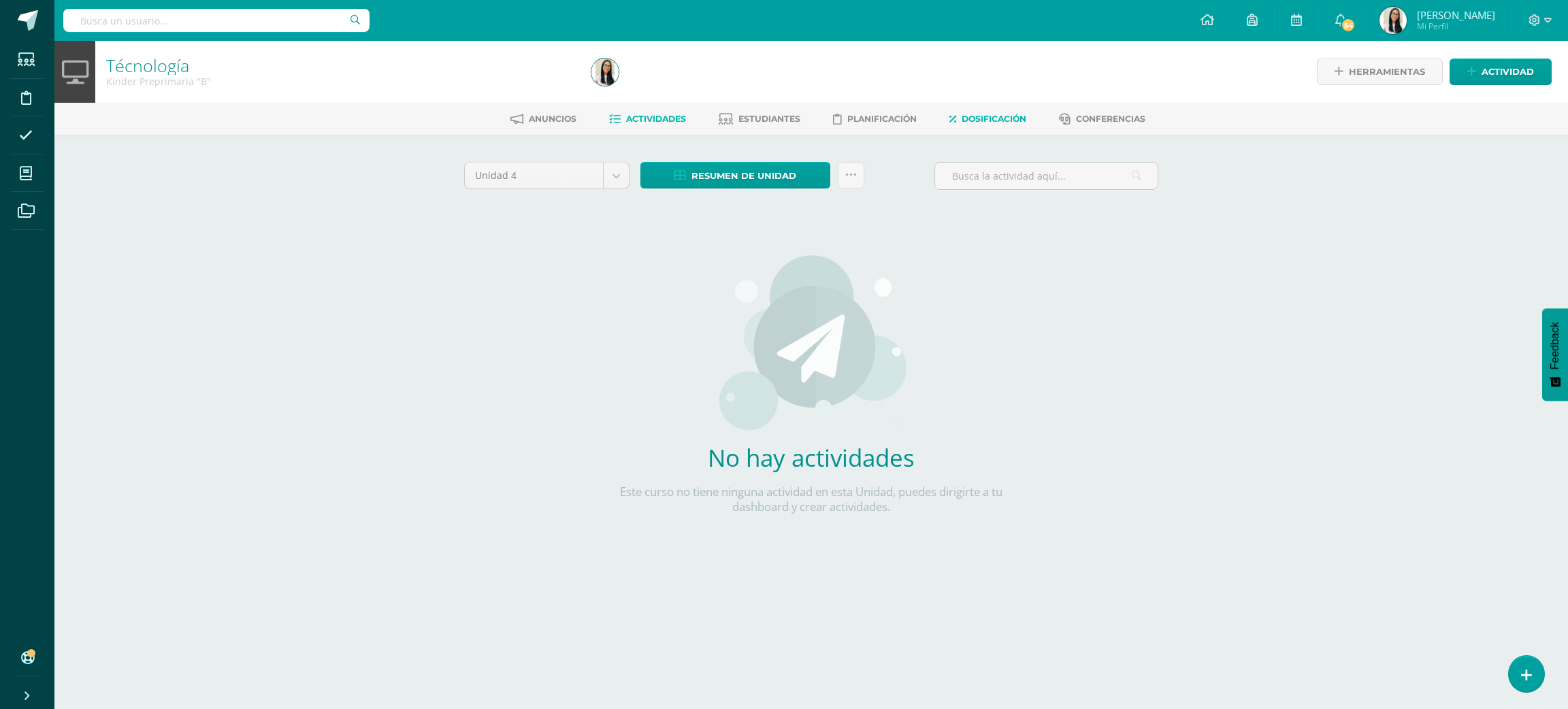
click at [996, 124] on link "Dosificación" at bounding box center [989, 119] width 77 height 22
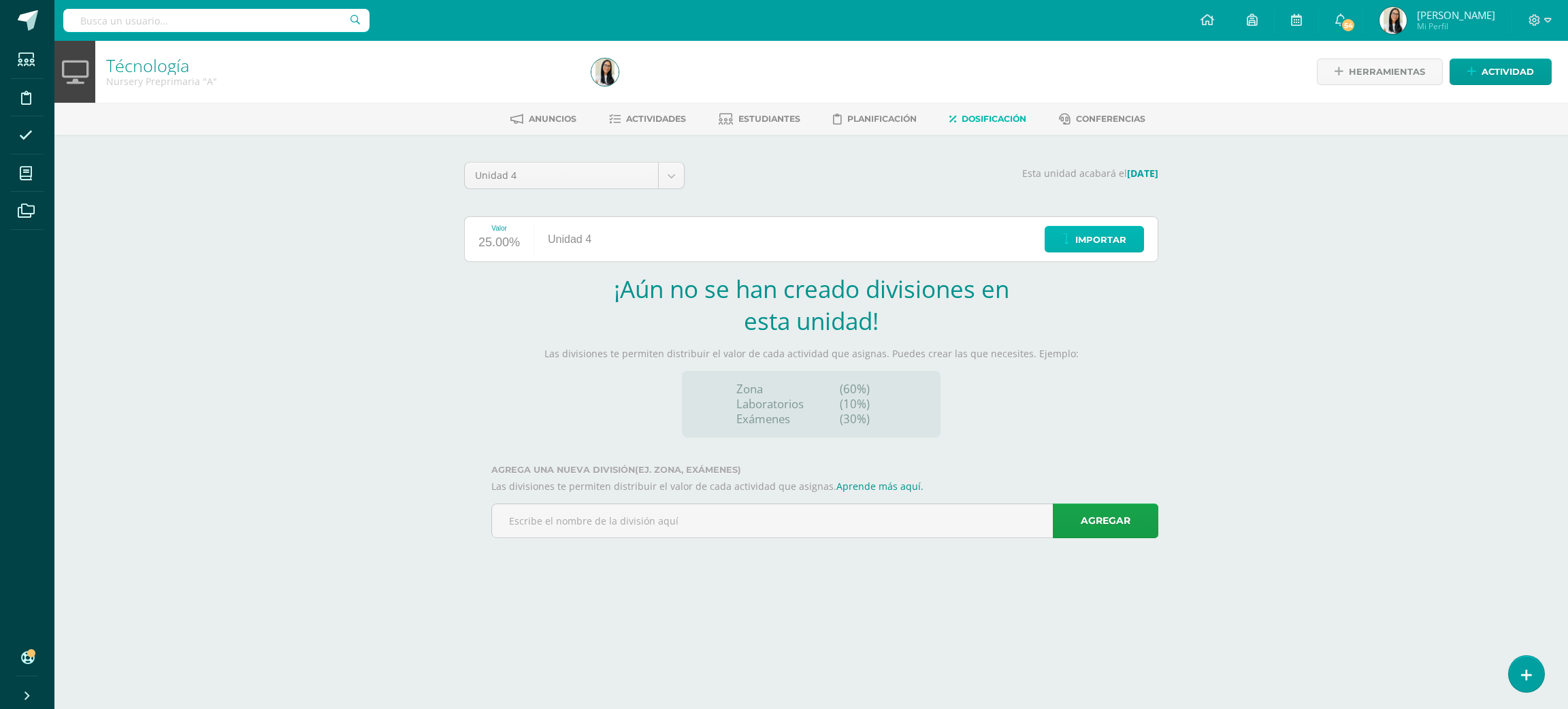
click at [1092, 239] on span "Importar" at bounding box center [1101, 239] width 51 height 25
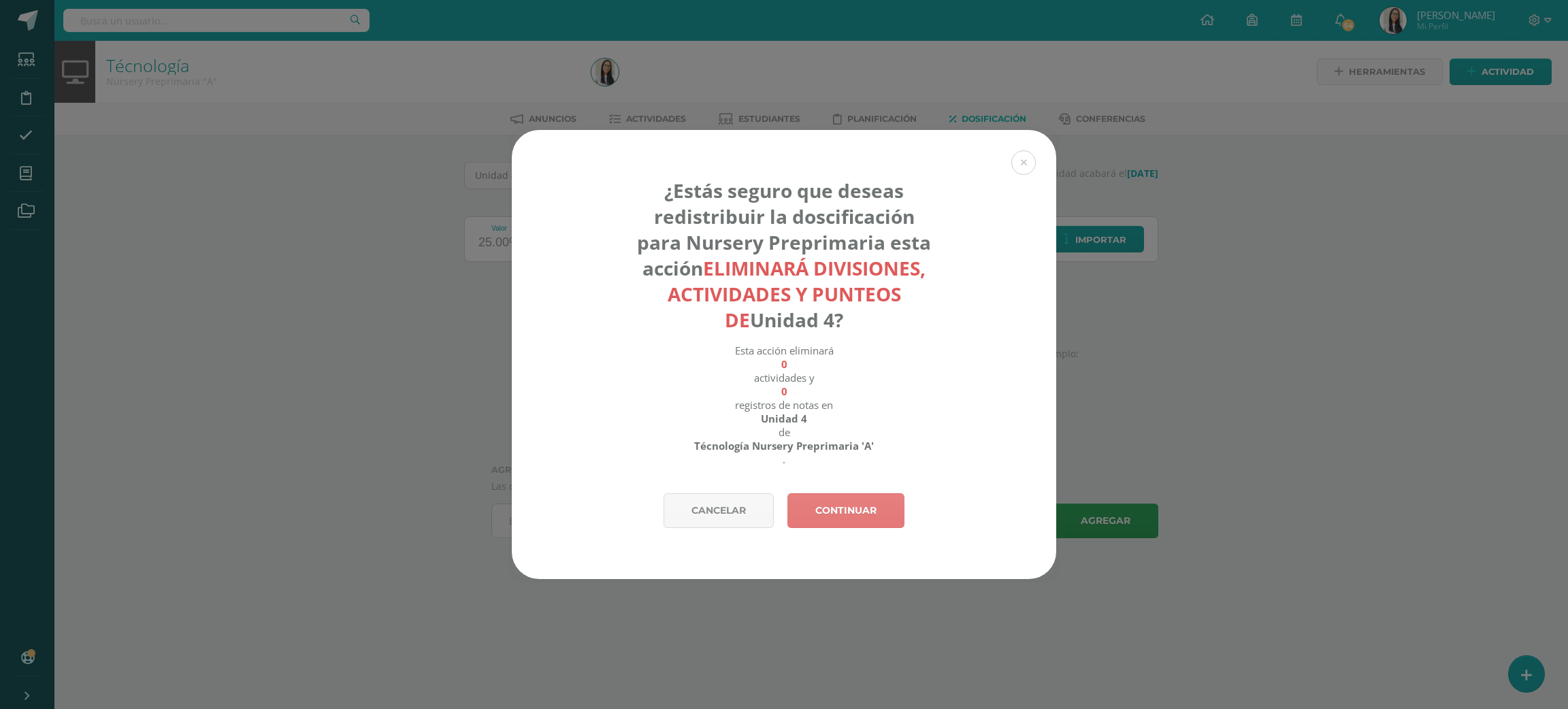
click at [819, 503] on link "Continuar" at bounding box center [846, 510] width 117 height 35
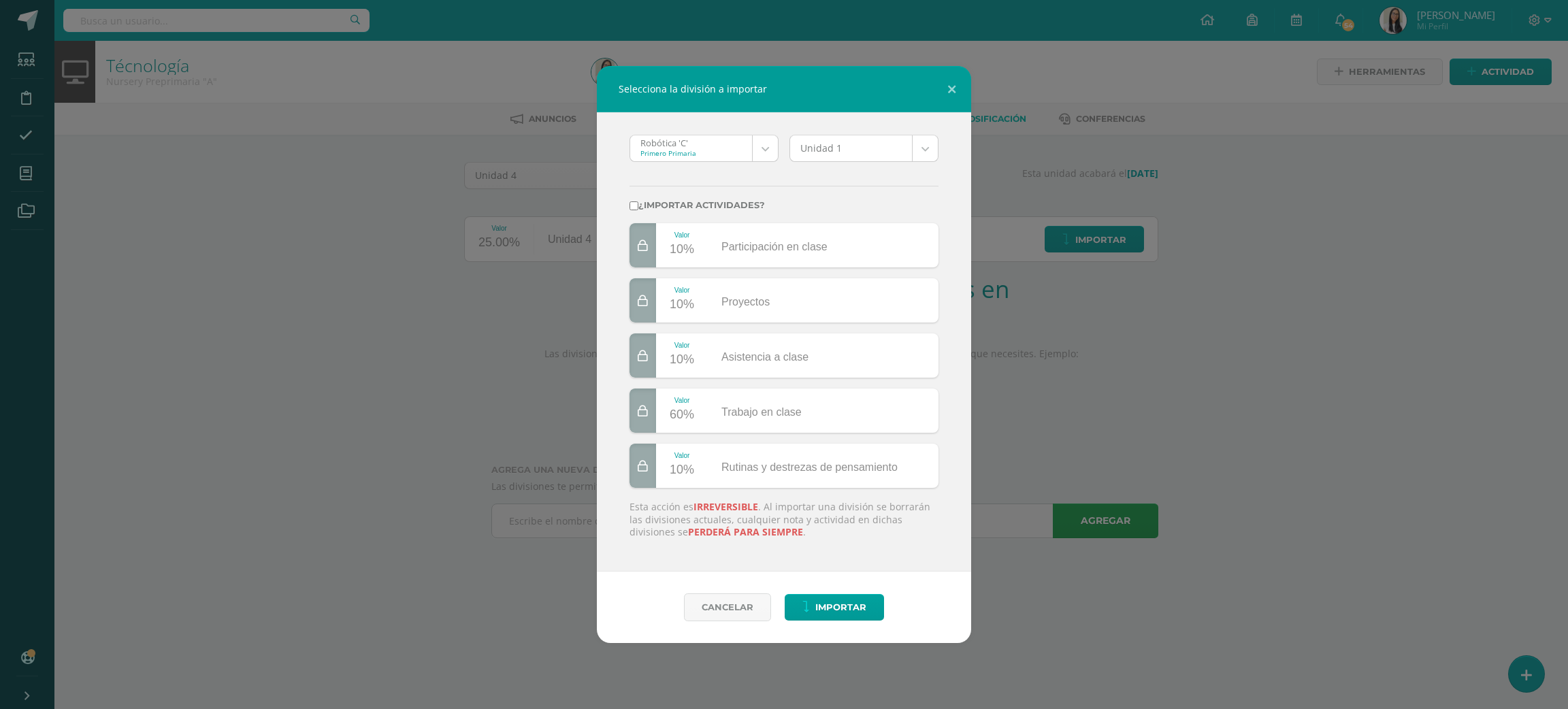
click at [678, 151] on body "Selecciona la división a importar Robótica 'C' Primero Primaria Robótica 'C' Te…" at bounding box center [784, 288] width 1568 height 576
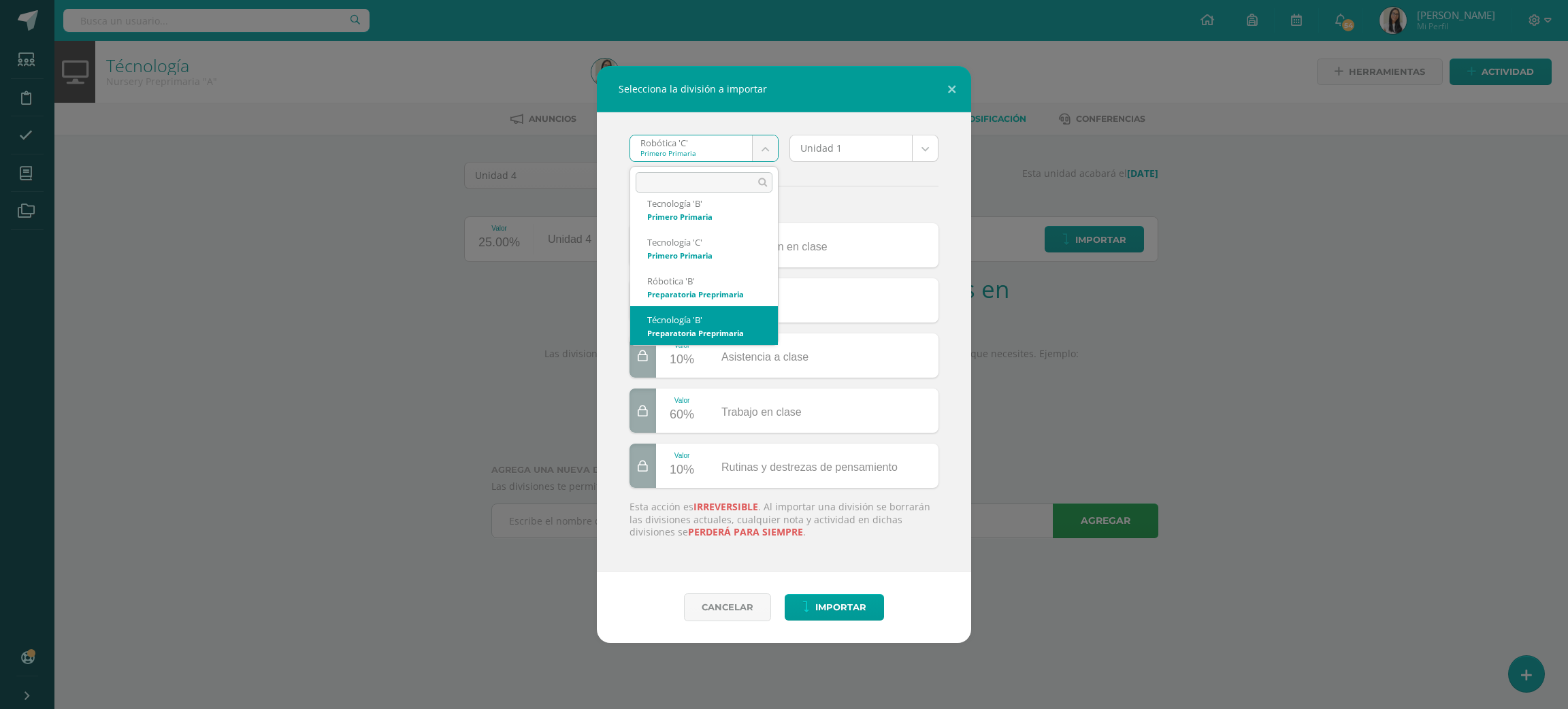
scroll to position [130, 0]
select select "2663"
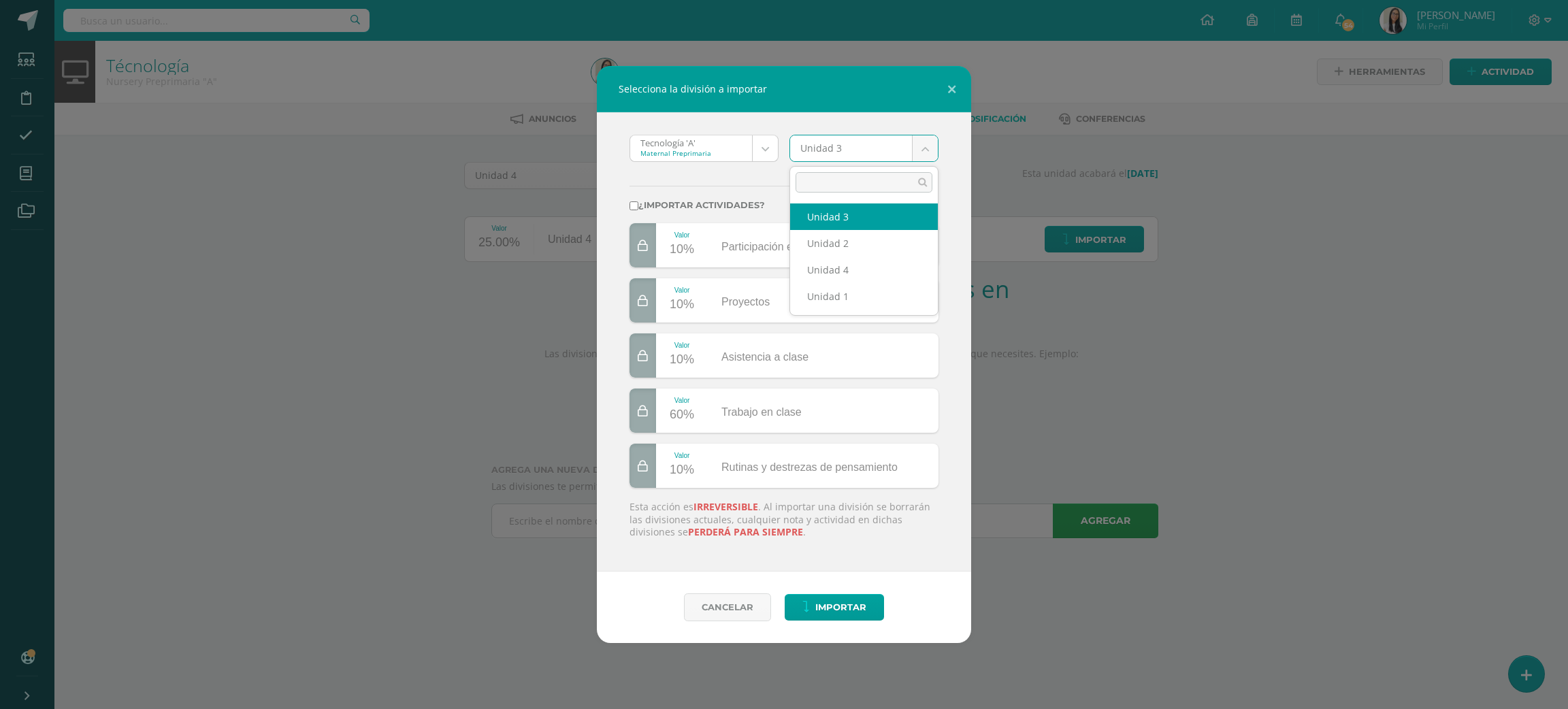
click at [896, 156] on body "Selecciona la división a importar Tecnología 'A' Maternal Preprimaria Robótica …" at bounding box center [784, 288] width 1568 height 576
select select "172913"
click at [744, 197] on div "¿Importar actividades?" at bounding box center [784, 197] width 320 height 50
click at [737, 207] on label "¿Importar actividades?" at bounding box center [784, 205] width 309 height 10
click at [639, 207] on input "¿Importar actividades?" at bounding box center [633, 206] width 8 height 8
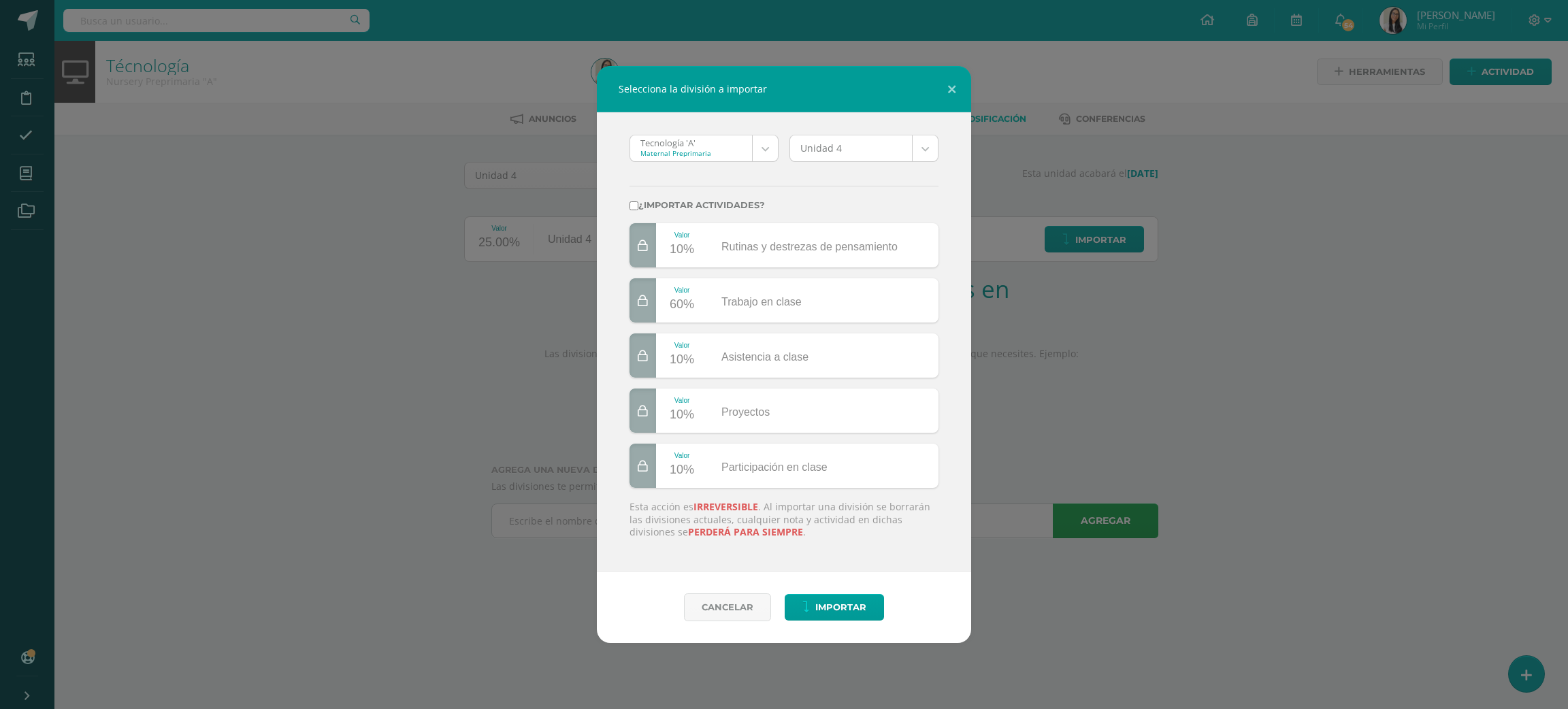
checkbox input "true"
click at [822, 619] on div "Cancelar Importar" at bounding box center [784, 607] width 375 height 72
click at [832, 612] on span "Importar" at bounding box center [841, 607] width 51 height 25
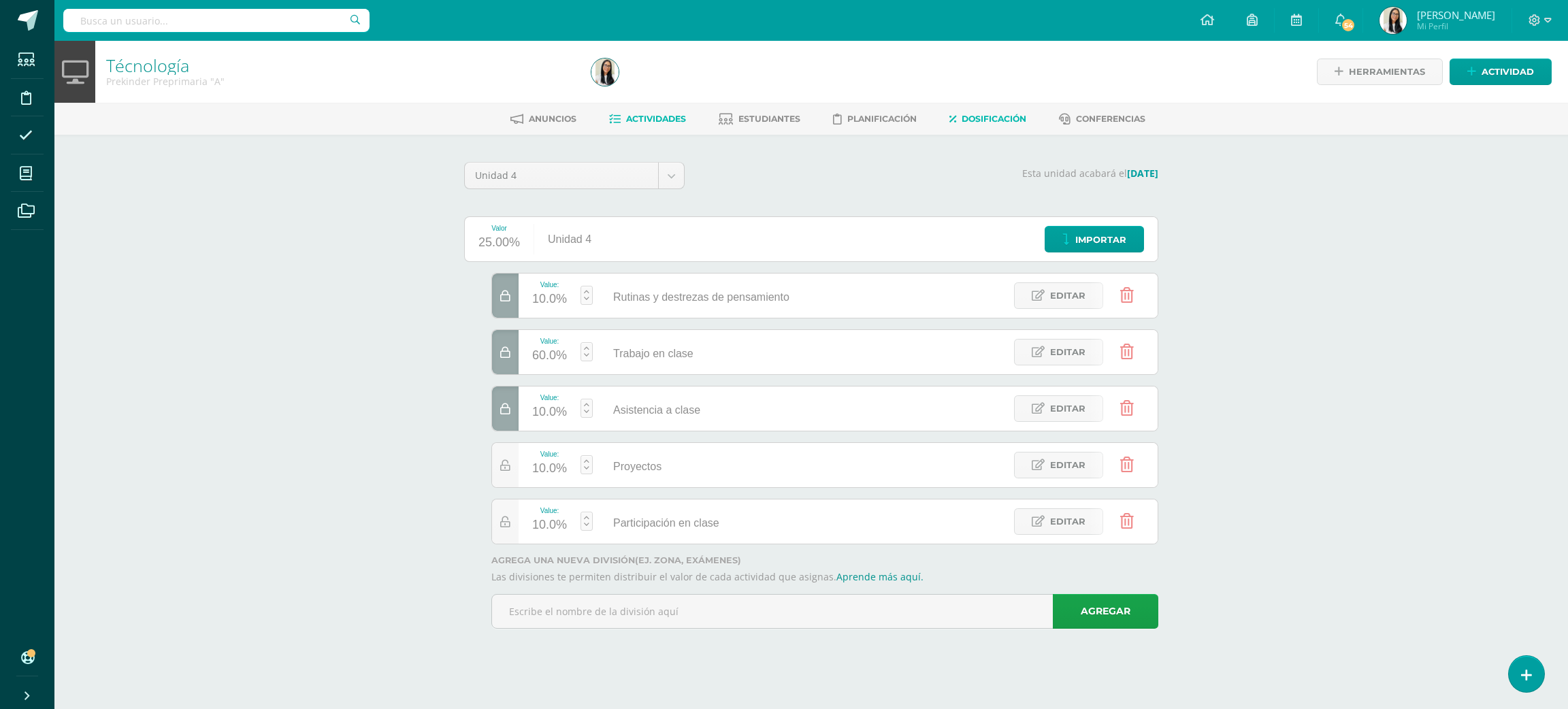
click at [655, 124] on link "Actividades" at bounding box center [648, 119] width 77 height 22
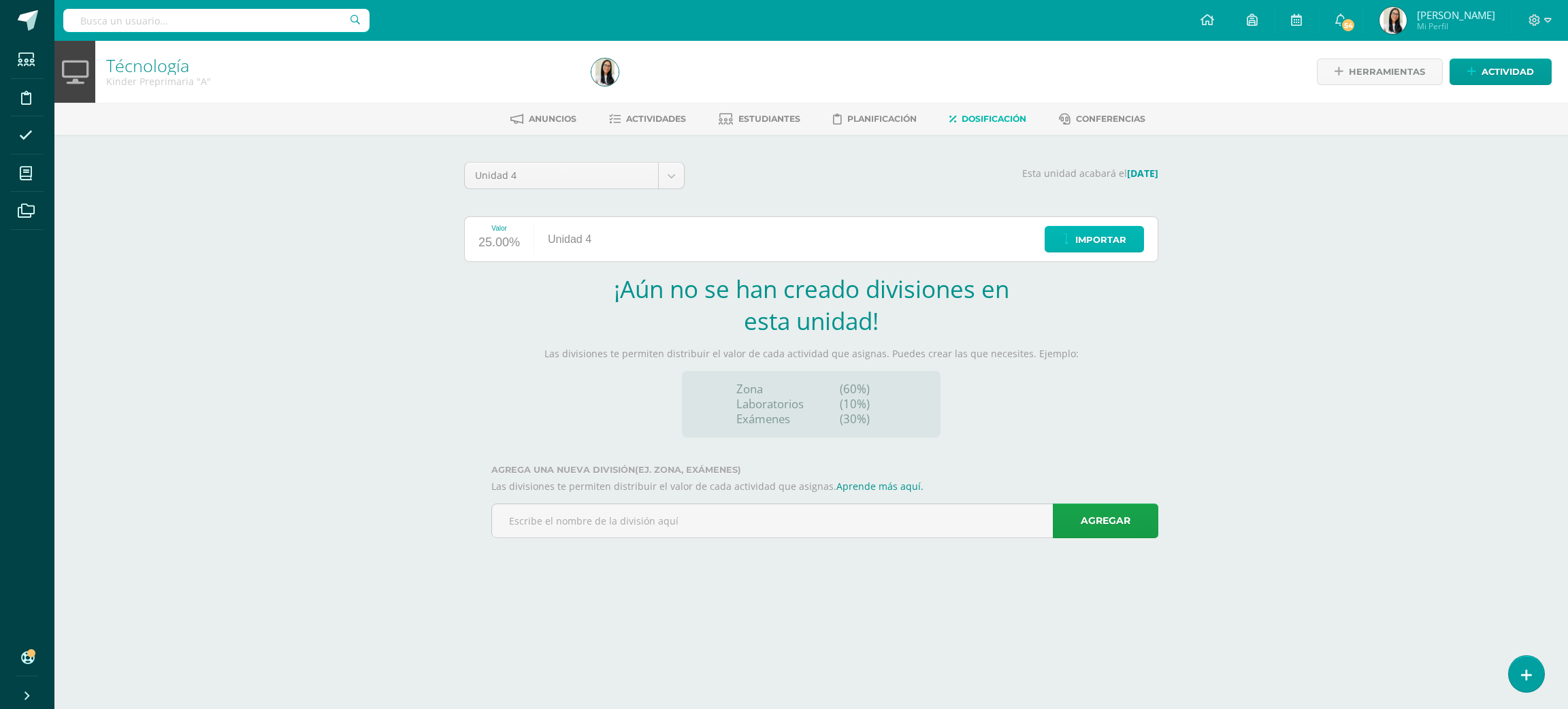
click at [1128, 231] on link "Importar" at bounding box center [1094, 239] width 99 height 26
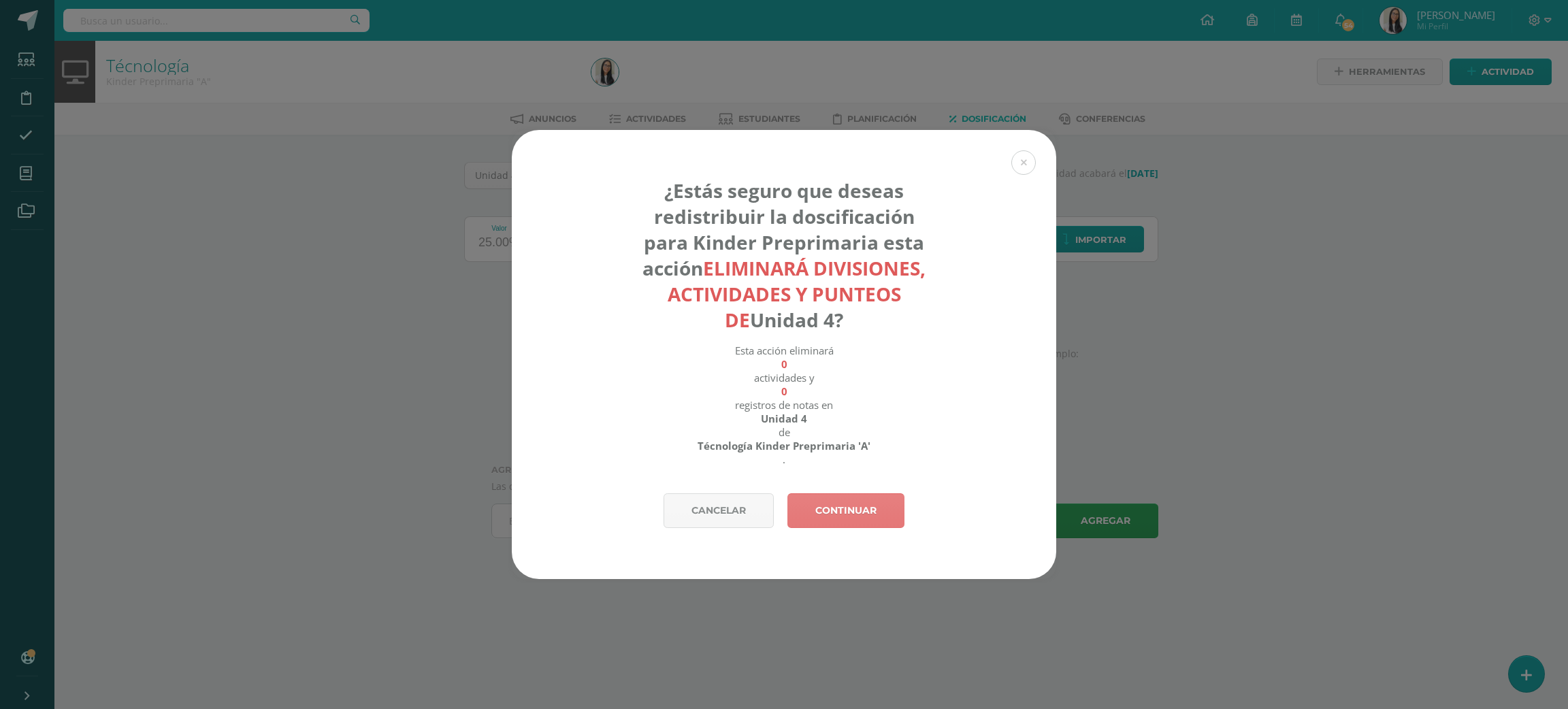
click at [859, 504] on link "Continuar" at bounding box center [846, 510] width 117 height 35
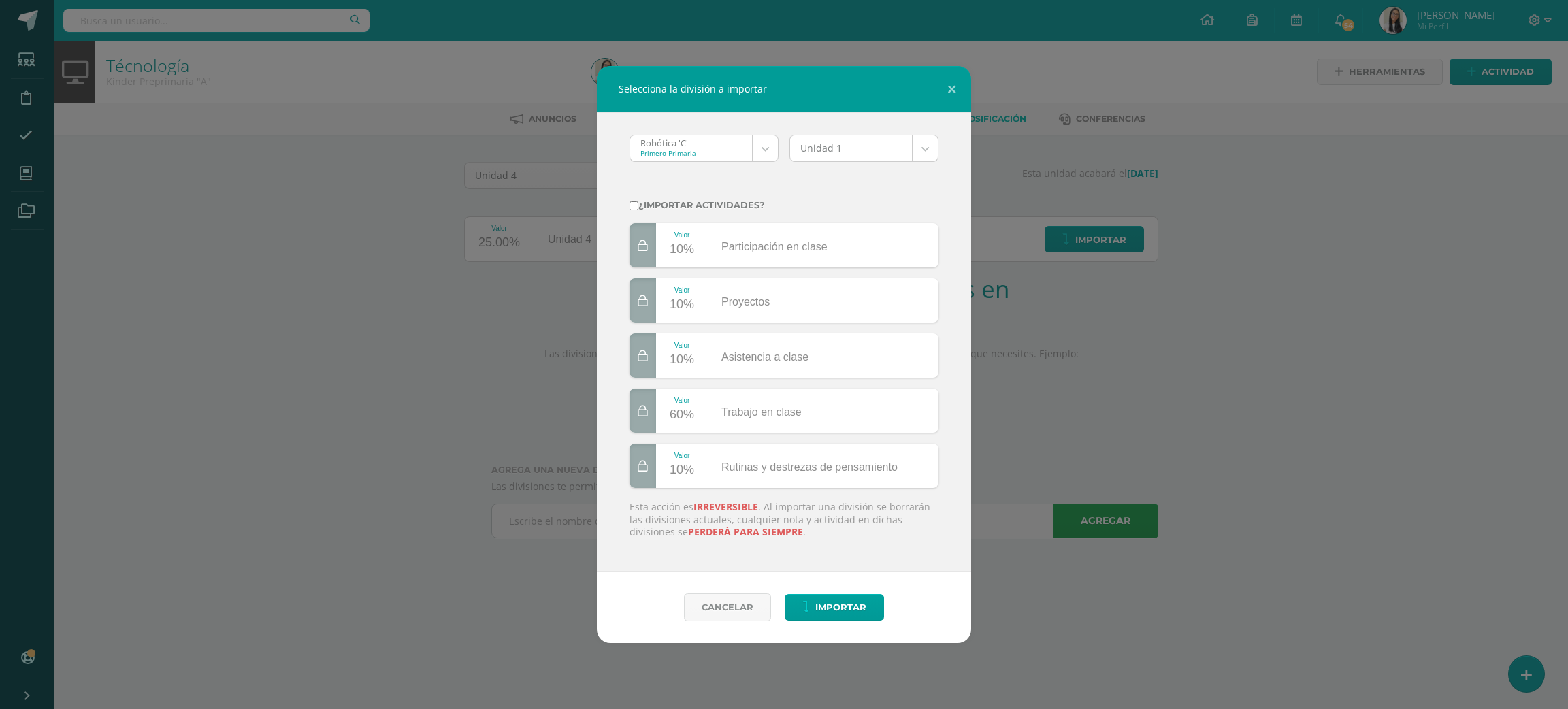
click at [732, 167] on div "Robótica 'C' Primero Primaria Robótica 'C' Tecnología 'A' Tecnología 'B' Tecnol…" at bounding box center [705, 154] width 160 height 38
click at [725, 145] on body "Selecciona la división a importar Robótica 'C' Primero Primaria Robótica 'C' Te…" at bounding box center [784, 288] width 1568 height 576
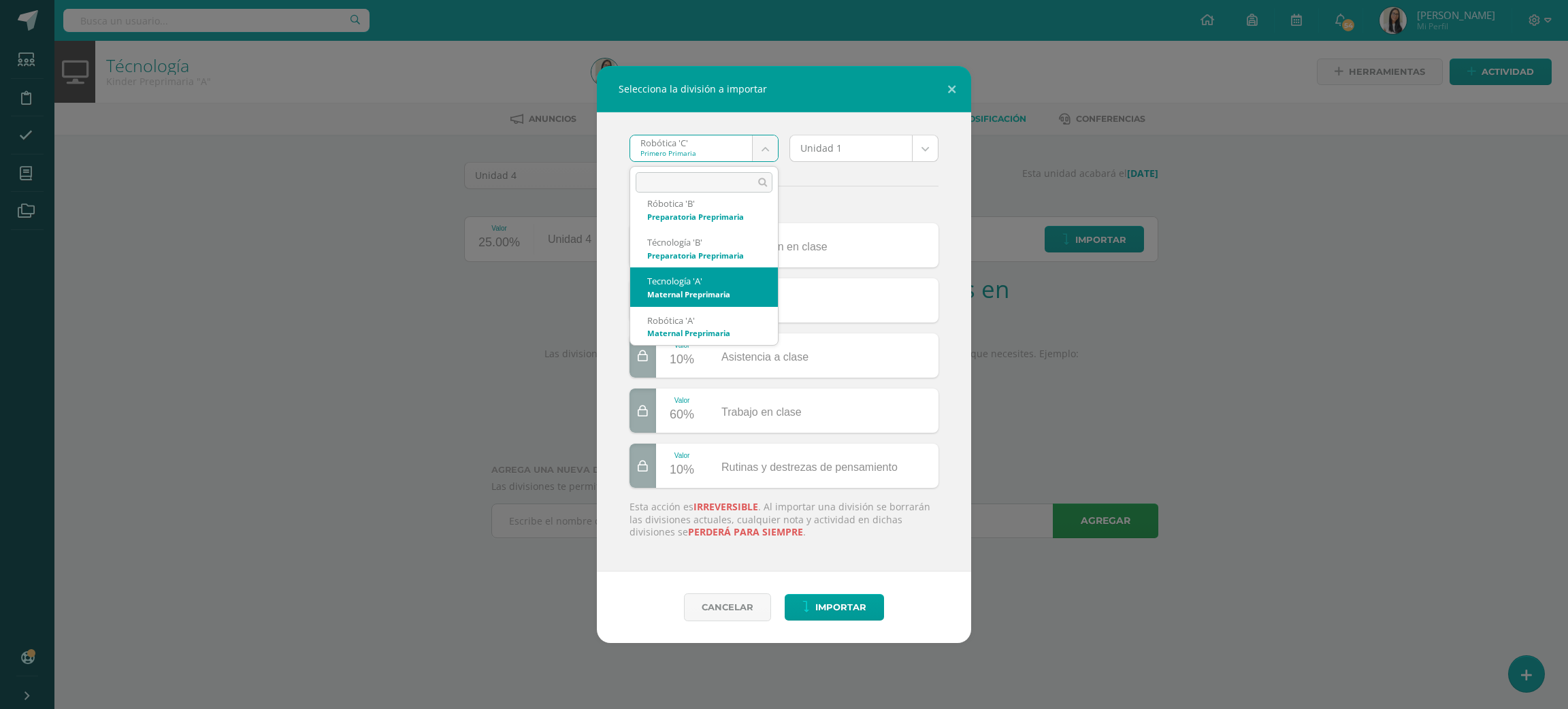
select select "2663"
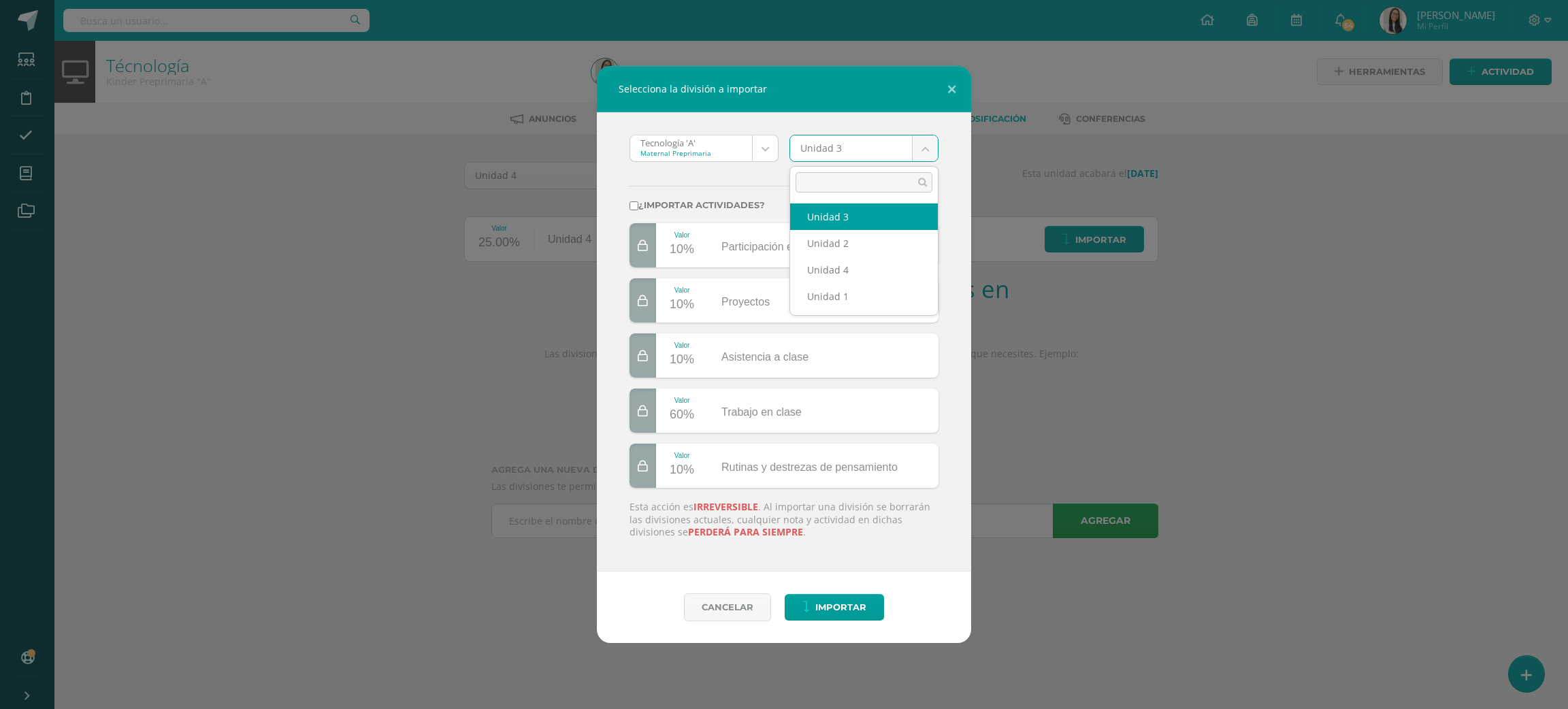
click at [832, 142] on body "Selecciona la división a importar Tecnología 'A' Maternal Preprimaria Robótica …" at bounding box center [784, 288] width 1568 height 576
select select "172913"
click at [720, 196] on div "¿Importar actividades?" at bounding box center [784, 197] width 320 height 50
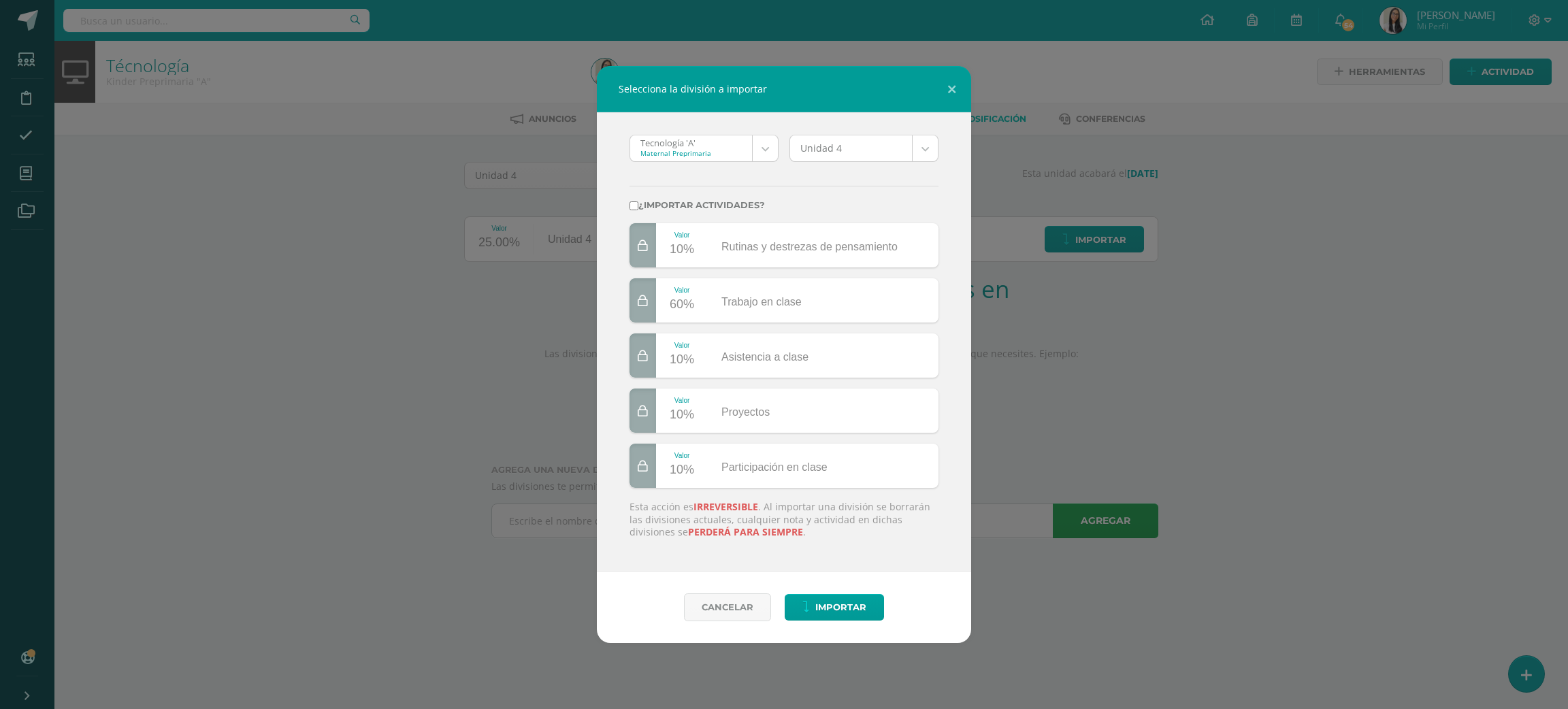
click at [634, 206] on input "¿Importar actividades?" at bounding box center [633, 206] width 8 height 8
checkbox input "true"
click at [857, 614] on span "Importar" at bounding box center [841, 607] width 51 height 25
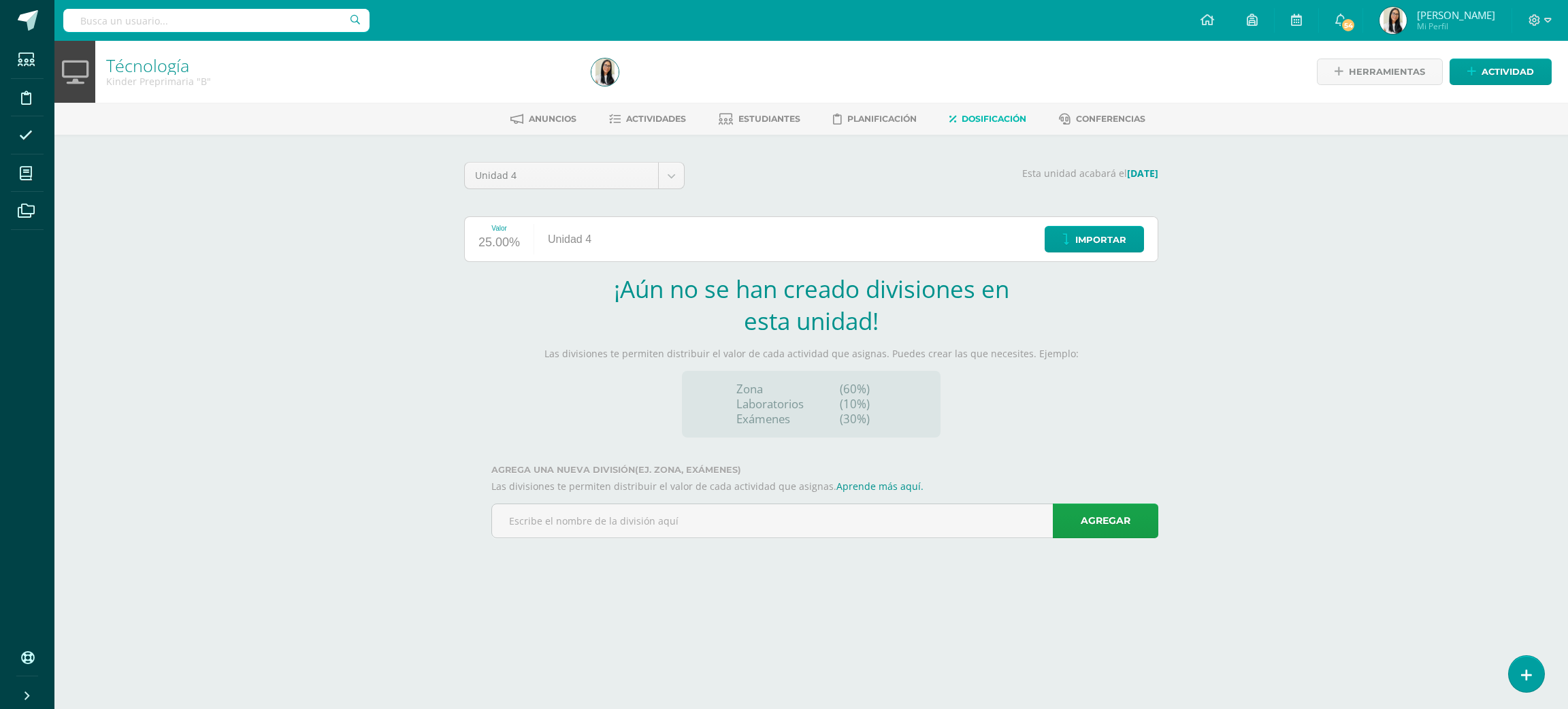
click at [1158, 576] on html "Estudiantes Disciplina Asistencia Mis cursos Archivos Soporte Ayuda Reportar un…" at bounding box center [784, 288] width 1568 height 576
click at [1085, 245] on span "Importar" at bounding box center [1101, 239] width 51 height 25
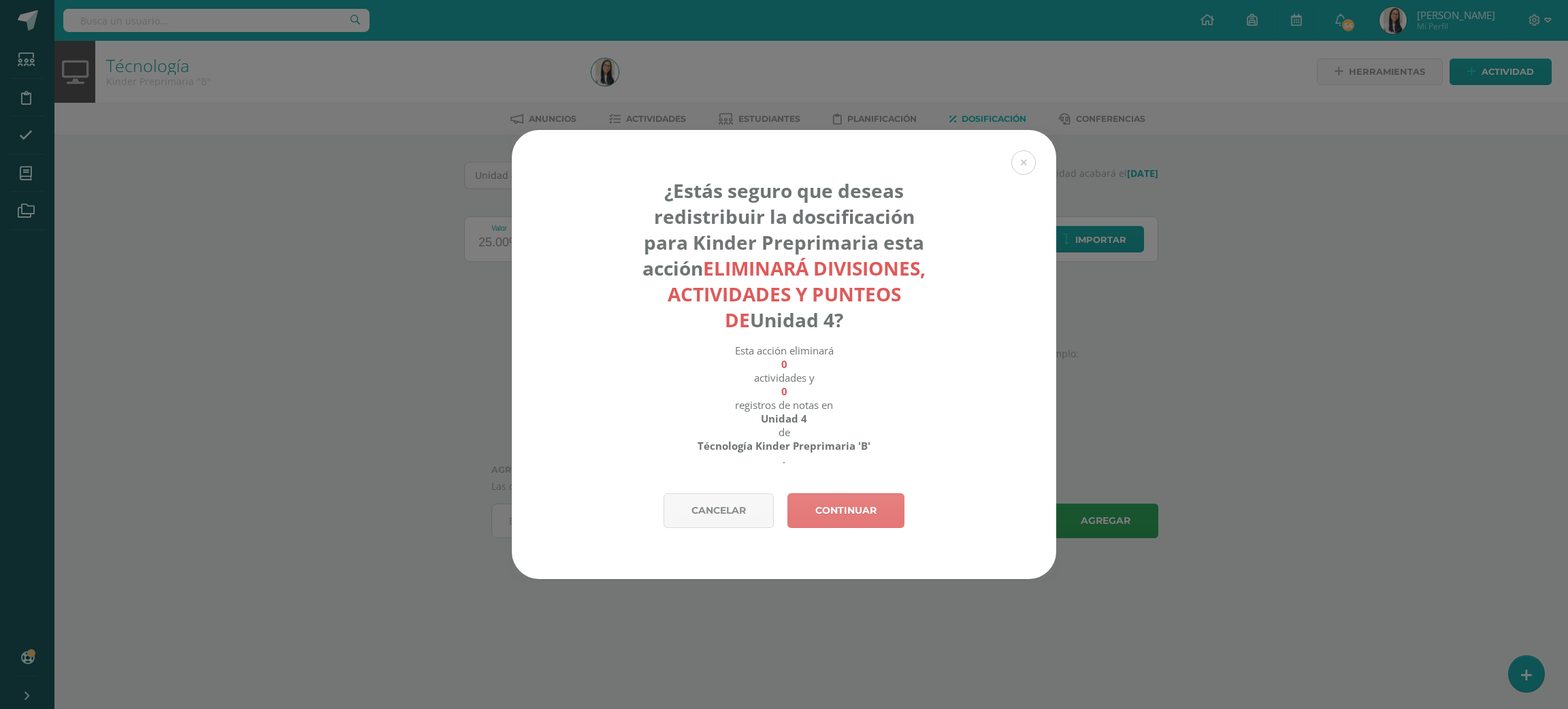
click at [847, 503] on link "Continuar" at bounding box center [846, 510] width 117 height 35
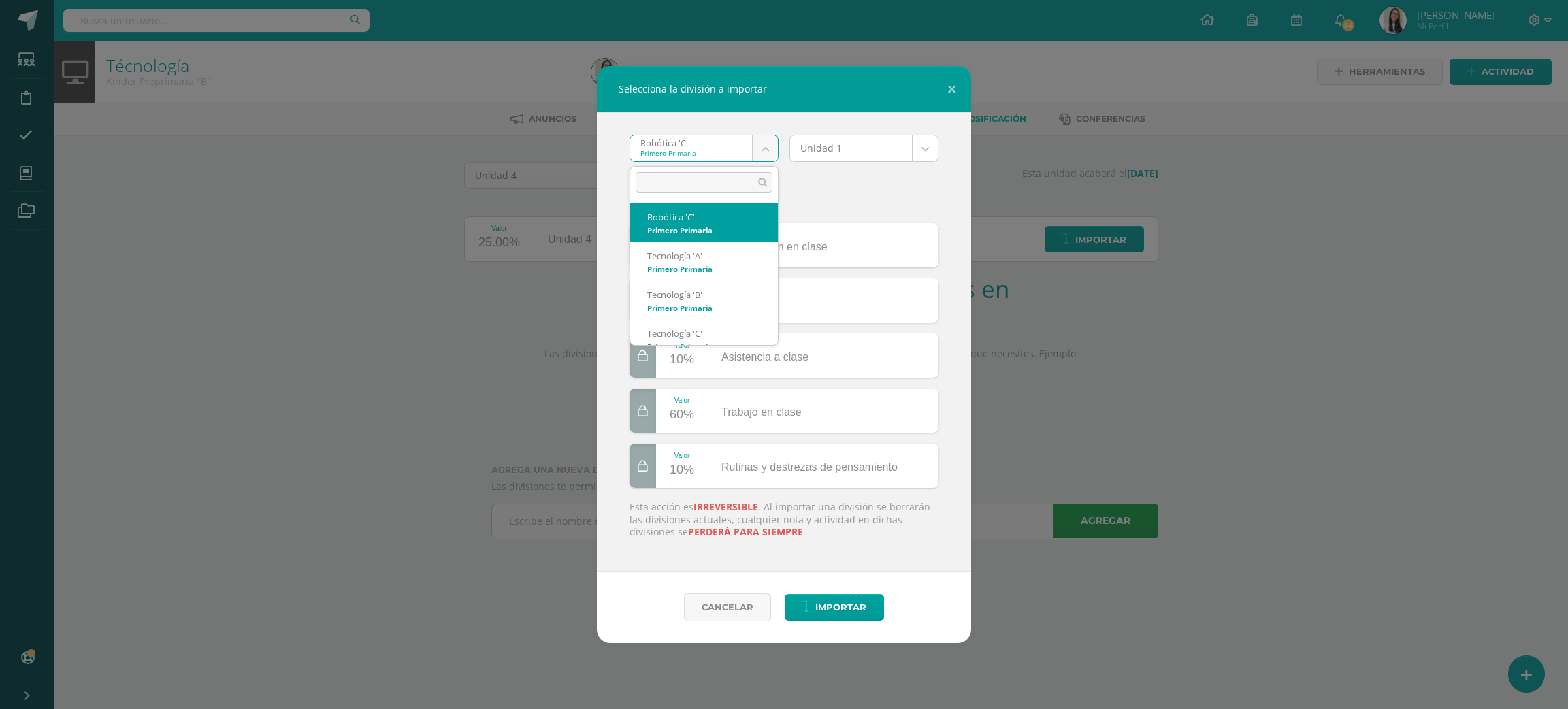
click at [686, 150] on body "Selecciona la división a importar Robótica 'C' Primero Primaria Robótica 'C' Te…" at bounding box center [784, 288] width 1568 height 576
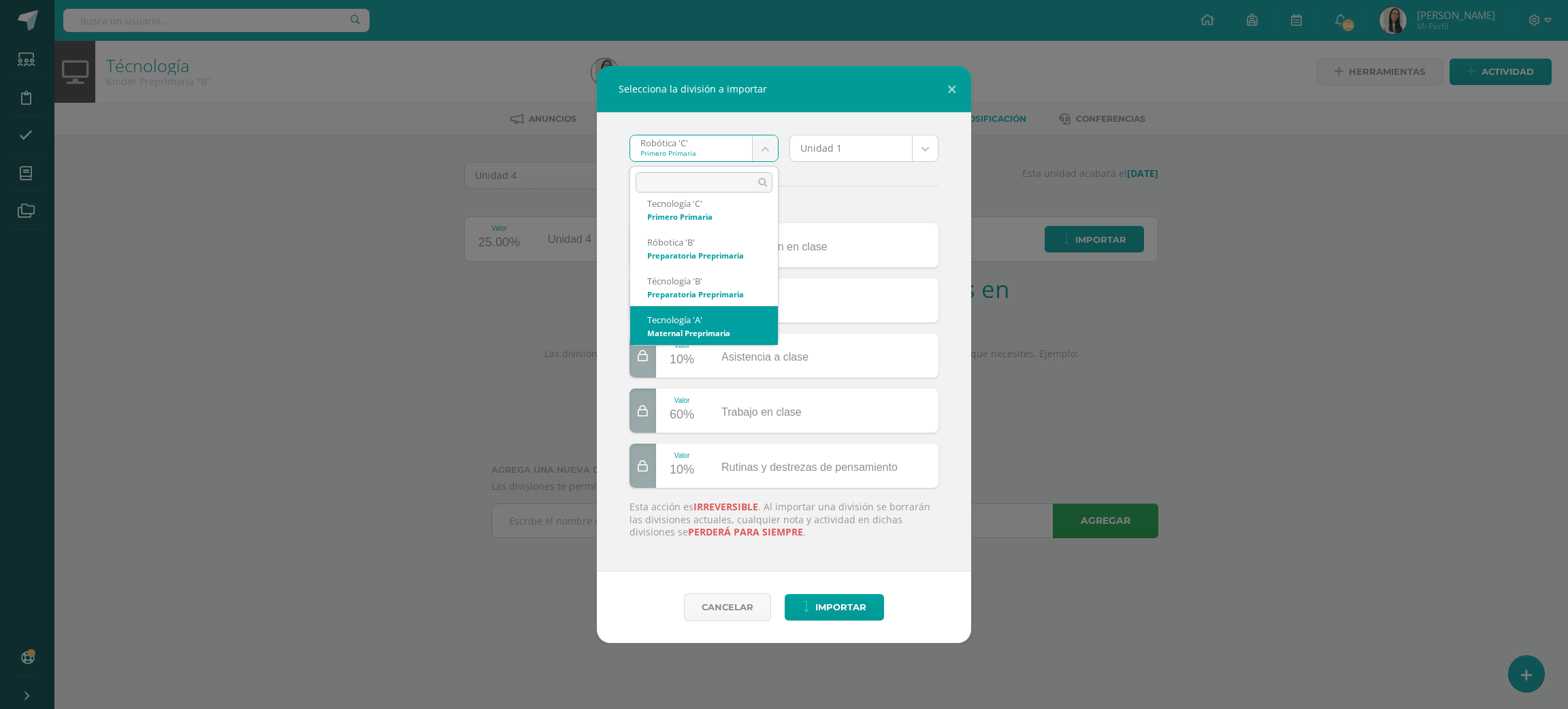
select select "2663"
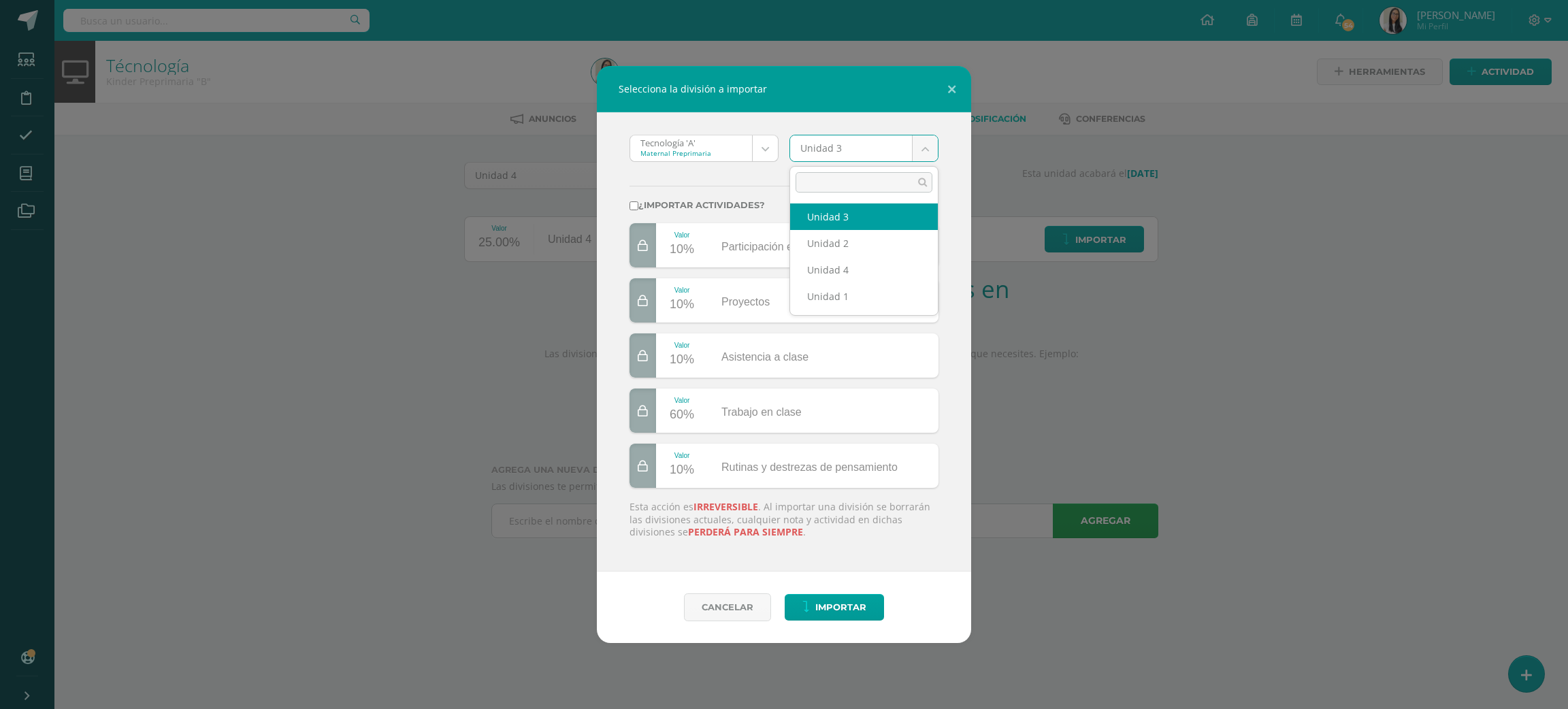
click at [840, 144] on body "Selecciona la división a importar Tecnología 'A' Maternal Preprimaria Robótica …" at bounding box center [784, 288] width 1568 height 576
select select "172913"
click at [716, 200] on label "¿Importar actividades?" at bounding box center [784, 205] width 309 height 10
click at [639, 202] on input "¿Importar actividades?" at bounding box center [633, 206] width 8 height 8
checkbox input "true"
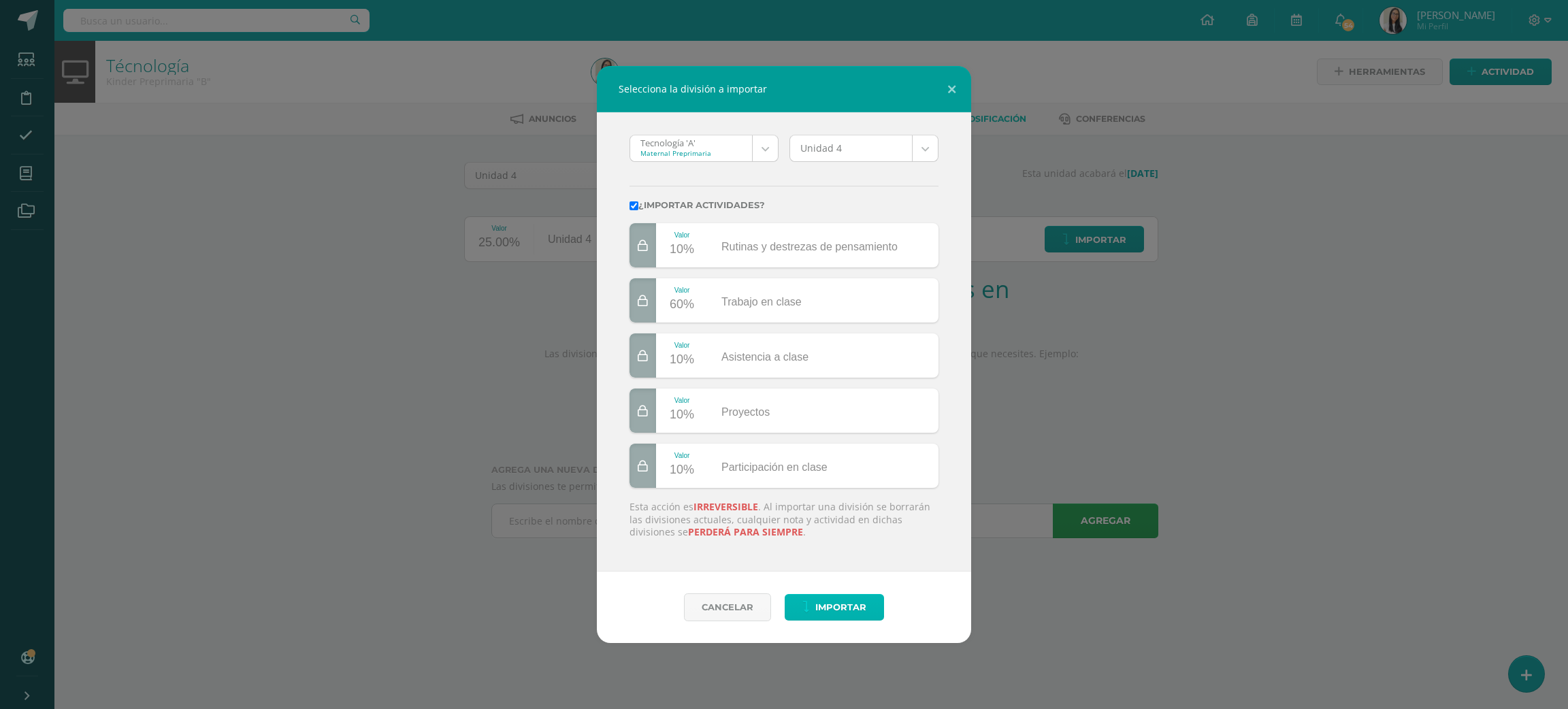
click at [811, 603] on button "Importar" at bounding box center [834, 607] width 99 height 26
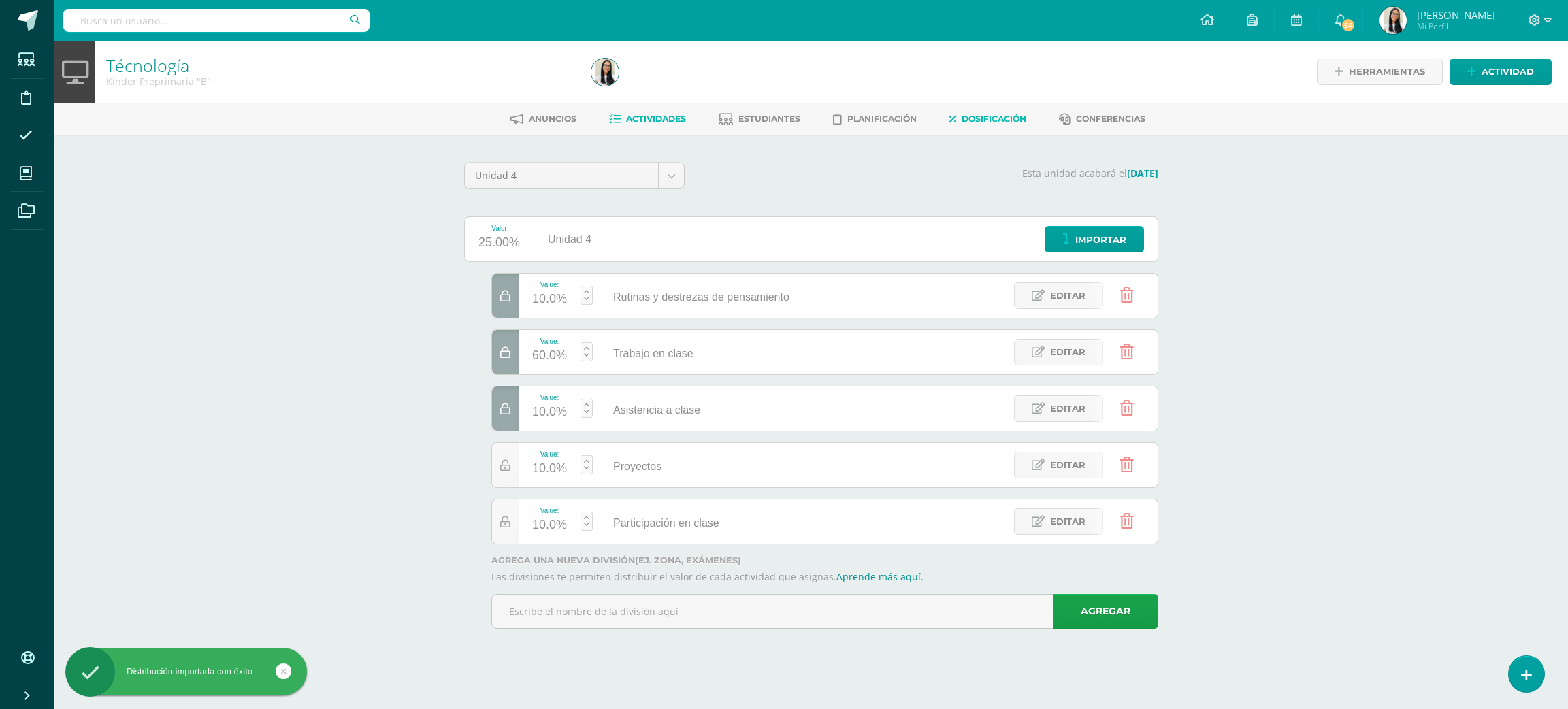
click at [654, 122] on span "Actividades" at bounding box center [656, 119] width 59 height 10
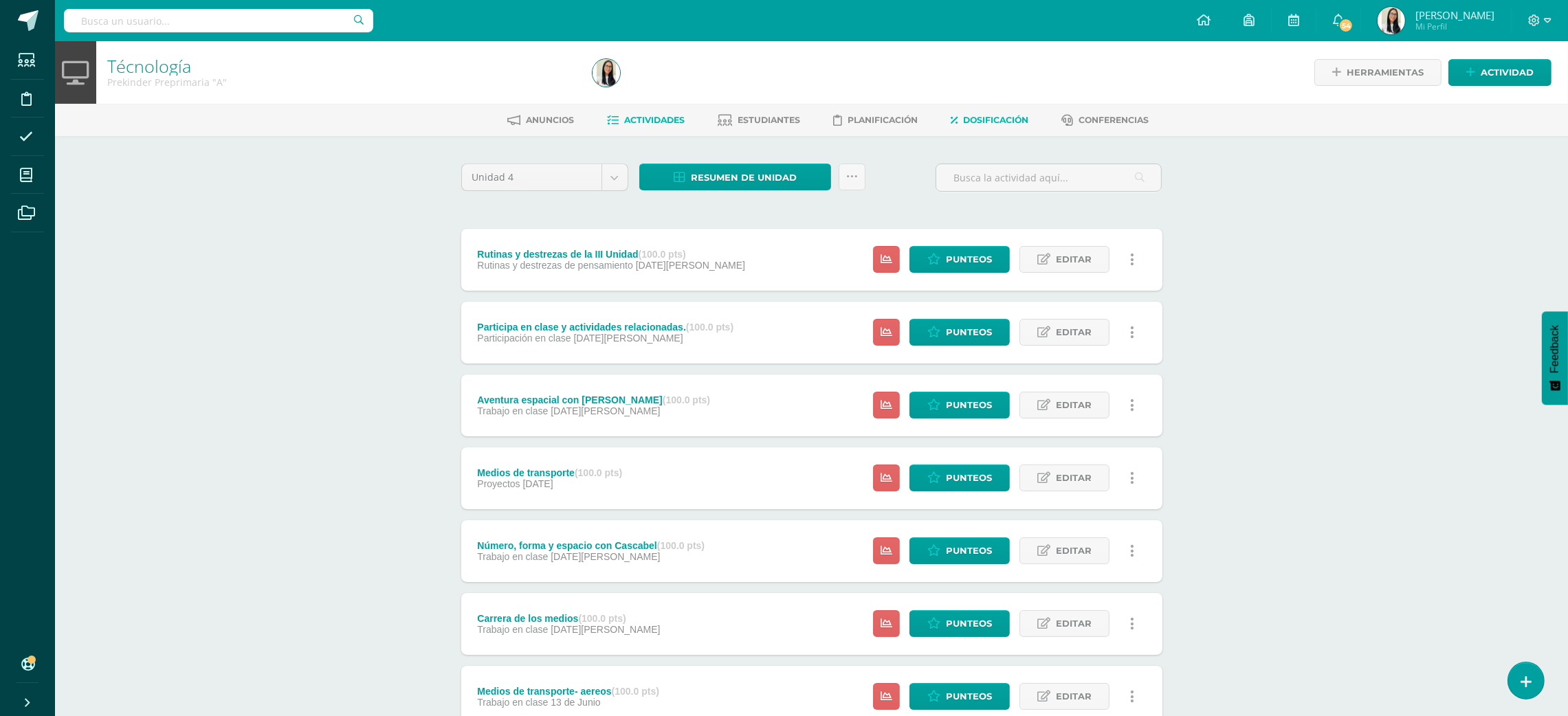
click at [1010, 127] on link "Dosificación" at bounding box center [990, 120] width 78 height 22
click at [1011, 127] on link "Dosificación" at bounding box center [990, 120] width 78 height 22
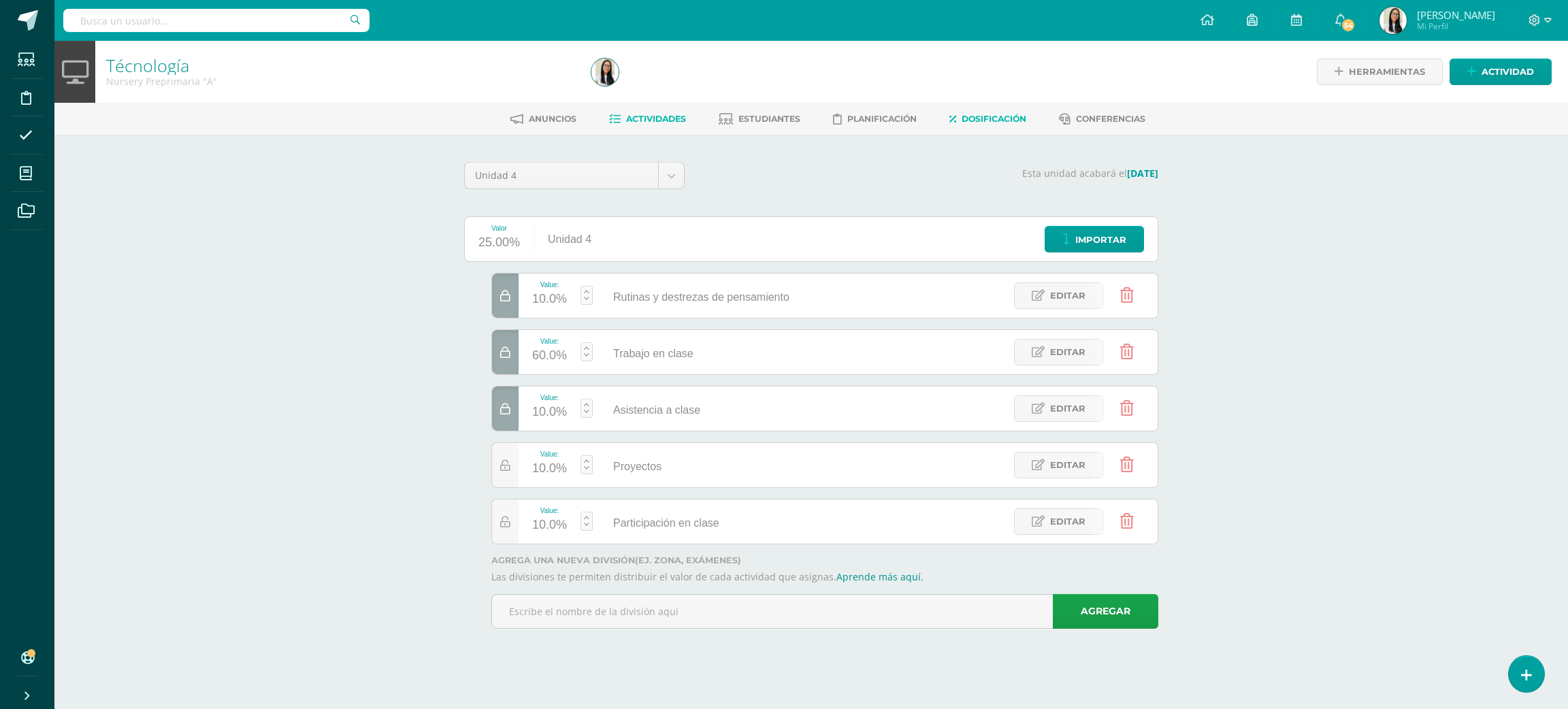
click at [680, 111] on link "Actividades" at bounding box center [648, 119] width 77 height 22
click at [1079, 230] on span "Importar" at bounding box center [1101, 239] width 51 height 25
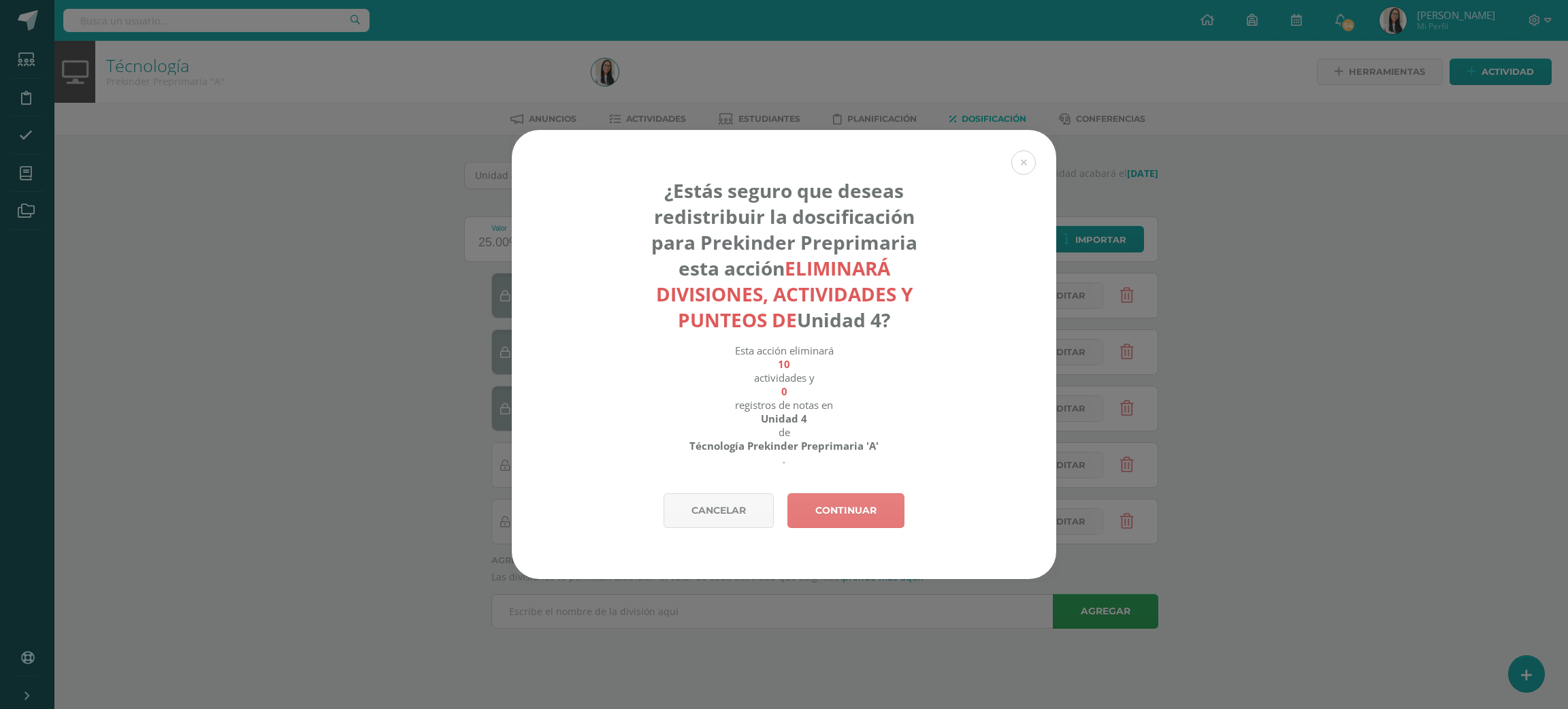
click at [808, 516] on link "Continuar" at bounding box center [846, 510] width 117 height 35
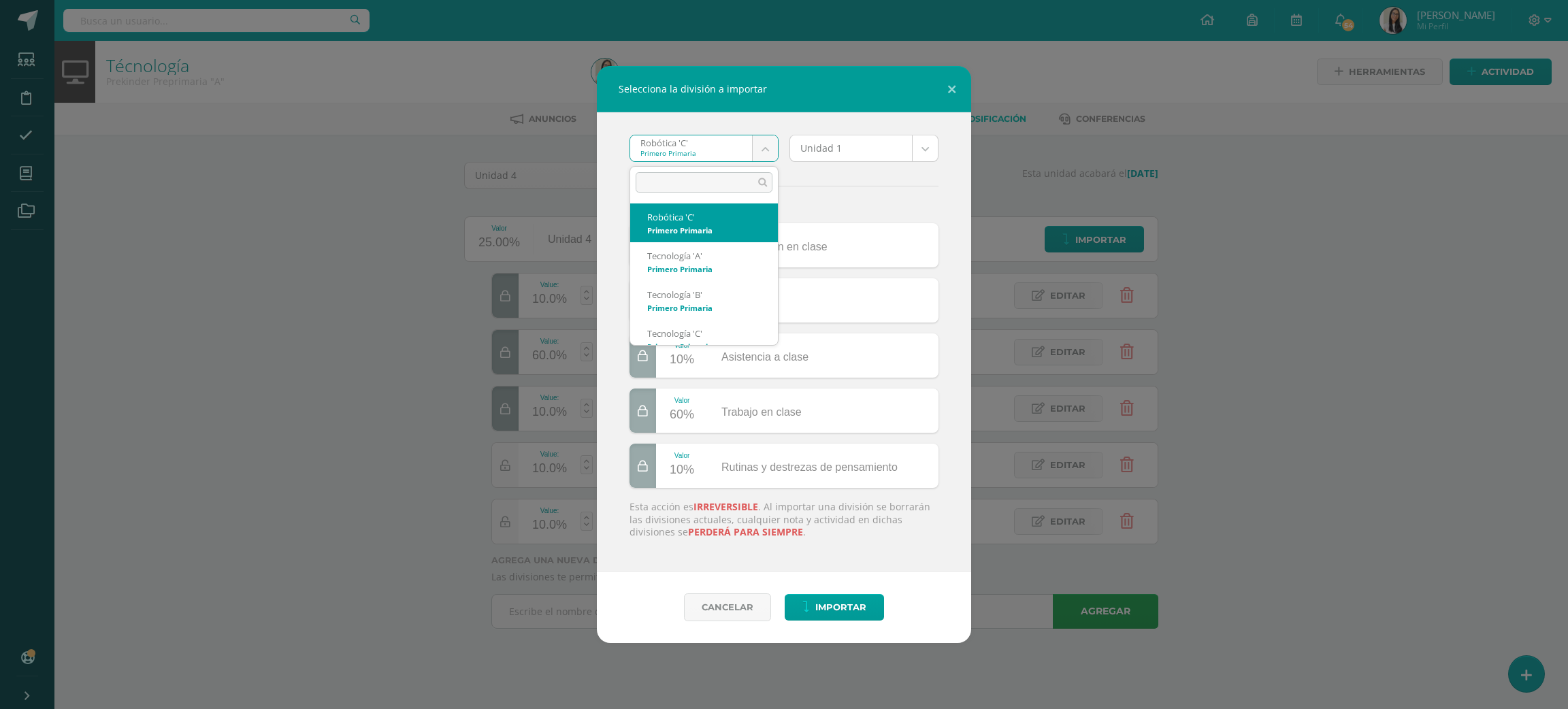
click at [698, 148] on body "Selecciona la división a importar Robótica 'C' Primero Primaria Robótica 'C' Te…" at bounding box center [784, 333] width 1568 height 667
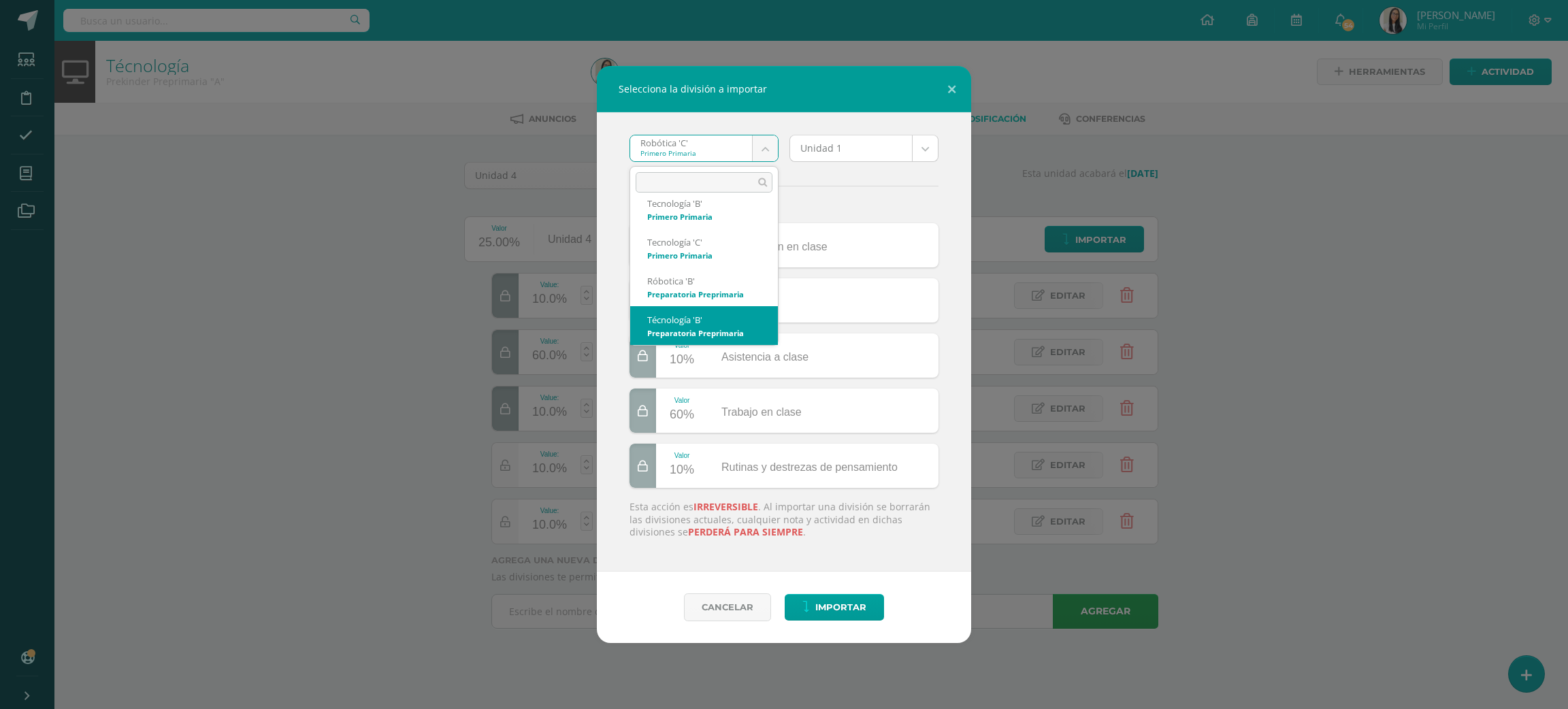
scroll to position [130, 0]
select select "2663"
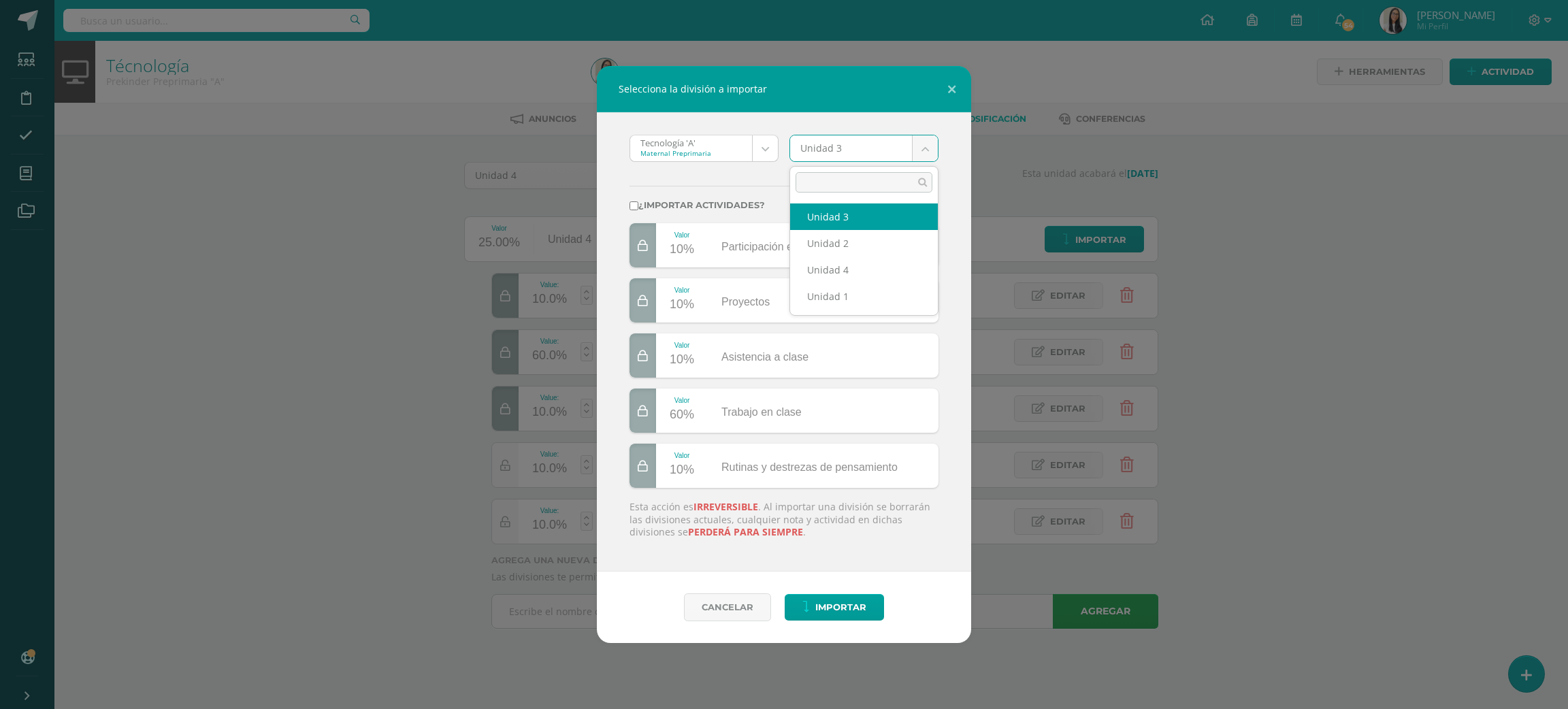
click at [836, 136] on body "Selecciona la división a importar Tecnología 'A' Maternal Preprimaria Robótica …" at bounding box center [784, 333] width 1568 height 667
select select "172913"
click at [759, 202] on label "¿Importar actividades?" at bounding box center [784, 205] width 309 height 10
click at [639, 202] on input "¿Importar actividades?" at bounding box center [633, 206] width 8 height 8
checkbox input "true"
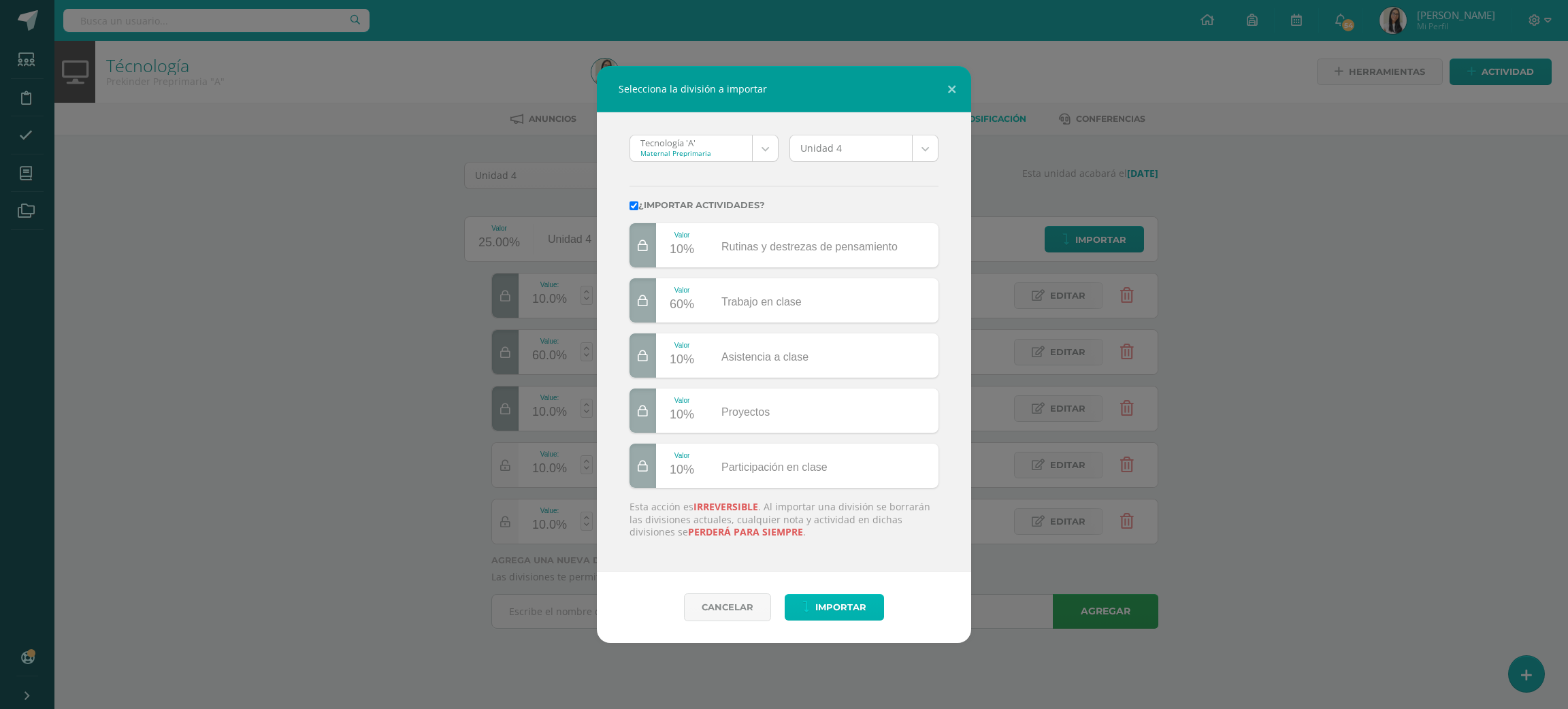
click at [812, 610] on button "Importar" at bounding box center [834, 607] width 99 height 26
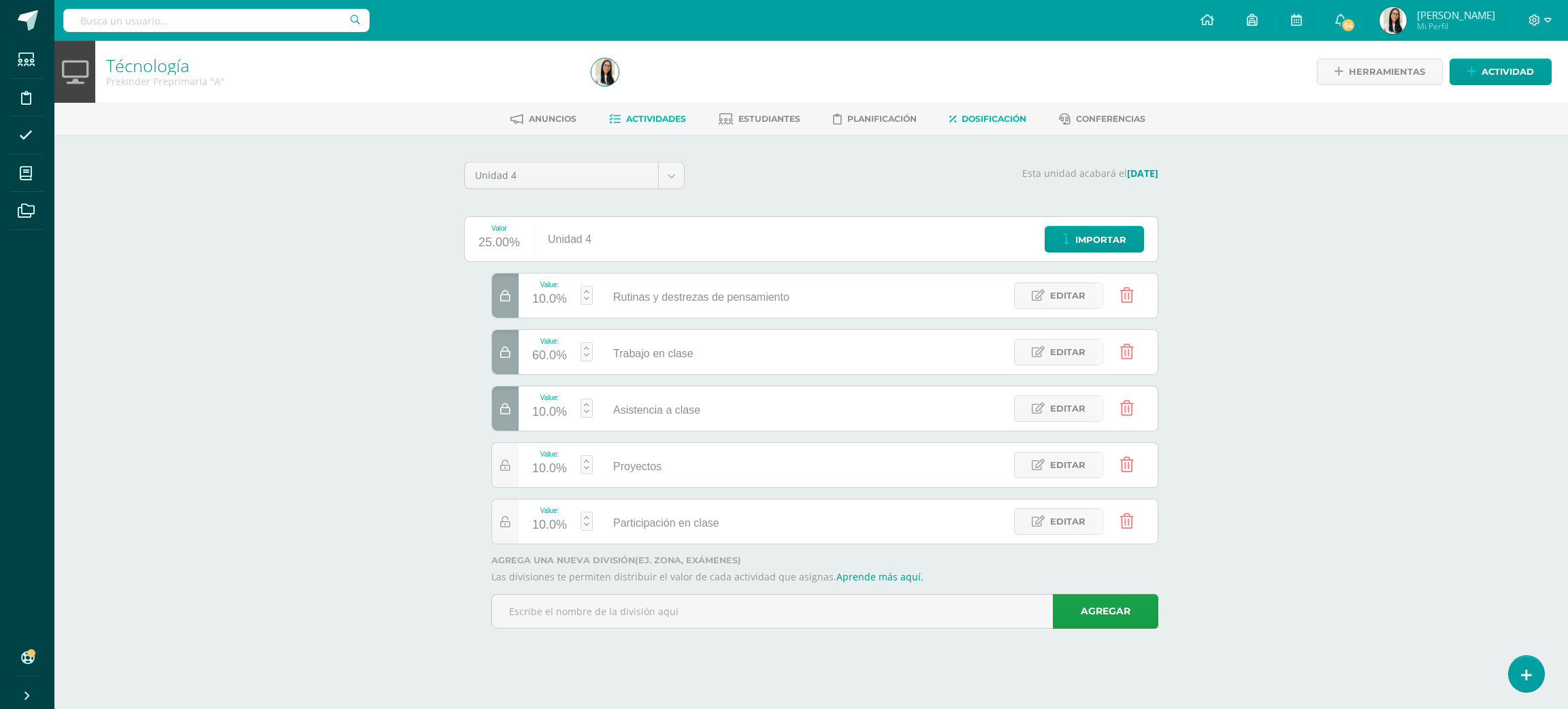
click at [629, 108] on link "Actividades" at bounding box center [648, 119] width 77 height 22
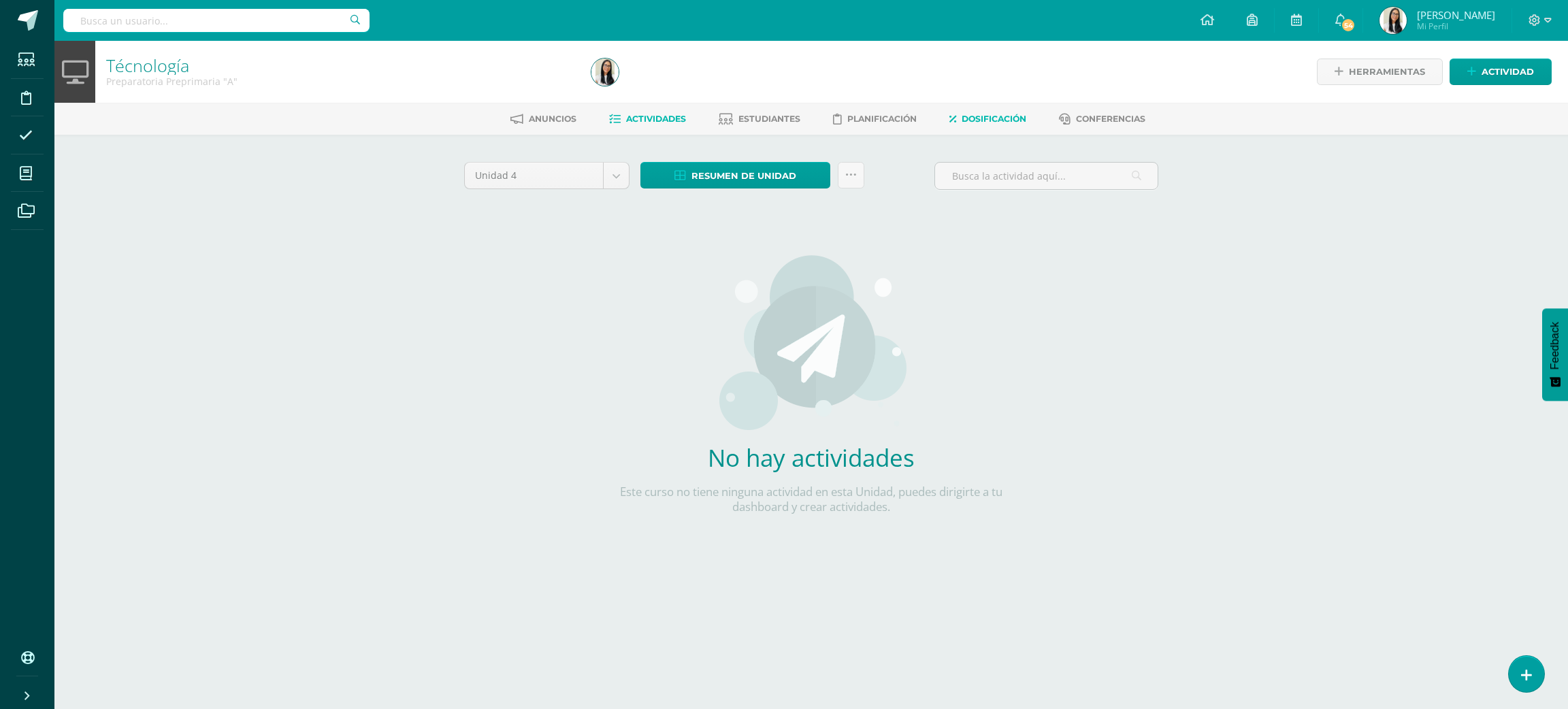
click at [985, 124] on span "Dosificación" at bounding box center [994, 119] width 65 height 10
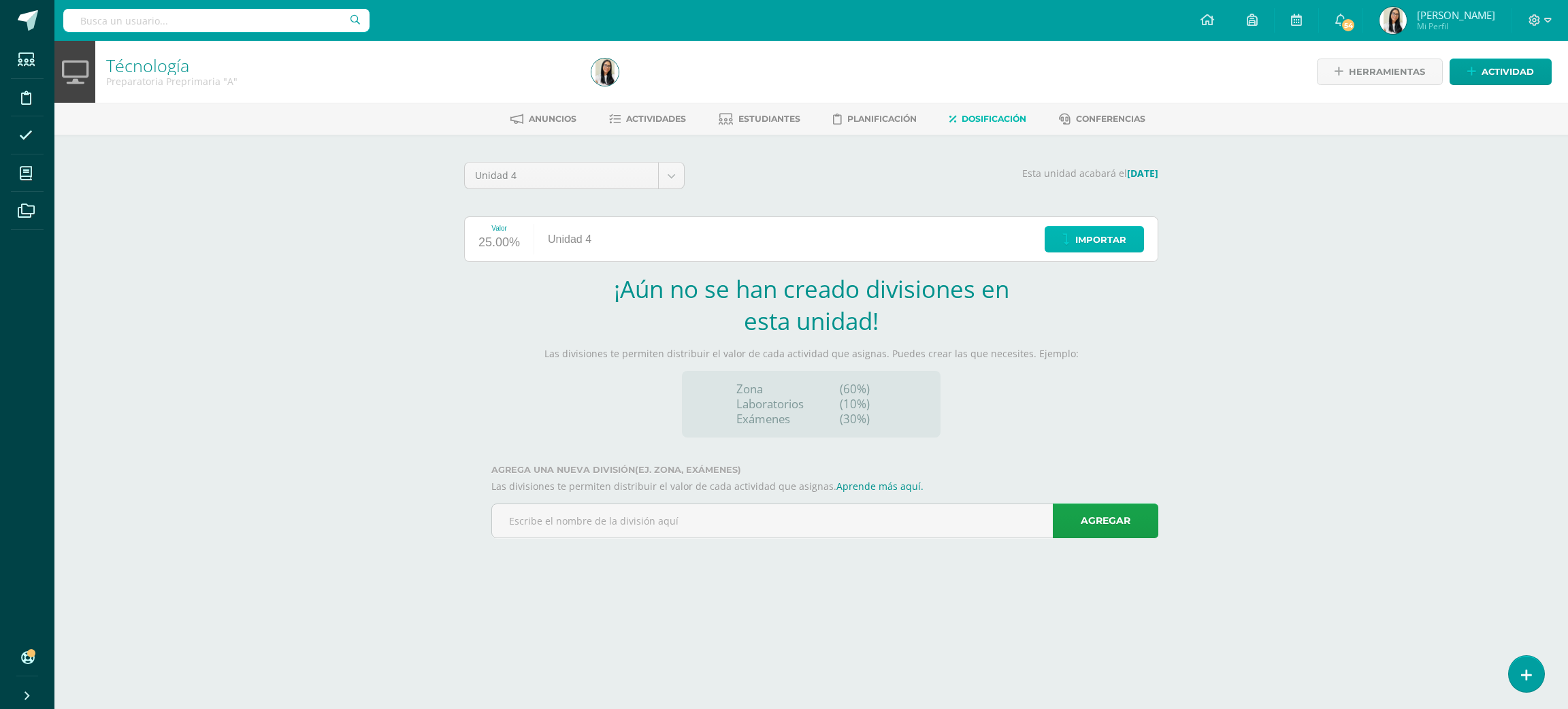
click at [1131, 248] on link "Importar" at bounding box center [1094, 239] width 99 height 26
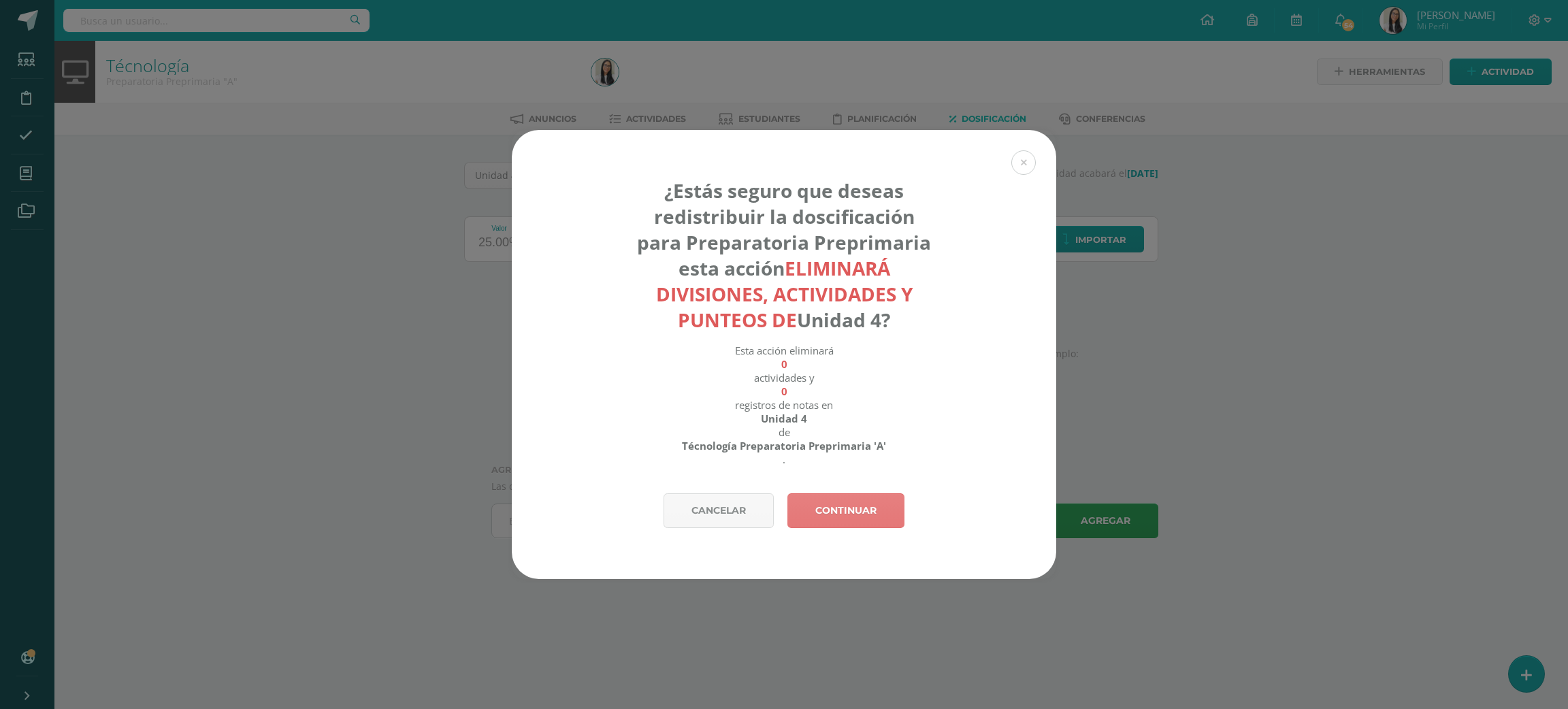
click at [826, 515] on link "Continuar" at bounding box center [846, 510] width 117 height 35
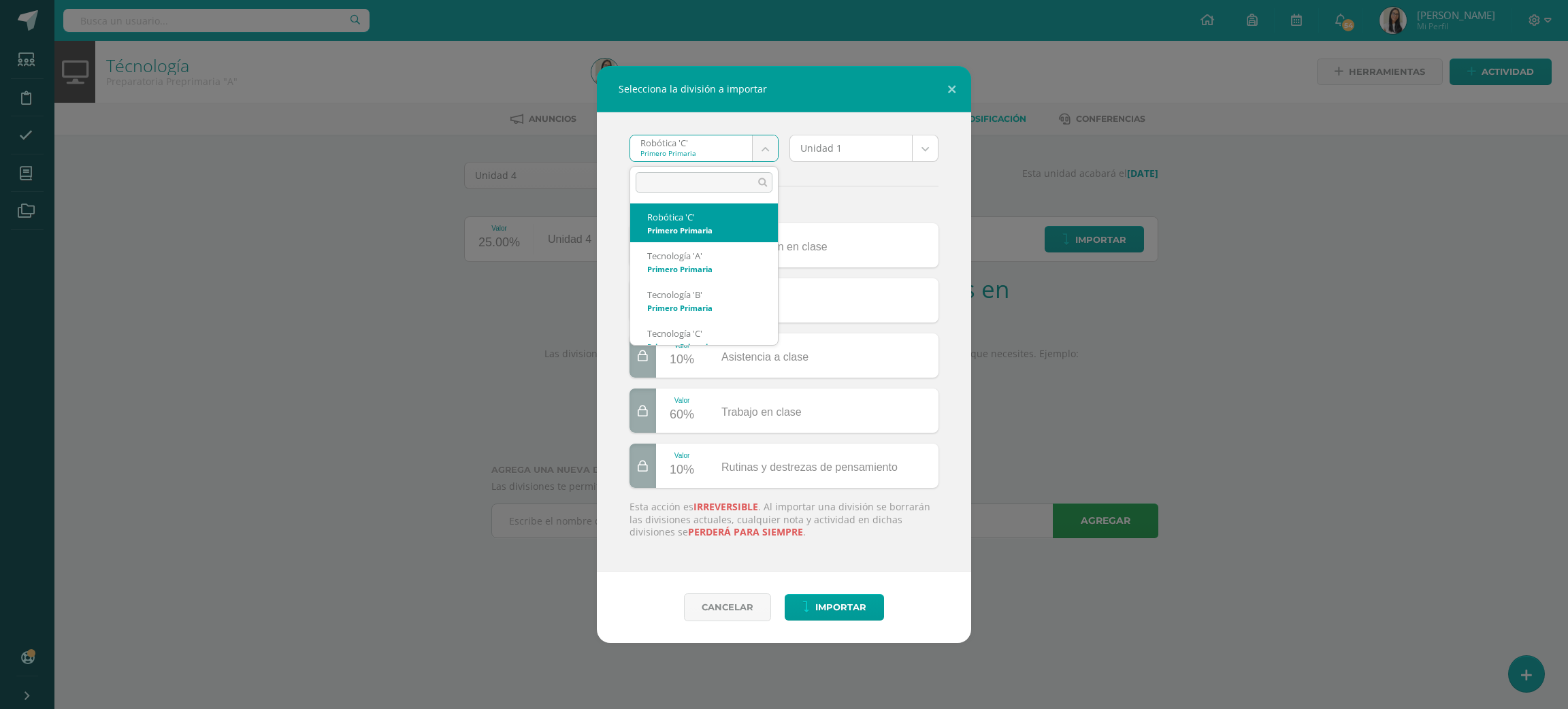
click at [691, 160] on body "Selecciona la división a importar Robótica 'C' Primero Primaria Robótica 'C' Te…" at bounding box center [784, 288] width 1568 height 576
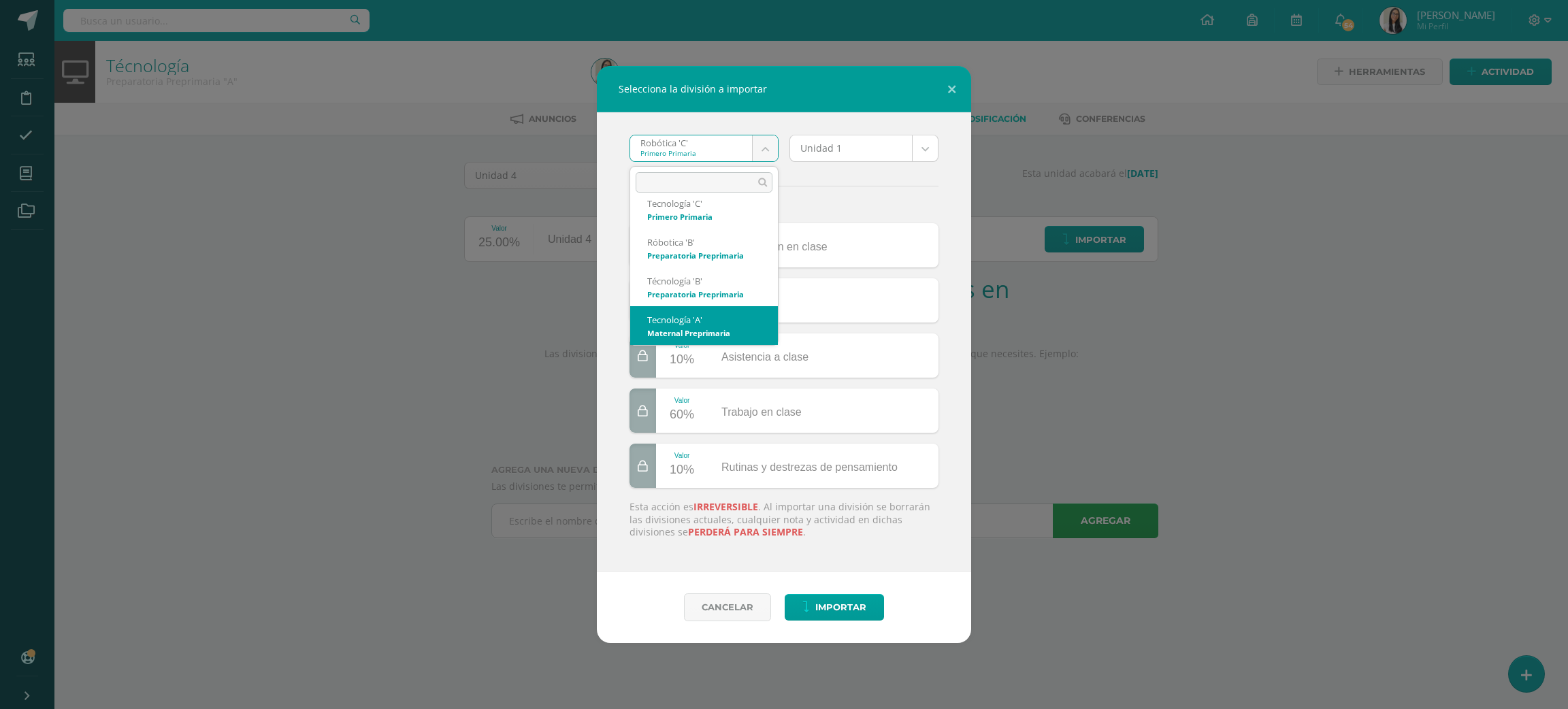
scroll to position [169, 0]
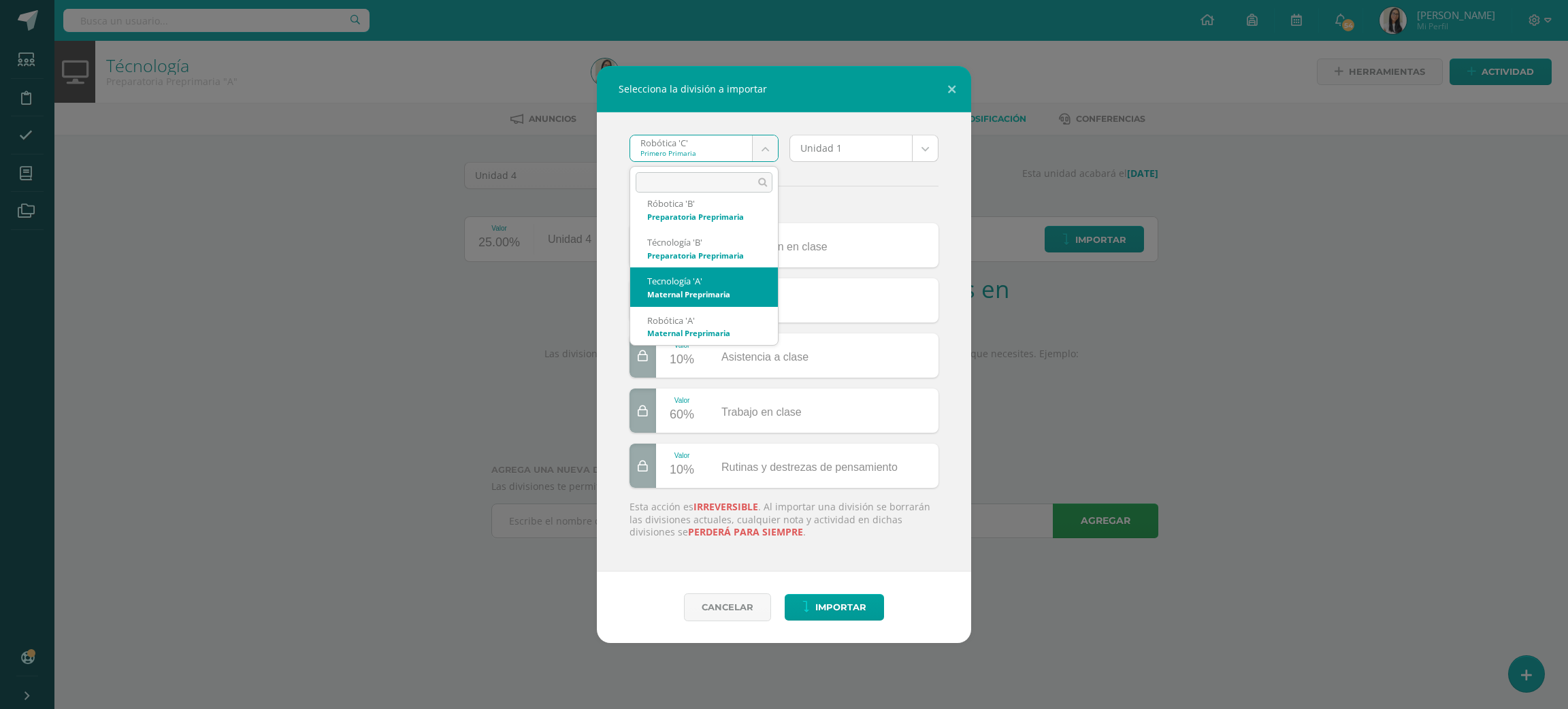
select select "2663"
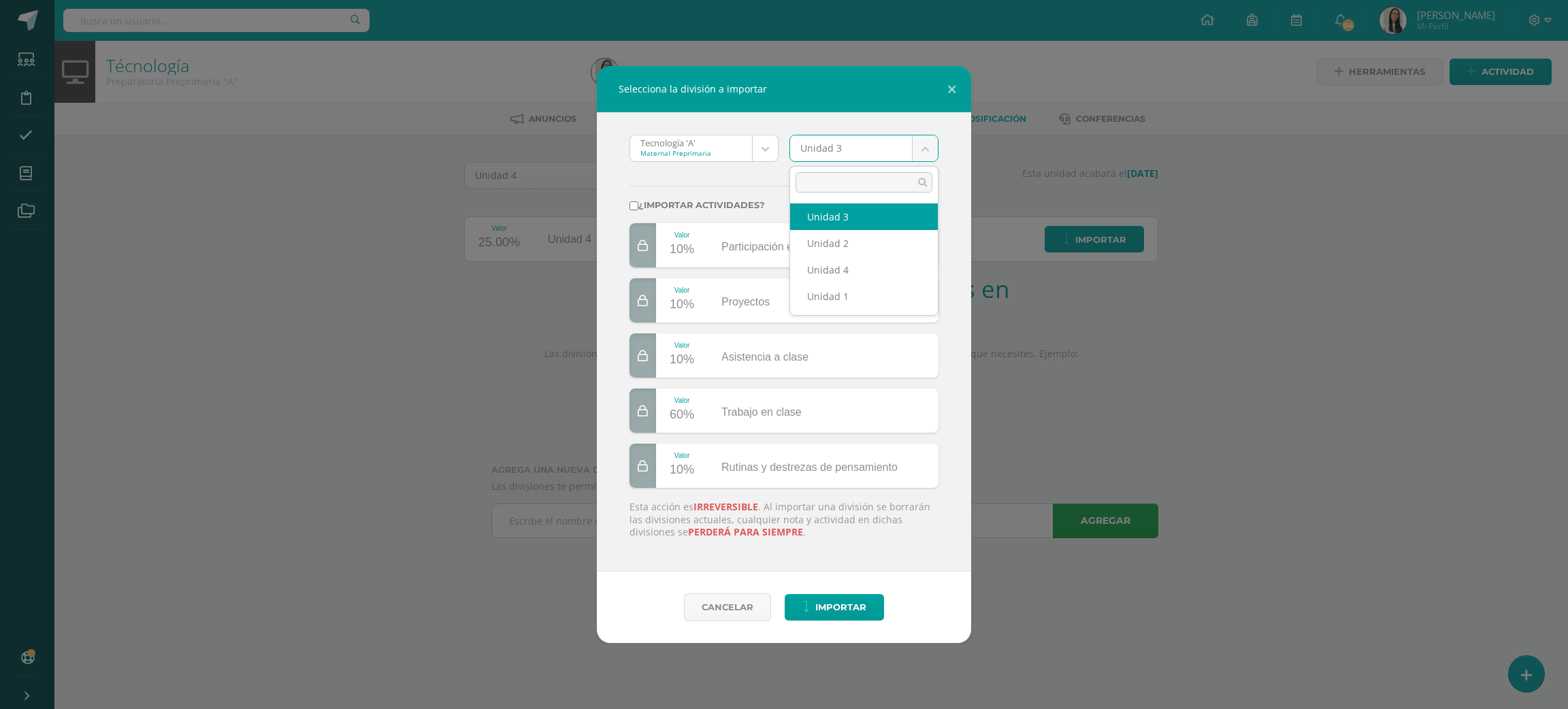
click at [827, 143] on body "Selecciona la división a importar Tecnología 'A' Maternal Preprimaria Robótica …" at bounding box center [784, 288] width 1568 height 576
select select "172913"
click at [700, 209] on label "¿Importar actividades?" at bounding box center [784, 205] width 309 height 10
click at [639, 209] on input "¿Importar actividades?" at bounding box center [633, 206] width 8 height 8
checkbox input "true"
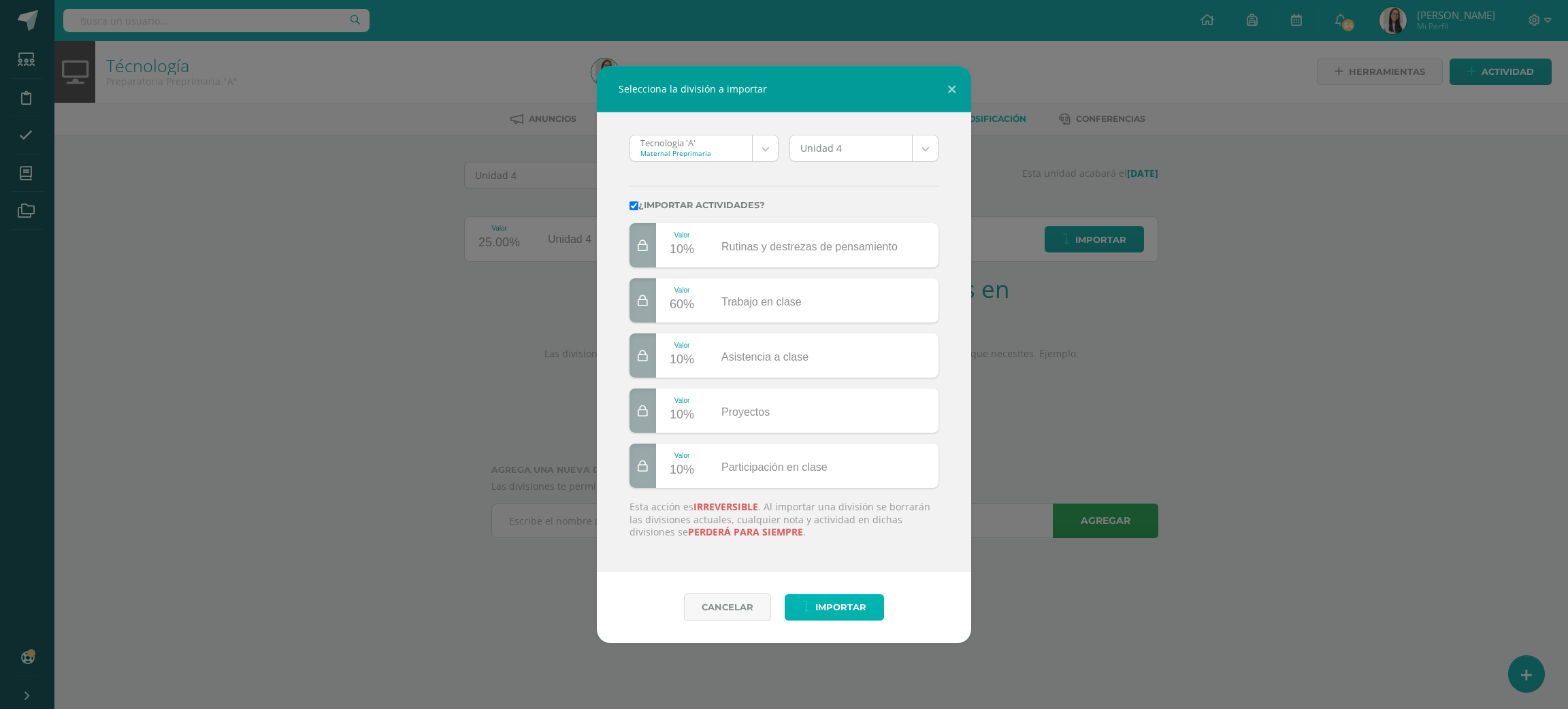
click at [818, 603] on span "Importar" at bounding box center [841, 607] width 51 height 25
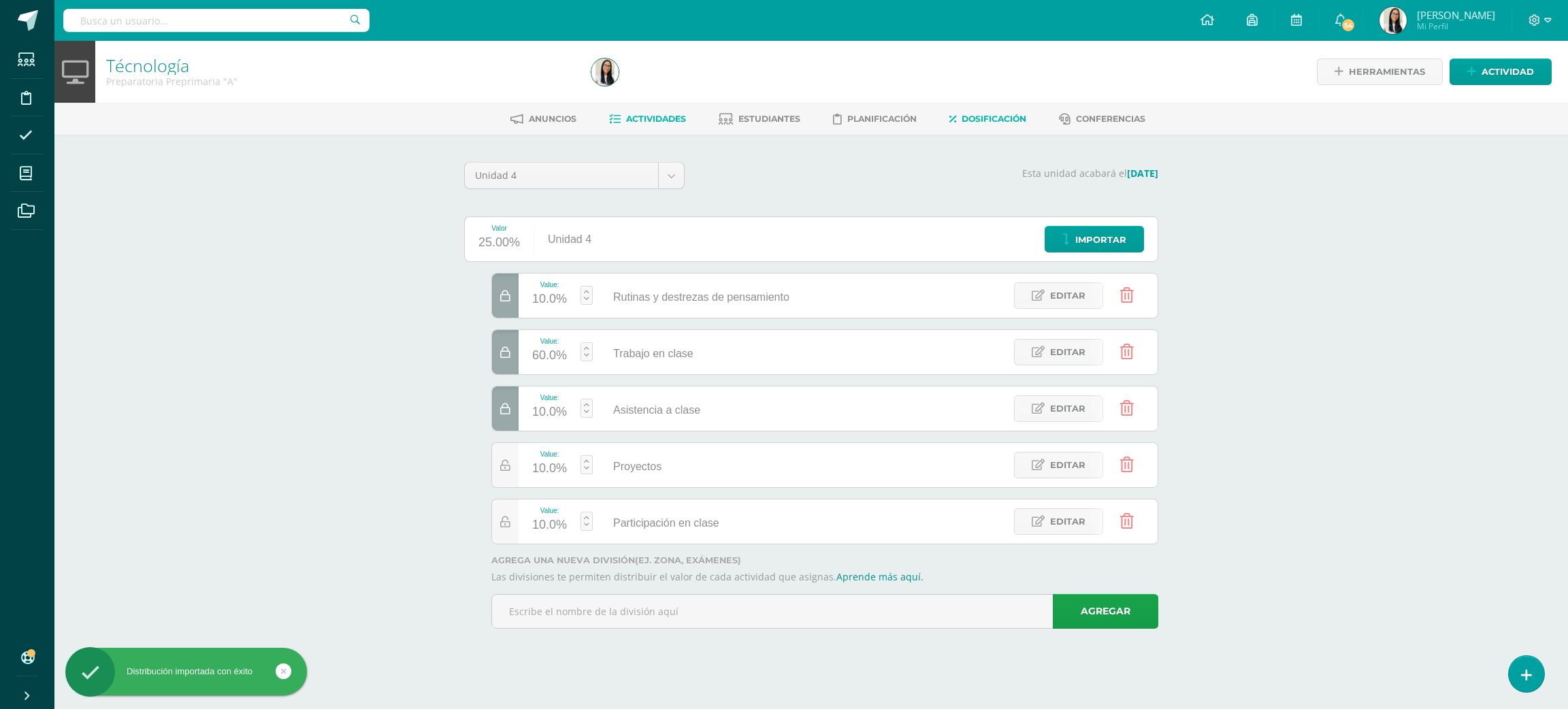
click at [650, 109] on link "Actividades" at bounding box center [648, 119] width 77 height 22
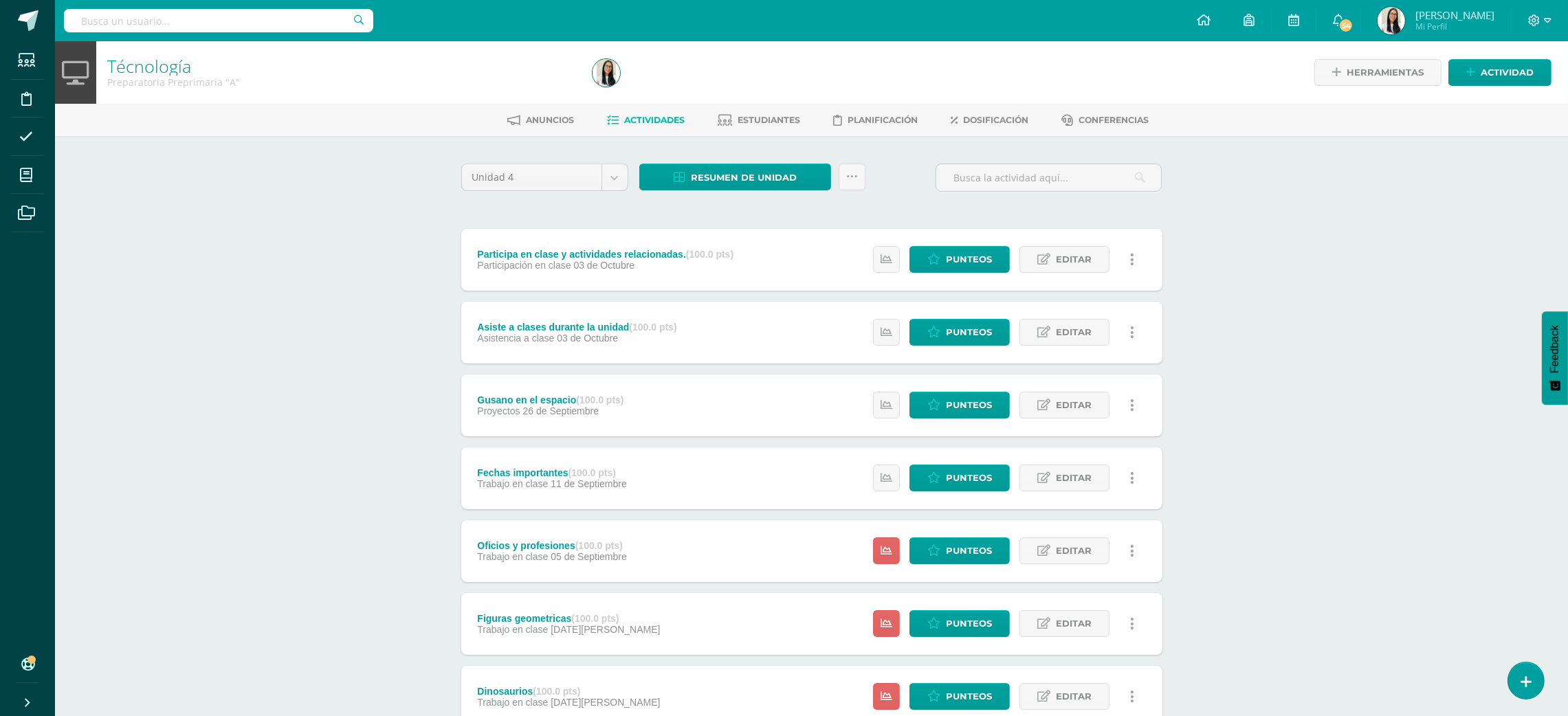
click at [1290, 333] on div "Técnología Preparatoria Preprimaria "A" Herramientas Detalle de asistencias Act…" at bounding box center [812, 503] width 1513 height 924
click at [157, 443] on div "Técnología Preparatoria Preprimaria "A" Herramientas Detalle de asistencias Act…" at bounding box center [812, 503] width 1513 height 924
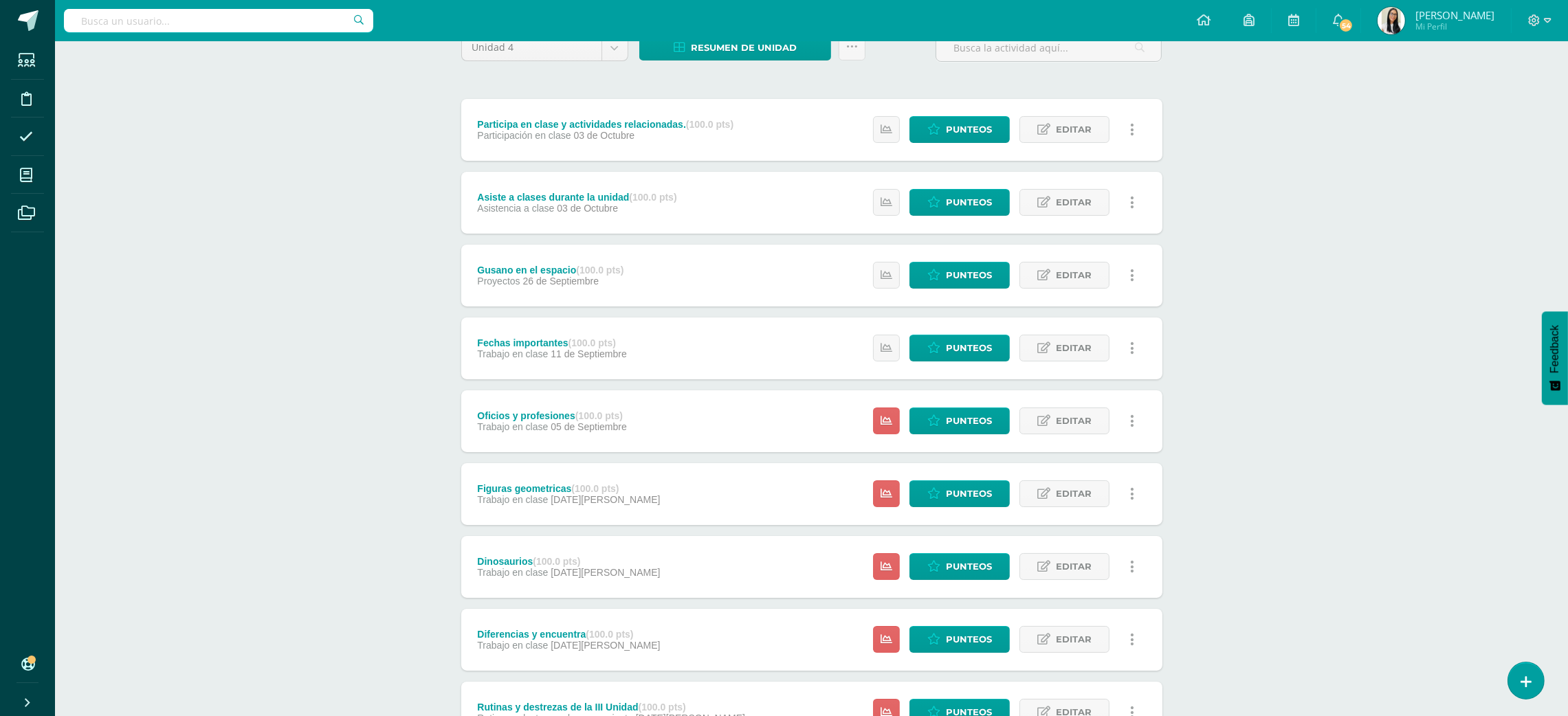
scroll to position [246, 0]
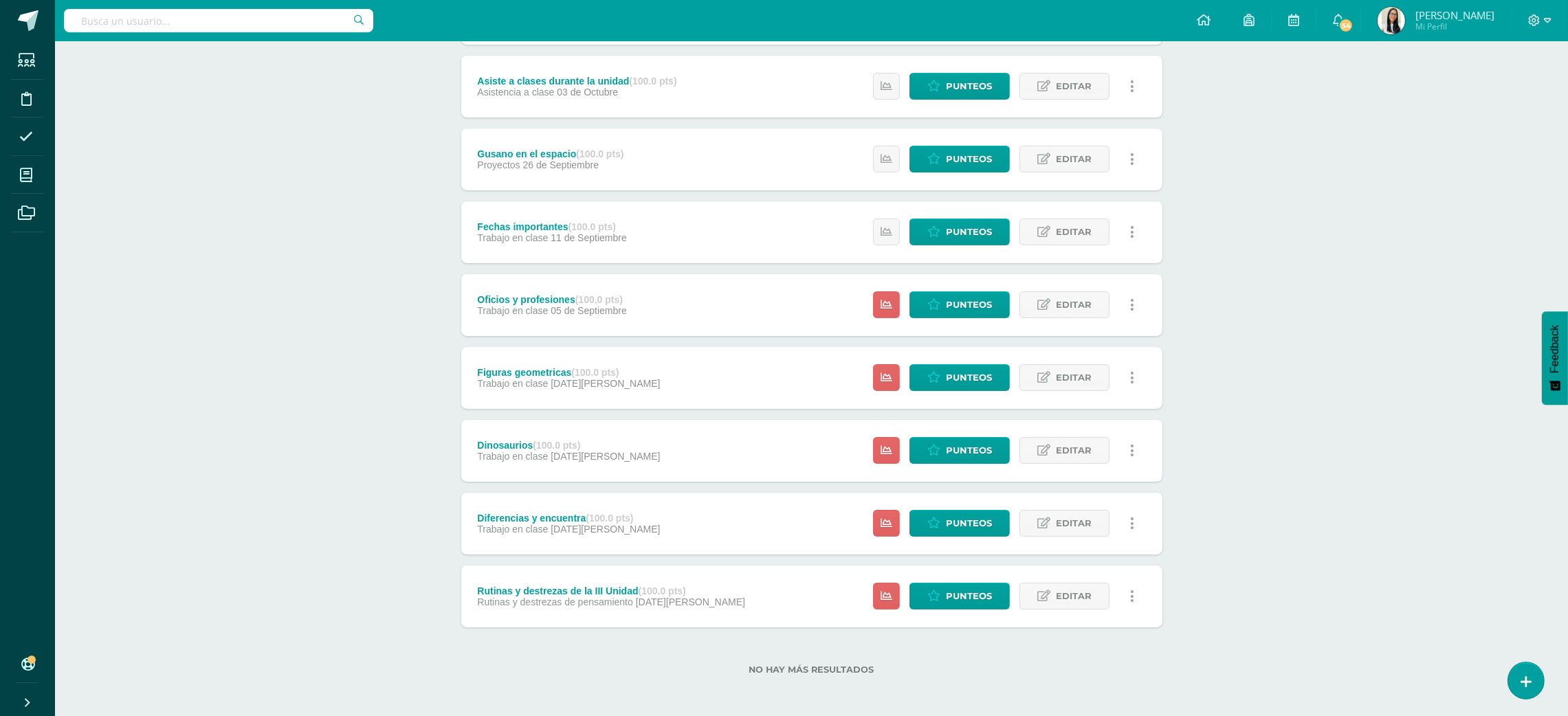
click at [1443, 459] on div "Técnología Preparatoria Preprimaria "A" Herramientas Detalle de asistencias Act…" at bounding box center [812, 257] width 1513 height 924
click at [1297, 525] on div "Técnología Preparatoria Preprimaria "A" Herramientas Detalle de asistencias Act…" at bounding box center [812, 257] width 1513 height 924
click at [1083, 592] on span "Editar" at bounding box center [1074, 596] width 36 height 26
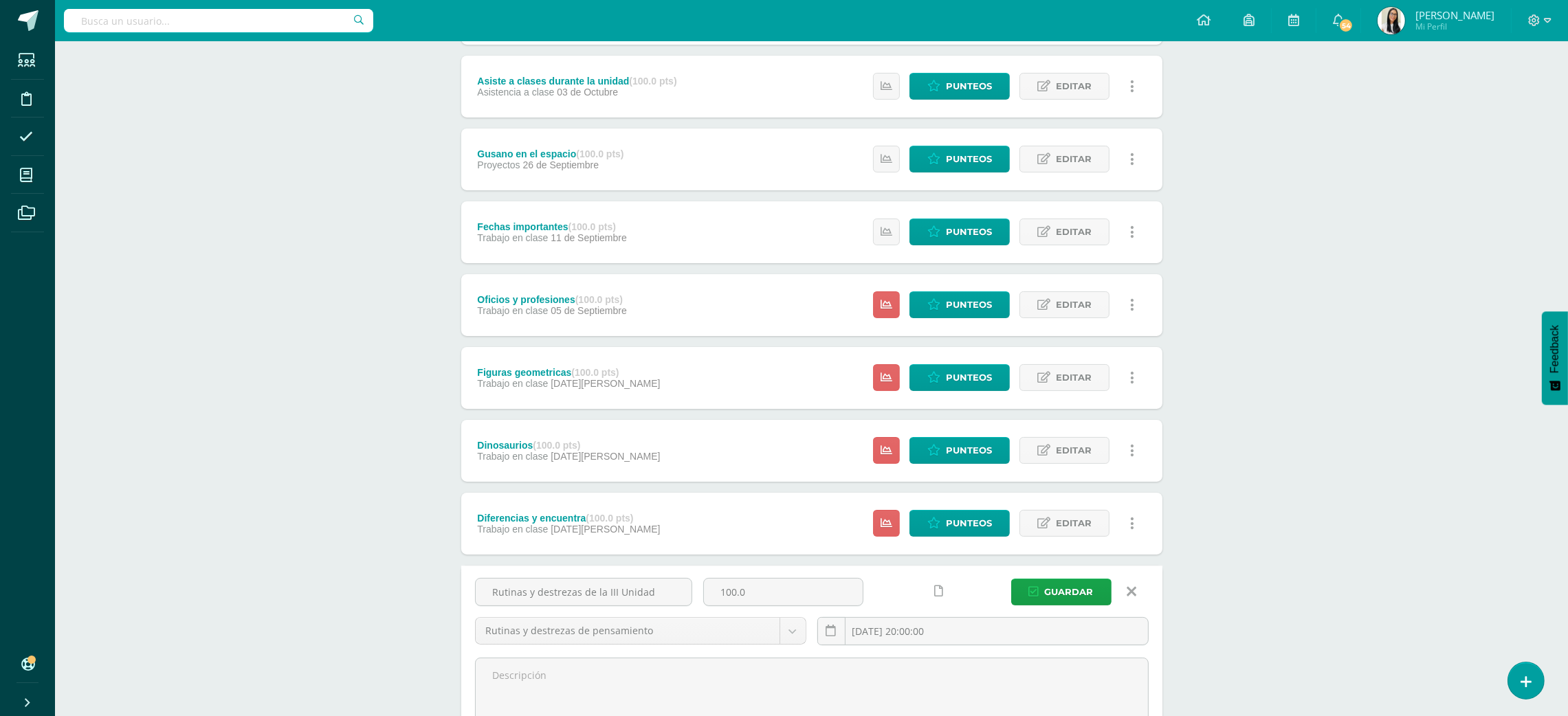
click at [1473, 342] on div "Técnología Preparatoria Preprimaria "A" Herramientas Detalle de asistencias Act…" at bounding box center [812, 355] width 1513 height 1120
click at [609, 597] on input "Rutinas y destrezas de la III Unidad" at bounding box center [583, 592] width 216 height 27
type input "Rutinas y destrezas de la IV Unidad"
click at [895, 630] on input "[DATE] 20:00:00" at bounding box center [983, 631] width 330 height 27
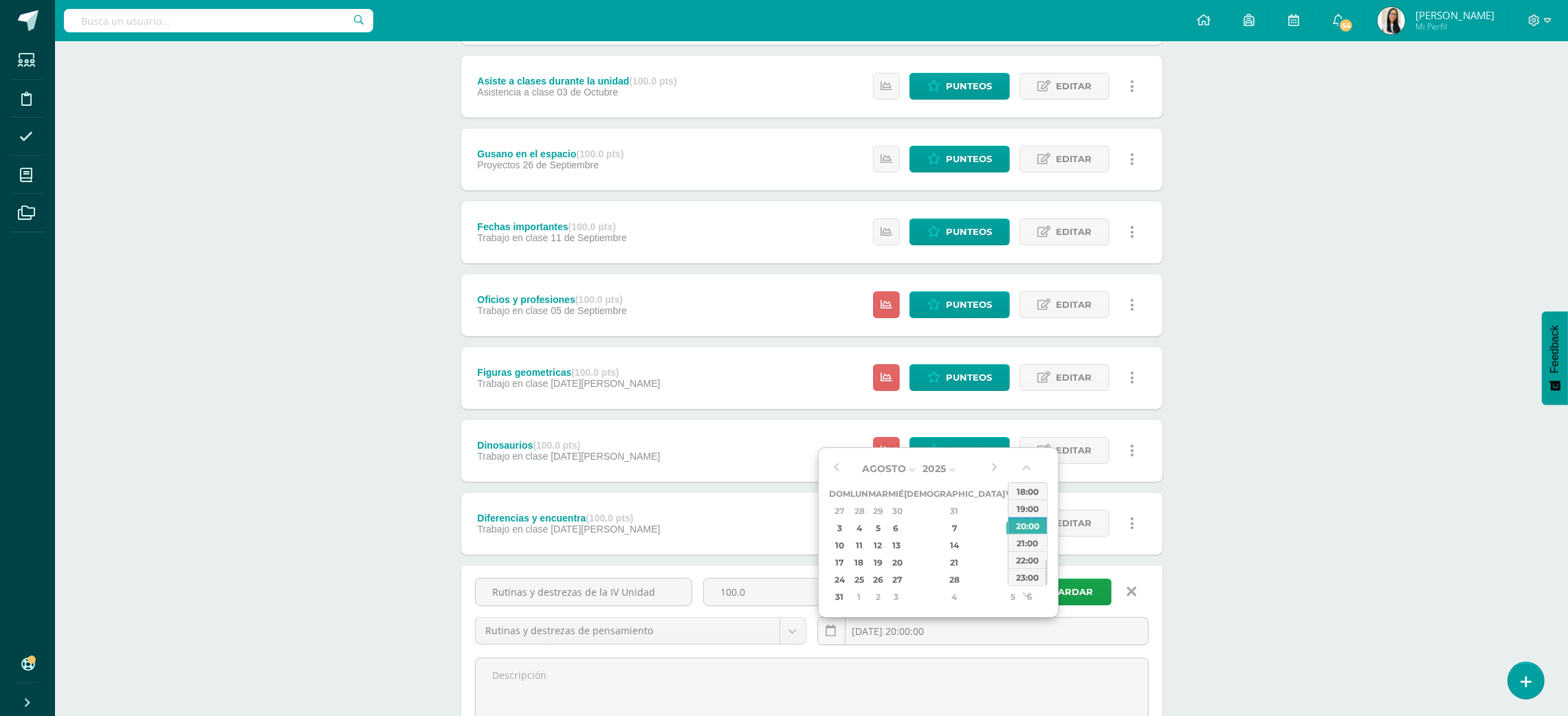
click at [983, 473] on div "Agosto Enero Febrero Marzo [PERSON_NAME] [PERSON_NAME] Octubre Noviembre [DATE]…" at bounding box center [915, 531] width 171 height 147
click at [991, 469] on button "button" at bounding box center [994, 468] width 13 height 21
click at [1006, 513] on div "3" at bounding box center [1012, 510] width 12 height 16
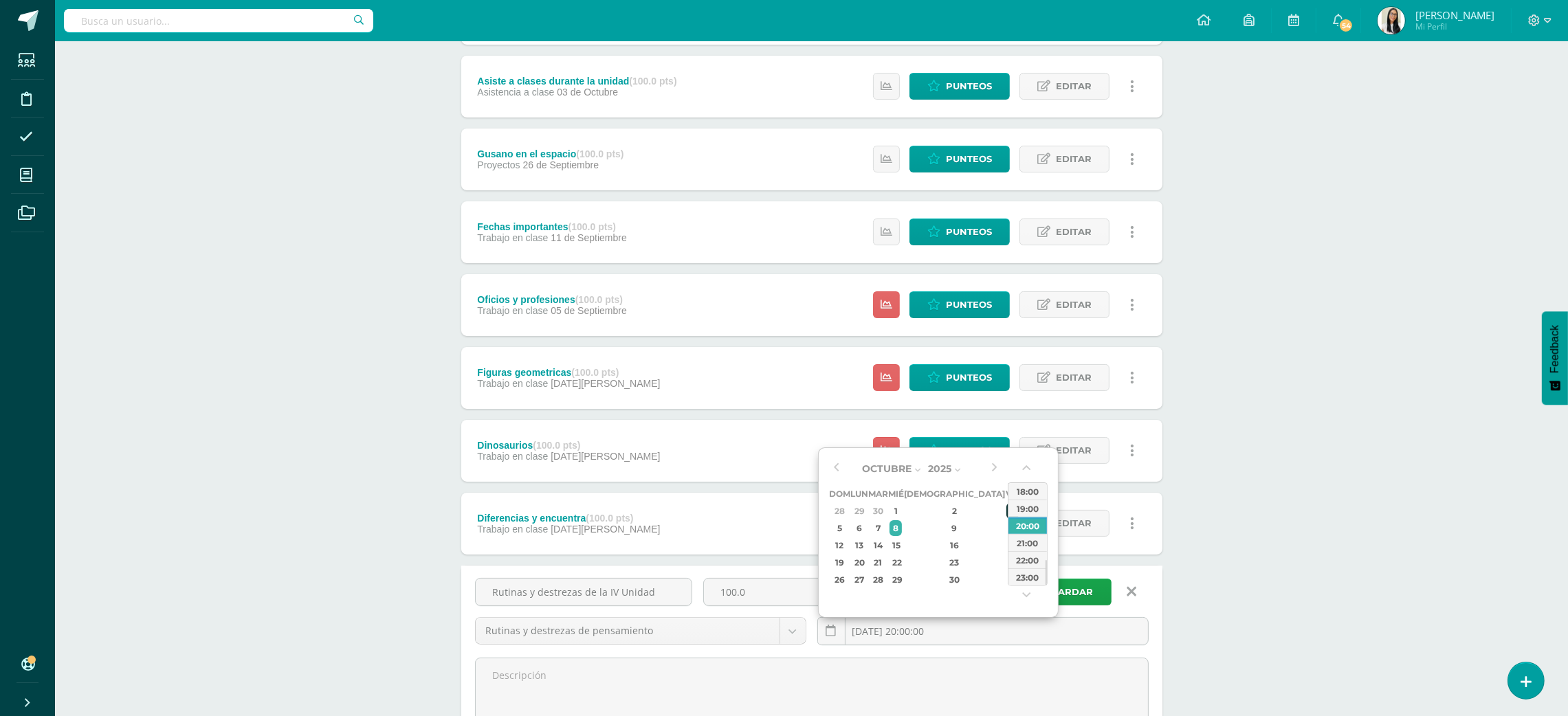
type input "[DATE] 20:00"
click at [1344, 705] on div "Técnología Preparatoria Preprimaria "A" Herramientas Detalle de asistencias Act…" at bounding box center [812, 355] width 1513 height 1120
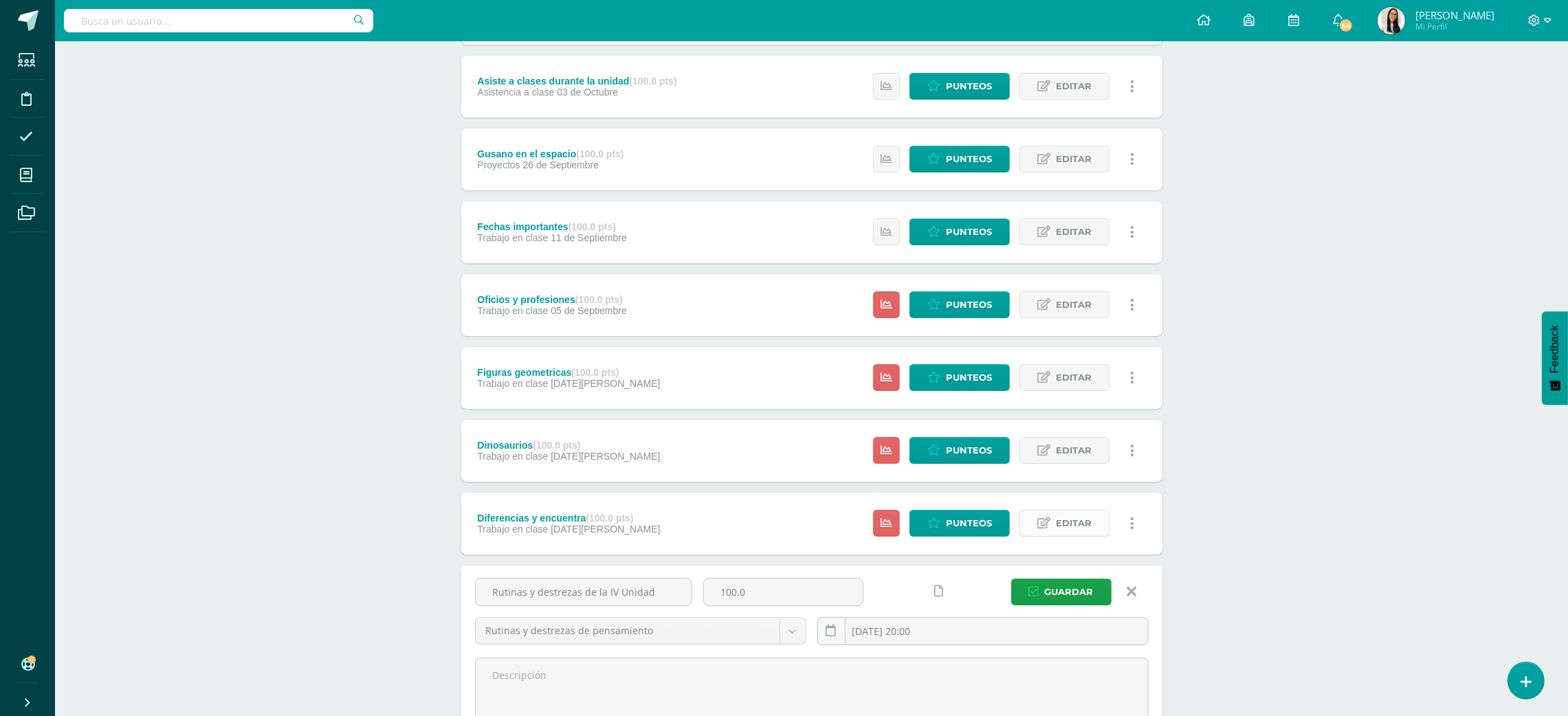
click at [1083, 514] on span "Editar" at bounding box center [1074, 523] width 36 height 26
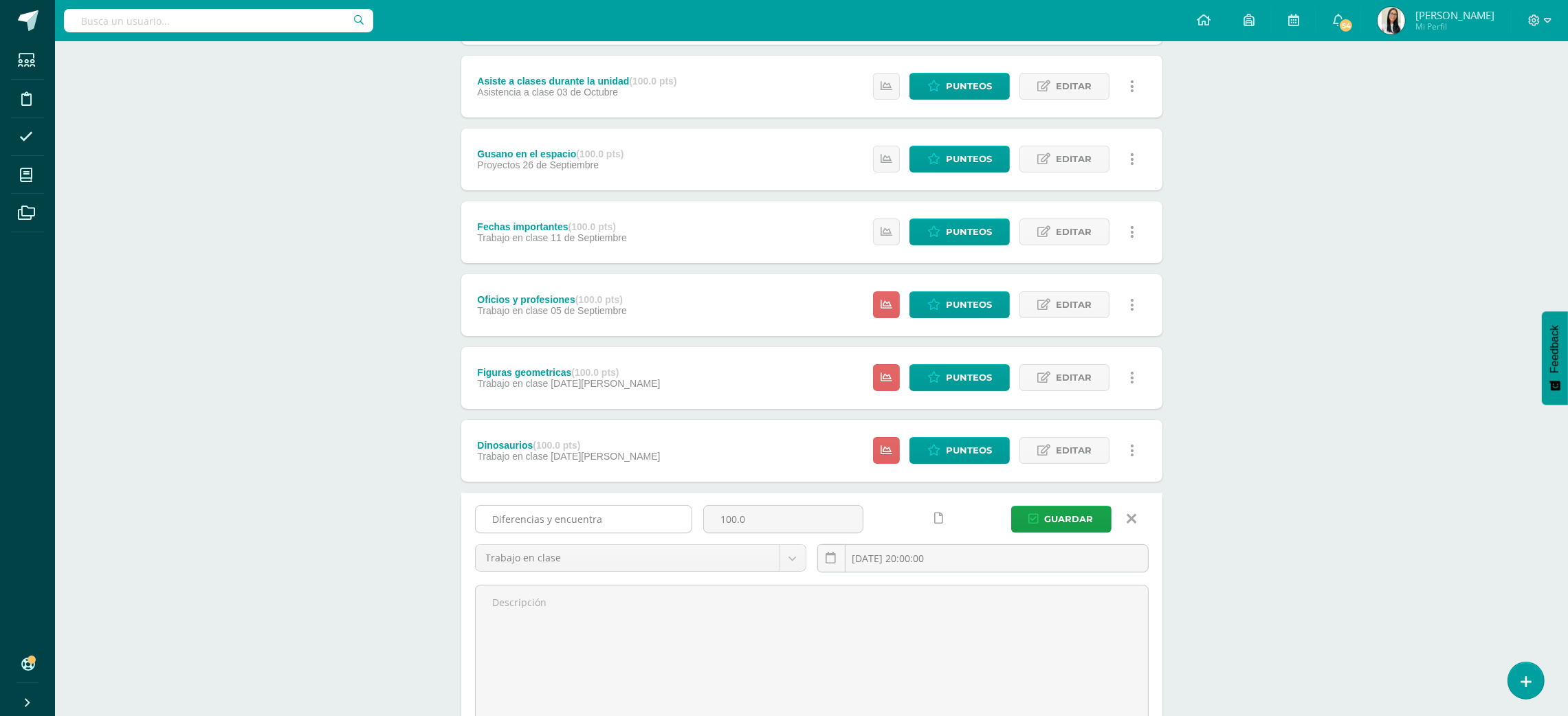
click at [605, 508] on input "Diferencias y encuentra" at bounding box center [583, 519] width 216 height 27
type input "l"
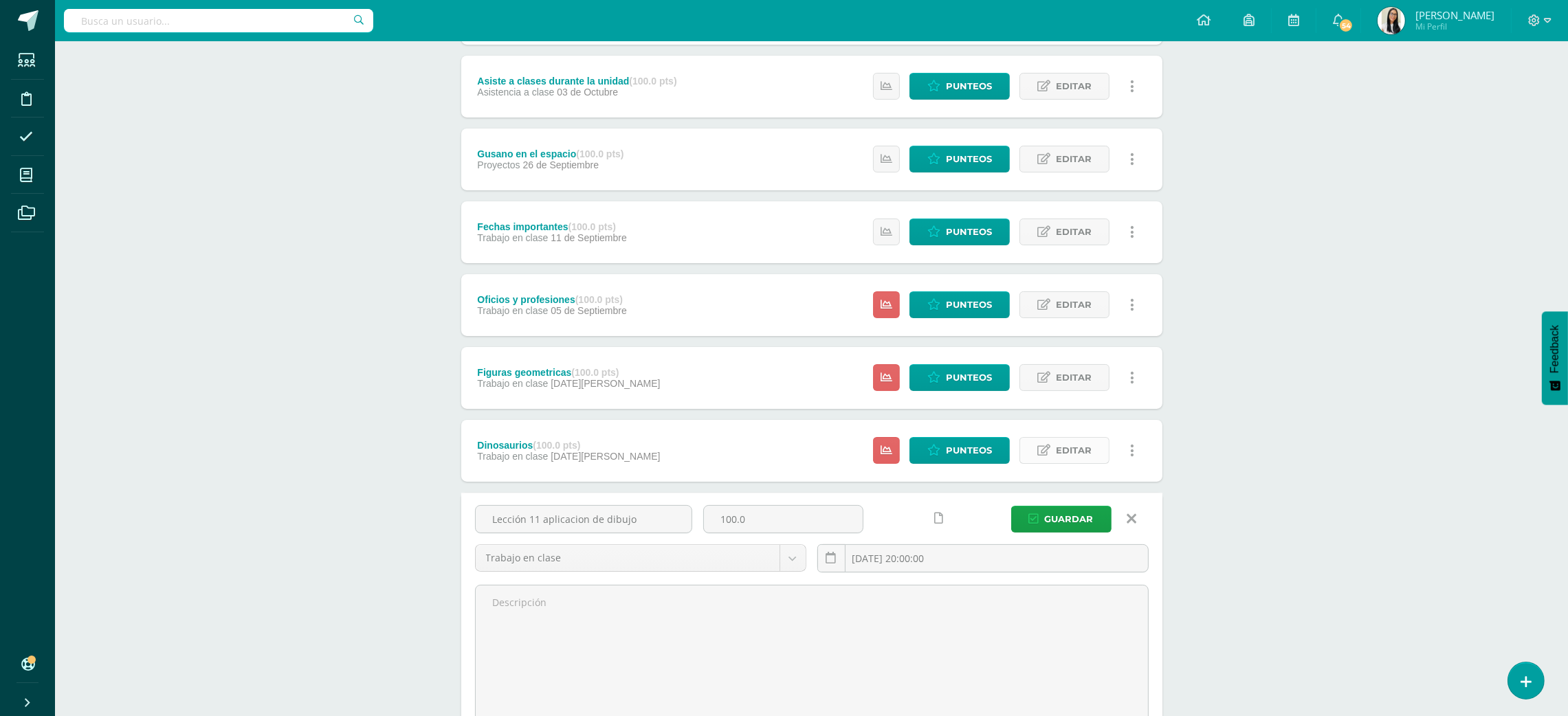
type input "Lección 11 aplicacion de dibujo"
click at [1077, 444] on span "Editar" at bounding box center [1074, 450] width 36 height 26
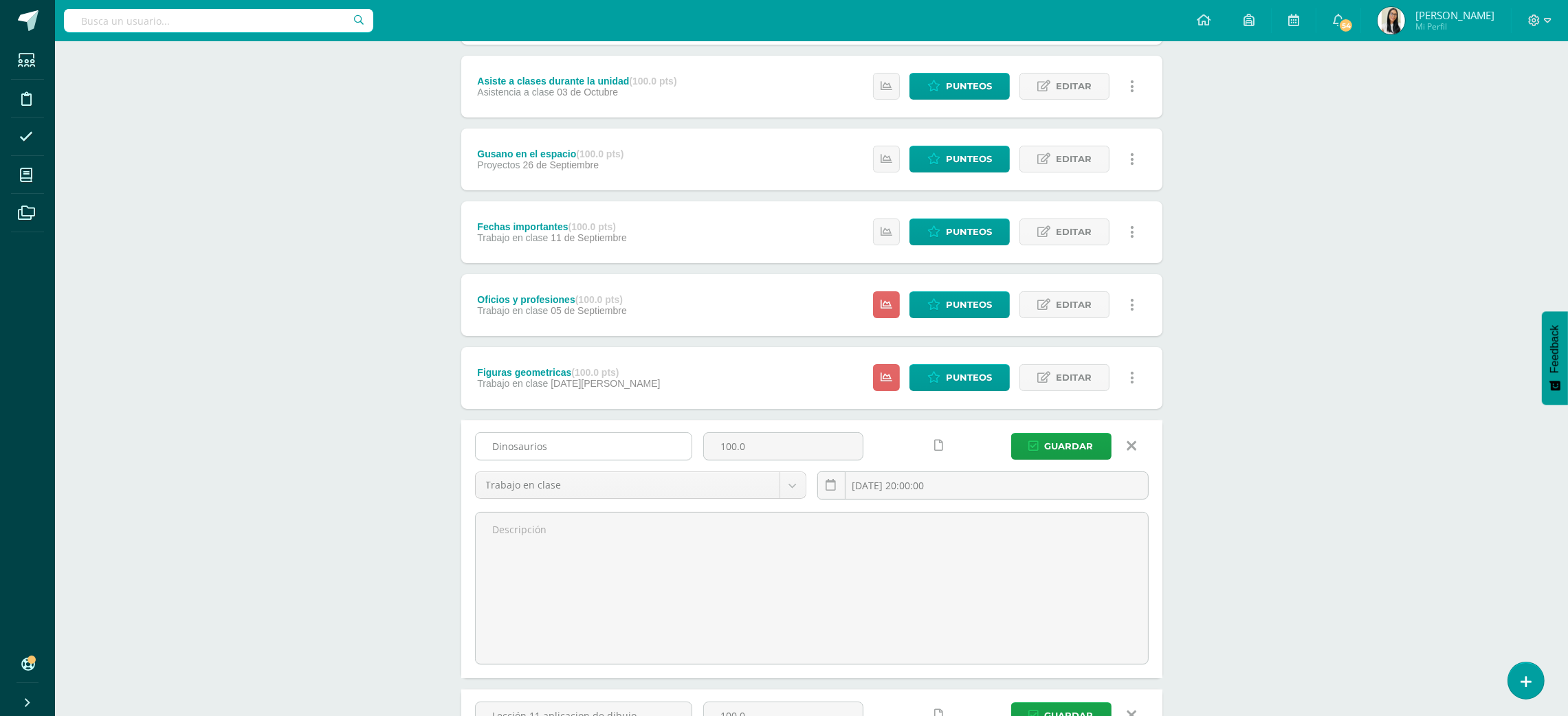
click at [628, 448] on input "Dinosaurios" at bounding box center [583, 447] width 216 height 27
type input "Lección 12 la fabula"
click at [1075, 377] on span "Editar" at bounding box center [1074, 377] width 36 height 26
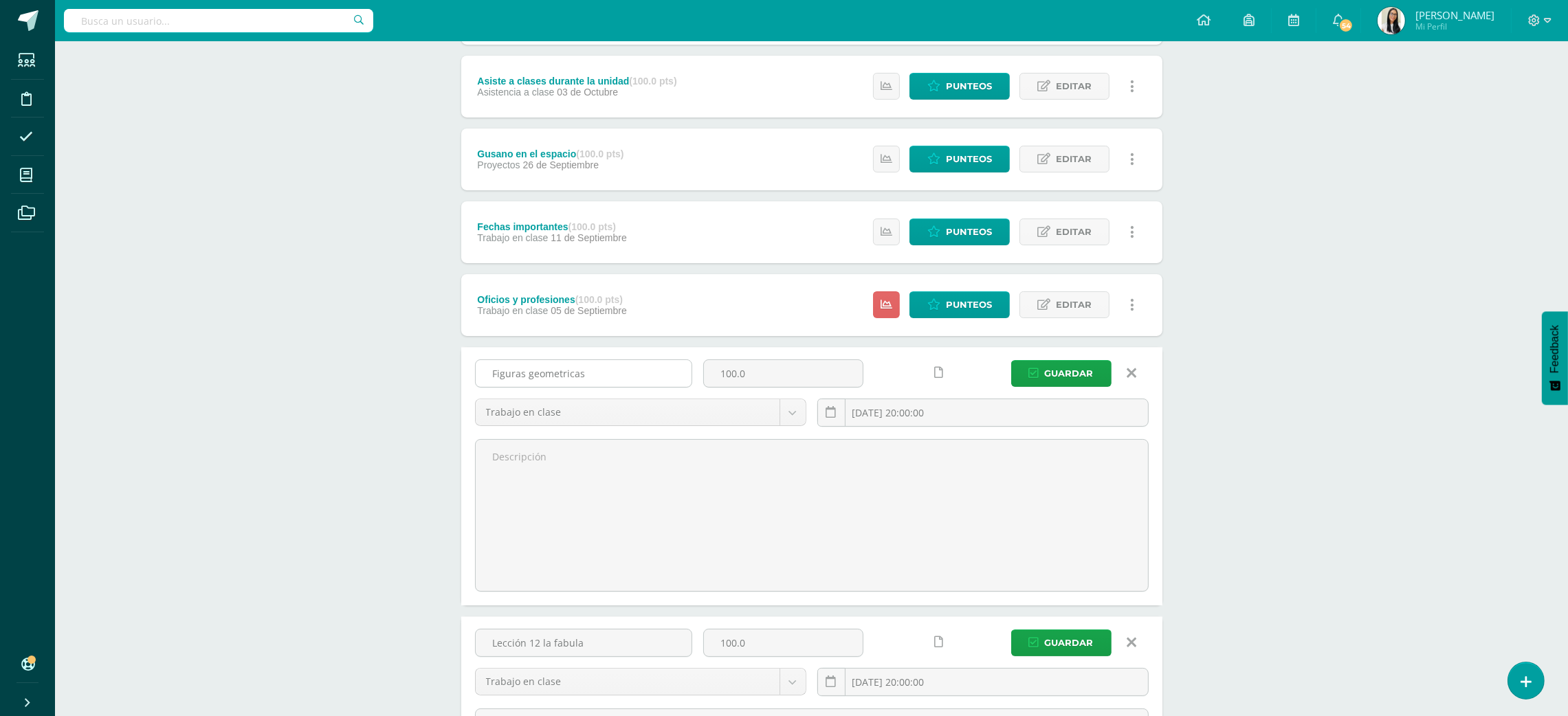
click at [589, 365] on input "Figuras geometricas" at bounding box center [583, 373] width 216 height 27
type input "Lección 13 la leyenda"
click at [1078, 312] on span "Editar" at bounding box center [1074, 305] width 36 height 26
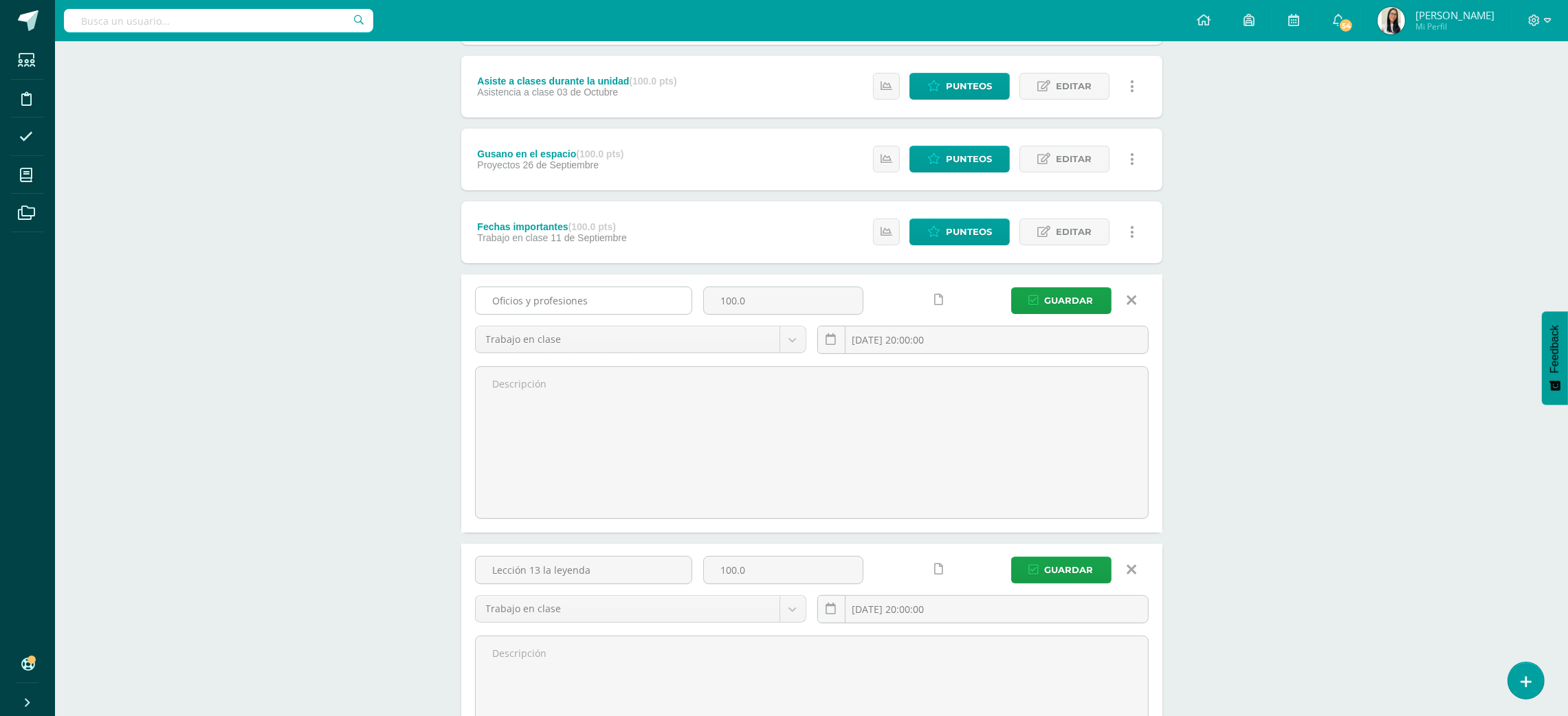
click at [663, 295] on input "Oficios y profesiones" at bounding box center [583, 301] width 216 height 27
type input "O"
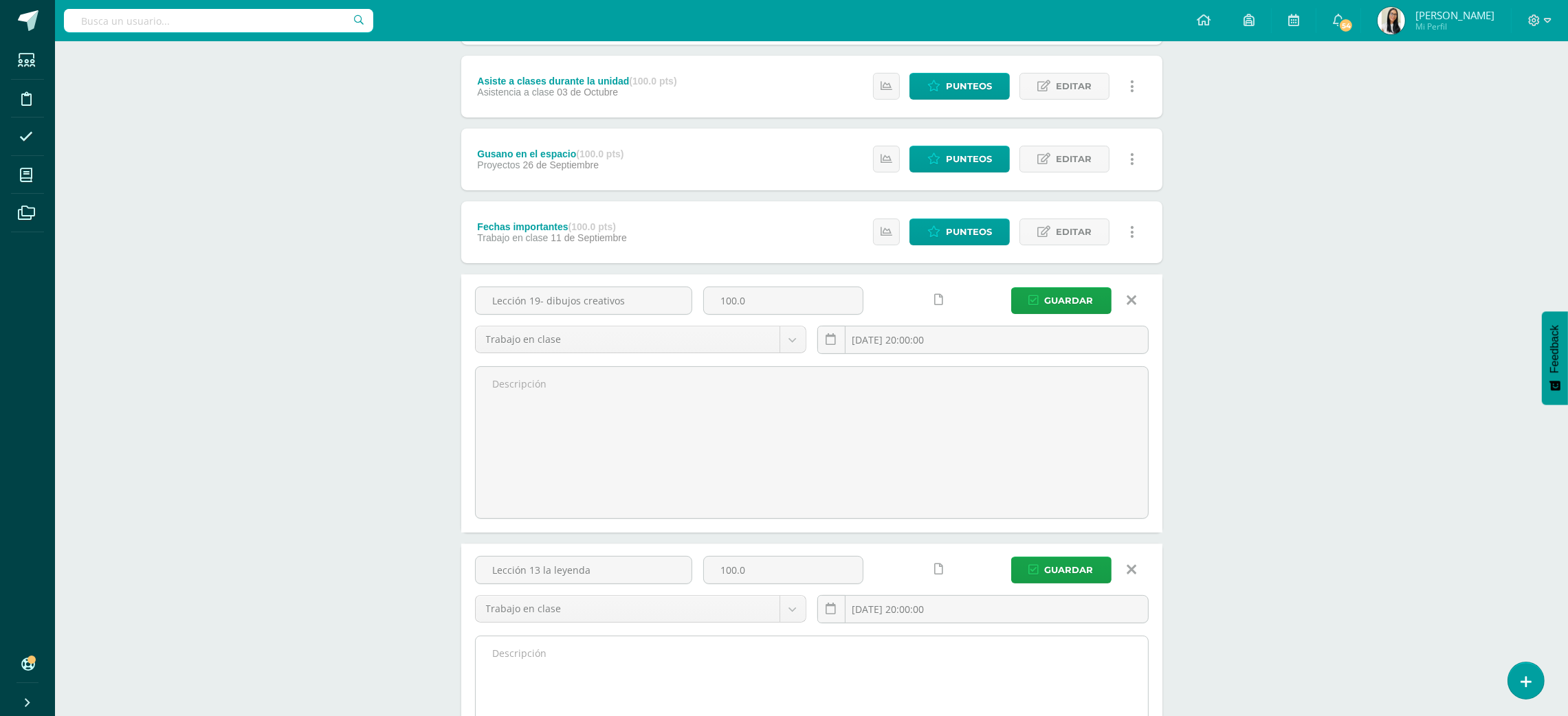
type input "Lección 19- dibujos creativos"
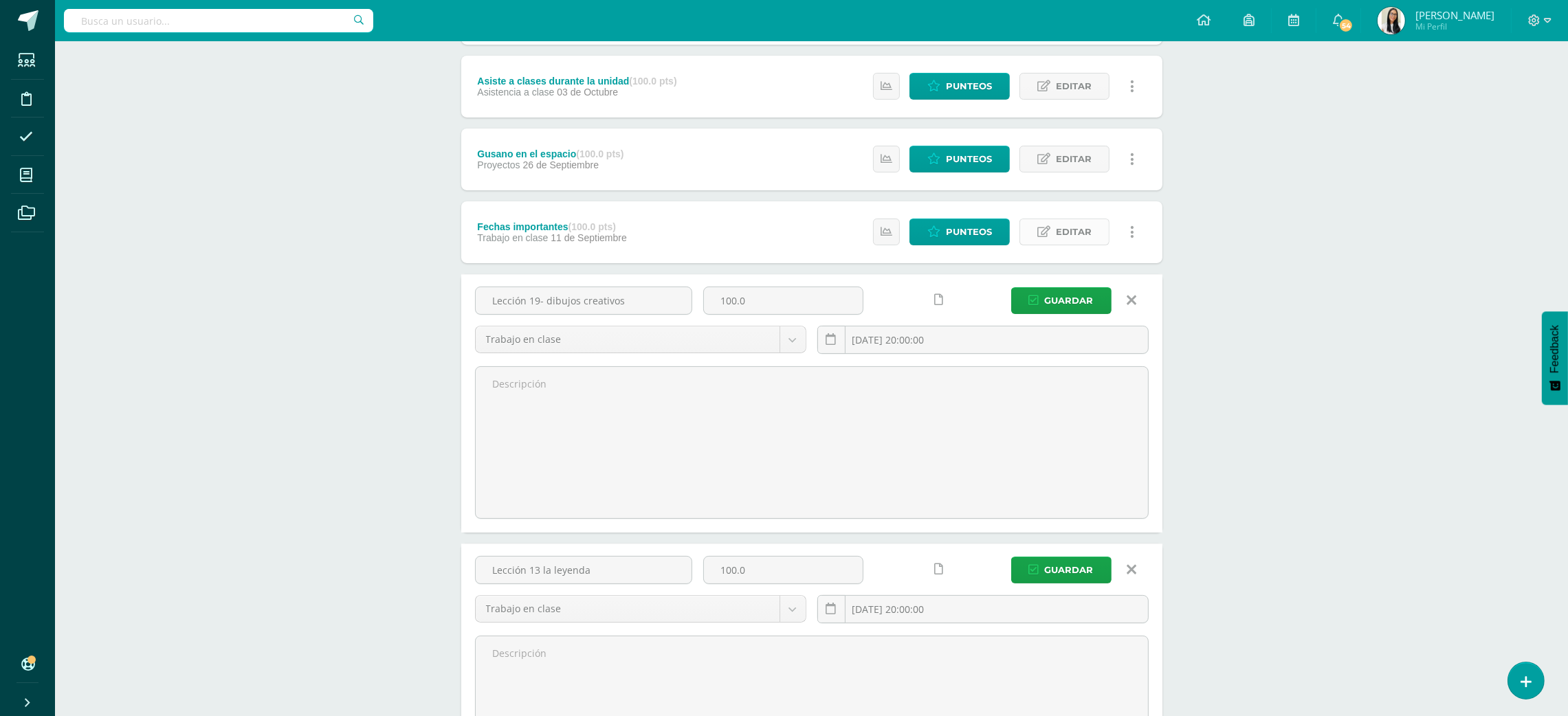
click at [1056, 237] on span "Editar" at bounding box center [1074, 231] width 36 height 26
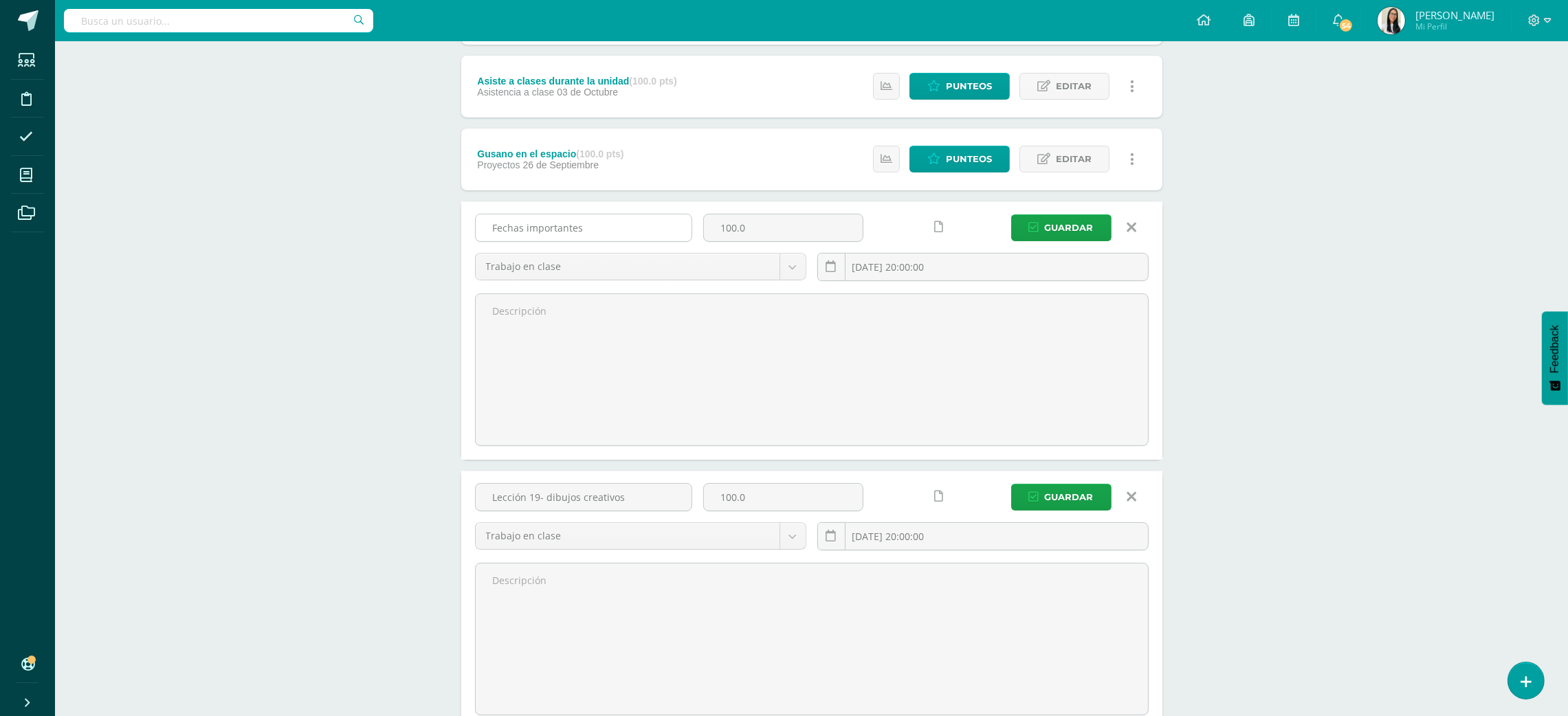
click at [585, 221] on input "Fechas importantes" at bounding box center [583, 228] width 216 height 27
type input "Lección 20- dibujando a mi amigo extraterrestre"
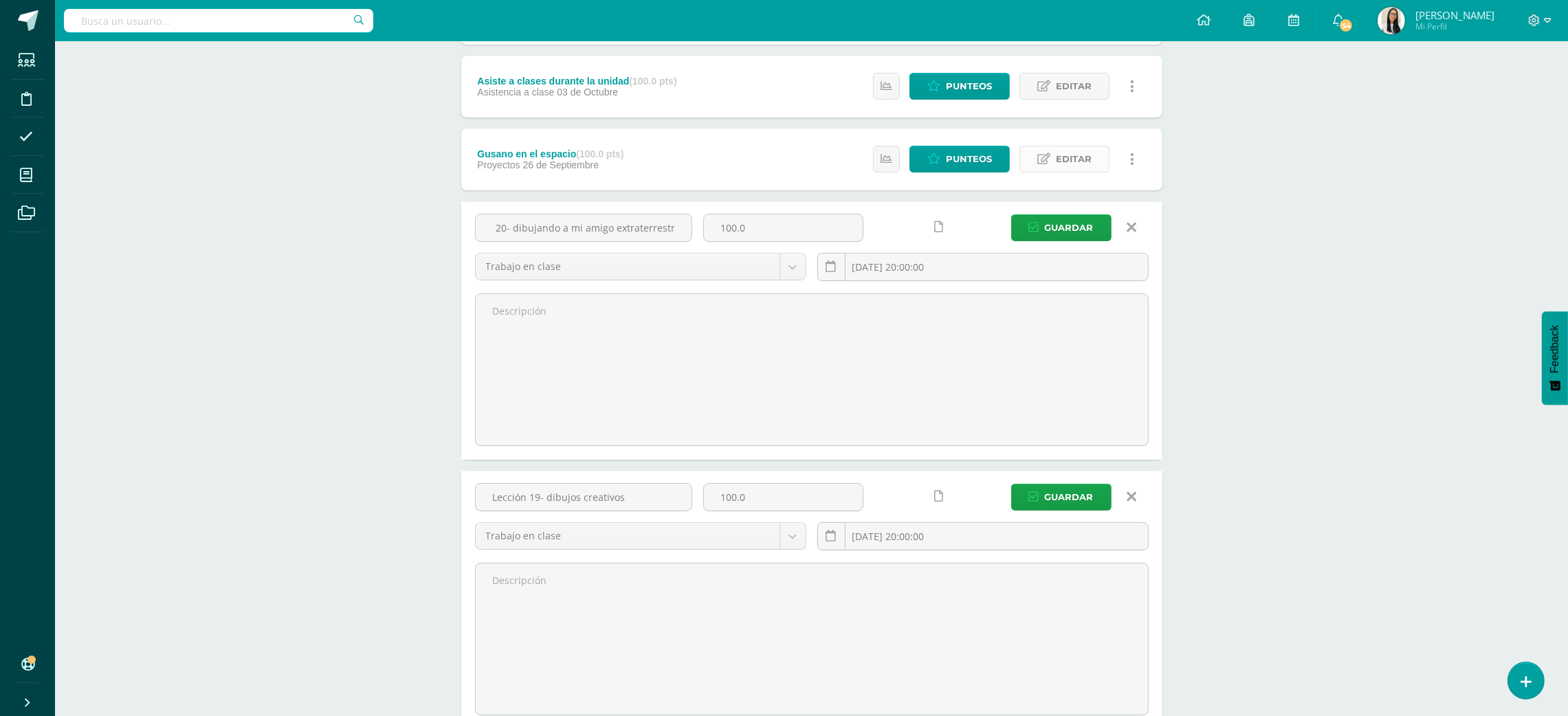
scroll to position [0, 0]
click at [1056, 164] on span "Editar" at bounding box center [1074, 159] width 36 height 26
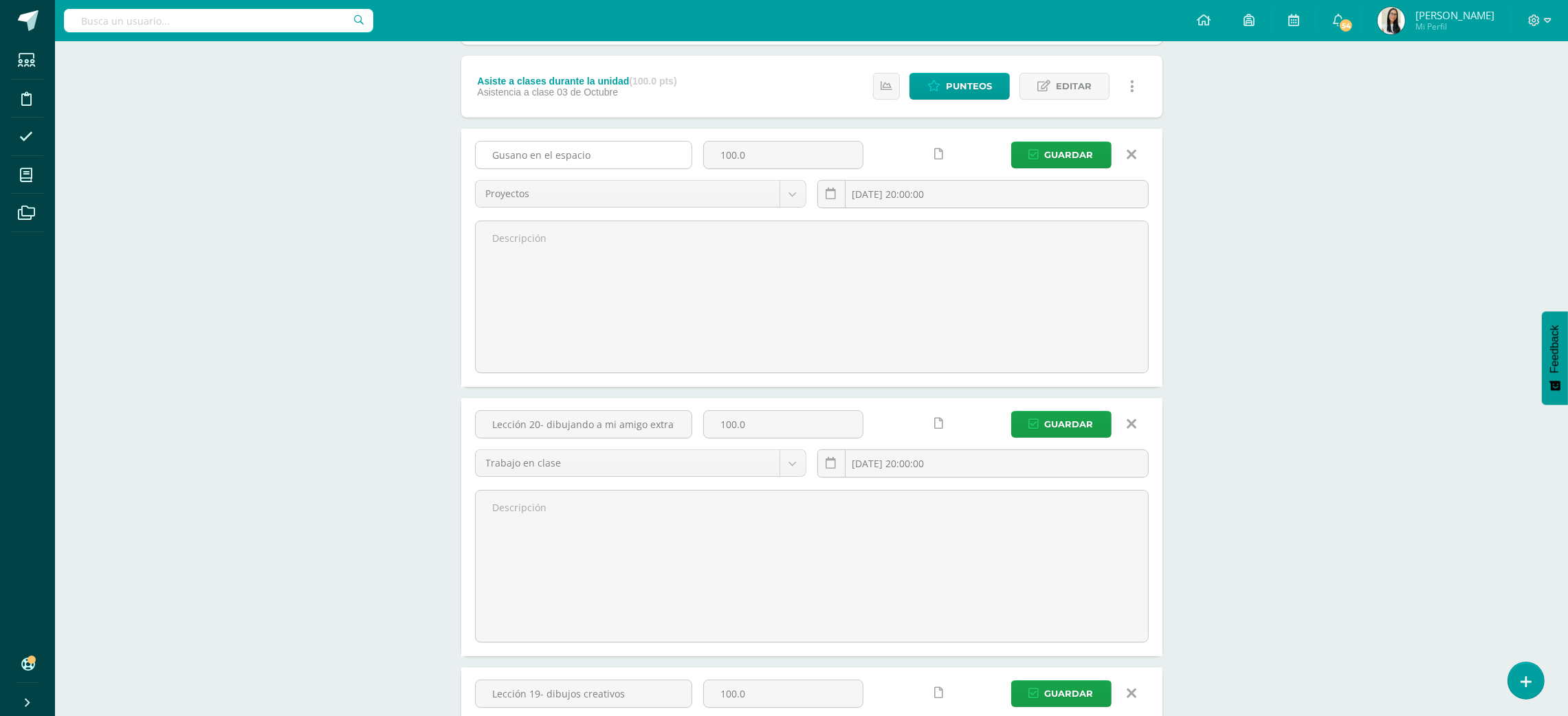
click at [673, 165] on input "Gusano en el espacio" at bounding box center [583, 155] width 216 height 27
type input "e"
type input "Lección 30- Lo que sé sobre las TICS"
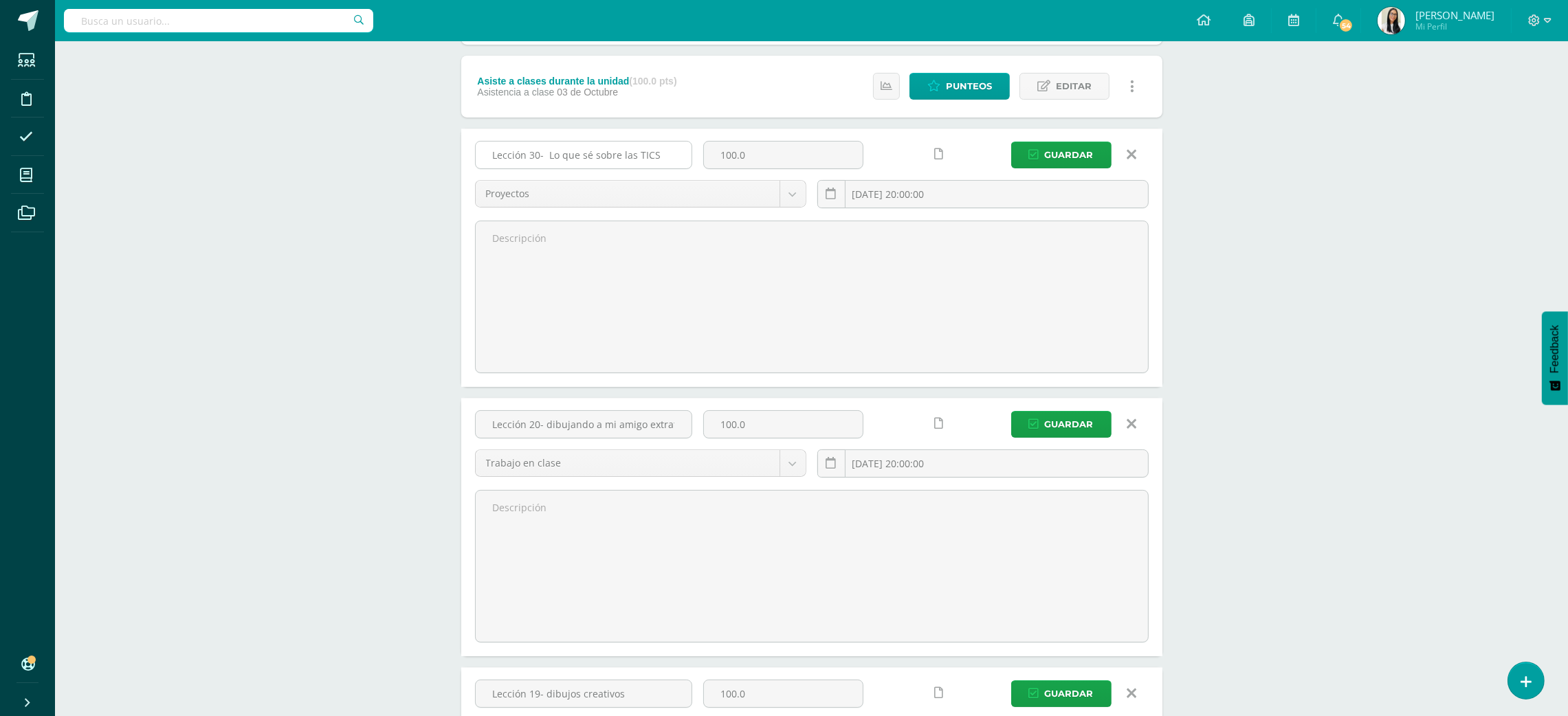
click at [1011, 142] on button "Guardar" at bounding box center [1060, 155] width 100 height 27
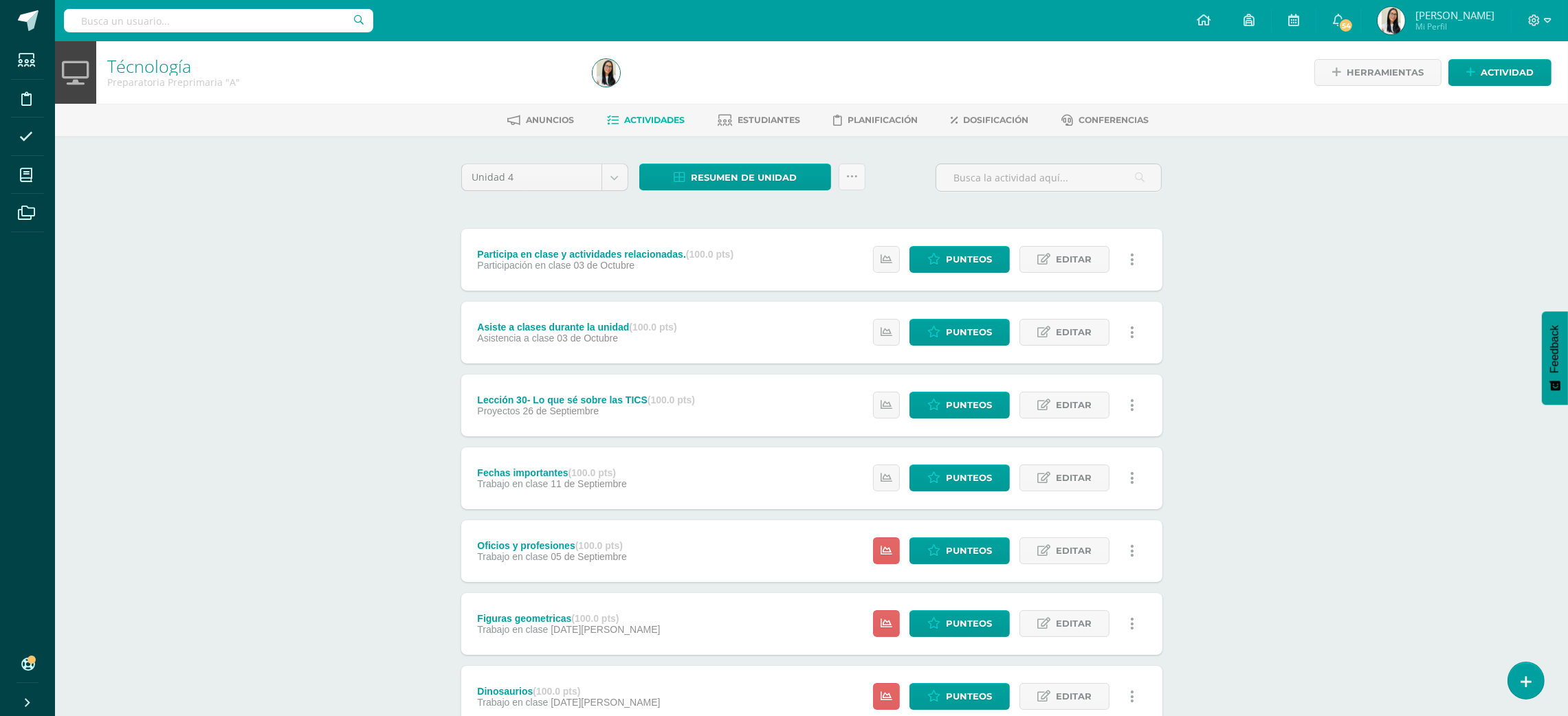
click at [1282, 253] on div "Técnología Preparatoria Preprimaria "A" Herramientas Detalle de asistencias Act…" at bounding box center [812, 503] width 1513 height 924
click at [1080, 474] on span "Editar" at bounding box center [1074, 477] width 36 height 26
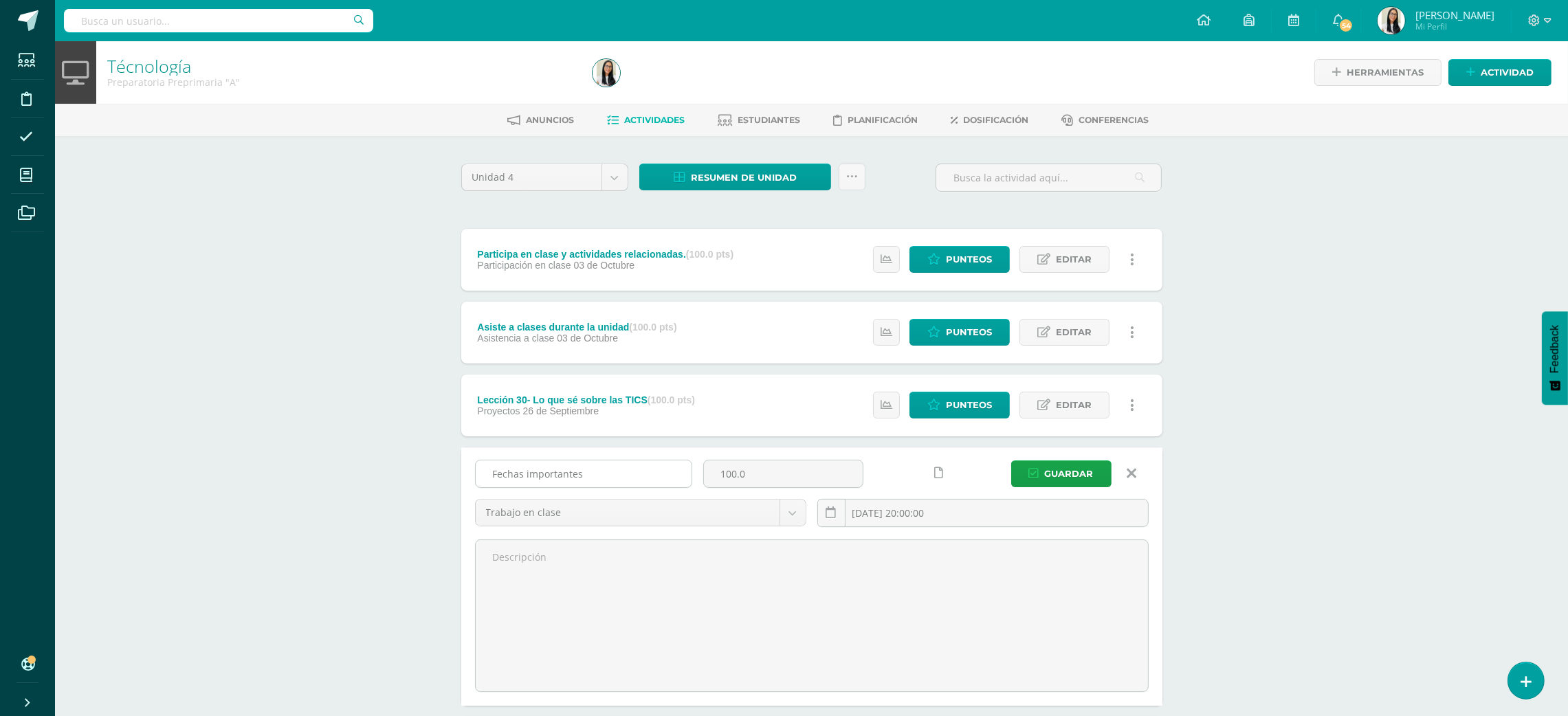
click at [638, 477] on input "Fechas importantes" at bounding box center [583, 473] width 216 height 27
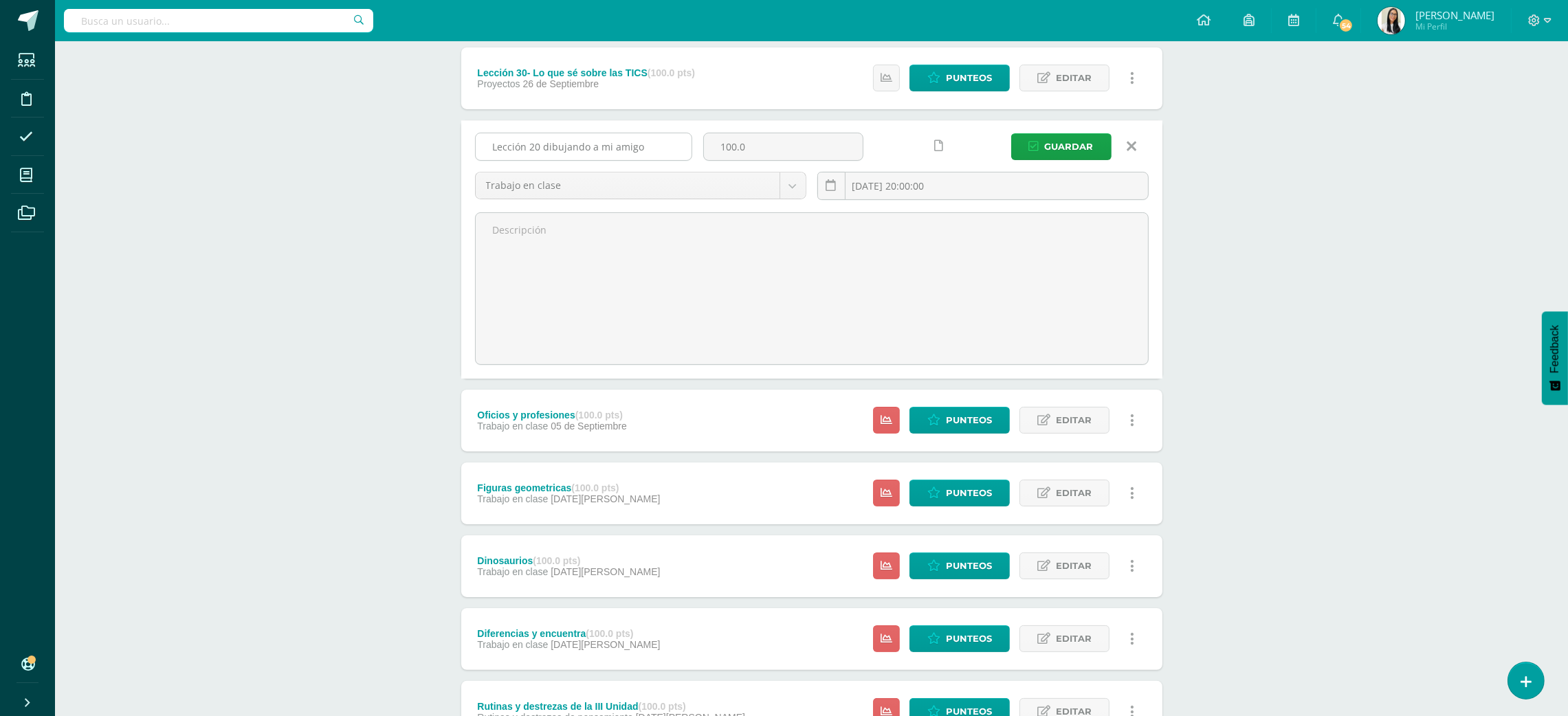
scroll to position [328, 0]
type input "Lección 20 dibujando a mi amigo"
click at [1065, 415] on span "Editar" at bounding box center [1074, 419] width 36 height 26
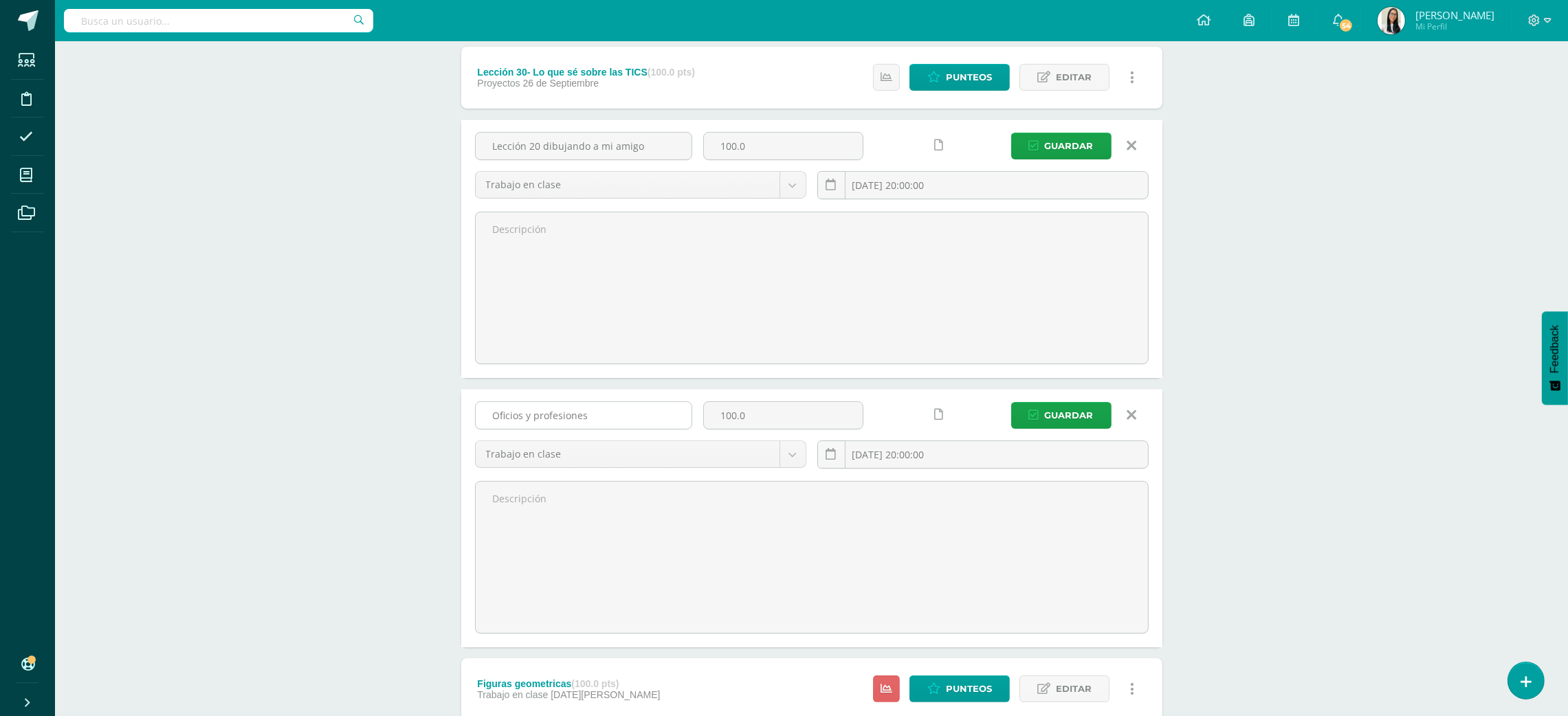
click at [666, 414] on input "Oficios y profesiones" at bounding box center [583, 415] width 216 height 27
type input "O"
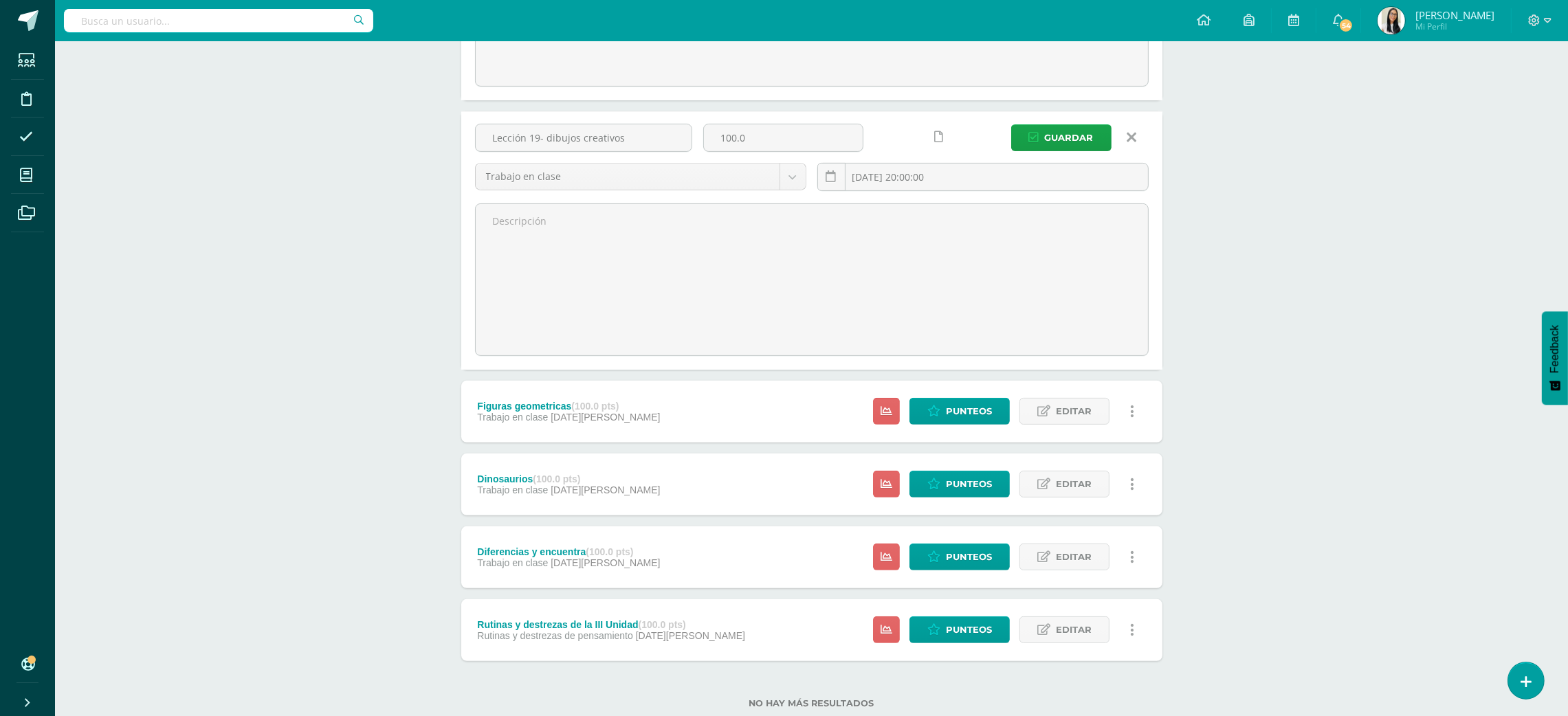
scroll to position [641, 0]
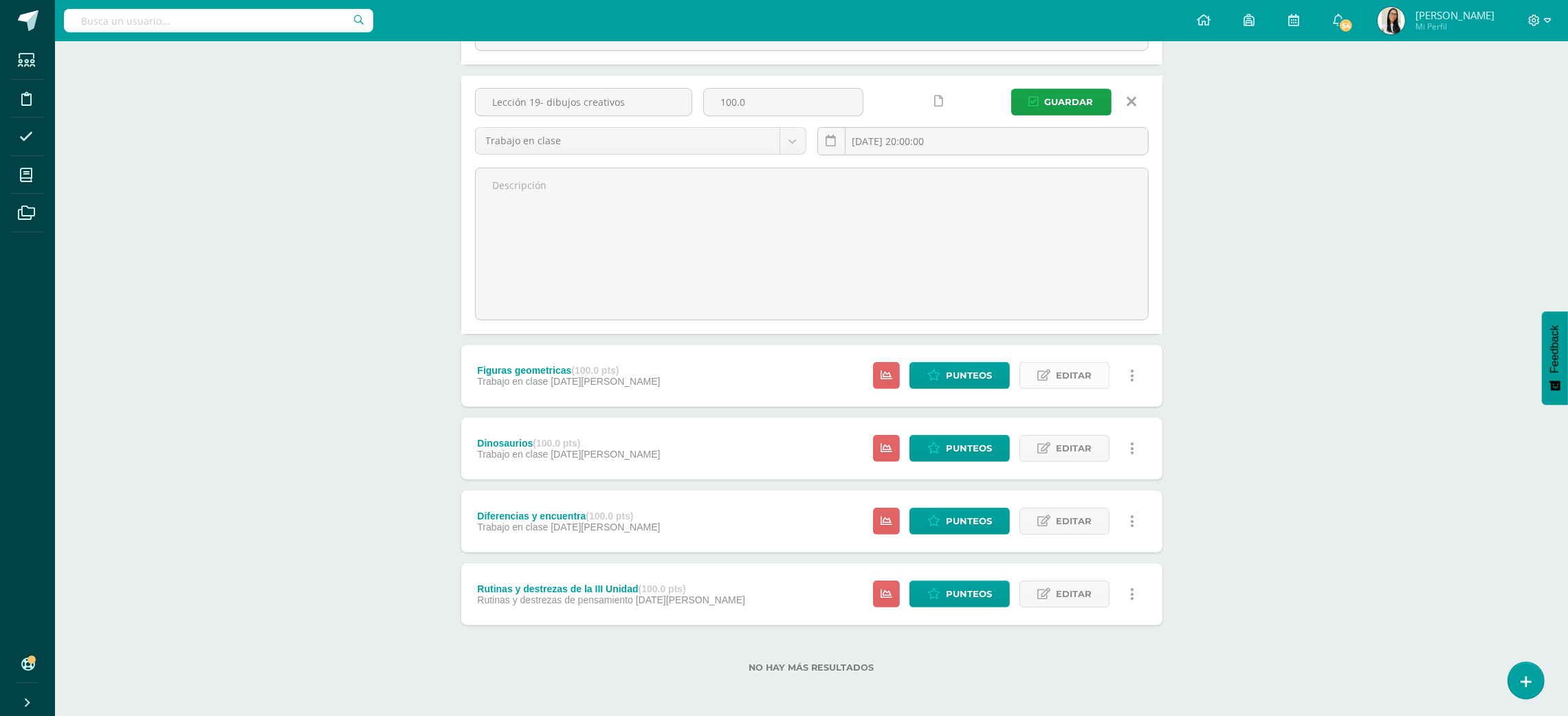
type input "Lección 19- dibujos creativos"
click at [1088, 378] on span "Editar" at bounding box center [1074, 375] width 36 height 26
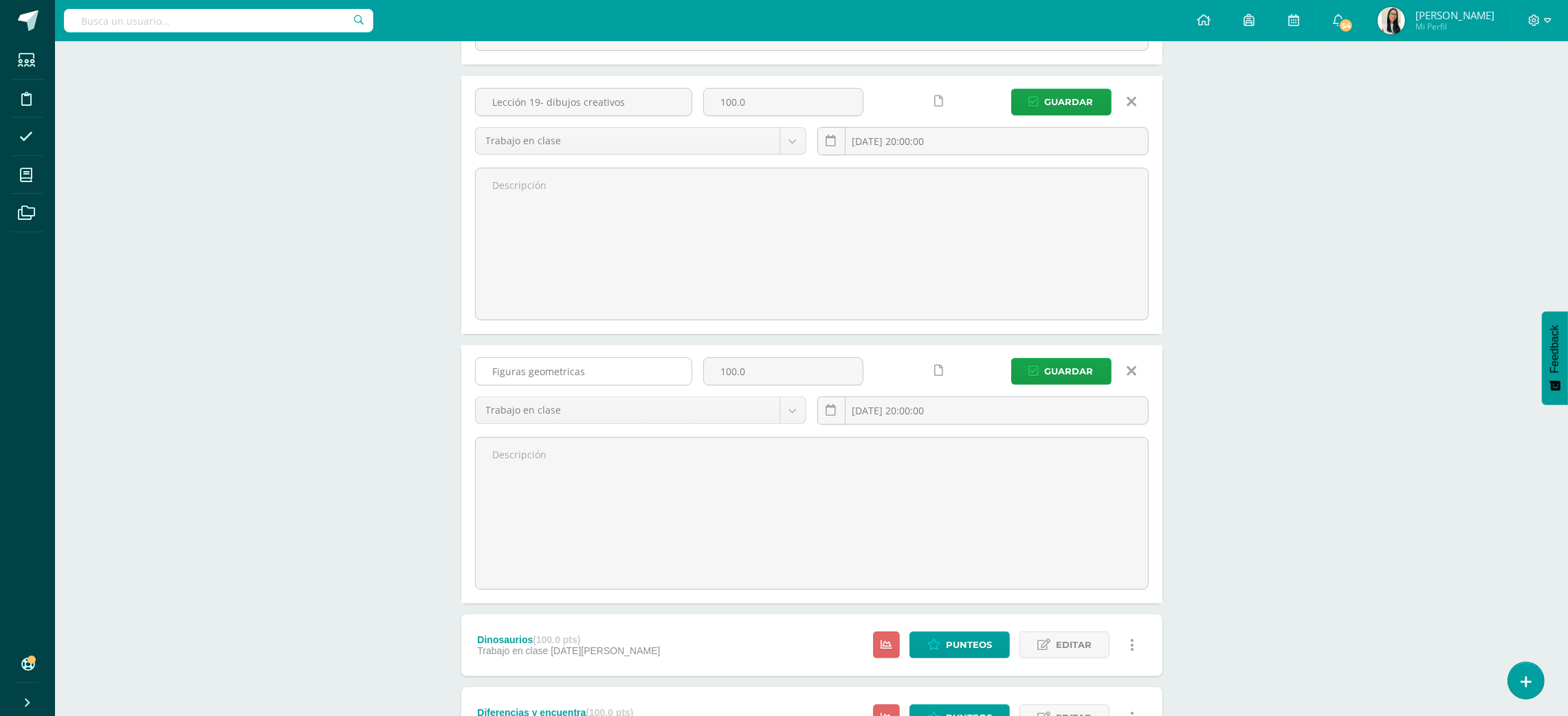
click at [648, 361] on input "Figuras geometricas" at bounding box center [583, 371] width 216 height 27
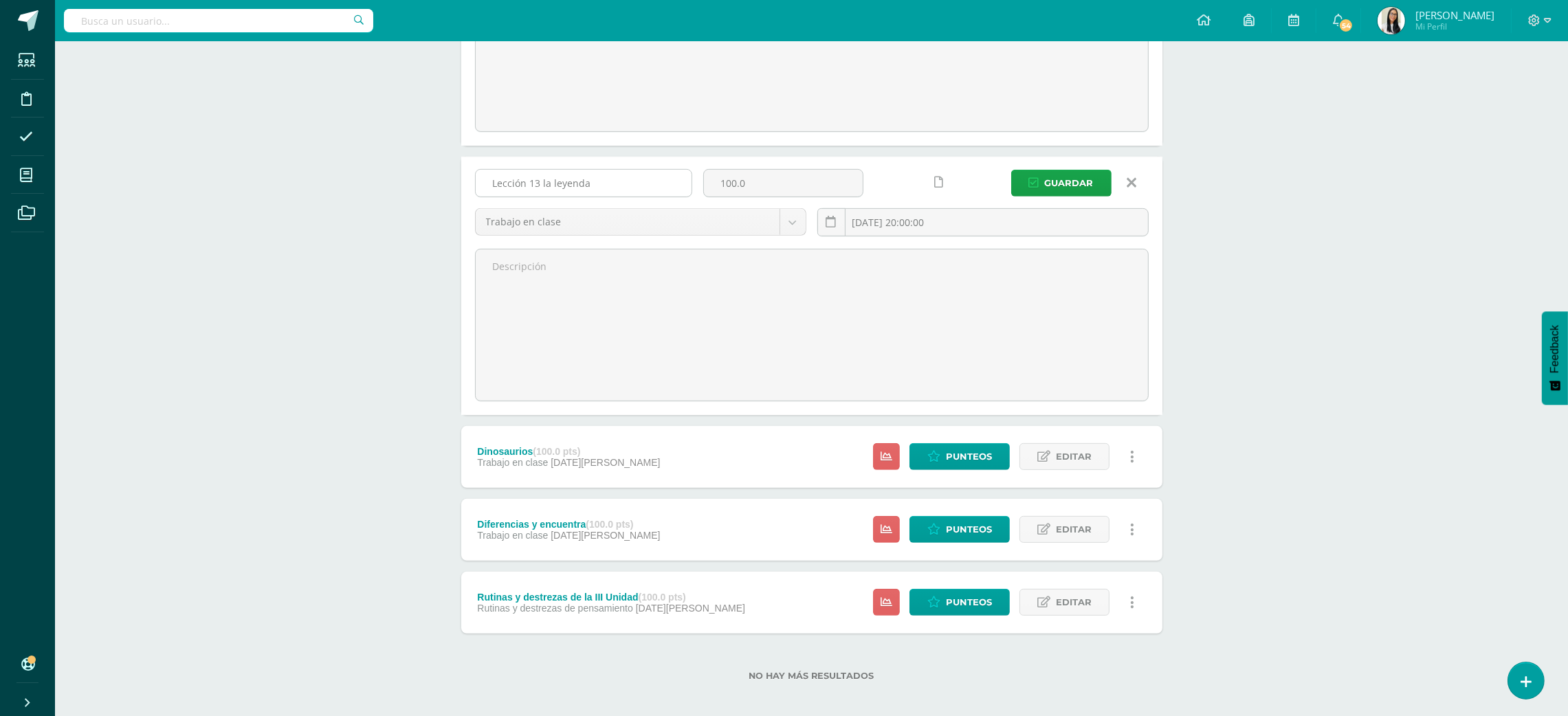
scroll to position [830, 0]
type input "Lección 13 la leyenda"
click at [1072, 458] on span "Editar" at bounding box center [1074, 455] width 36 height 26
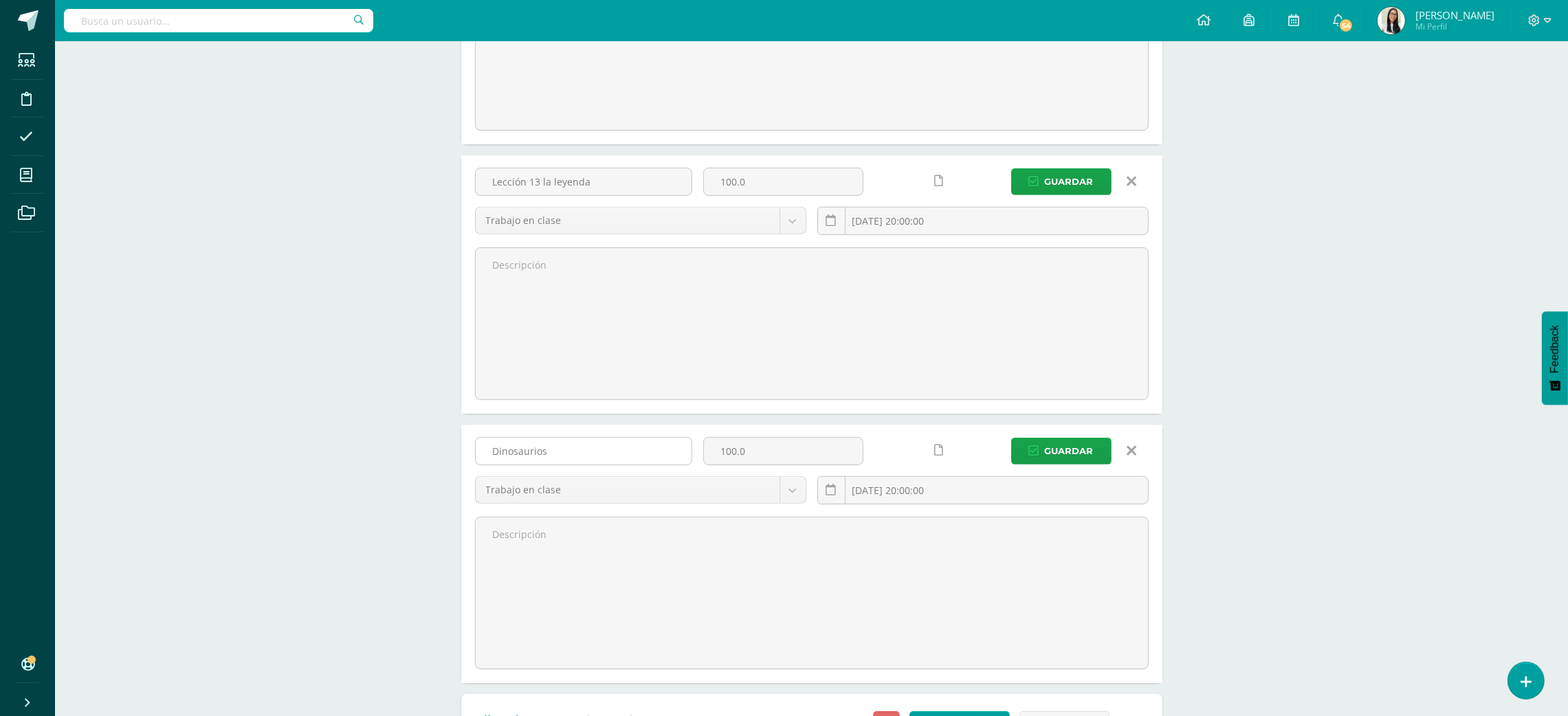
click at [667, 450] on input "Dinosaurios" at bounding box center [583, 451] width 216 height 27
type input "D"
type input "Lección 12- la fabula"
click at [1078, 448] on span "Guardar" at bounding box center [1069, 450] width 49 height 26
click at [1065, 192] on span "Guardar" at bounding box center [1069, 182] width 49 height 26
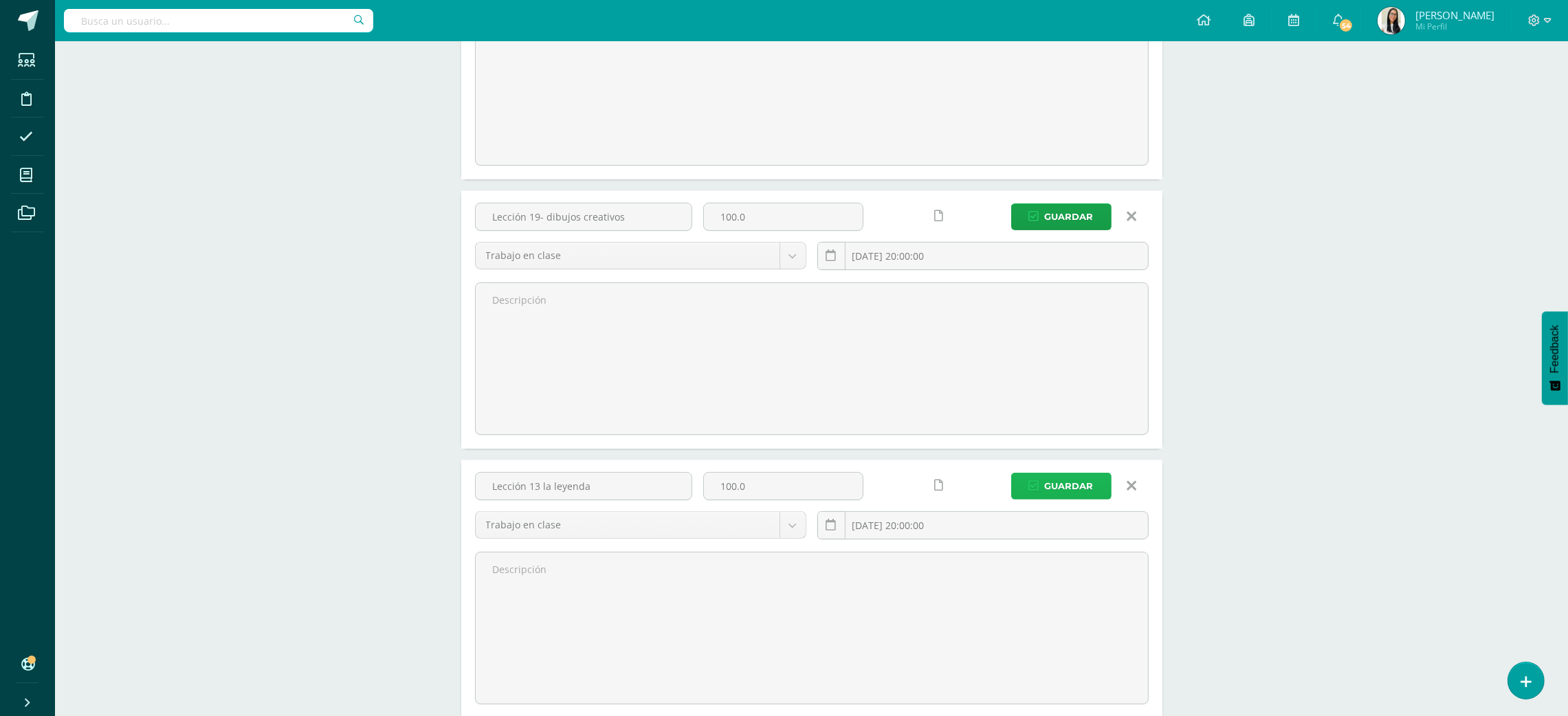
scroll to position [522, 0]
click at [1049, 218] on span "Guardar" at bounding box center [1069, 221] width 49 height 26
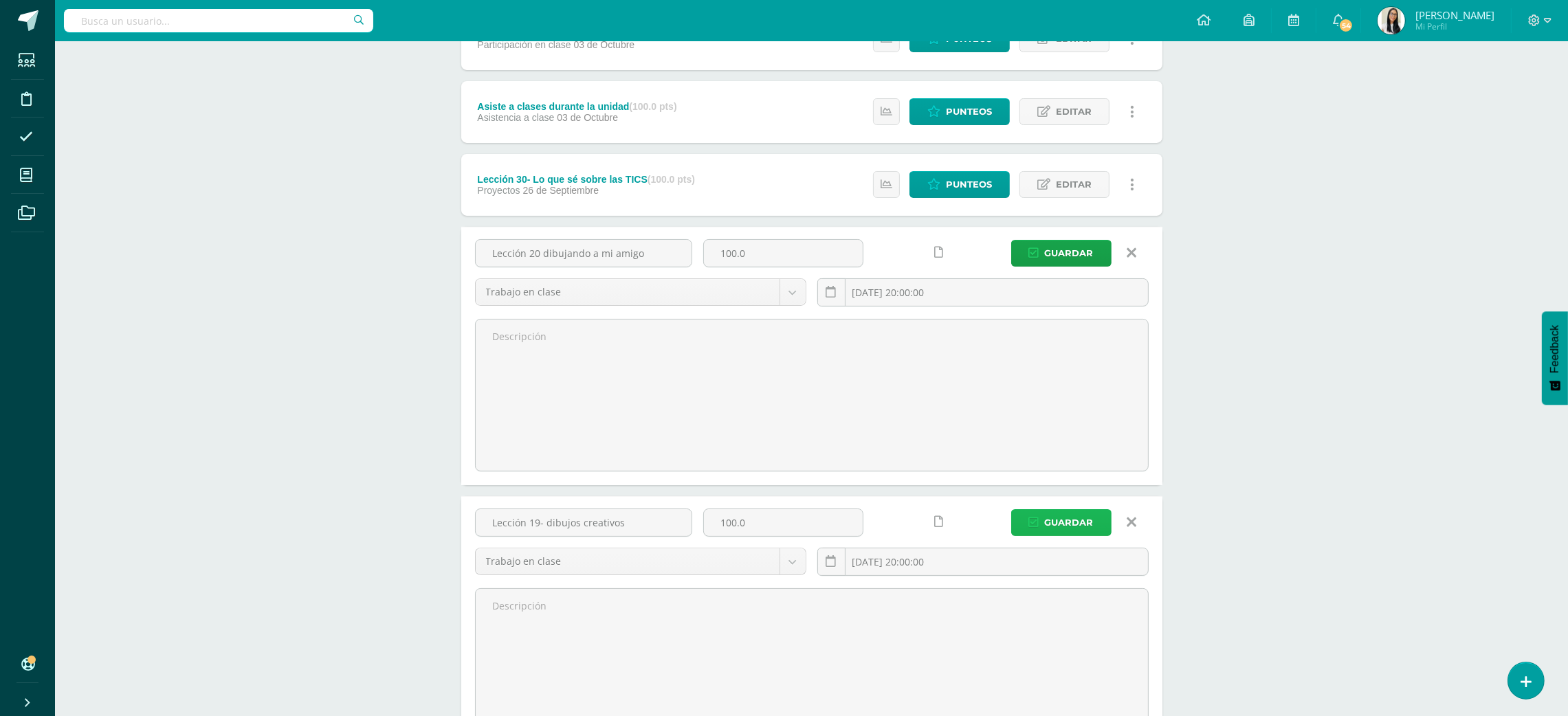
scroll to position [214, 0]
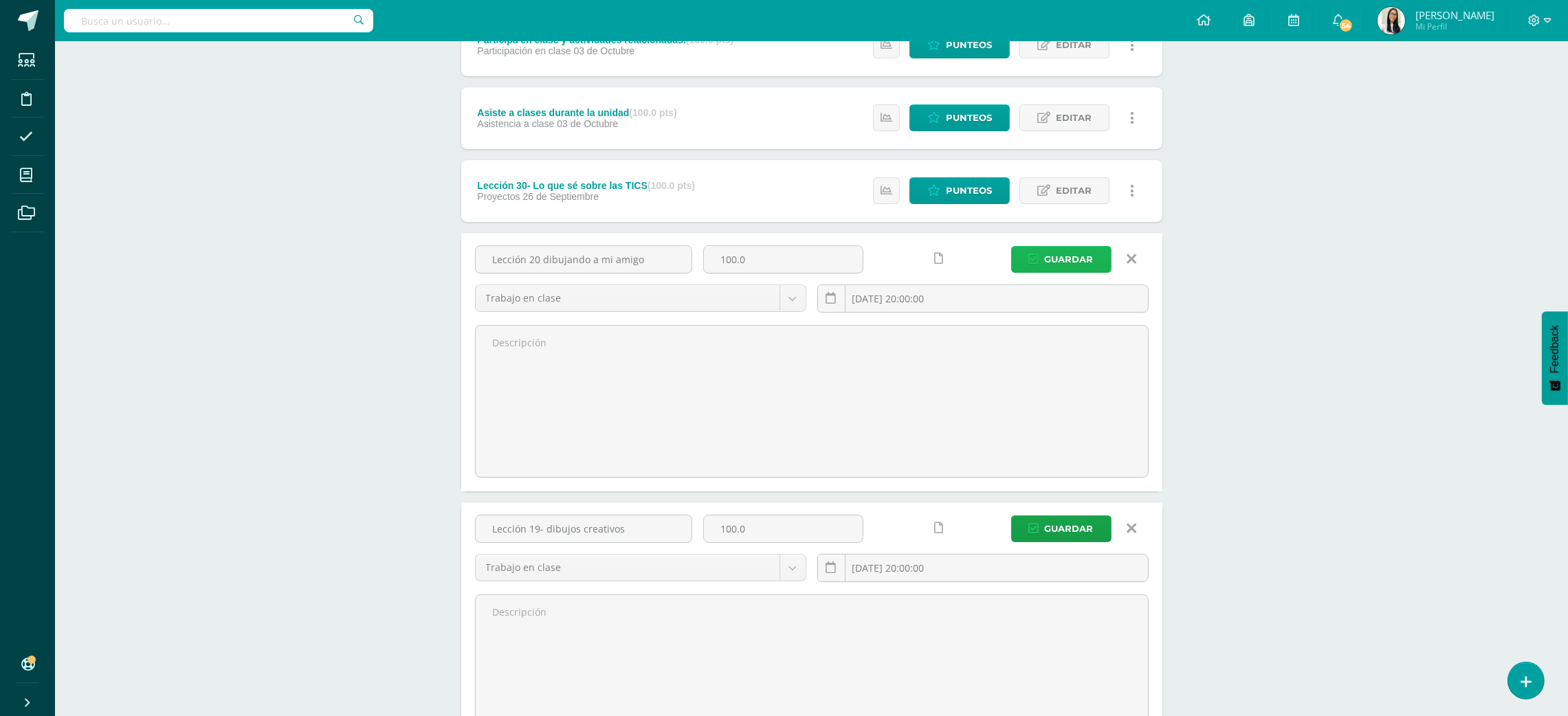
click at [1056, 255] on span "Guardar" at bounding box center [1069, 259] width 49 height 26
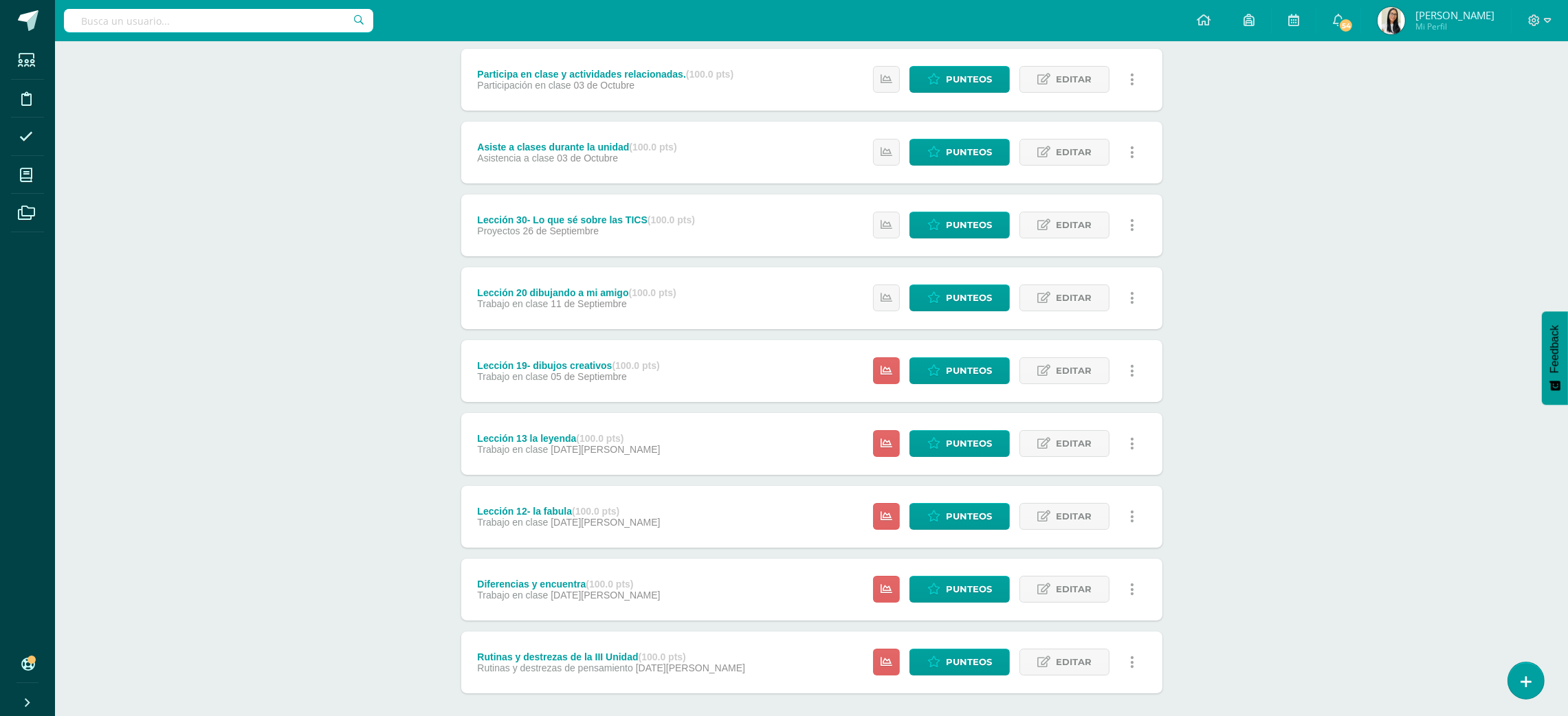
scroll to position [246, 0]
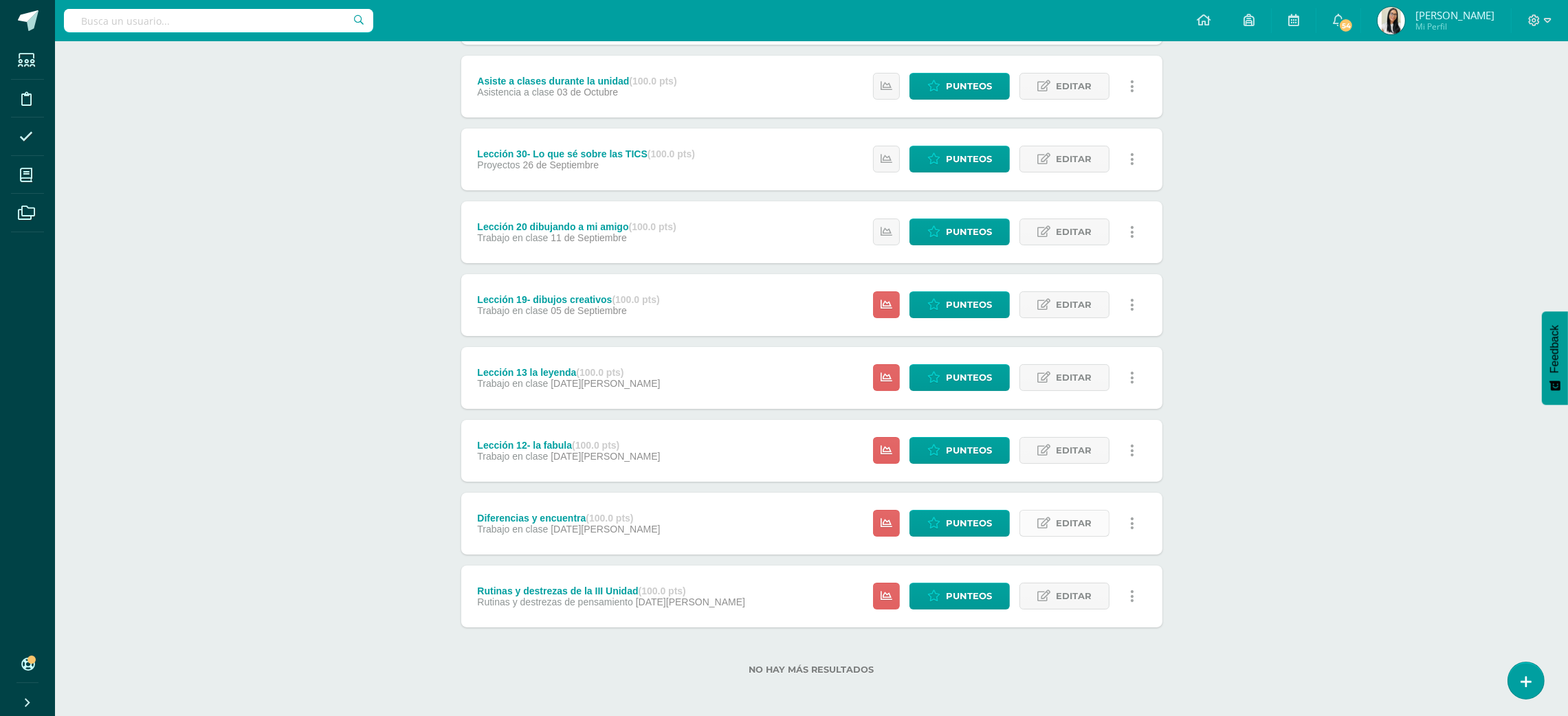
click at [1088, 522] on span "Editar" at bounding box center [1074, 523] width 36 height 26
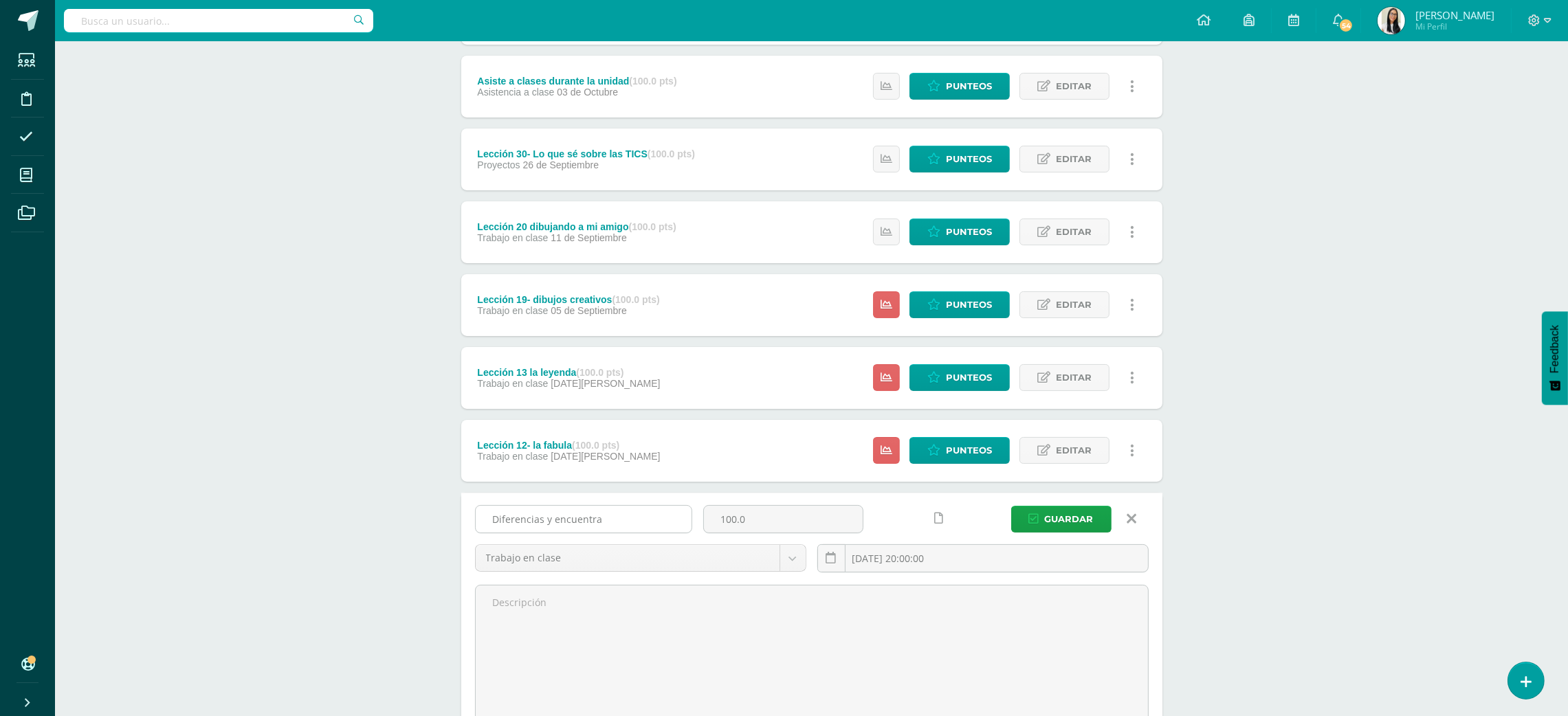
click at [607, 517] on input "Diferencias y encuentra" at bounding box center [583, 519] width 216 height 27
type input "D"
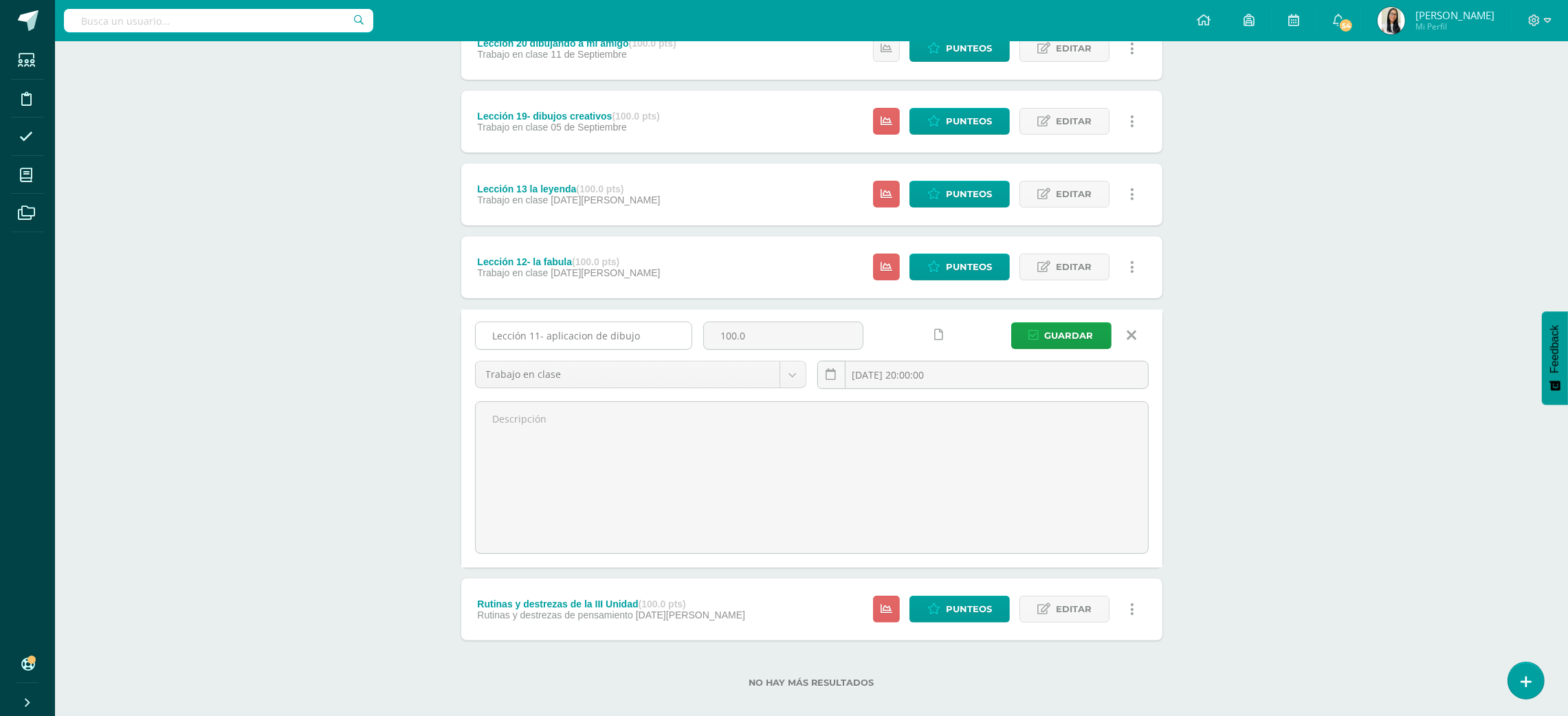
scroll to position [443, 0]
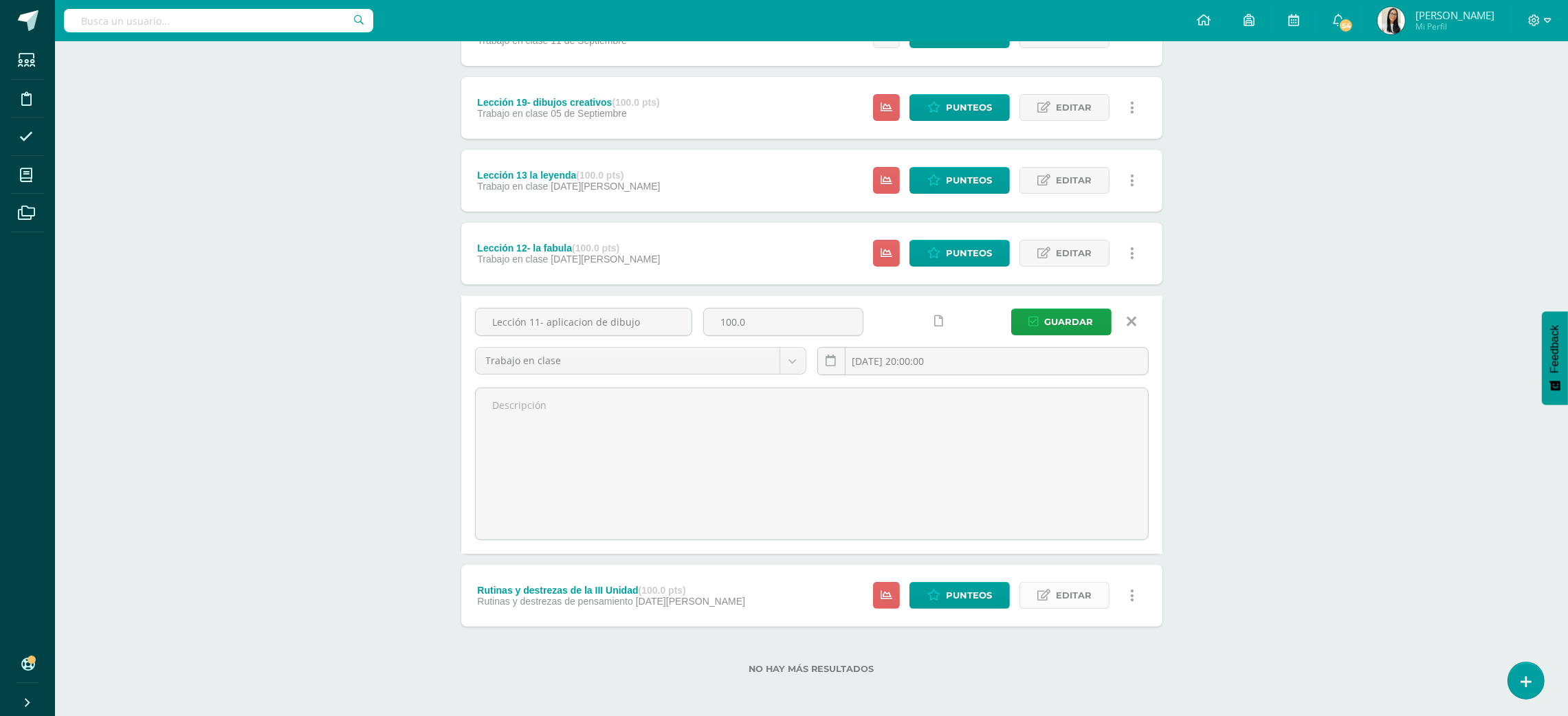
type input "Lección 11- aplicacion de dibujo"
click at [1088, 592] on span "Editar" at bounding box center [1074, 595] width 36 height 26
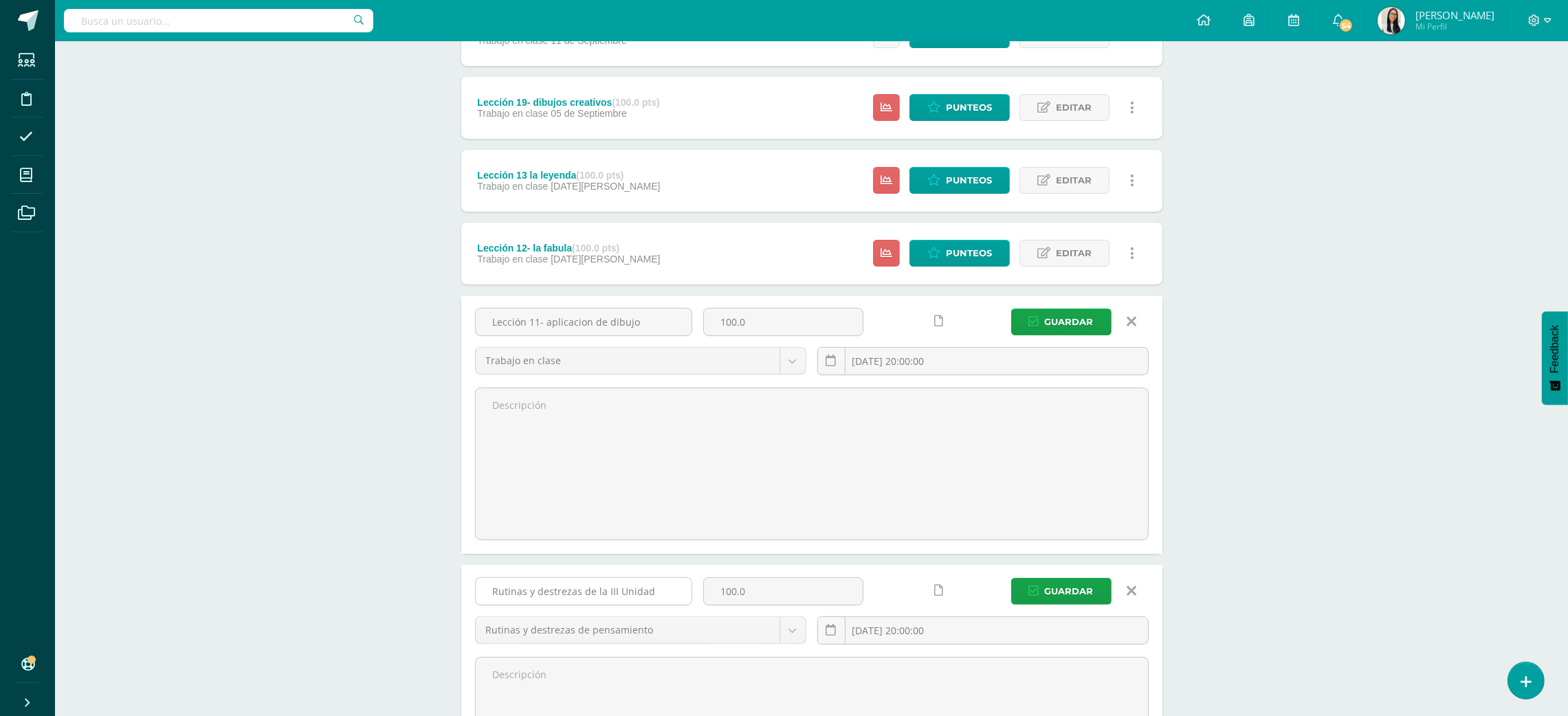
click at [609, 591] on input "Rutinas y destrezas de la III Unidad" at bounding box center [583, 591] width 216 height 27
type input "Rutinas y destrezas de la IV Unidad"
click at [989, 628] on input "[DATE] 20:00:00" at bounding box center [983, 630] width 330 height 27
click at [989, 470] on button "button" at bounding box center [994, 469] width 13 height 21
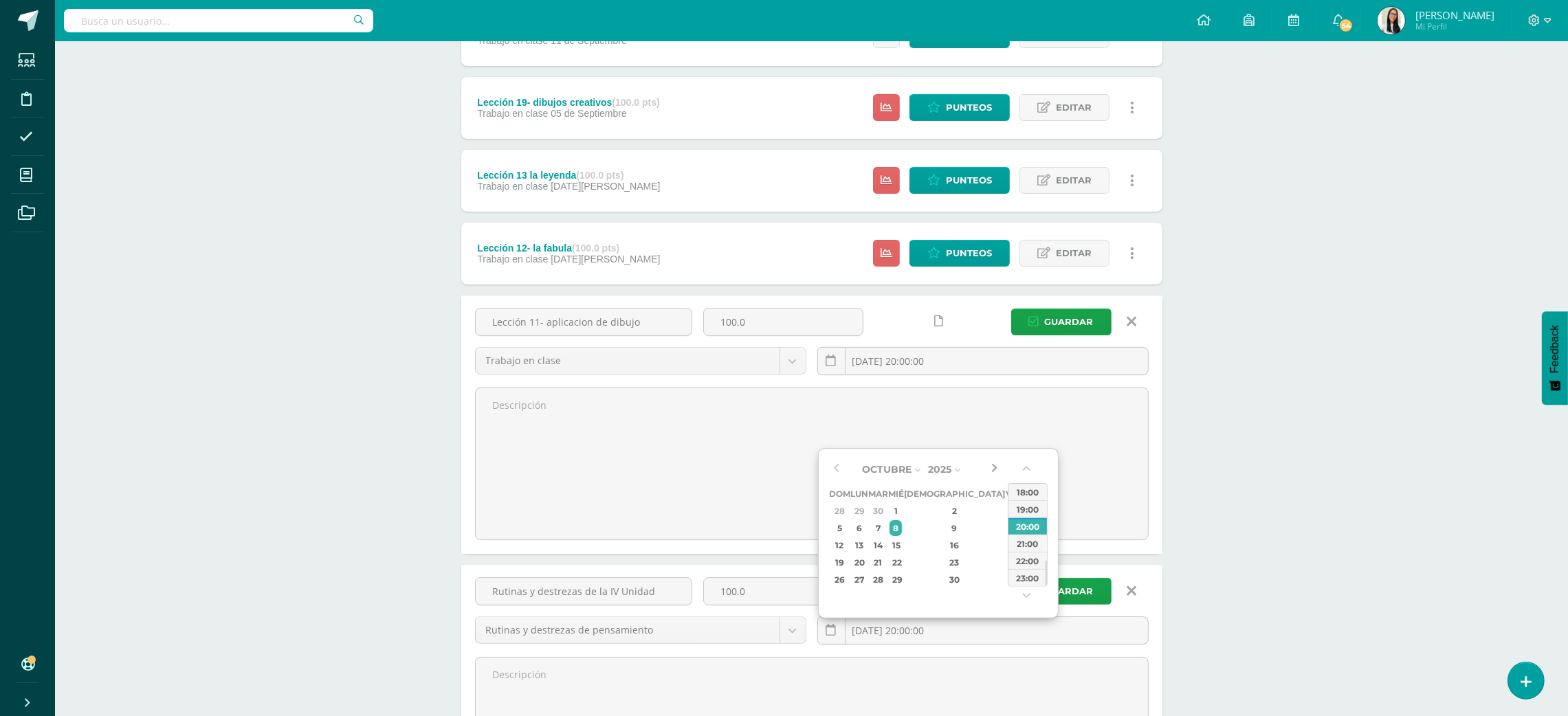
click at [989, 470] on button "button" at bounding box center [994, 469] width 13 height 21
click at [1006, 514] on div "3" at bounding box center [1012, 510] width 12 height 16
type input "[DATE] 20:00"
click at [1198, 492] on div "Técnología Preparatoria Preprimaria "A" Herramientas Detalle de asistencias Act…" at bounding box center [812, 256] width 1513 height 1317
click at [1056, 596] on span "Guardar" at bounding box center [1069, 591] width 49 height 26
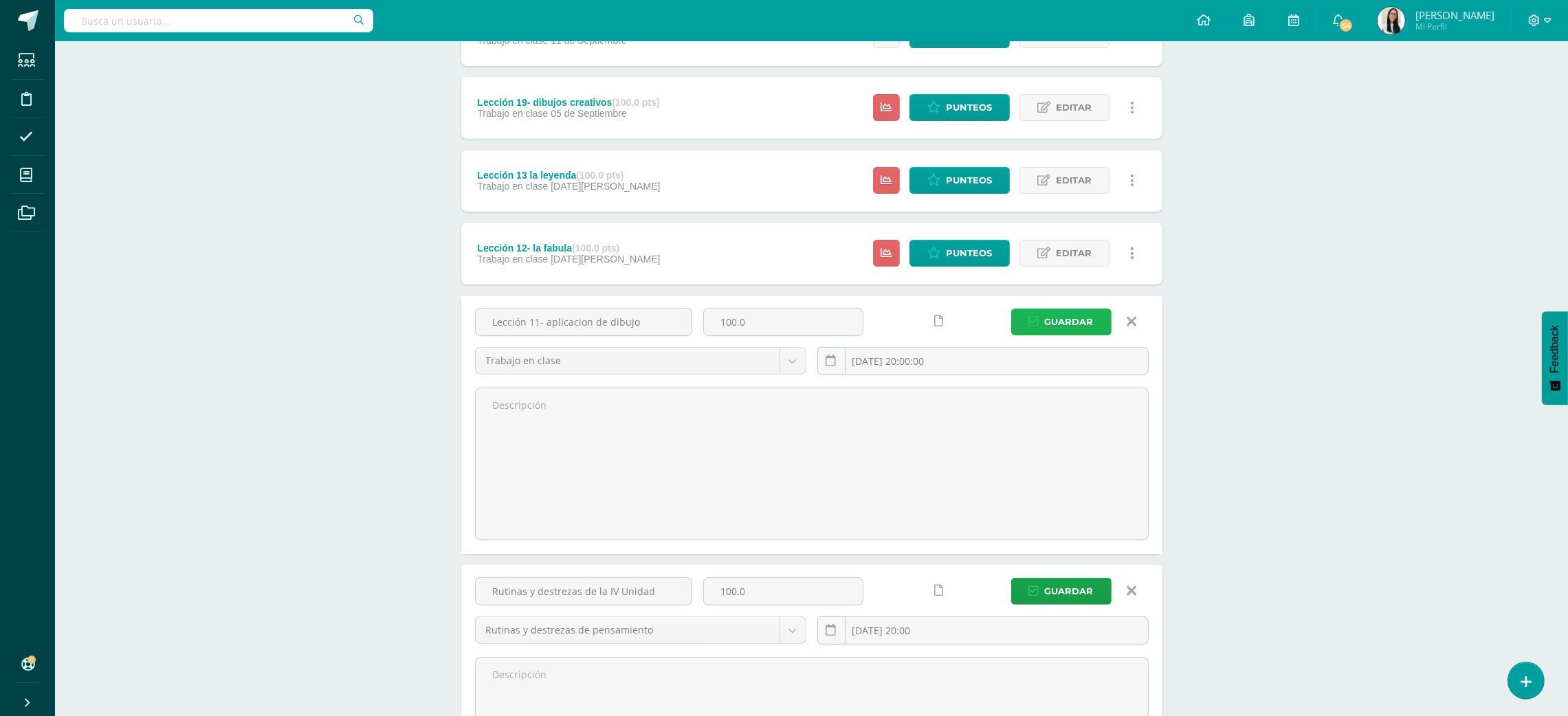
click at [1068, 329] on span "Guardar" at bounding box center [1069, 322] width 49 height 26
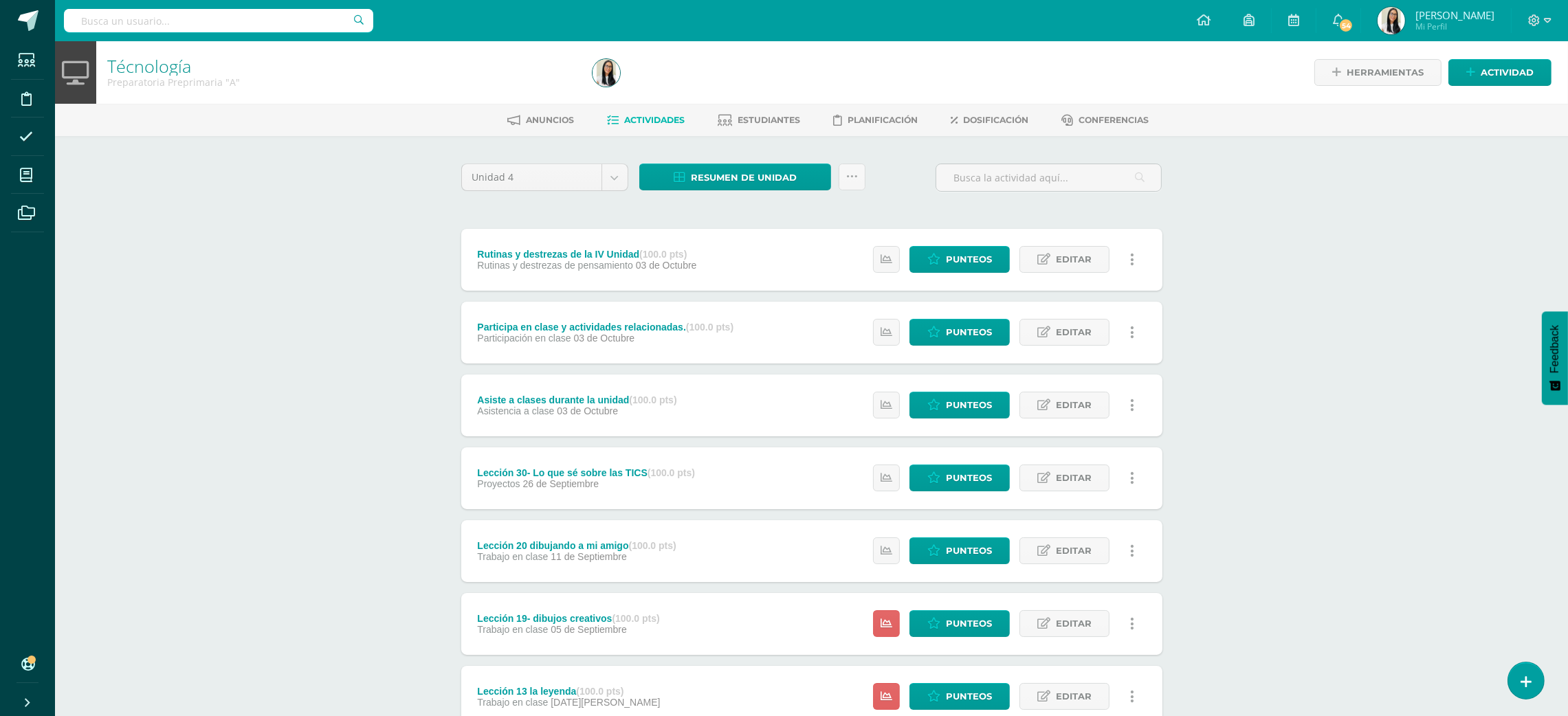
click at [1290, 398] on div "Técnología Preparatoria Preprimaria "A" Herramientas Detalle de asistencias Act…" at bounding box center [812, 503] width 1513 height 924
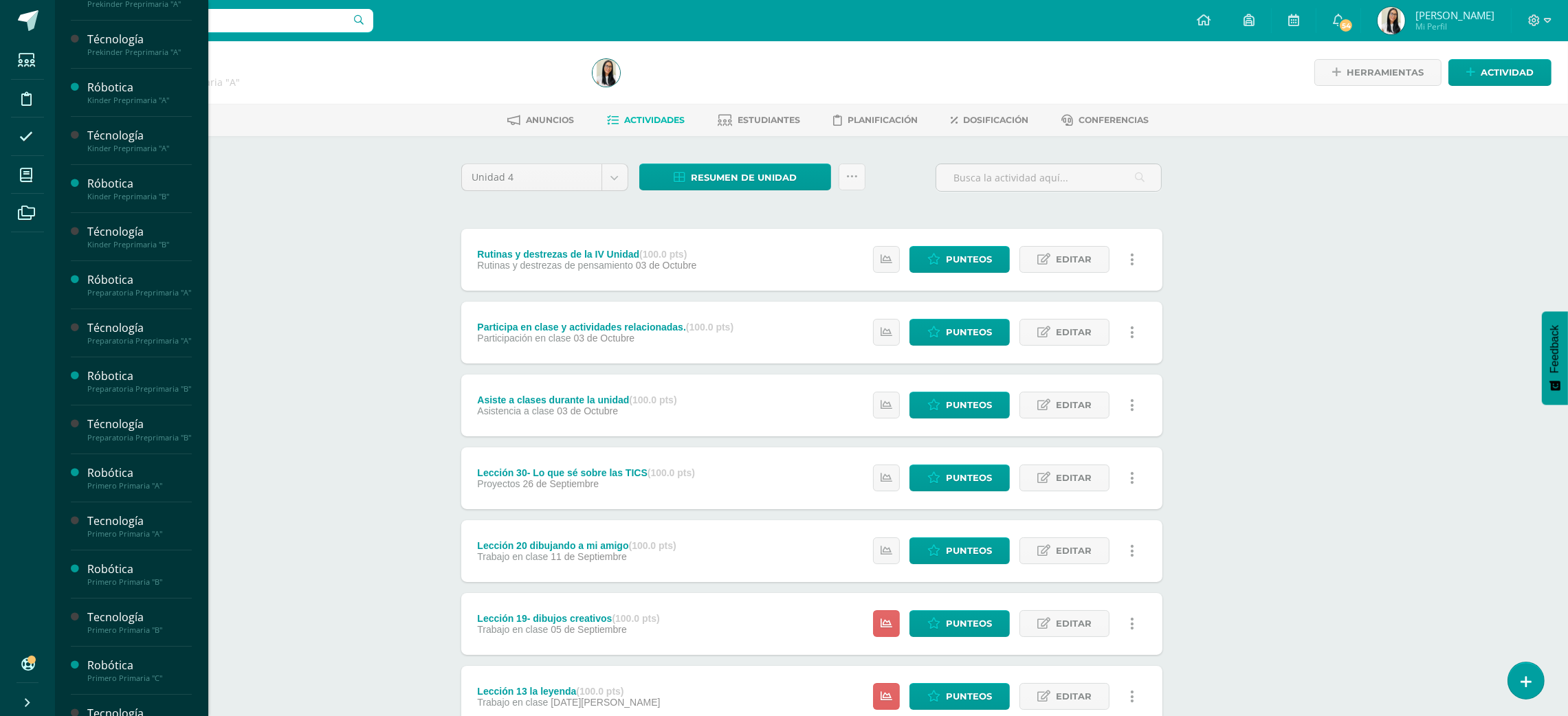
scroll to position [249, 0]
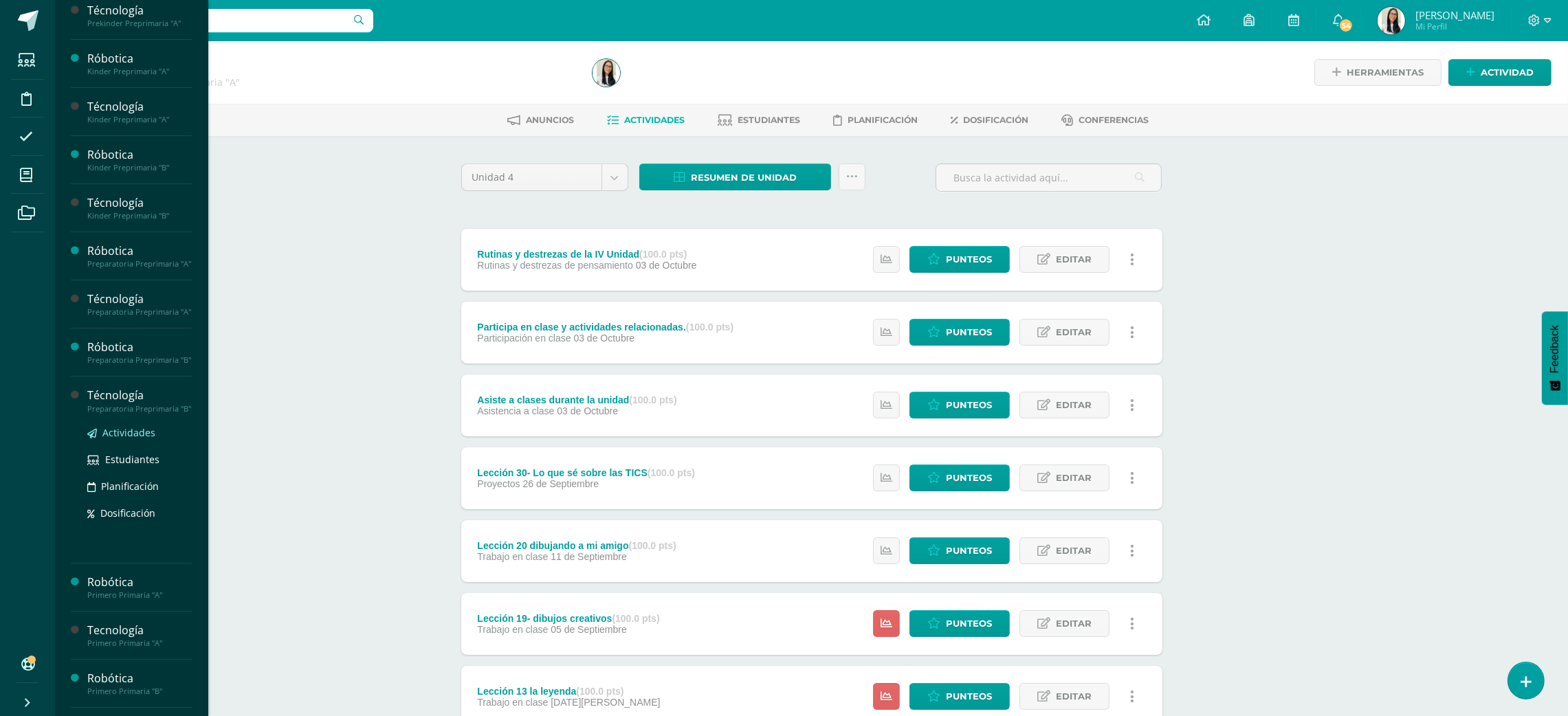
click at [127, 439] on span "Actividades" at bounding box center [130, 432] width 53 height 13
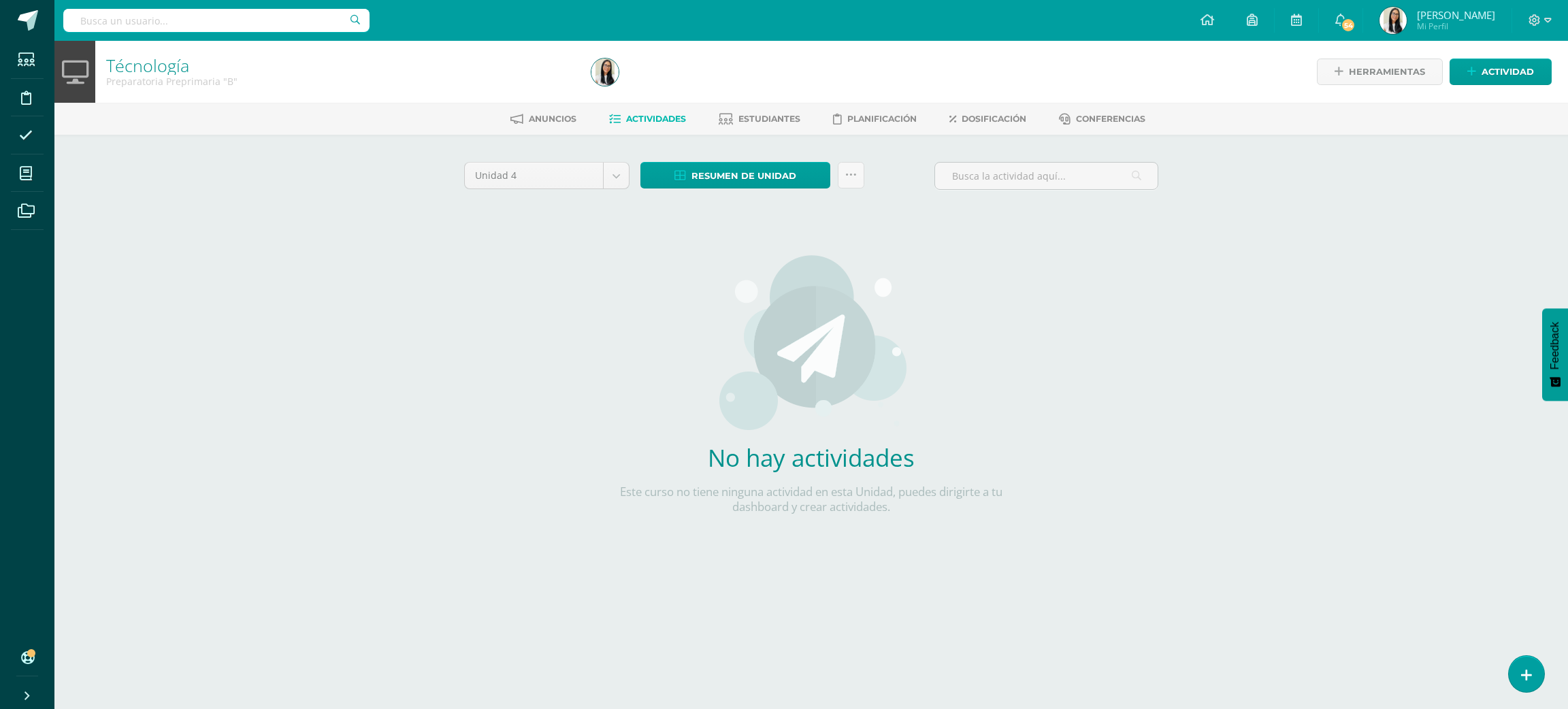
click at [996, 131] on div "Anuncios Actividades Estudiantes Planificación Dosificación Conferencias" at bounding box center [827, 119] width 1546 height 32
click at [997, 131] on div "Anuncios Actividades Estudiantes Planificación Dosificación Conferencias" at bounding box center [827, 119] width 1546 height 32
click at [1006, 114] on span "Dosificación" at bounding box center [994, 119] width 65 height 10
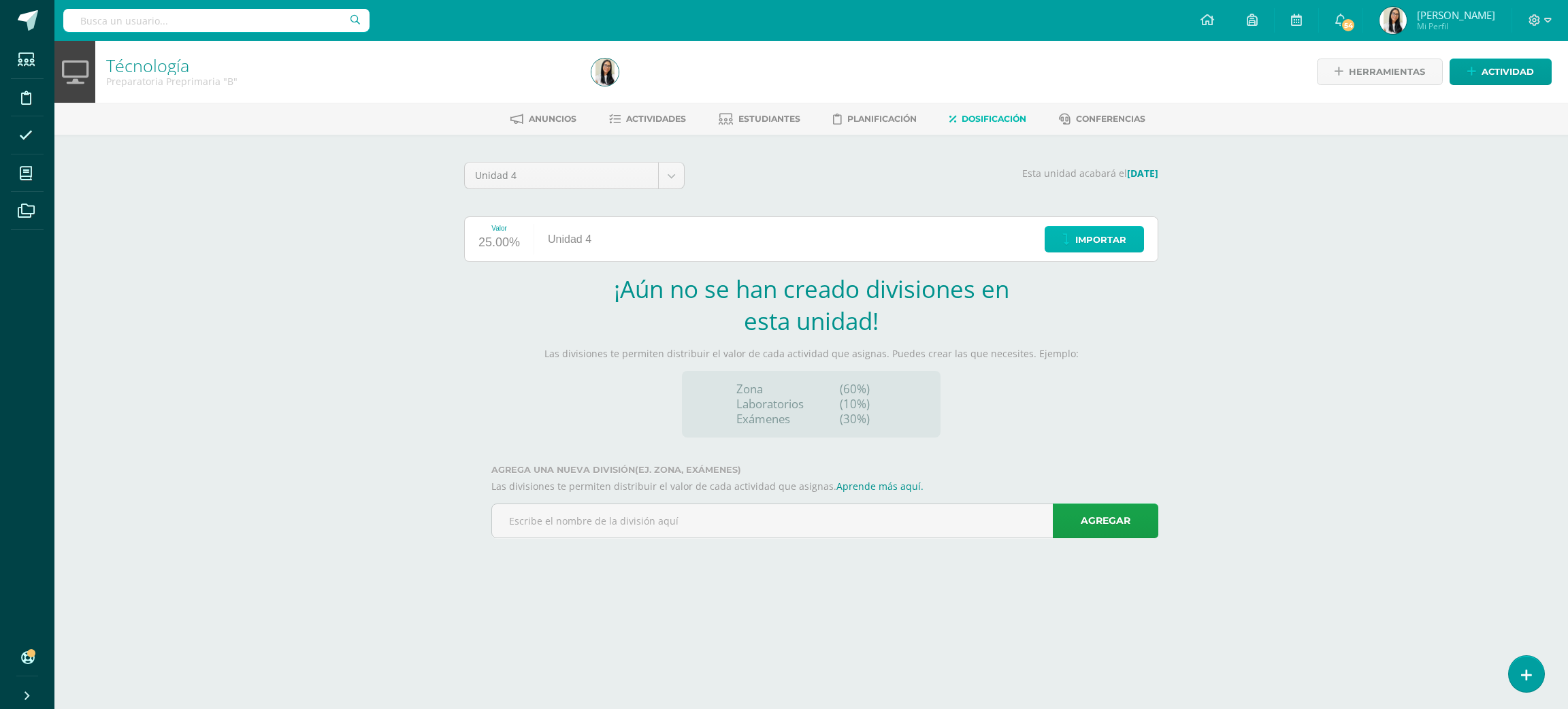
click at [1118, 227] on span "Importar" at bounding box center [1101, 239] width 51 height 25
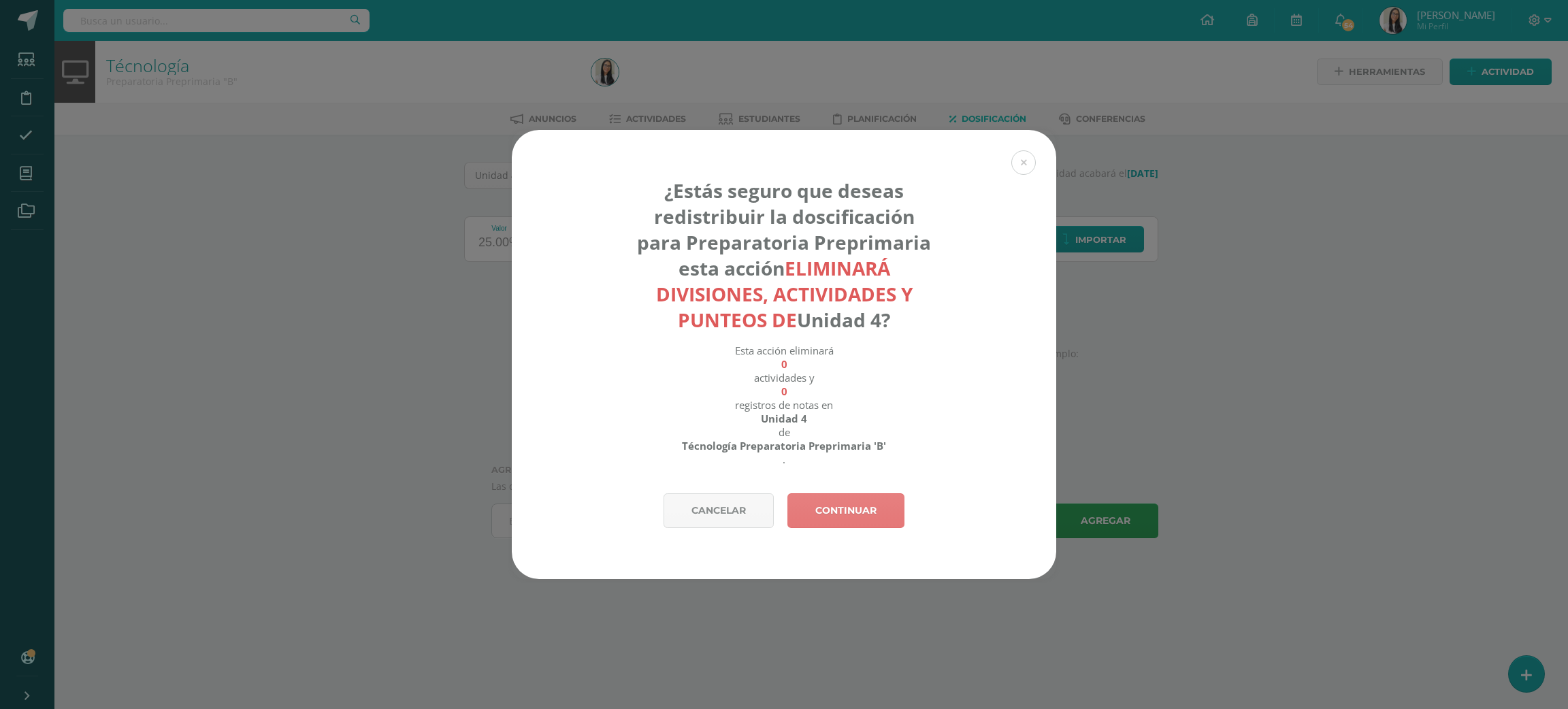
click at [838, 503] on link "Continuar" at bounding box center [846, 510] width 117 height 35
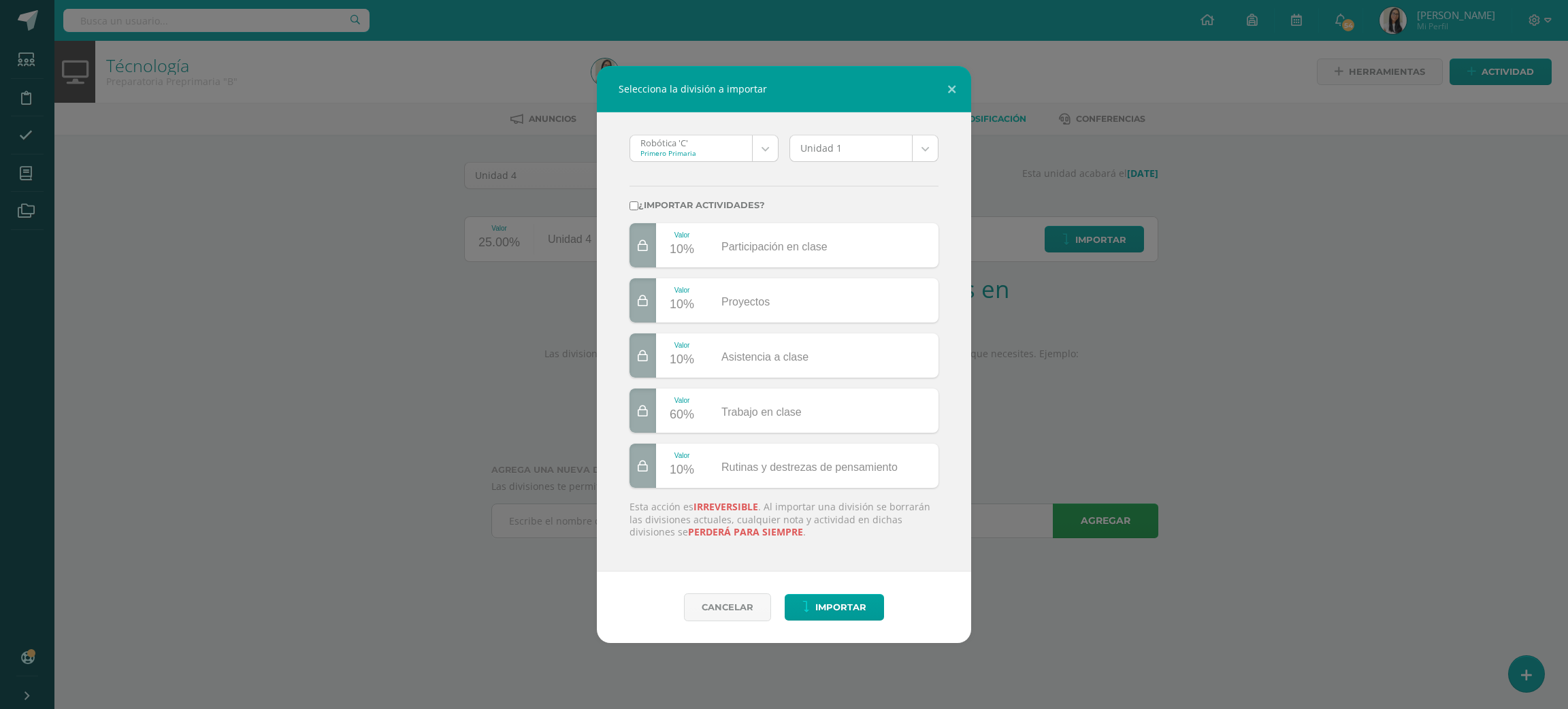
click at [691, 147] on body "Selecciona la división a importar Robótica 'C' Primero Primaria Robótica 'C' Te…" at bounding box center [784, 288] width 1568 height 576
type input "o"
type input "p"
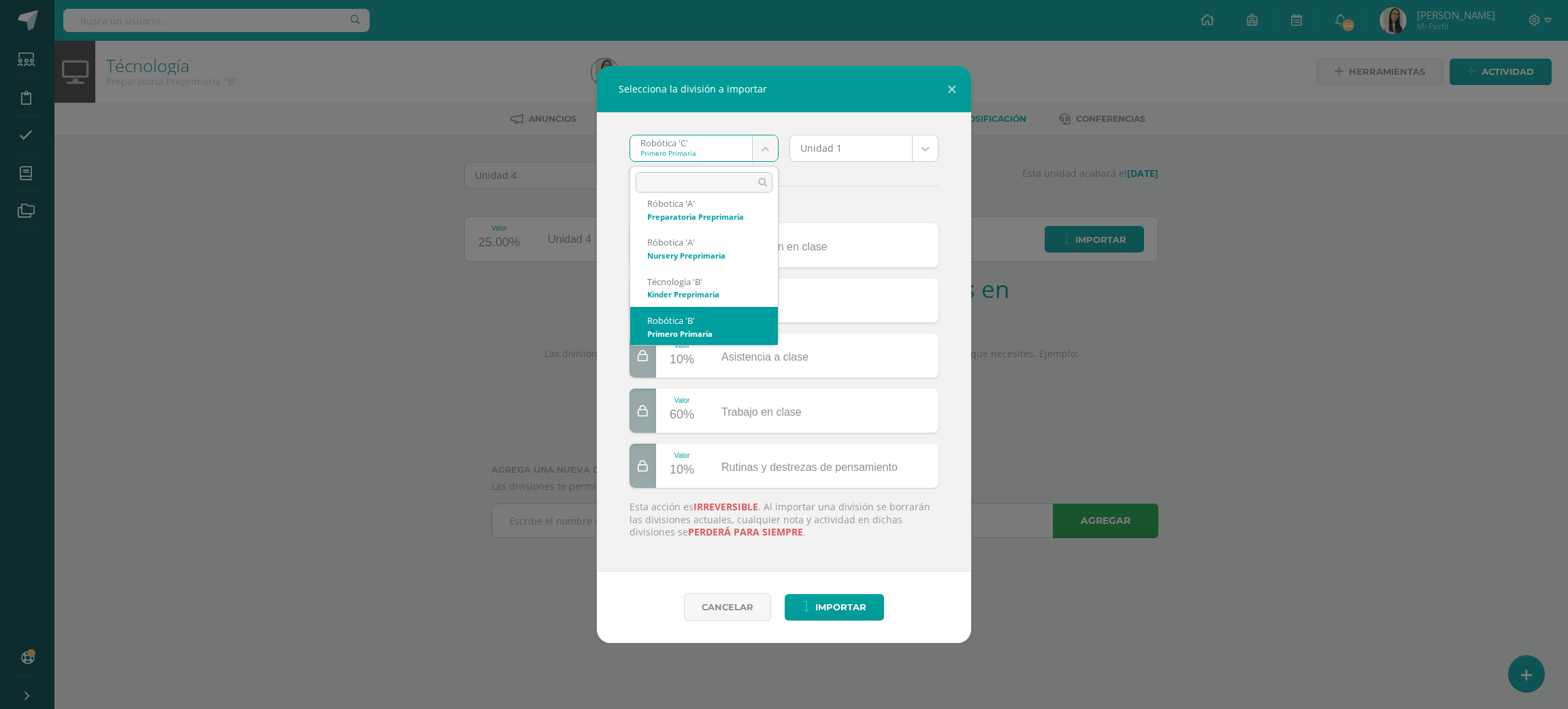
scroll to position [595, 0]
select select "3254"
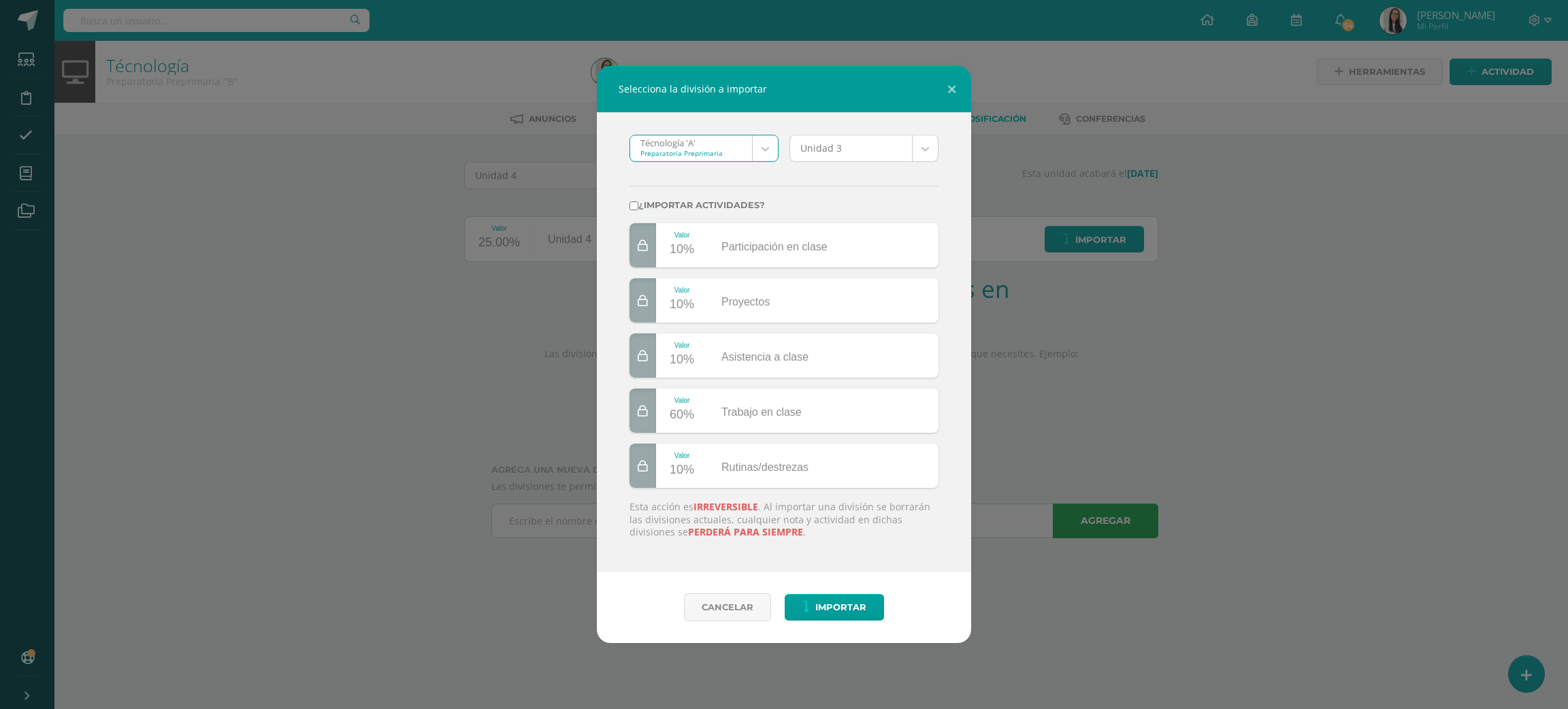
click at [842, 148] on body "Selecciona la división a importar Técnología 'A' Preparatoria Preprimaria Robót…" at bounding box center [784, 288] width 1568 height 576
select select "178855"
click at [676, 208] on label "¿Importar actividades?" at bounding box center [784, 205] width 309 height 10
click at [639, 208] on input "¿Importar actividades?" at bounding box center [633, 206] width 8 height 8
checkbox input "true"
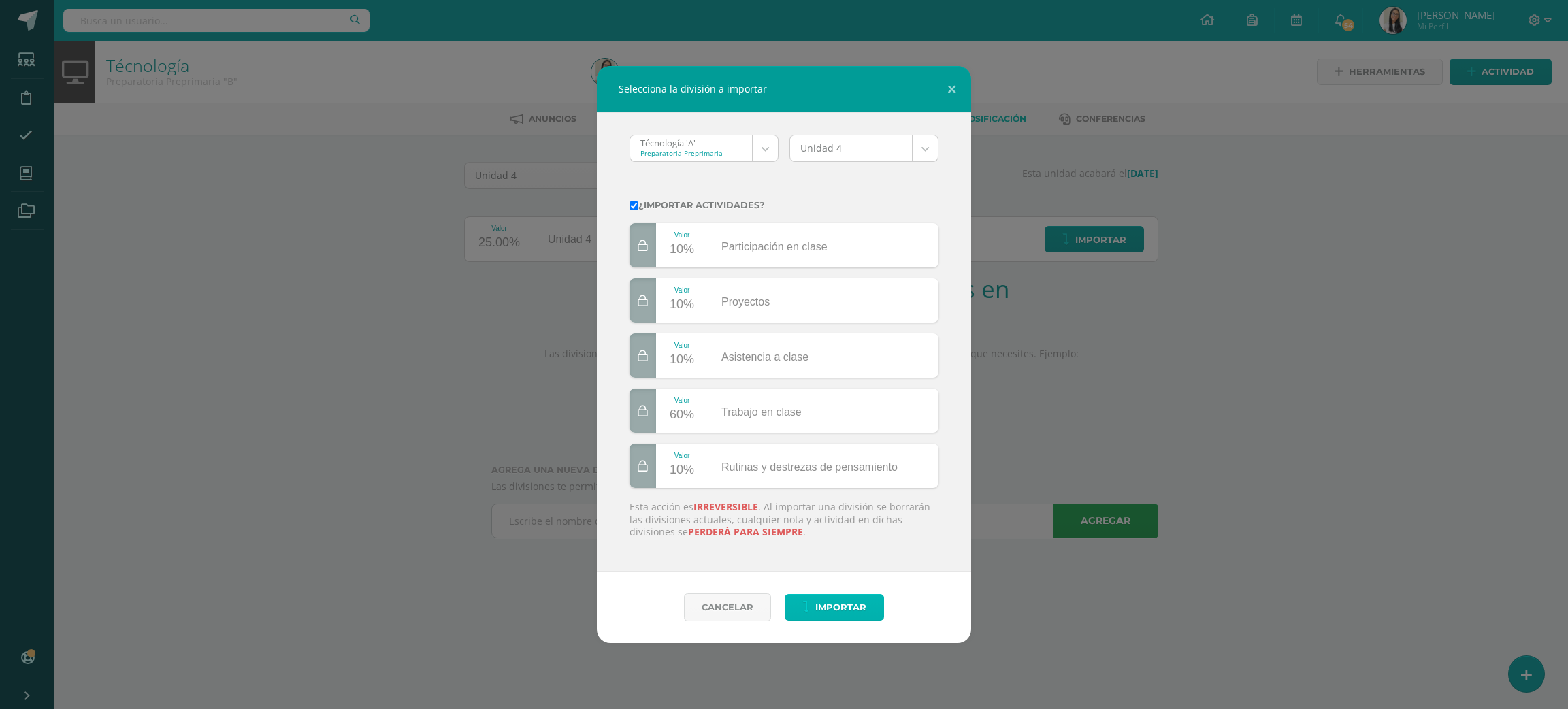
click at [841, 603] on span "Importar" at bounding box center [841, 607] width 51 height 25
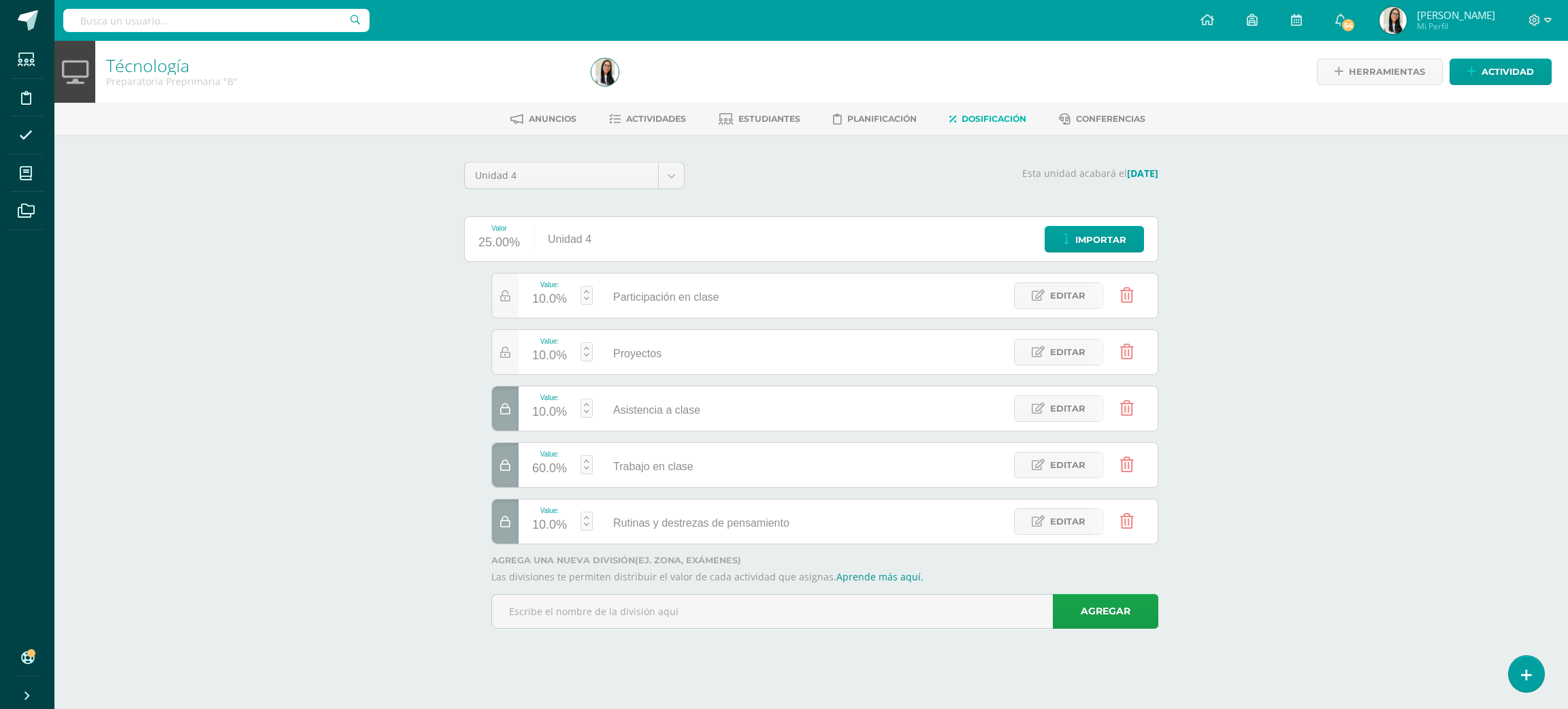
click at [688, 116] on ul "Anuncios Actividades Estudiantes Planificación Dosificación Conferencias" at bounding box center [827, 119] width 1514 height 23
click at [676, 116] on span "Actividades" at bounding box center [656, 119] width 59 height 10
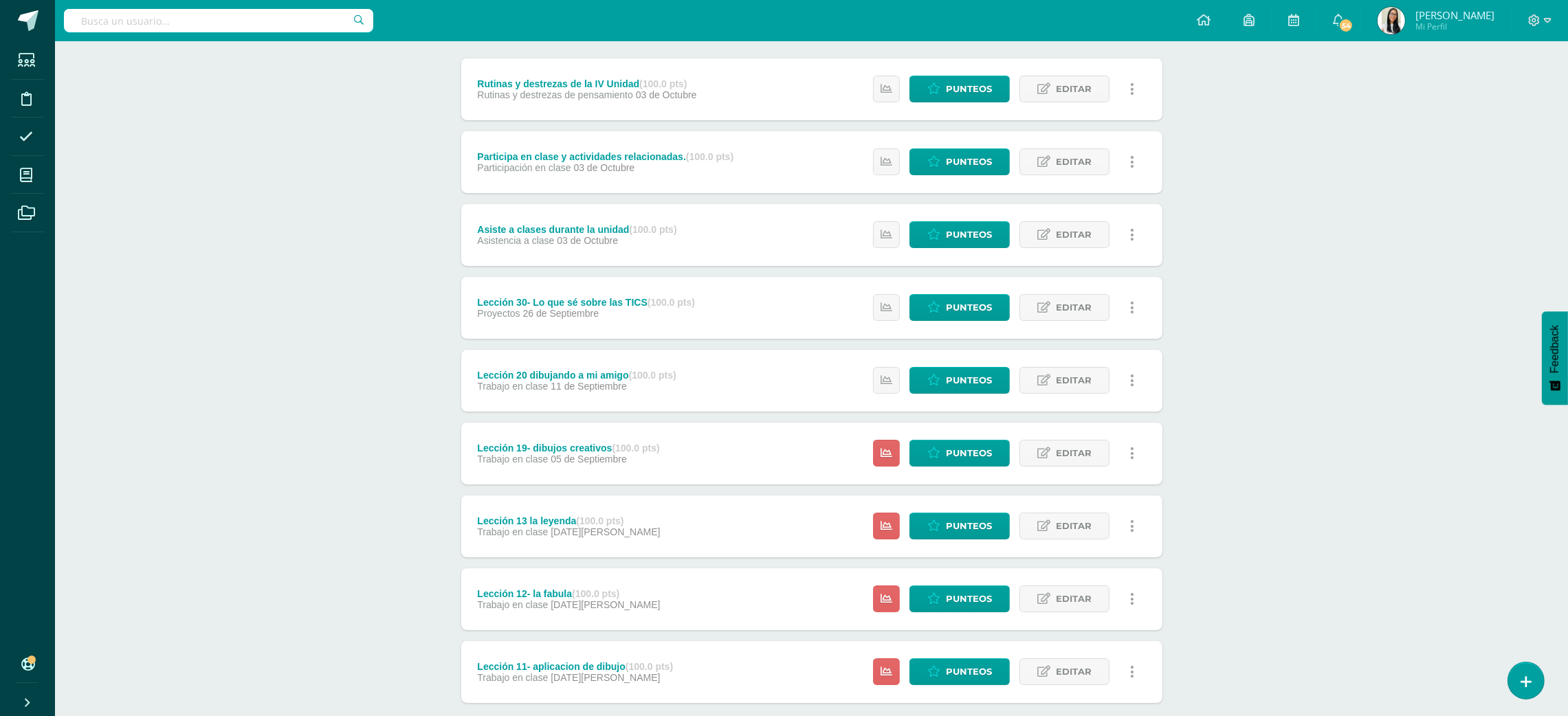
scroll to position [246, 0]
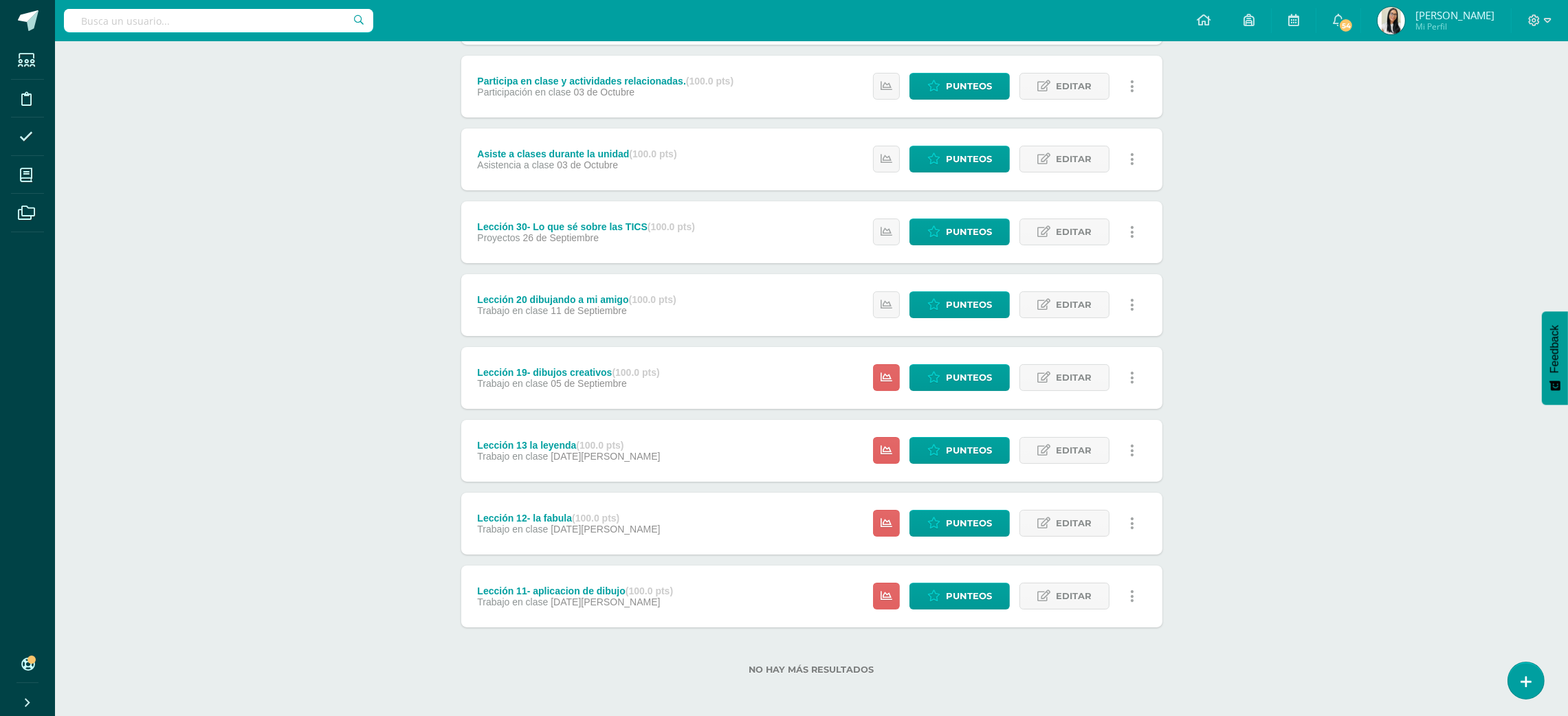
click at [1310, 453] on div "Técnología Preparatoria Preprimaria "B" Herramientas Detalle de asistencias Act…" at bounding box center [812, 257] width 1513 height 924
click at [1327, 456] on div "Técnología Preparatoria Preprimaria "B" Herramientas Detalle de asistencias Act…" at bounding box center [812, 257] width 1513 height 924
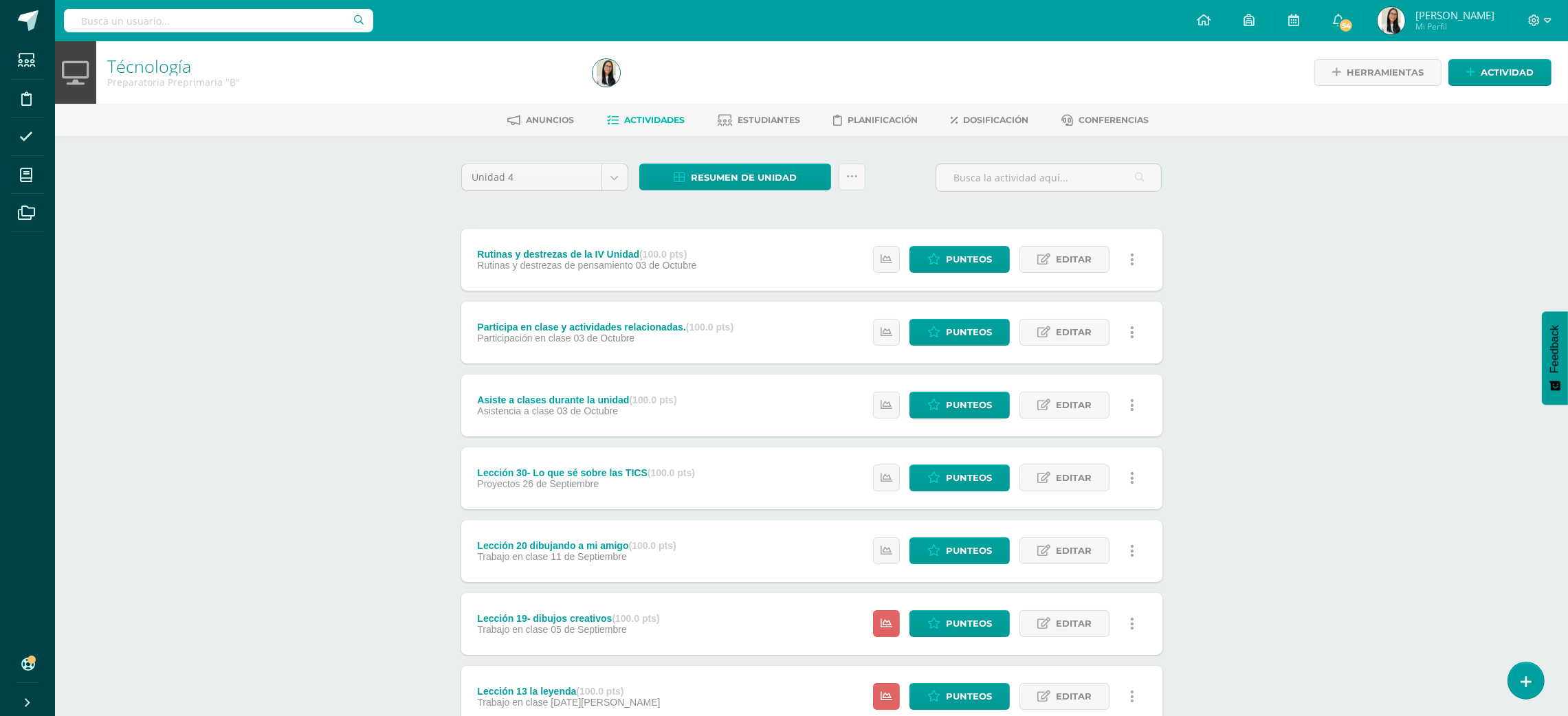
click at [409, 432] on div "Técnología Preparatoria Preprimaria "B" Herramientas Detalle de asistencias Act…" at bounding box center [812, 503] width 1513 height 924
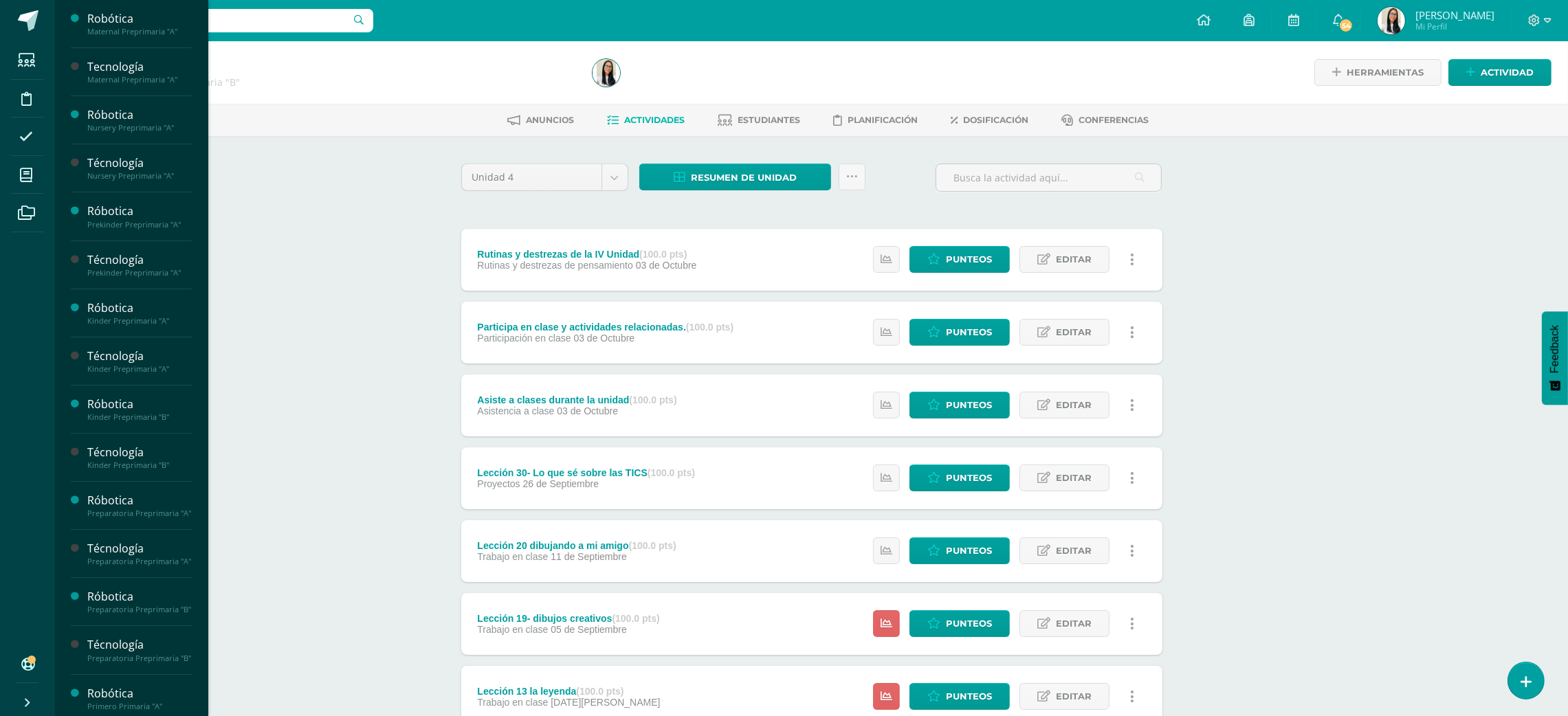
scroll to position [288, 0]
click at [135, 448] on span "Actividades" at bounding box center [130, 442] width 53 height 13
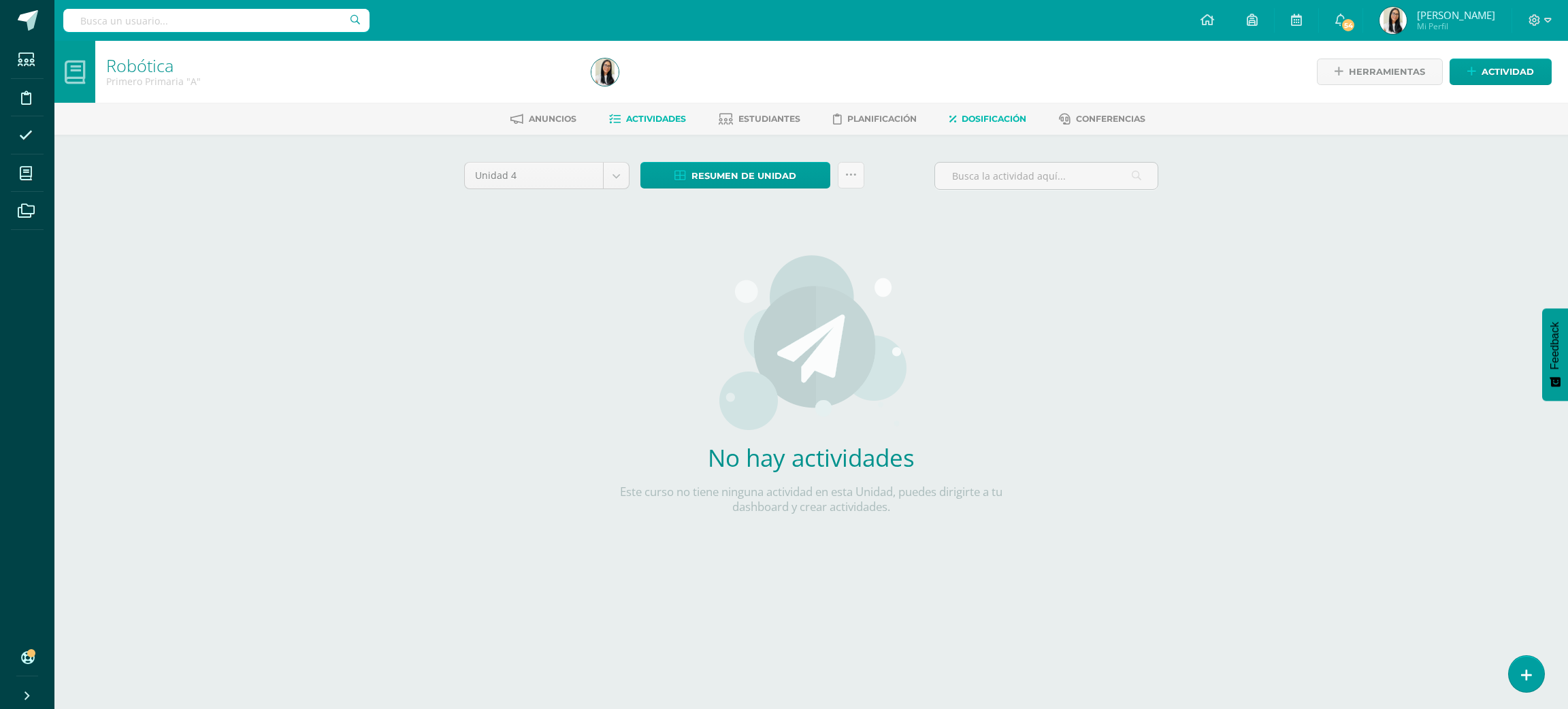
click at [979, 110] on link "Dosificación" at bounding box center [989, 119] width 77 height 22
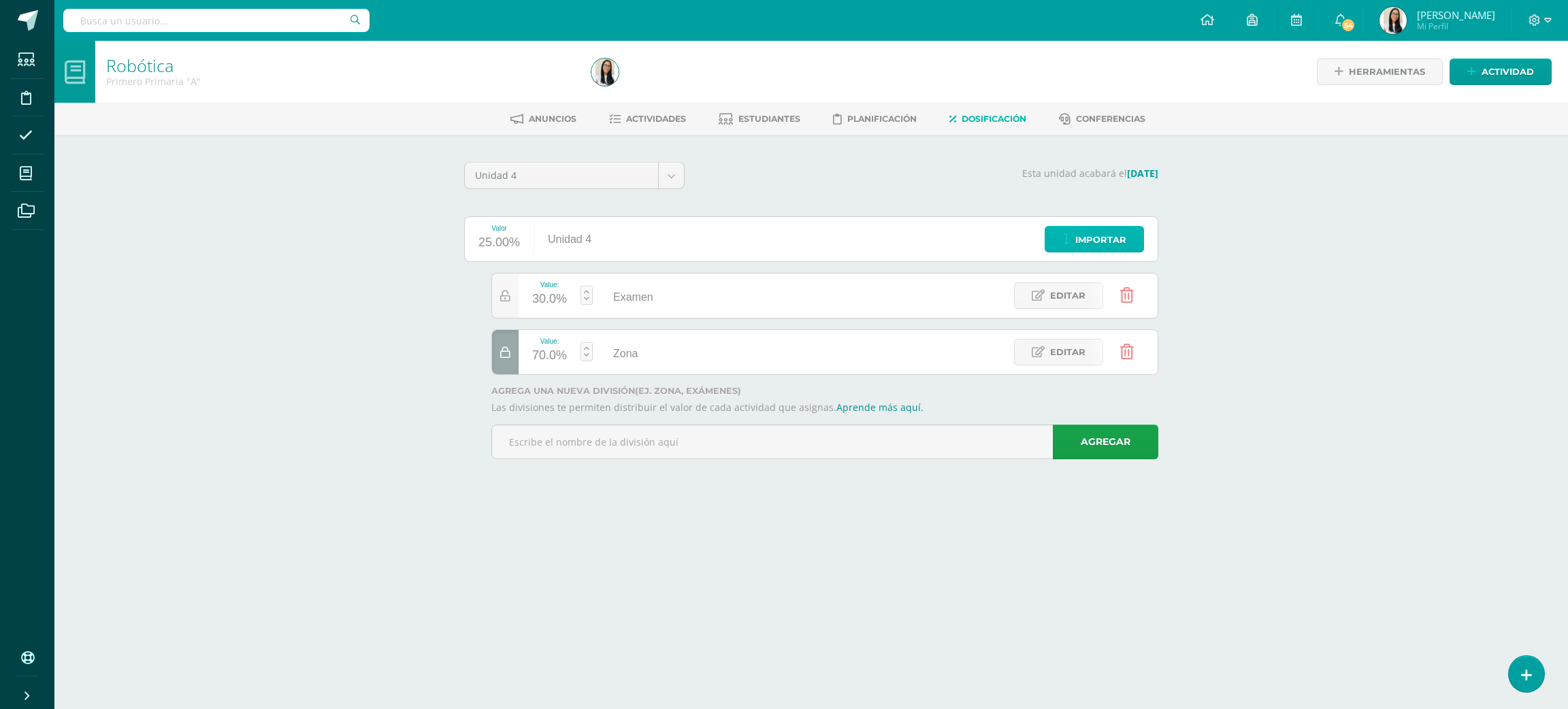
click at [1069, 243] on icon at bounding box center [1066, 239] width 8 height 11
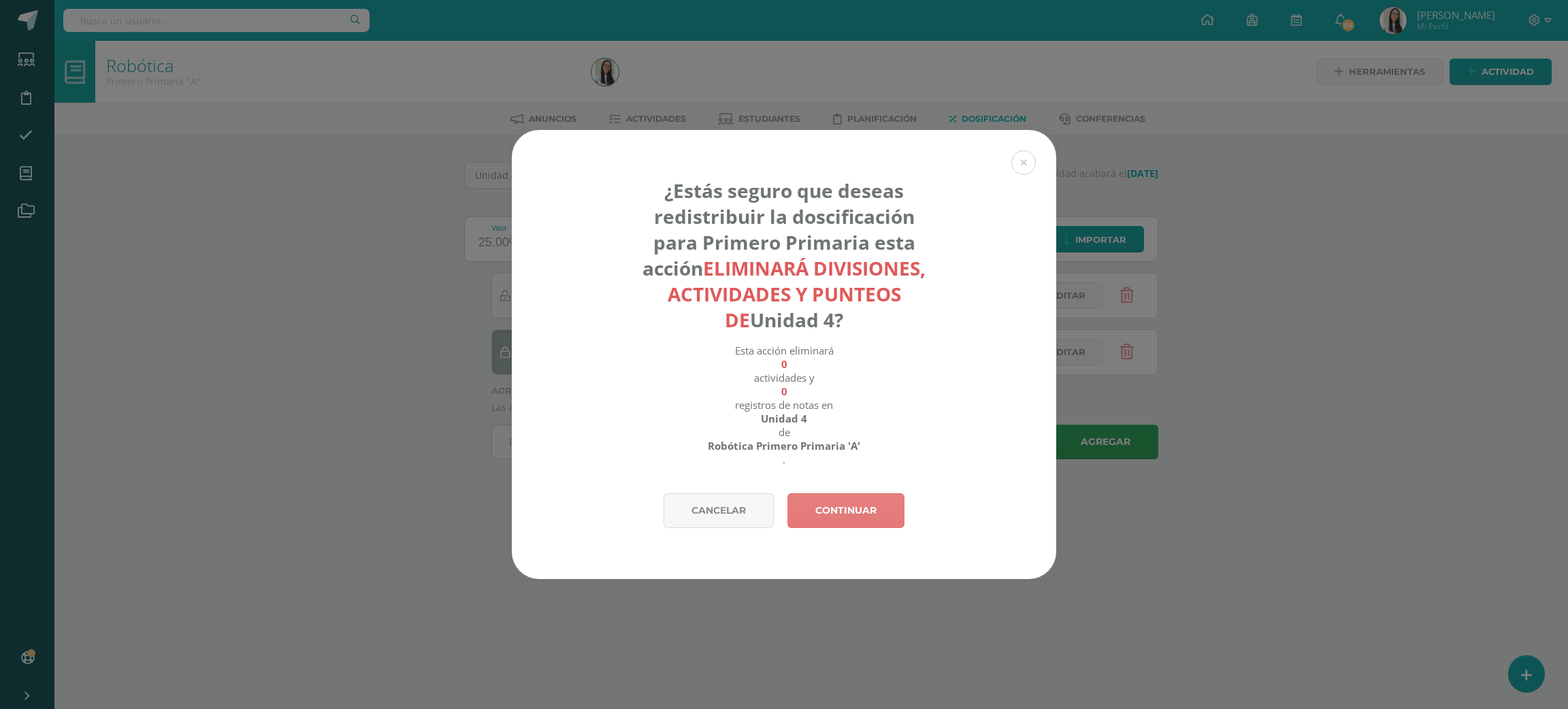
click at [840, 505] on link "Continuar" at bounding box center [846, 510] width 117 height 35
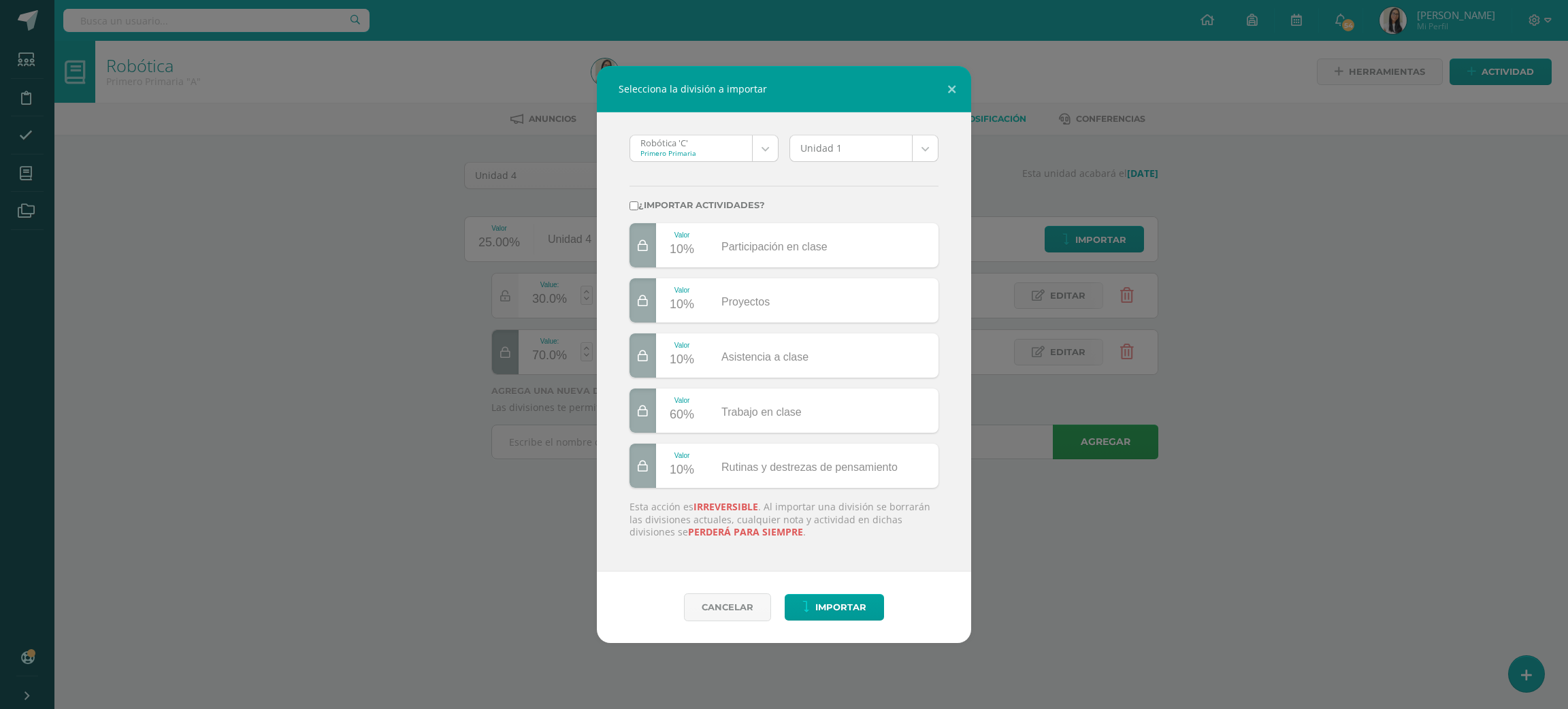
click at [718, 142] on body "Selecciona la división a importar Robótica 'C' Primero Primaria Robótica 'C' Te…" at bounding box center [784, 248] width 1568 height 497
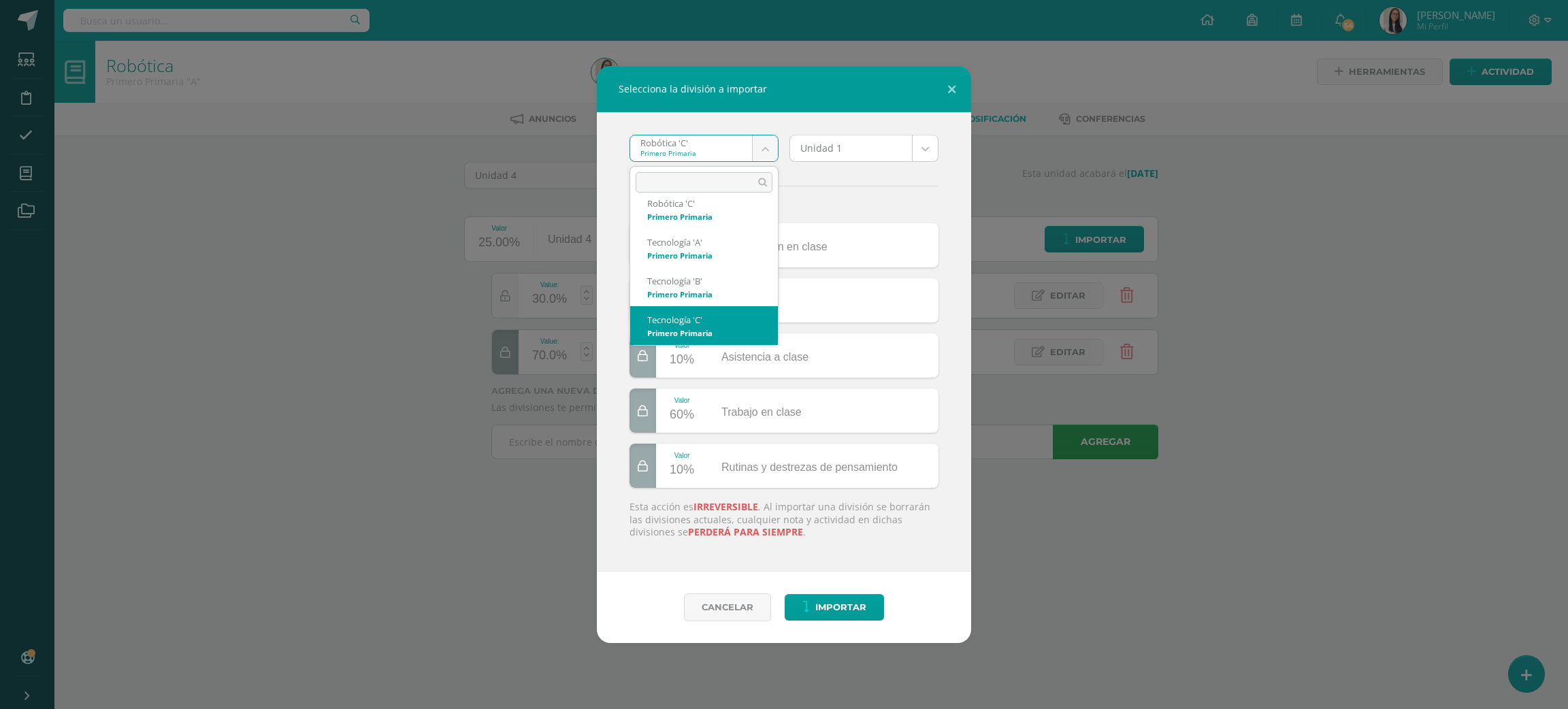
scroll to position [52, 0]
select select "3261"
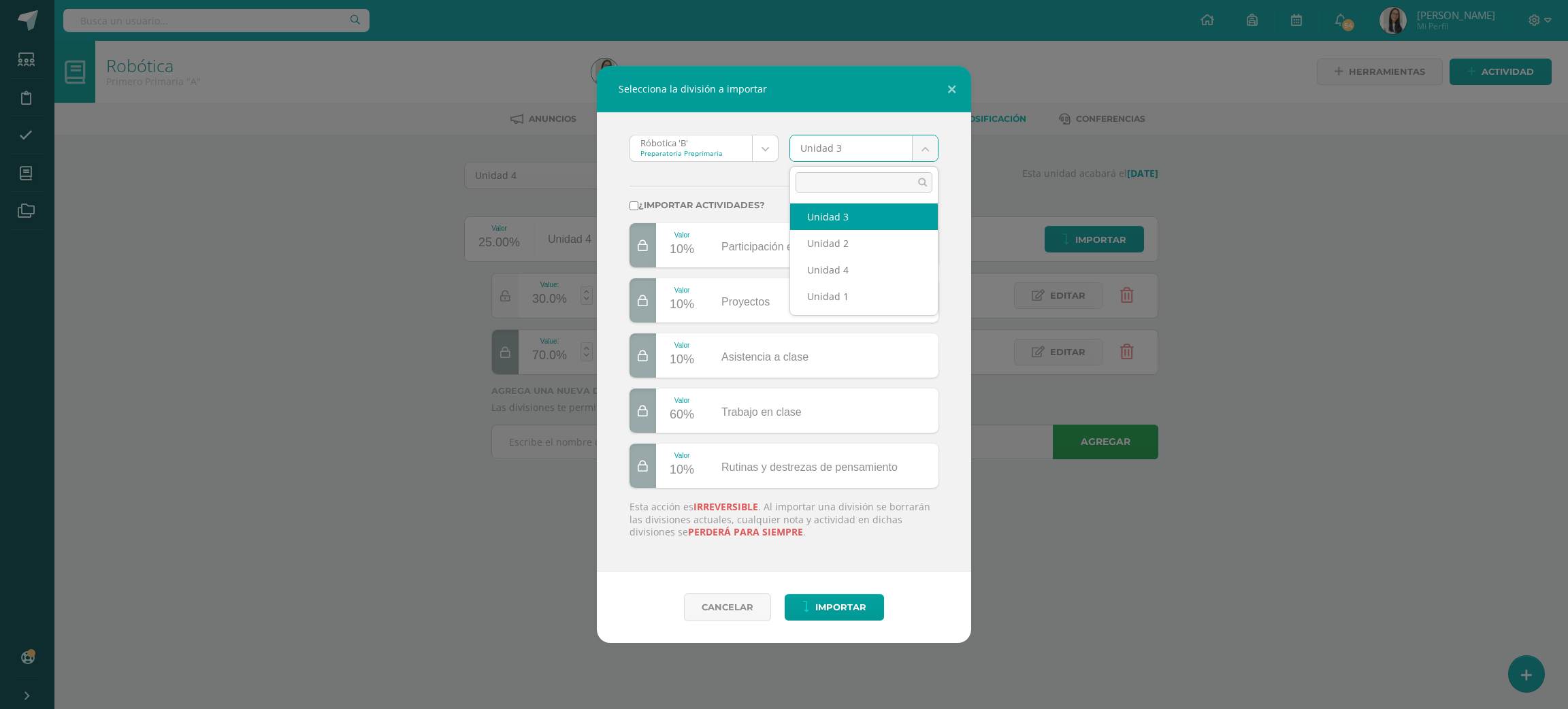
click at [863, 148] on body "Selecciona la división a importar Róbotica 'B' Preparatoria Preprimaria Robótic…" at bounding box center [784, 248] width 1568 height 497
select select "178904"
click at [757, 211] on div "¿Importar actividades?" at bounding box center [784, 197] width 320 height 50
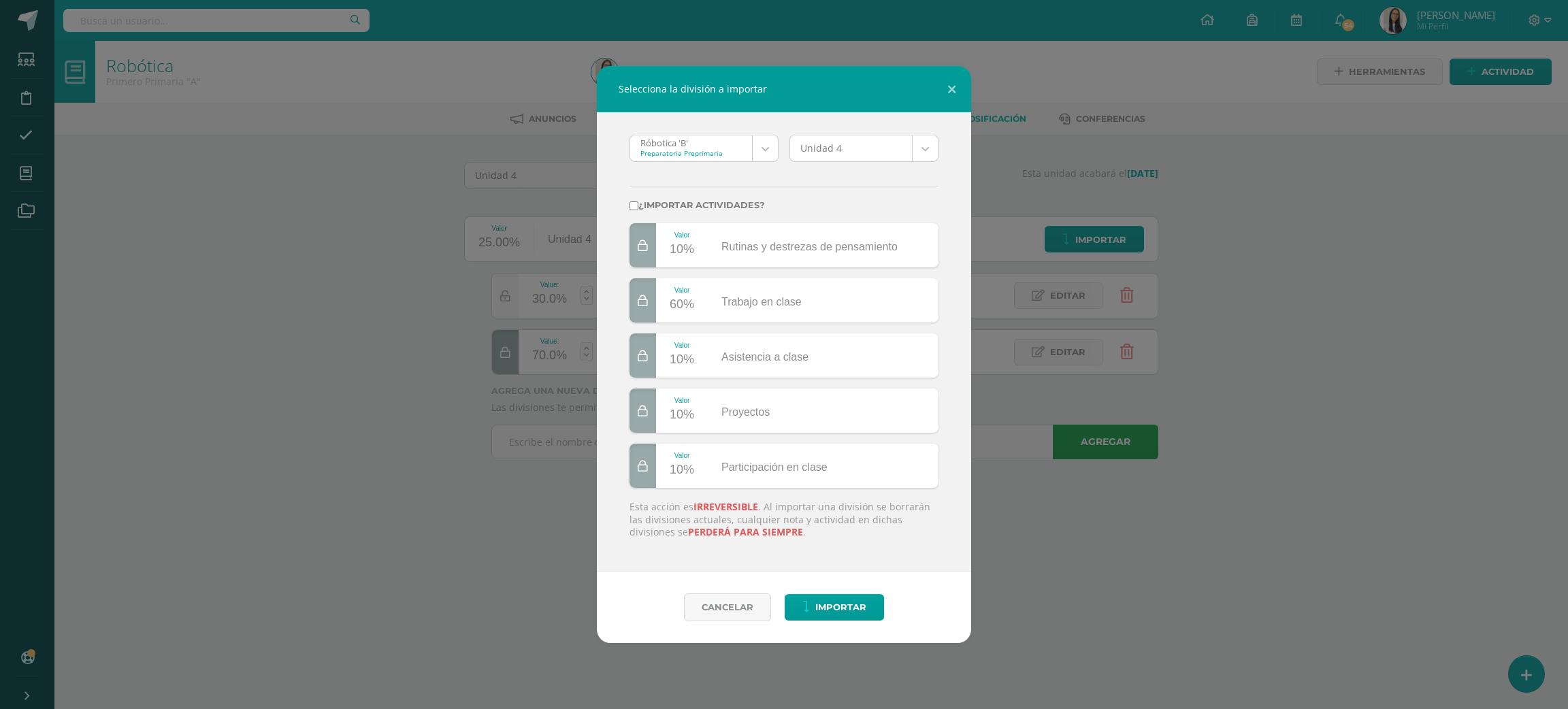
click at [759, 204] on label "¿Importar actividades?" at bounding box center [784, 205] width 309 height 10
click at [639, 204] on input "¿Importar actividades?" at bounding box center [633, 206] width 8 height 8
checkbox input "true"
click at [818, 595] on span "Importar" at bounding box center [841, 607] width 51 height 25
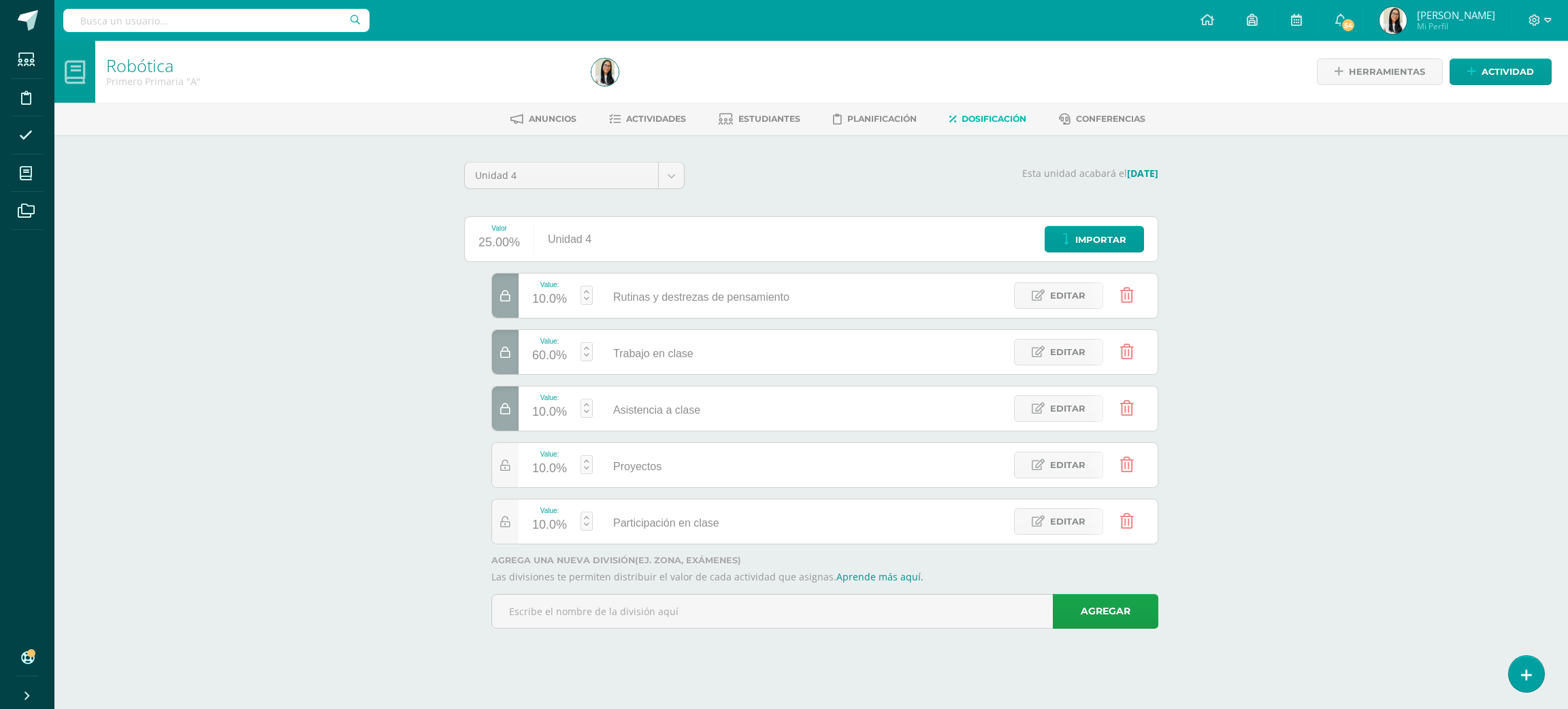
click at [408, 177] on div "Robótica Primero Primaria "A" Herramientas Detalle de asistencias Actividad Anu…" at bounding box center [811, 354] width 1514 height 626
click at [1311, 445] on div "Robótica Primero Primaria "A" Herramientas Detalle de asistencias Actividad Anu…" at bounding box center [811, 354] width 1514 height 626
click at [1382, 369] on div "Robótica Primero Primaria "A" Herramientas Detalle de asistencias Actividad Anu…" at bounding box center [811, 354] width 1514 height 626
click at [651, 116] on span "Actividades" at bounding box center [656, 119] width 59 height 10
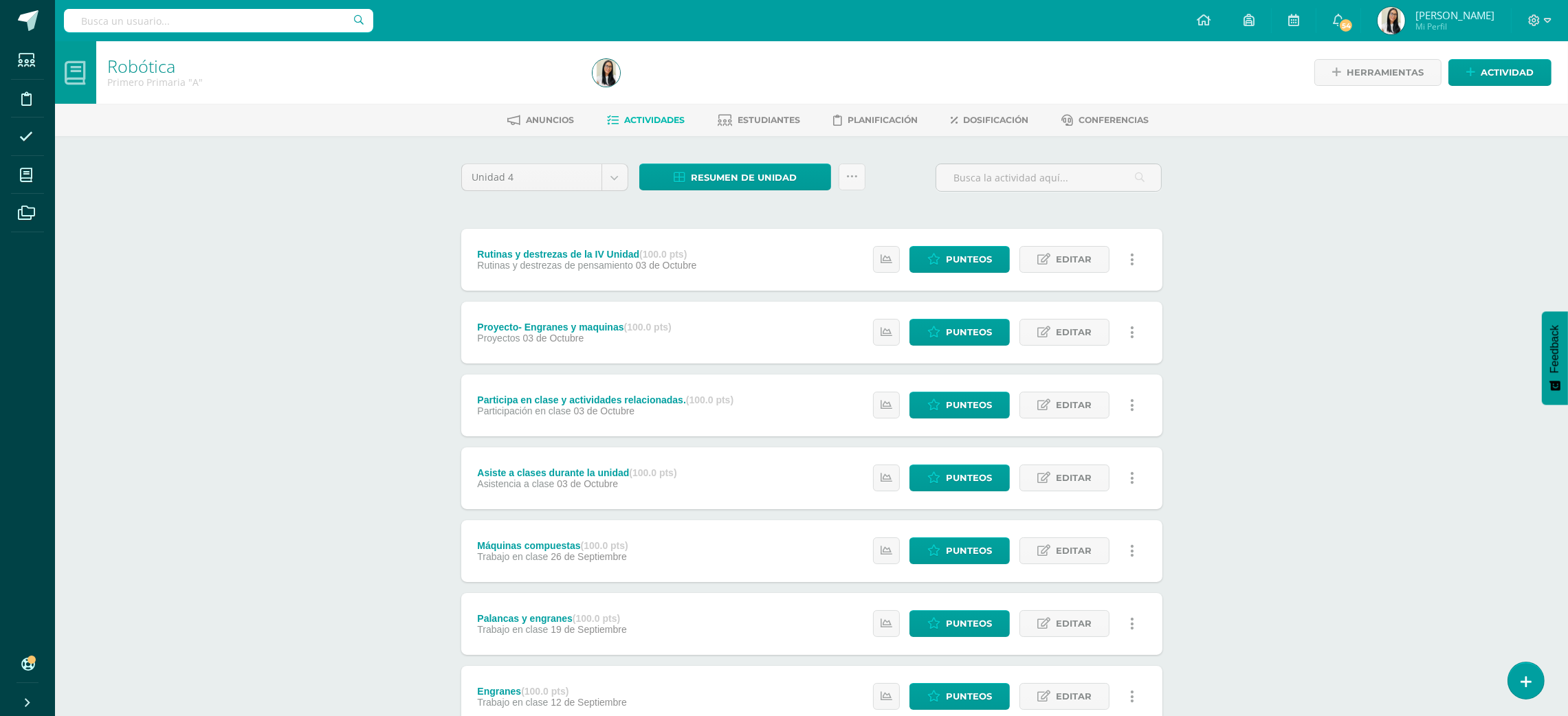
scroll to position [391, 0]
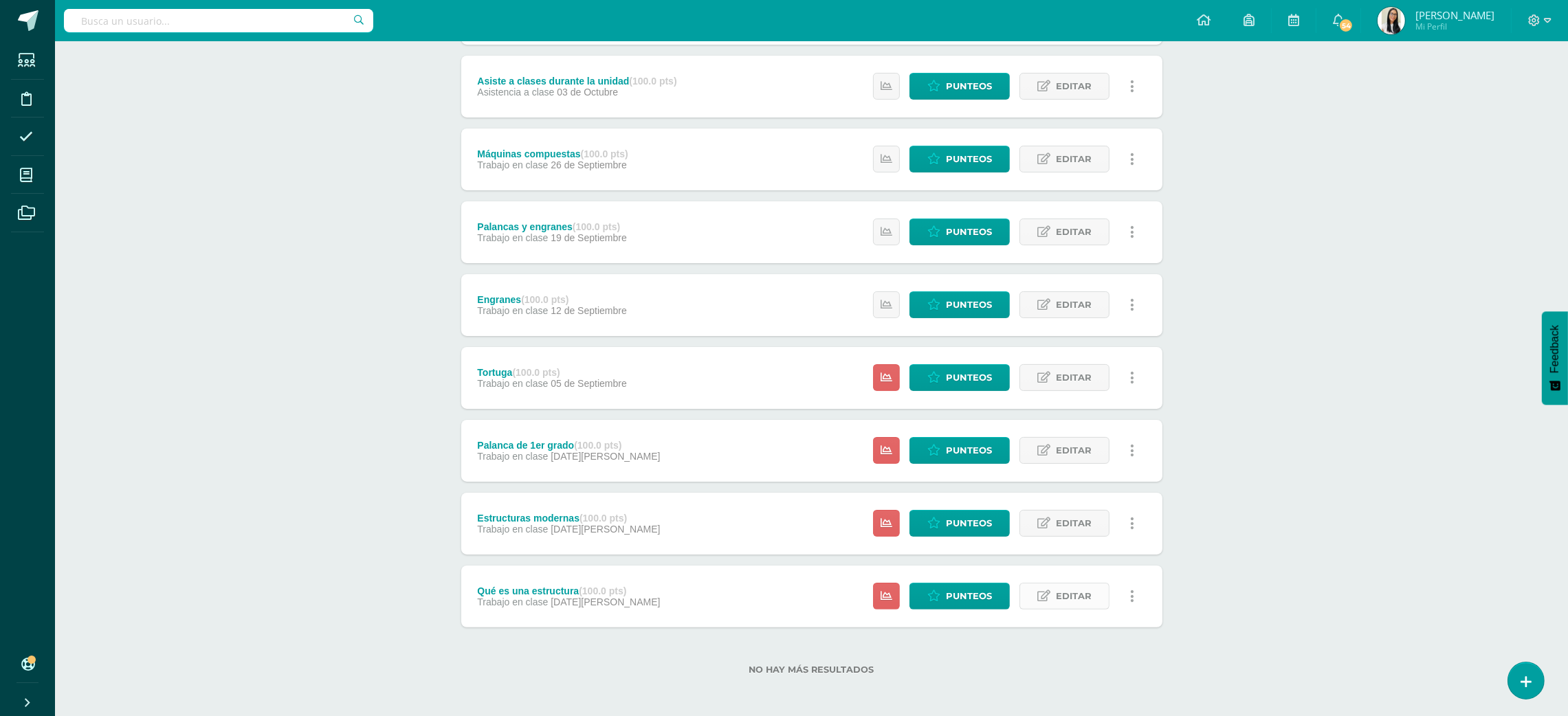
click at [1075, 597] on span "Editar" at bounding box center [1074, 596] width 36 height 26
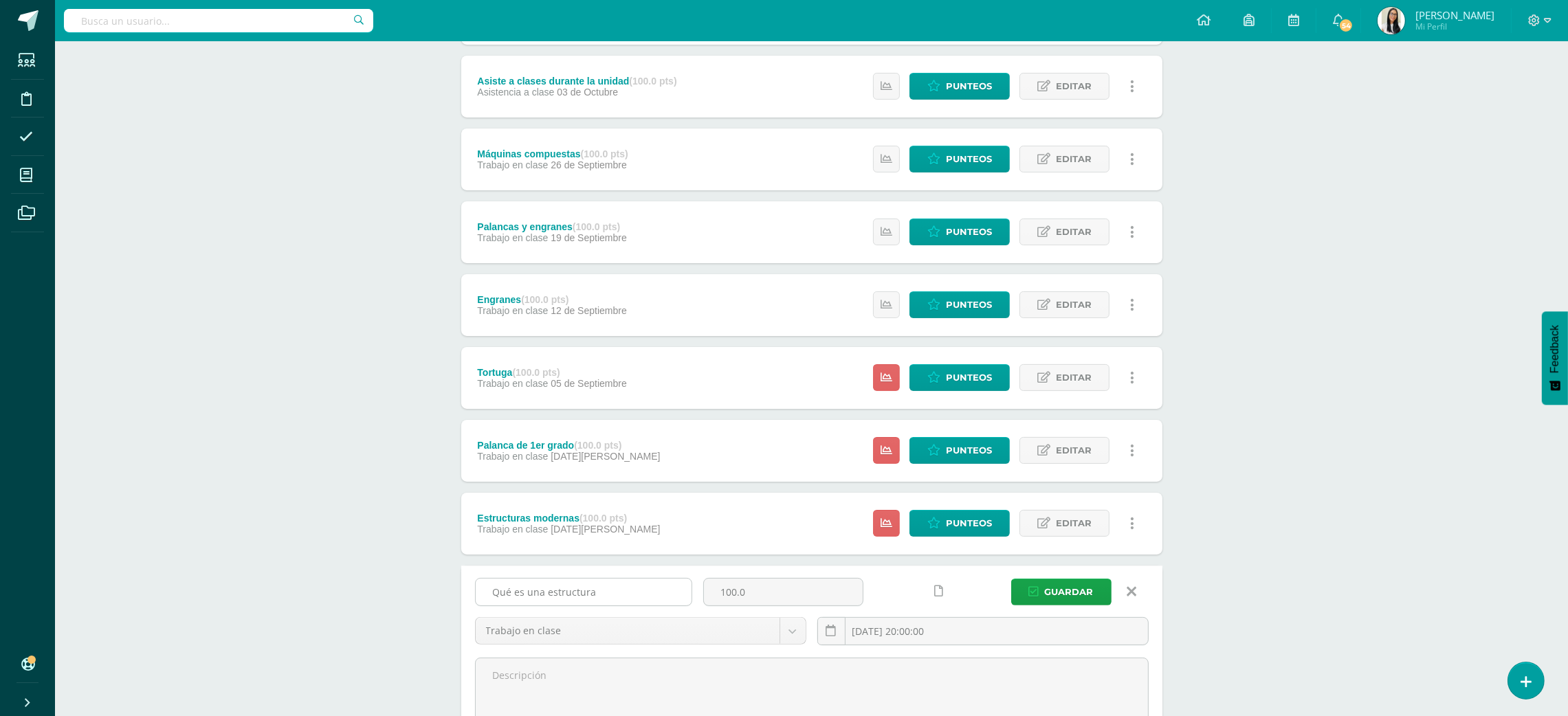
click at [656, 592] on input "Qué es una estructura" at bounding box center [583, 592] width 216 height 27
type input "Apariencia y sonido"
click at [1065, 518] on span "Editar" at bounding box center [1074, 523] width 36 height 26
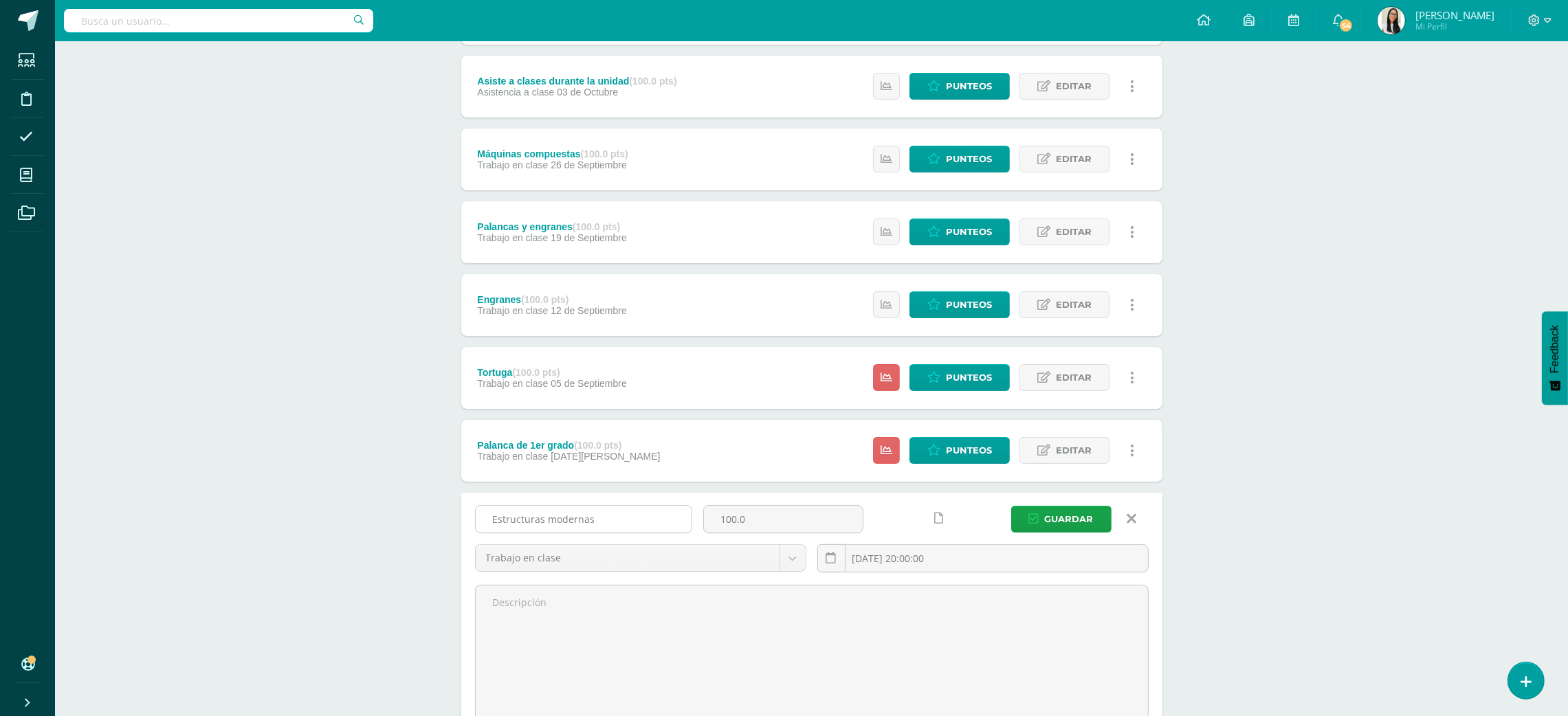
click at [591, 520] on input "Estructuras modernas" at bounding box center [583, 519] width 216 height 27
type input "C"
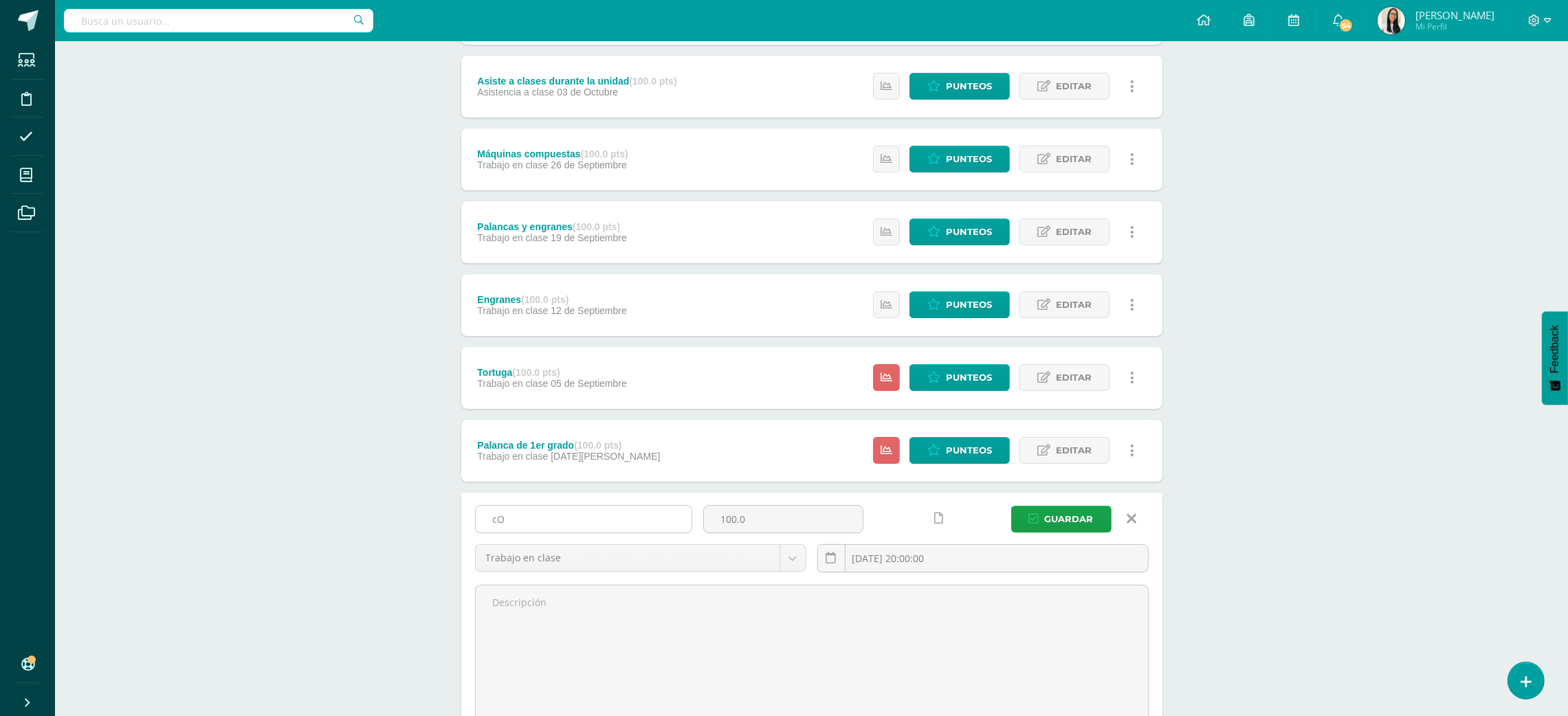
type input "c"
type input "Control siempre y a veces"
click at [1084, 456] on span "Editar" at bounding box center [1074, 450] width 36 height 26
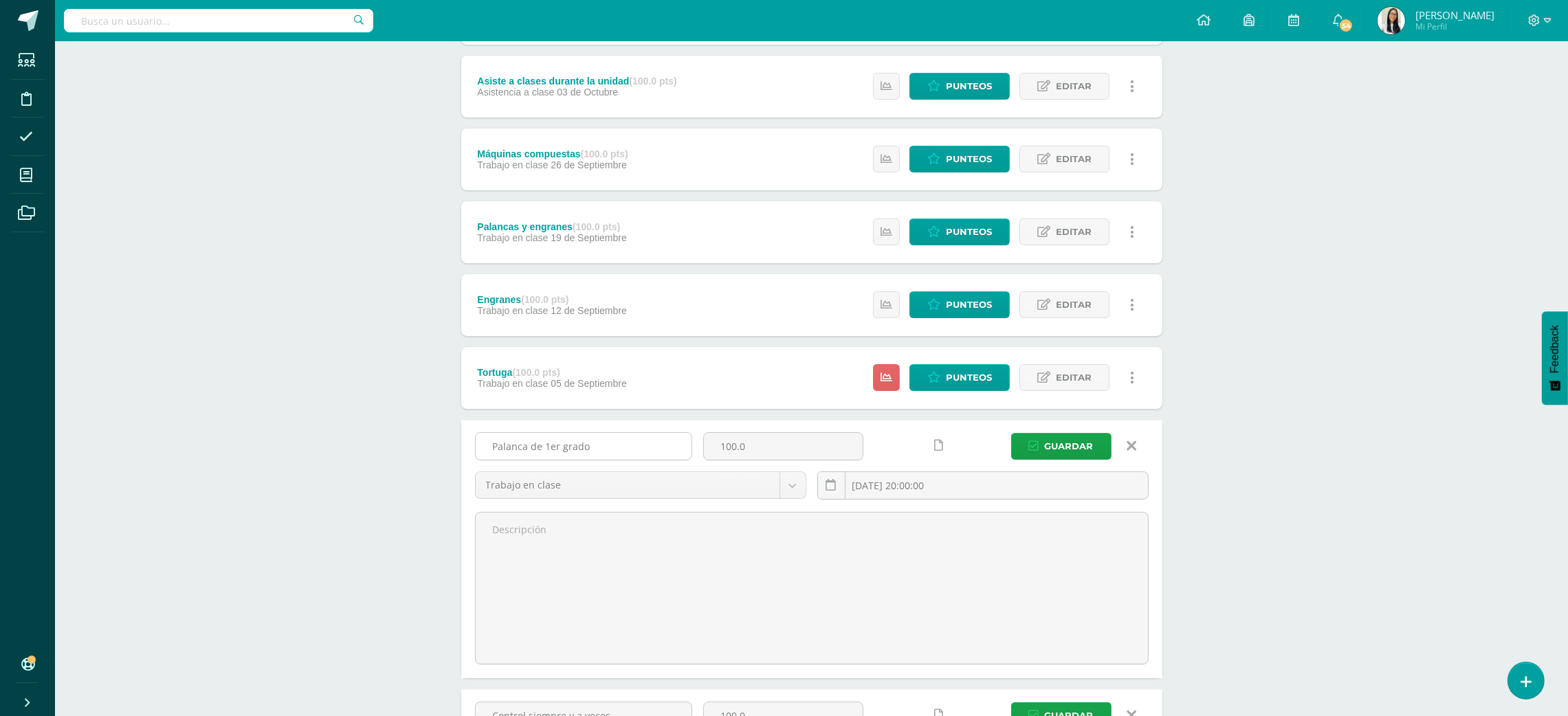
click at [598, 444] on input "Palanca de 1er grado" at bounding box center [583, 447] width 216 height 27
type input "Cambio de escenario"
click at [1075, 381] on span "Editar" at bounding box center [1074, 377] width 36 height 26
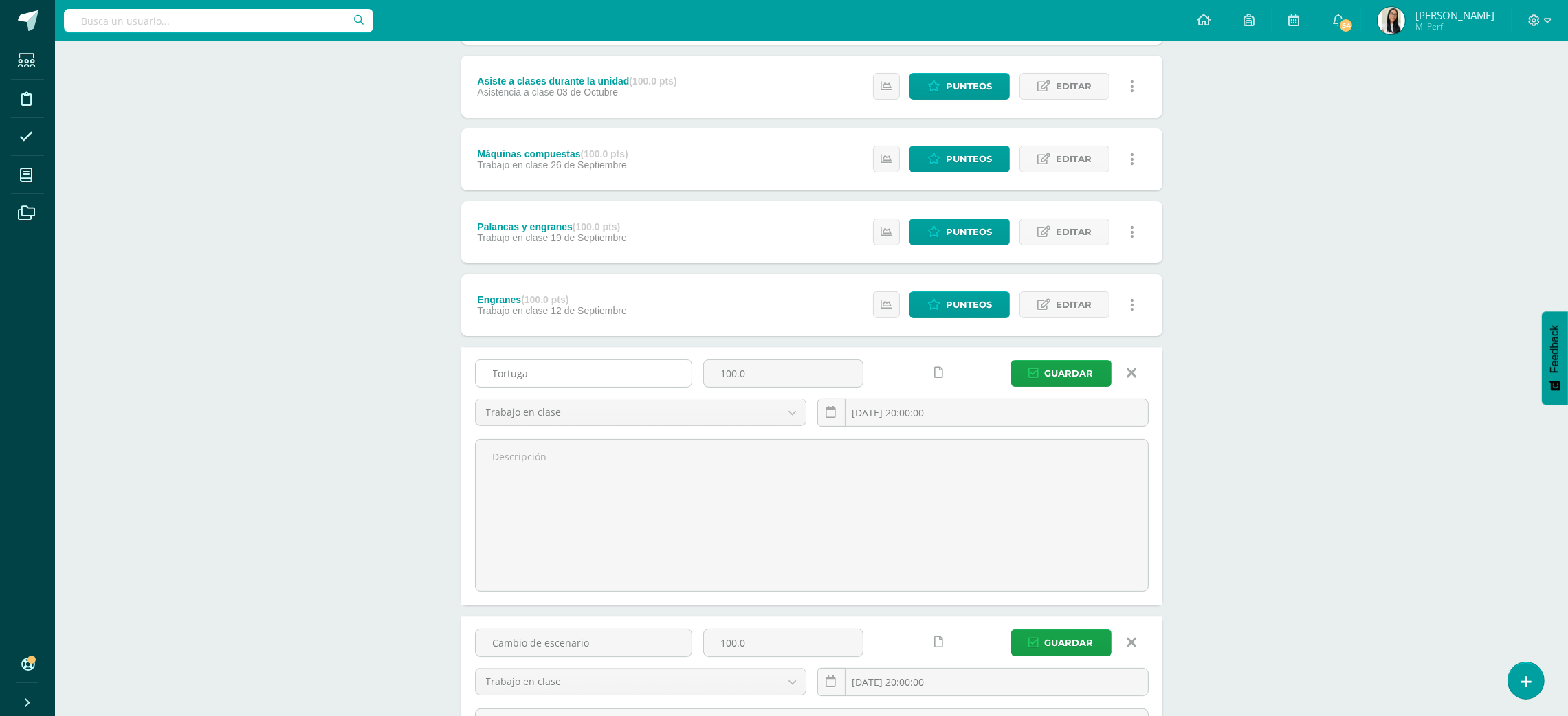
click at [629, 379] on input "Tortuga" at bounding box center [583, 373] width 216 height 27
type input "Proyecto 1"
click at [1066, 302] on span "Editar" at bounding box center [1074, 305] width 36 height 26
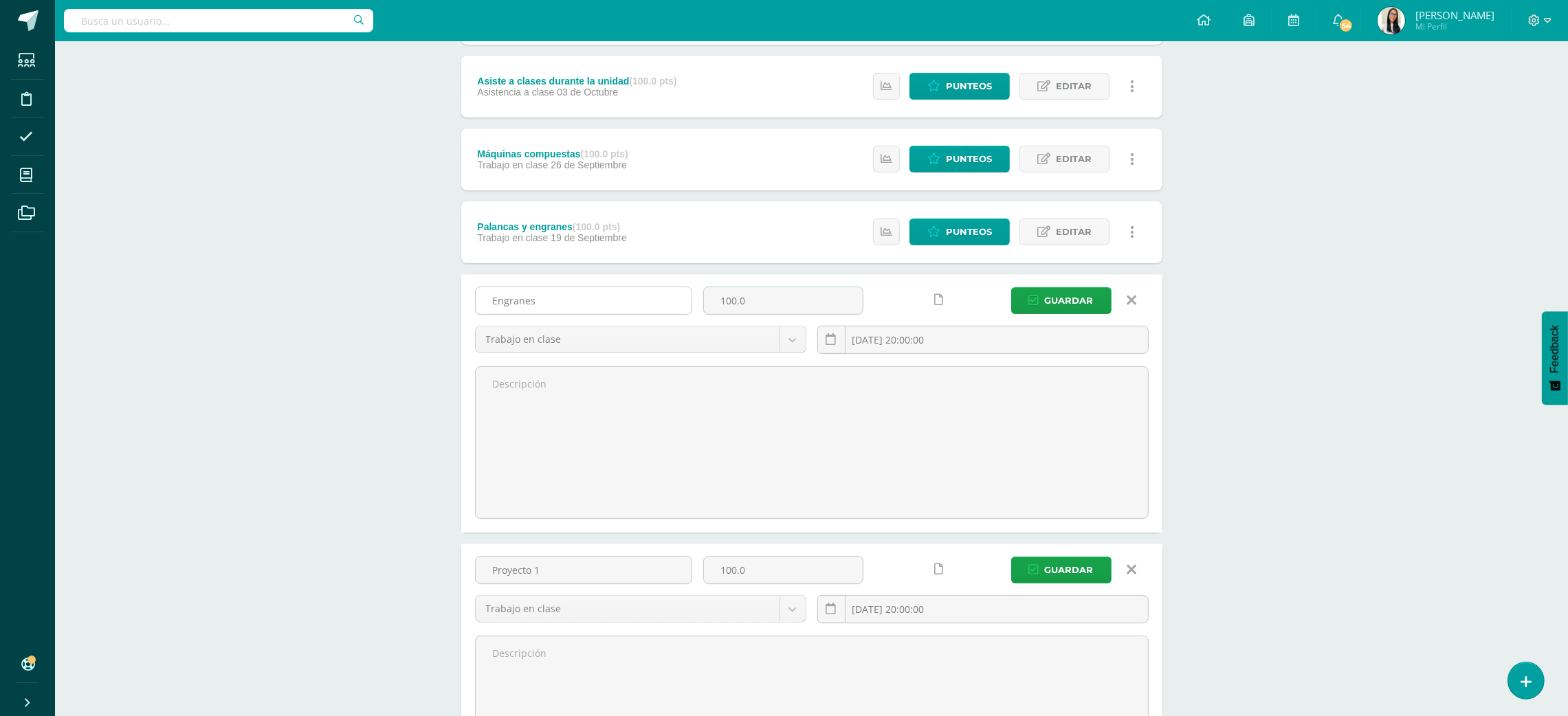
click at [633, 301] on input "Engranes" at bounding box center [583, 301] width 216 height 27
type input "Proyecto 2- 3D builder"
click at [1071, 220] on span "Editar" at bounding box center [1074, 231] width 36 height 26
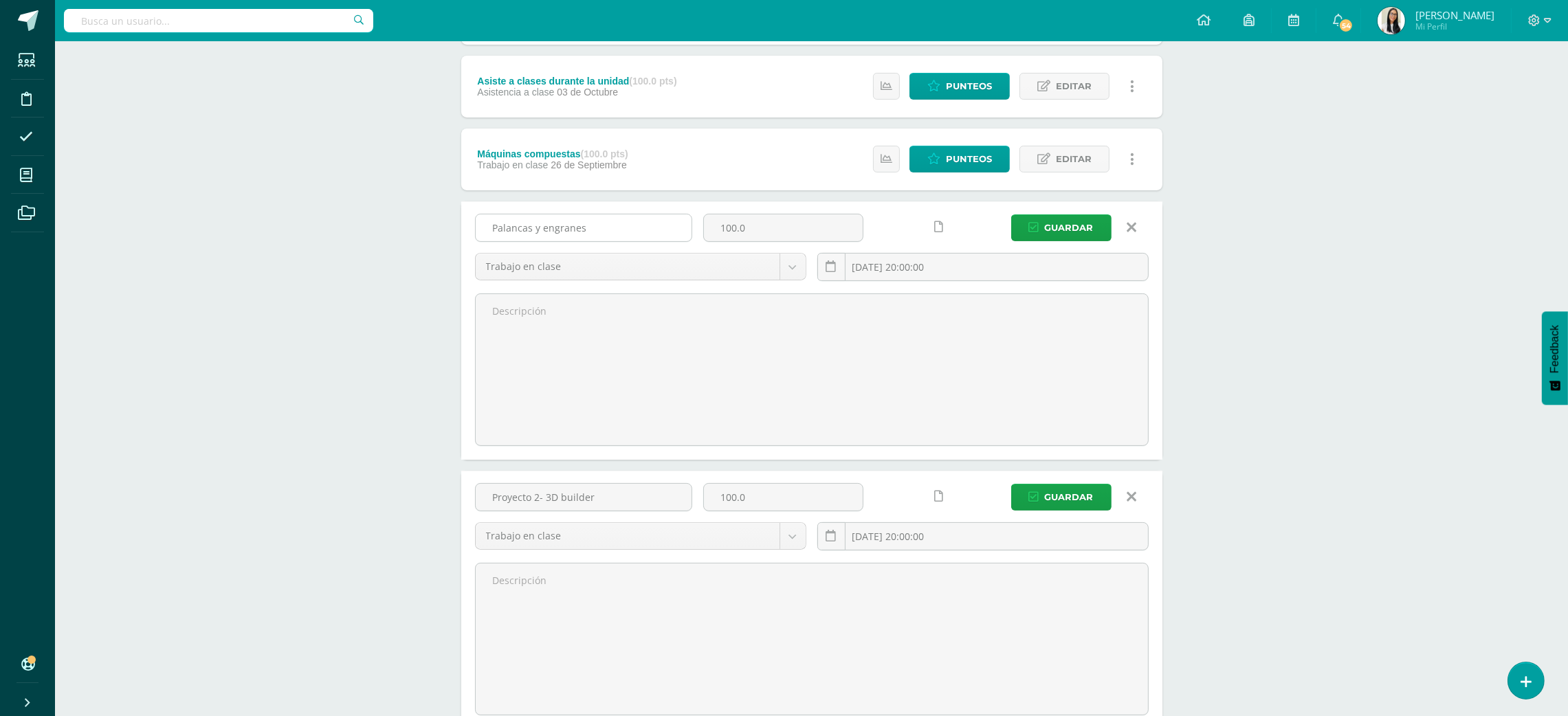
click at [647, 224] on input "Palancas y engranes" at bounding box center [583, 228] width 216 height 27
click at [541, 225] on input "Proyecto 3- masa y ventaja" at bounding box center [583, 228] width 216 height 27
click at [520, 227] on input "Proyecto 3- masa y ventaja" at bounding box center [583, 228] width 216 height 27
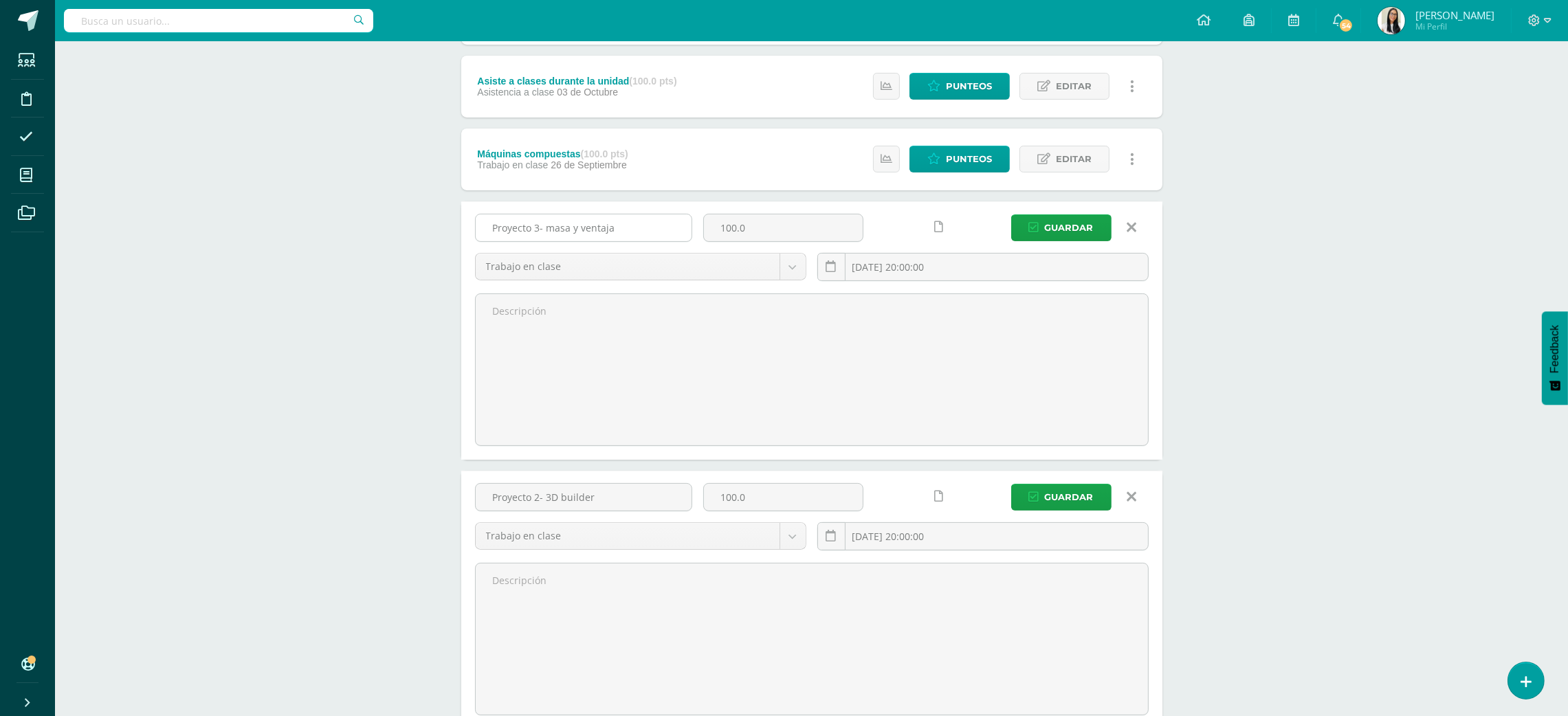
click at [520, 227] on input "Proyecto 3- masa y ventaja" at bounding box center [583, 228] width 216 height 27
type input "3- masa y ventaja"
click at [518, 505] on input "Proyecto 2- 3D builder" at bounding box center [583, 497] width 216 height 27
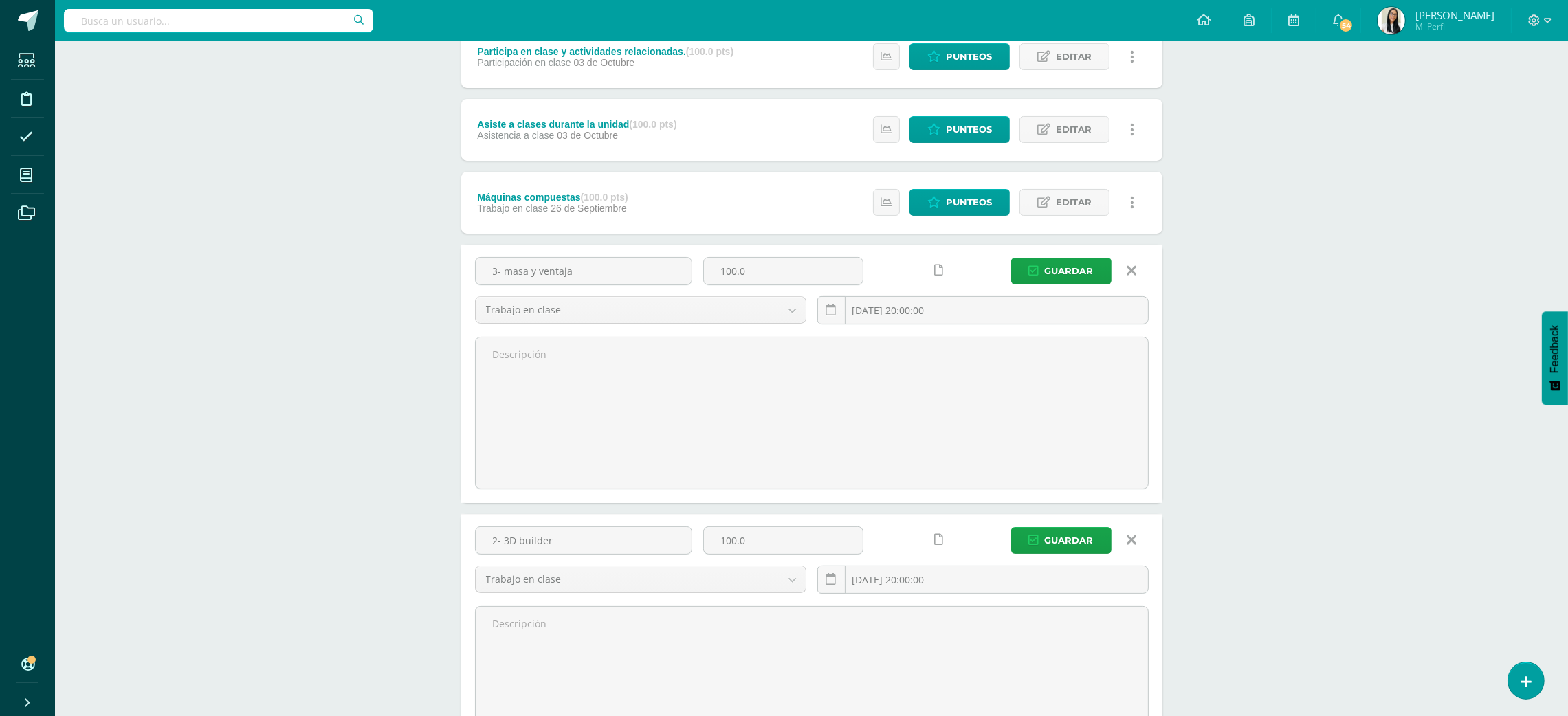
scroll to position [307, 0]
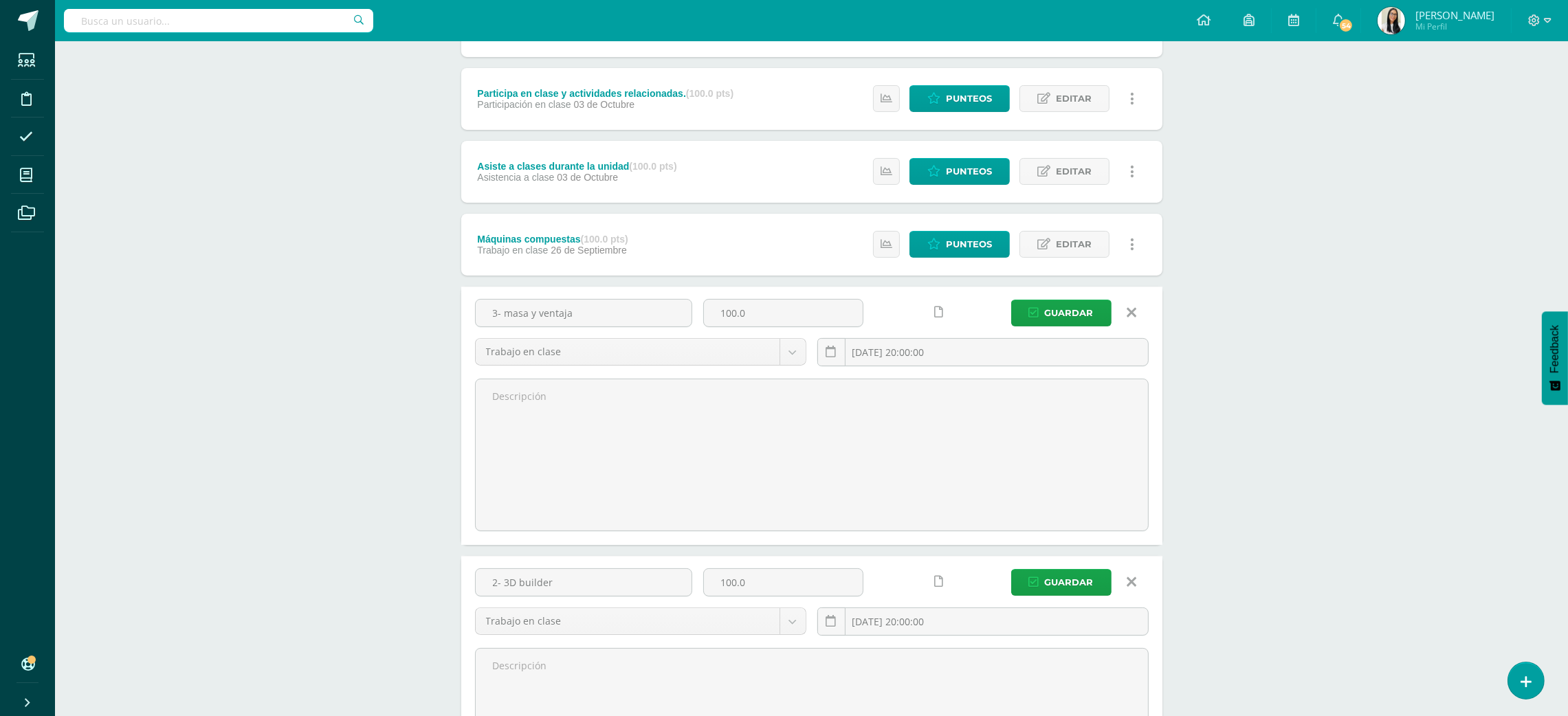
type input "2- 3D builder"
click at [1133, 238] on icon at bounding box center [1132, 245] width 4 height 15
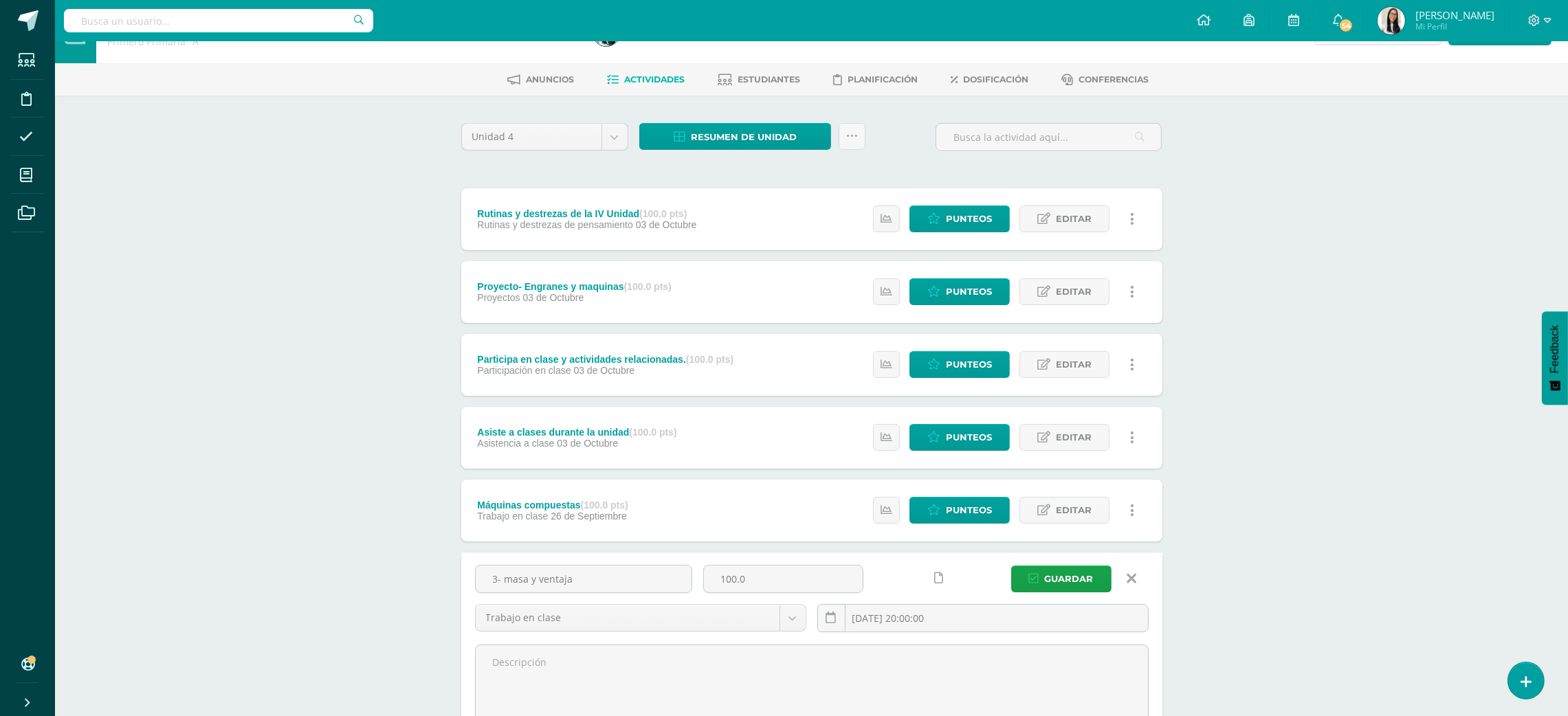
scroll to position [29, 0]
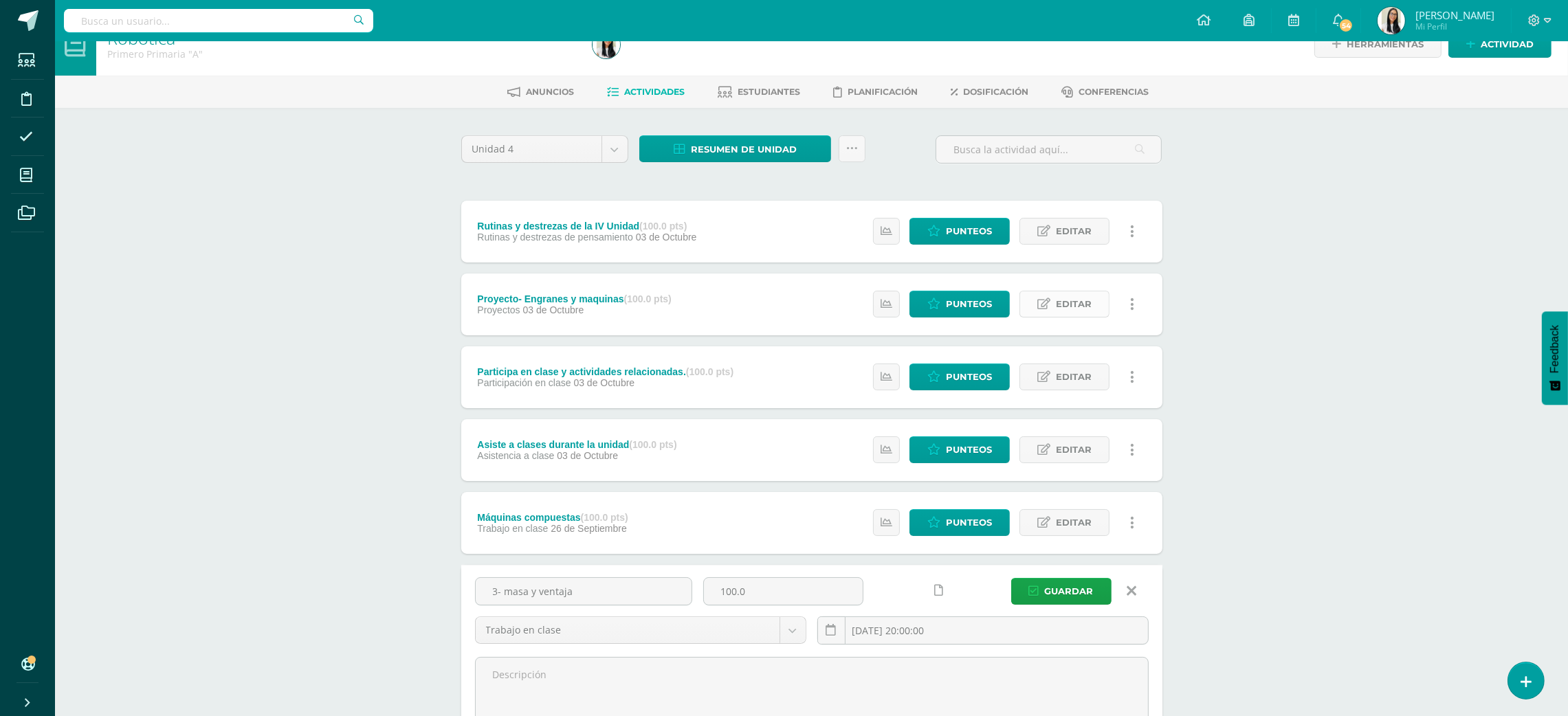
click at [1075, 310] on span "Editar" at bounding box center [1074, 304] width 36 height 26
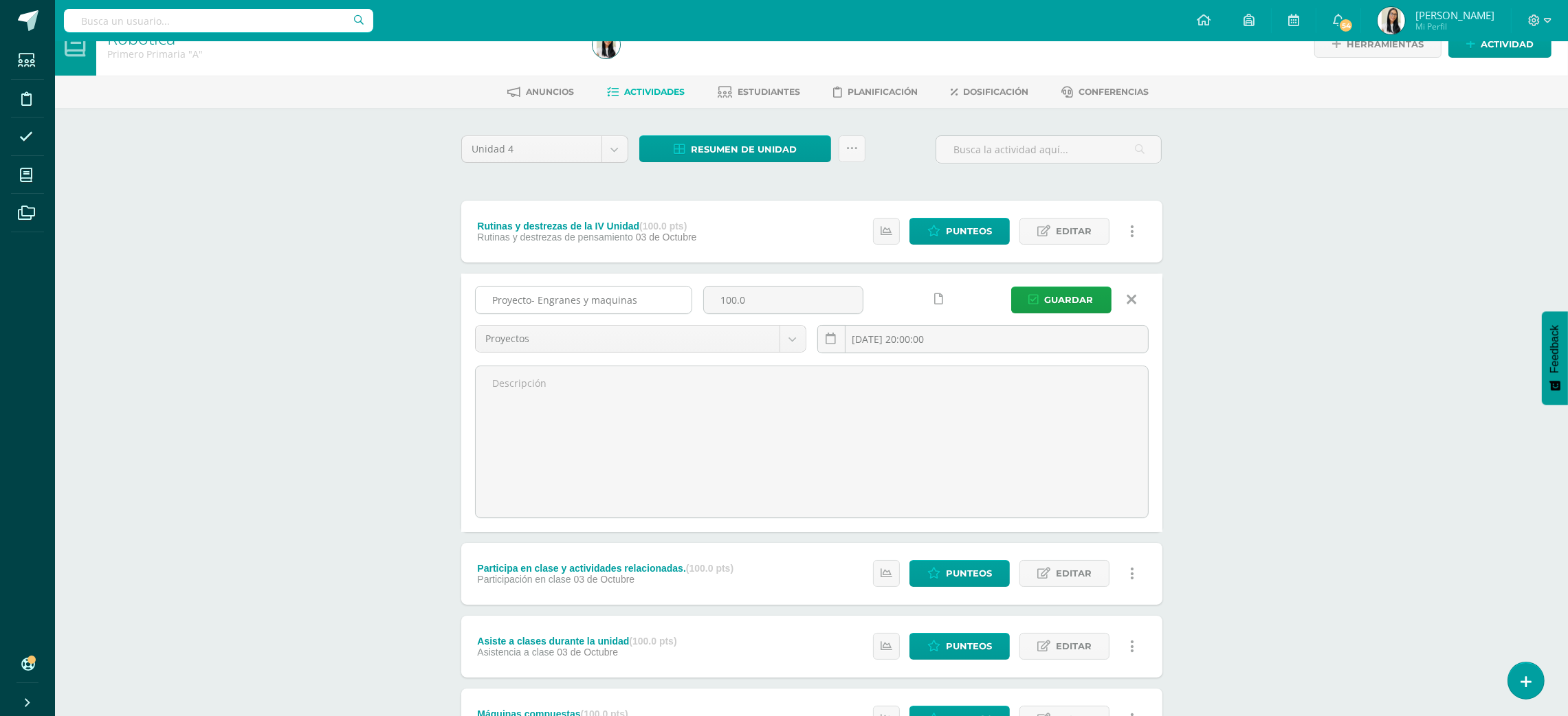
click at [659, 308] on input "Proyecto- Engranes y maquinas" at bounding box center [583, 300] width 216 height 27
type input "Proyecto- vehiculo, robot y estructura"
click at [1011, 287] on button "Guardar" at bounding box center [1060, 300] width 100 height 27
click at [1073, 295] on span "Guardar" at bounding box center [1069, 300] width 49 height 26
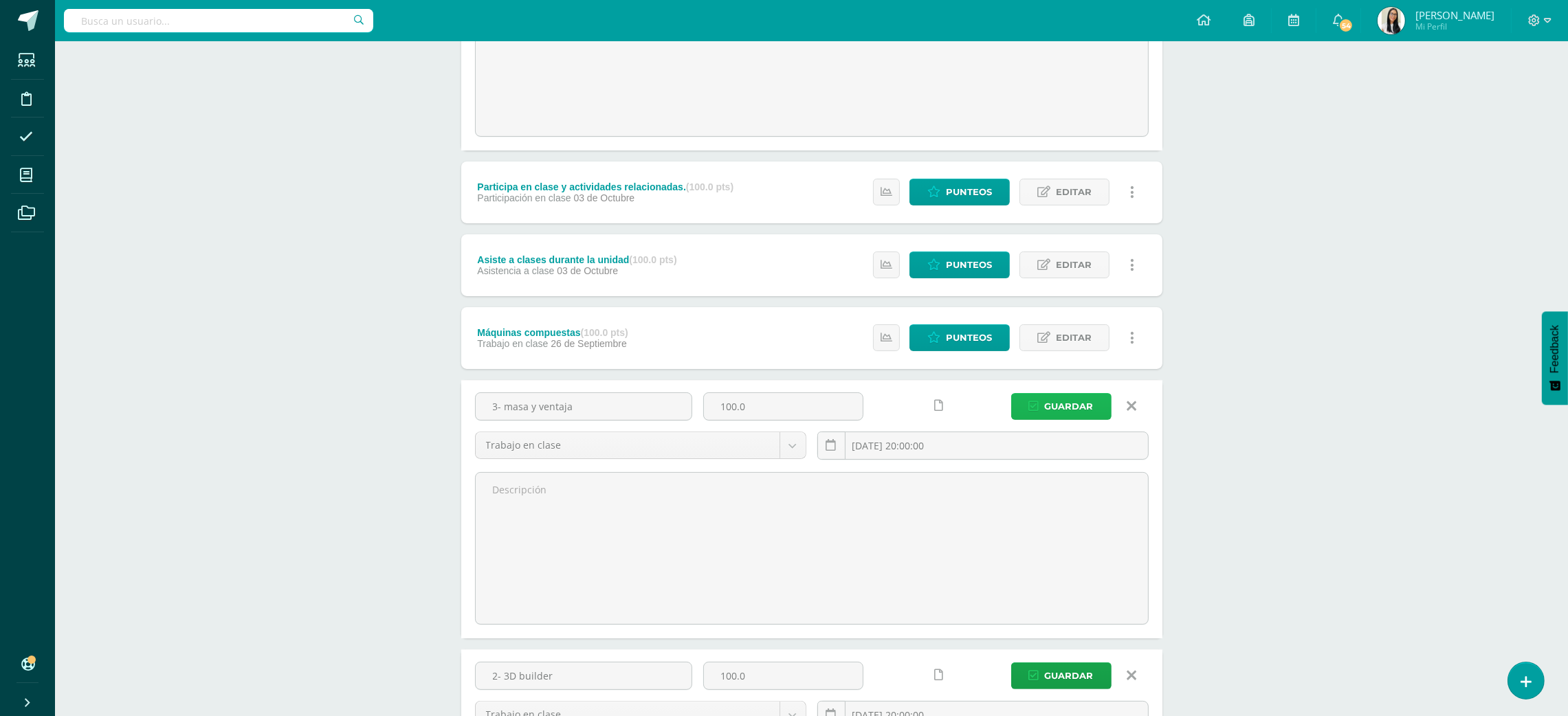
click at [1068, 414] on span "Guardar" at bounding box center [1069, 406] width 49 height 26
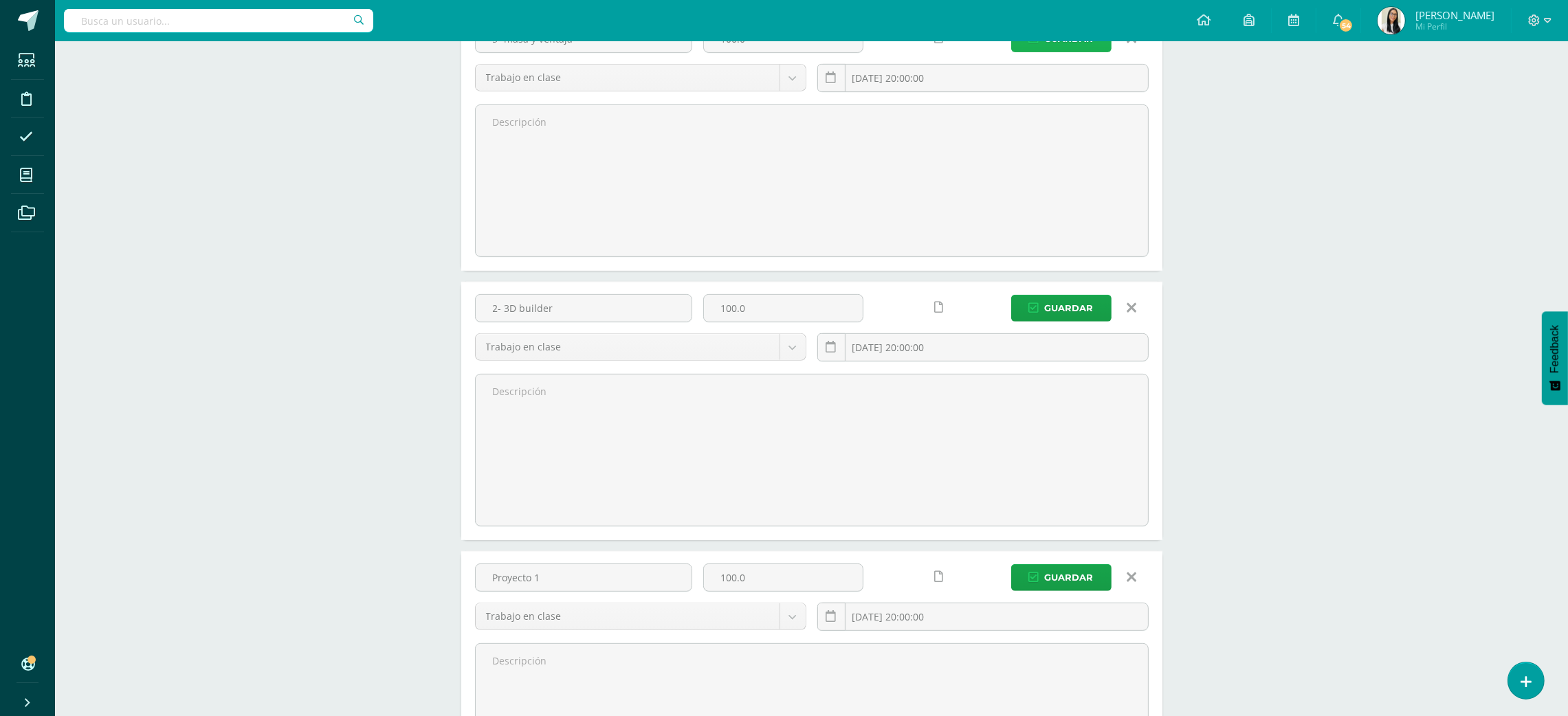
scroll to position [778, 0]
click at [1057, 304] on span "Guardar" at bounding box center [1069, 308] width 49 height 26
click at [1050, 589] on span "Guardar" at bounding box center [1069, 576] width 49 height 26
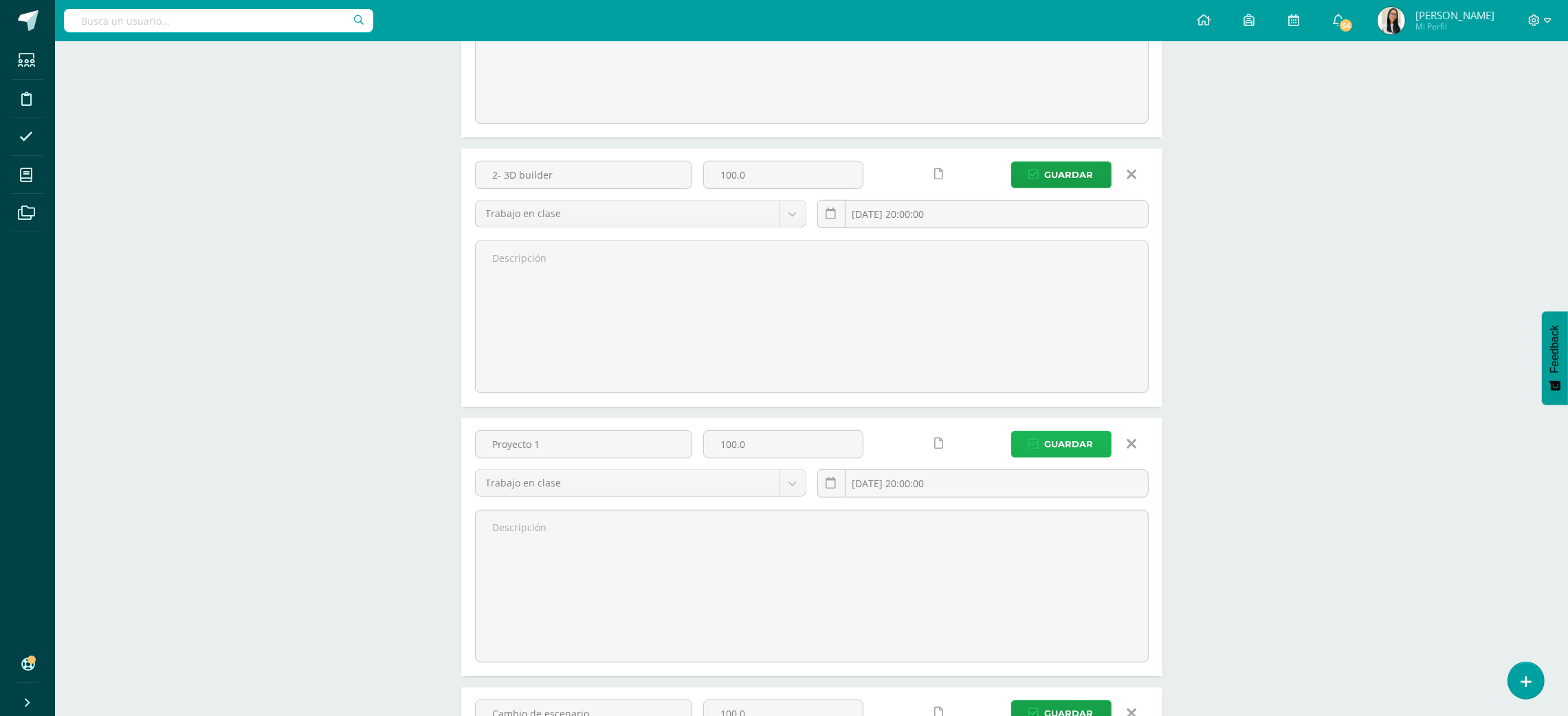
scroll to position [1130, 0]
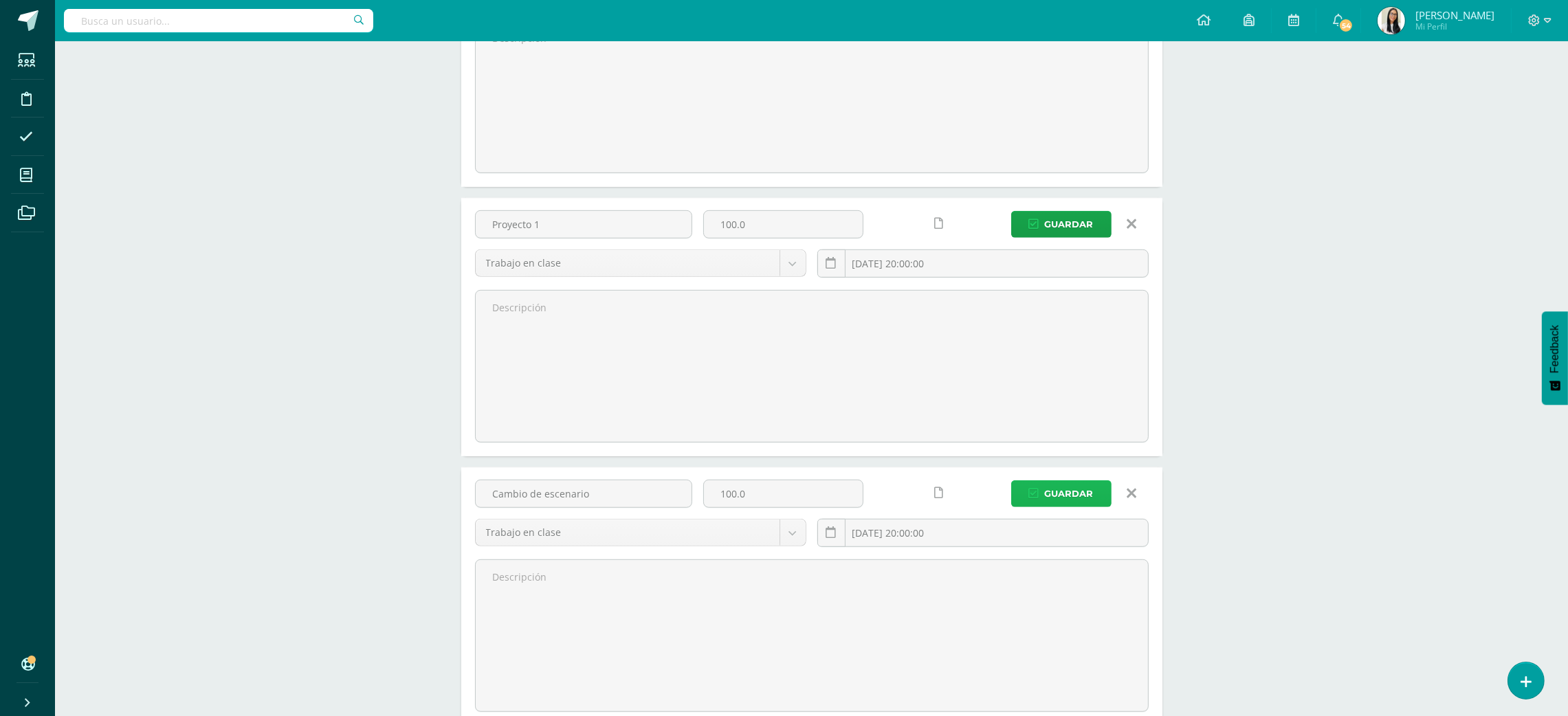
click at [1074, 484] on span "Guardar" at bounding box center [1069, 493] width 49 height 26
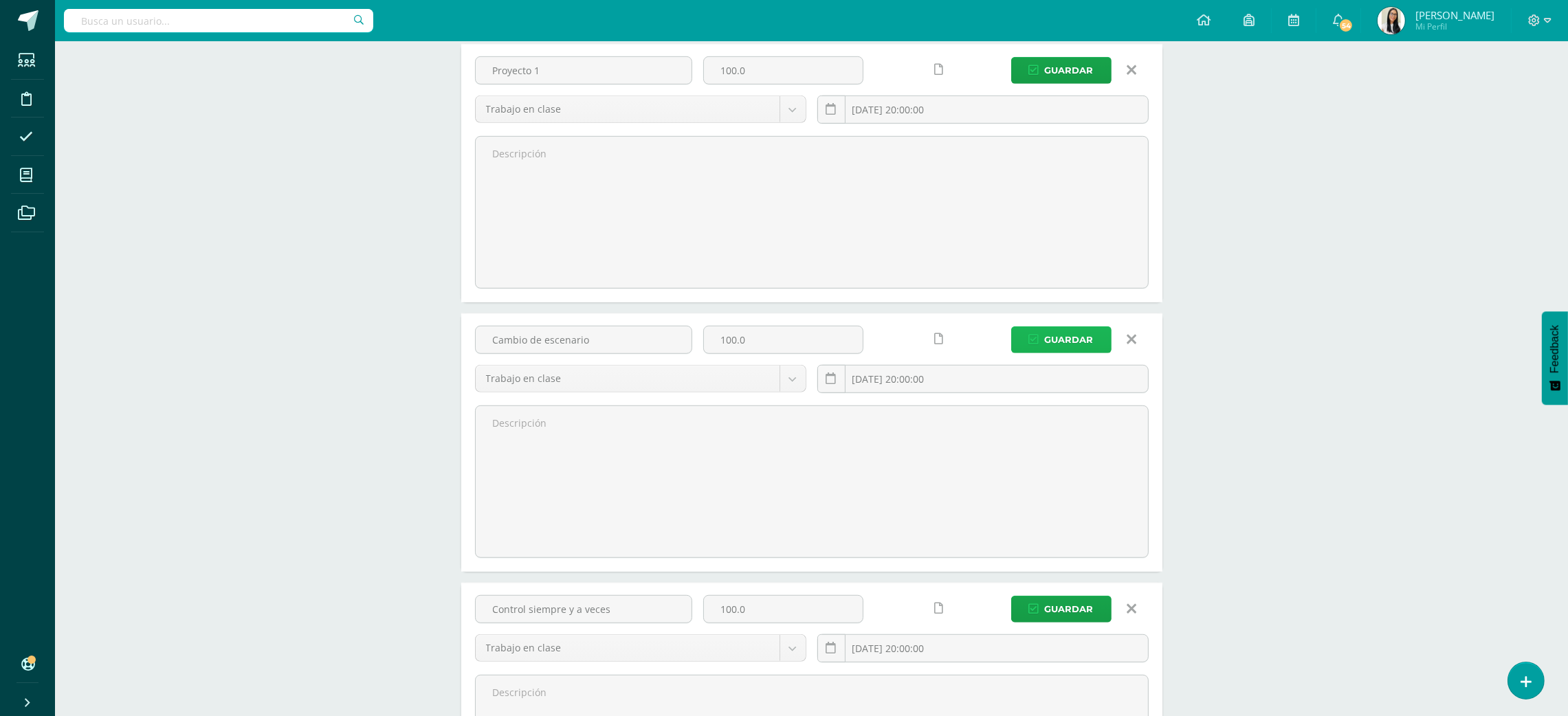
scroll to position [1397, 0]
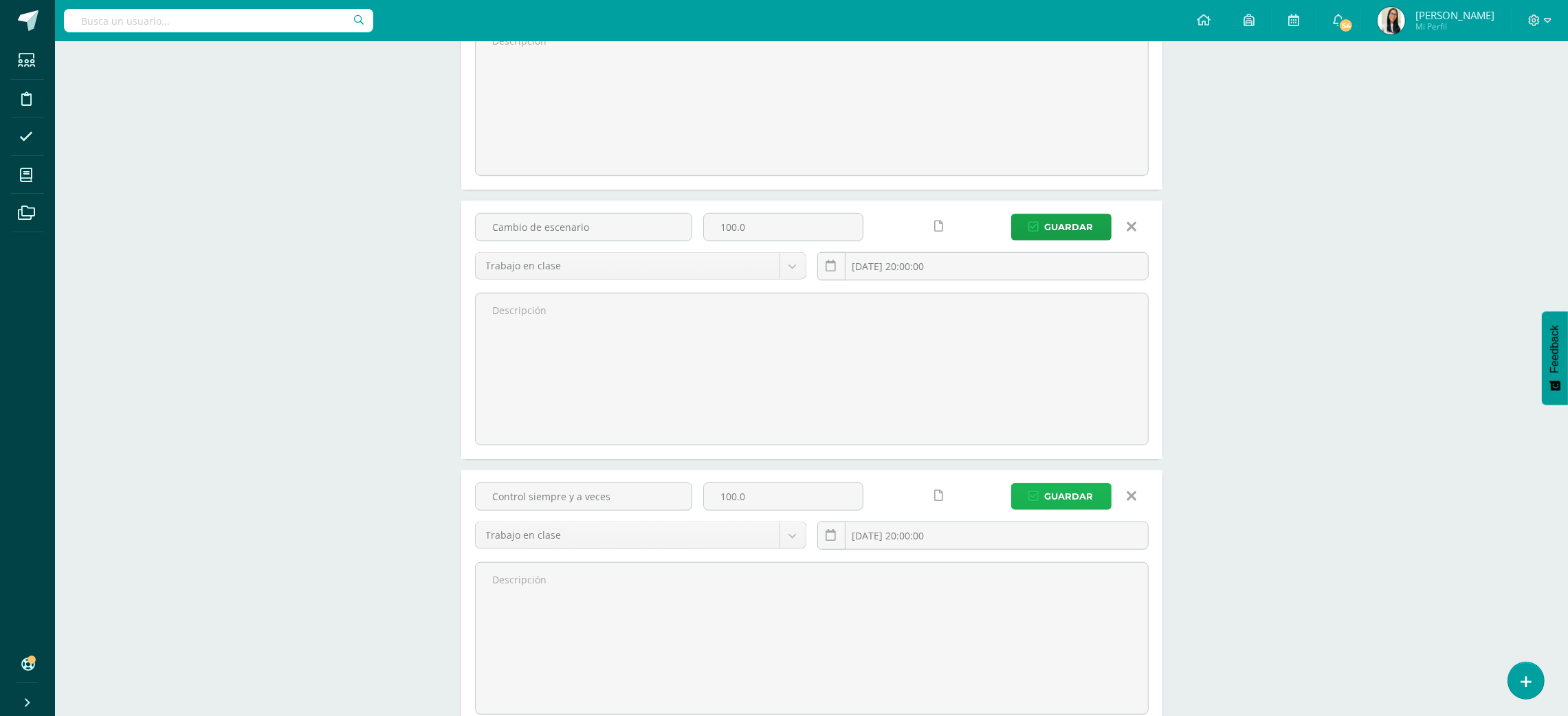
click at [1062, 508] on span "Guardar" at bounding box center [1069, 496] width 49 height 26
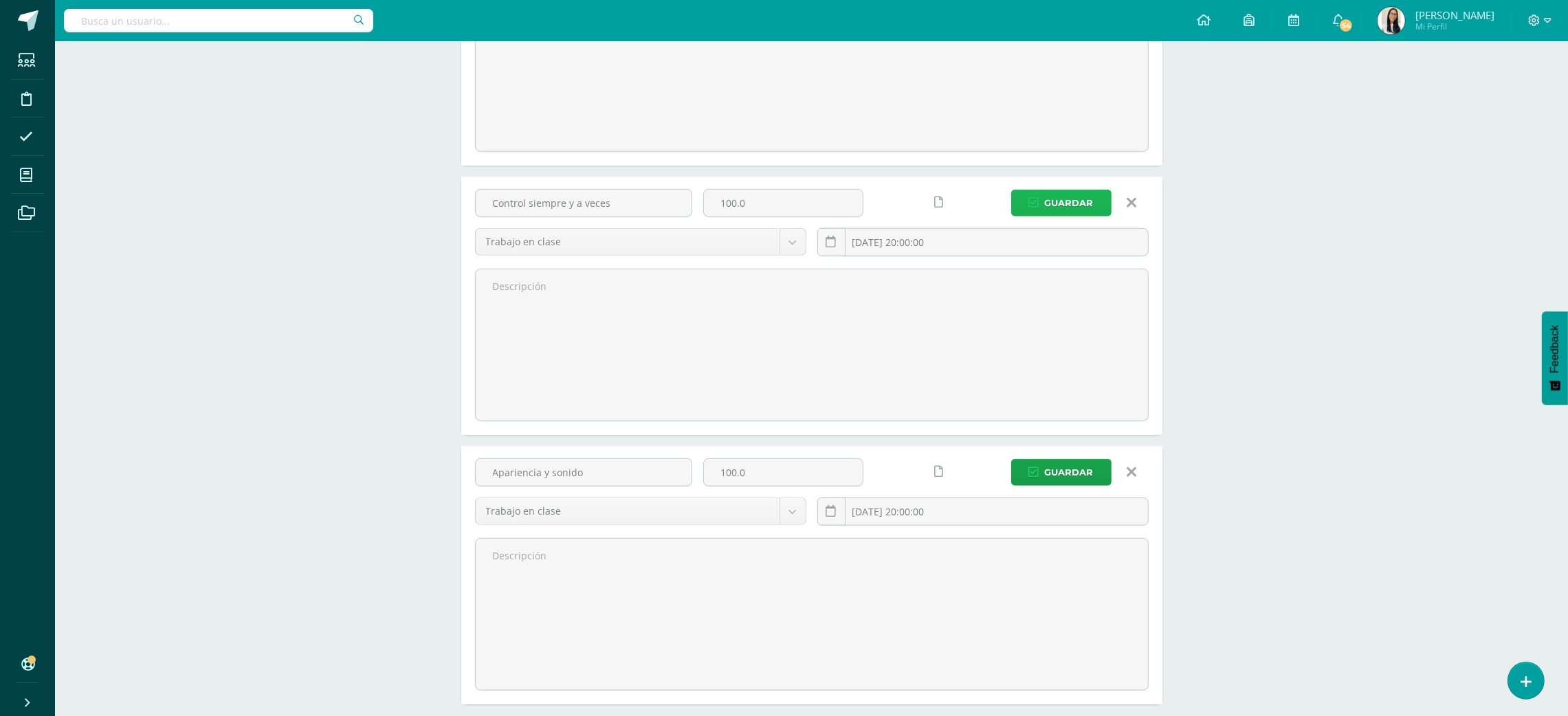
scroll to position [1729, 0]
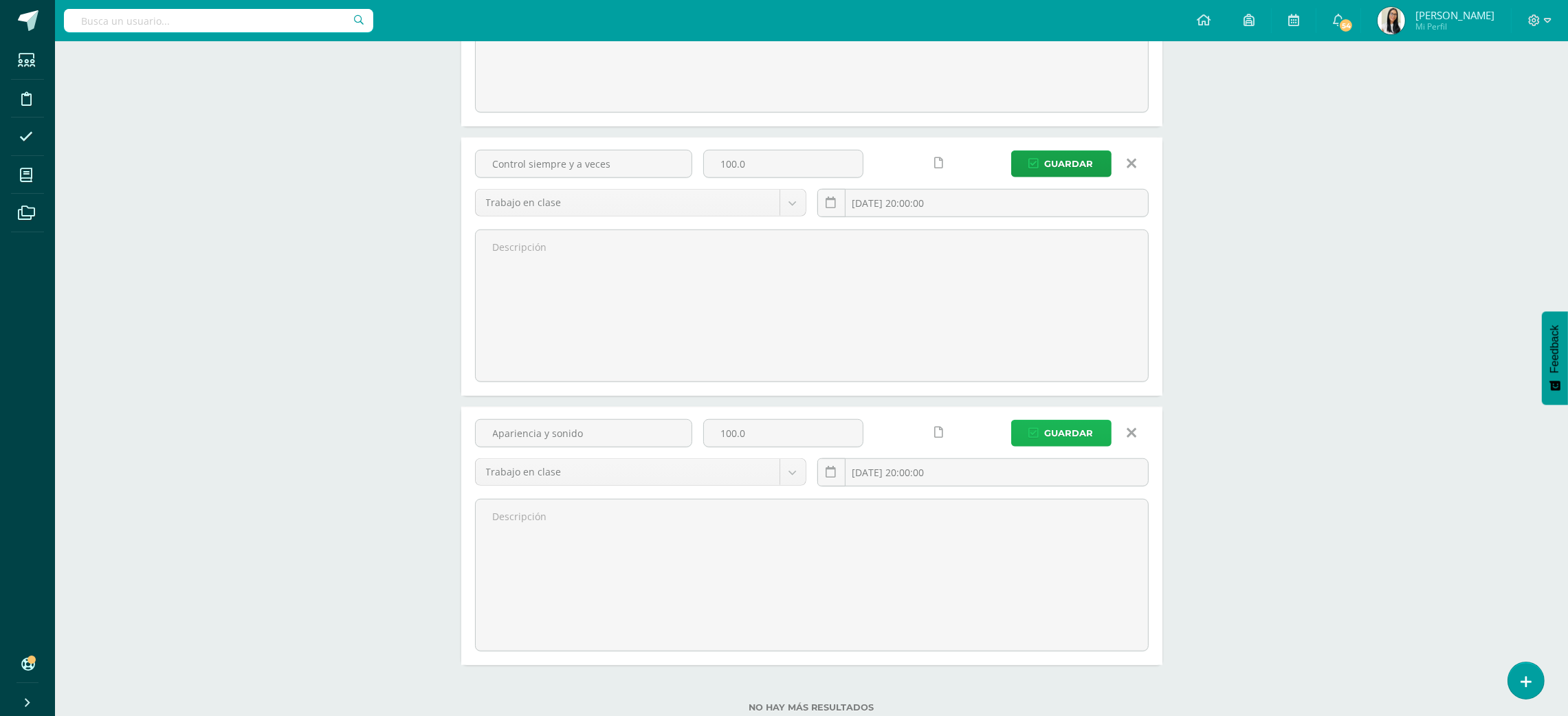
click at [1077, 439] on span "Guardar" at bounding box center [1069, 433] width 49 height 26
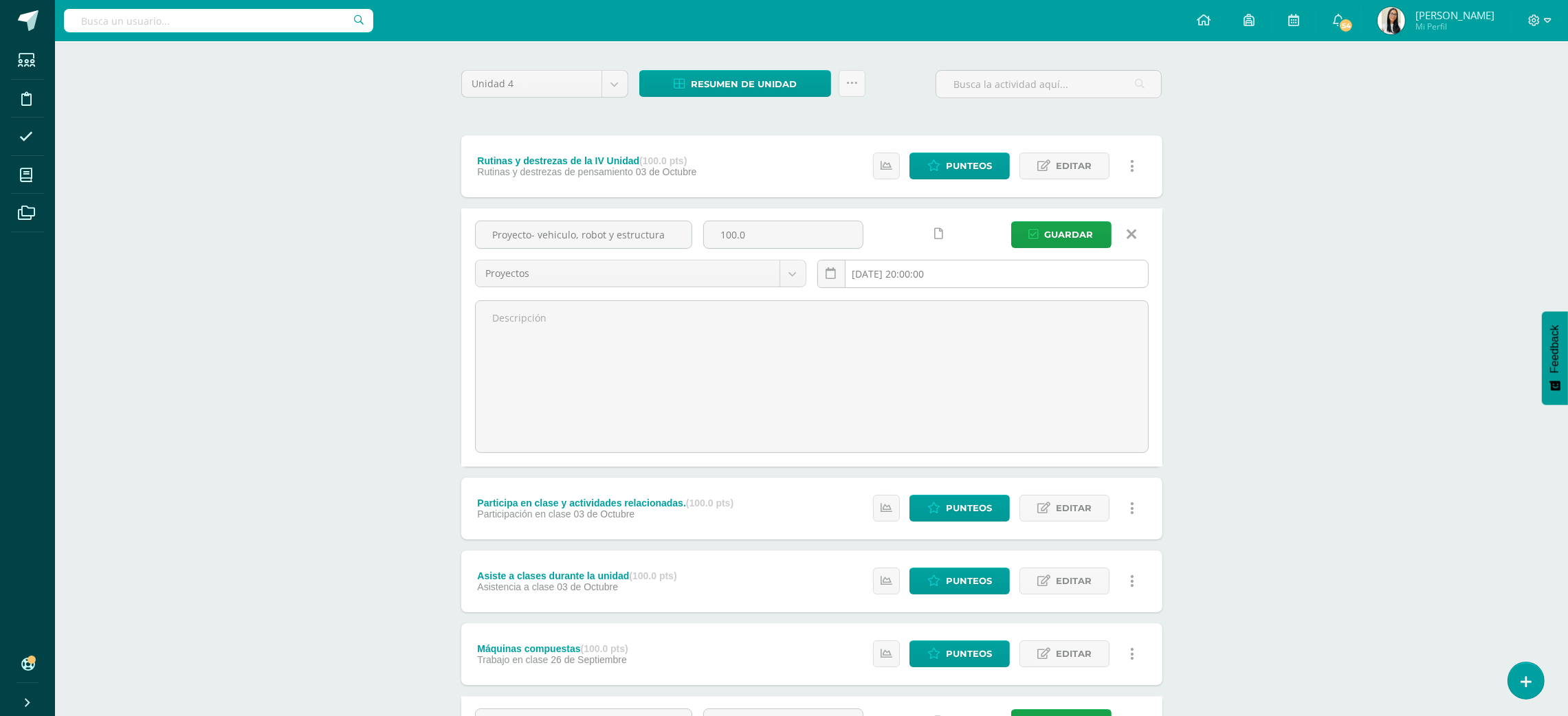
scroll to position [0, 0]
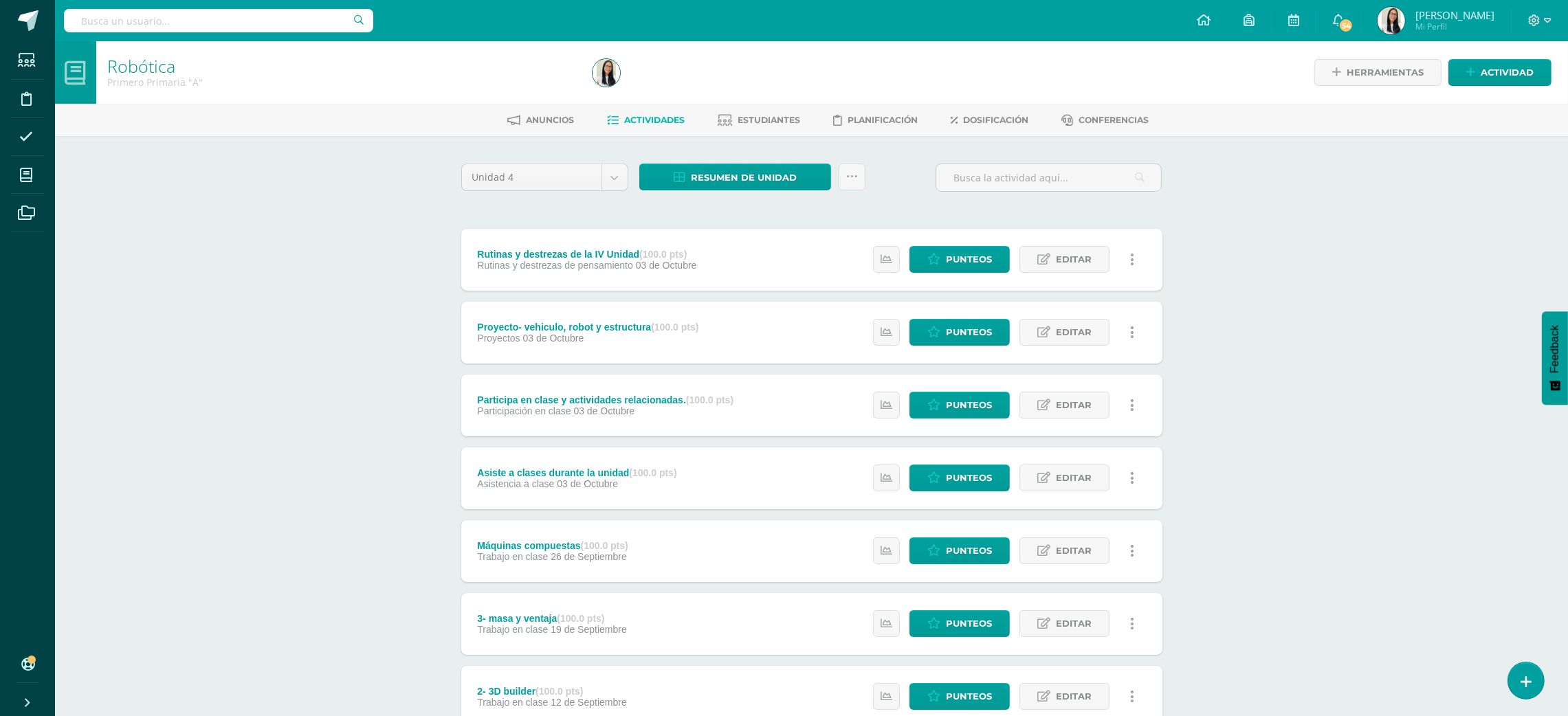
click at [1134, 554] on link at bounding box center [1133, 550] width 27 height 27
click at [1054, 645] on link "Eliminar" at bounding box center [1106, 637] width 141 height 21
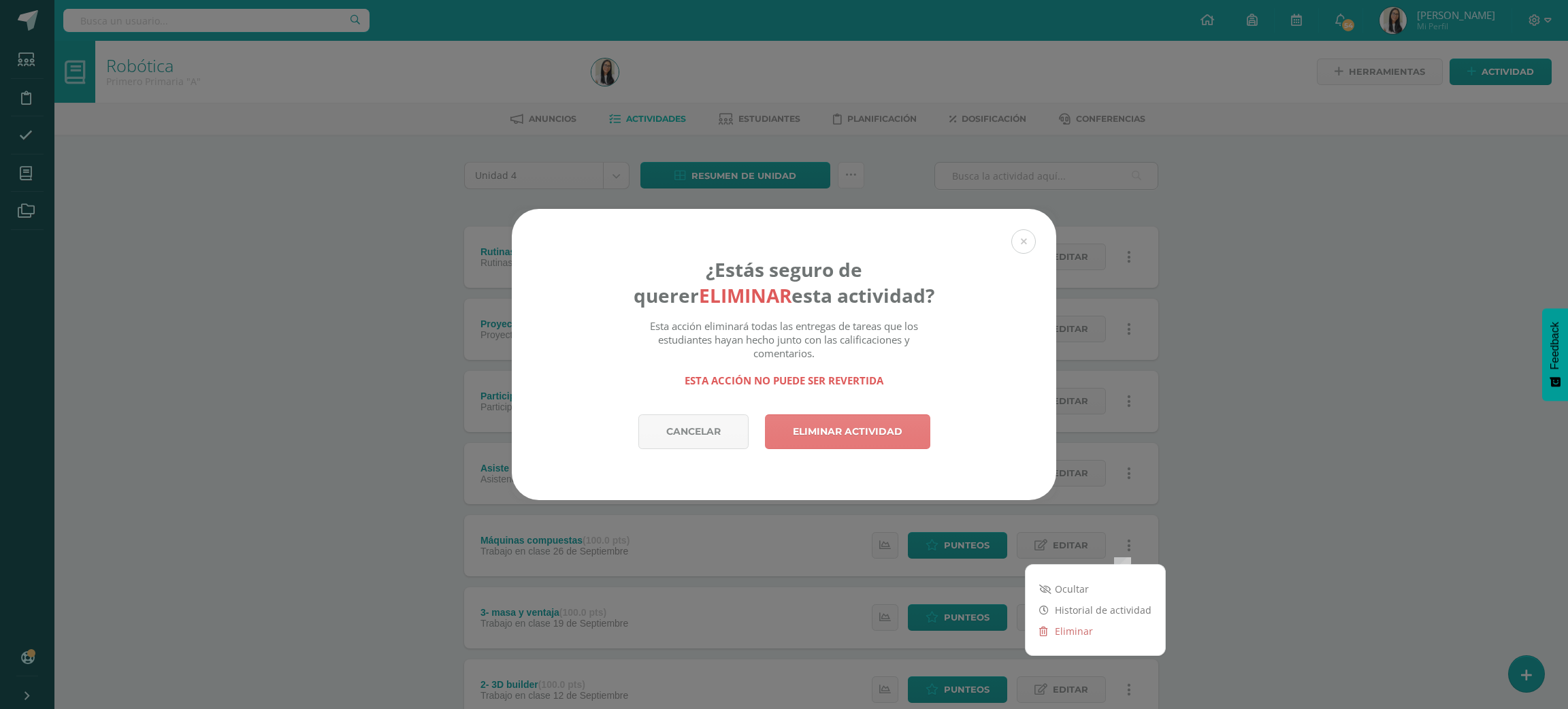
click at [836, 420] on link "Eliminar actividad" at bounding box center [847, 431] width 165 height 35
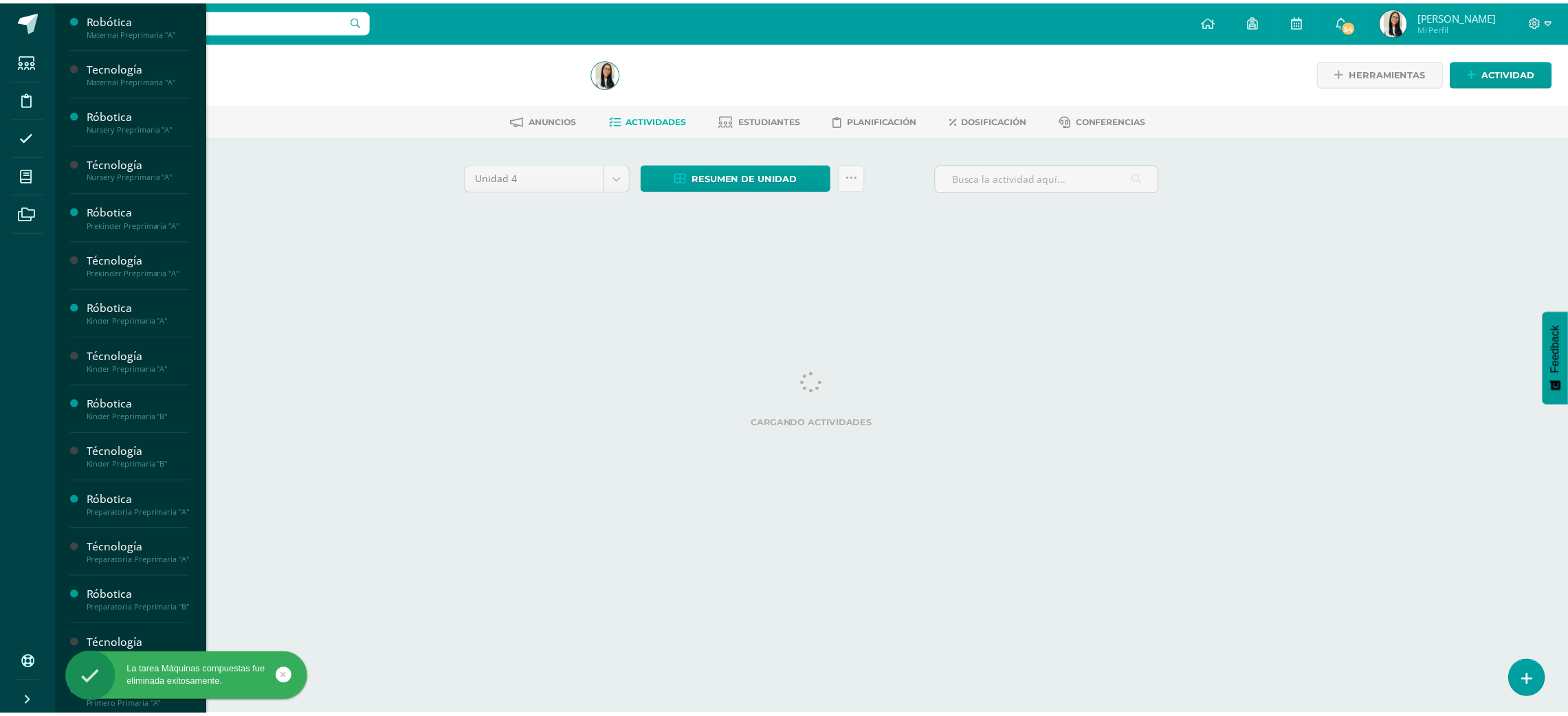
scroll to position [288, 0]
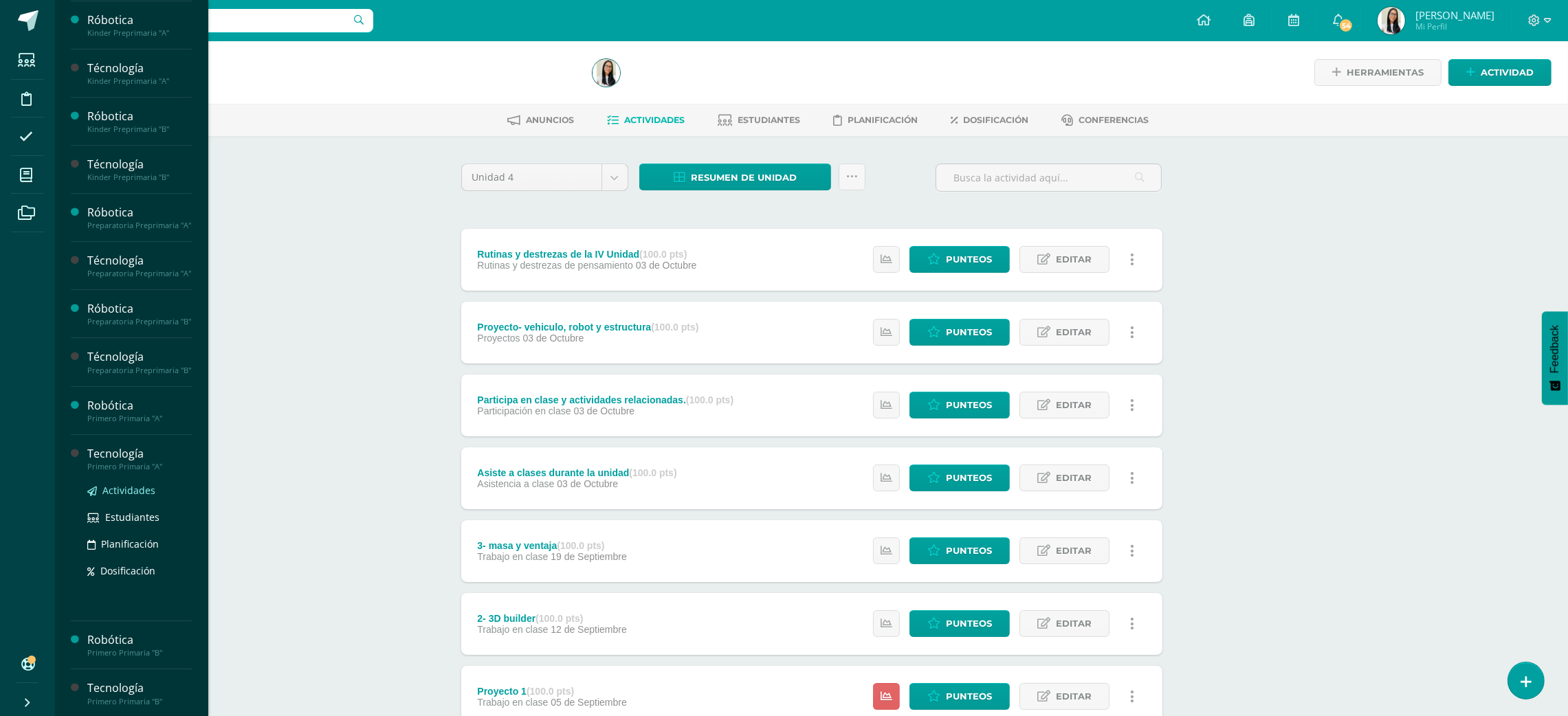
click at [132, 497] on span "Actividades" at bounding box center [130, 490] width 53 height 13
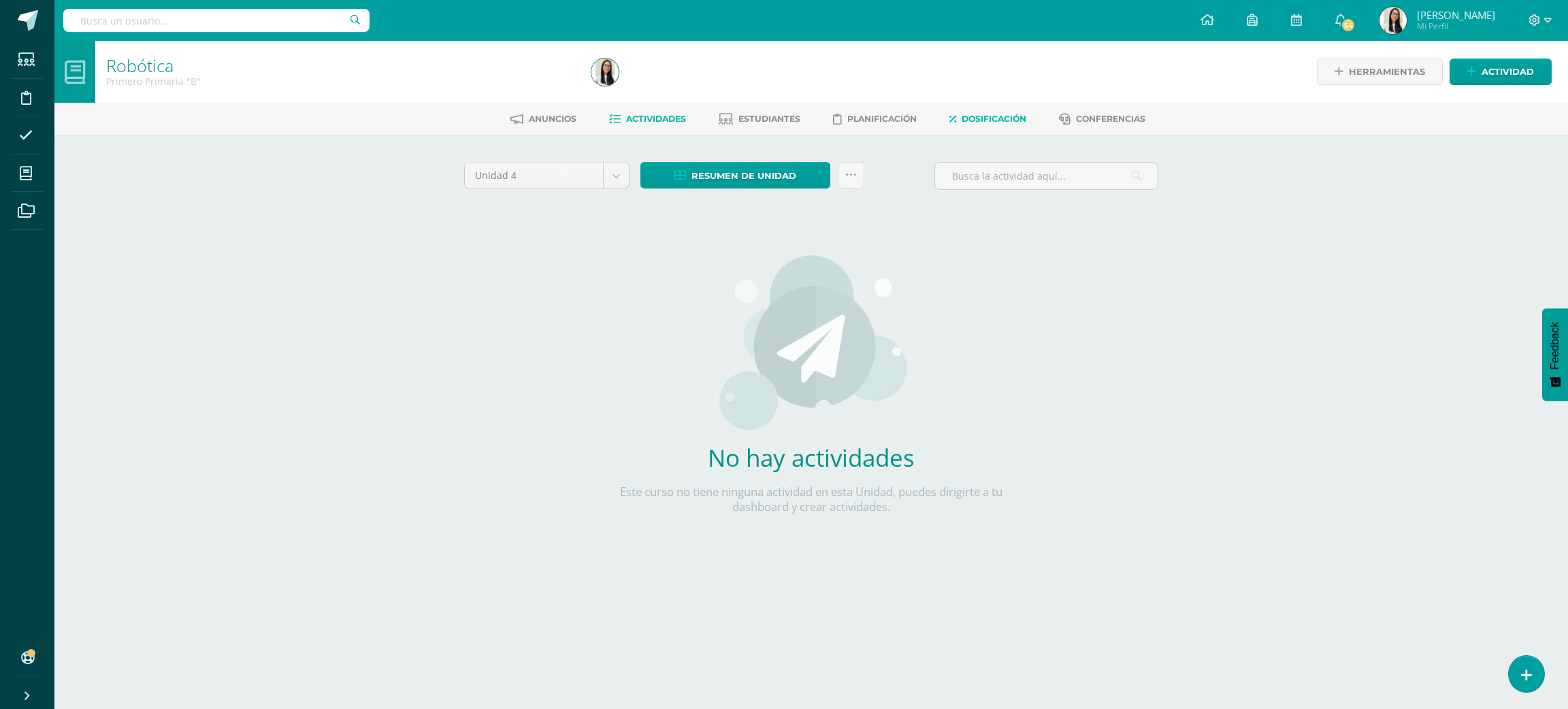
click at [974, 121] on span "Dosificación" at bounding box center [994, 119] width 65 height 10
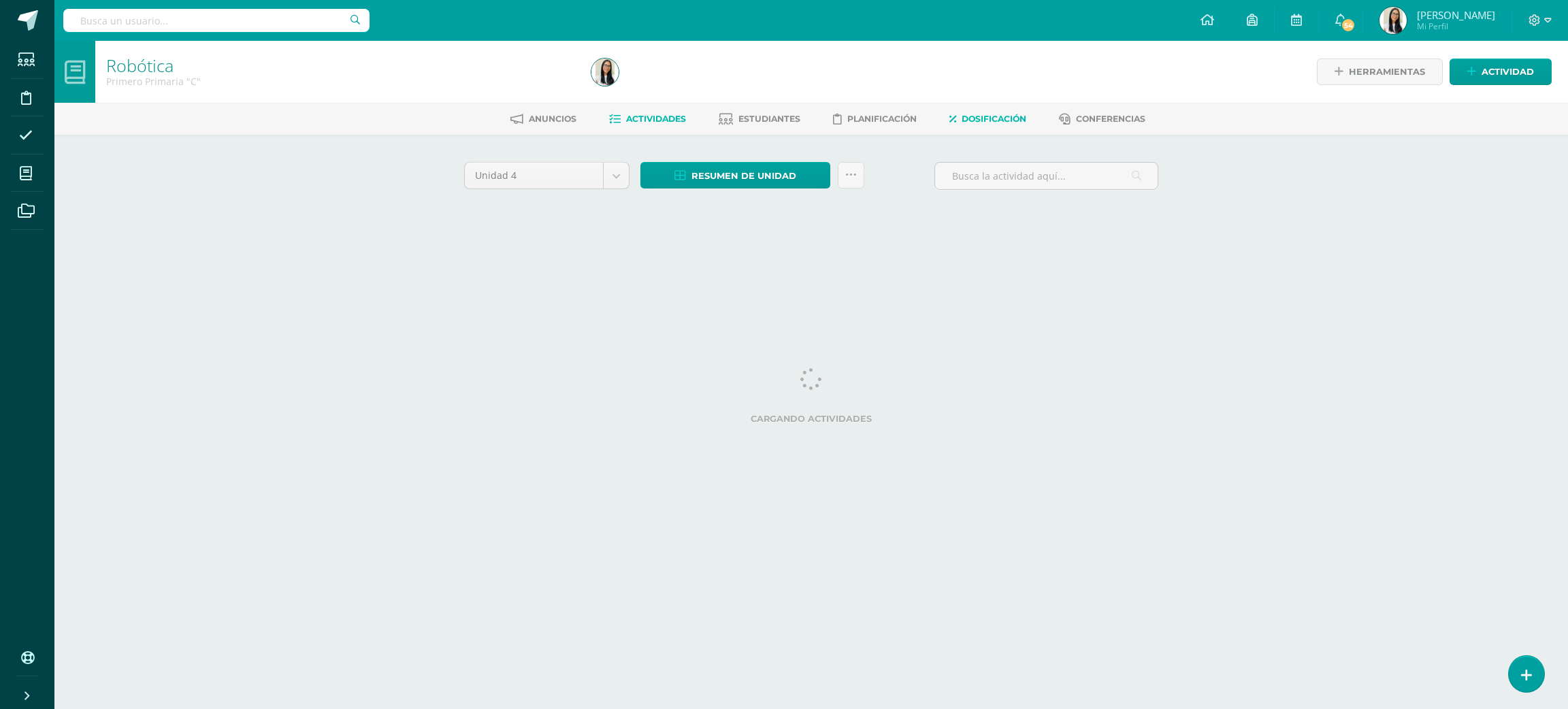
click at [978, 128] on link "Dosificación" at bounding box center [989, 119] width 77 height 22
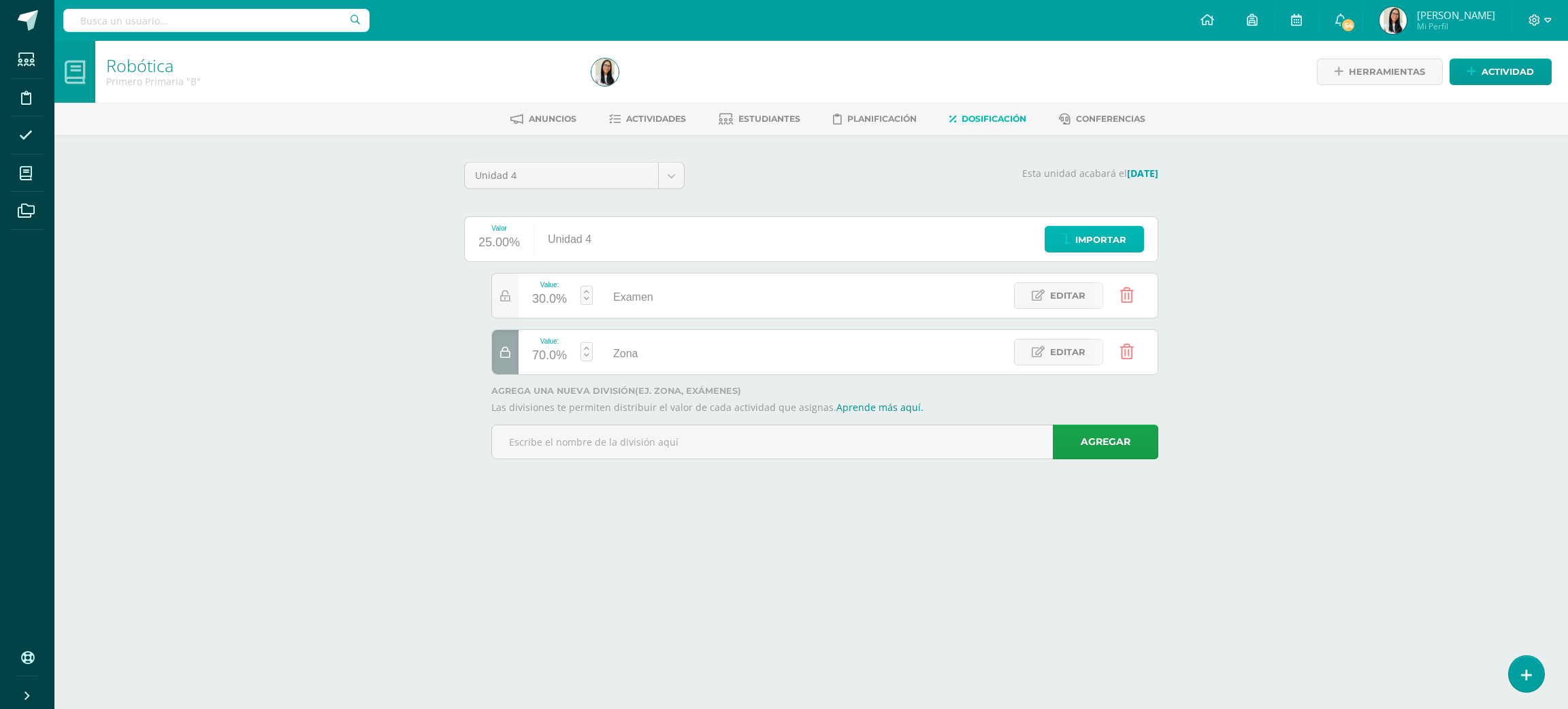
click at [1095, 236] on span "Importar" at bounding box center [1101, 239] width 51 height 25
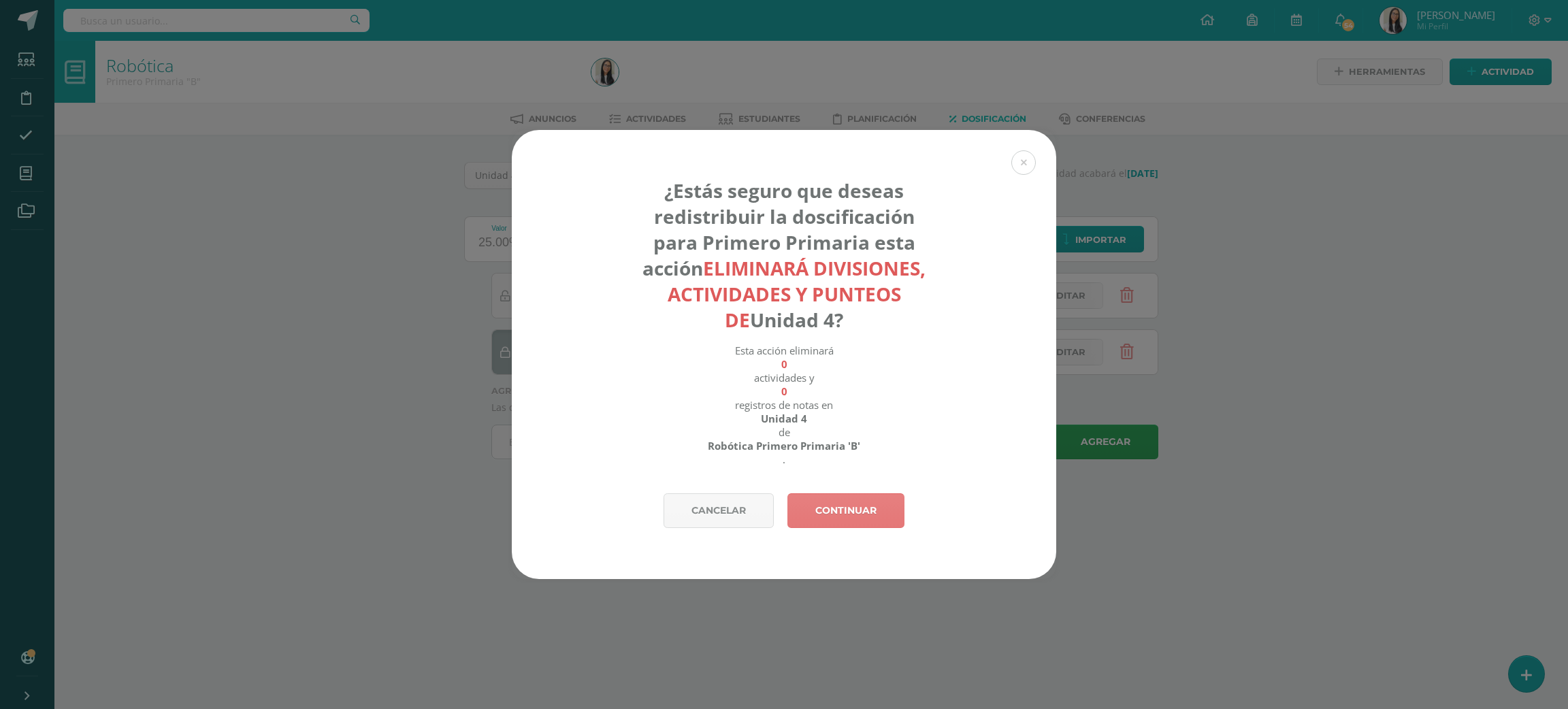
click at [868, 518] on link "Continuar" at bounding box center [846, 510] width 117 height 35
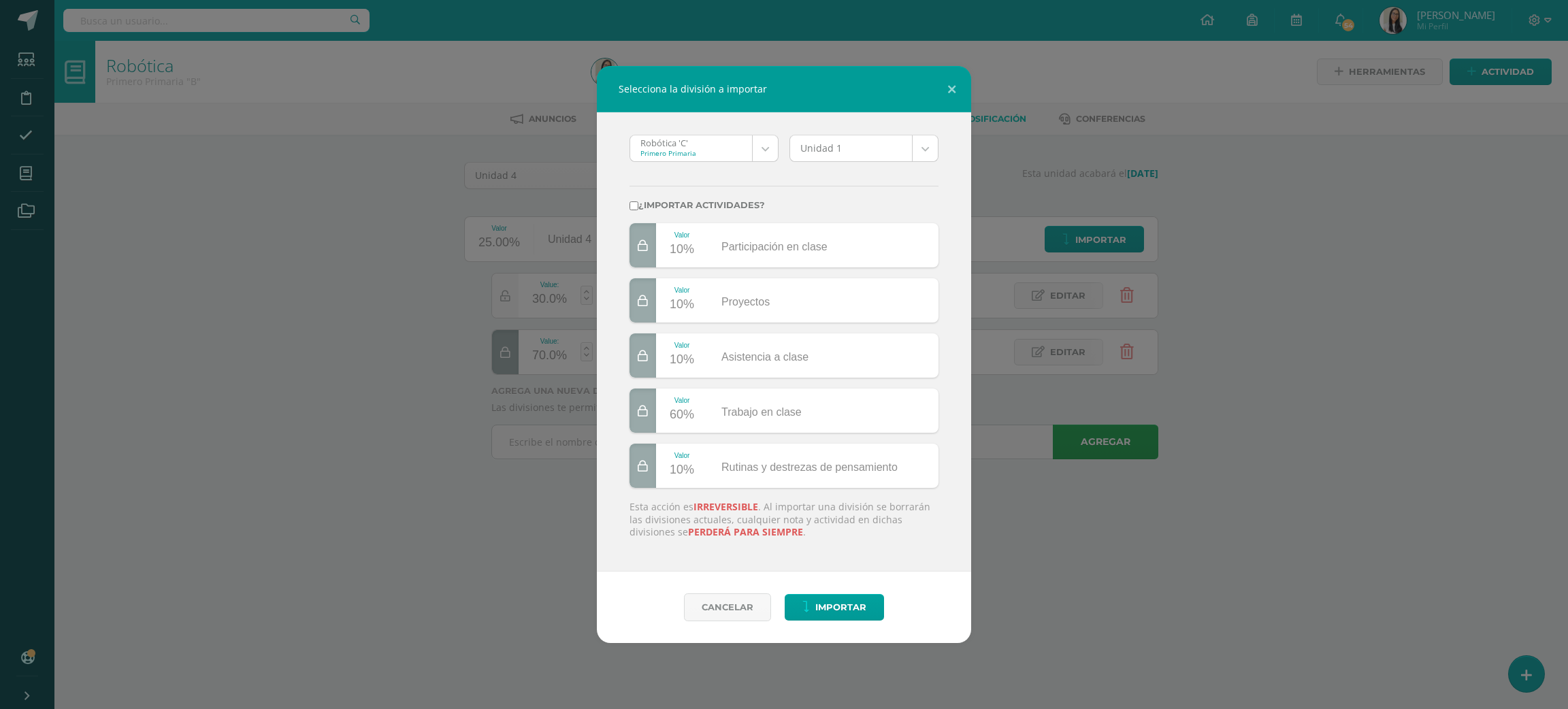
click at [693, 151] on body "Selecciona la división a importar Robótica 'C' Primero Primaria Robótica 'C' Te…" at bounding box center [784, 248] width 1568 height 497
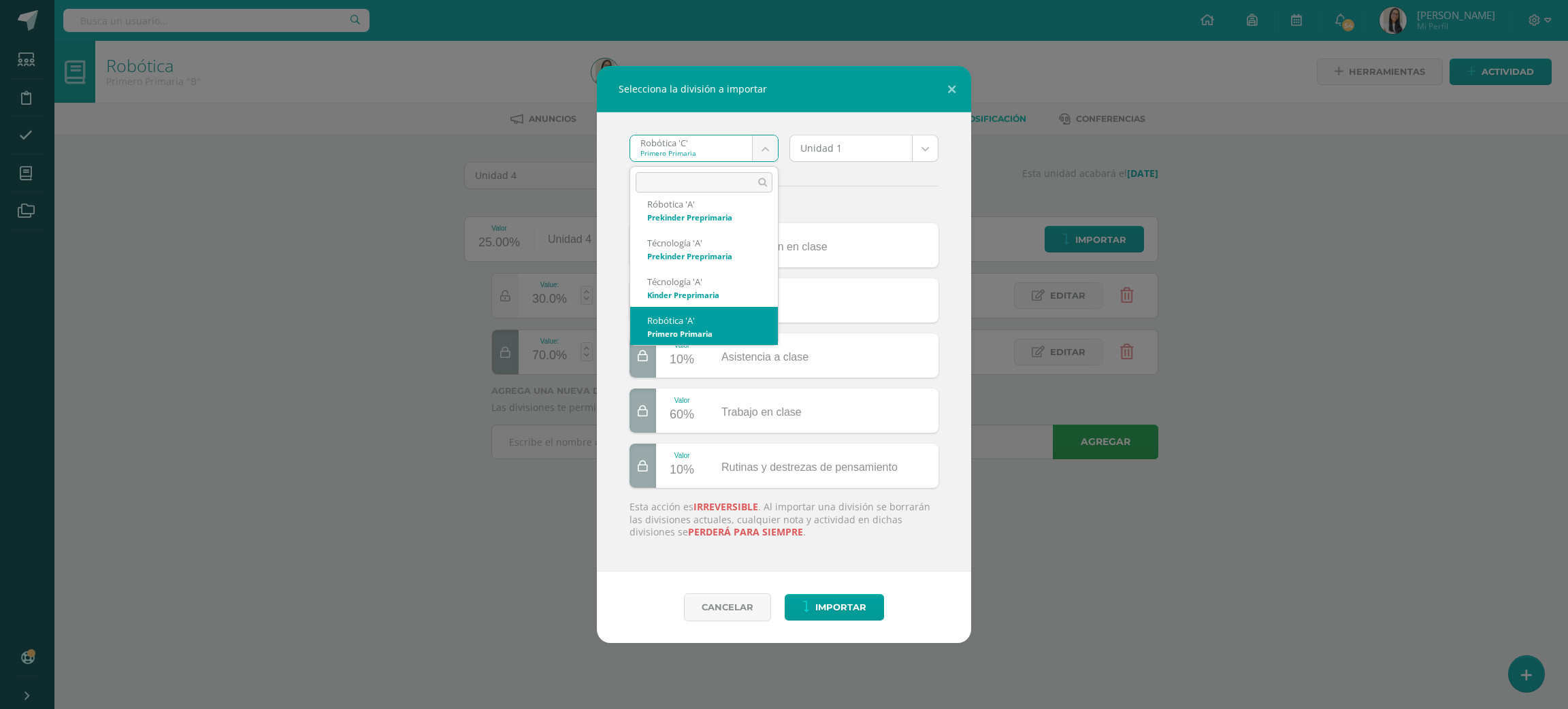
select select "3044"
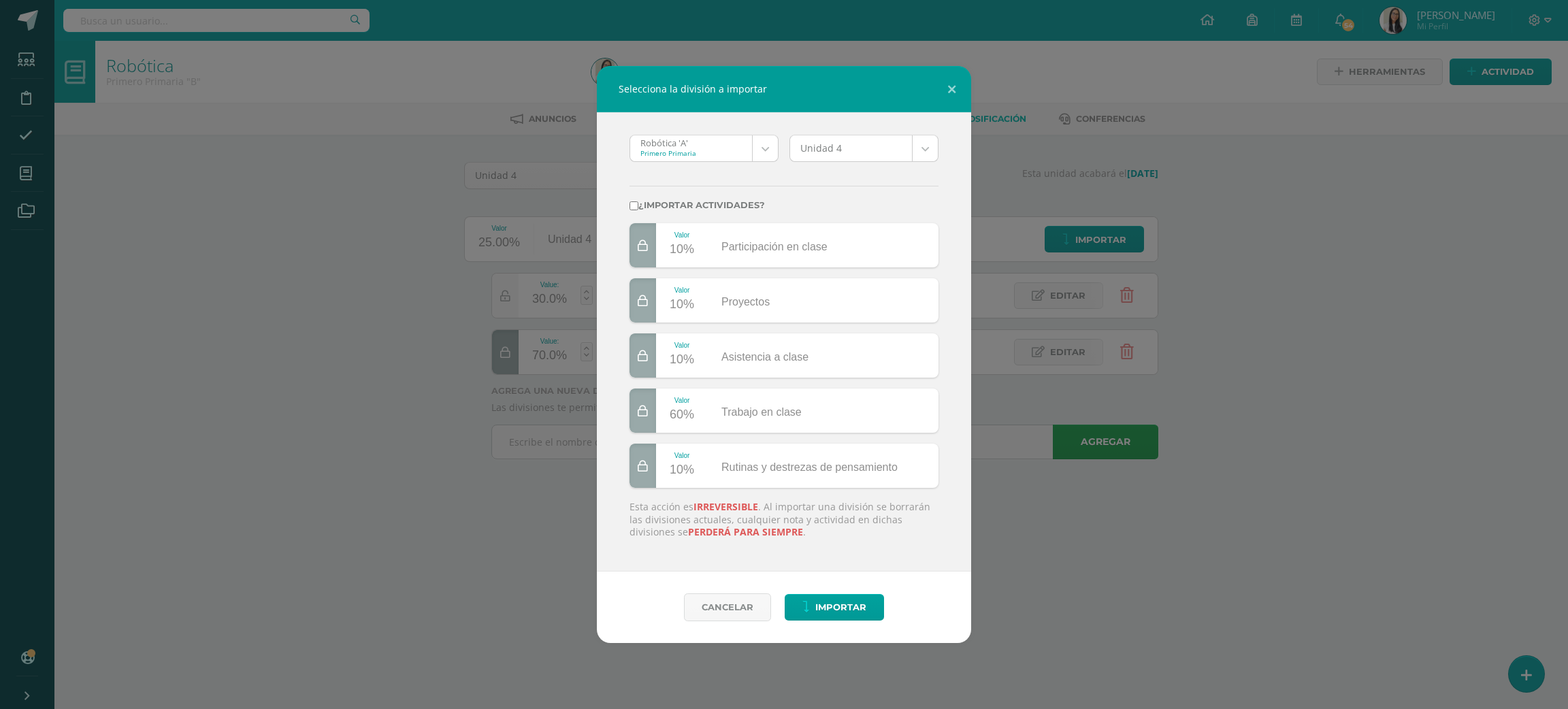
click at [681, 203] on label "¿Importar actividades?" at bounding box center [784, 205] width 309 height 10
click at [639, 203] on input "¿Importar actividades?" at bounding box center [633, 206] width 8 height 8
checkbox input "true"
click at [823, 598] on span "Importar" at bounding box center [841, 607] width 51 height 25
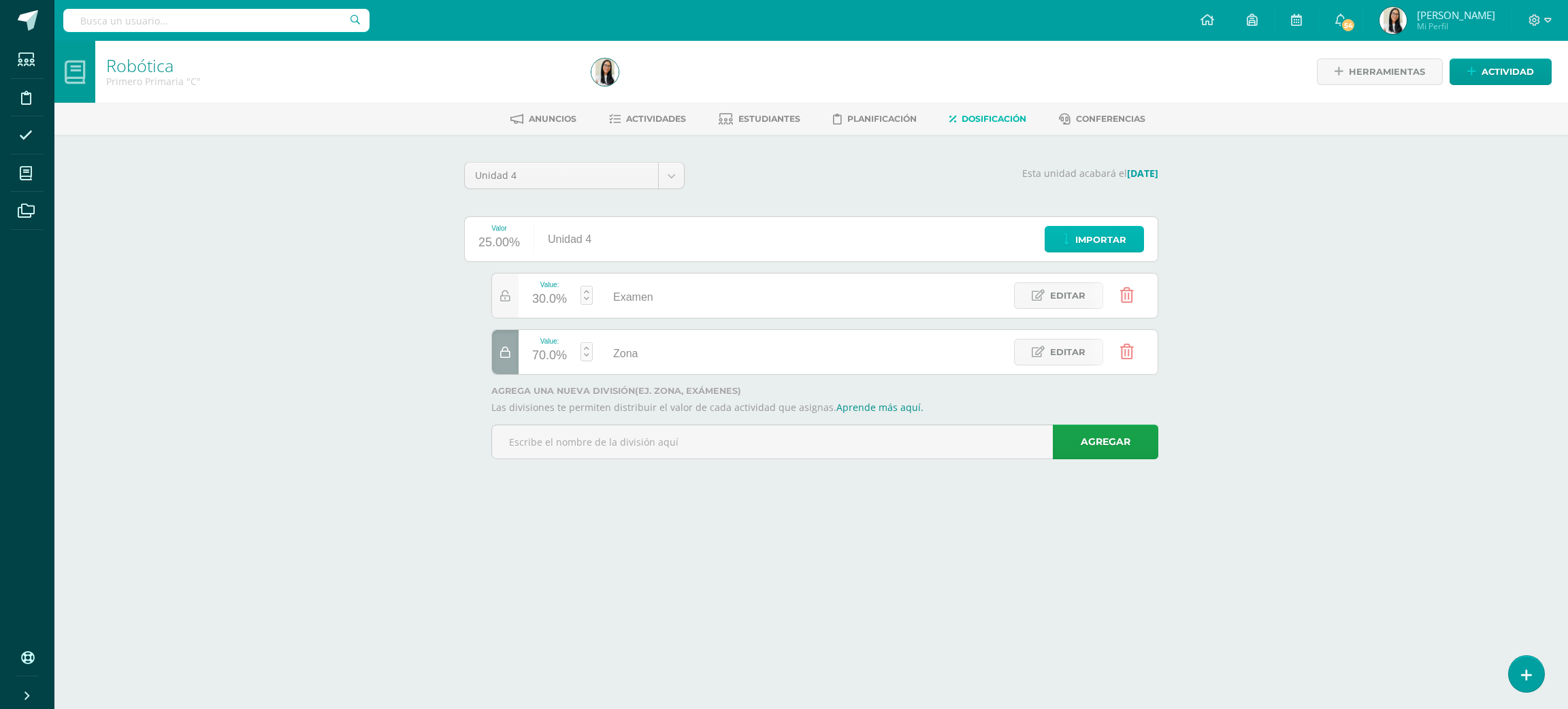
click at [1097, 236] on span "Importar" at bounding box center [1101, 239] width 51 height 25
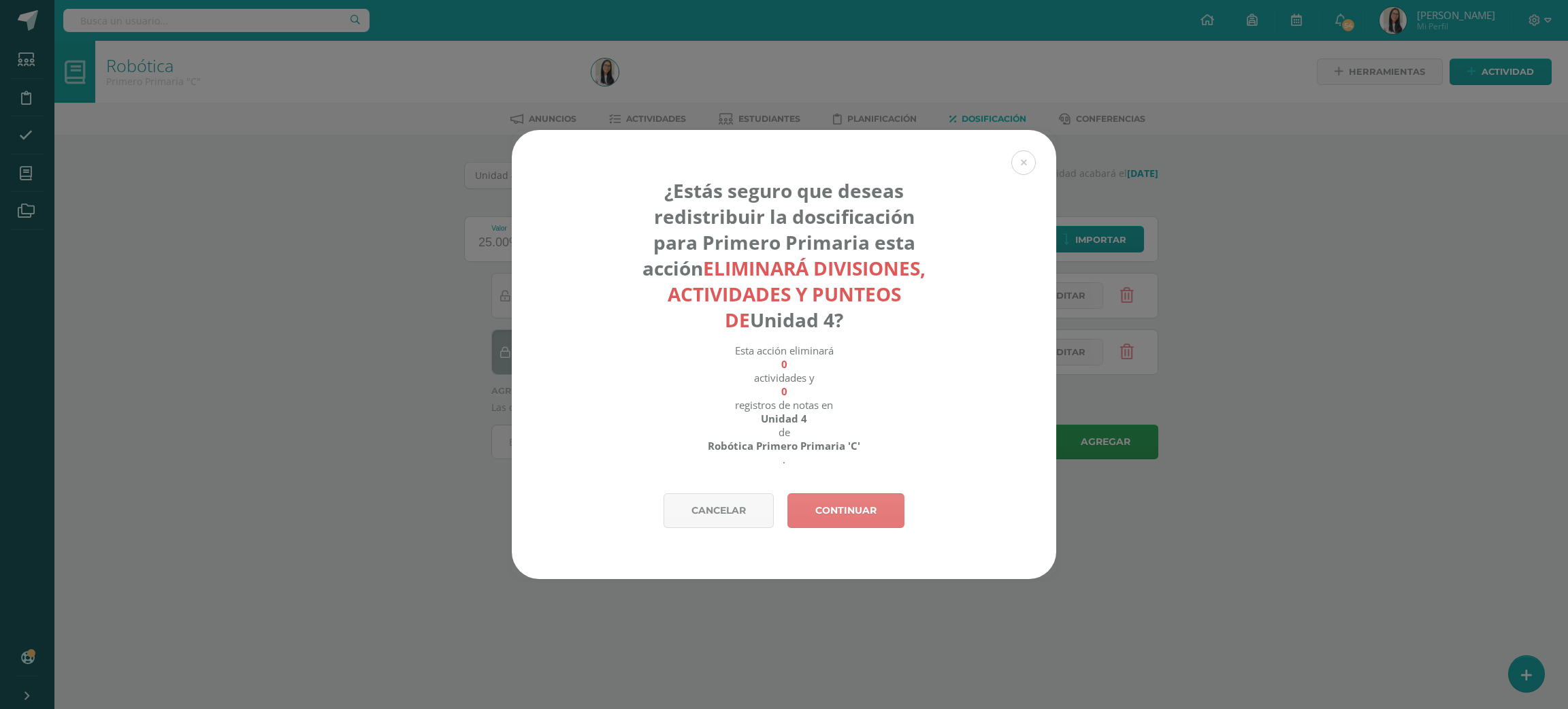
click at [861, 506] on link "Continuar" at bounding box center [846, 510] width 117 height 35
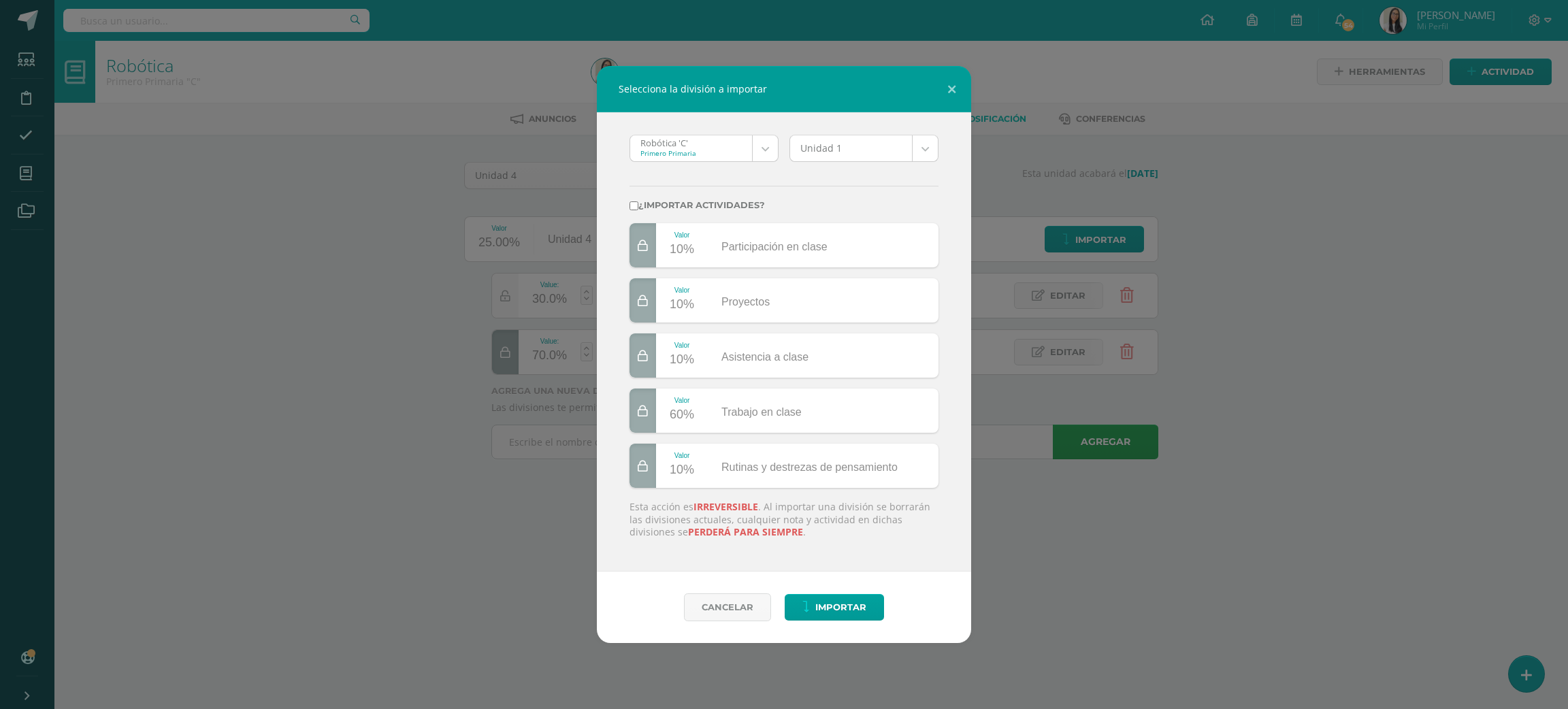
click at [683, 161] on body "Selecciona la división a importar Robótica 'C' Primero Primaria Robótica 'C' Te…" at bounding box center [784, 248] width 1568 height 497
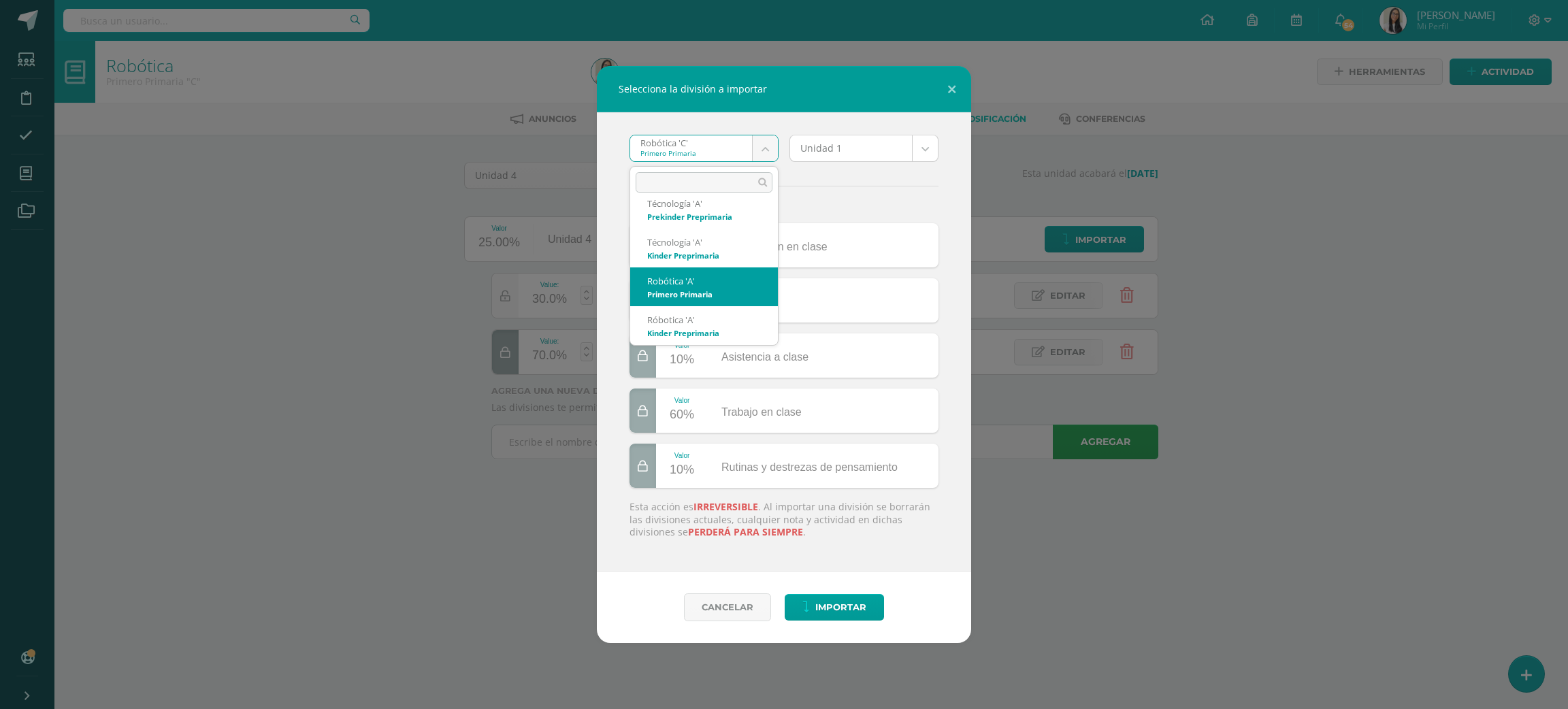
scroll to position [355, 0]
select select "3044"
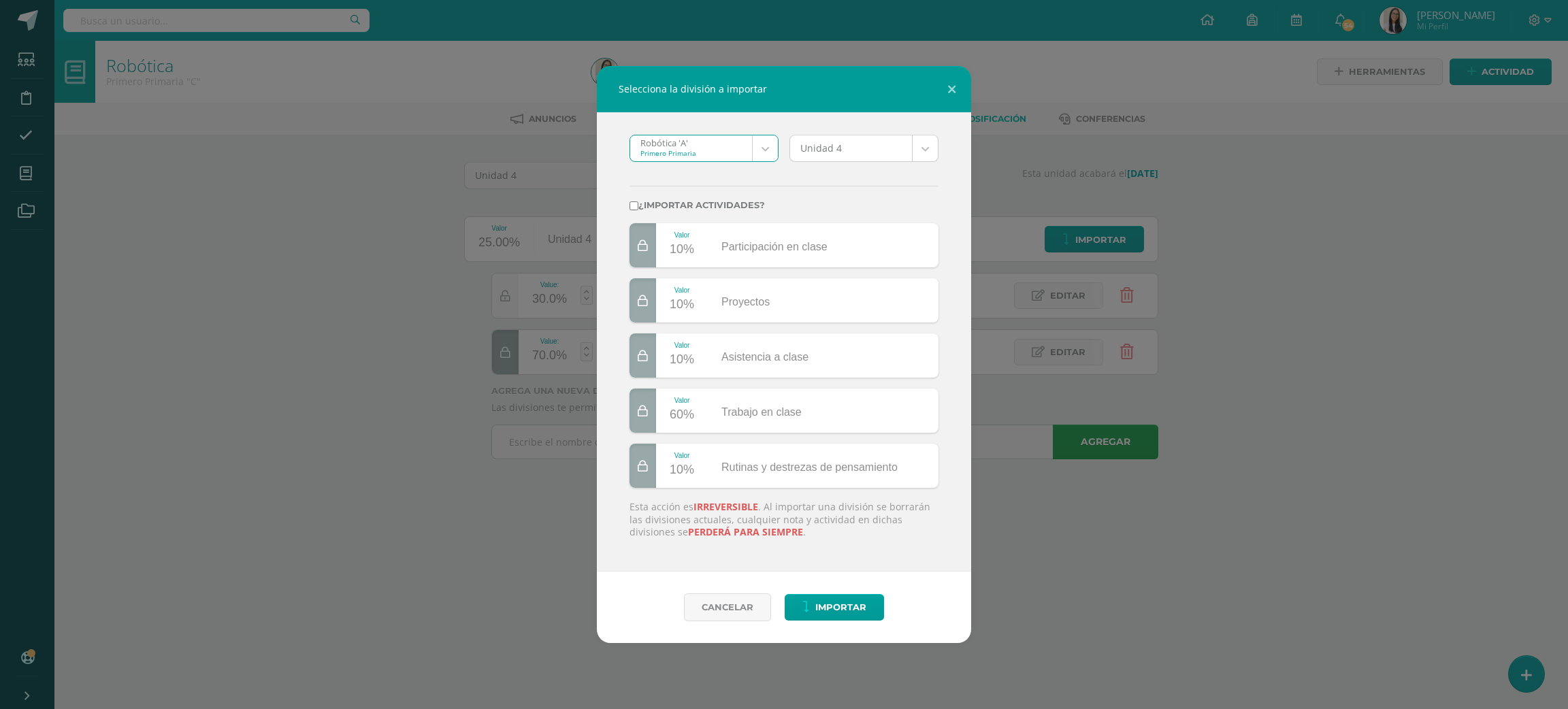
click at [827, 150] on body "Selecciona la división a importar Robótica 'A' Primero Primaria Robótica 'C' Te…" at bounding box center [784, 248] width 1568 height 497
click at [636, 204] on input "¿Importar actividades?" at bounding box center [633, 206] width 8 height 8
checkbox input "true"
click at [822, 608] on span "Importar" at bounding box center [841, 607] width 51 height 25
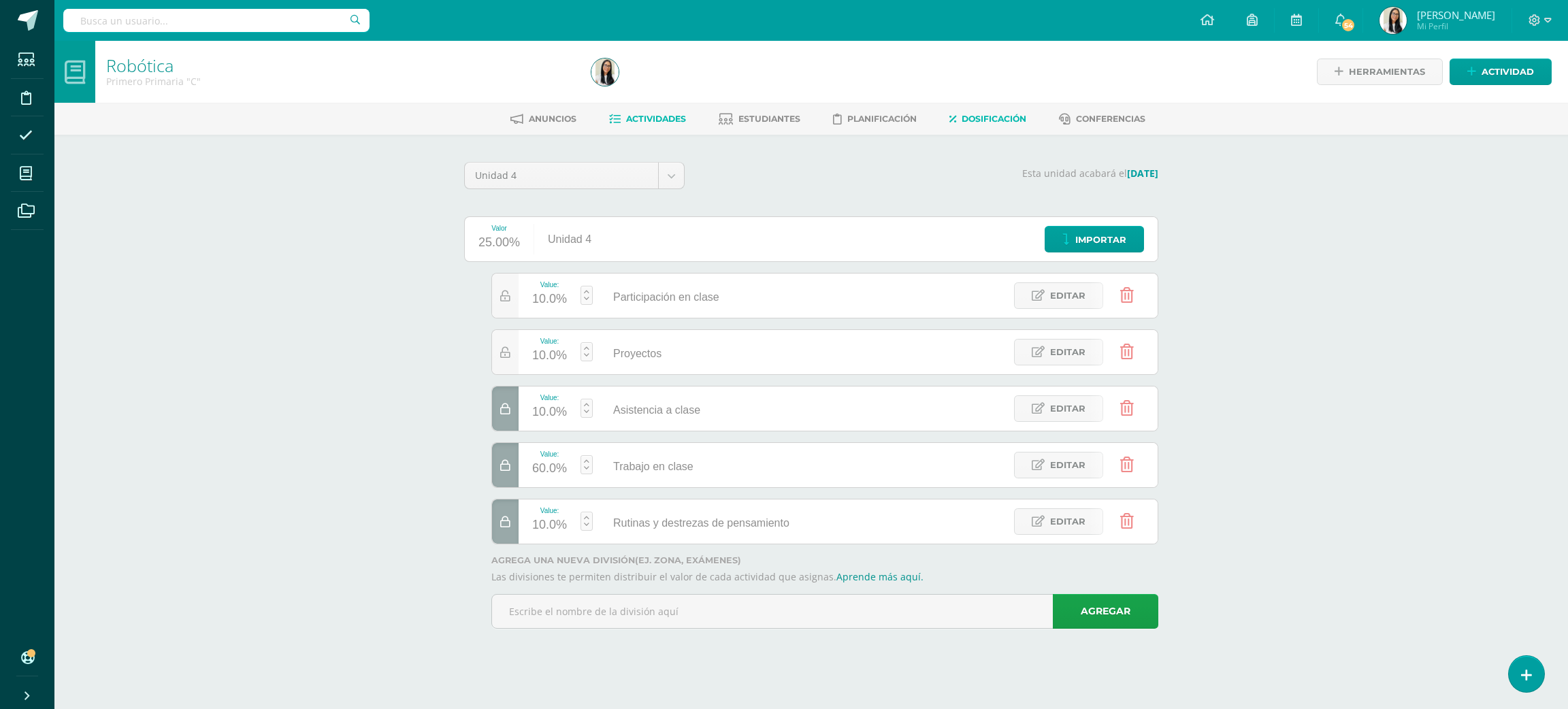
click at [632, 108] on link "Actividades" at bounding box center [648, 119] width 77 height 22
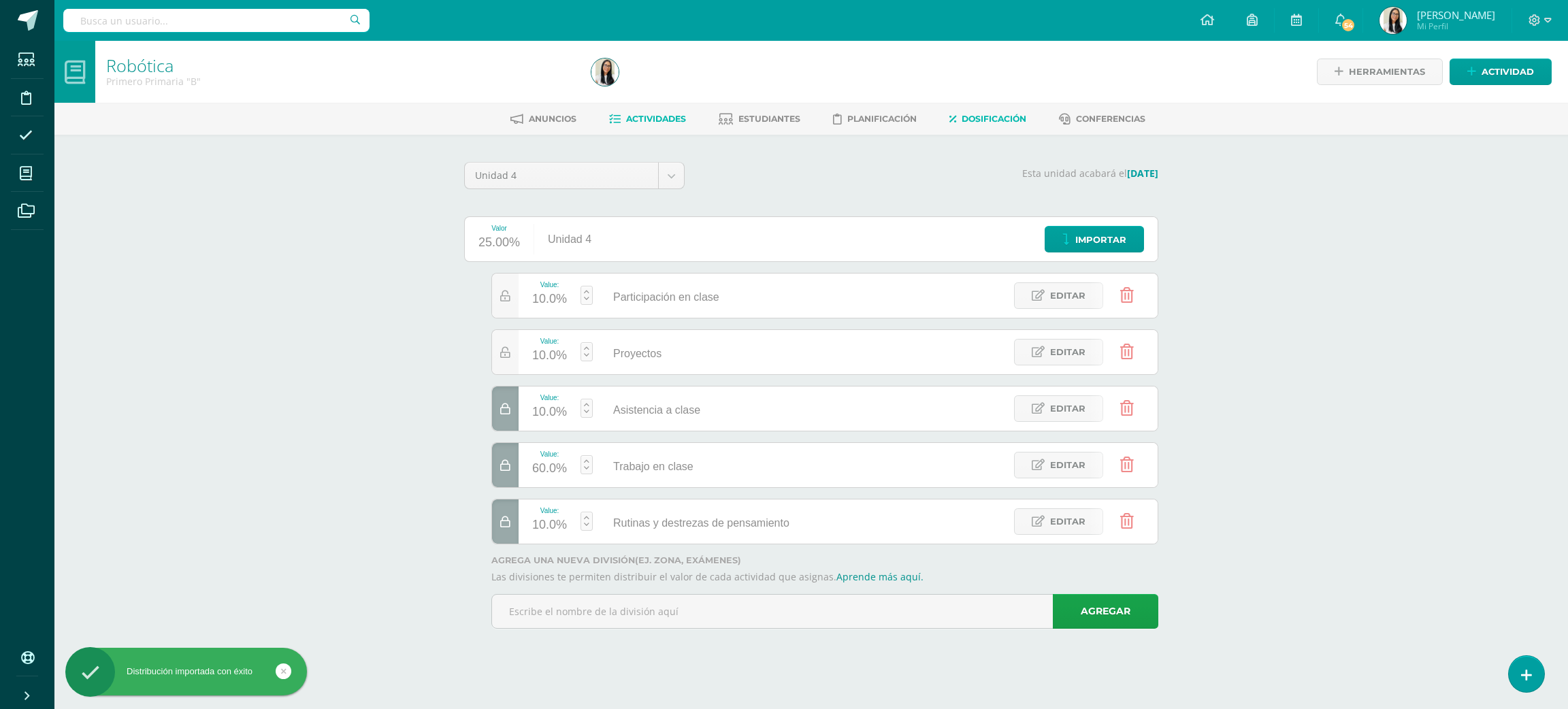
click at [652, 130] on link "Actividades" at bounding box center [648, 119] width 77 height 22
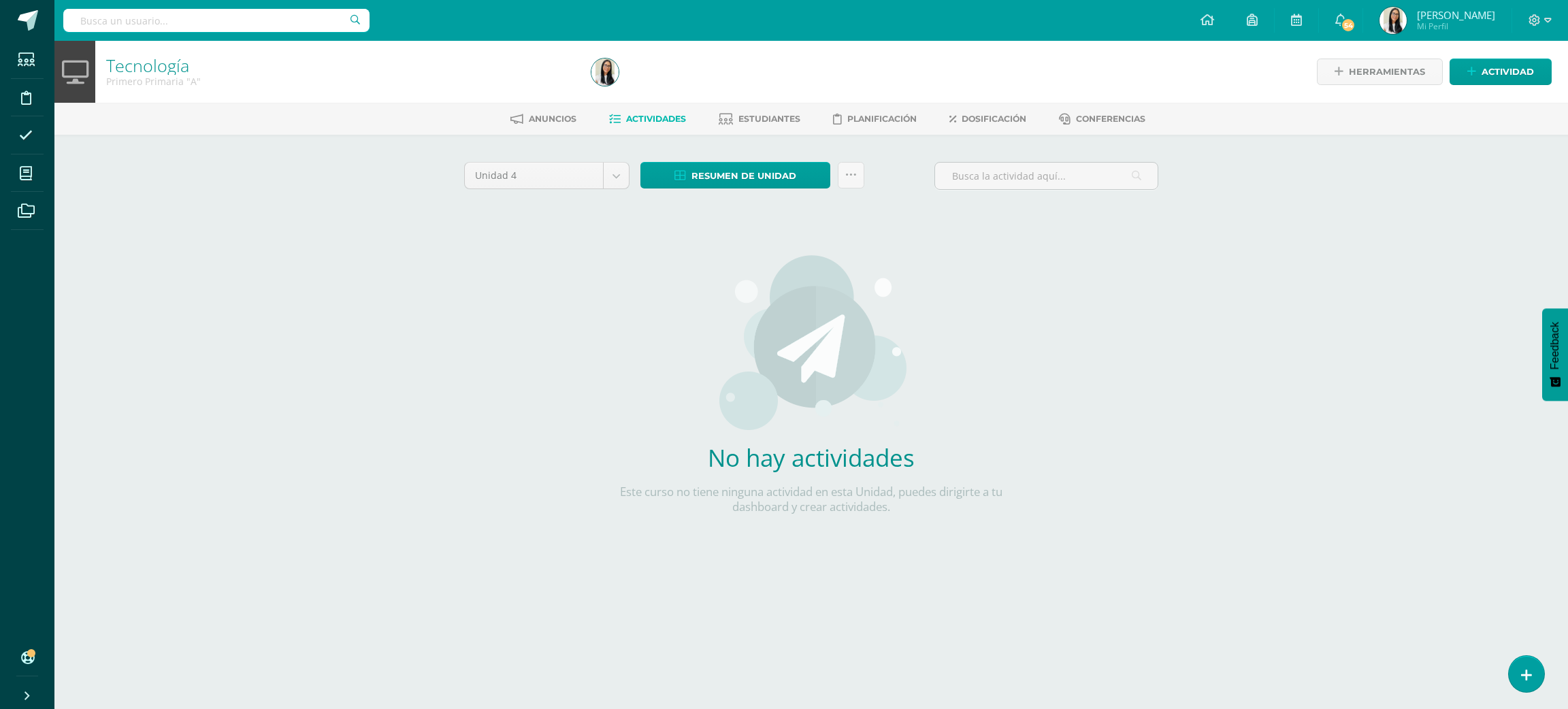
click at [984, 132] on div "Anuncios Actividades Estudiantes Planificación Dosificación Conferencias" at bounding box center [827, 119] width 1546 height 32
click at [999, 121] on span "Dosificación" at bounding box center [994, 119] width 65 height 10
click at [400, 515] on div "Tecnología Primero Primaria "A" Herramientas Detalle de asistencias Actividad A…" at bounding box center [811, 312] width 1514 height 544
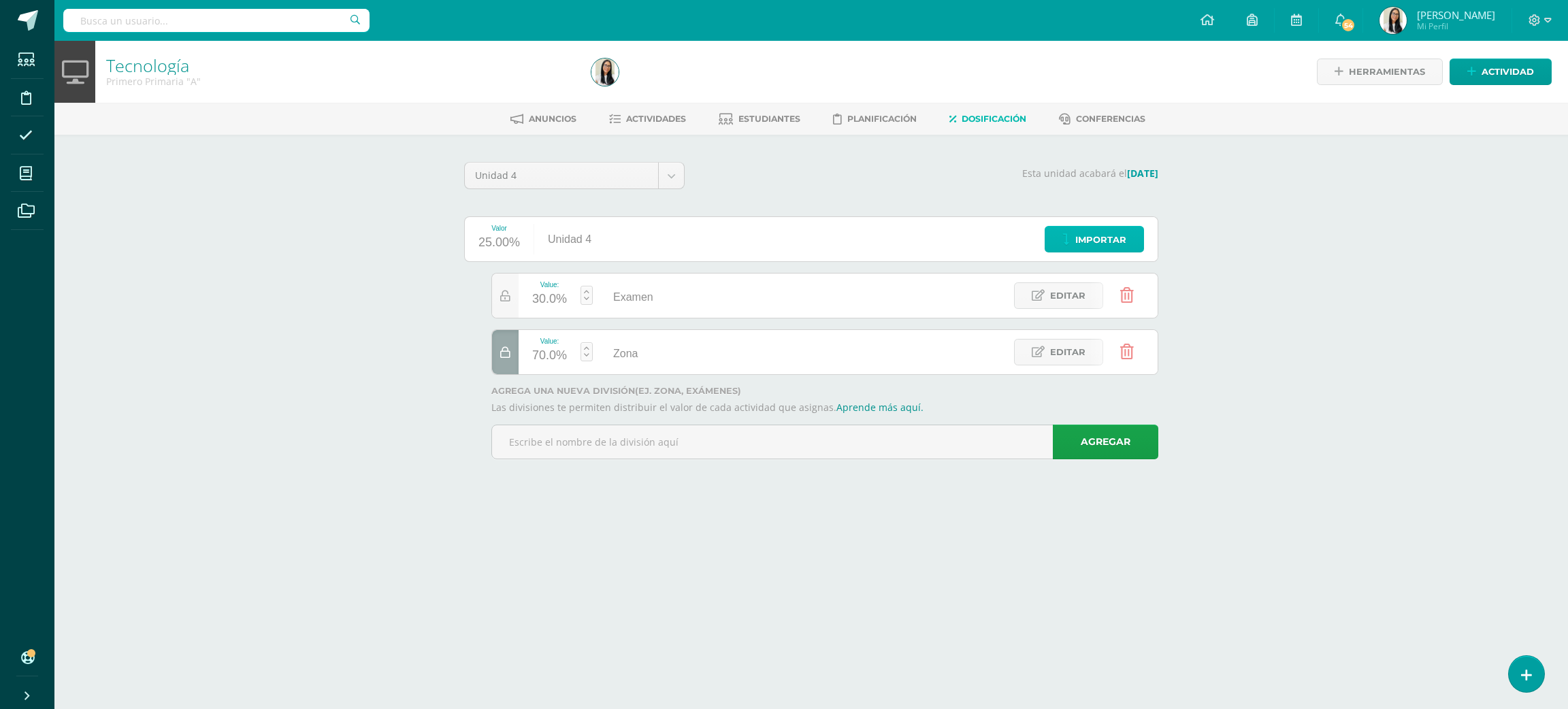
click at [1099, 248] on span "Importar" at bounding box center [1101, 239] width 51 height 25
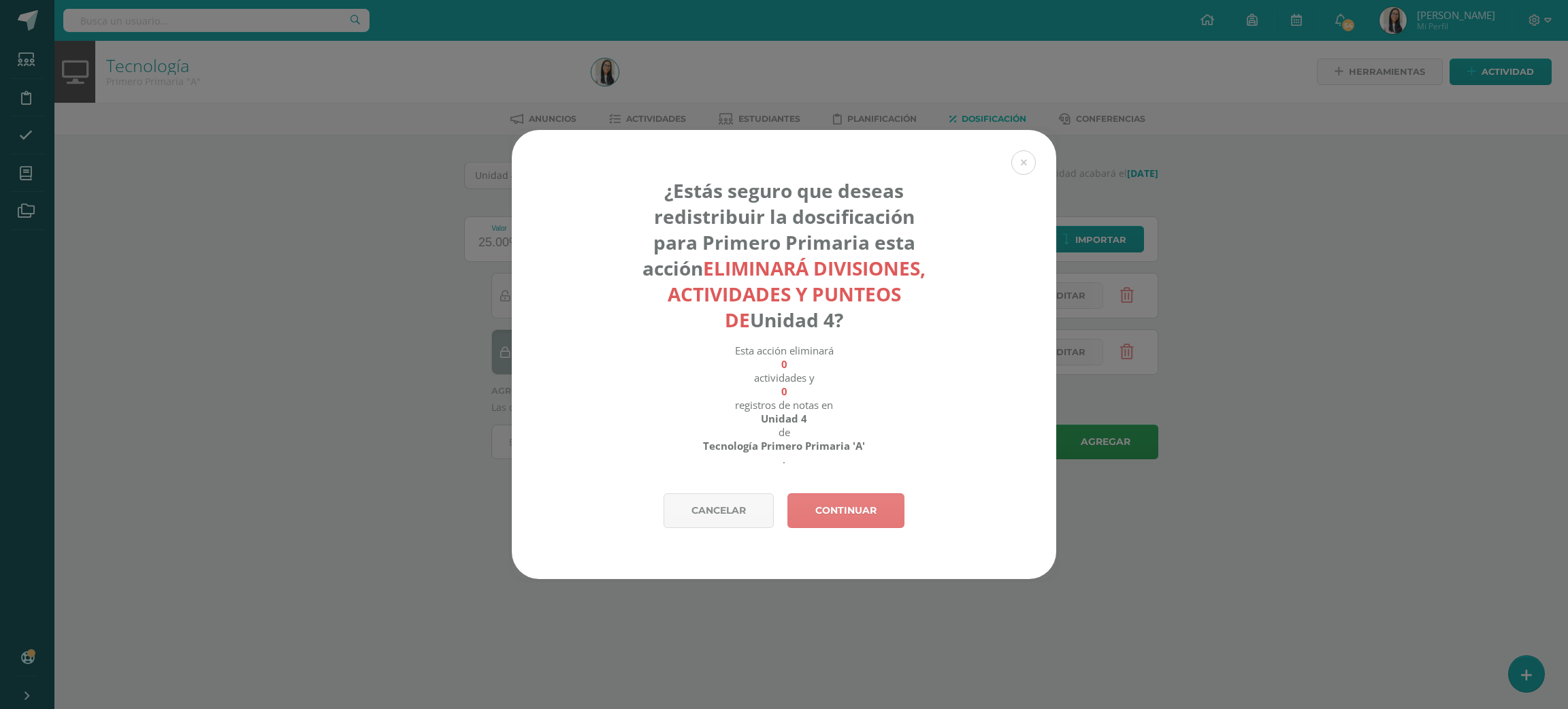
click at [837, 518] on link "Continuar" at bounding box center [846, 510] width 117 height 35
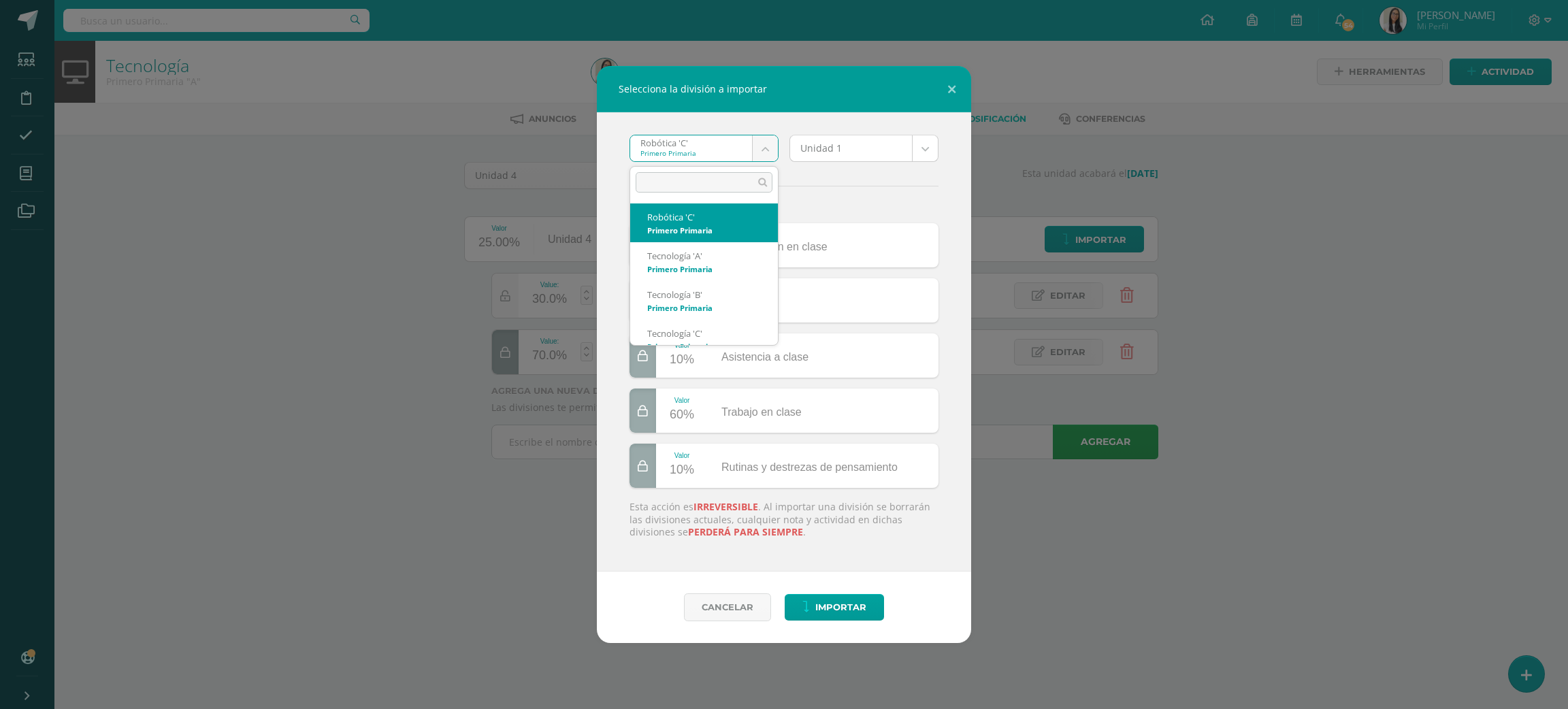
click at [689, 153] on body "Selecciona la división a importar Robótica 'C' Primero Primaria Robótica 'C' Te…" at bounding box center [784, 248] width 1568 height 497
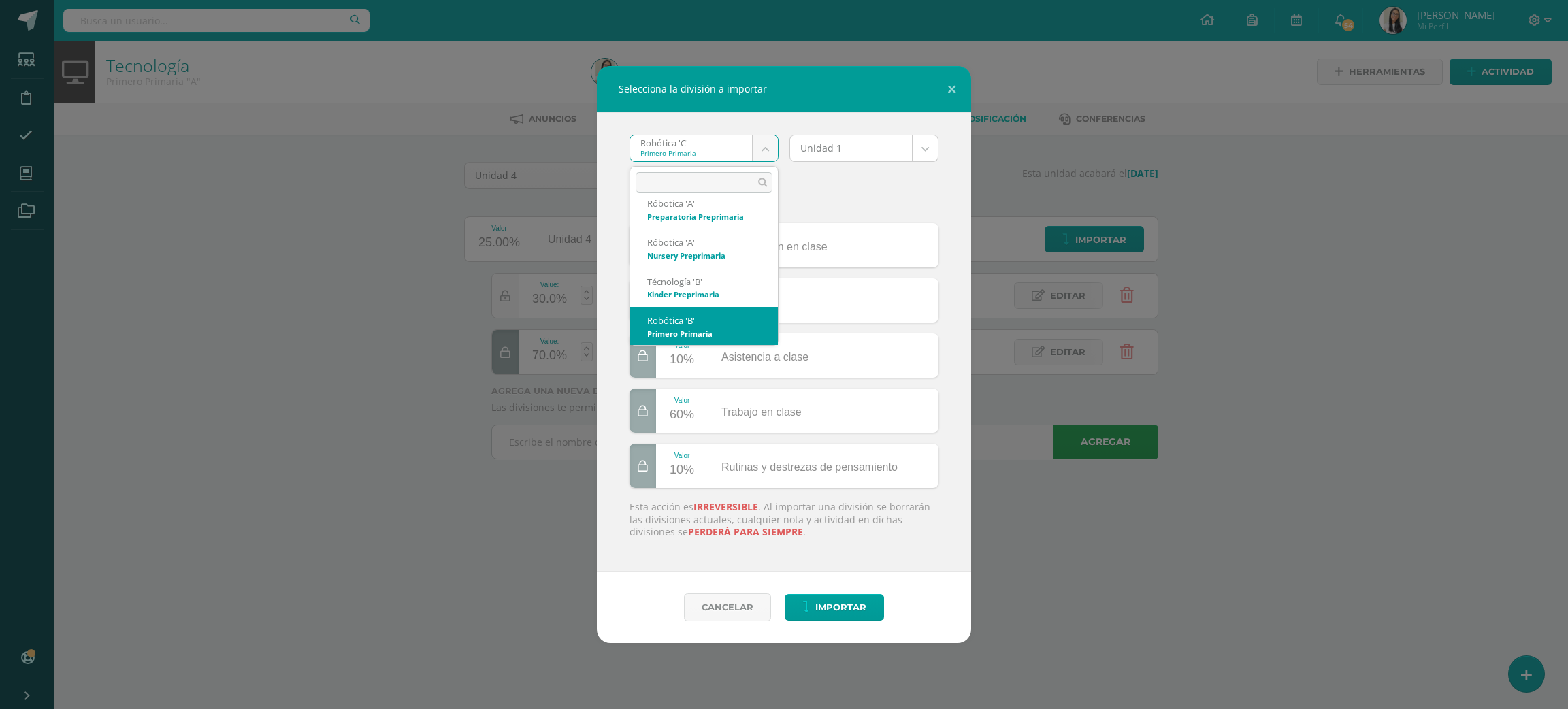
scroll to position [595, 0]
select select "3254"
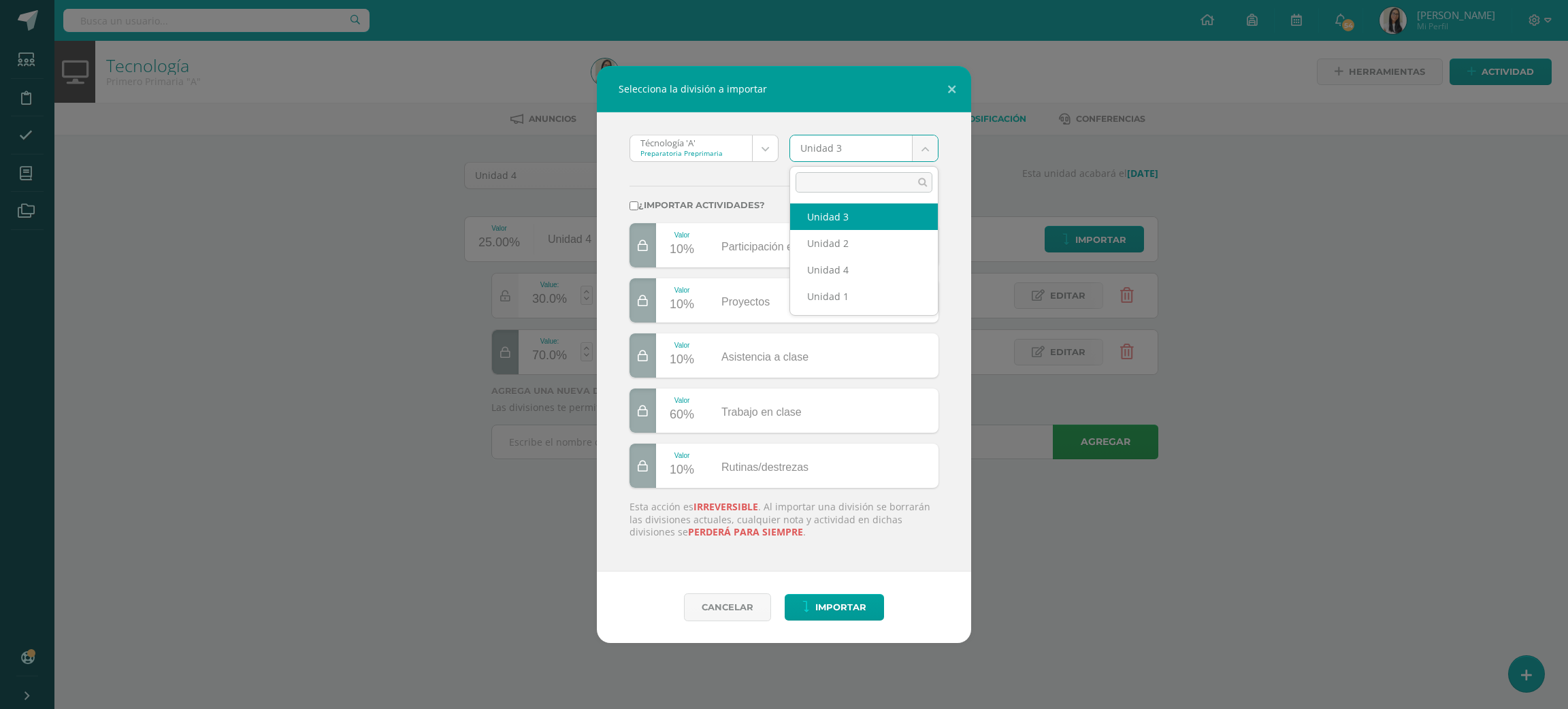
click at [815, 146] on body "Selecciona la división a importar Técnología 'A' Preparatoria Preprimaria Robót…" at bounding box center [784, 248] width 1568 height 497
select select "178855"
type input "}"
click at [740, 208] on body "Selecciona la división a importar Técnología 'A' Preparatoria Preprimaria Robót…" at bounding box center [784, 248] width 1568 height 497
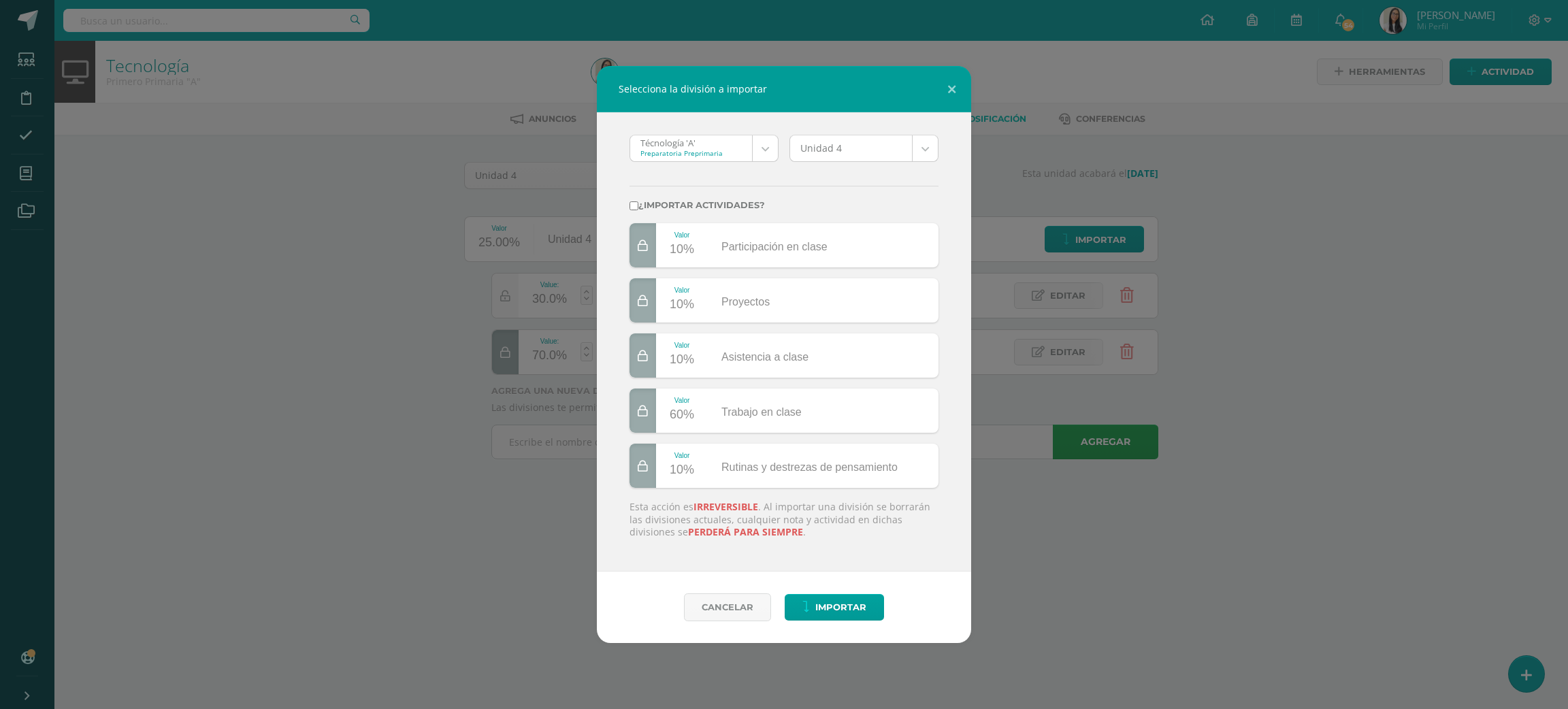
click at [740, 208] on label "¿Importar actividades?" at bounding box center [784, 205] width 309 height 10
click at [639, 208] on input "¿Importar actividades?" at bounding box center [633, 206] width 8 height 8
checkbox input "true"
click at [840, 616] on span "Importar" at bounding box center [841, 607] width 51 height 25
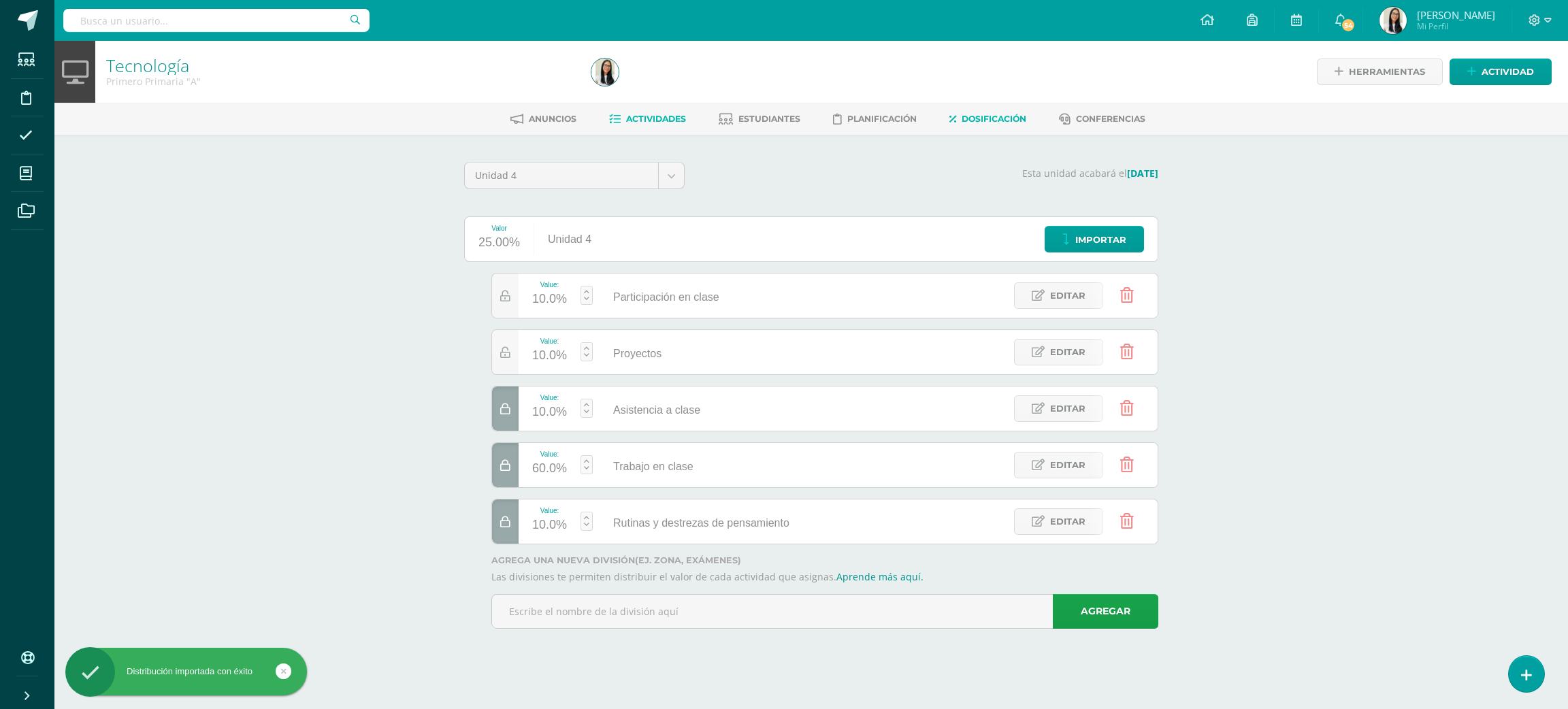
click at [661, 123] on span "Actividades" at bounding box center [656, 119] width 59 height 10
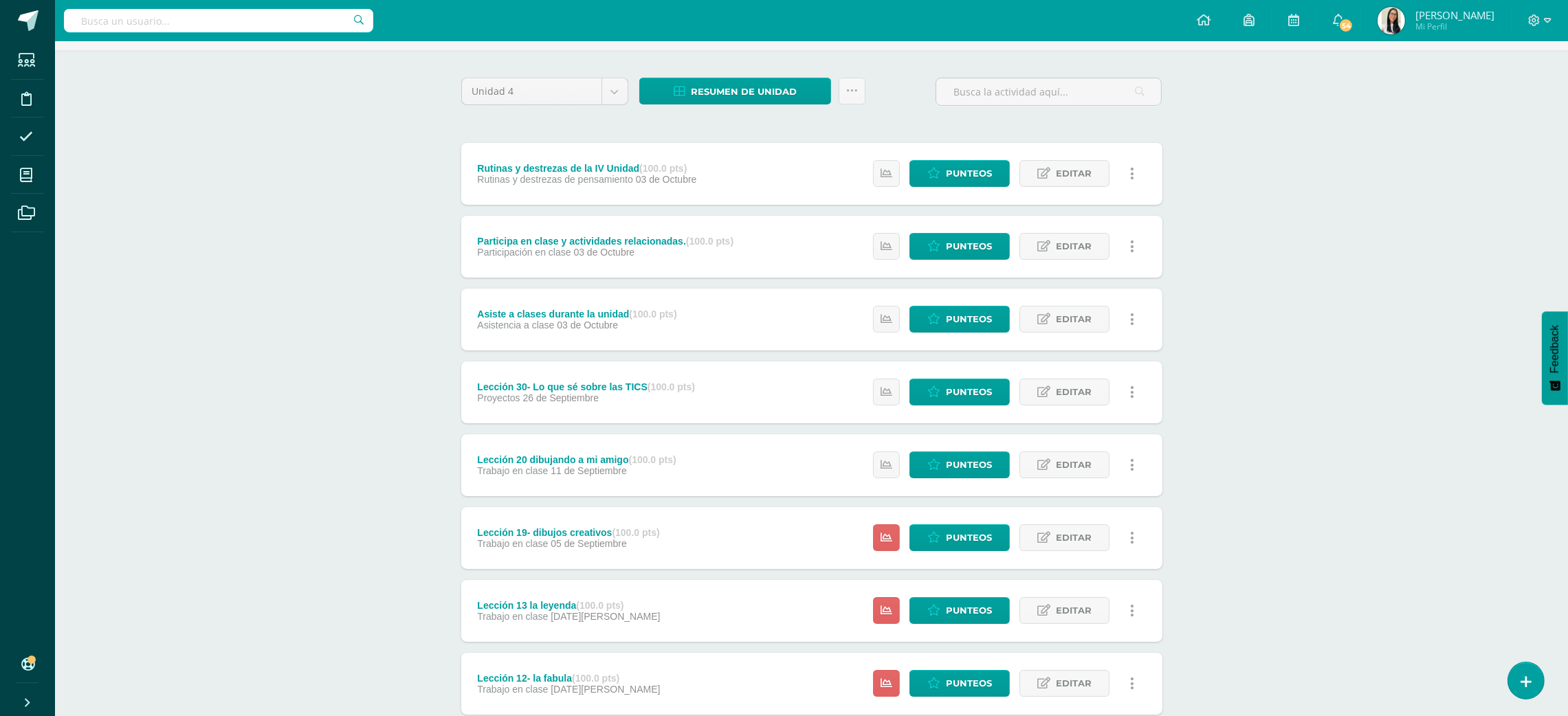
scroll to position [246, 0]
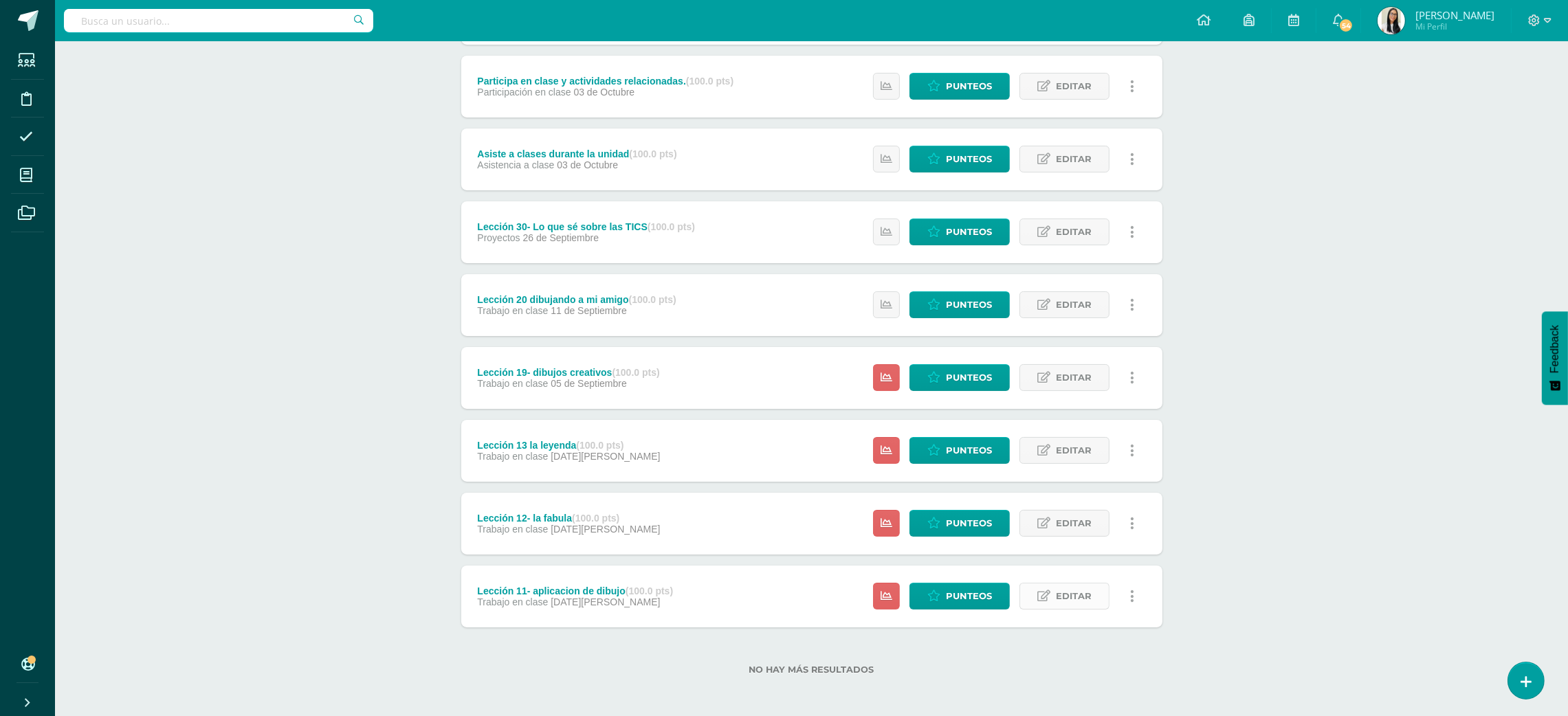
click at [1042, 602] on link "Editar" at bounding box center [1064, 596] width 90 height 27
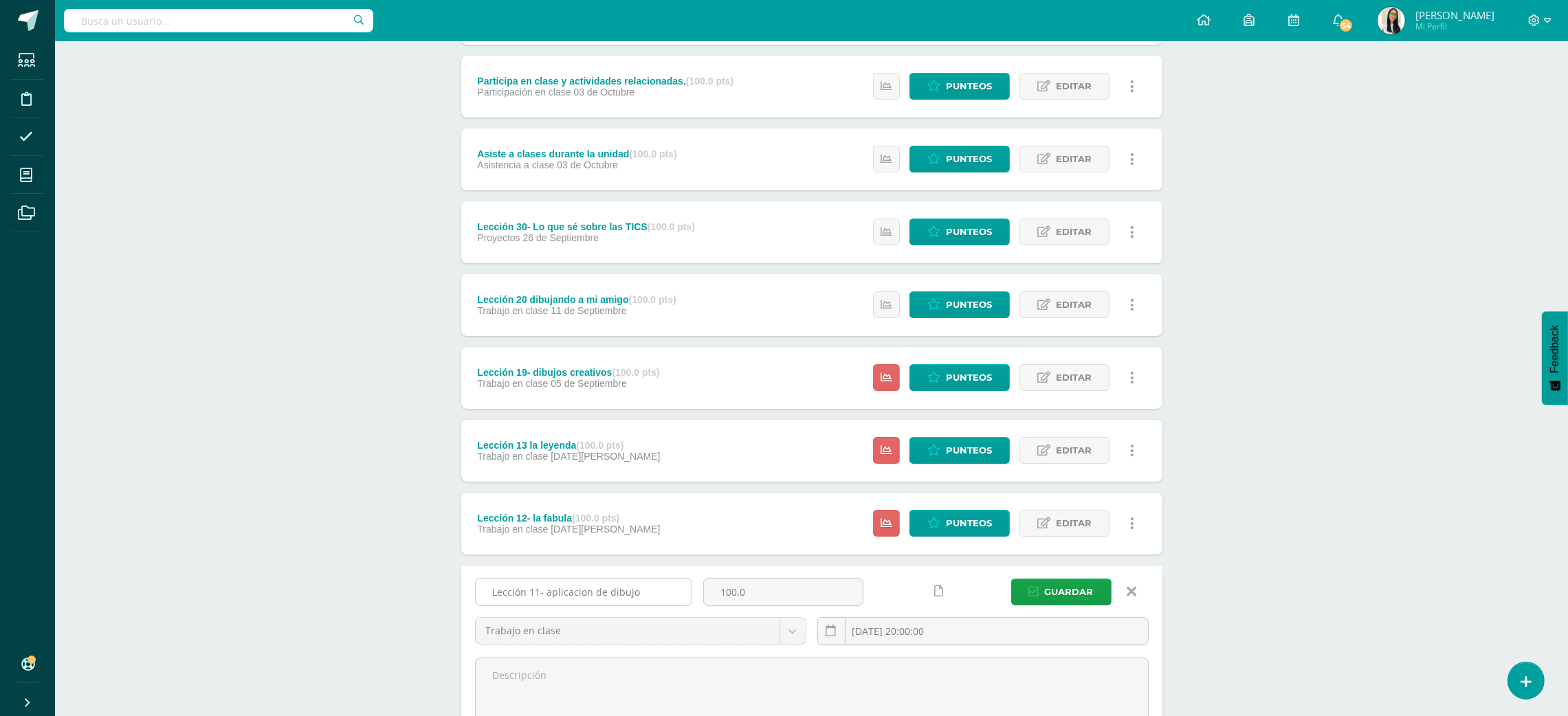
click at [638, 591] on input "Lección 11- aplicacion de dibujo" at bounding box center [583, 592] width 216 height 27
type input "Lección 7 - receta de cocina"
click at [1046, 536] on div "Estatus de Actividad: 21 Estudiantes sin calificar 0 Estudiantes con cero Media…" at bounding box center [1007, 523] width 310 height 62
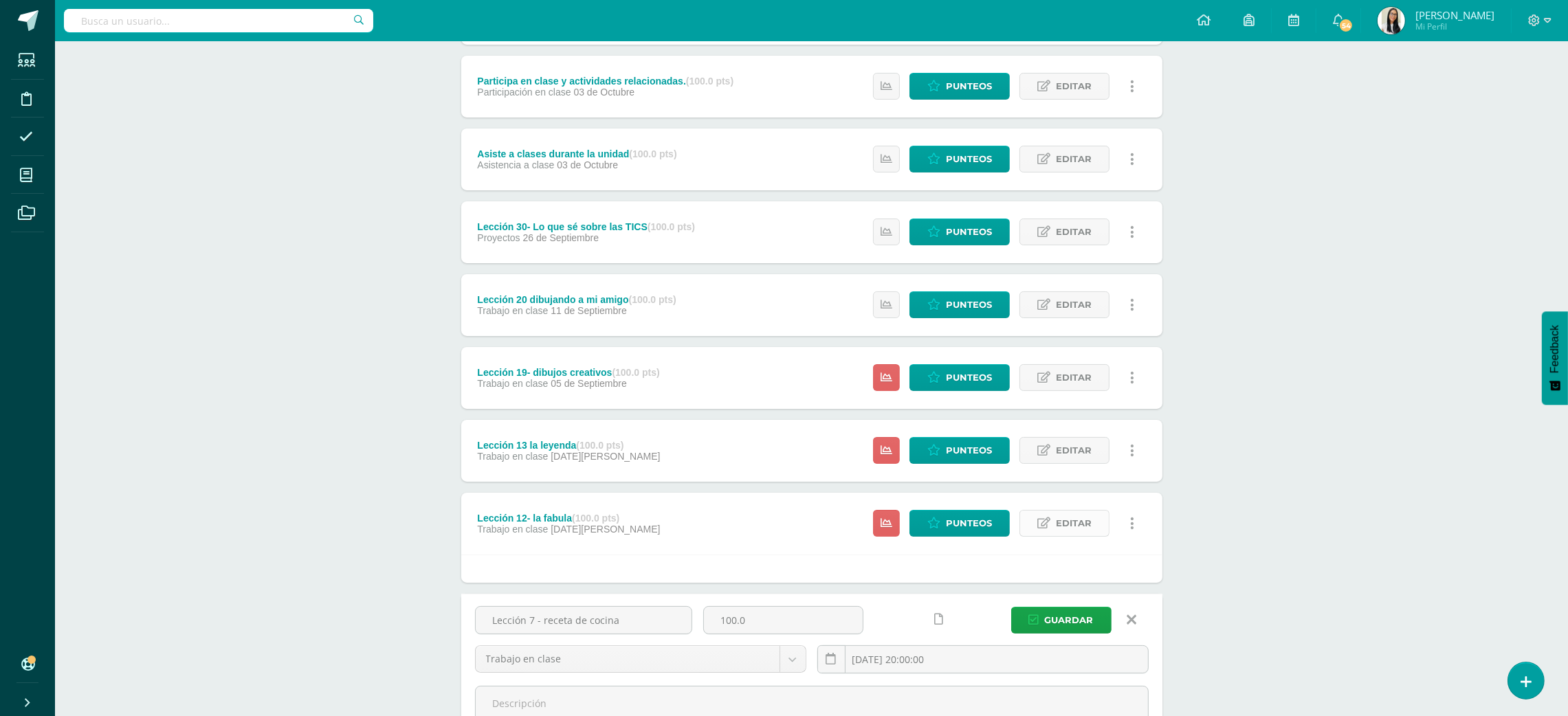
click at [1081, 531] on span "Editar" at bounding box center [1074, 523] width 36 height 26
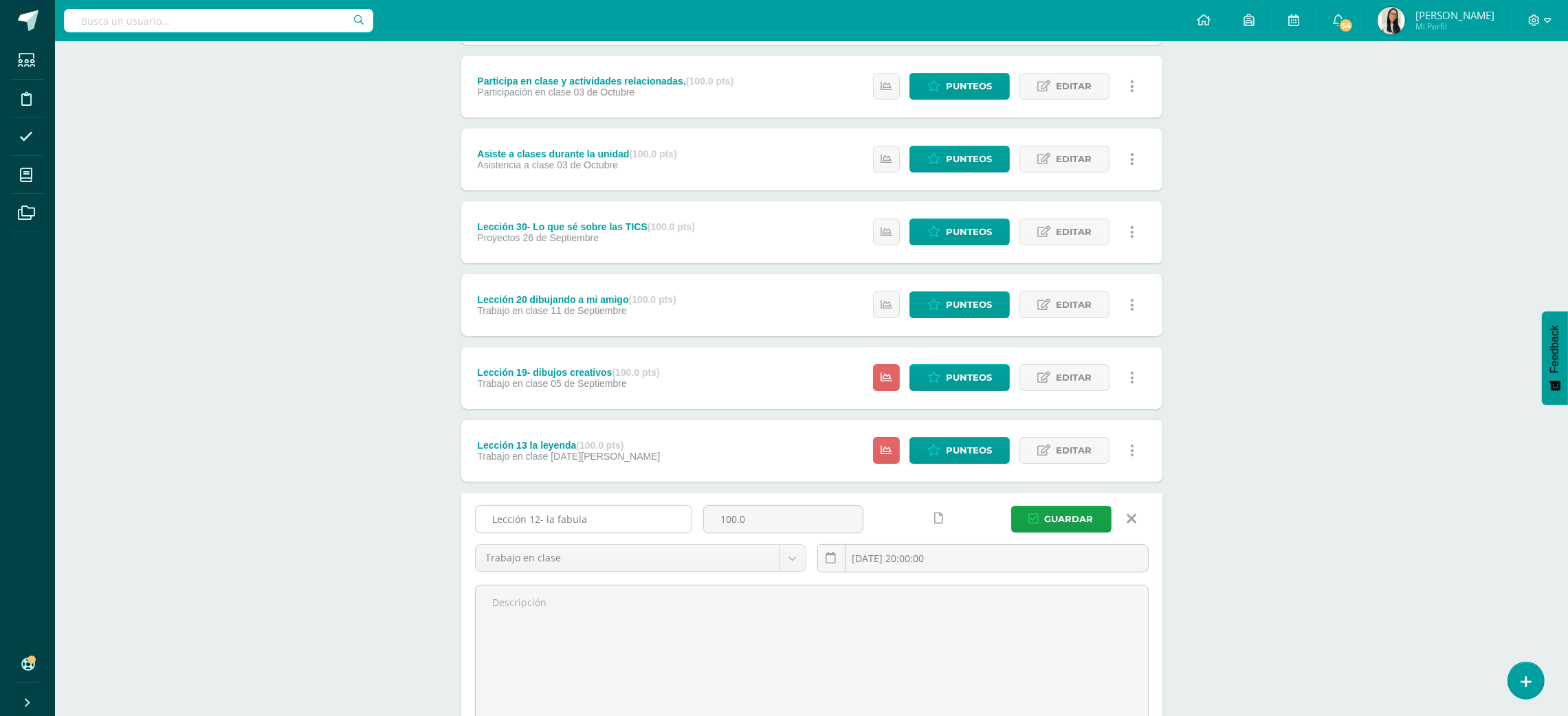
click at [635, 526] on input "Lección 12- la fabula" at bounding box center [583, 519] width 216 height 27
type input "Lección 9- mi cuento en tux paint"
click at [1057, 448] on span "Editar" at bounding box center [1074, 450] width 36 height 26
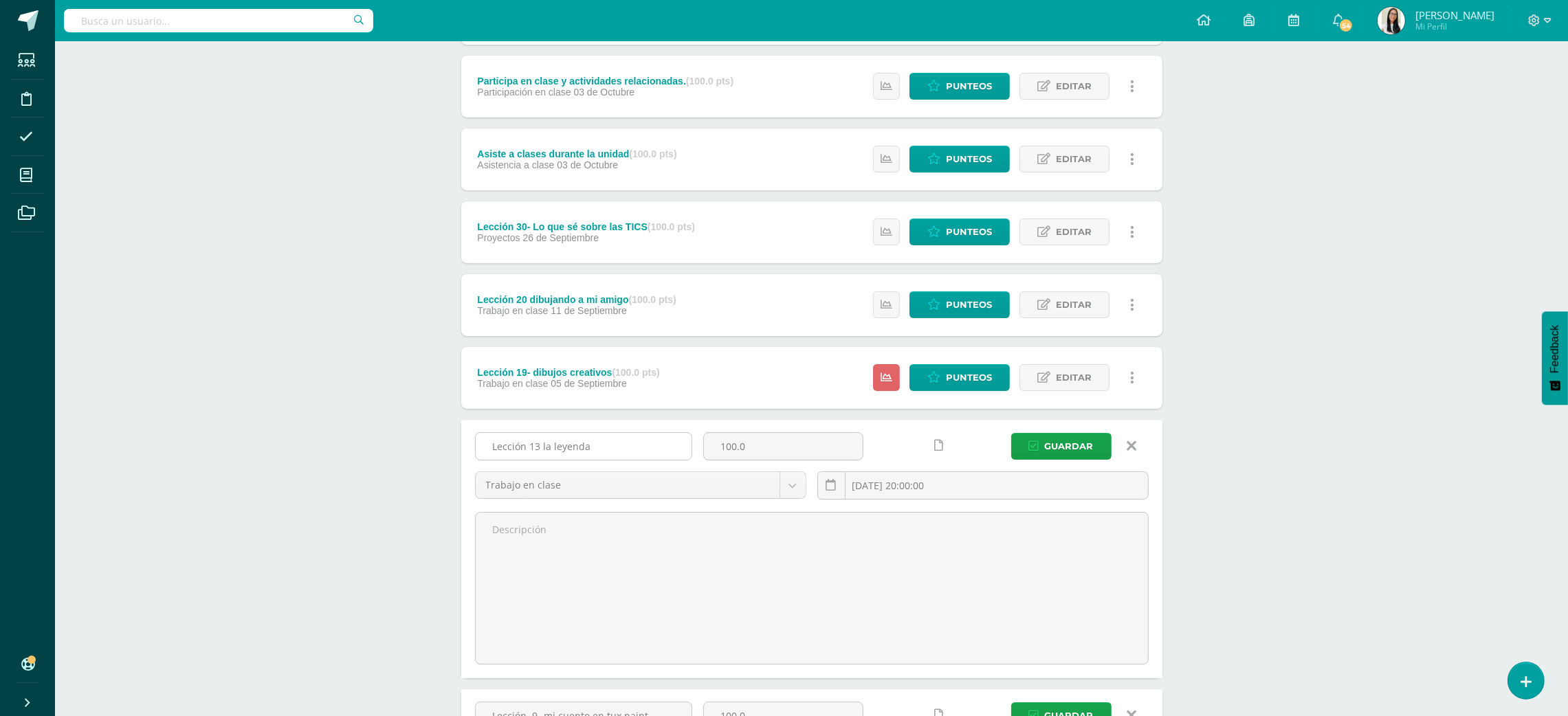
click at [648, 443] on input "Lección 13 la leyenda" at bounding box center [583, 447] width 216 height 27
type input "Lección 10- procesador de textos"
click at [1049, 372] on icon at bounding box center [1044, 377] width 13 height 11
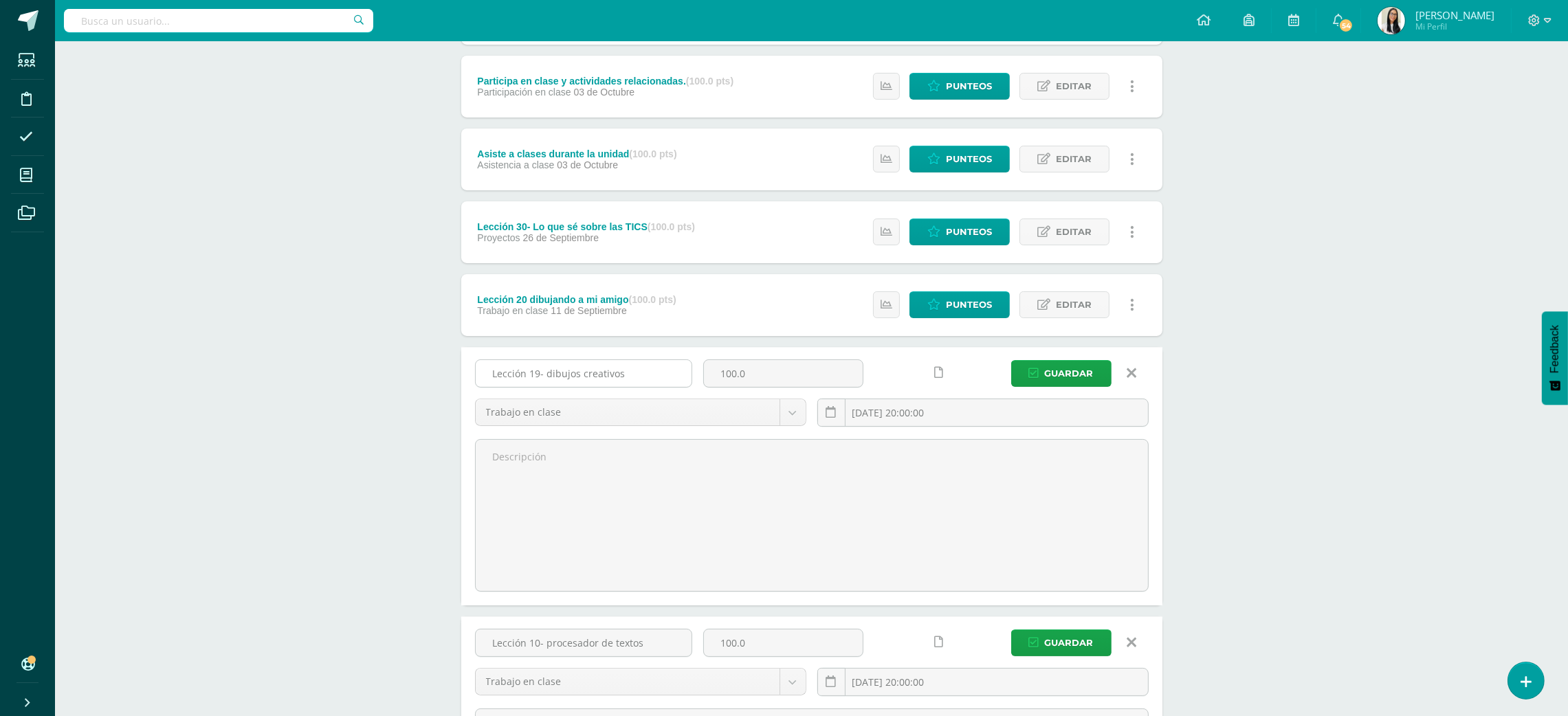
drag, startPoint x: 626, startPoint y: 366, endPoint x: 529, endPoint y: 366, distance: 97.0
click at [529, 366] on input "Lección 19- dibujos creativos" at bounding box center [583, 373] width 216 height 27
type input "Lección 11- formato para impactar"
click at [1099, 291] on link "Editar" at bounding box center [1064, 305] width 90 height 27
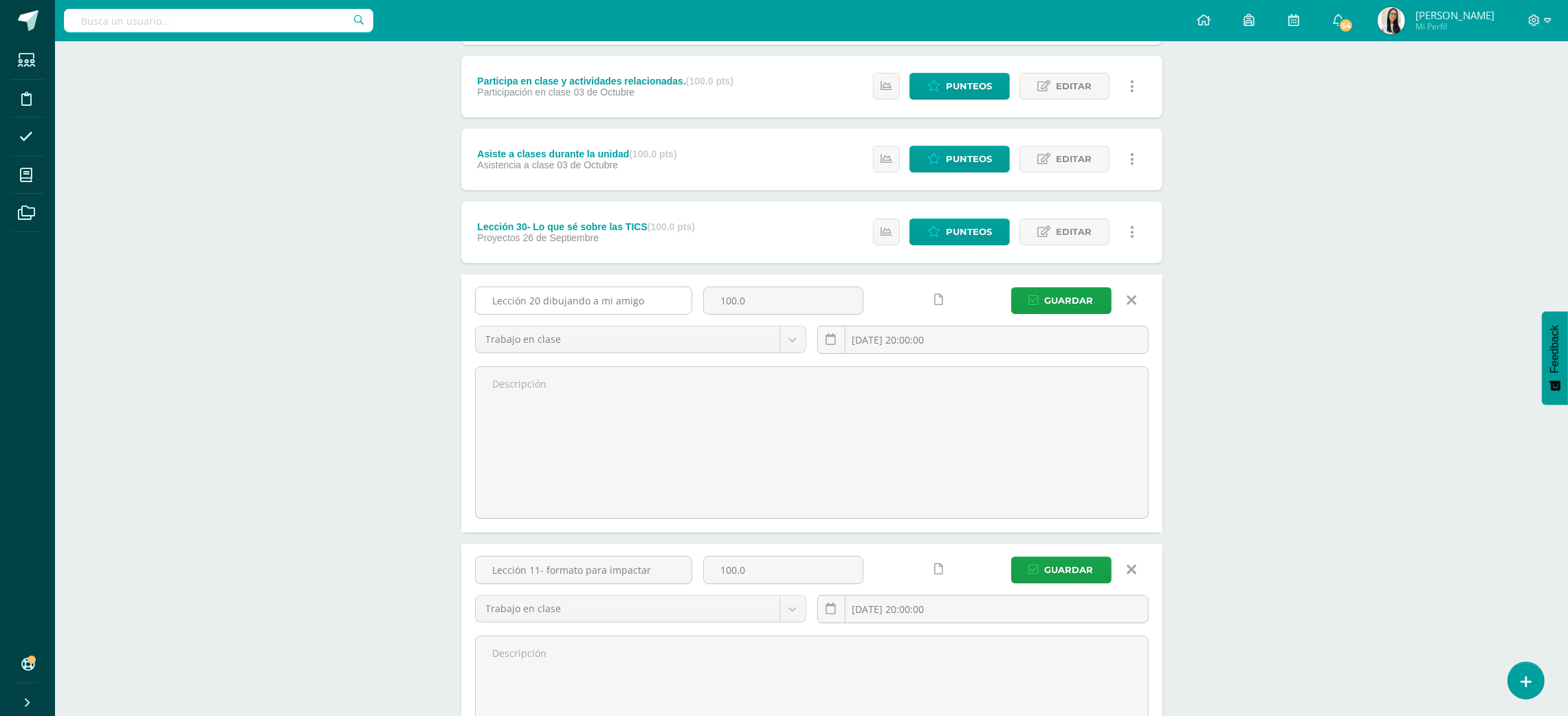
drag, startPoint x: 638, startPoint y: 300, endPoint x: 526, endPoint y: 298, distance: 112.0
click at [526, 298] on input "Lección 20 dibujando a mi amigo" at bounding box center [583, 301] width 216 height 27
click at [541, 299] on input "Lección 12- soy escritor 1 y 2" at bounding box center [583, 301] width 216 height 27
type input "Lección 12 y 13 - soy escritor 1 y 2"
click at [1054, 241] on link "Editar" at bounding box center [1064, 231] width 90 height 27
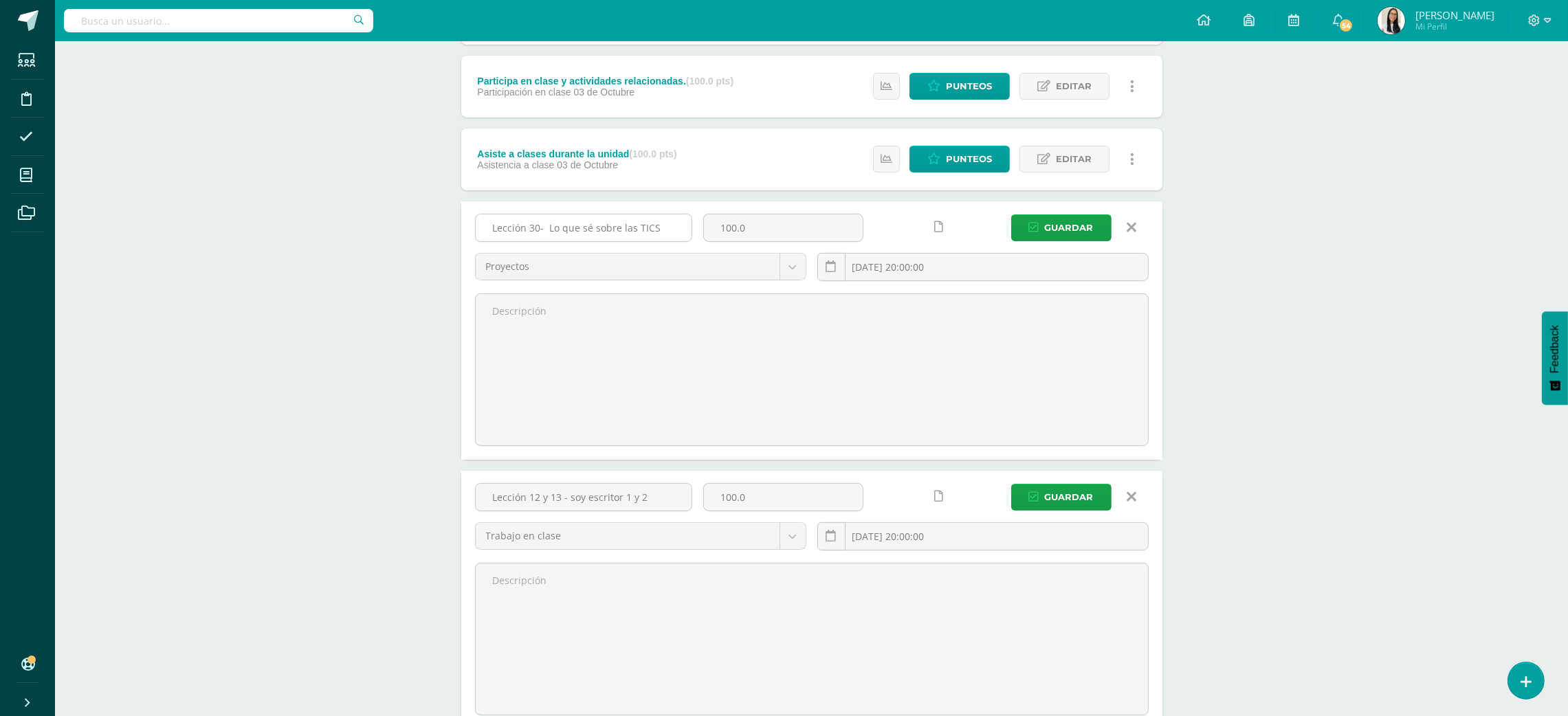
click at [655, 221] on input "Lección 30- Lo que sé sobre las TICS" at bounding box center [583, 228] width 216 height 27
click at [1088, 238] on span "Guardar" at bounding box center [1069, 228] width 49 height 26
click at [1059, 493] on span "Guardar" at bounding box center [1069, 497] width 49 height 26
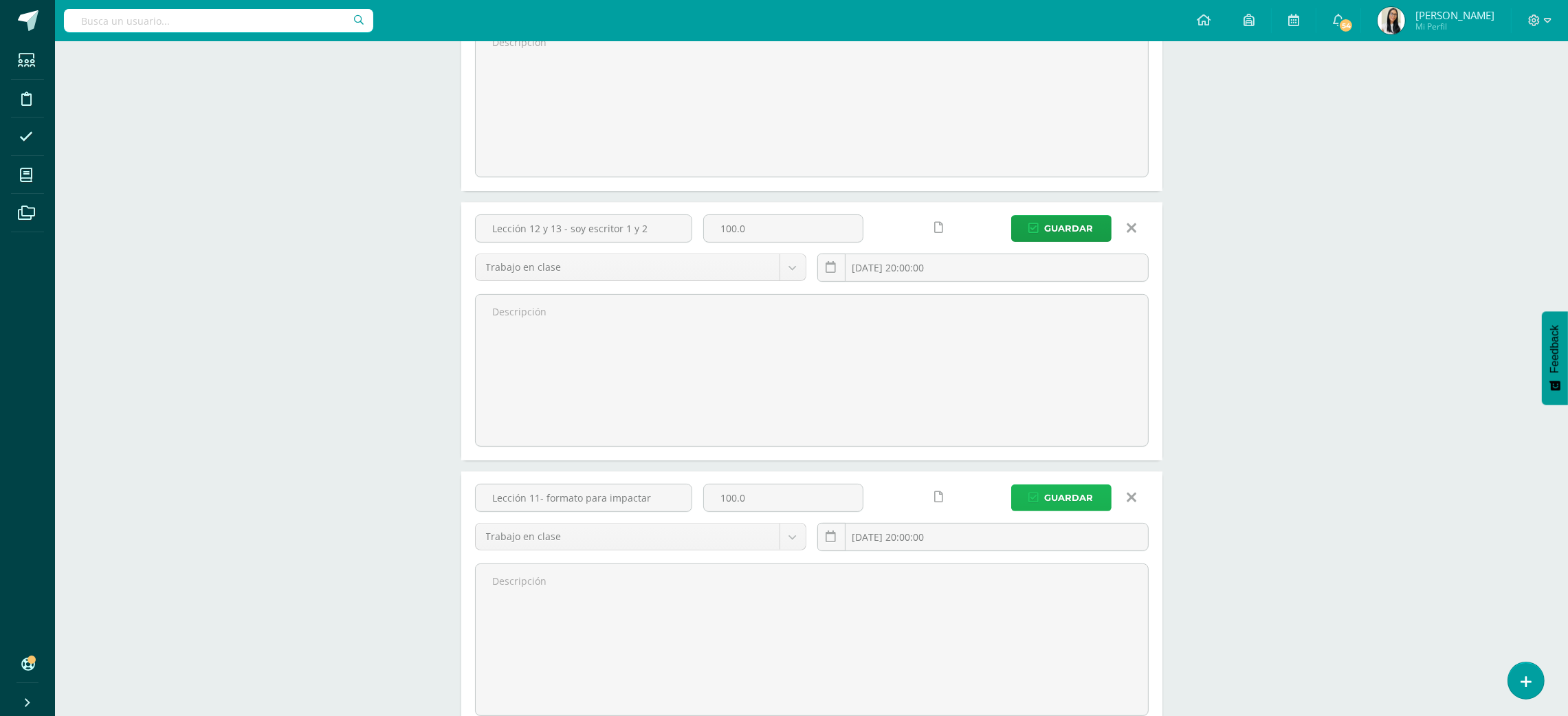
click at [1070, 497] on span "Guardar" at bounding box center [1069, 497] width 49 height 26
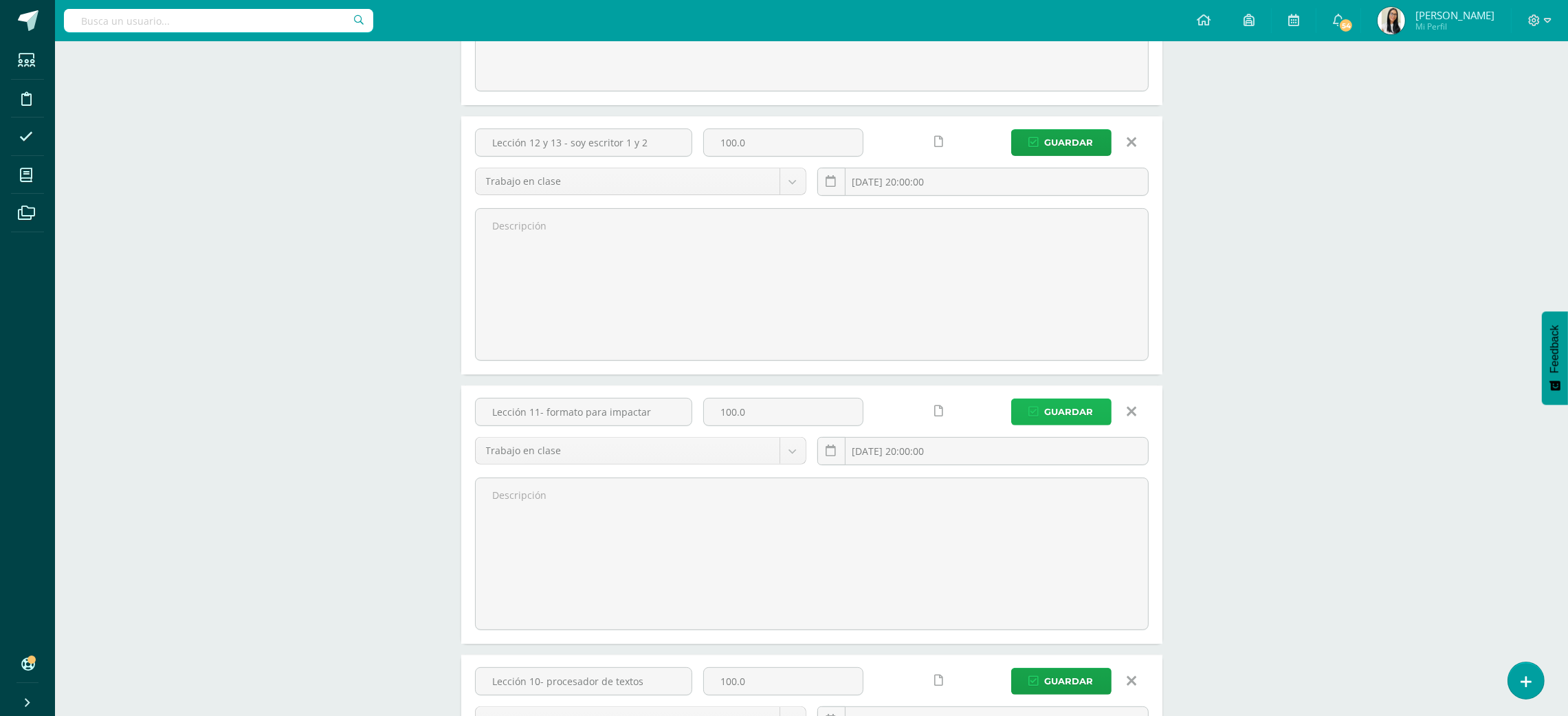
scroll to position [806, 0]
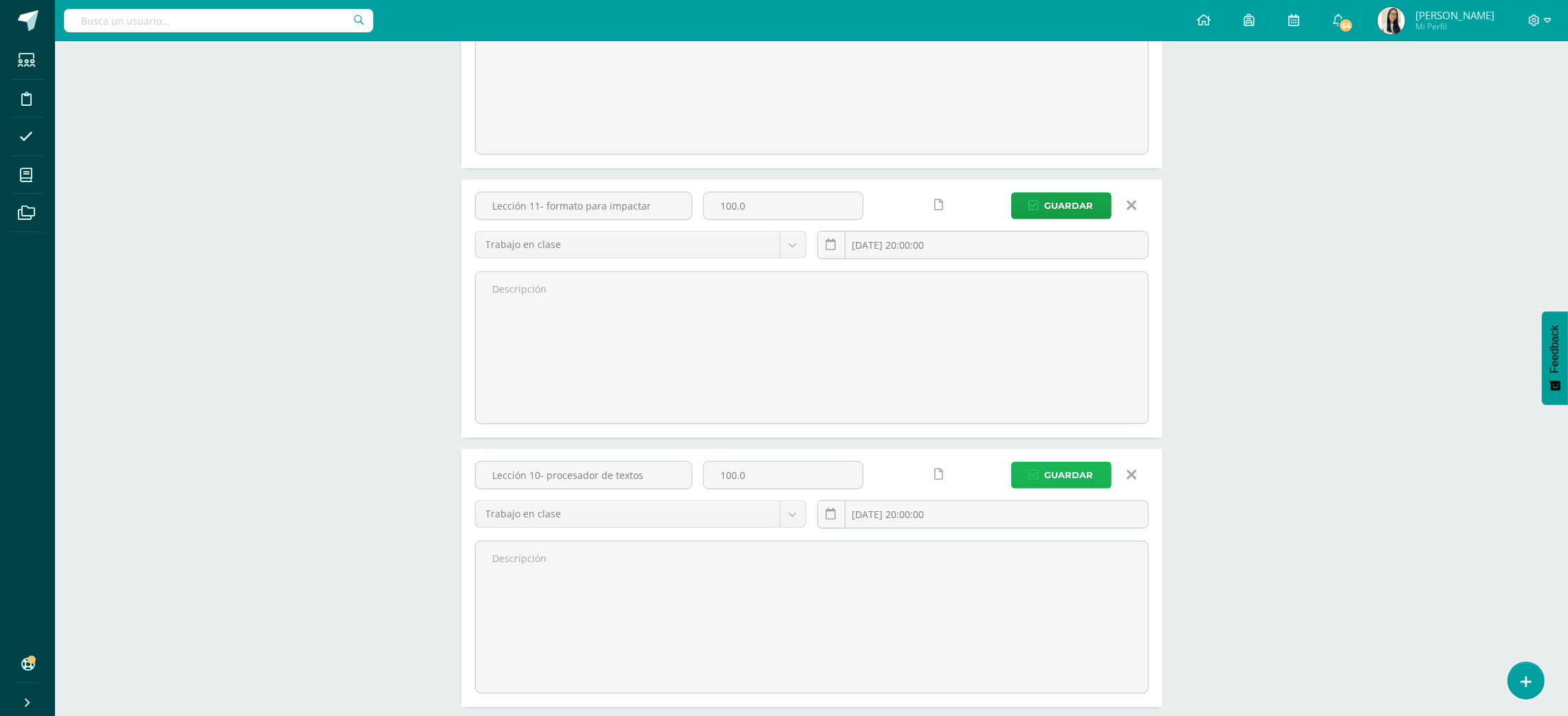
click at [1056, 477] on span "Guardar" at bounding box center [1069, 475] width 49 height 26
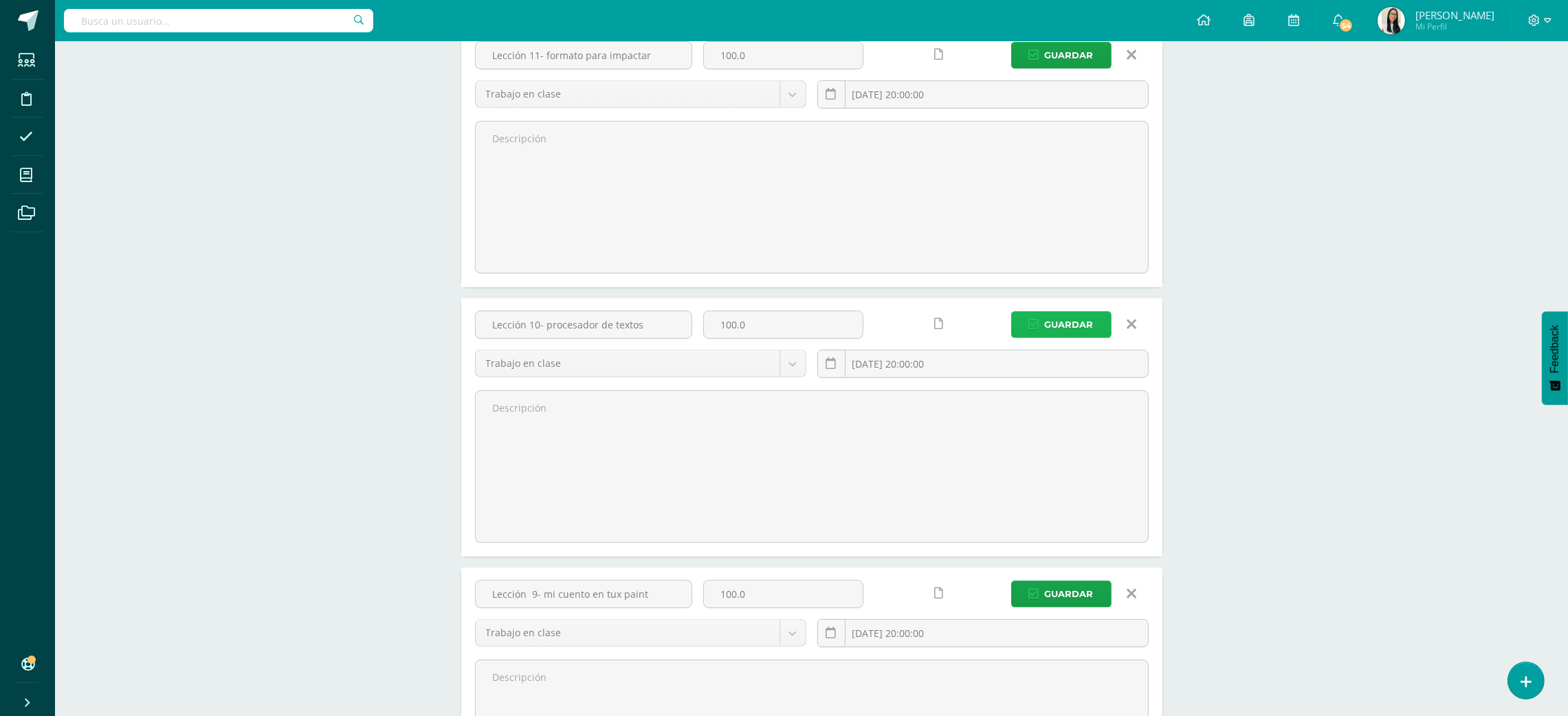
scroll to position [1003, 0]
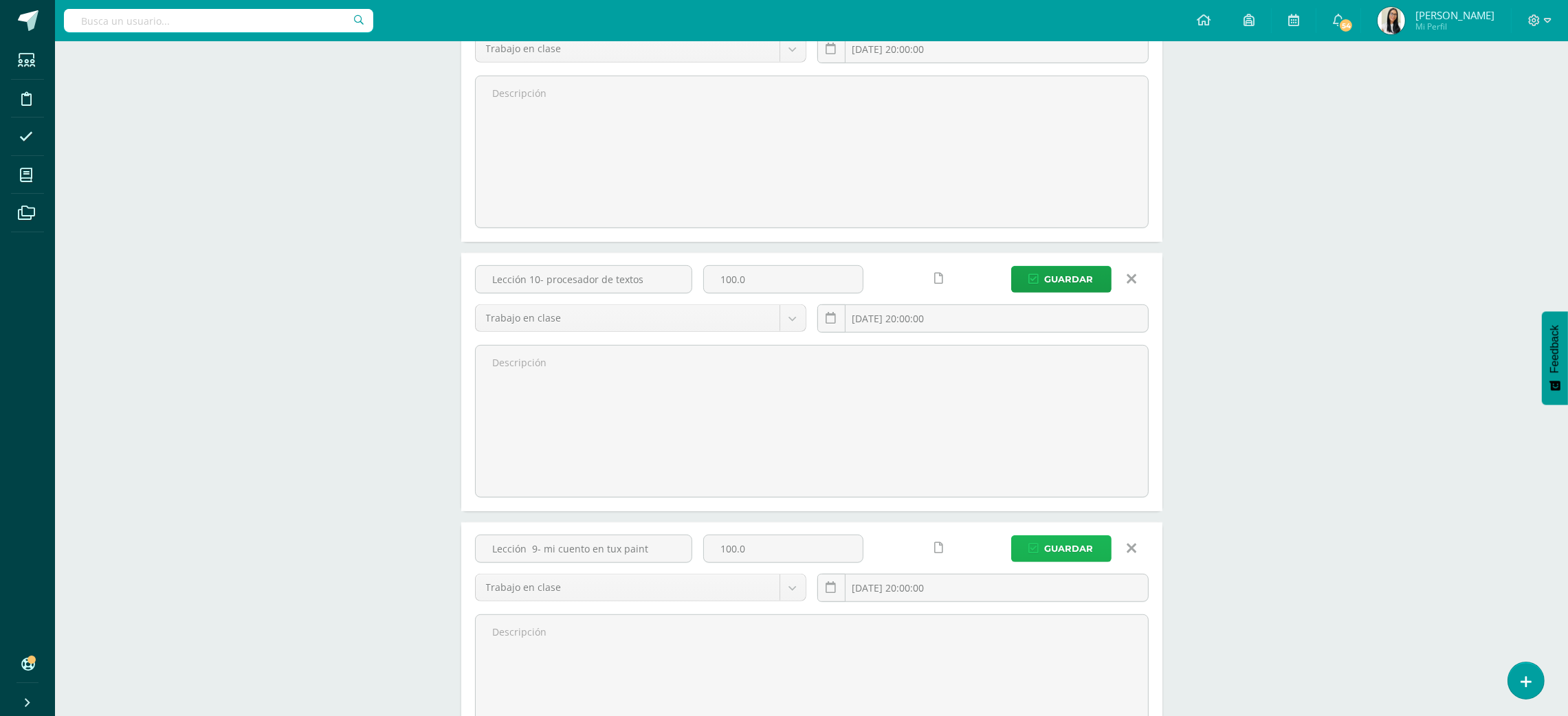
click at [1063, 551] on span "Guardar" at bounding box center [1069, 548] width 49 height 26
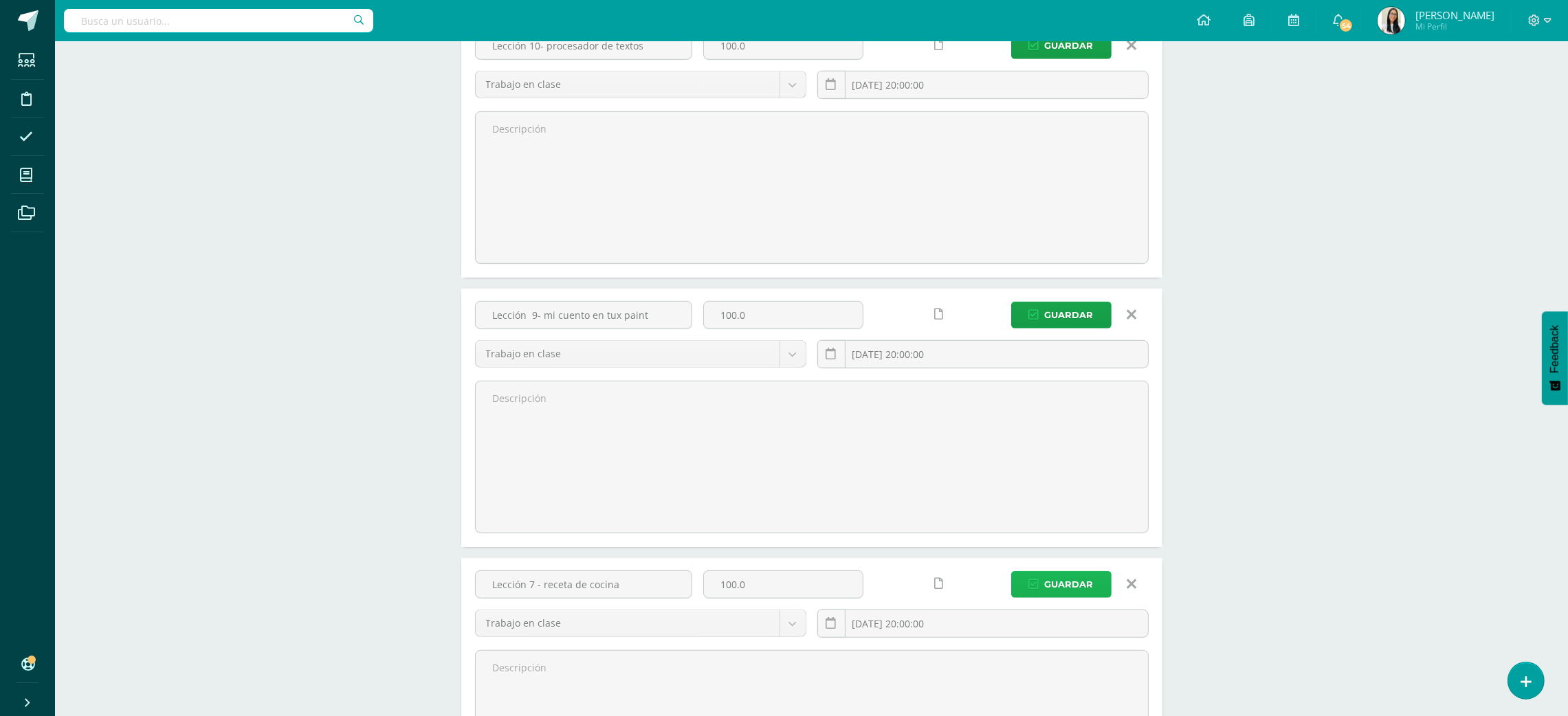
click at [1065, 584] on span "Guardar" at bounding box center [1069, 584] width 49 height 26
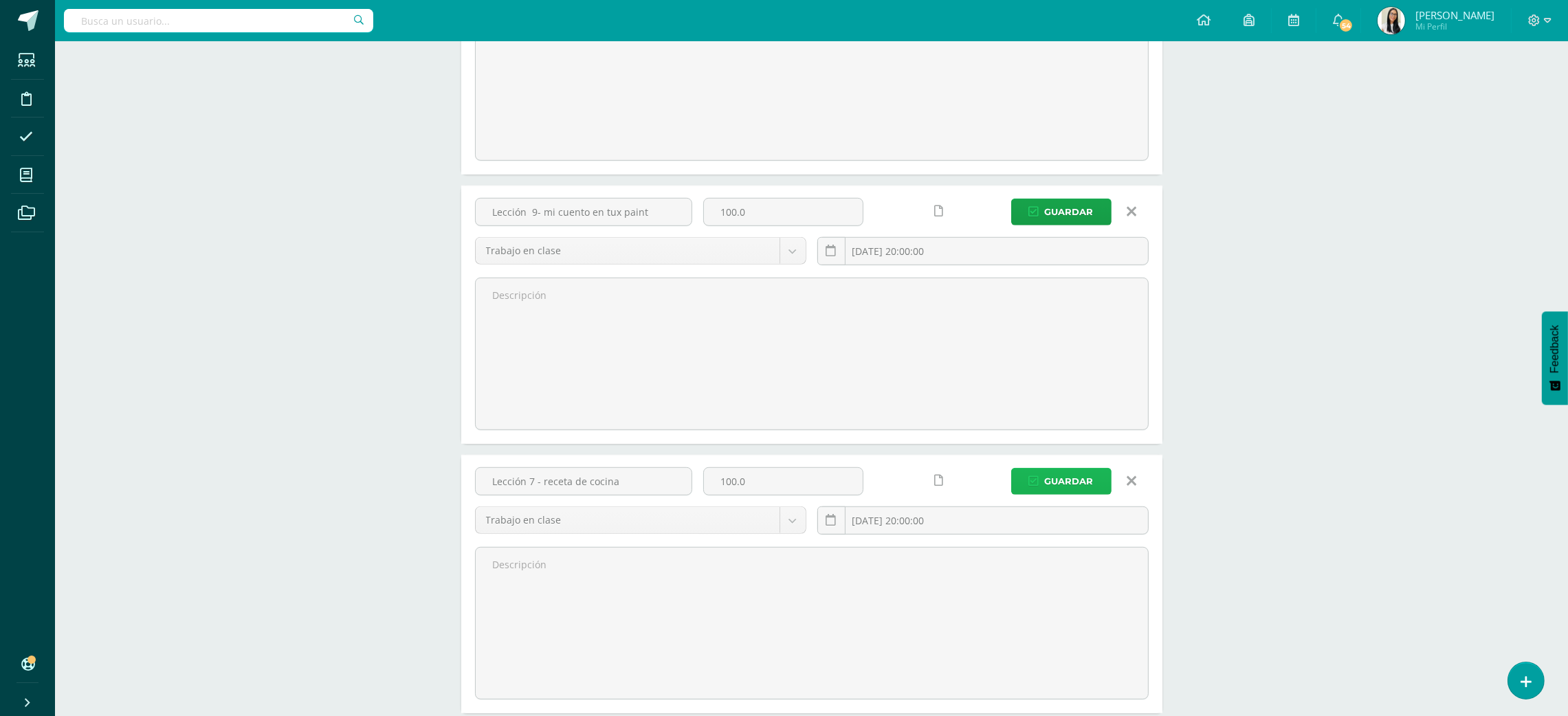
scroll to position [1432, 0]
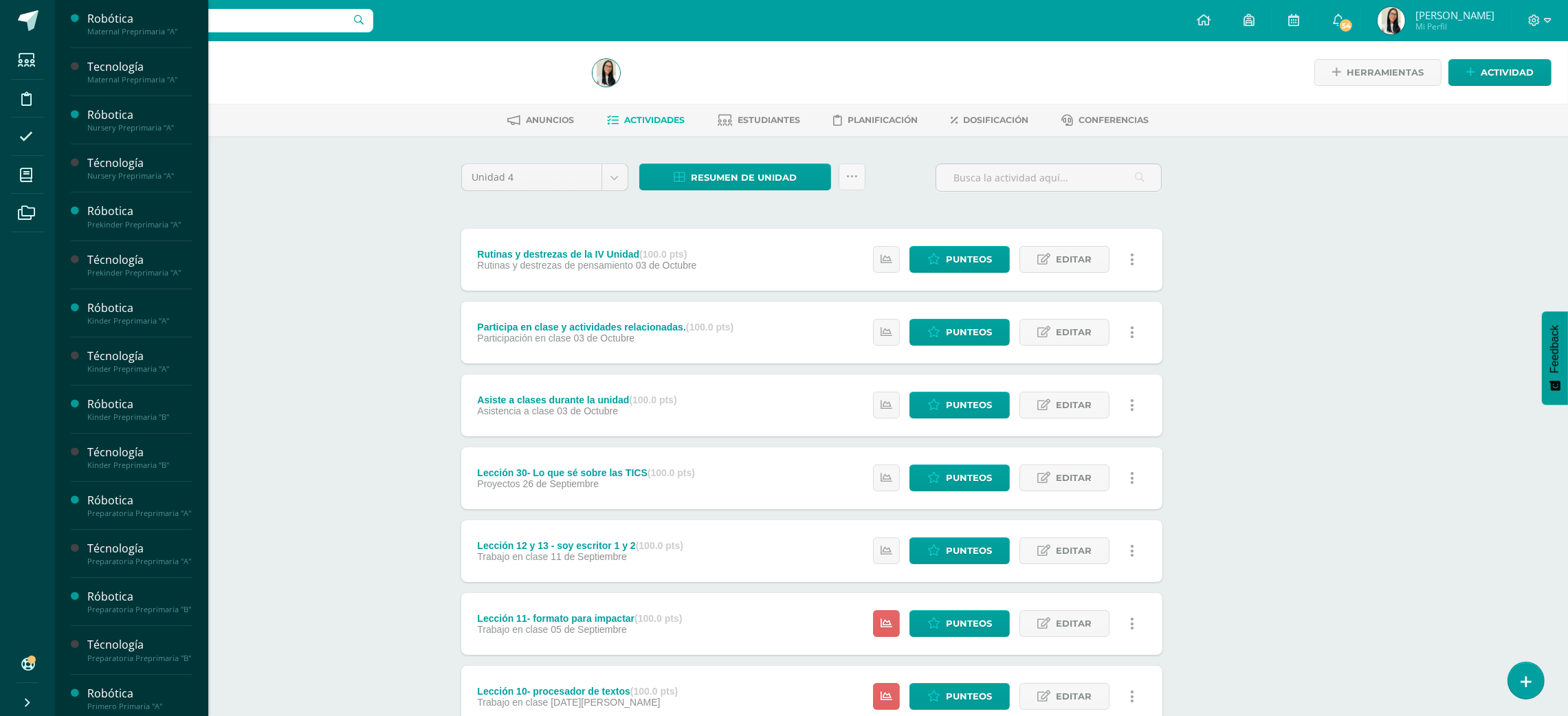
scroll to position [288, 0]
drag, startPoint x: 134, startPoint y: 621, endPoint x: 134, endPoint y: 633, distance: 12.0
click at [129, 641] on span "Actividades" at bounding box center [130, 635] width 53 height 13
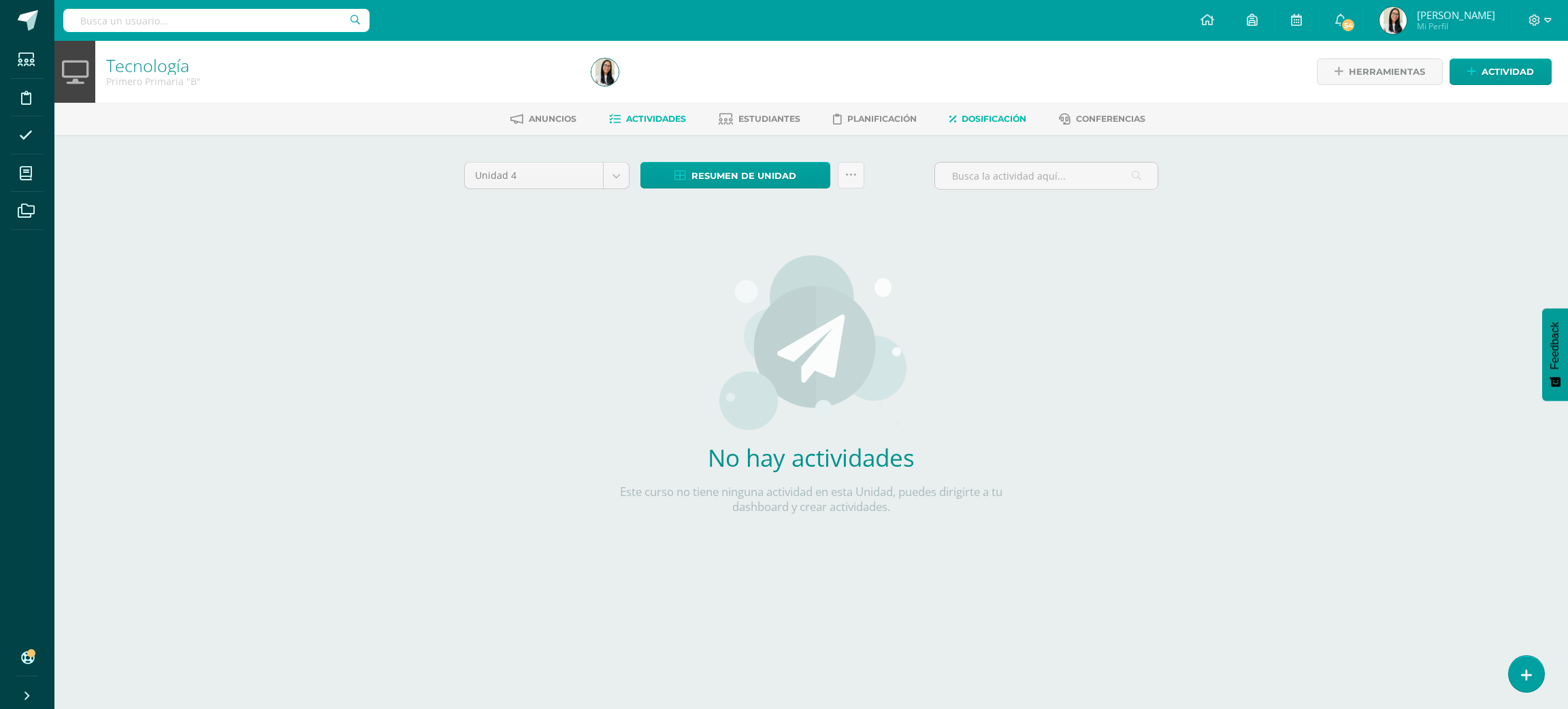
click at [989, 114] on span "Dosificación" at bounding box center [994, 119] width 65 height 10
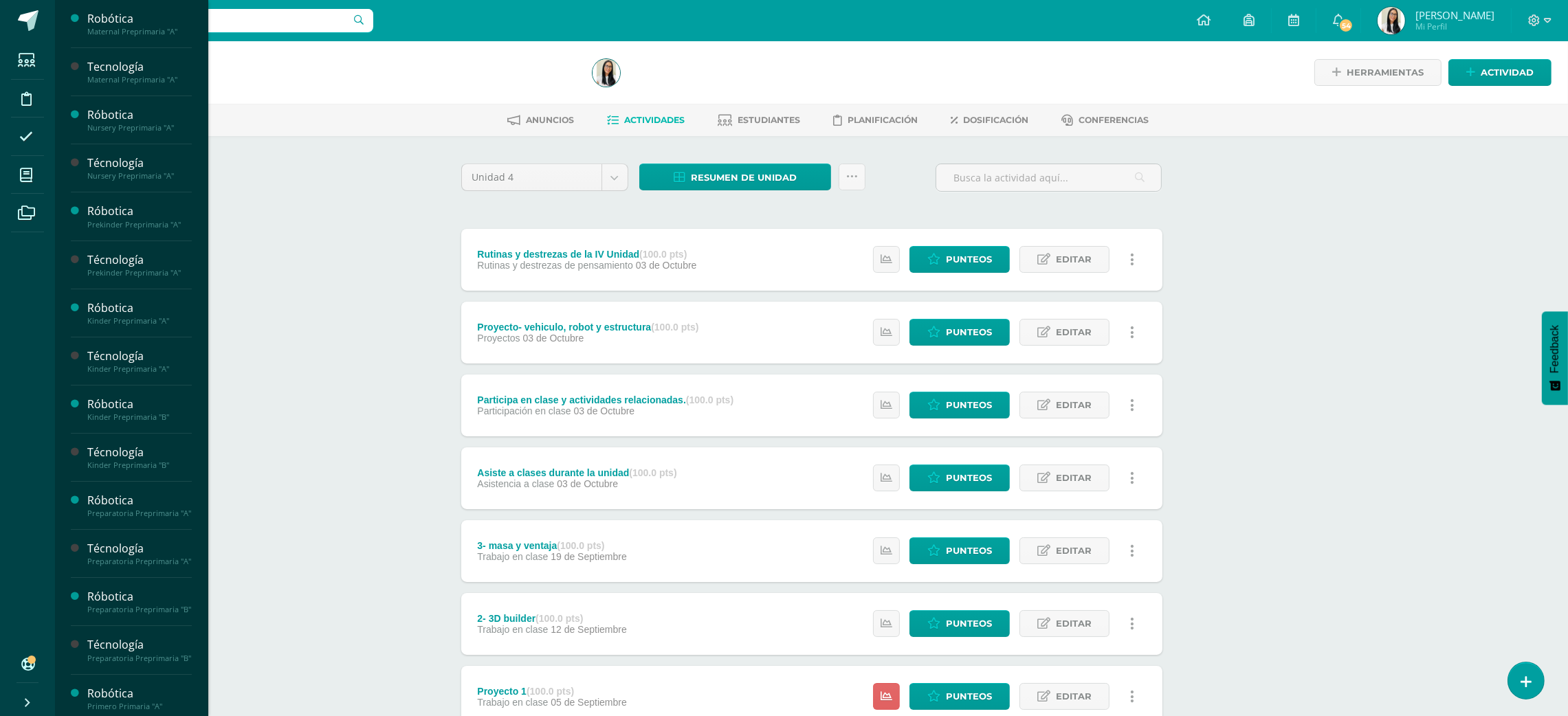
scroll to position [288, 0]
click at [137, 664] on div "Primero Primaria "C"" at bounding box center [140, 659] width 105 height 10
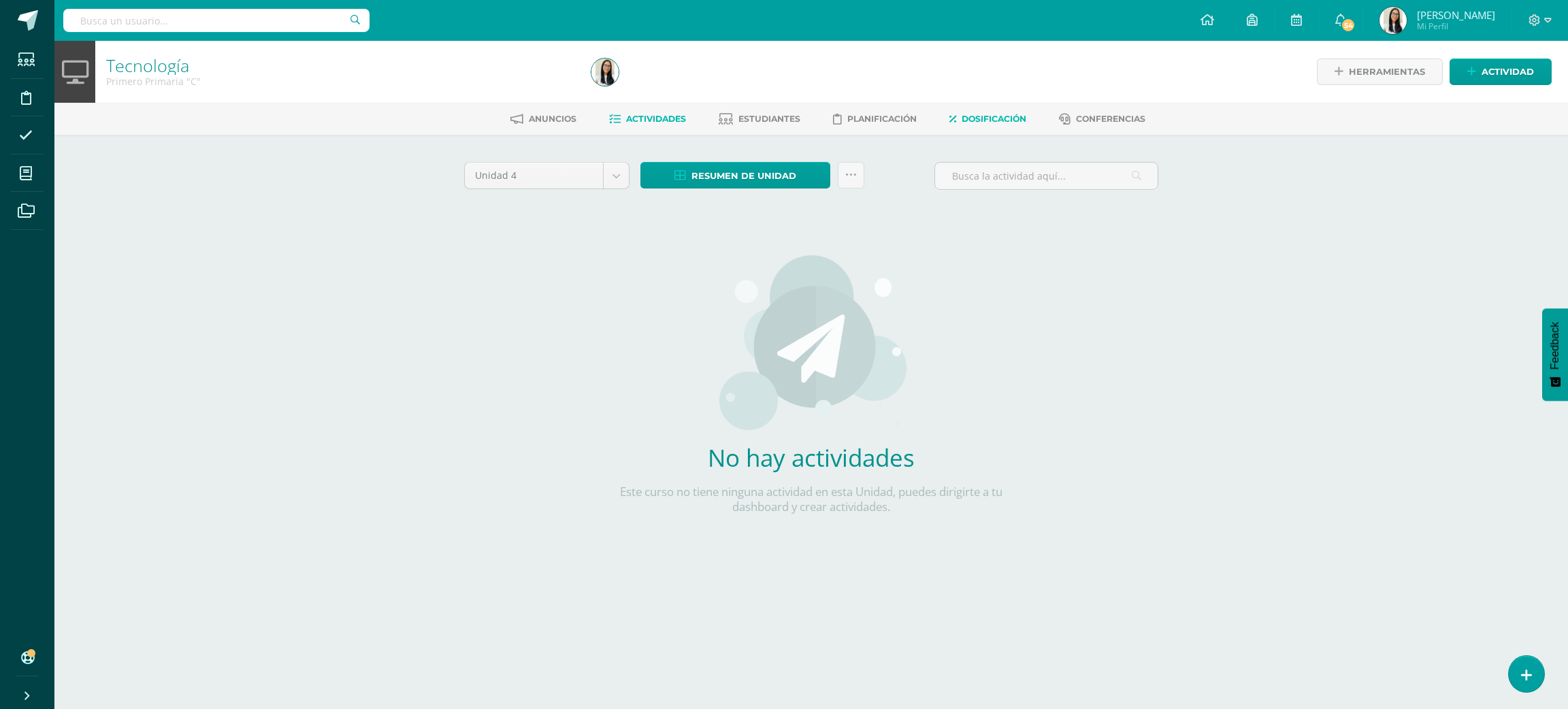
click at [1020, 116] on span "Dosificación" at bounding box center [994, 119] width 65 height 10
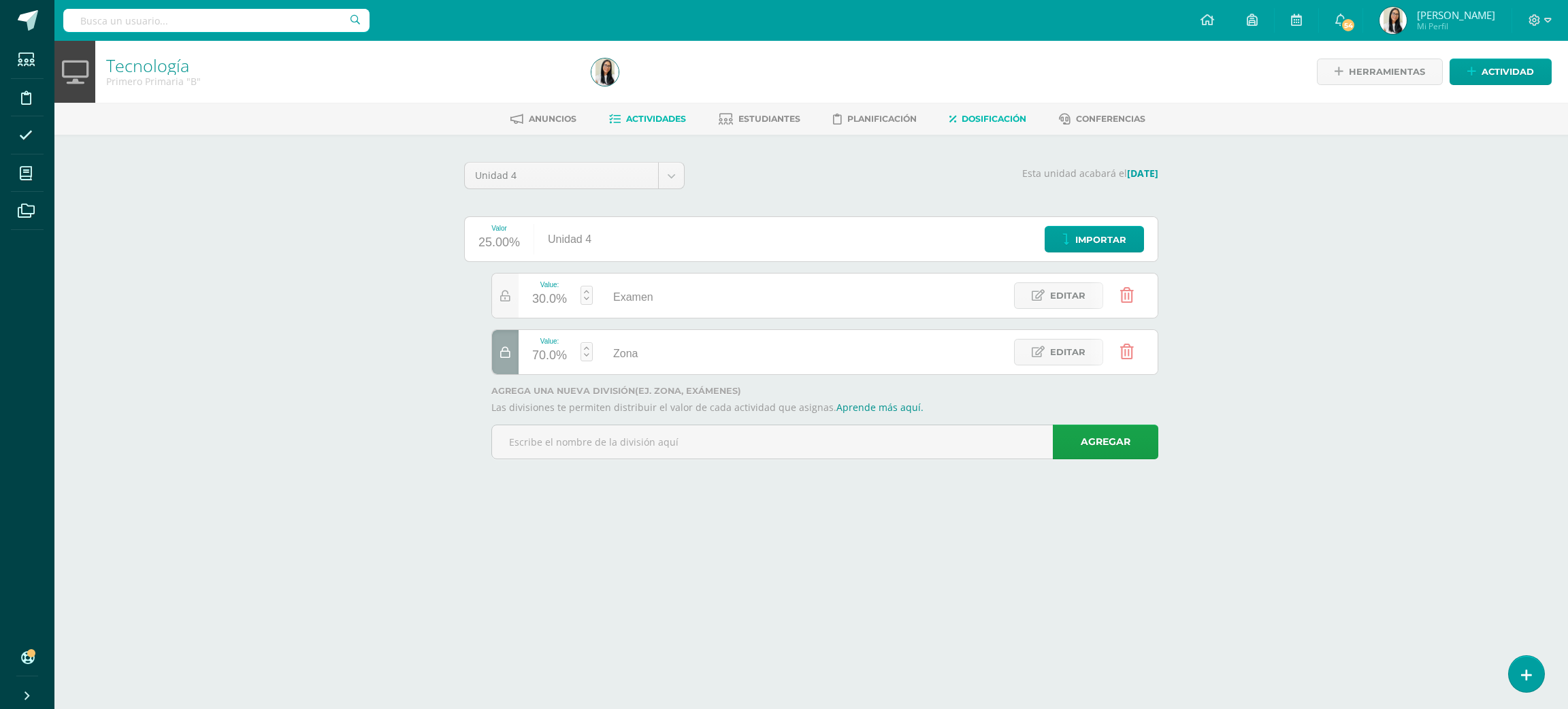
click at [659, 108] on link "Actividades" at bounding box center [648, 119] width 77 height 22
click at [964, 121] on span "Dosificación" at bounding box center [994, 119] width 65 height 10
click at [1126, 233] on link "Importar" at bounding box center [1094, 239] width 99 height 26
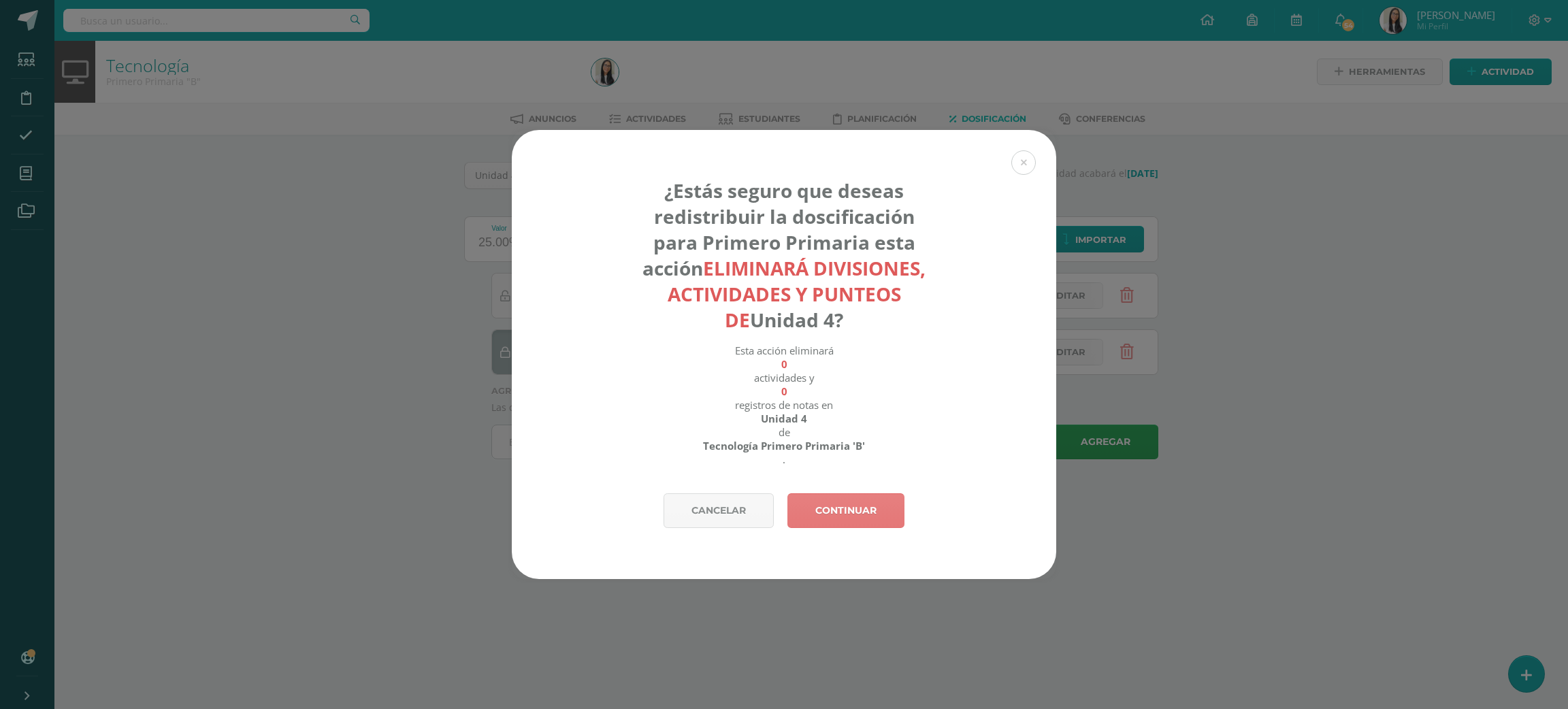
click at [864, 509] on link "Continuar" at bounding box center [846, 510] width 117 height 35
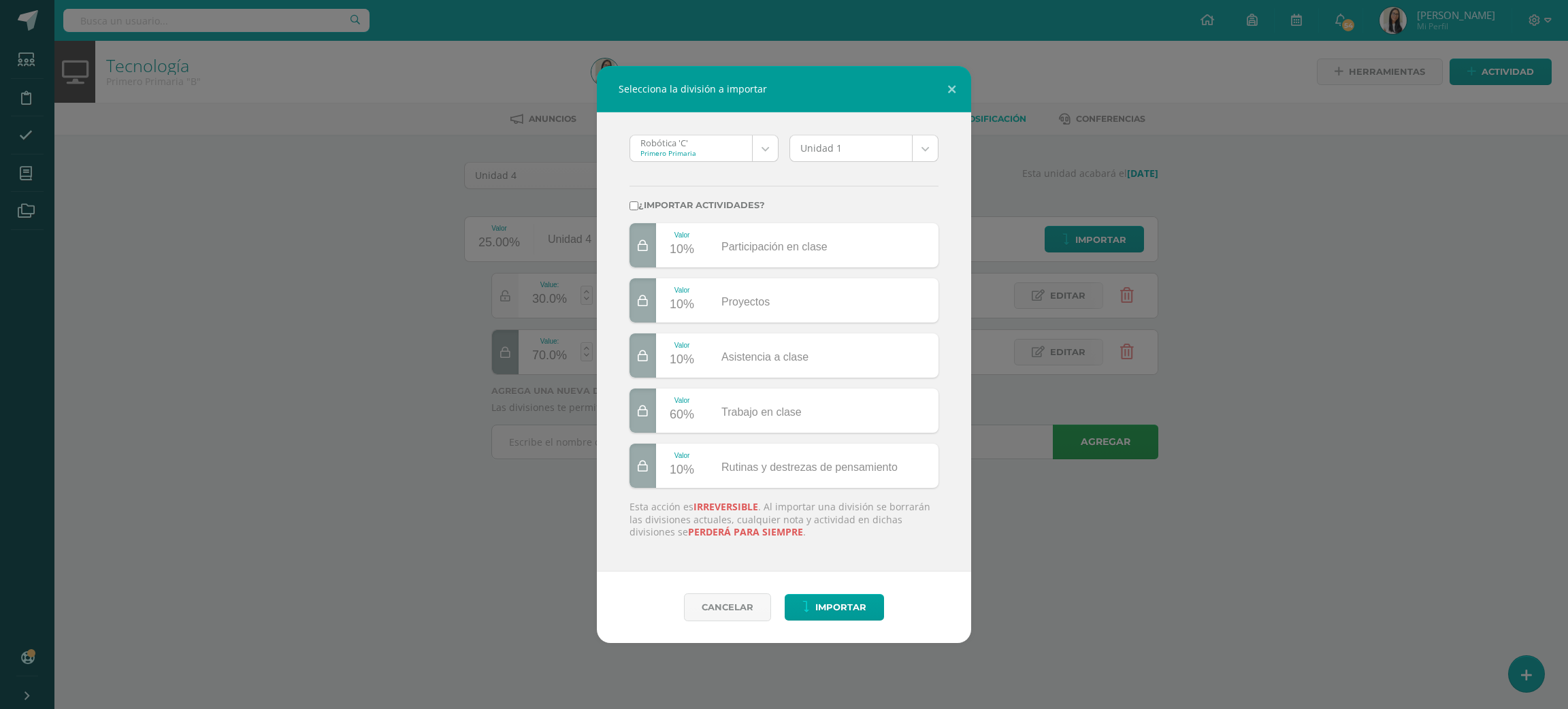
click at [685, 135] on div "Robótica 'C' Primero Primaria" at bounding box center [704, 148] width 149 height 27
click at [685, 136] on body "Selecciona la división a importar Robótica 'C' Primero Primaria Robótica 'C' Te…" at bounding box center [784, 248] width 1568 height 497
click at [685, 148] on body "Selecciona la división a importar Robótica 'C' Primero Primaria Robótica 'C' Te…" at bounding box center [784, 248] width 1568 height 497
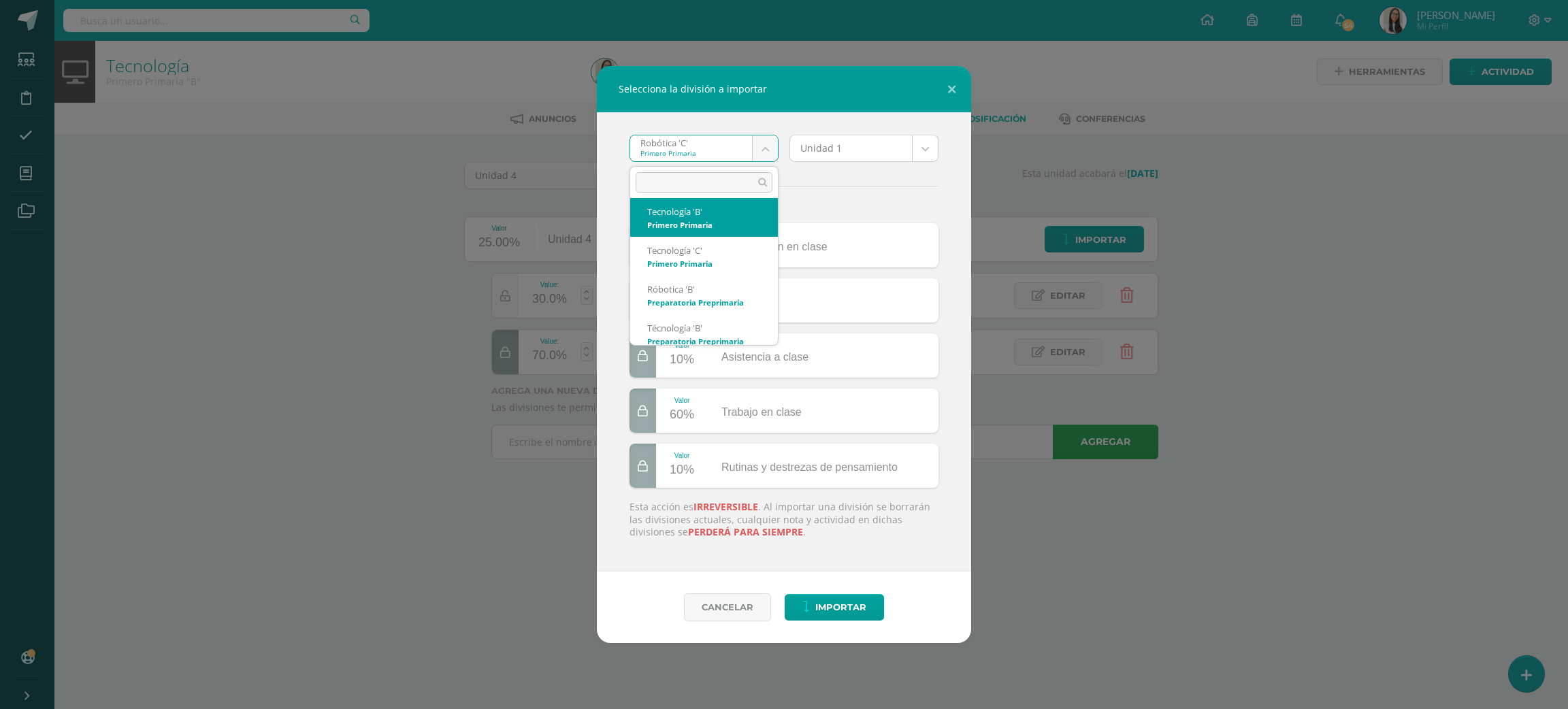
scroll to position [43, 0]
select select "3047"
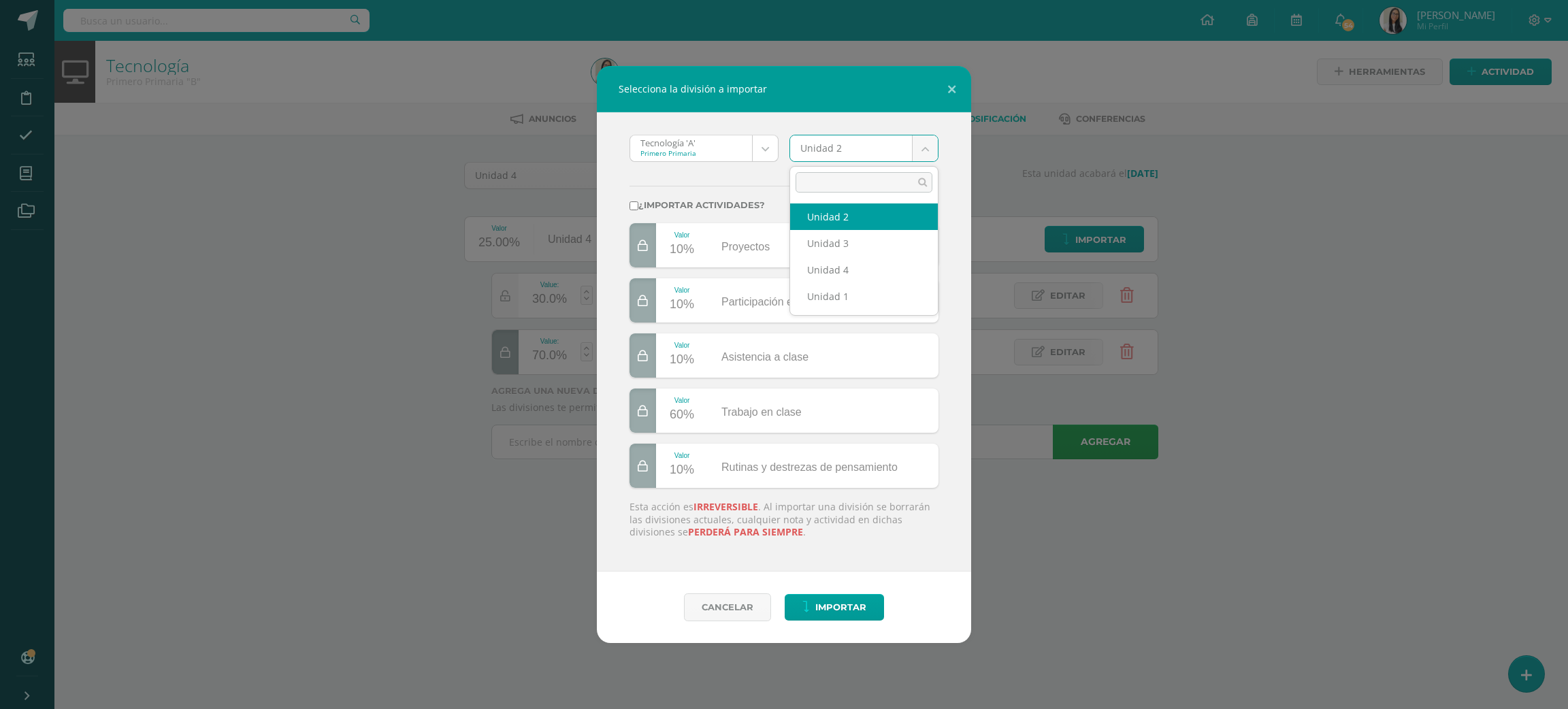
click at [827, 137] on body "Selecciona la división a importar Tecnología 'A' Primero Primaria Robótica 'C' …" at bounding box center [784, 248] width 1568 height 497
select select "176457"
click at [736, 204] on label "¿Importar actividades?" at bounding box center [784, 205] width 309 height 10
click at [639, 204] on input "¿Importar actividades?" at bounding box center [633, 206] width 8 height 8
checkbox input "true"
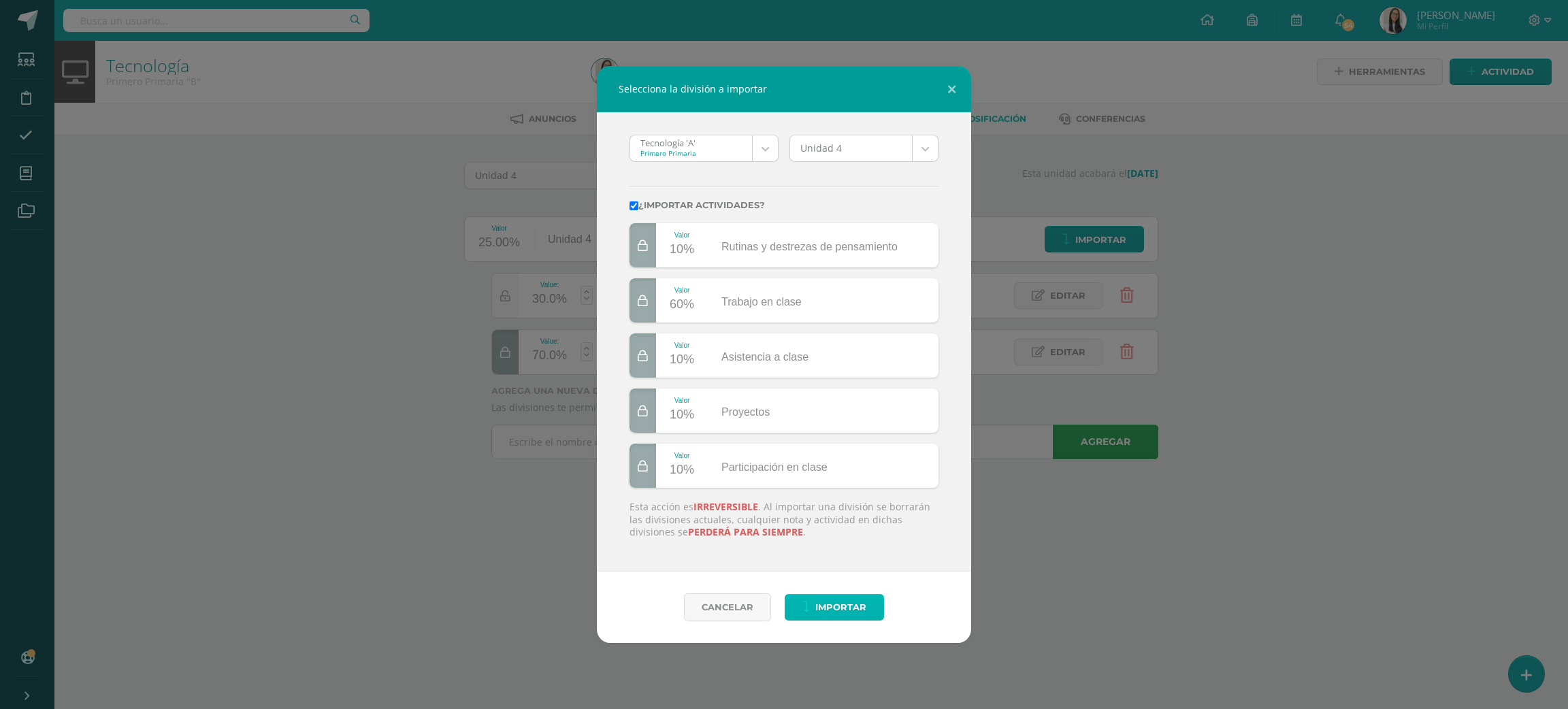
click at [803, 598] on button "Importar" at bounding box center [834, 607] width 99 height 26
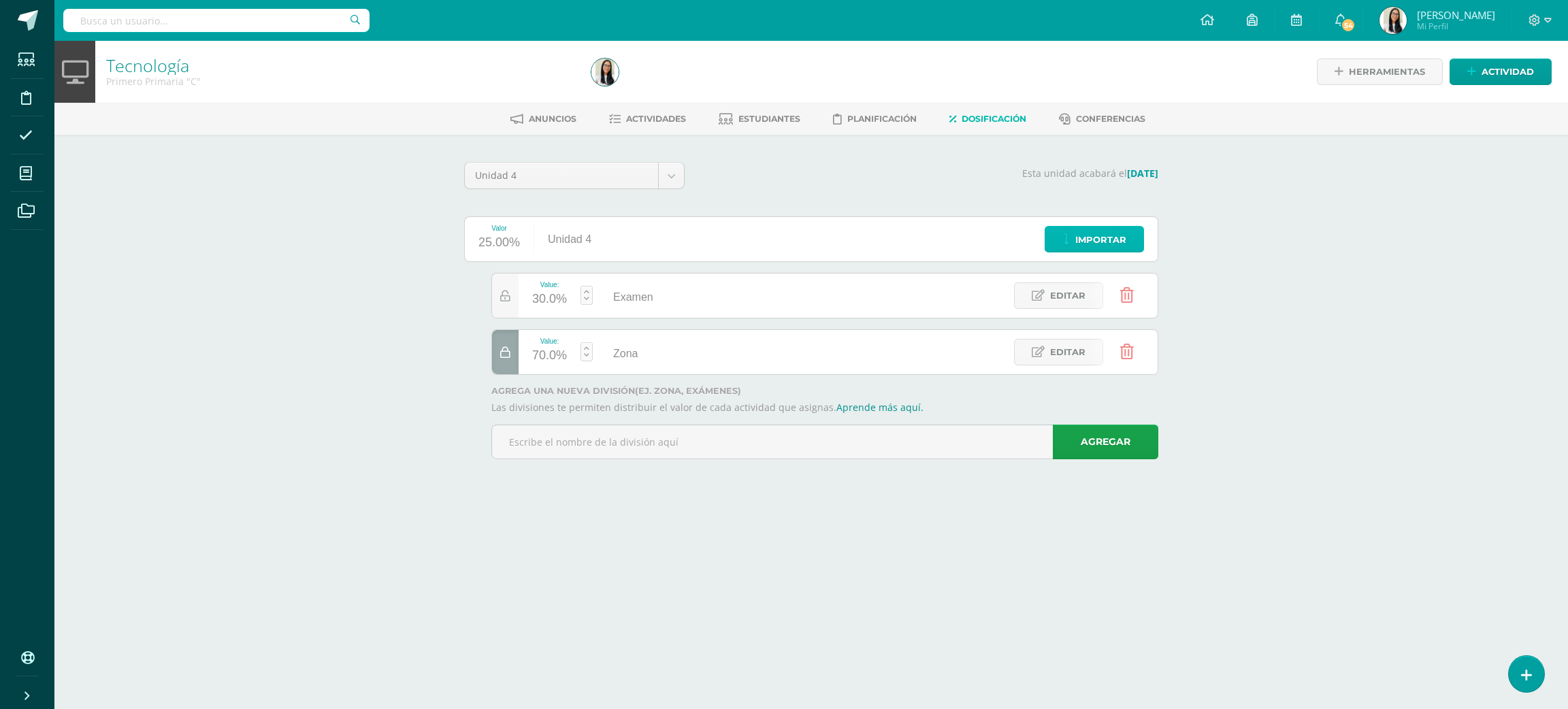
click at [1101, 236] on span "Importar" at bounding box center [1101, 239] width 51 height 25
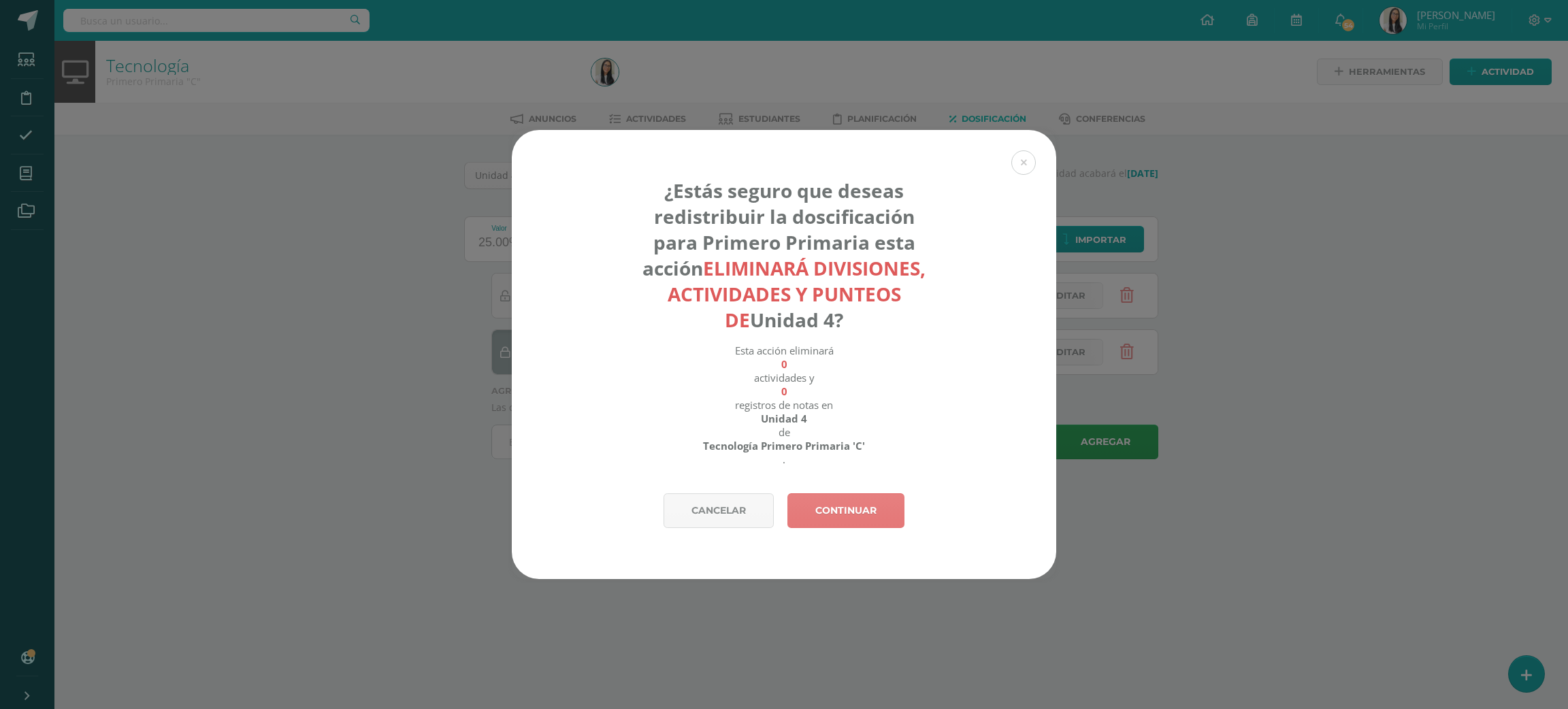
click at [814, 509] on link "Continuar" at bounding box center [846, 510] width 117 height 35
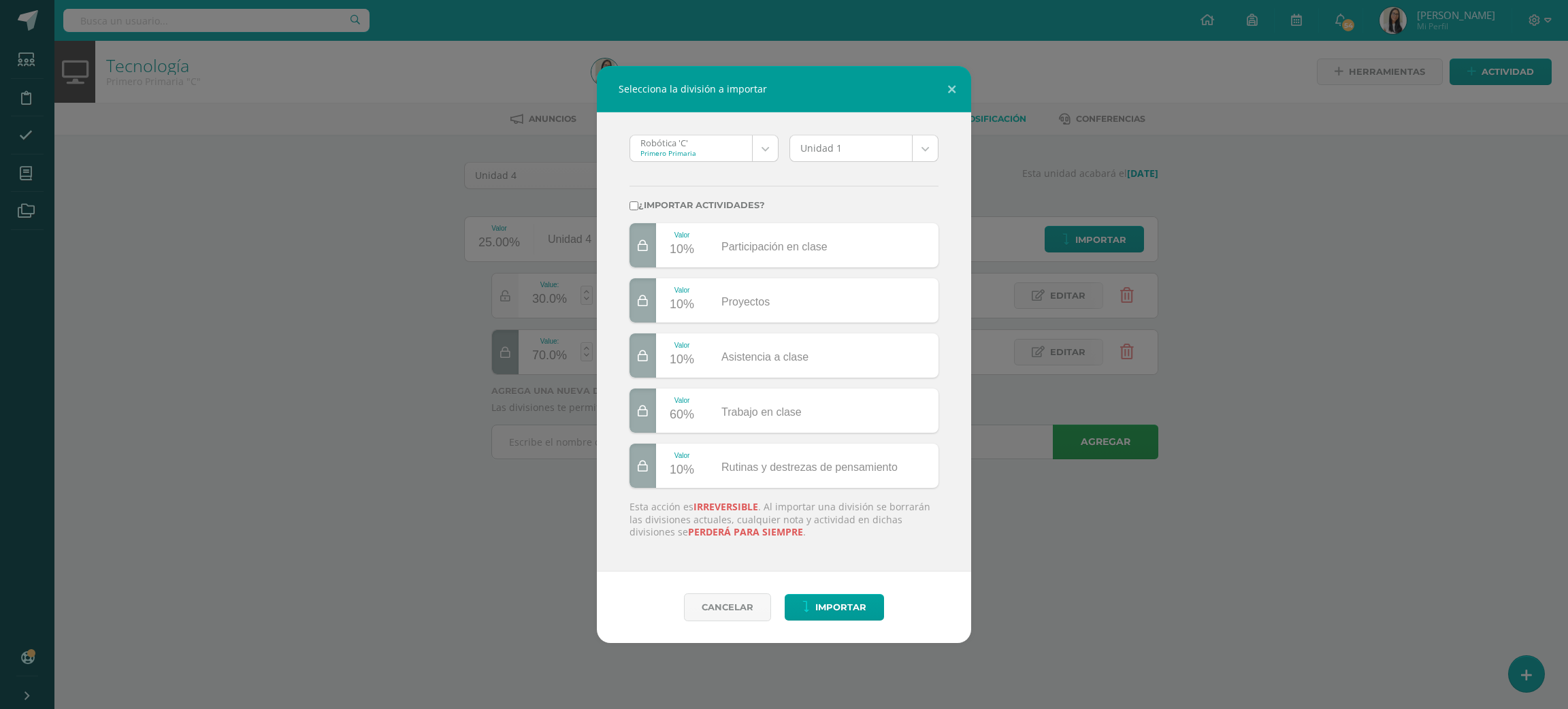
click at [659, 320] on div "Valor 10%" at bounding box center [682, 300] width 52 height 44
click at [680, 160] on body "Selecciona la división a importar Robótica 'C' Primero Primaria Robótica 'C' Te…" at bounding box center [784, 248] width 1568 height 497
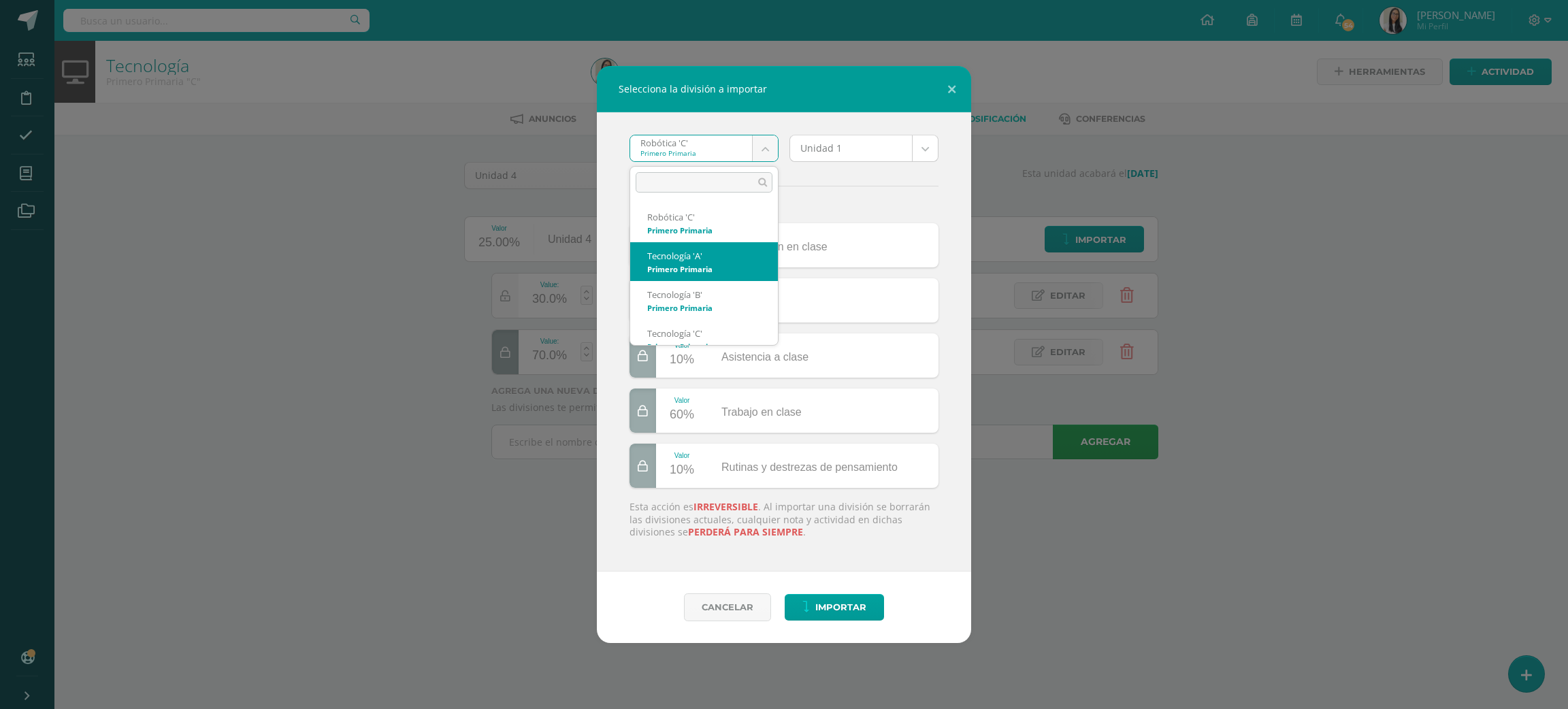
type input "}"
select select "3047"
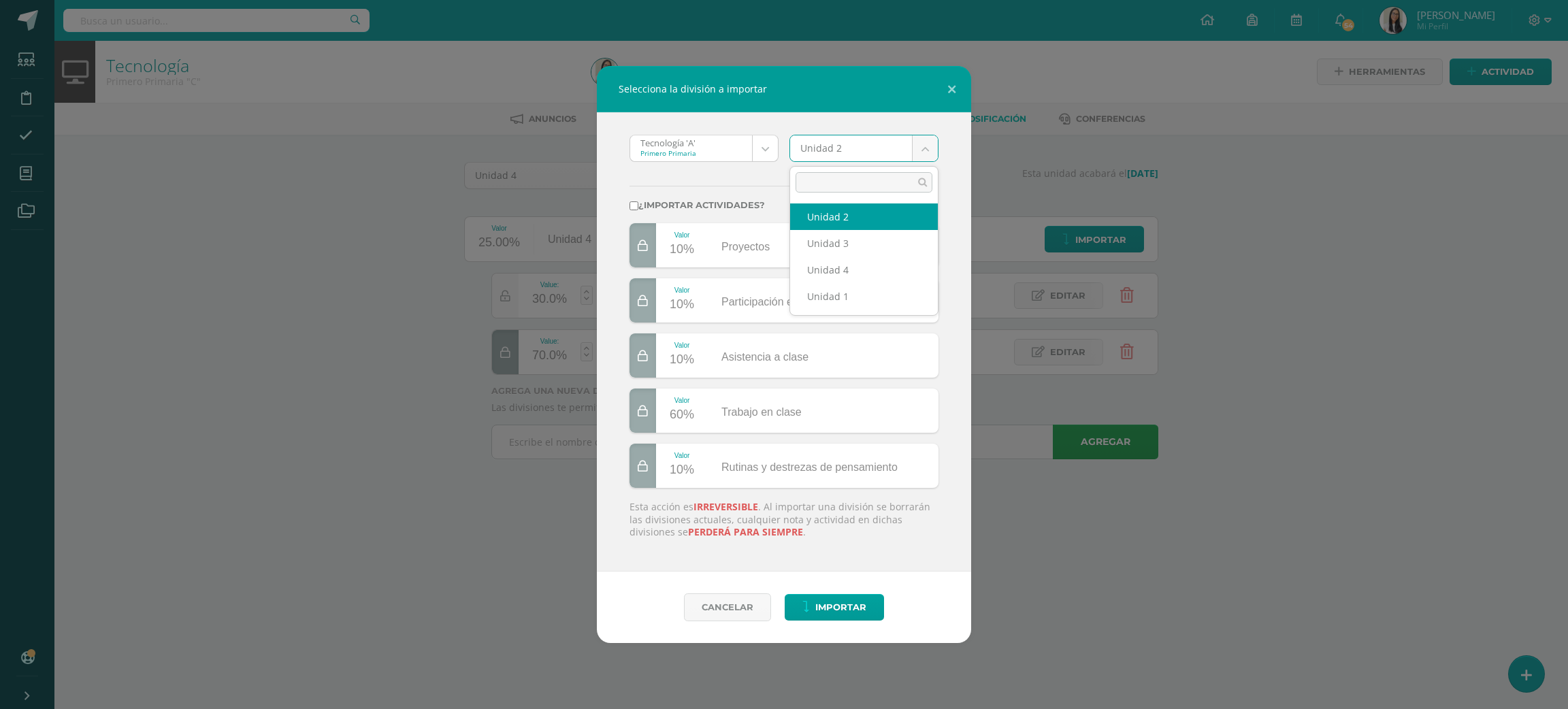
click at [859, 144] on body "Selecciona la división a importar Tecnología 'A' Primero Primaria Robótica 'C' …" at bounding box center [784, 248] width 1568 height 497
select select "176457"
click at [730, 206] on label "¿Importar actividades?" at bounding box center [784, 205] width 309 height 10
click at [639, 206] on input "¿Importar actividades?" at bounding box center [633, 206] width 8 height 8
checkbox input "true"
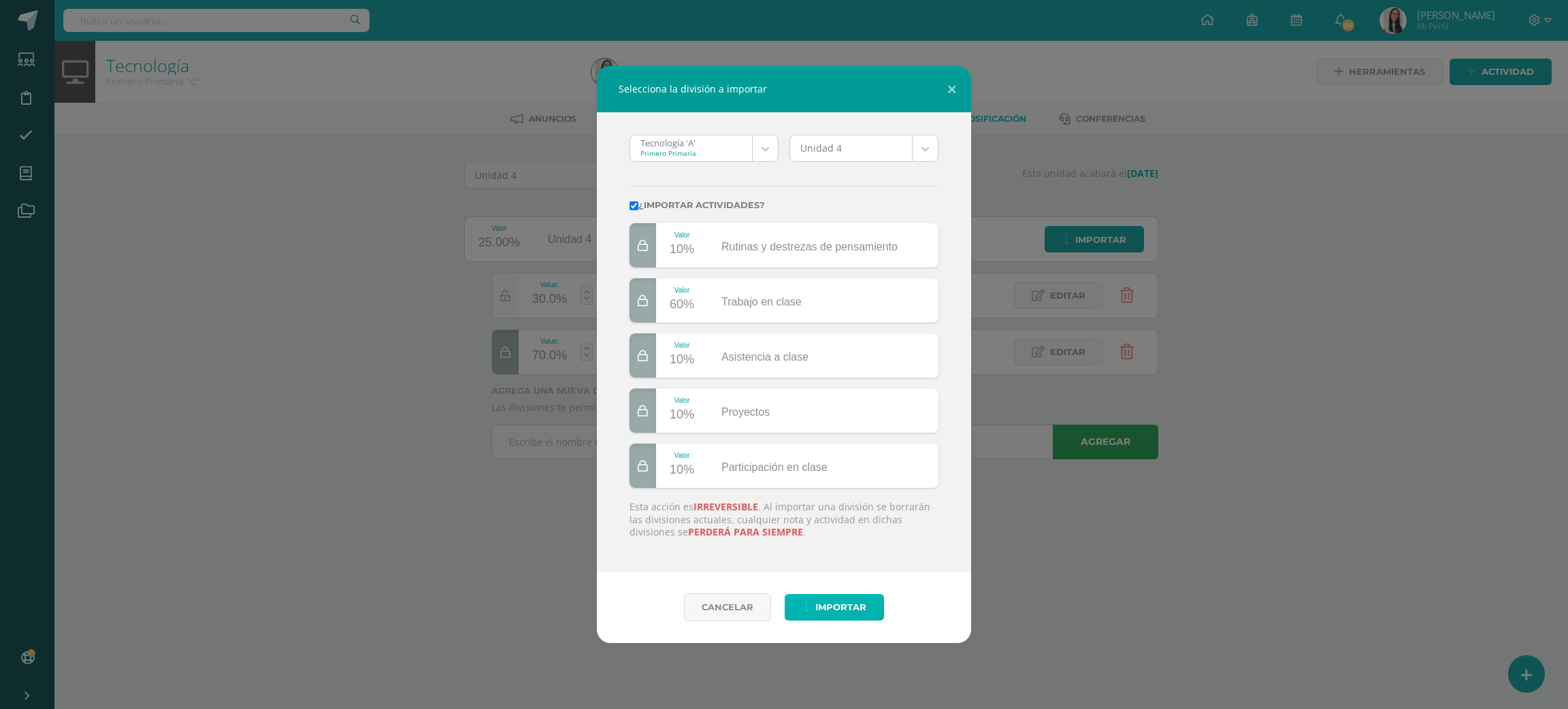
click at [820, 603] on span "Importar" at bounding box center [841, 607] width 51 height 25
